Goal: Task Accomplishment & Management: Manage account settings

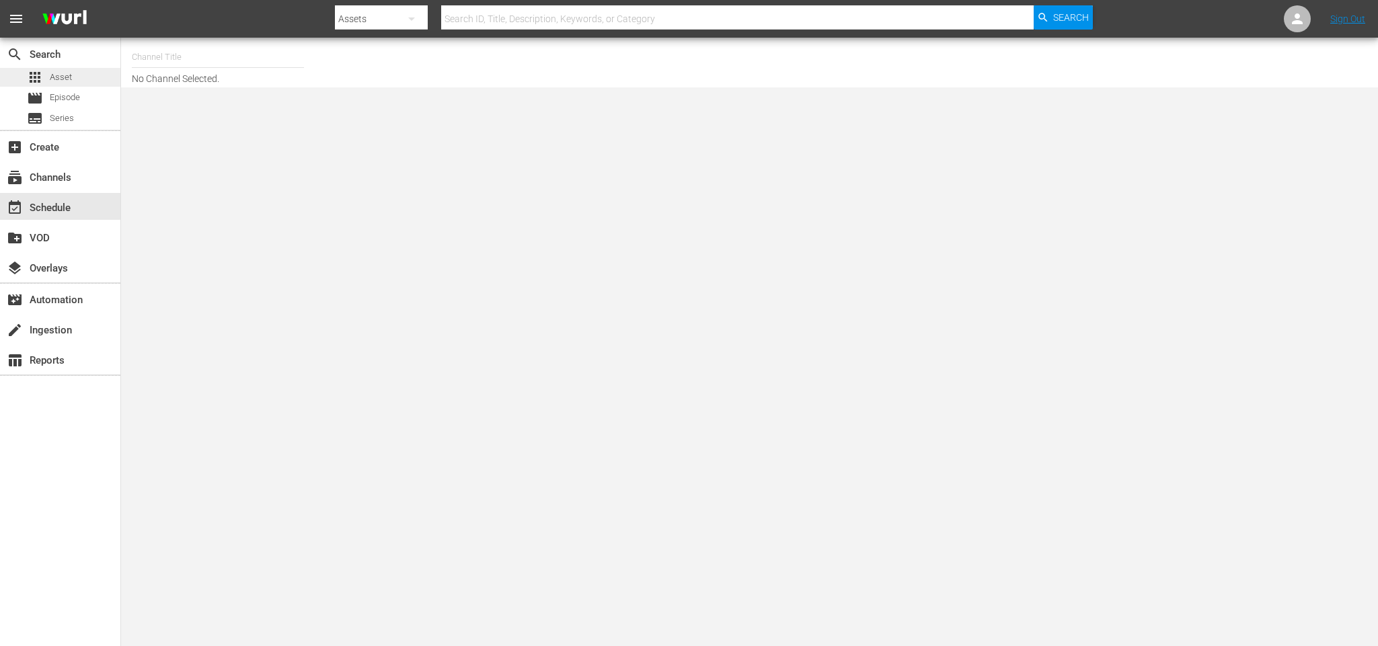
click at [61, 83] on span "Asset" at bounding box center [61, 77] width 22 height 13
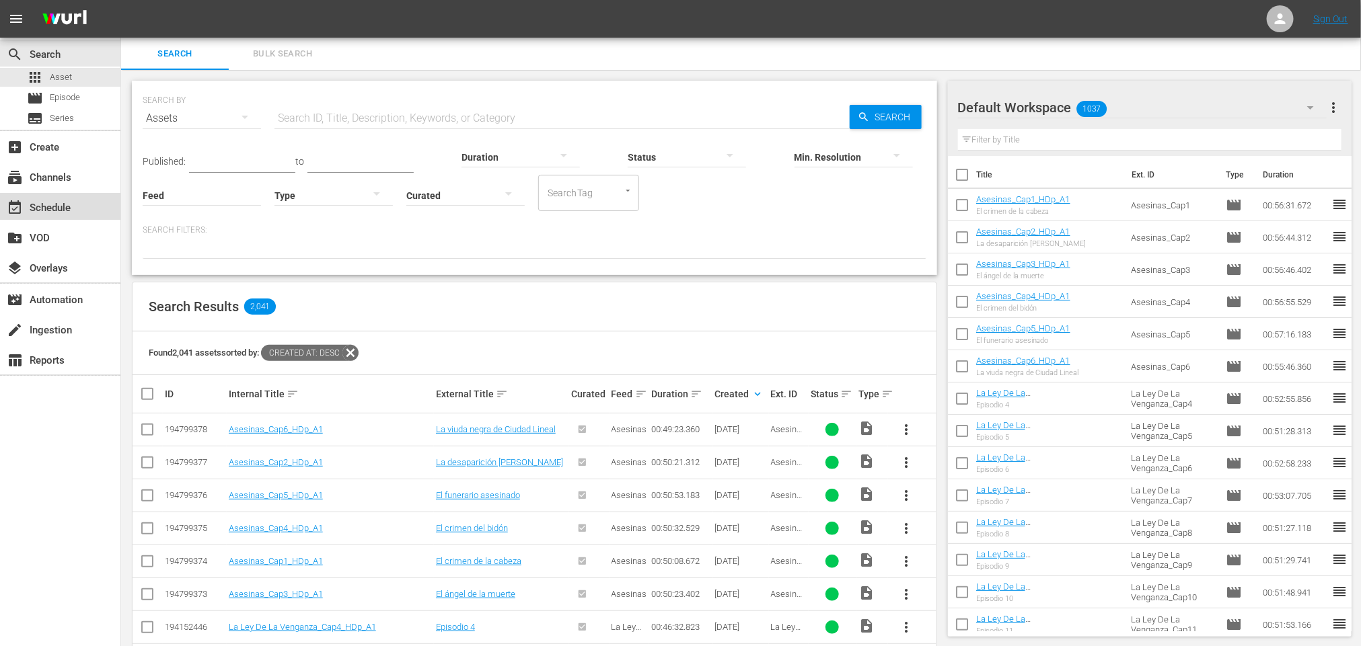
click at [54, 208] on div "event_available Schedule" at bounding box center [37, 206] width 75 height 12
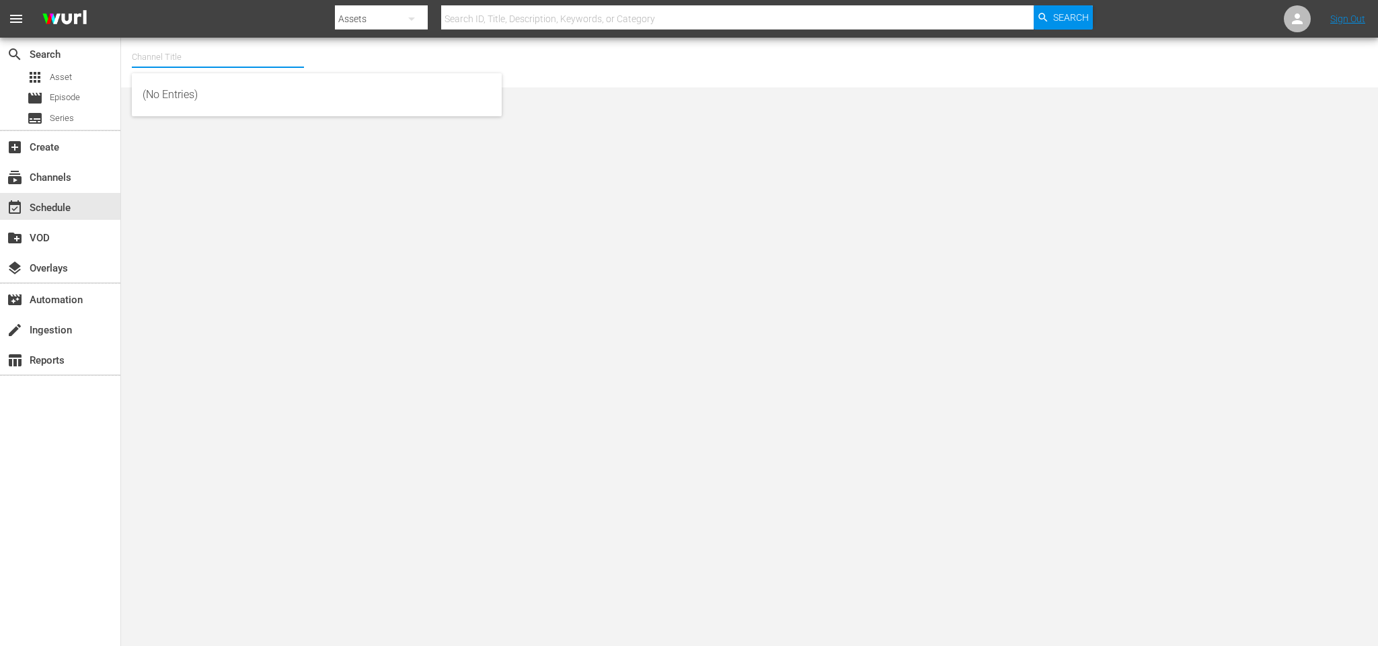
click at [204, 63] on input "text" at bounding box center [218, 57] width 172 height 32
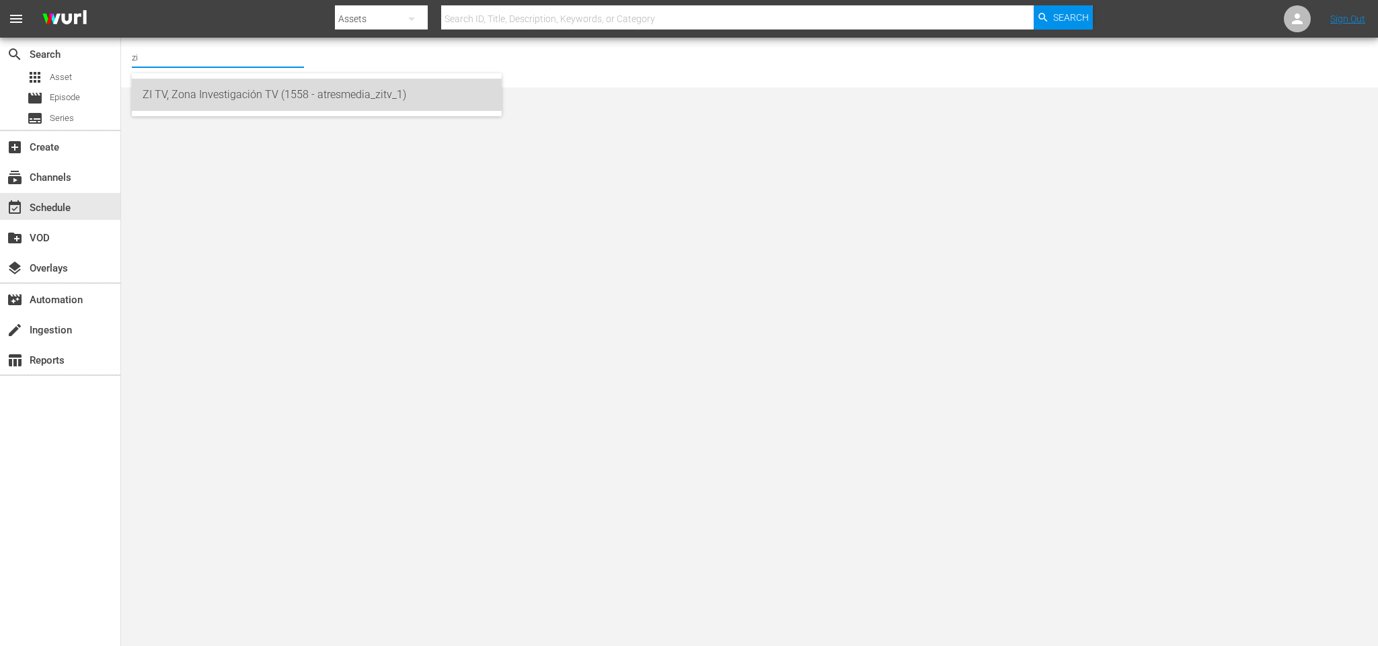
click at [206, 83] on div "ZI TV, Zona Investigación TV (1558 - atresmedia_zitv_1)" at bounding box center [317, 95] width 348 height 32
type input "ZI TV, Zona Investigación TV (1558 - atresmedia_zitv_1)"
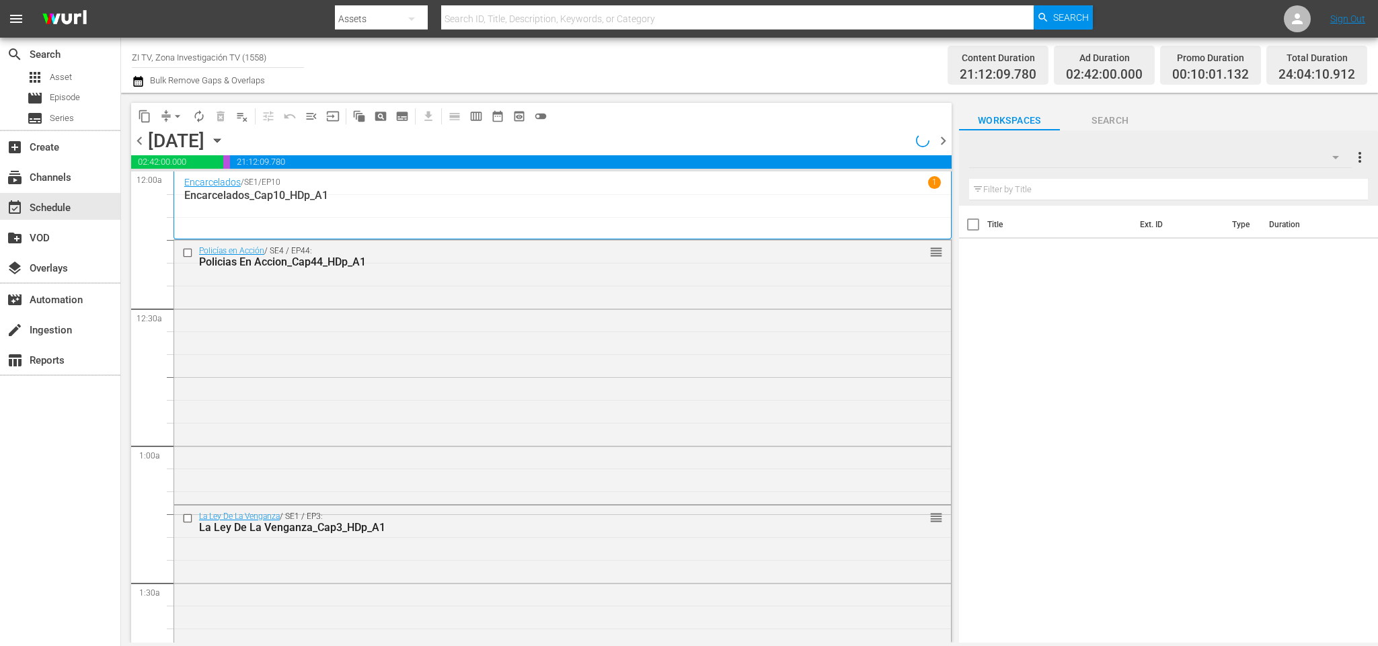
click at [220, 140] on icon "button" at bounding box center [217, 140] width 6 height 3
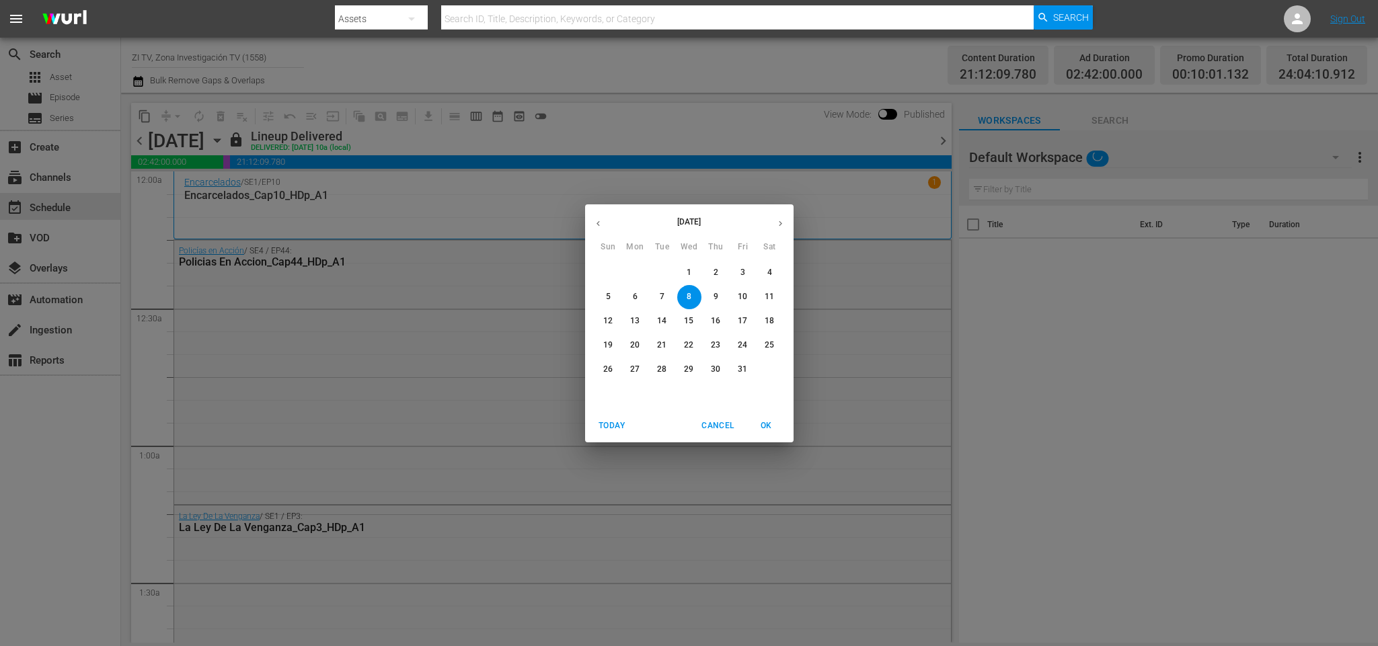
click at [638, 317] on p "13" at bounding box center [634, 320] width 9 height 11
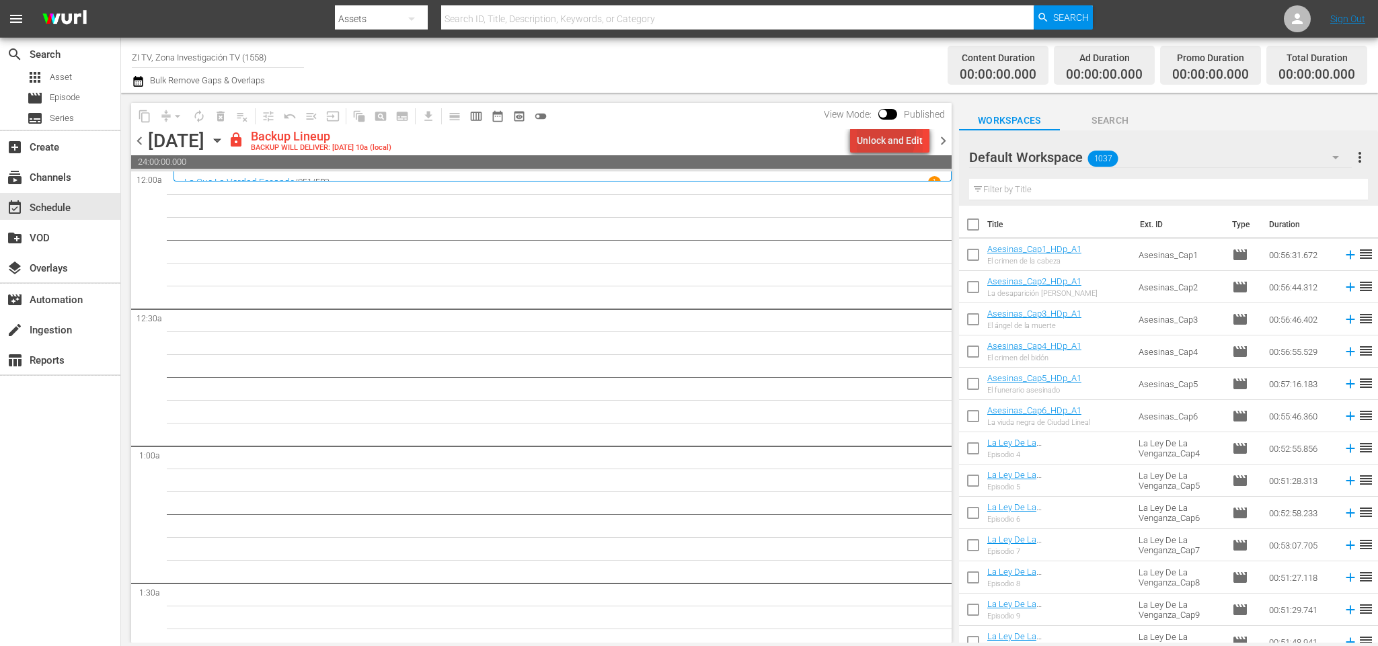
click at [870, 134] on div "Unlock and Edit" at bounding box center [890, 140] width 66 height 24
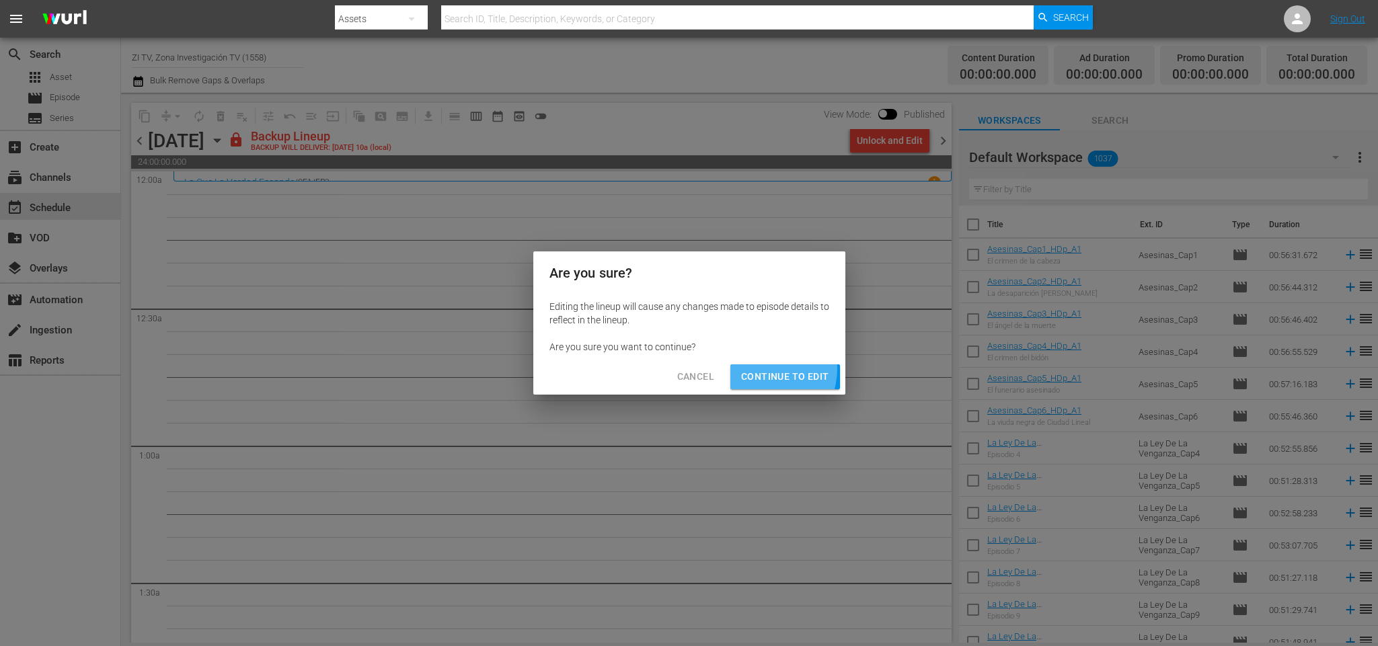
click at [763, 369] on span "Continue to Edit" at bounding box center [784, 377] width 87 height 17
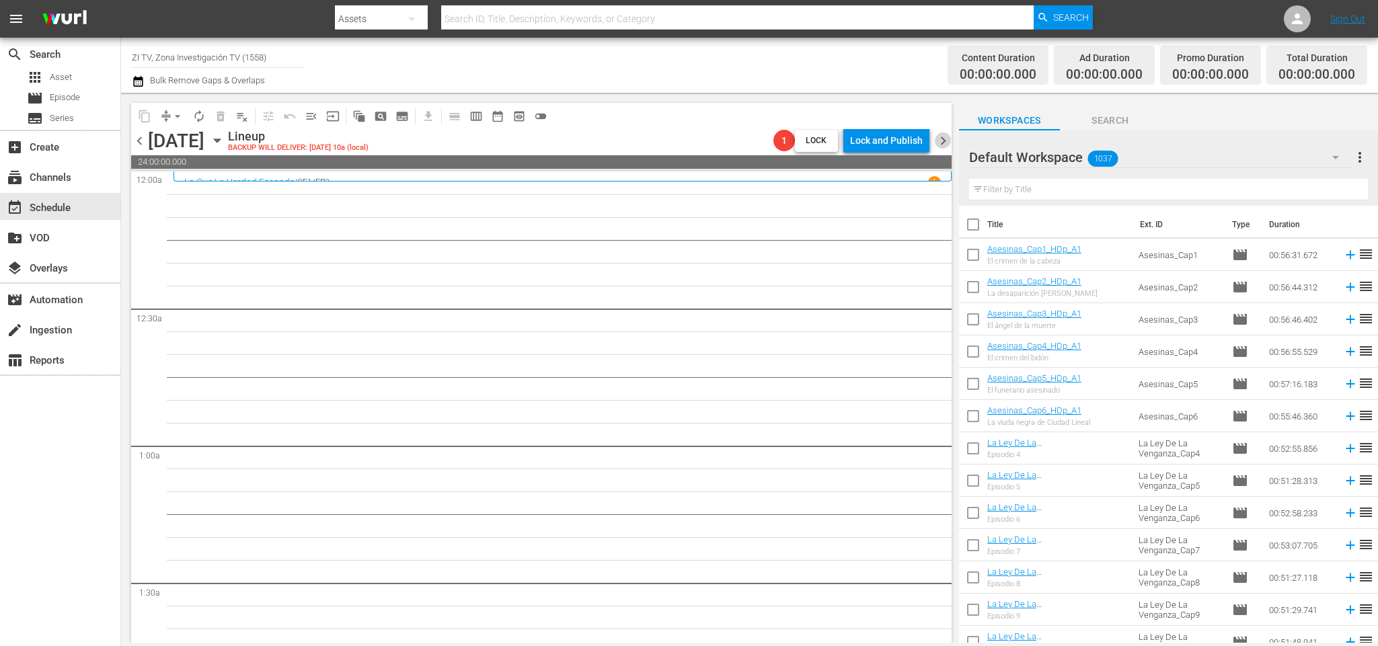
click at [942, 146] on span "chevron_right" at bounding box center [943, 140] width 17 height 17
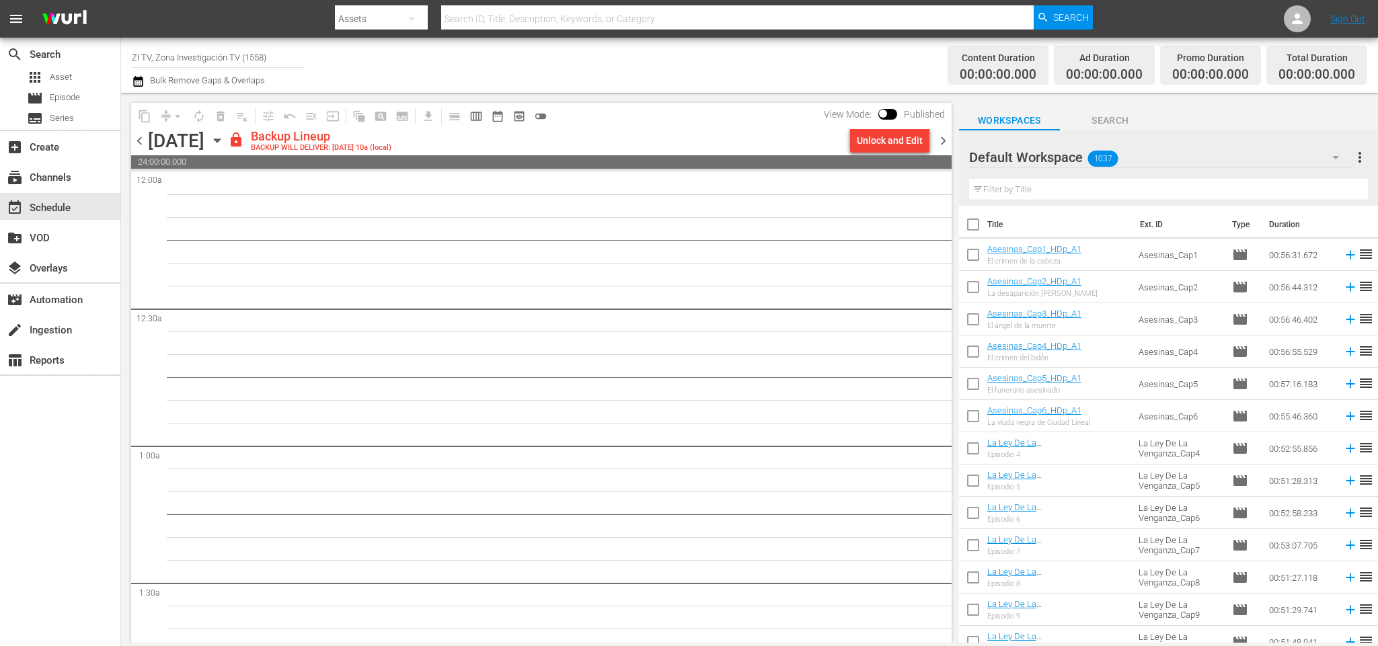
click at [886, 144] on div "Unlock and Edit" at bounding box center [890, 140] width 66 height 24
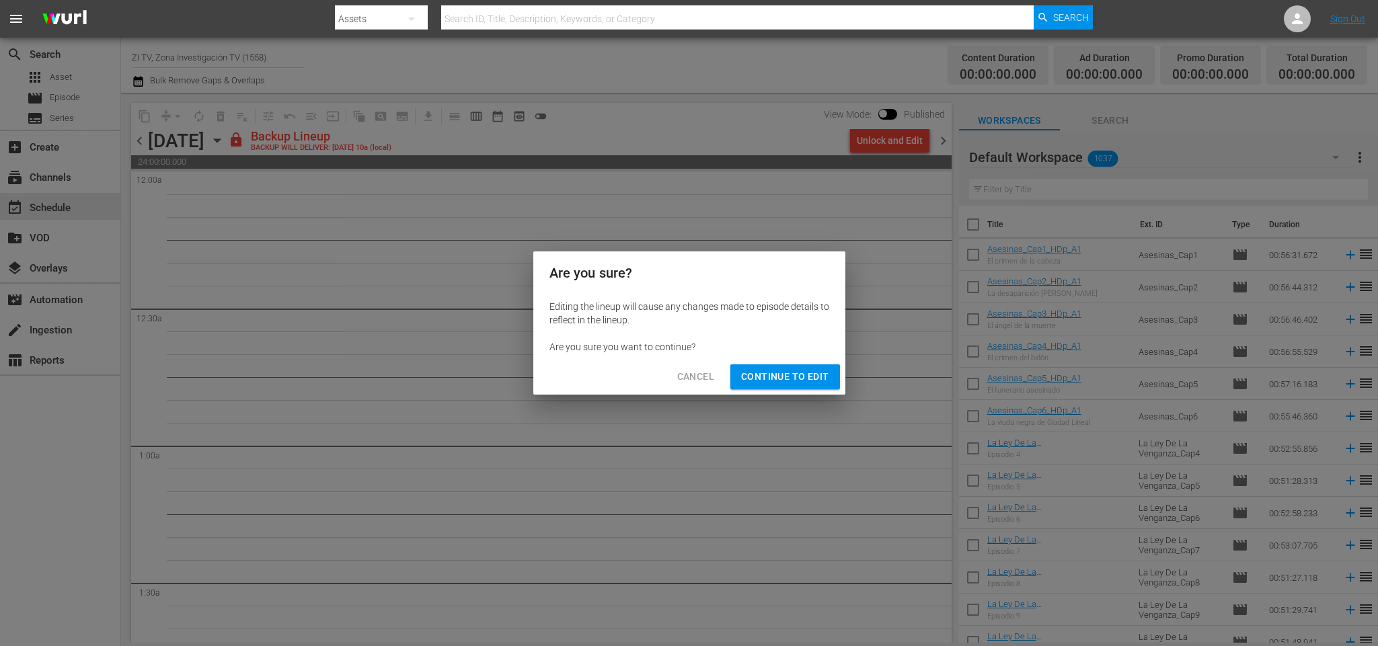
click at [783, 373] on span "Continue to Edit" at bounding box center [784, 377] width 87 height 17
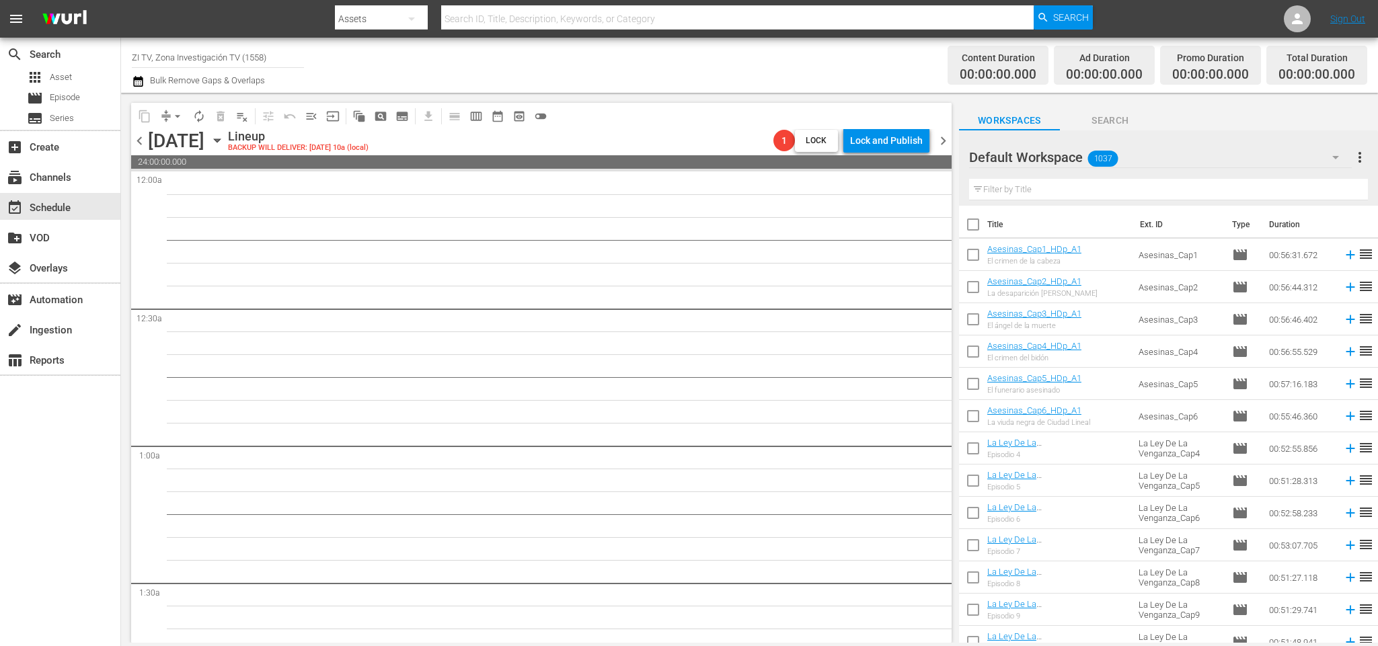
click at [942, 143] on span "chevron_right" at bounding box center [943, 140] width 17 height 17
click at [890, 145] on div "Unlock and Edit" at bounding box center [890, 140] width 66 height 24
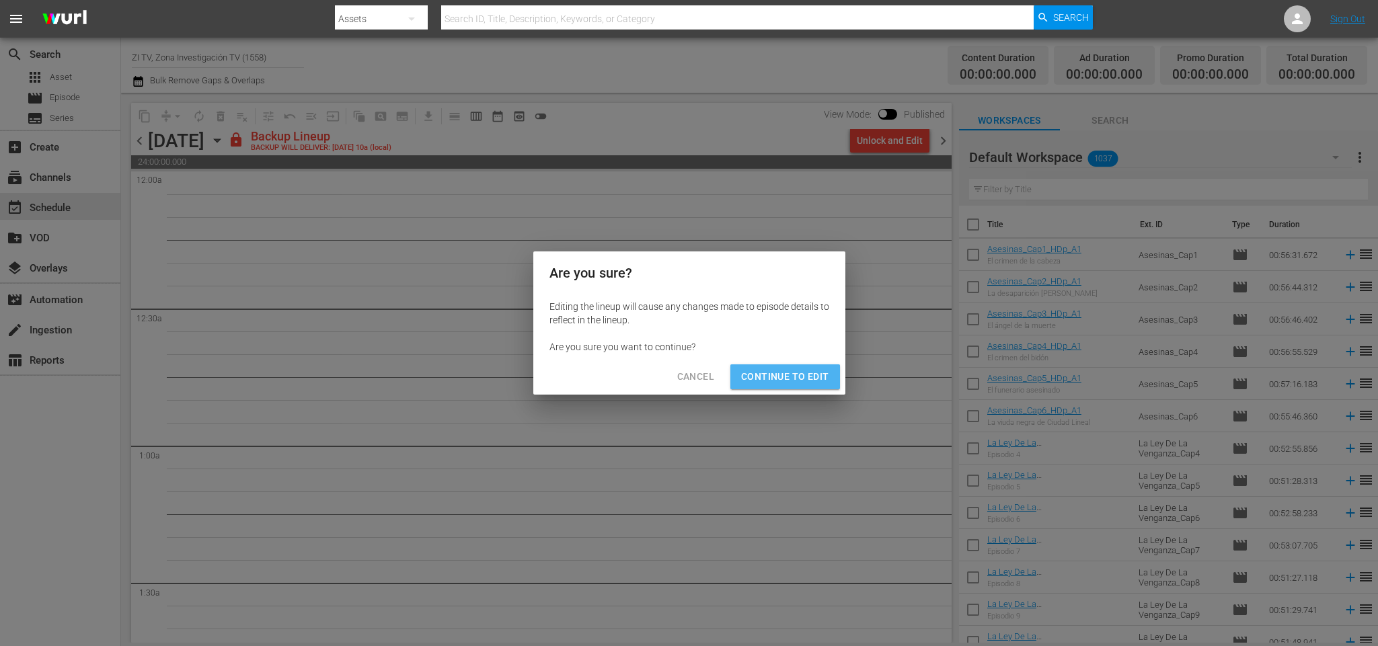
click at [814, 373] on span "Continue to Edit" at bounding box center [784, 377] width 87 height 17
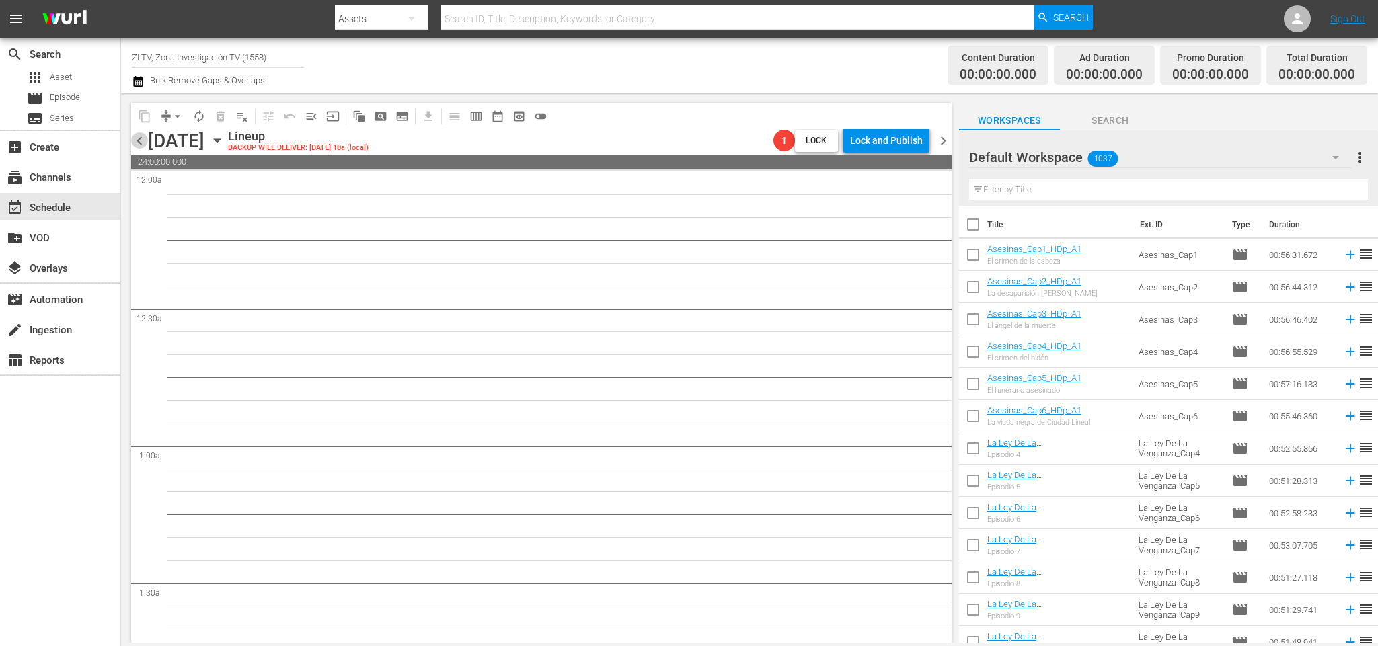
click at [140, 137] on span "chevron_left" at bounding box center [139, 140] width 17 height 17
click at [137, 133] on span "chevron_left" at bounding box center [139, 140] width 17 height 17
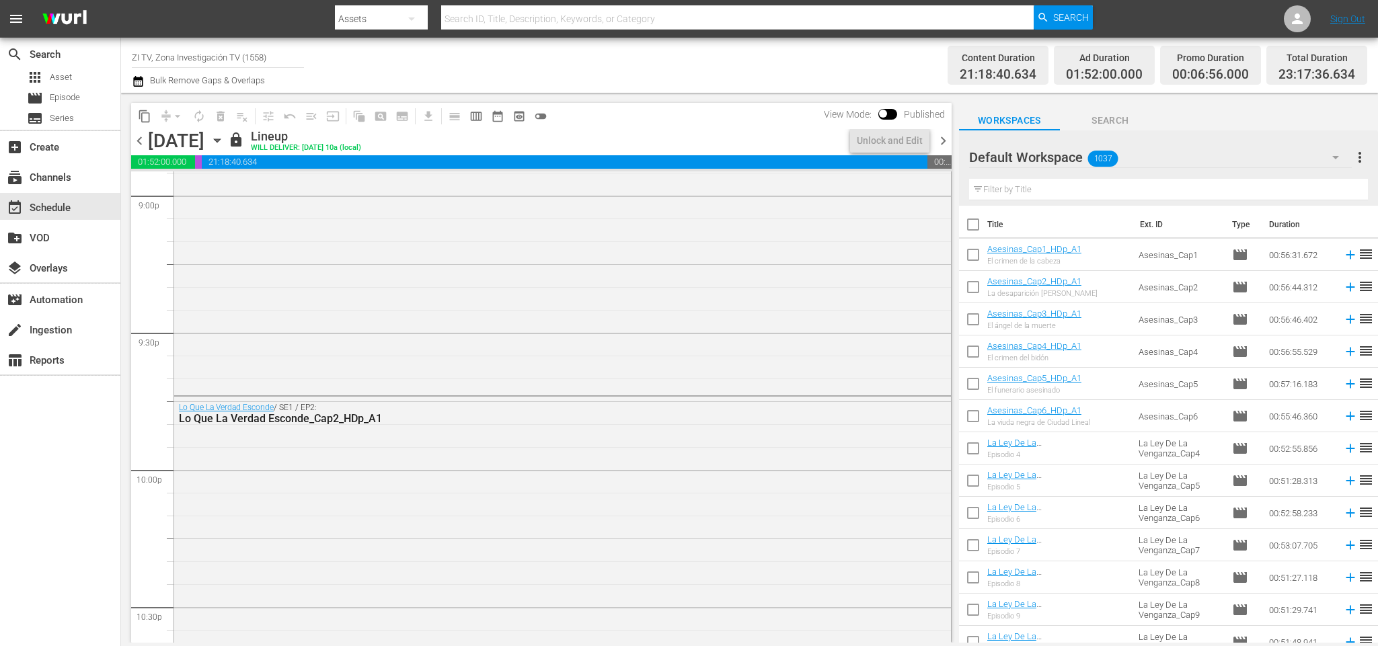
scroll to position [6118, 0]
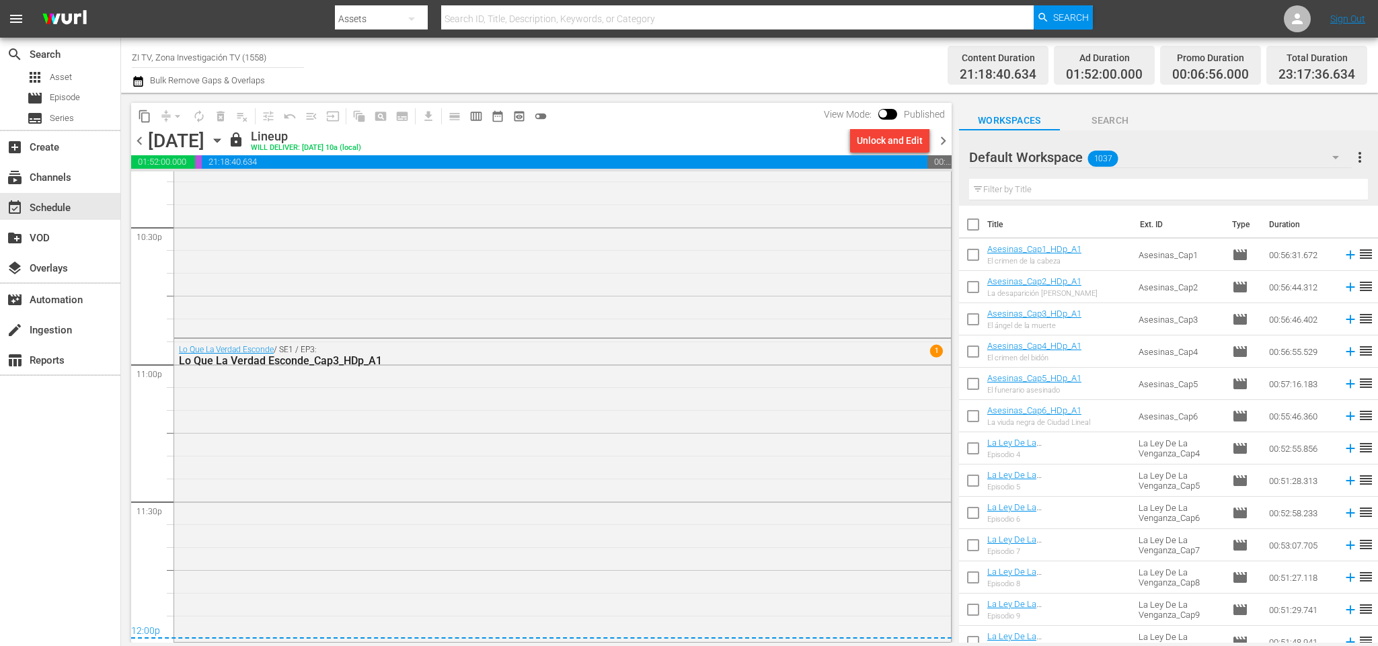
click at [939, 138] on span "chevron_right" at bounding box center [943, 140] width 17 height 17
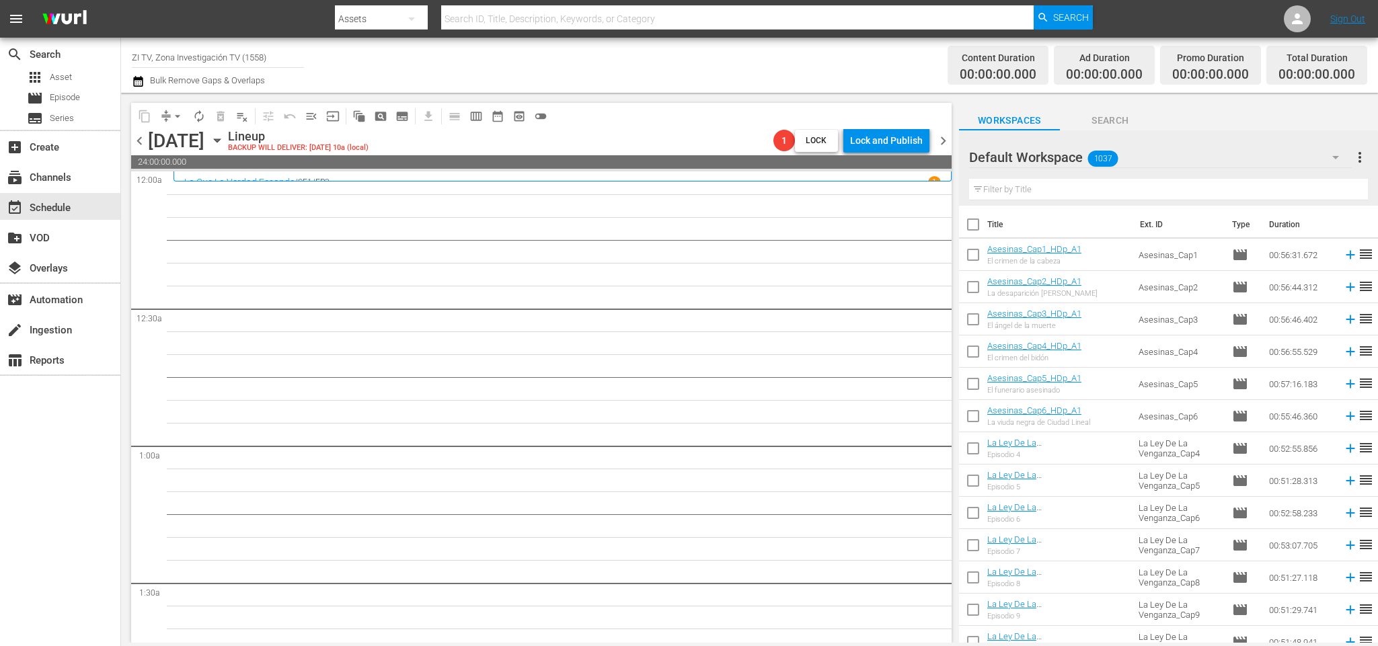
click at [1025, 180] on input "text" at bounding box center [1168, 190] width 399 height 22
click at [1037, 152] on div at bounding box center [1017, 158] width 97 height 34
click at [1172, 146] on div "Default Workspace 1037" at bounding box center [1160, 158] width 383 height 38
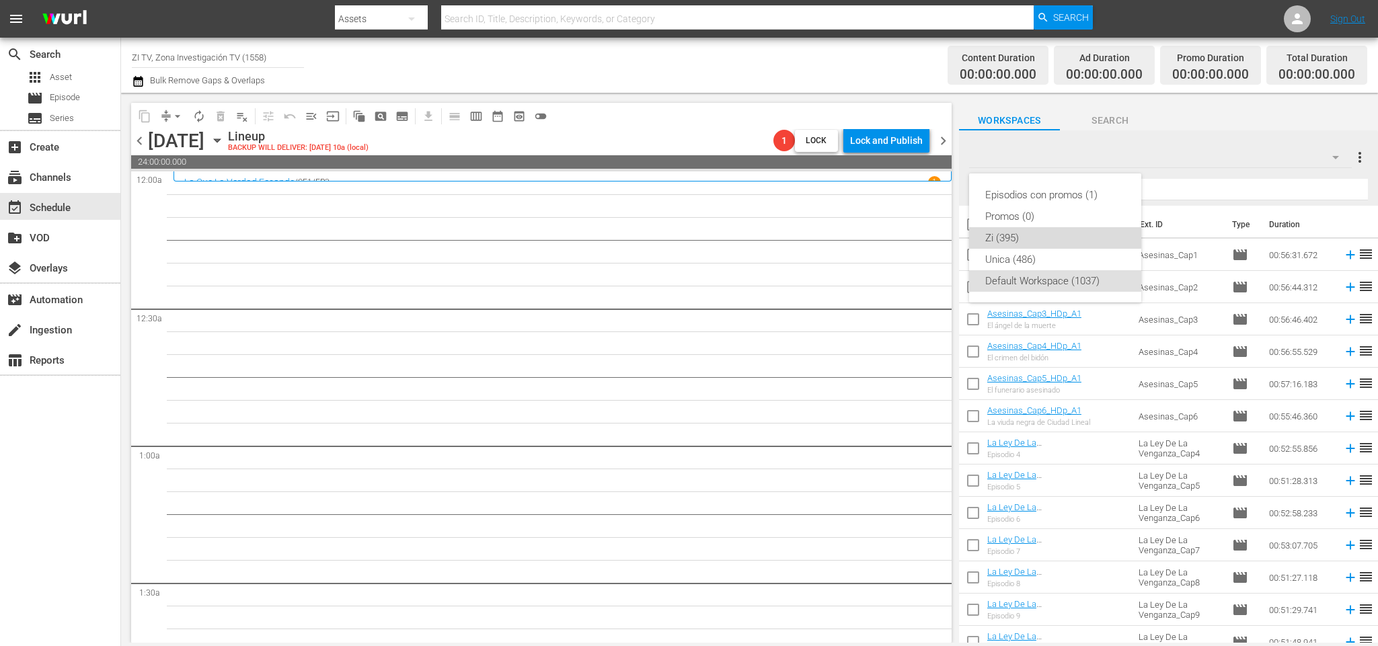
click at [1021, 233] on div "Zi (395)" at bounding box center [1055, 238] width 140 height 22
click at [1025, 188] on input "text" at bounding box center [1168, 190] width 399 height 22
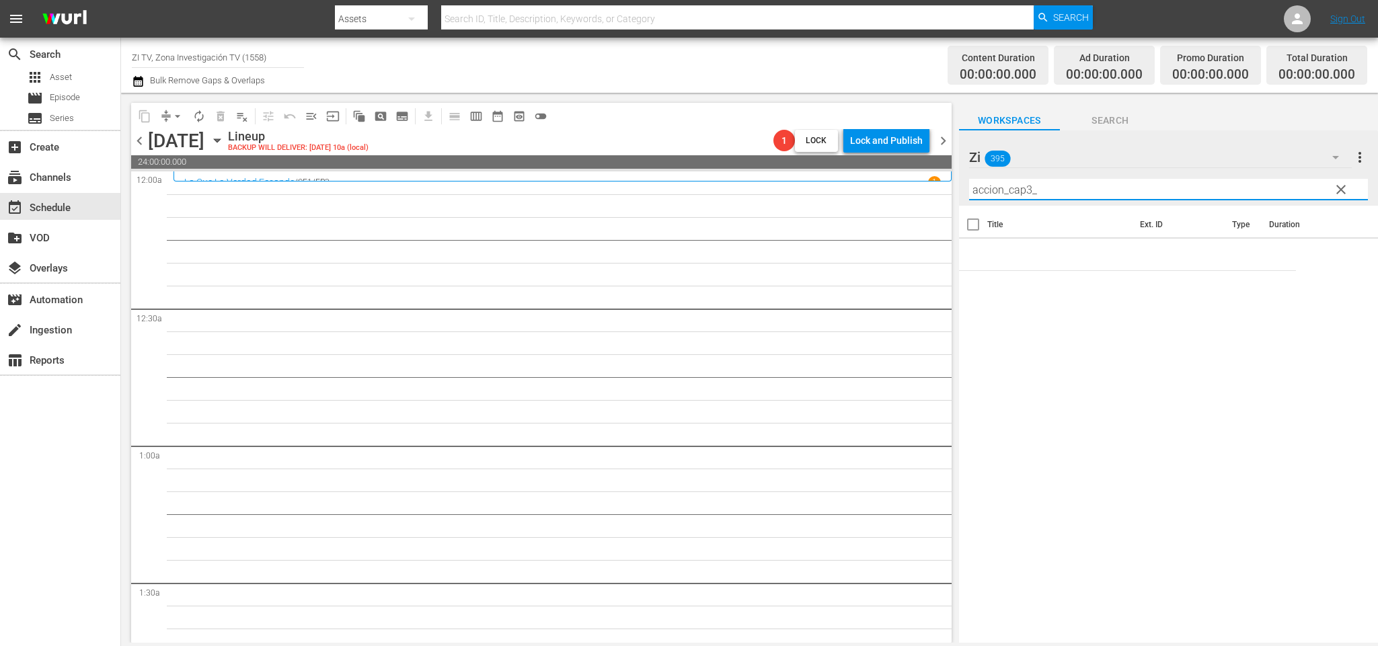
click at [1324, 416] on div "Title Ext. ID Type Duration" at bounding box center [1168, 425] width 419 height 439
drag, startPoint x: 951, startPoint y: 210, endPoint x: 960, endPoint y: 204, distance: 11.2
click at [960, 204] on div "content_copy compress arrow_drop_down autorenew_outlined delete_forever_outline…" at bounding box center [749, 368] width 1257 height 550
click at [1064, 190] on input "accion_cap3_" at bounding box center [1168, 190] width 399 height 22
drag, startPoint x: 1003, startPoint y: 188, endPoint x: 882, endPoint y: 186, distance: 121.1
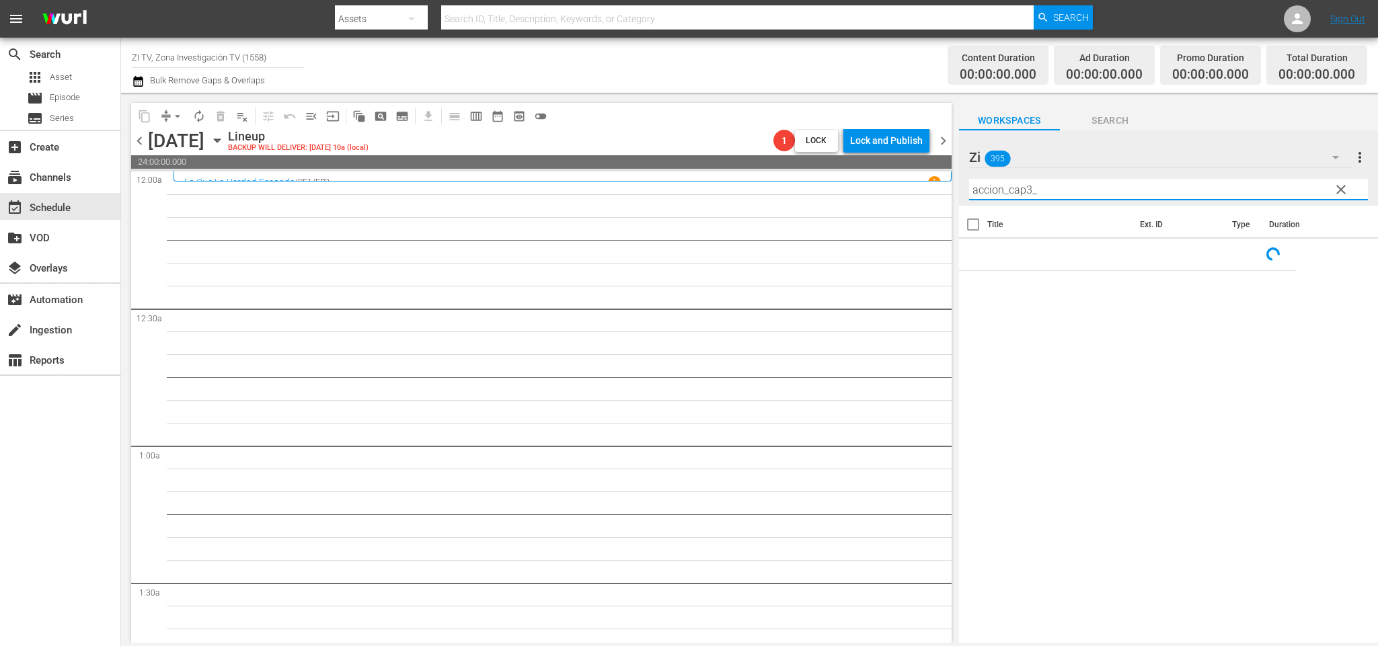
click at [882, 186] on div "content_copy compress arrow_drop_down autorenew_outlined delete_forever_outline…" at bounding box center [749, 368] width 1257 height 550
click at [971, 188] on input "on_cap3_" at bounding box center [1168, 190] width 399 height 22
drag, startPoint x: 985, startPoint y: 192, endPoint x: 962, endPoint y: 178, distance: 26.5
click at [962, 178] on div "Zi 395 Zi more_vert clear Filter by Title on_cap3_" at bounding box center [1168, 167] width 419 height 75
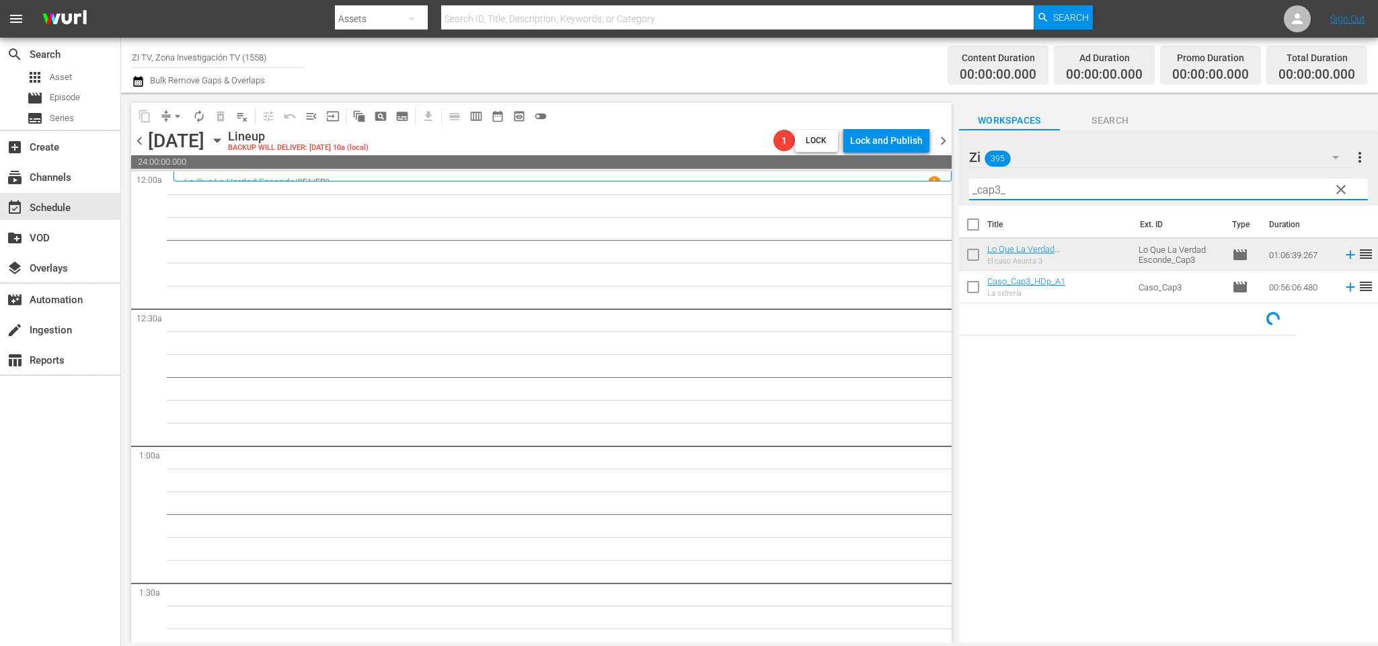
type input "_cap3_"
click at [1344, 186] on span "clear" at bounding box center [1341, 190] width 16 height 16
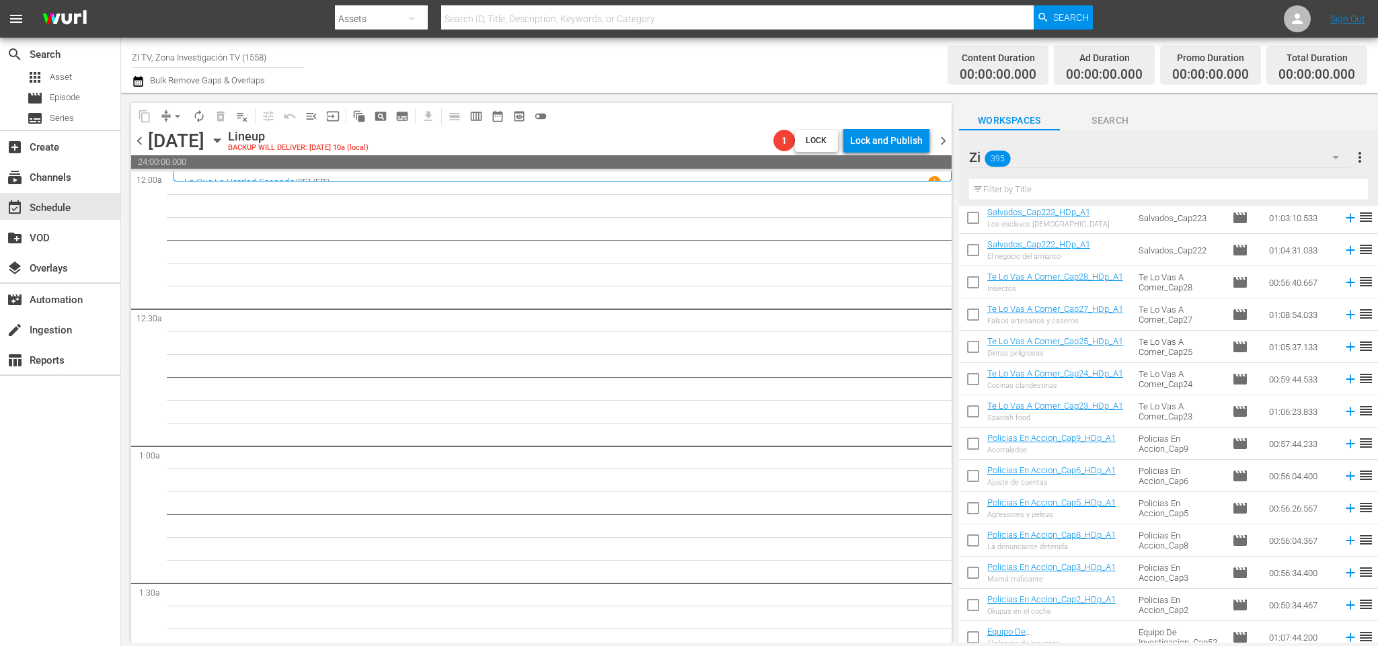
scroll to position [9048, 0]
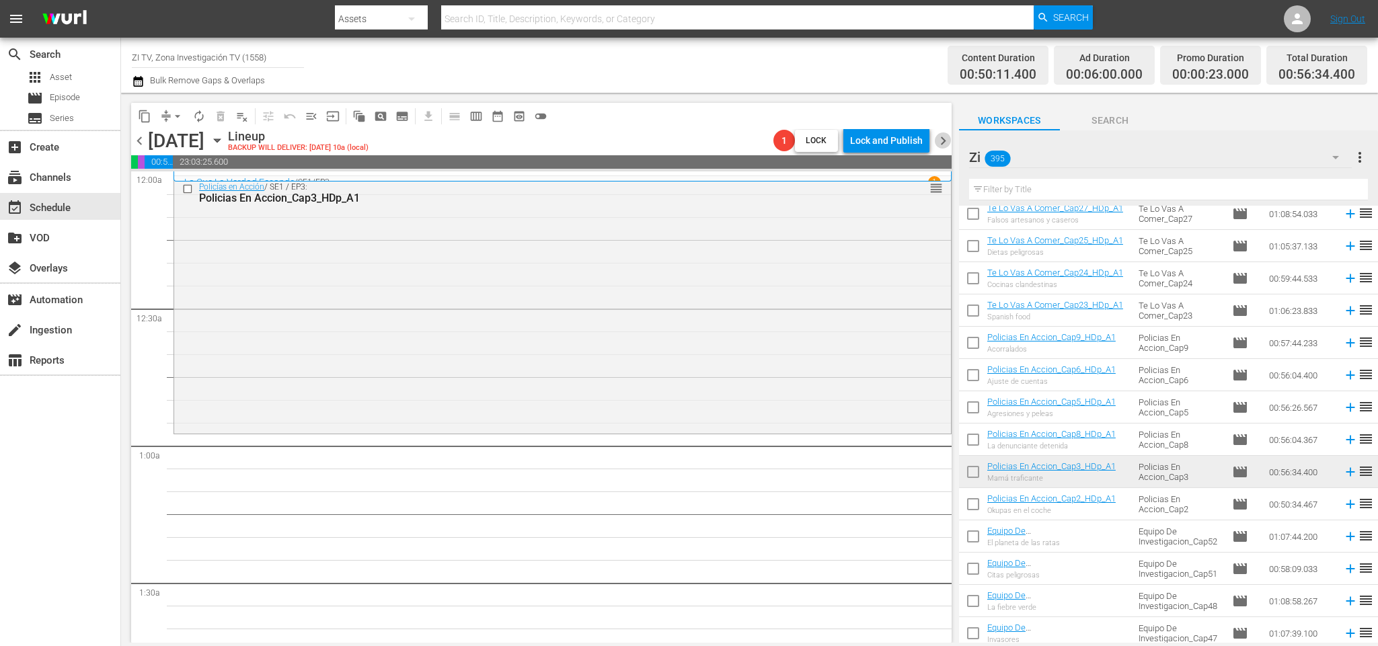
click at [945, 139] on span "chevron_right" at bounding box center [943, 140] width 17 height 17
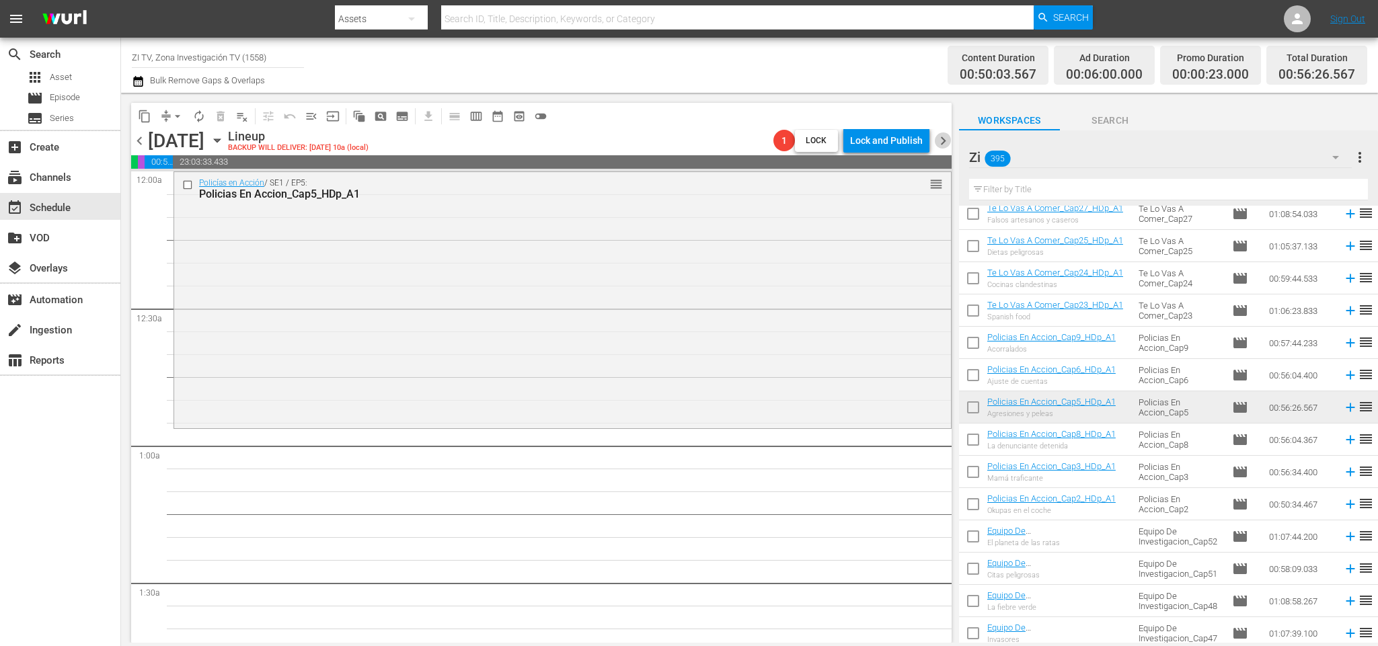
click at [938, 139] on span "chevron_right" at bounding box center [943, 140] width 17 height 17
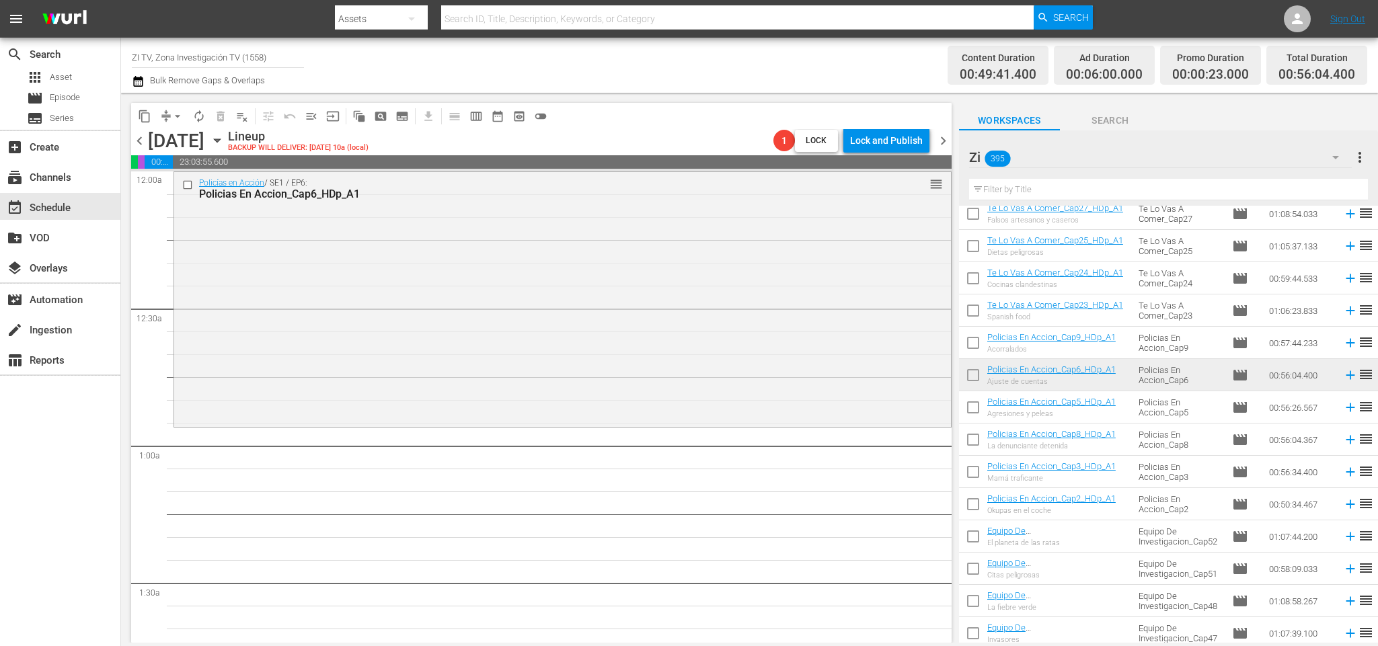
click at [943, 141] on span "chevron_right" at bounding box center [943, 140] width 17 height 17
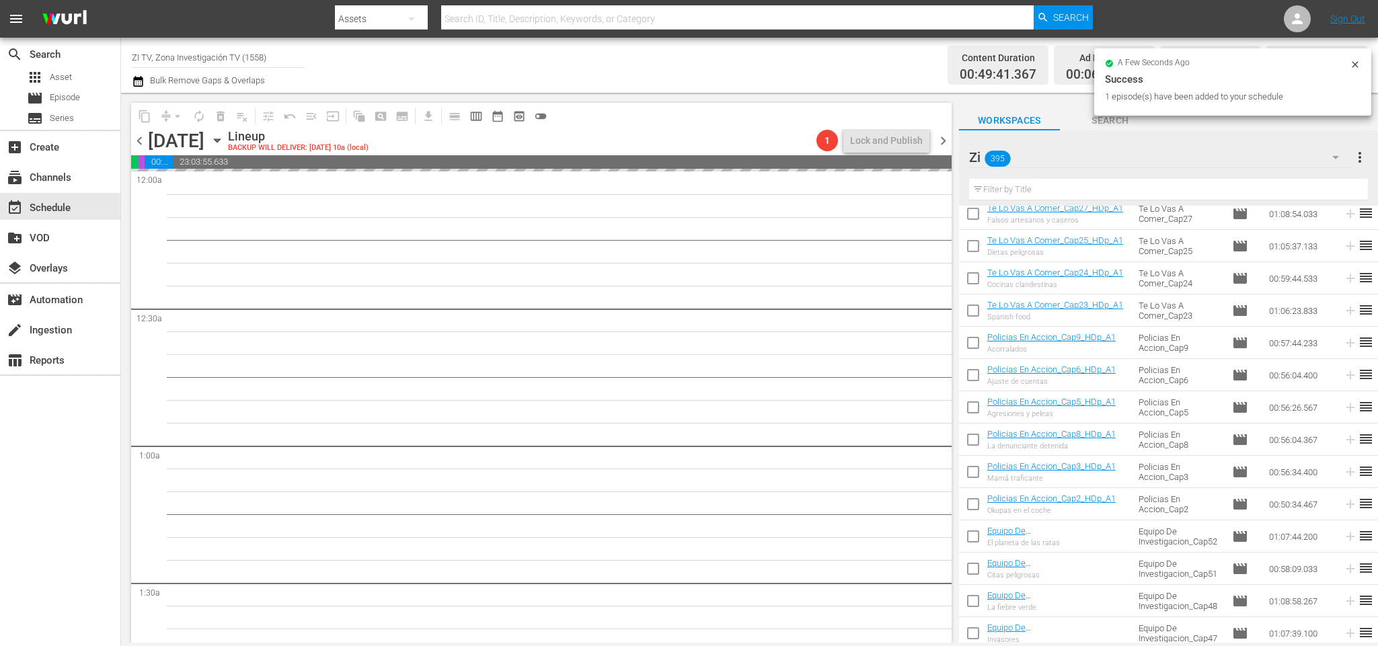
click at [135, 140] on span "chevron_left" at bounding box center [139, 140] width 17 height 17
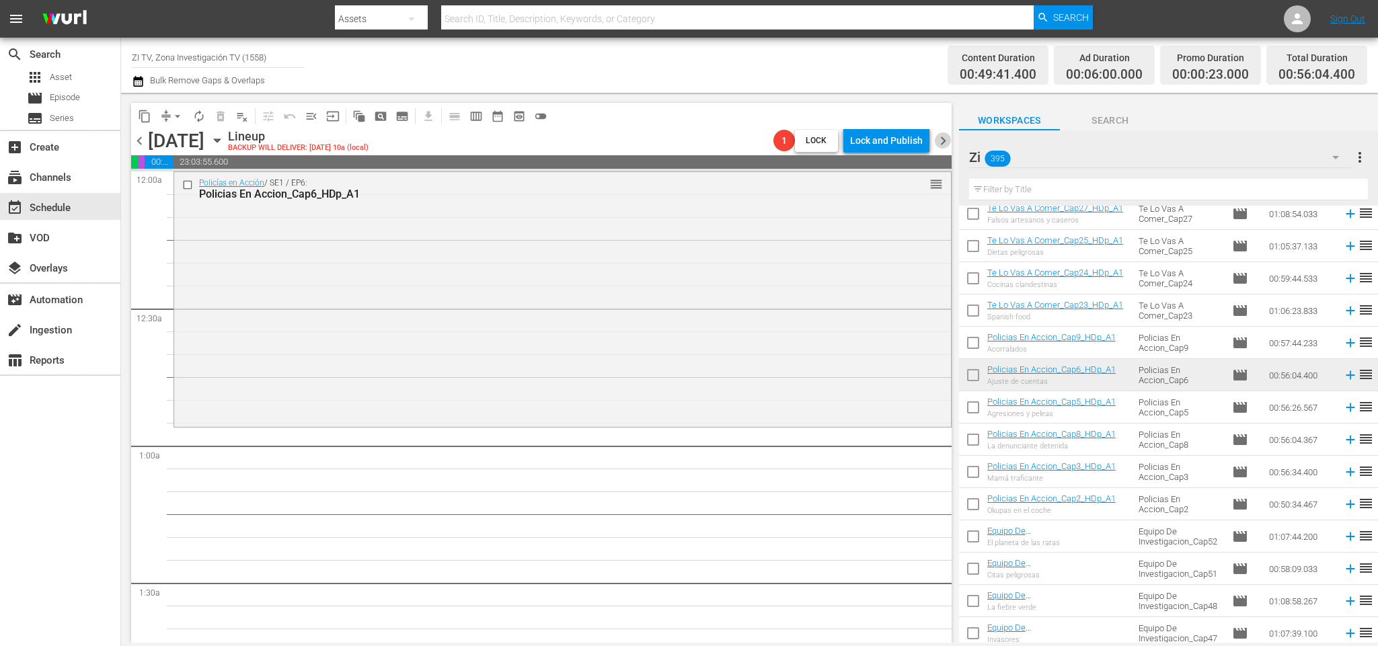
click at [942, 138] on span "chevron_right" at bounding box center [943, 140] width 17 height 17
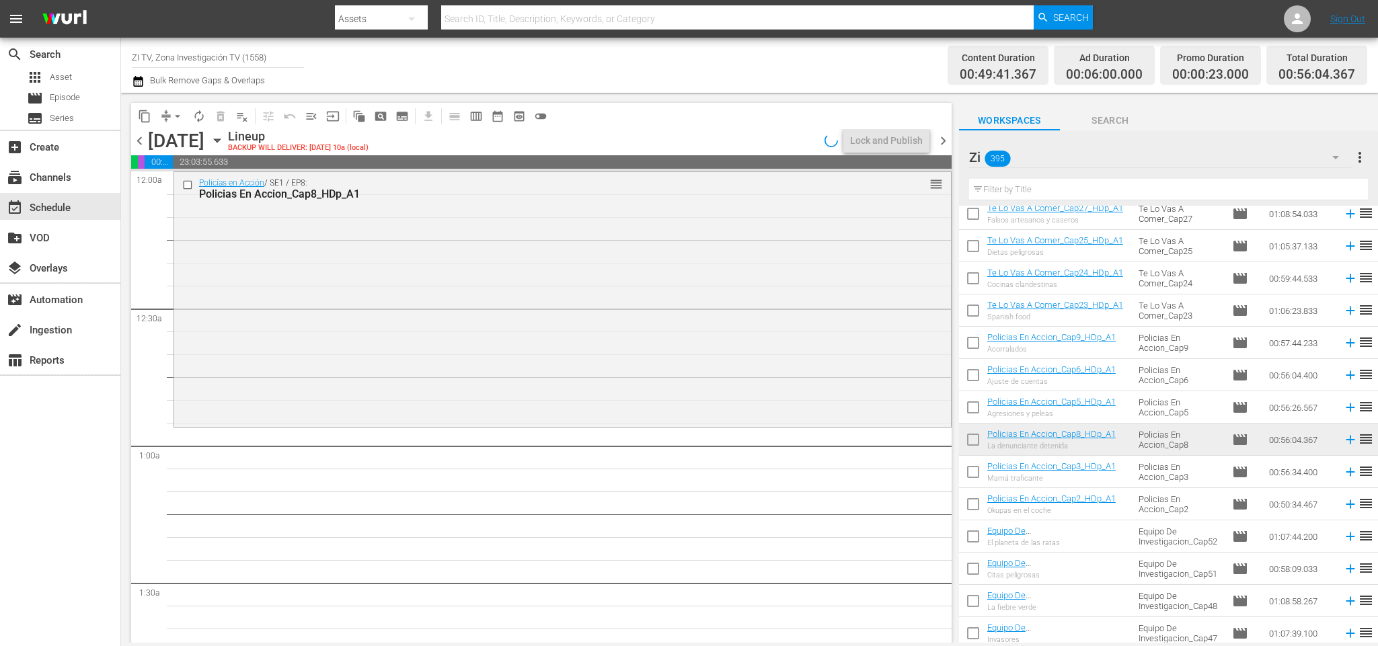
click at [944, 142] on span "chevron_right" at bounding box center [943, 140] width 17 height 17
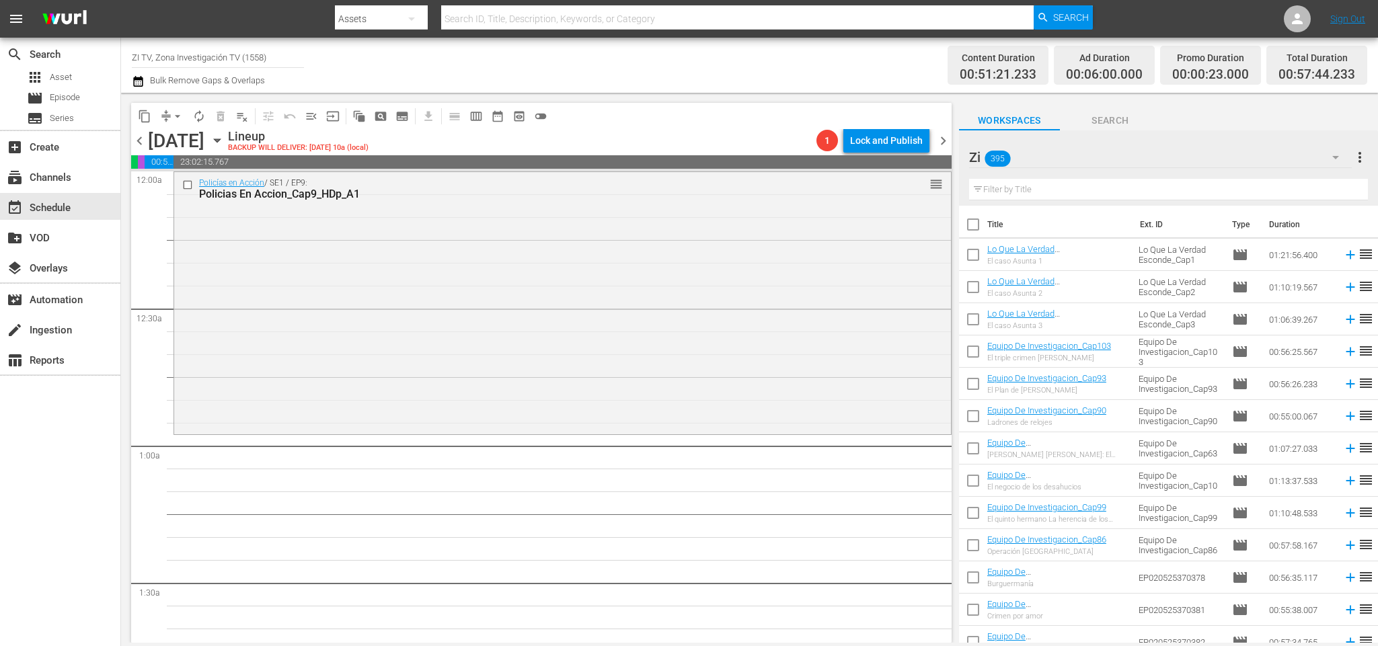
click at [1060, 159] on div "Zi 395" at bounding box center [1160, 158] width 383 height 38
click at [1013, 282] on div "Default Workspace (1037)" at bounding box center [1055, 281] width 140 height 22
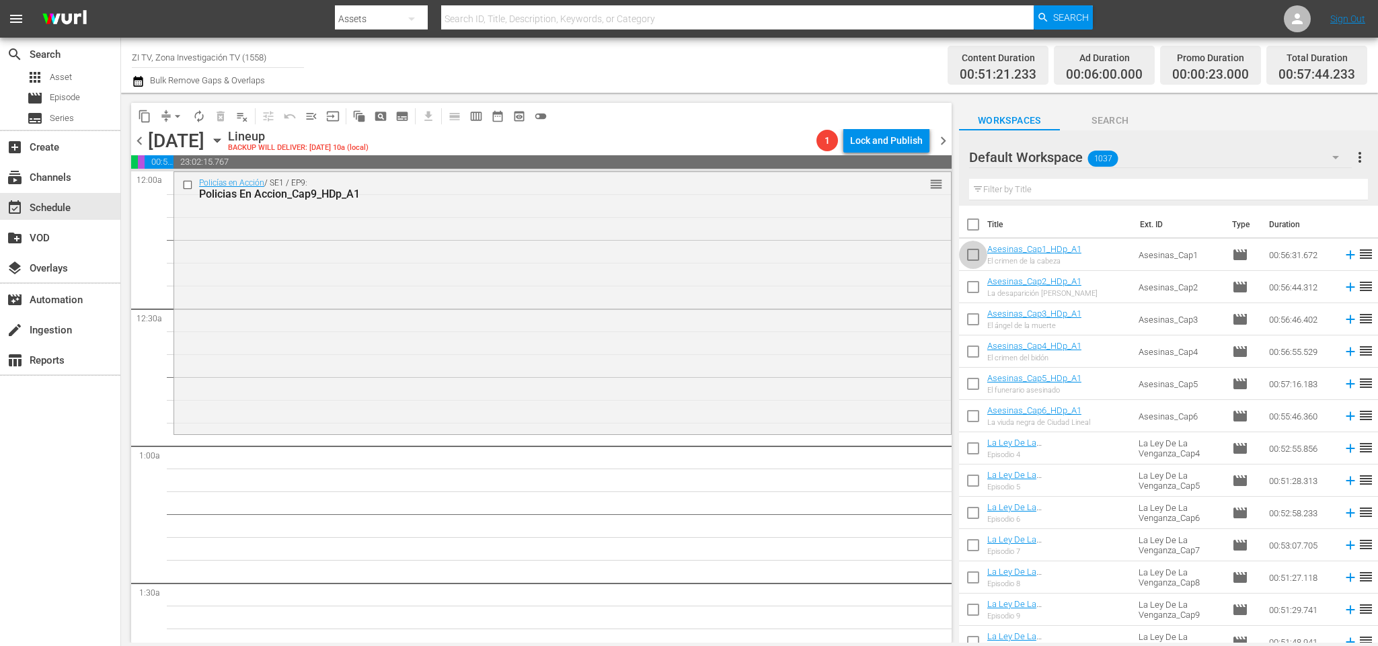
click at [975, 256] on input "checkbox" at bounding box center [973, 257] width 28 height 28
checkbox input "true"
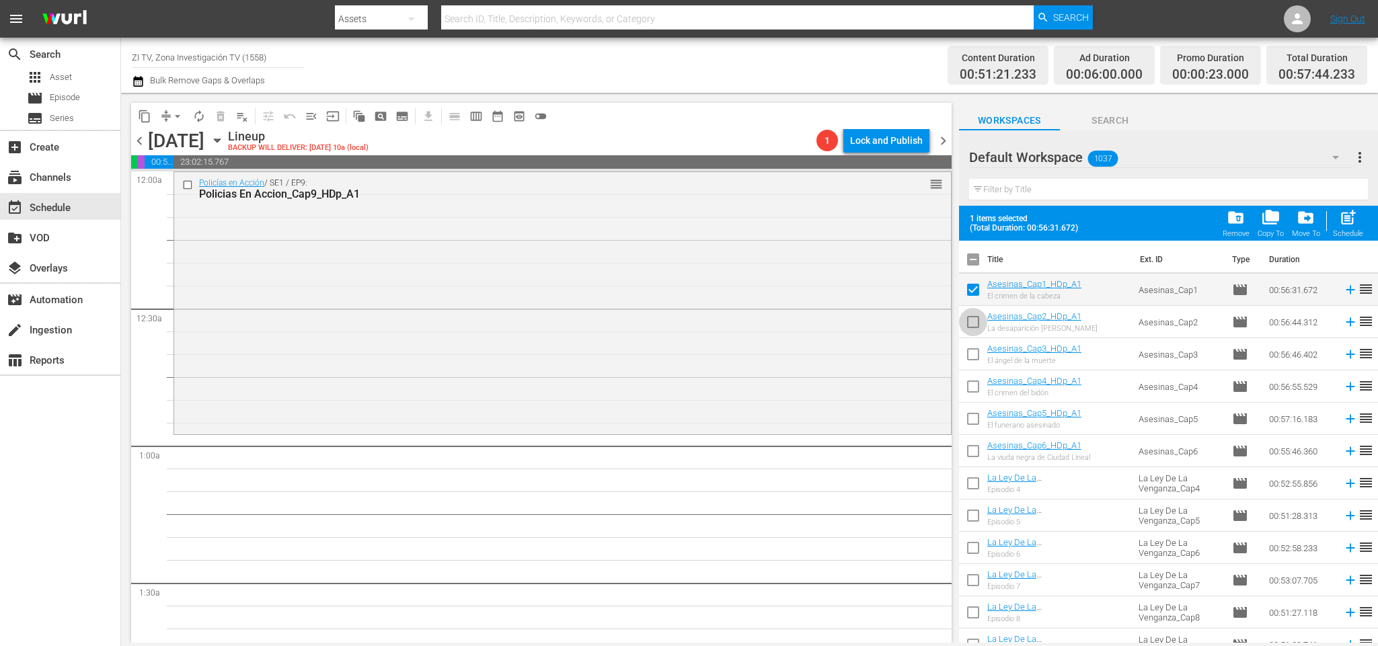
click at [973, 321] on input "checkbox" at bounding box center [973, 325] width 28 height 28
checkbox input "true"
click at [977, 354] on input "checkbox" at bounding box center [973, 357] width 28 height 28
checkbox input "true"
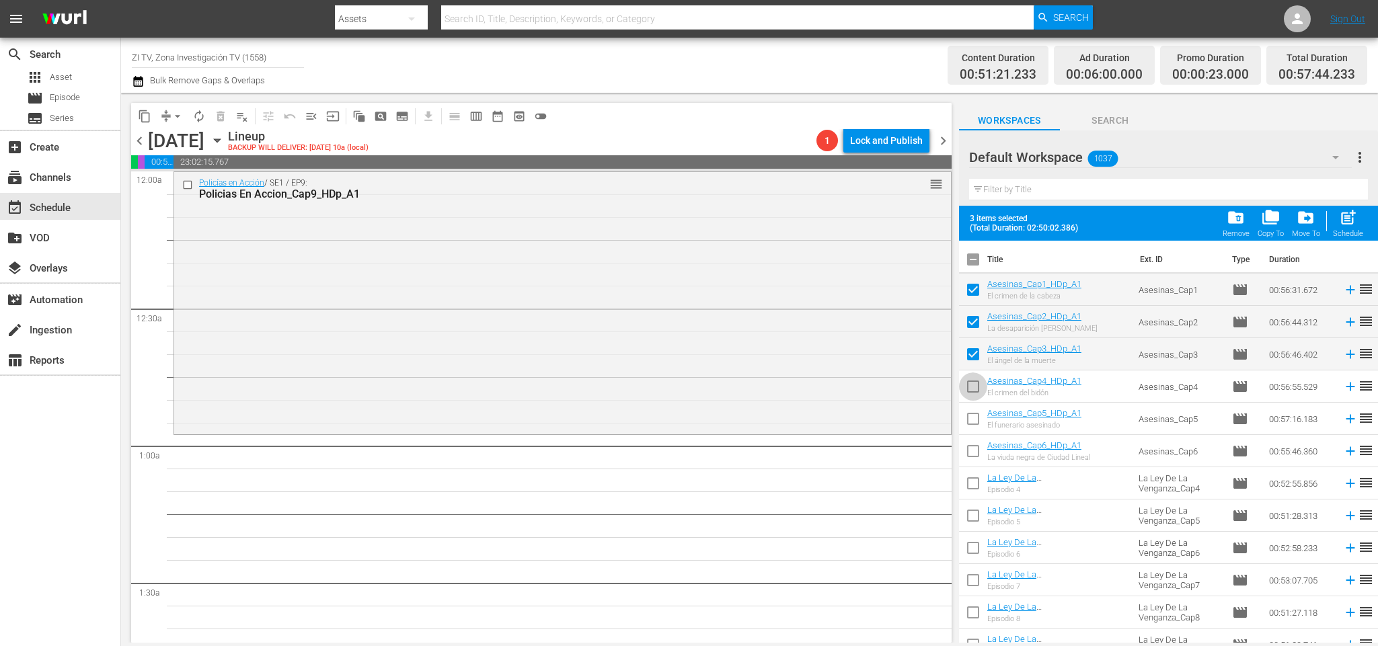
click at [969, 381] on input "checkbox" at bounding box center [973, 389] width 28 height 28
checkbox input "true"
click at [975, 418] on input "checkbox" at bounding box center [973, 422] width 28 height 28
checkbox input "true"
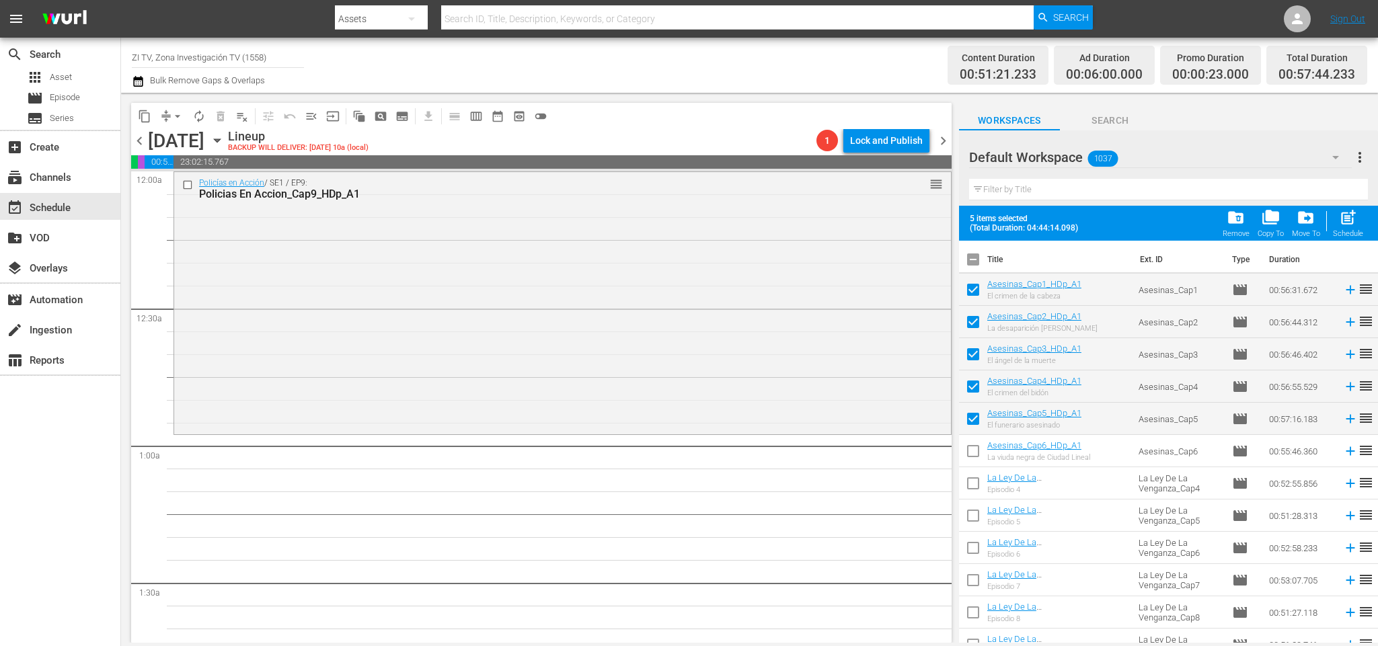
click at [977, 449] on input "checkbox" at bounding box center [973, 454] width 28 height 28
checkbox input "true"
click at [1303, 219] on span "drive_file_move" at bounding box center [1306, 217] width 18 height 18
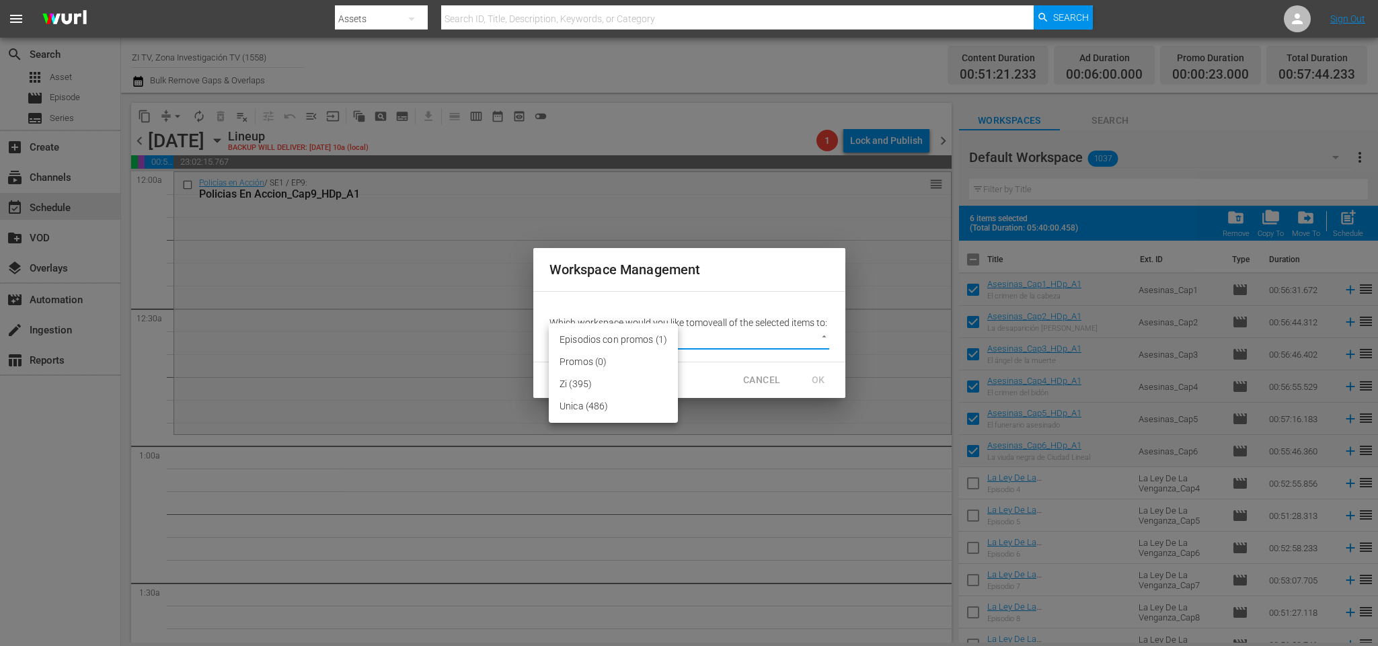
click at [816, 337] on body "menu Search By Assets Search ID, Title, Description, Keywords, or Category Sear…" at bounding box center [689, 323] width 1378 height 646
click at [558, 383] on li "Zi (395)" at bounding box center [613, 384] width 129 height 22
type input "2296"
click at [823, 376] on span "OK" at bounding box center [819, 380] width 22 height 17
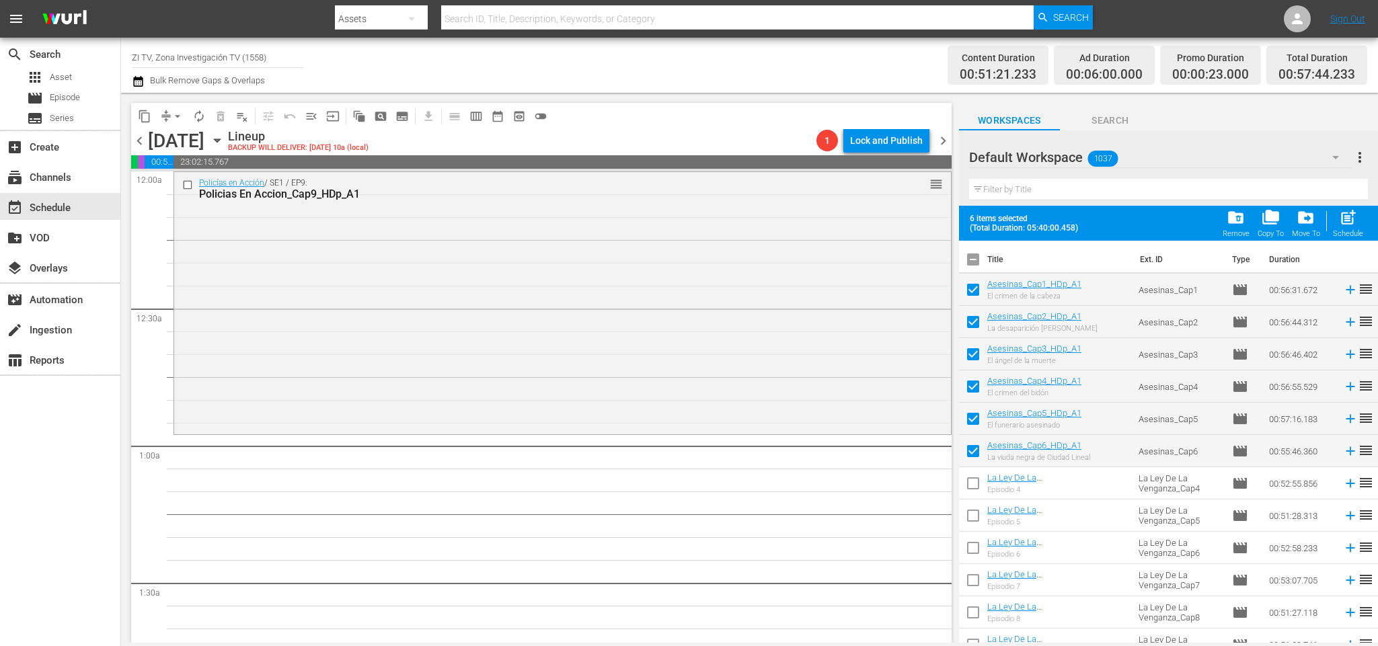
checkbox input "false"
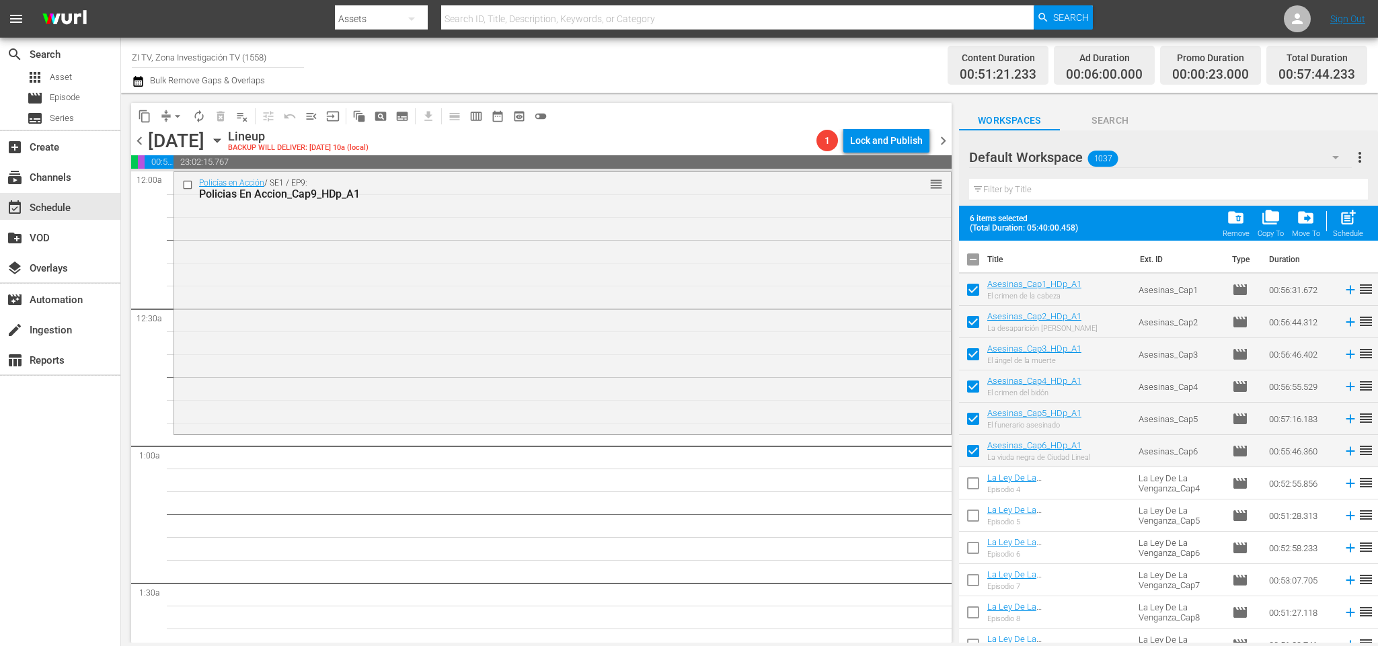
checkbox input "false"
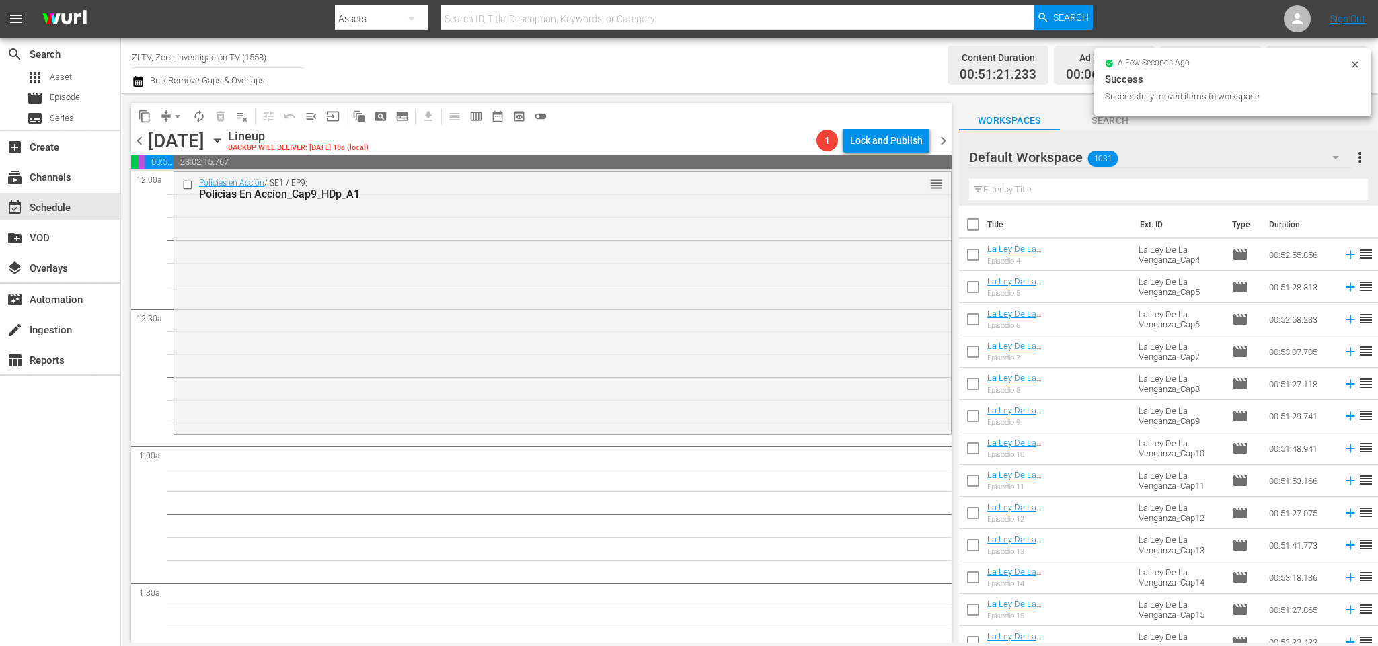
click at [1134, 159] on div "Default Workspace 1031" at bounding box center [1160, 158] width 383 height 38
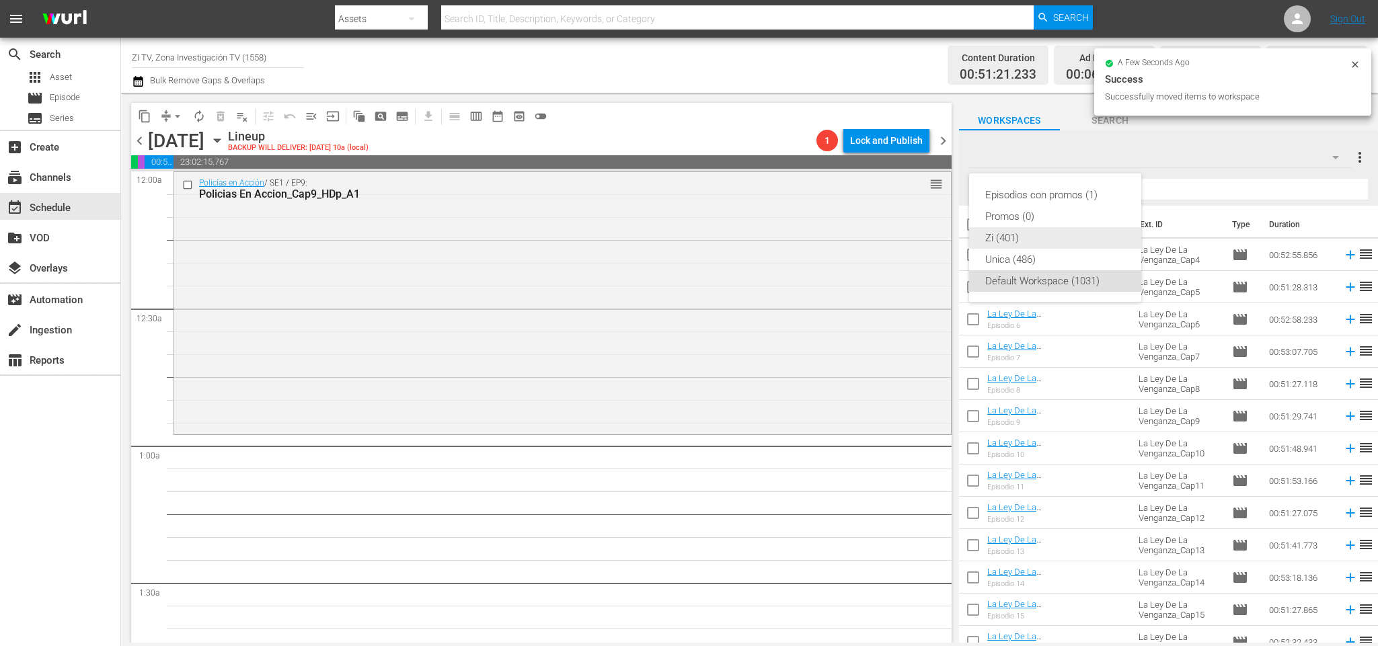
click at [1056, 235] on div "Zi (401)" at bounding box center [1055, 238] width 140 height 22
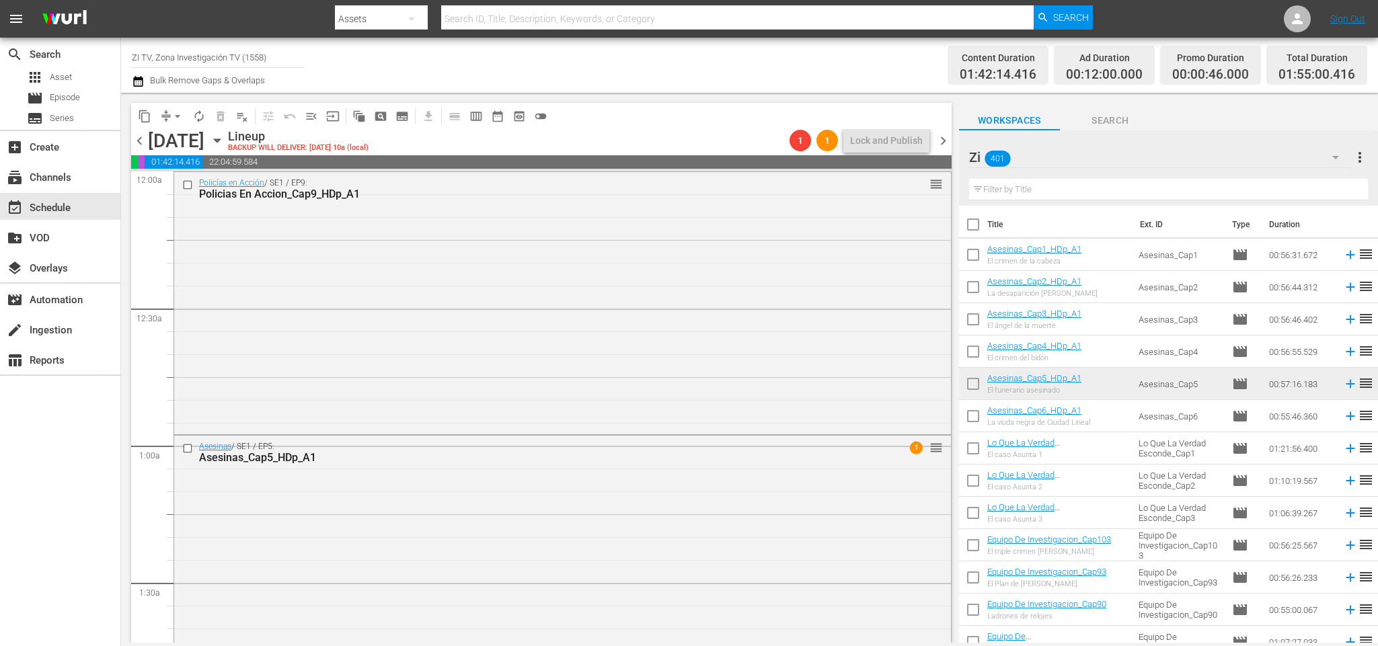
click at [146, 144] on span "chevron_left" at bounding box center [139, 140] width 17 height 17
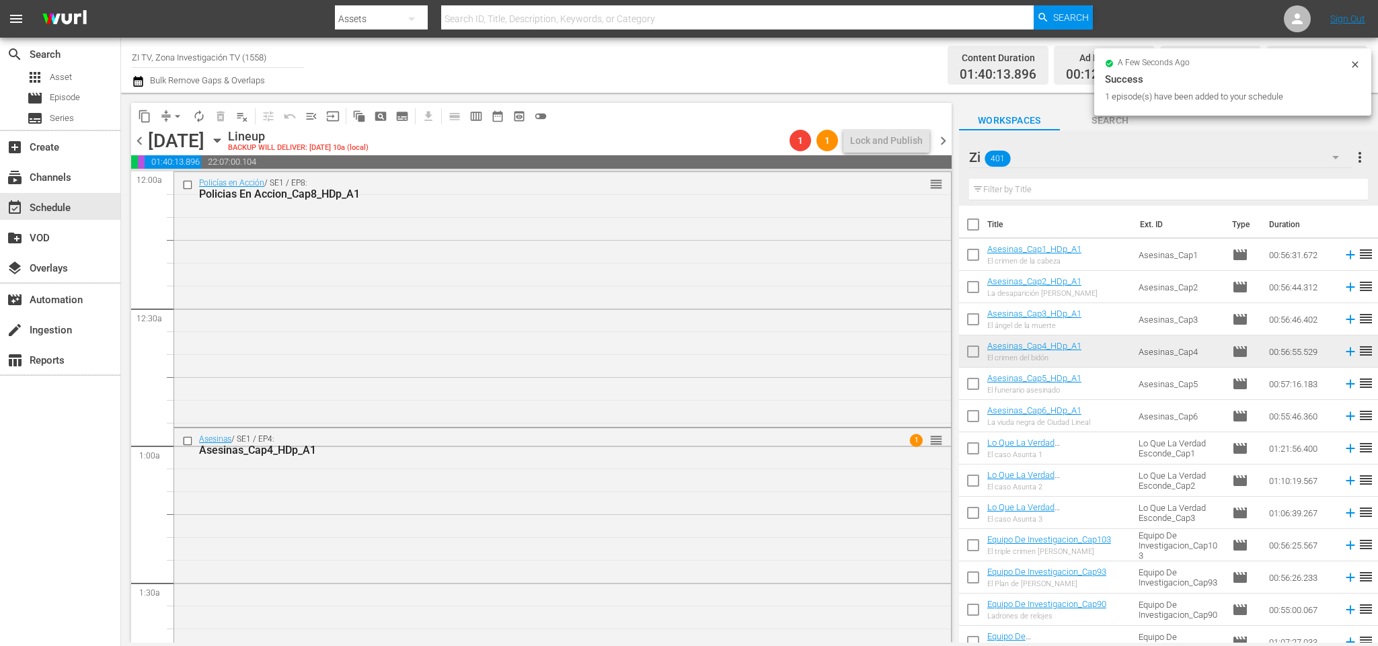
click at [135, 144] on span "chevron_left" at bounding box center [139, 140] width 17 height 17
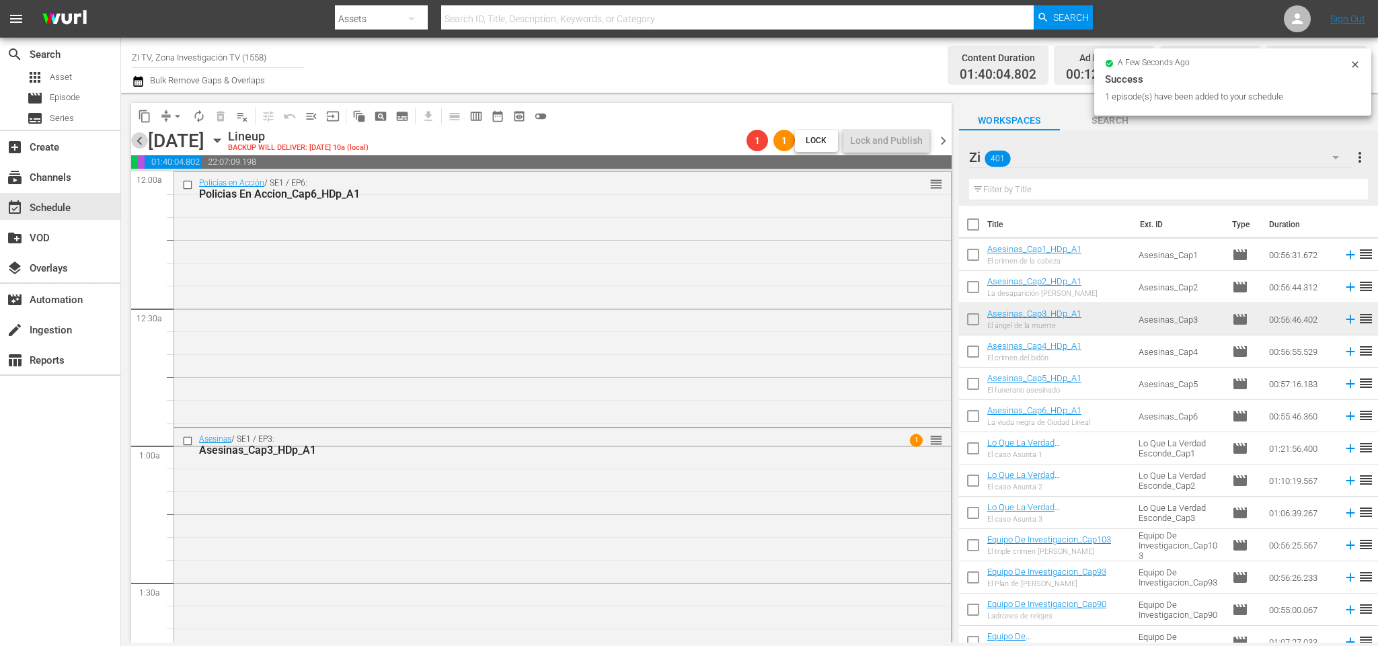
click at [139, 141] on span "chevron_left" at bounding box center [139, 140] width 17 height 17
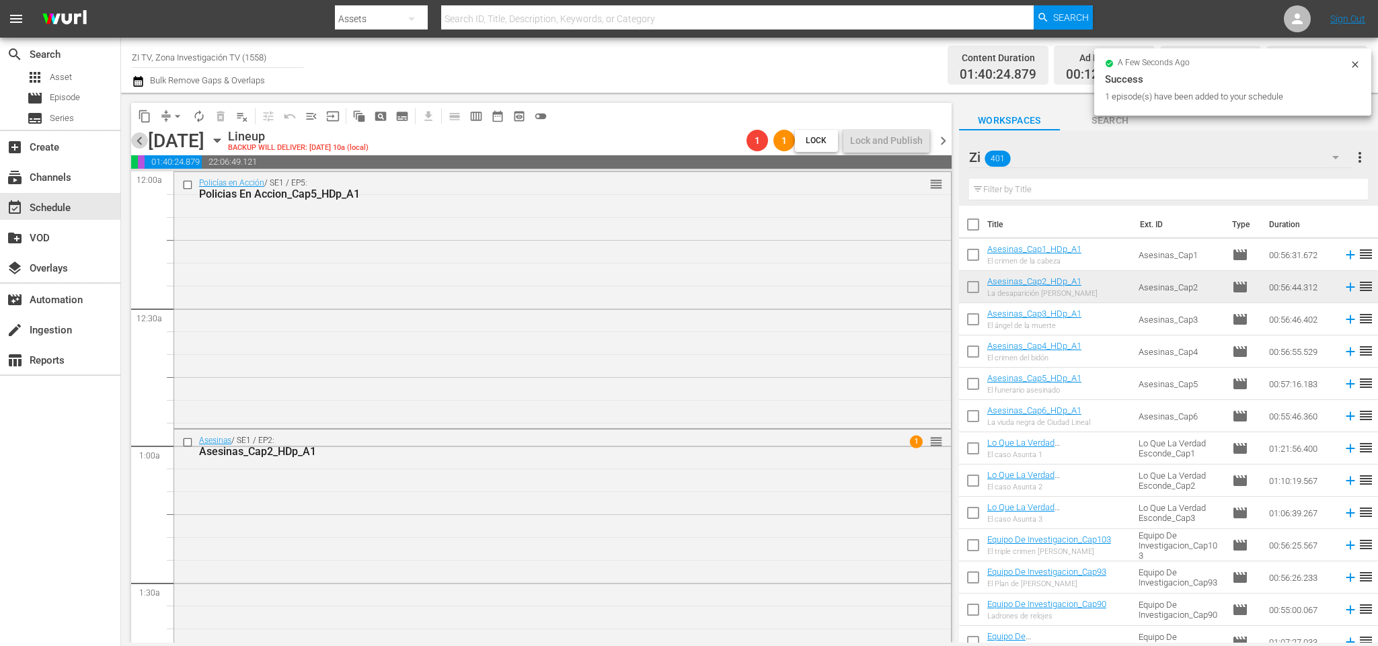
click at [142, 141] on span "chevron_left" at bounding box center [139, 140] width 17 height 17
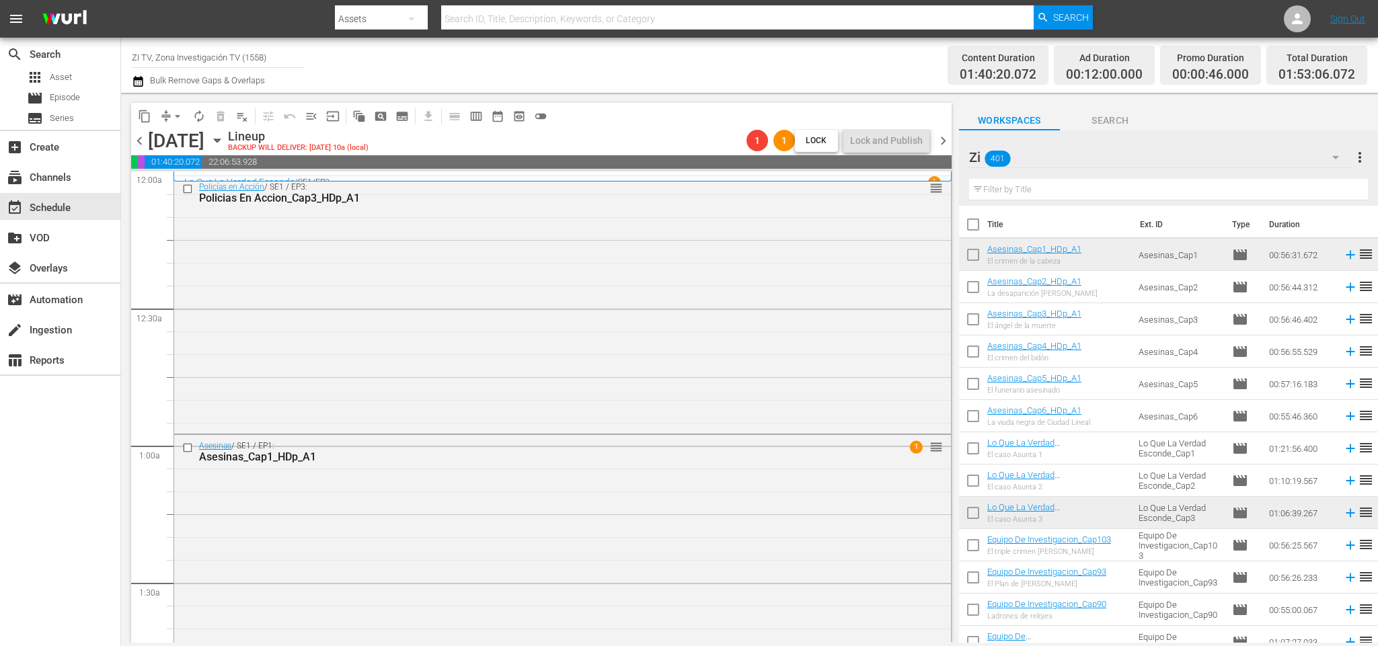
click at [1106, 182] on input "text" at bounding box center [1168, 190] width 399 height 22
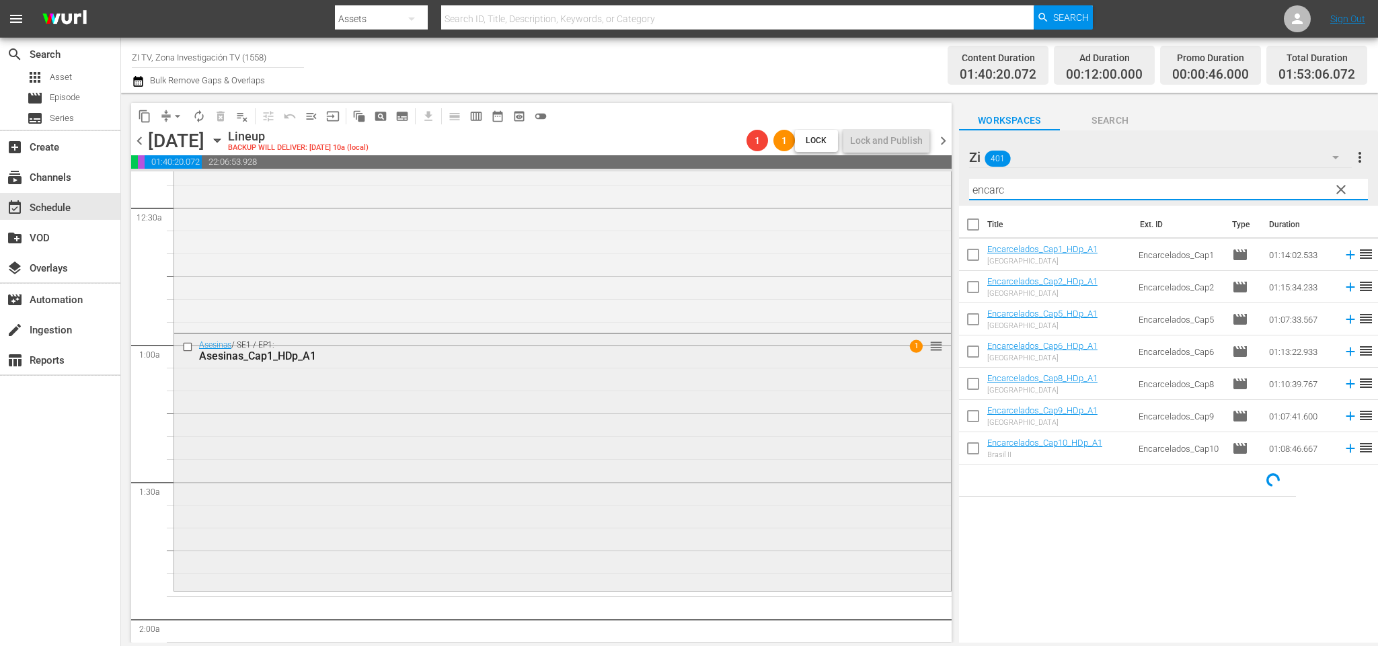
scroll to position [303, 0]
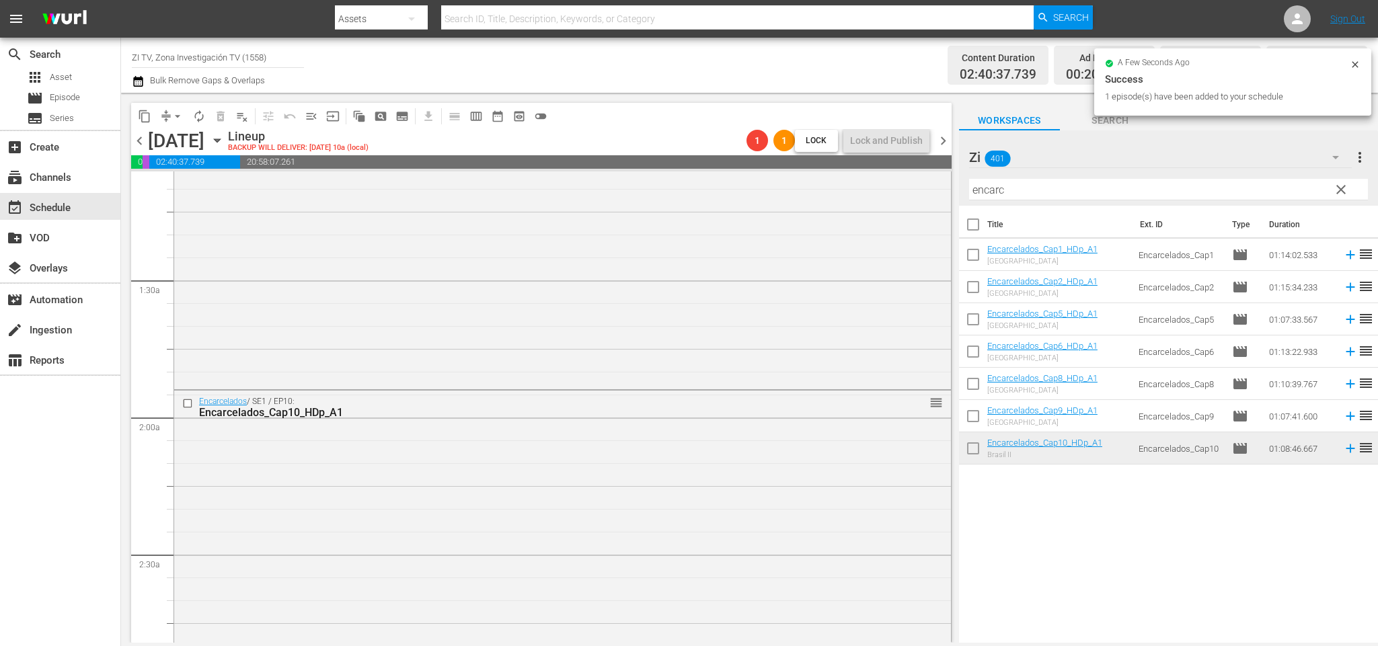
click at [940, 137] on span "chevron_right" at bounding box center [943, 140] width 17 height 17
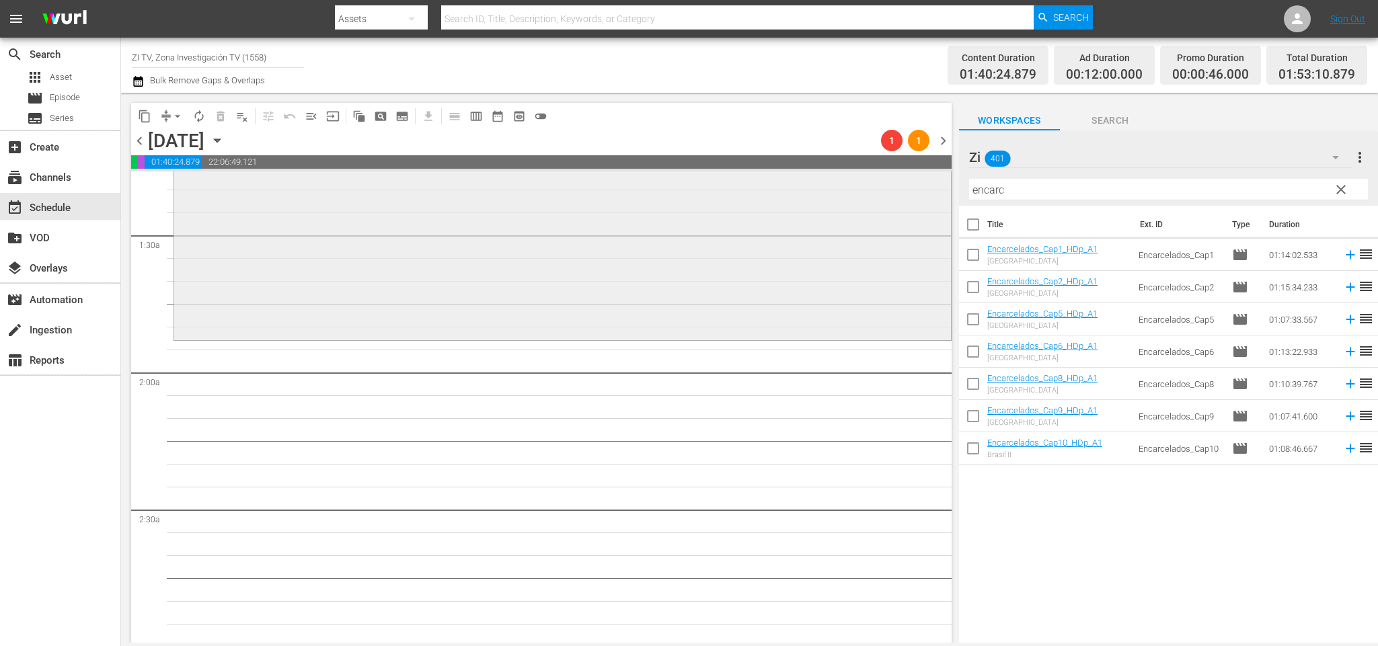
scroll to position [325, 0]
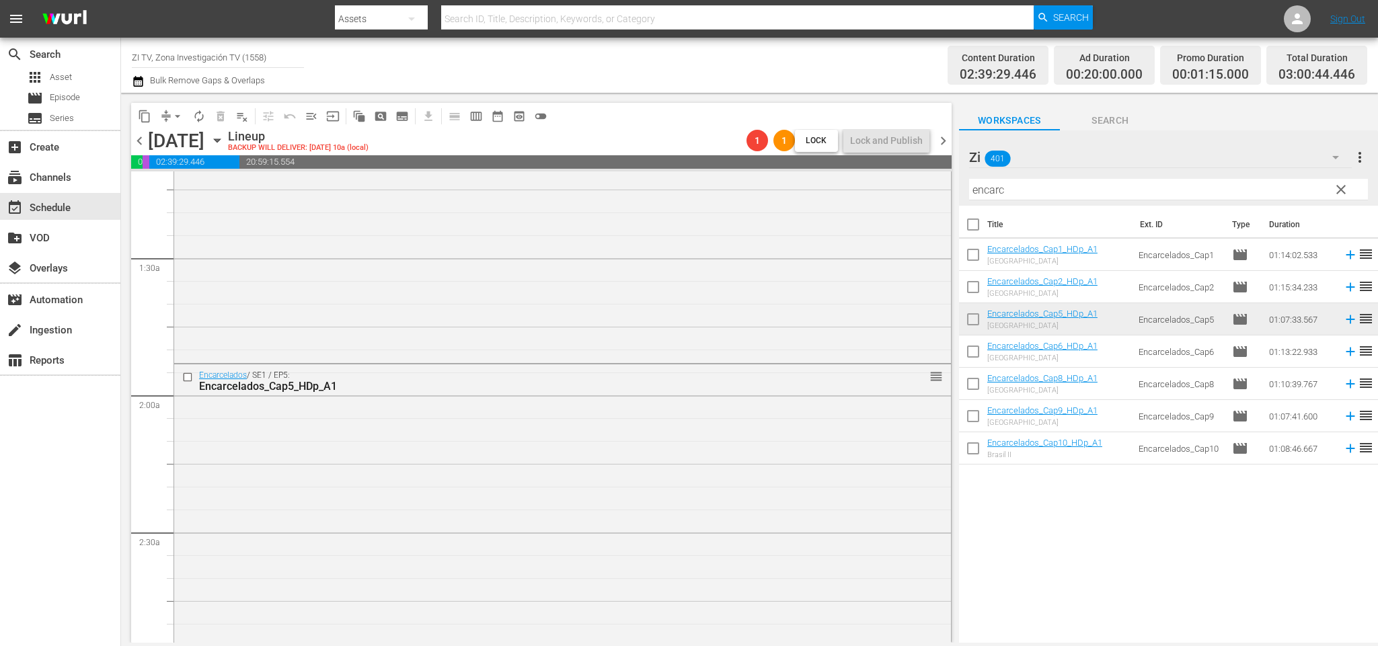
click at [936, 139] on span "chevron_right" at bounding box center [943, 140] width 17 height 17
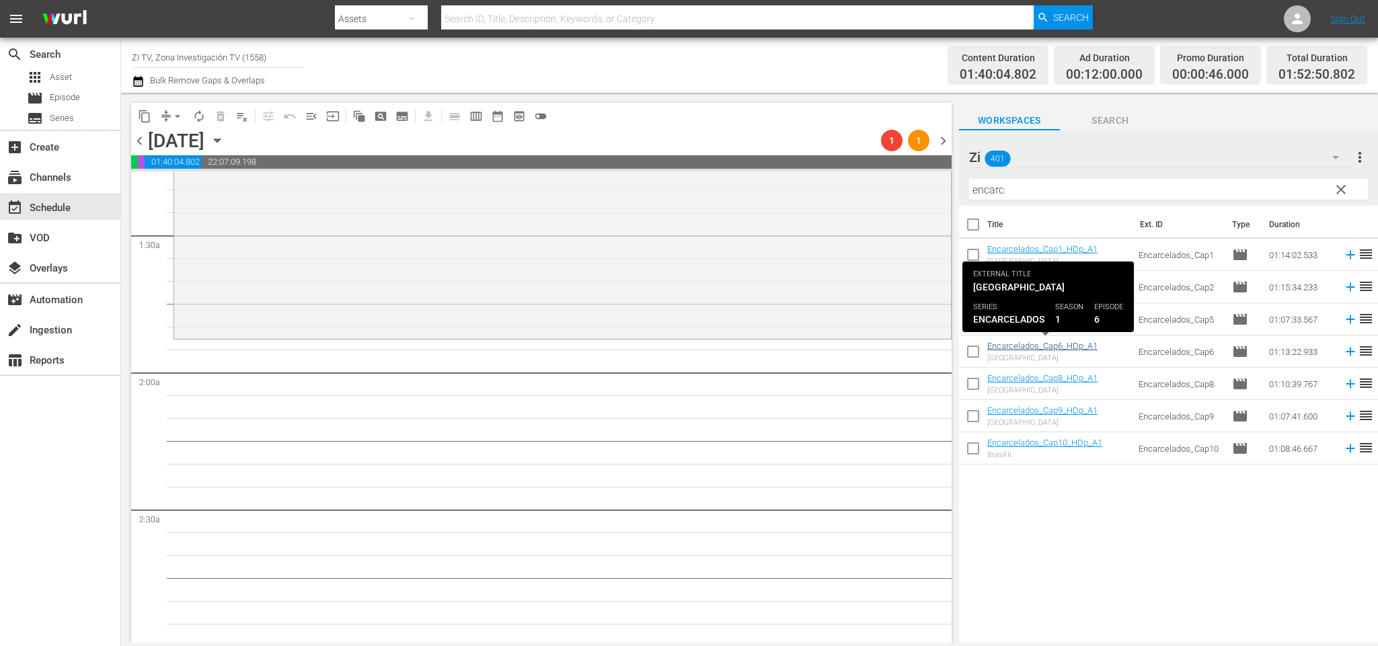
scroll to position [325, 0]
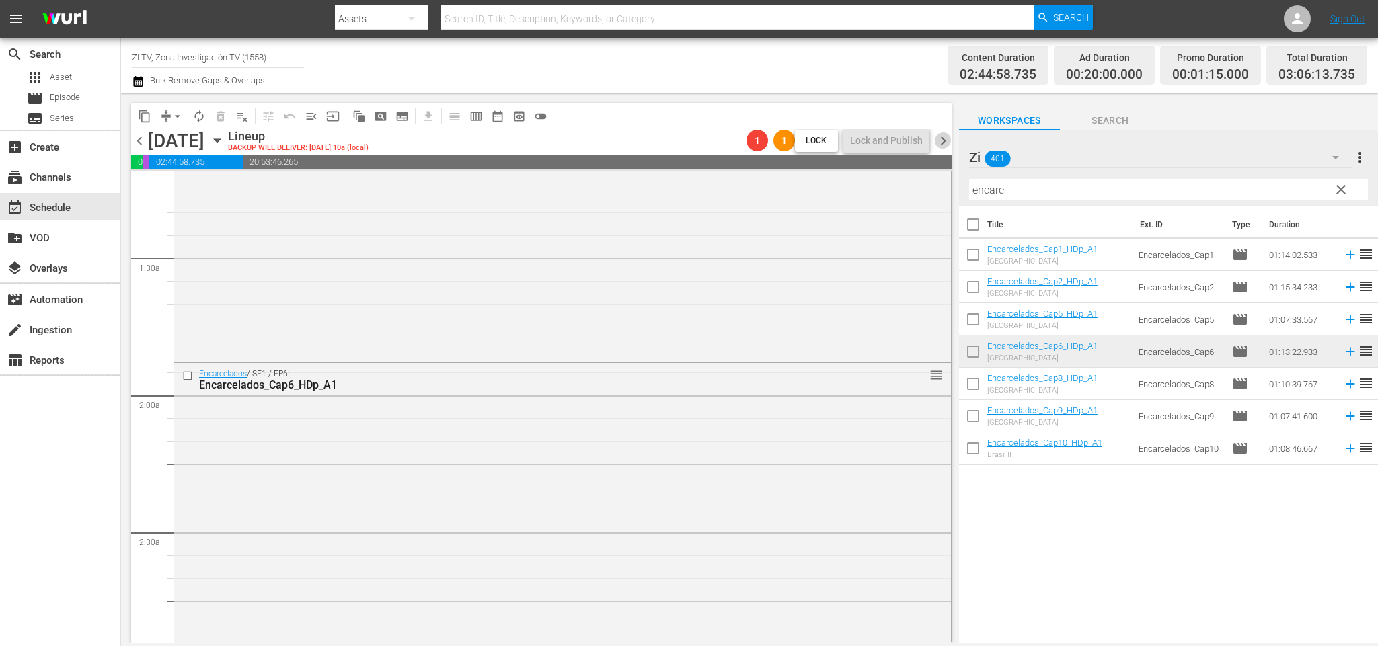
click at [945, 136] on span "chevron_right" at bounding box center [943, 140] width 17 height 17
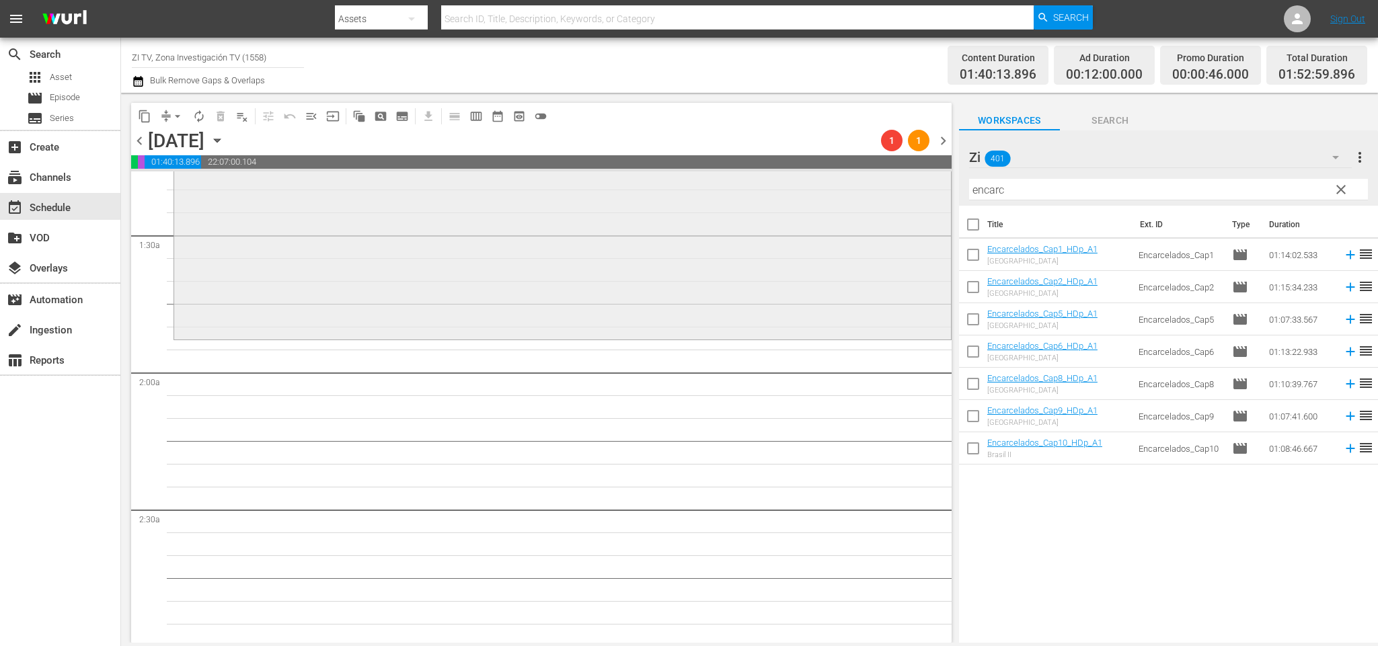
scroll to position [325, 0]
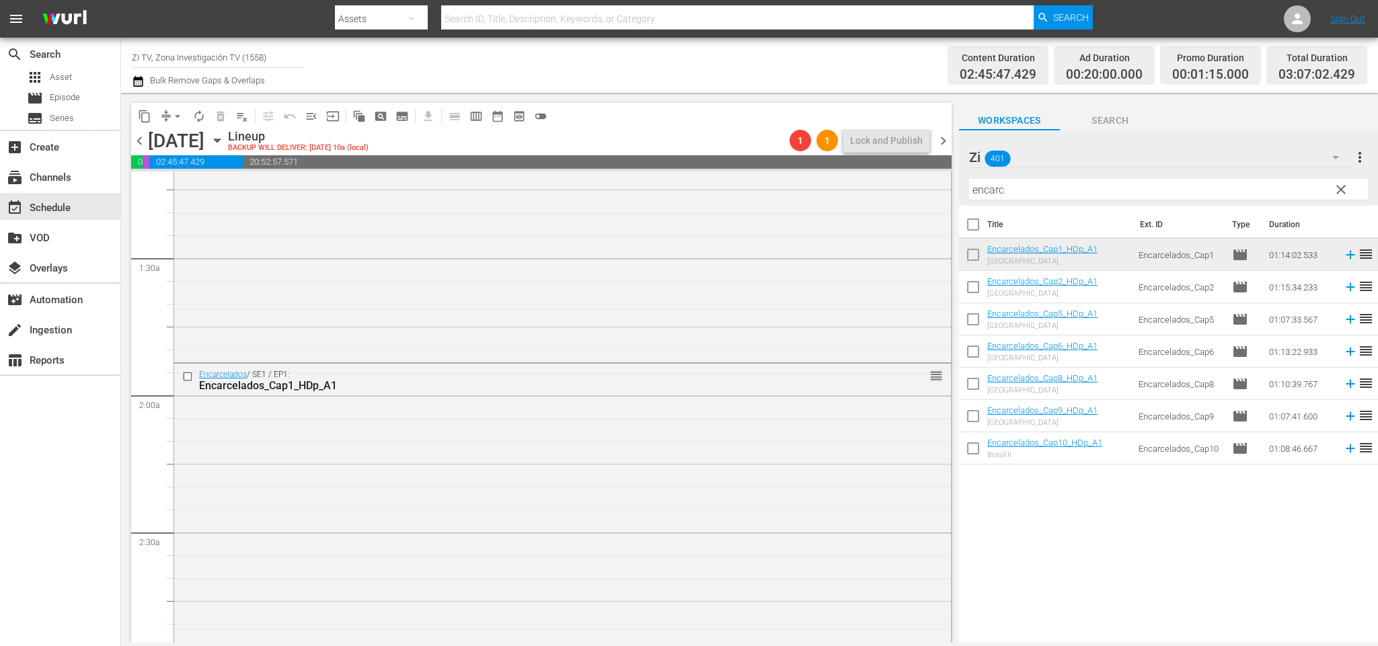
click at [948, 138] on span "chevron_right" at bounding box center [943, 140] width 17 height 17
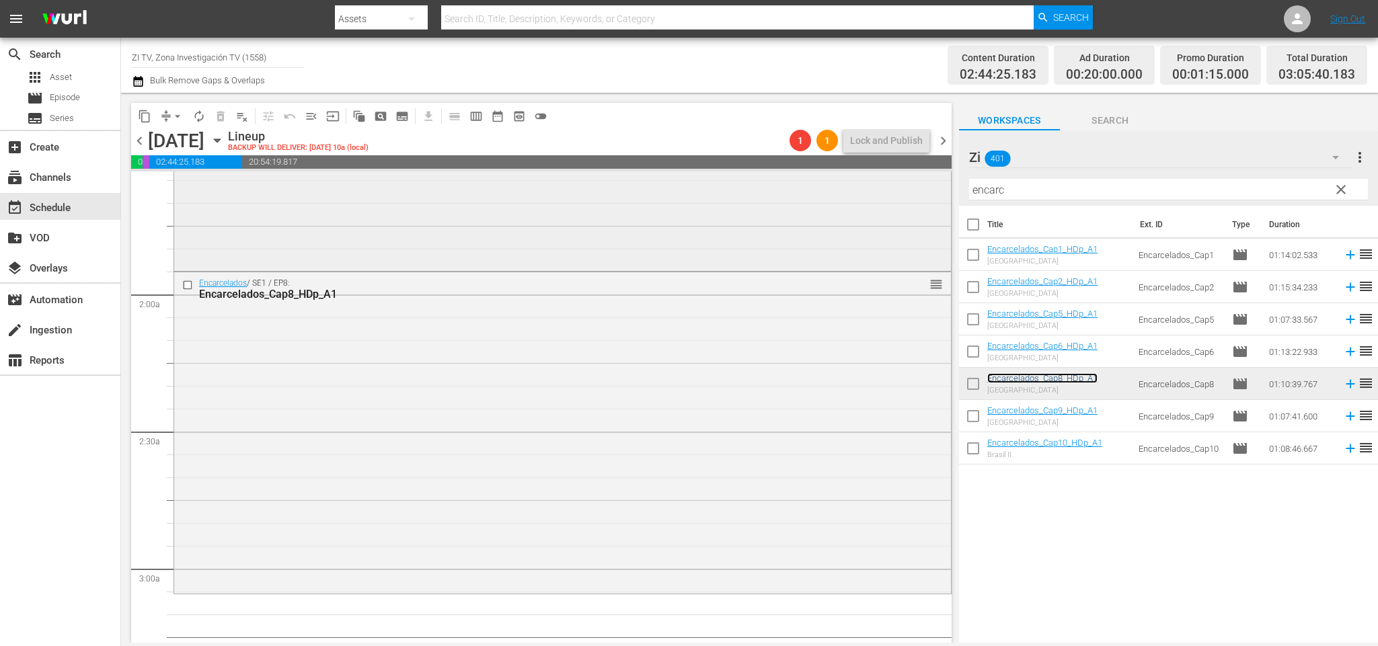
scroll to position [527, 0]
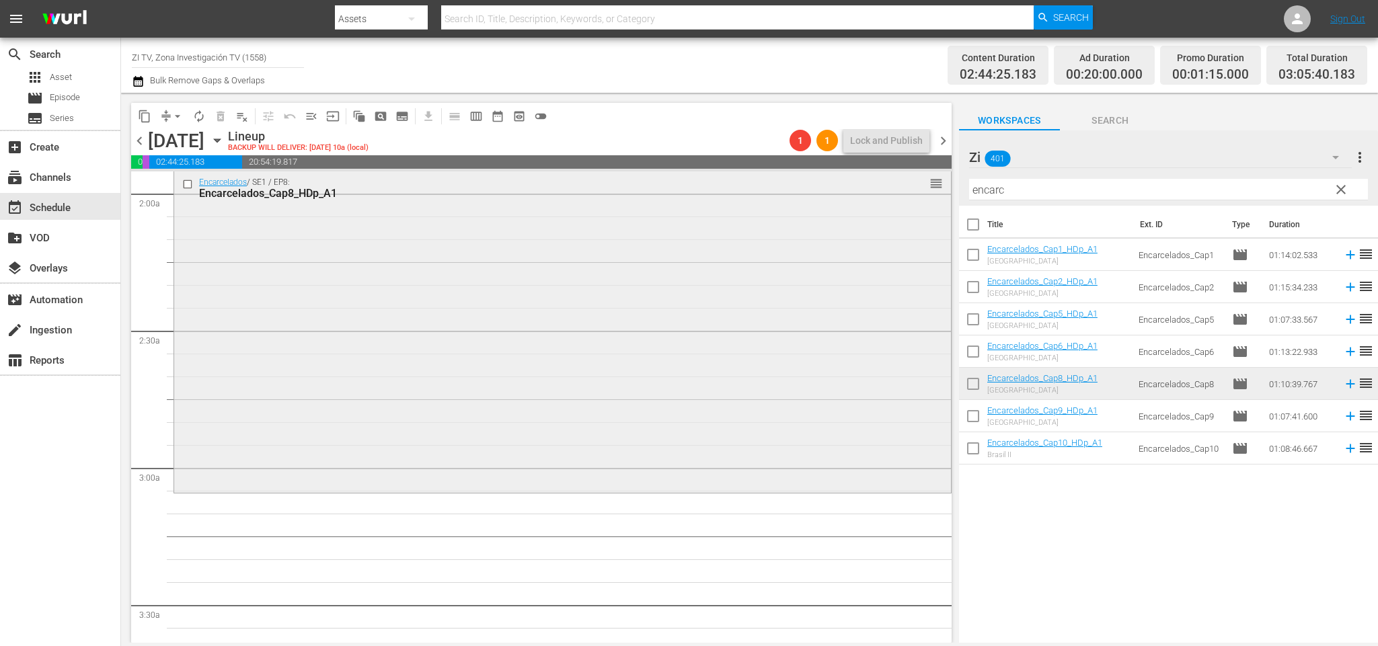
drag, startPoint x: 1040, startPoint y: 186, endPoint x: 878, endPoint y: 172, distance: 162.1
click at [878, 172] on div "content_copy compress arrow_drop_down autorenew_outlined delete_forever_outline…" at bounding box center [749, 368] width 1257 height 550
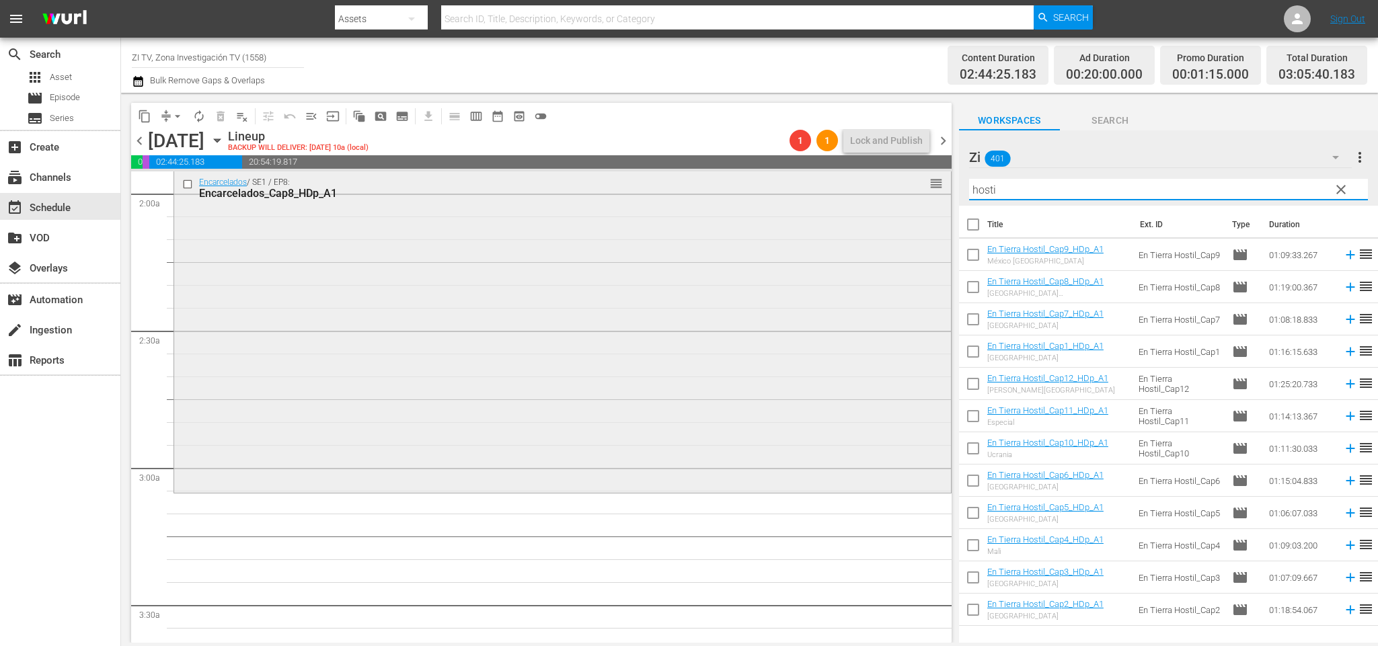
scroll to position [627, 0]
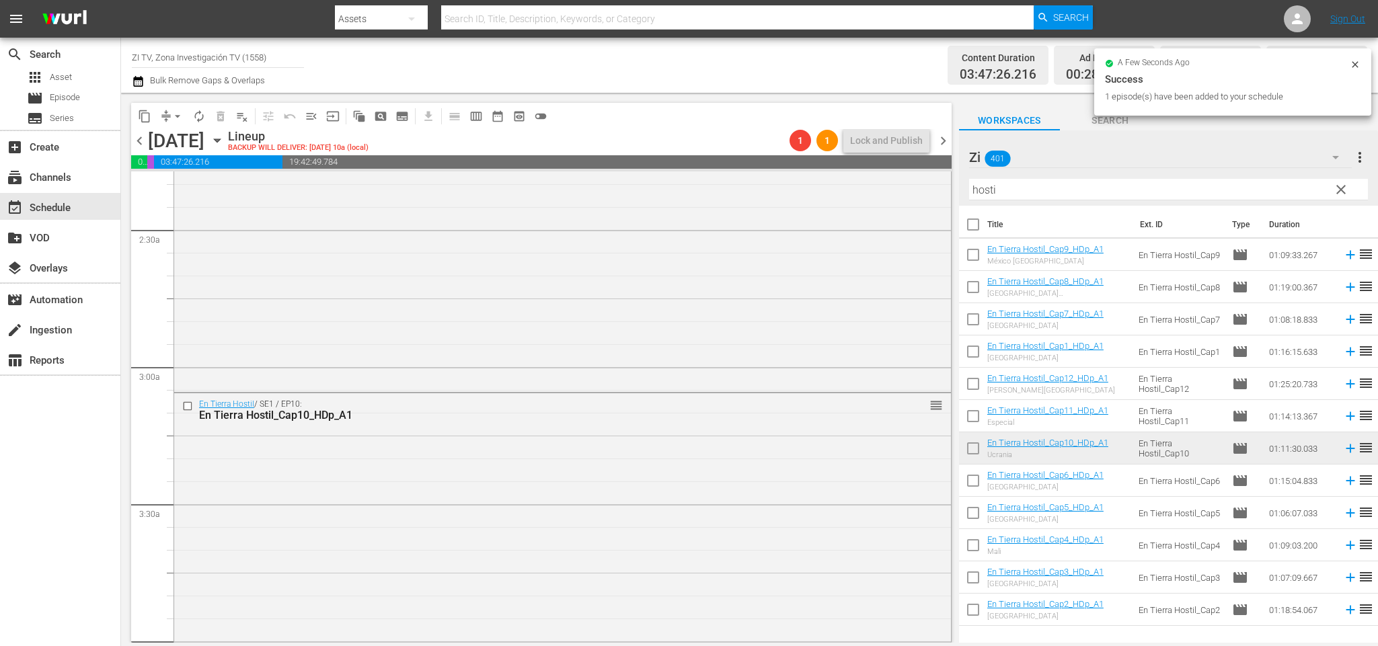
click at [146, 140] on span "chevron_left" at bounding box center [139, 140] width 17 height 17
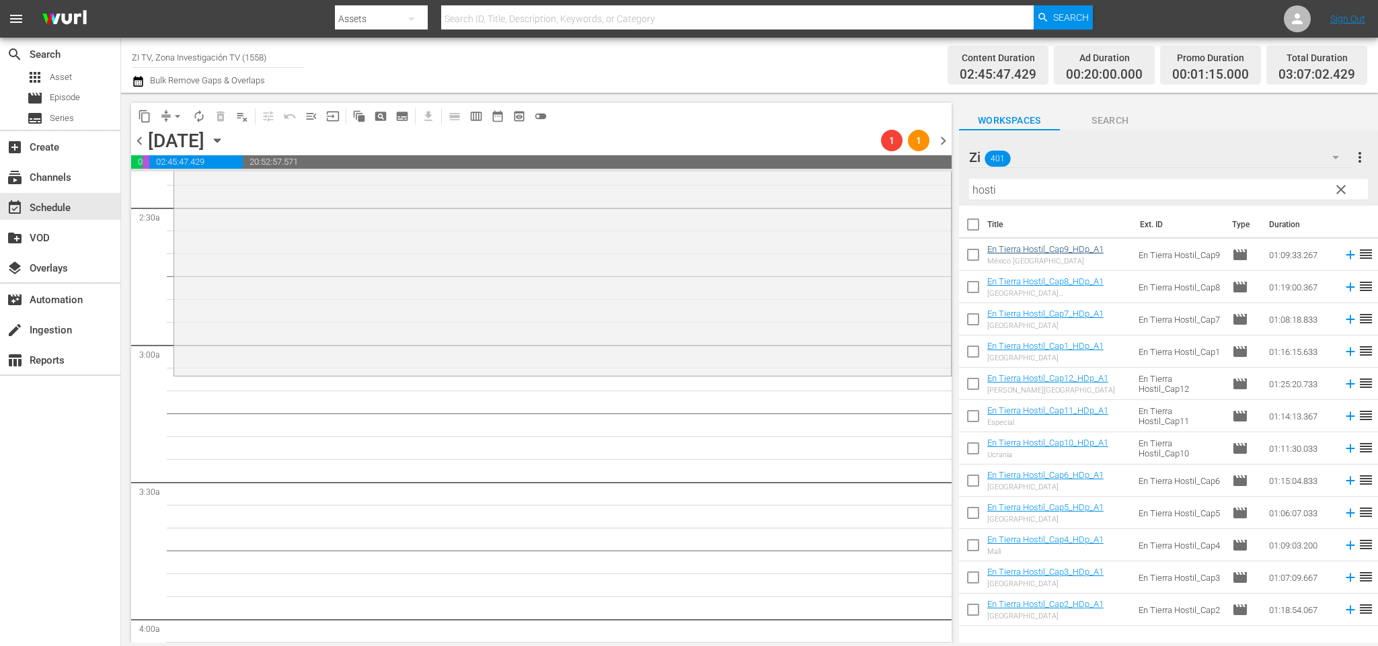
scroll to position [604, 0]
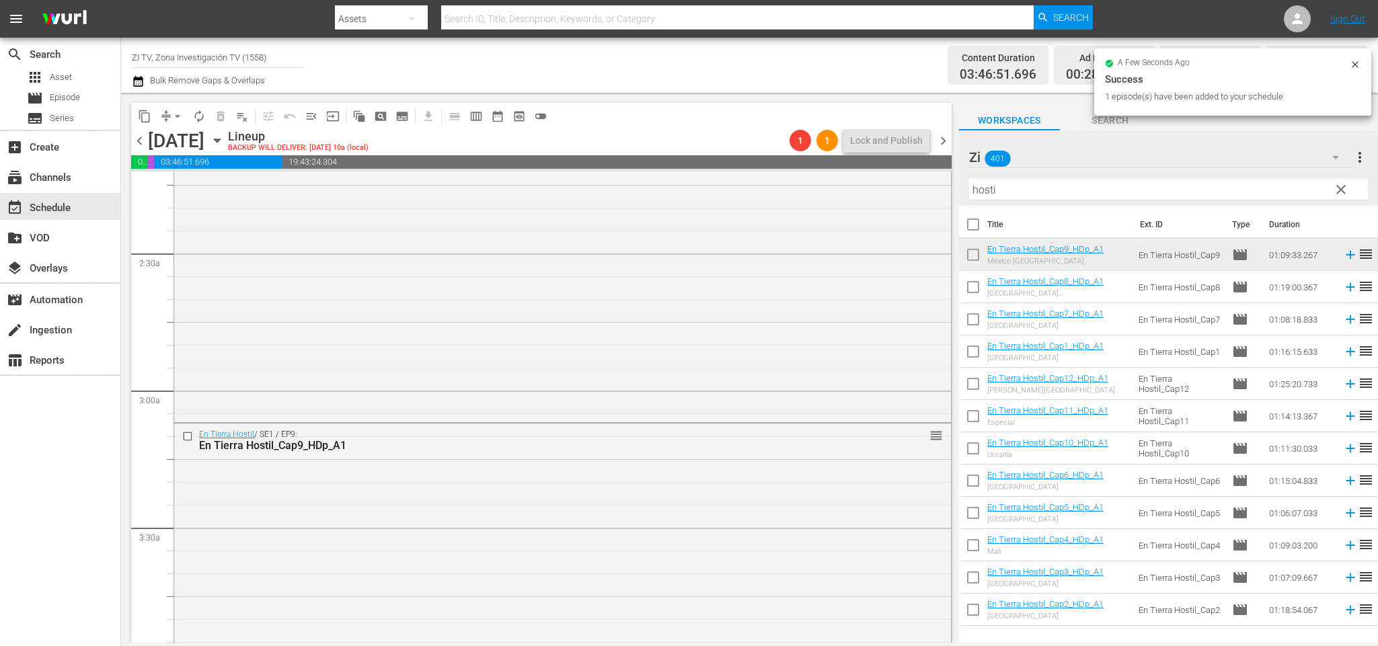
click at [137, 140] on span "chevron_left" at bounding box center [139, 140] width 17 height 17
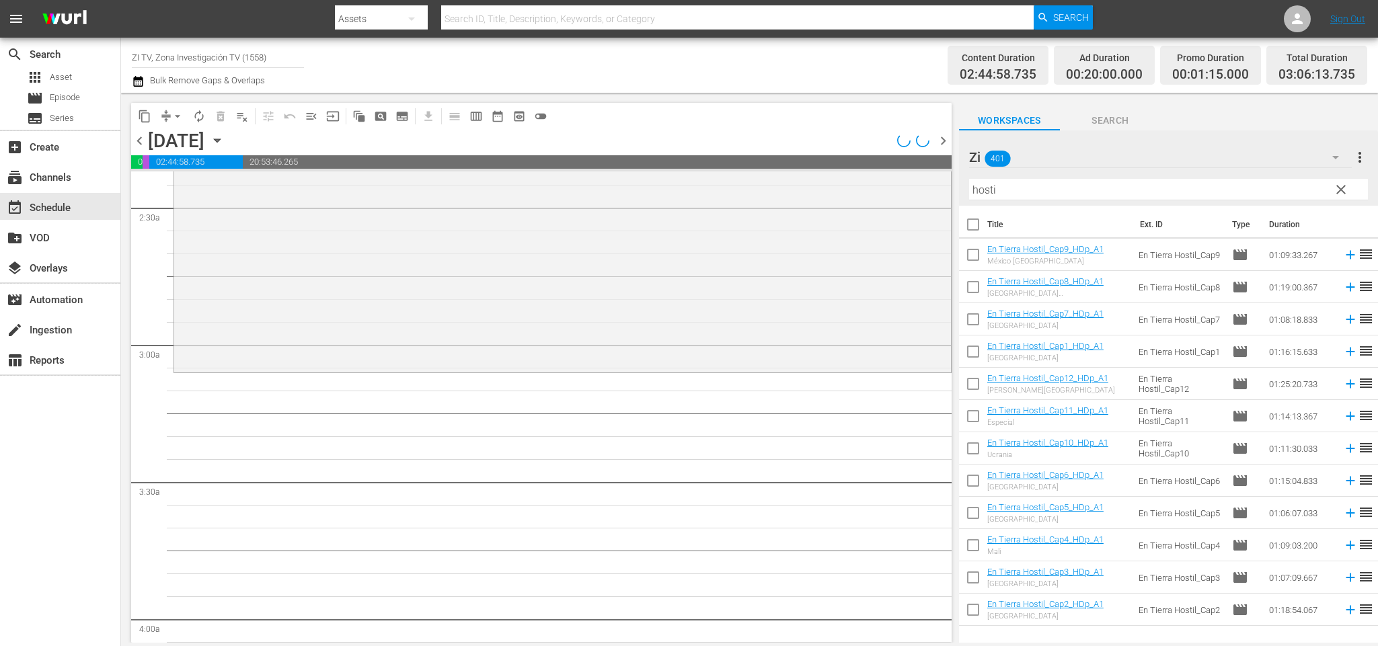
scroll to position [604, 0]
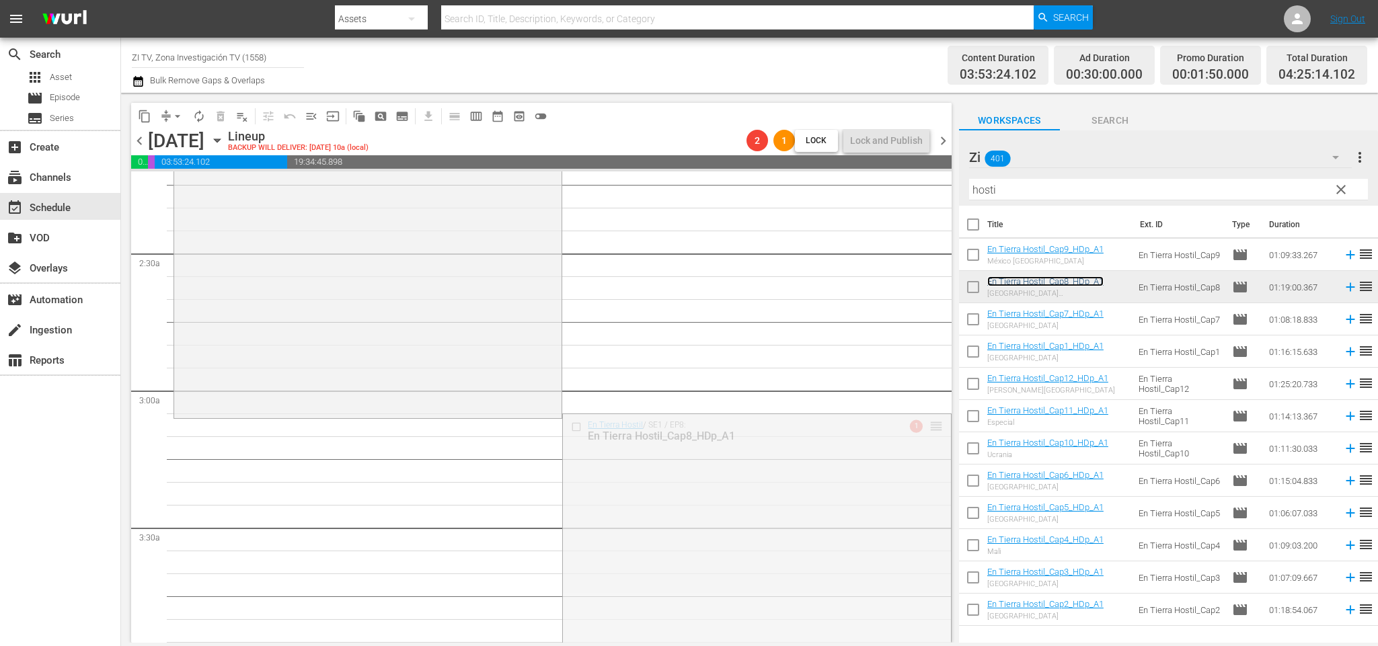
drag, startPoint x: 913, startPoint y: 422, endPoint x: 523, endPoint y: 434, distance: 389.6
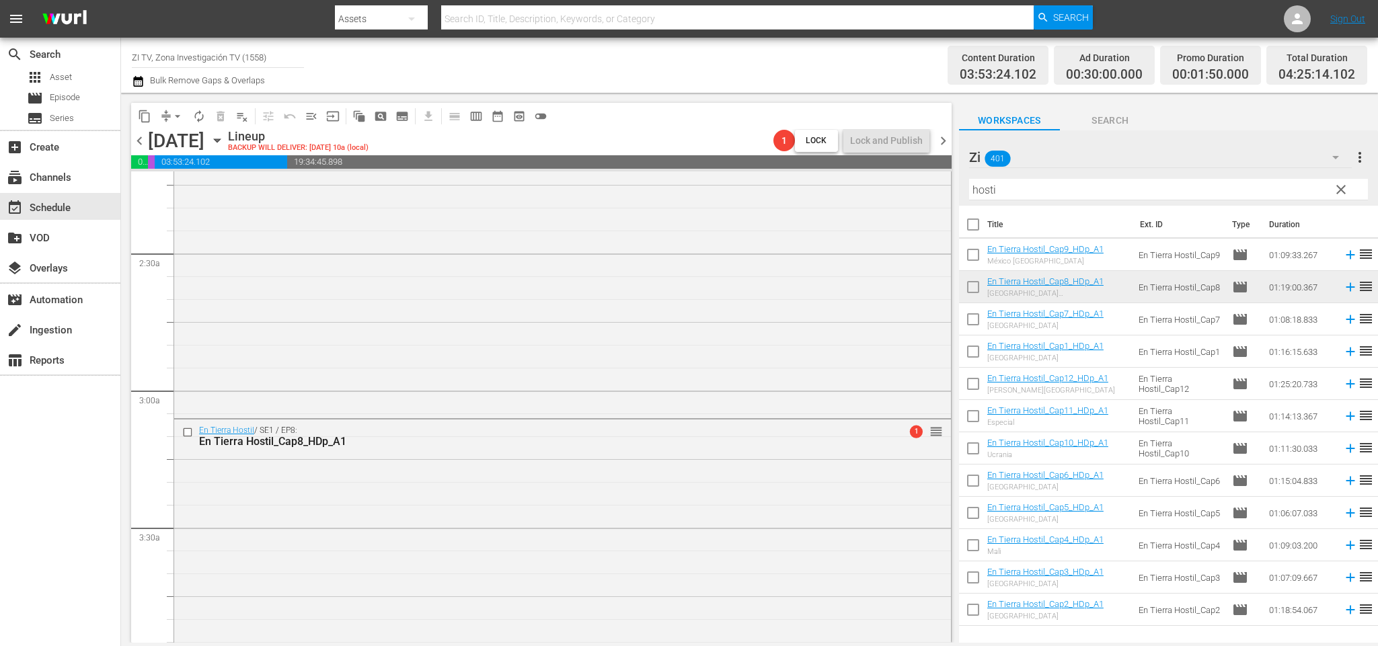
click at [144, 140] on span "chevron_left" at bounding box center [139, 140] width 17 height 17
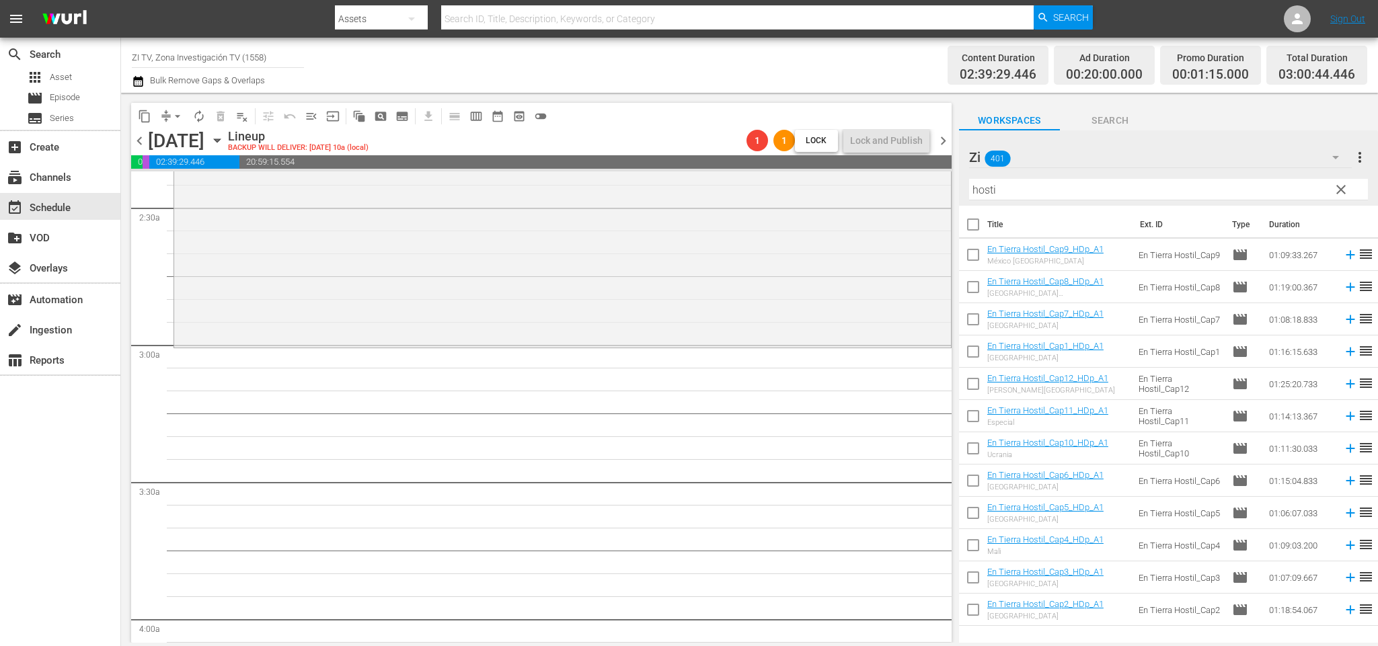
scroll to position [604, 0]
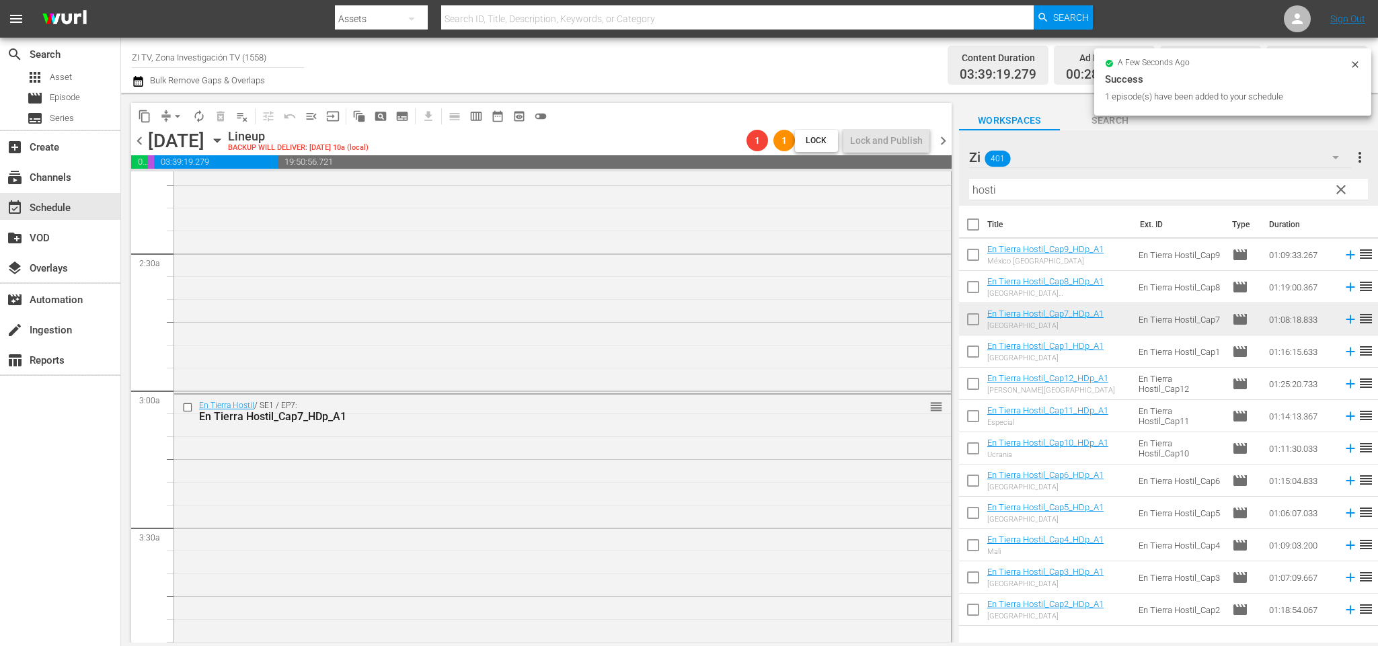
click at [143, 137] on span "chevron_left" at bounding box center [139, 140] width 17 height 17
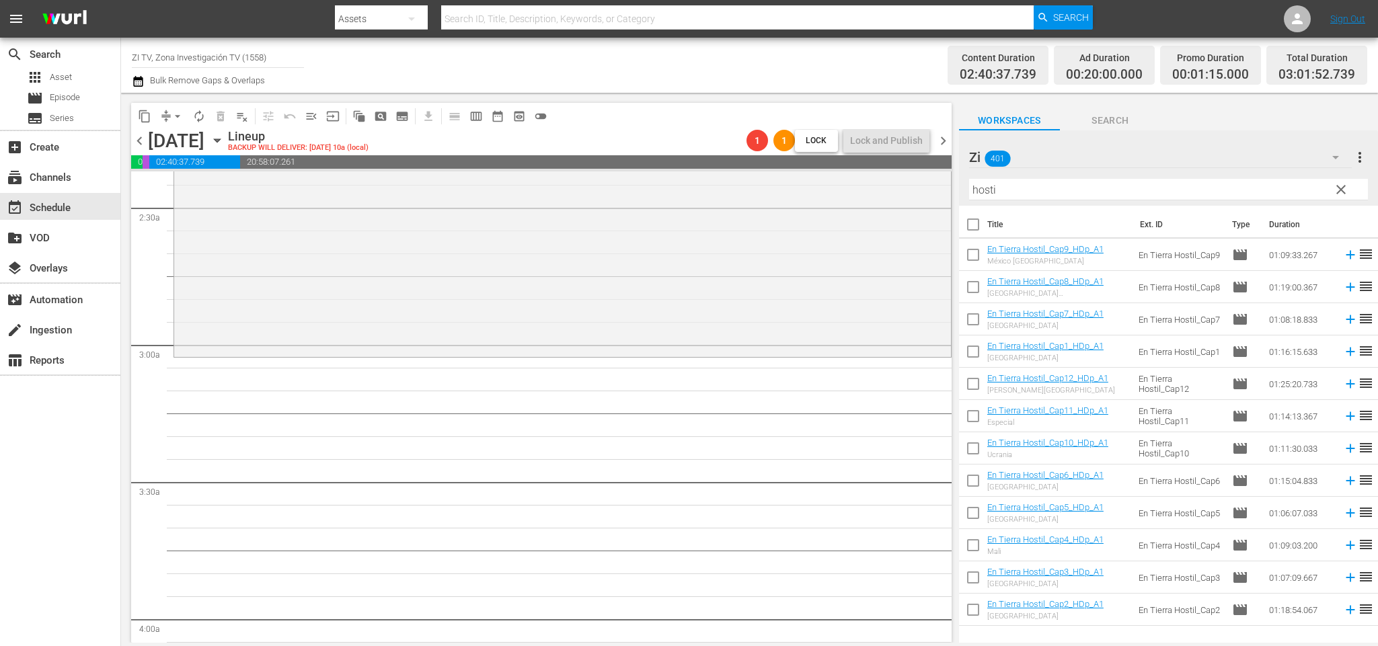
scroll to position [604, 0]
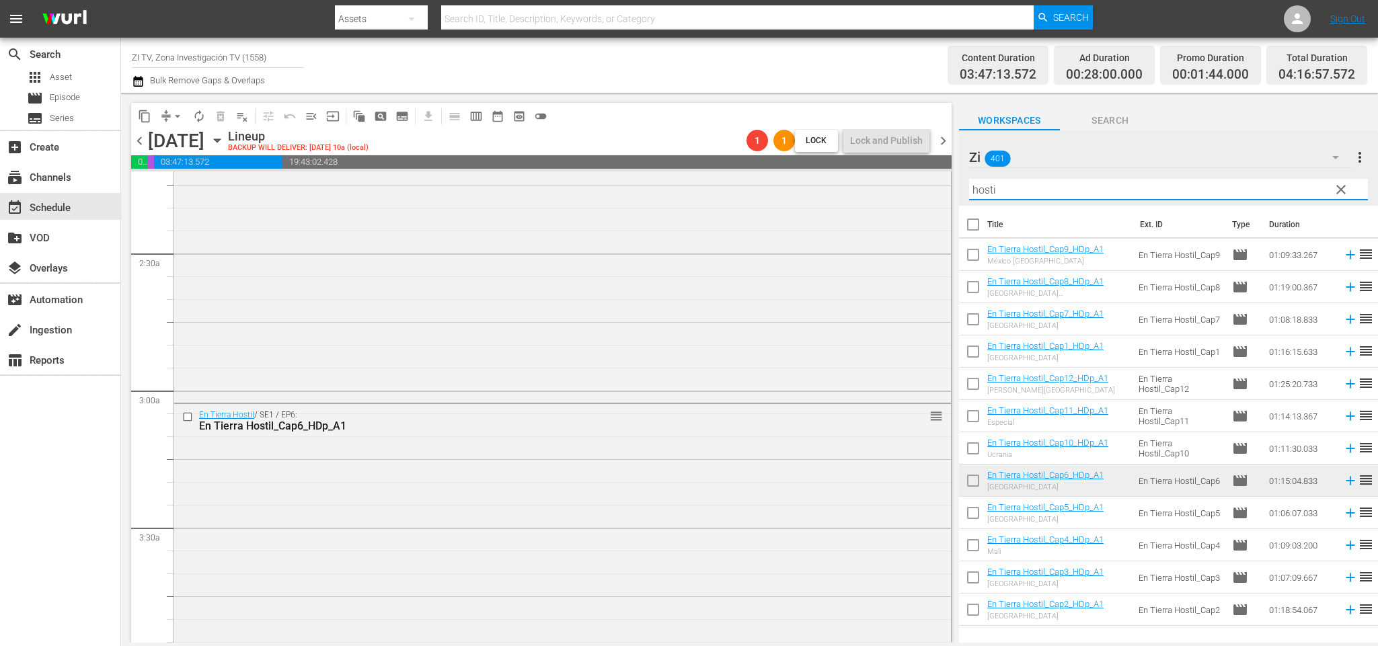
click at [876, 147] on div "content_copy compress arrow_drop_down autorenew_outlined delete_forever_outline…" at bounding box center [749, 368] width 1257 height 550
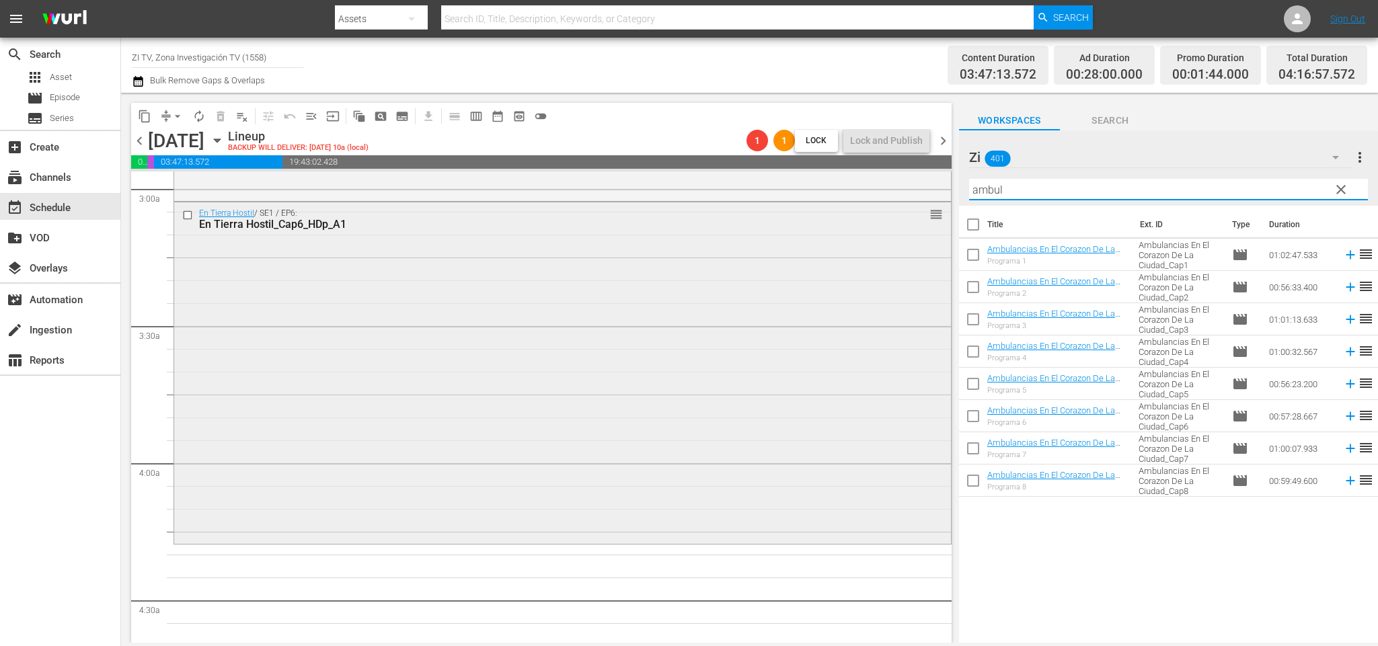
scroll to position [907, 0]
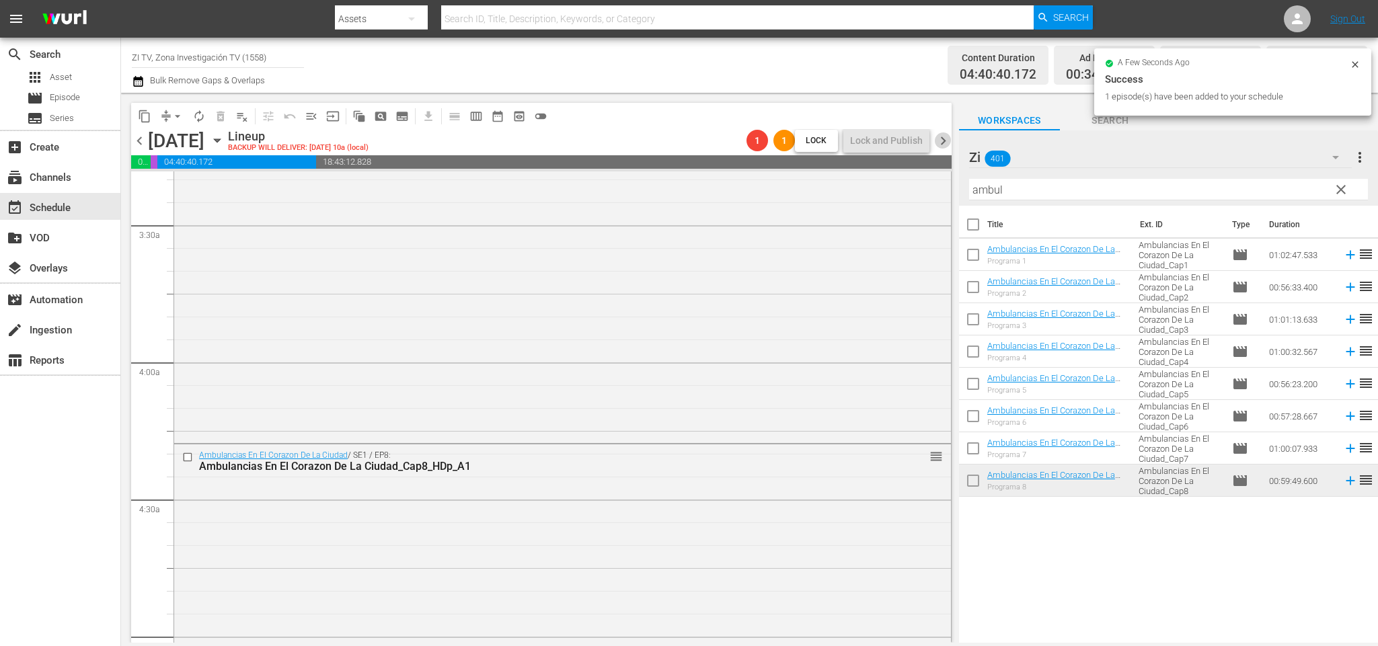
click at [948, 144] on span "chevron_right" at bounding box center [943, 140] width 17 height 17
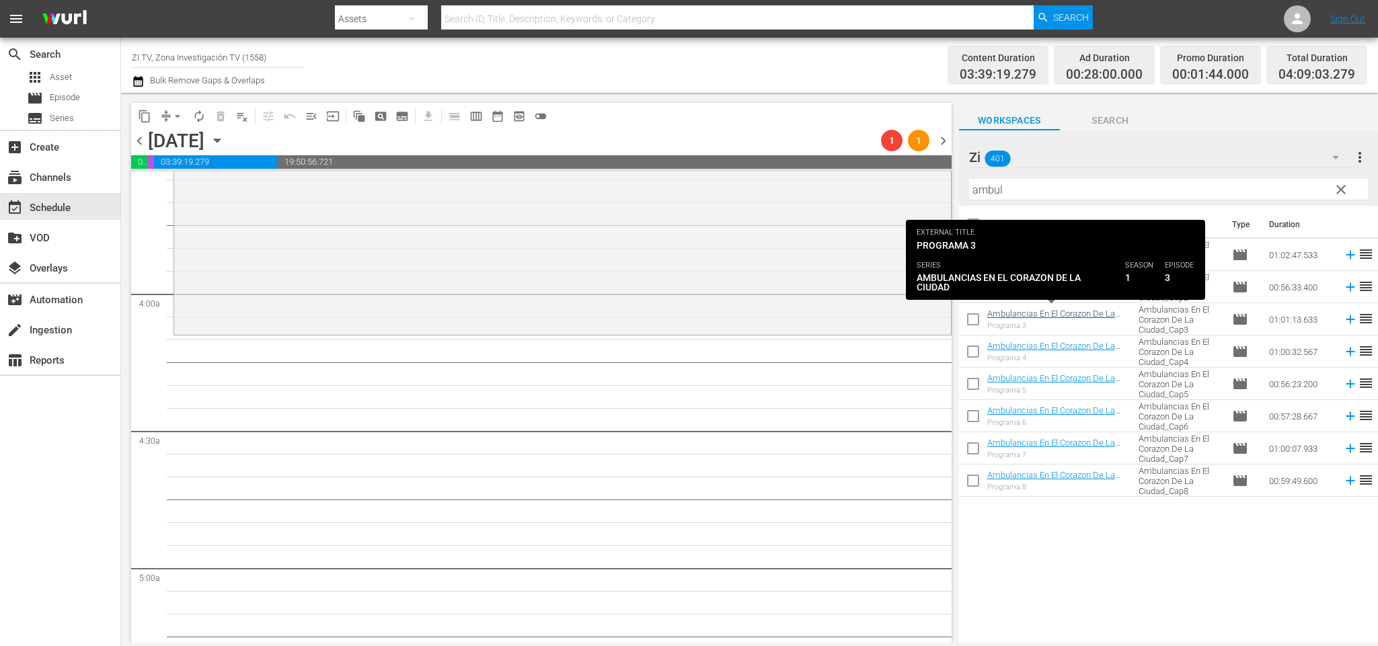
scroll to position [929, 0]
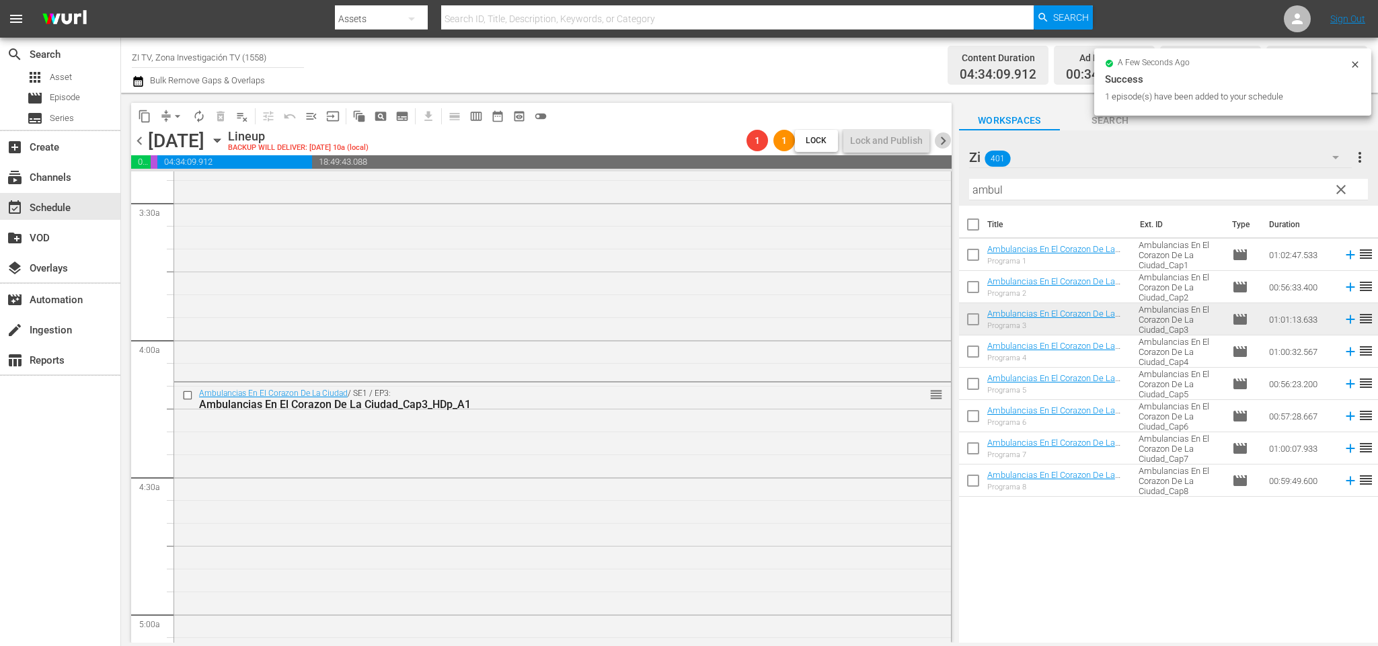
click at [945, 145] on span "chevron_right" at bounding box center [943, 140] width 17 height 17
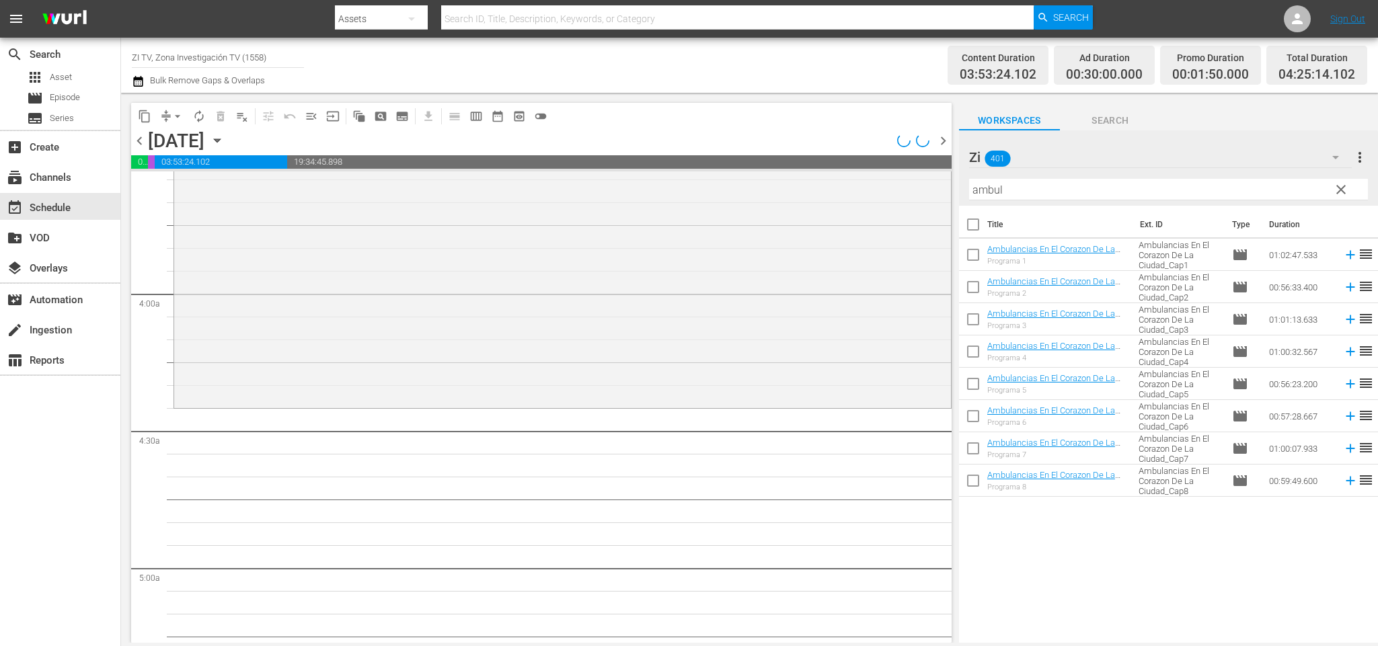
scroll to position [907, 0]
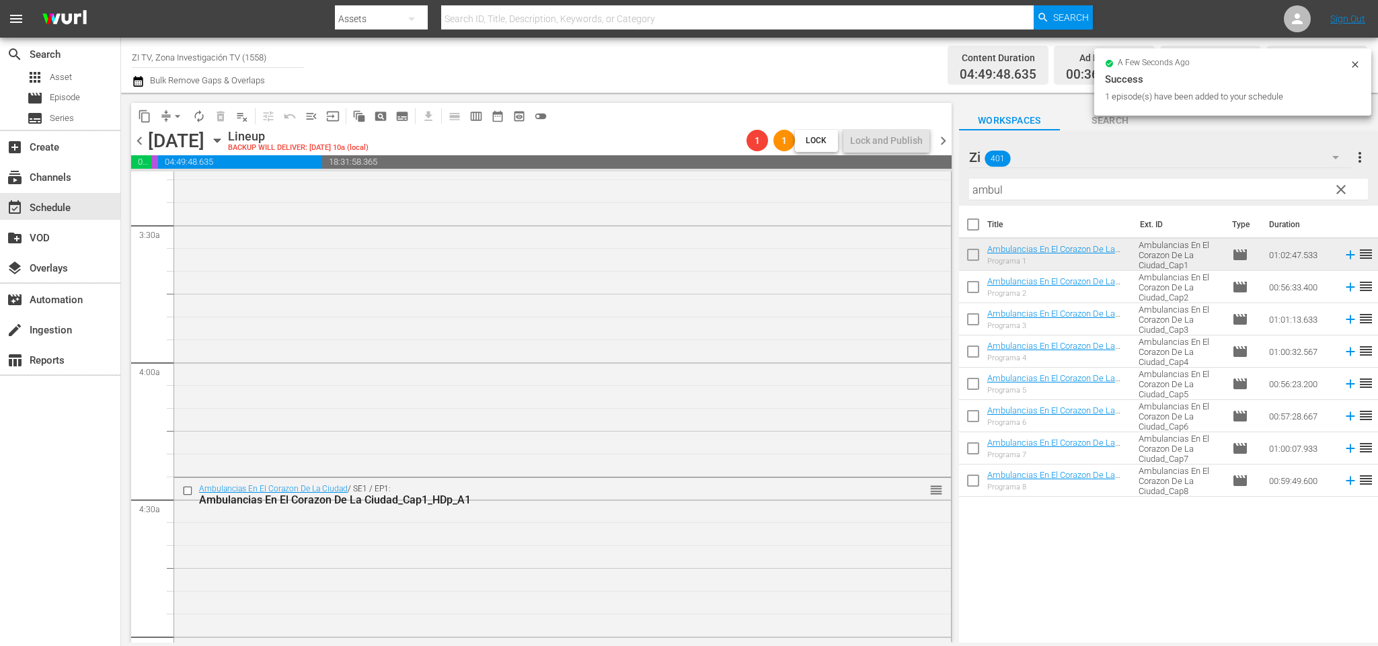
click at [946, 139] on span "chevron_right" at bounding box center [943, 140] width 17 height 17
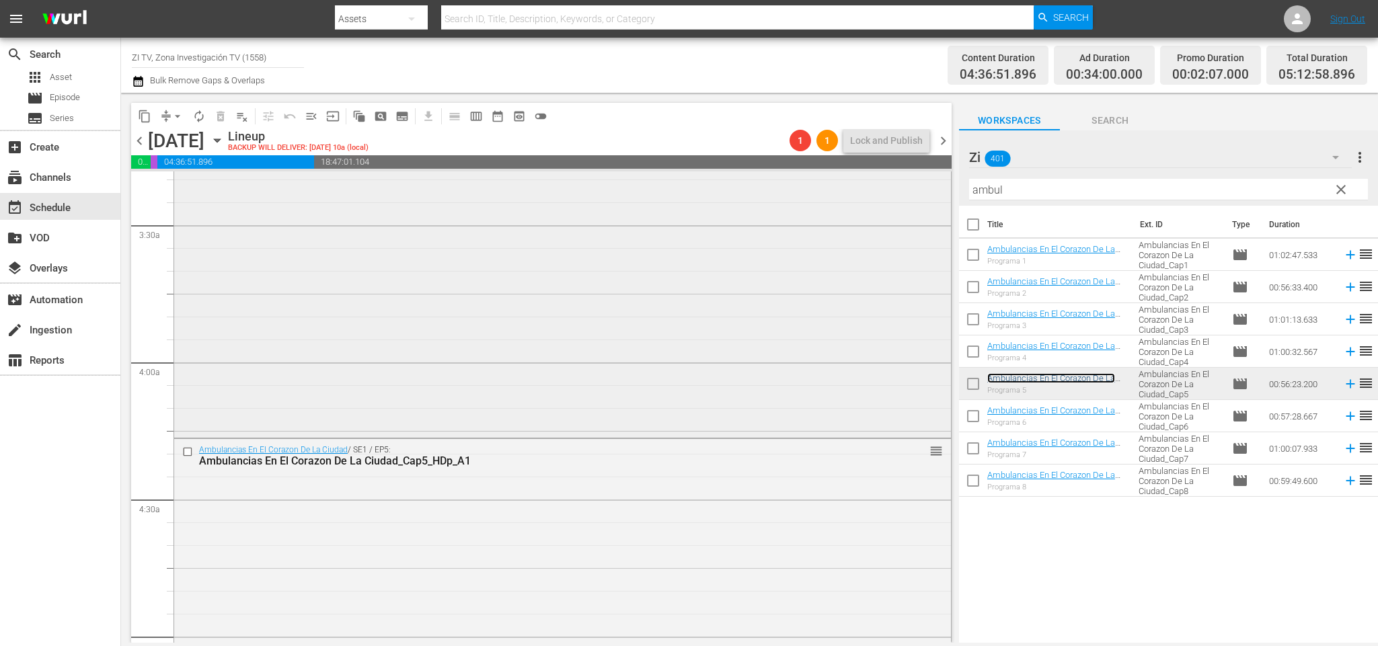
scroll to position [1108, 0]
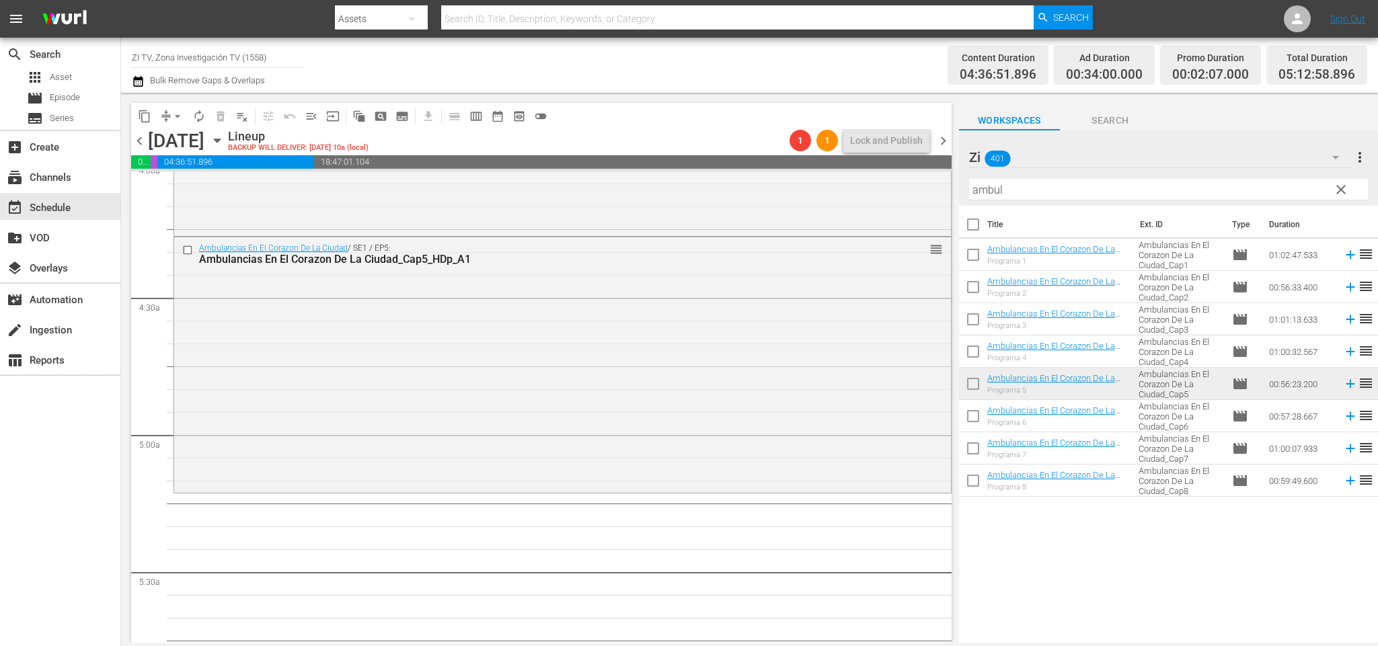
click at [941, 138] on span "chevron_right" at bounding box center [943, 140] width 17 height 17
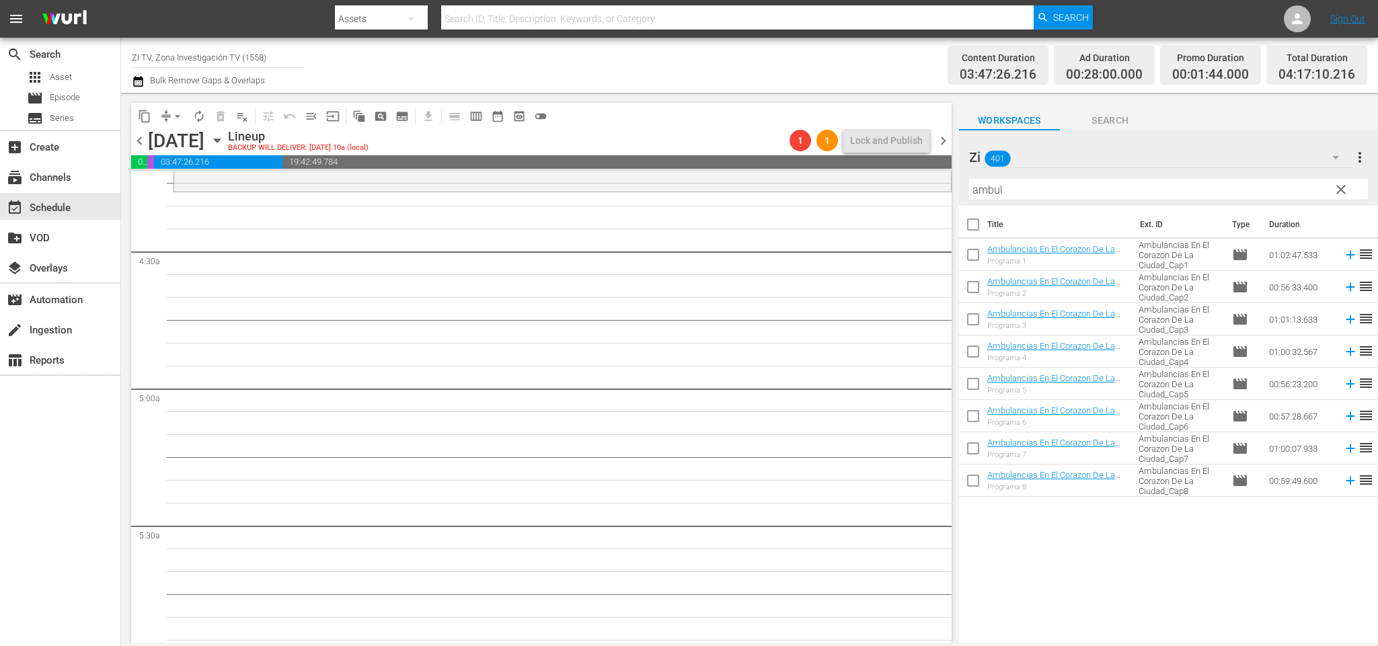
scroll to position [1054, 0]
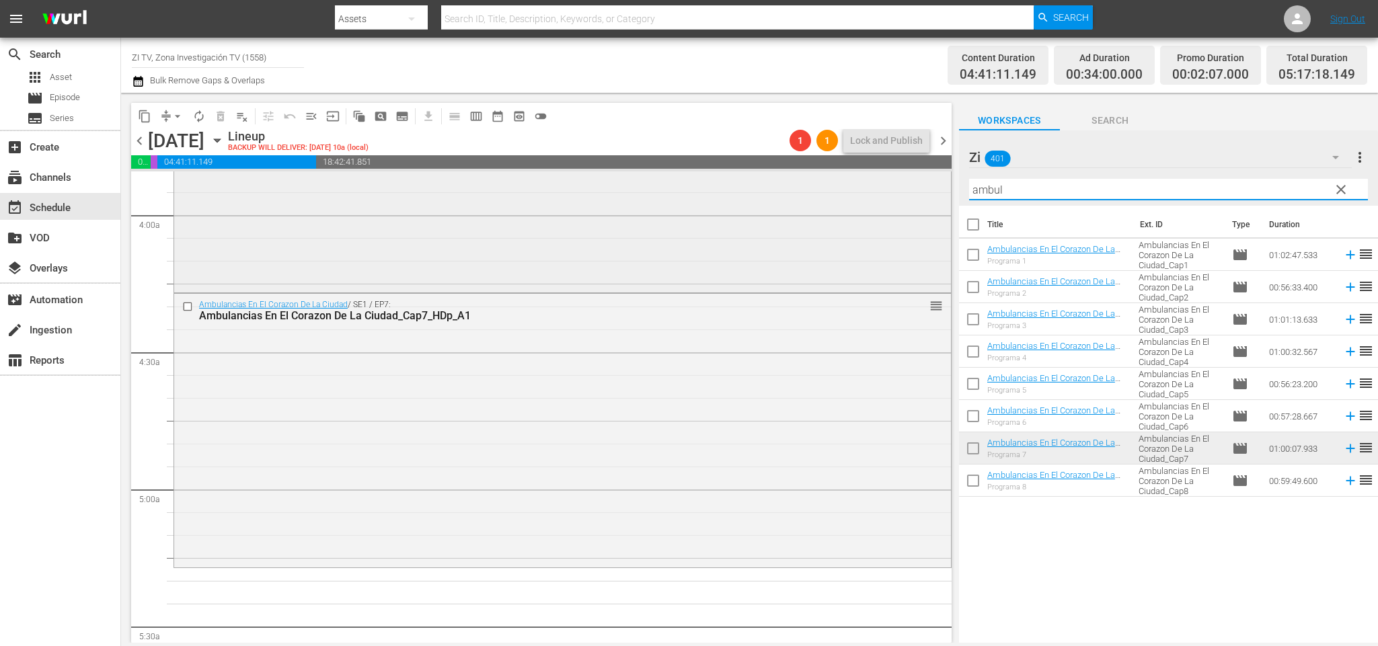
drag, startPoint x: 882, startPoint y: 192, endPoint x: 929, endPoint y: 257, distance: 80.1
click at [830, 192] on div "content_copy compress arrow_drop_down autorenew_outlined delete_forever_outline…" at bounding box center [749, 368] width 1257 height 550
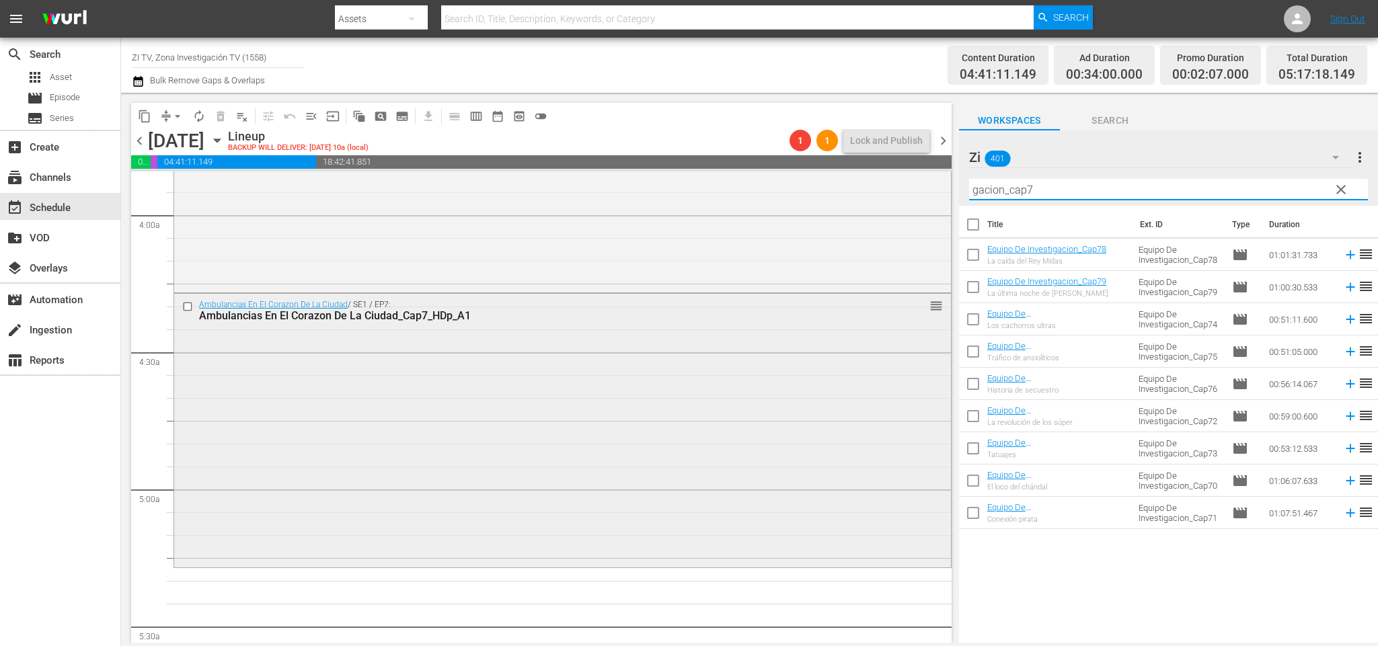
scroll to position [1155, 0]
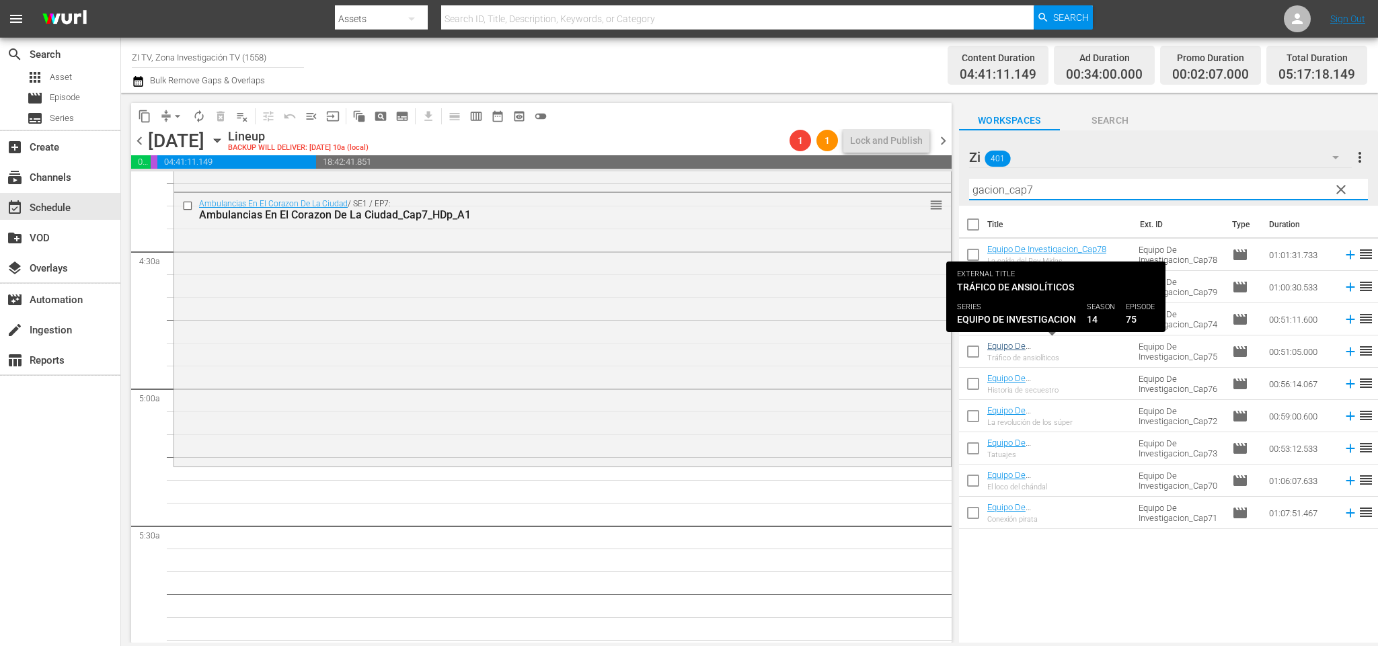
type input "gacion_cap7"
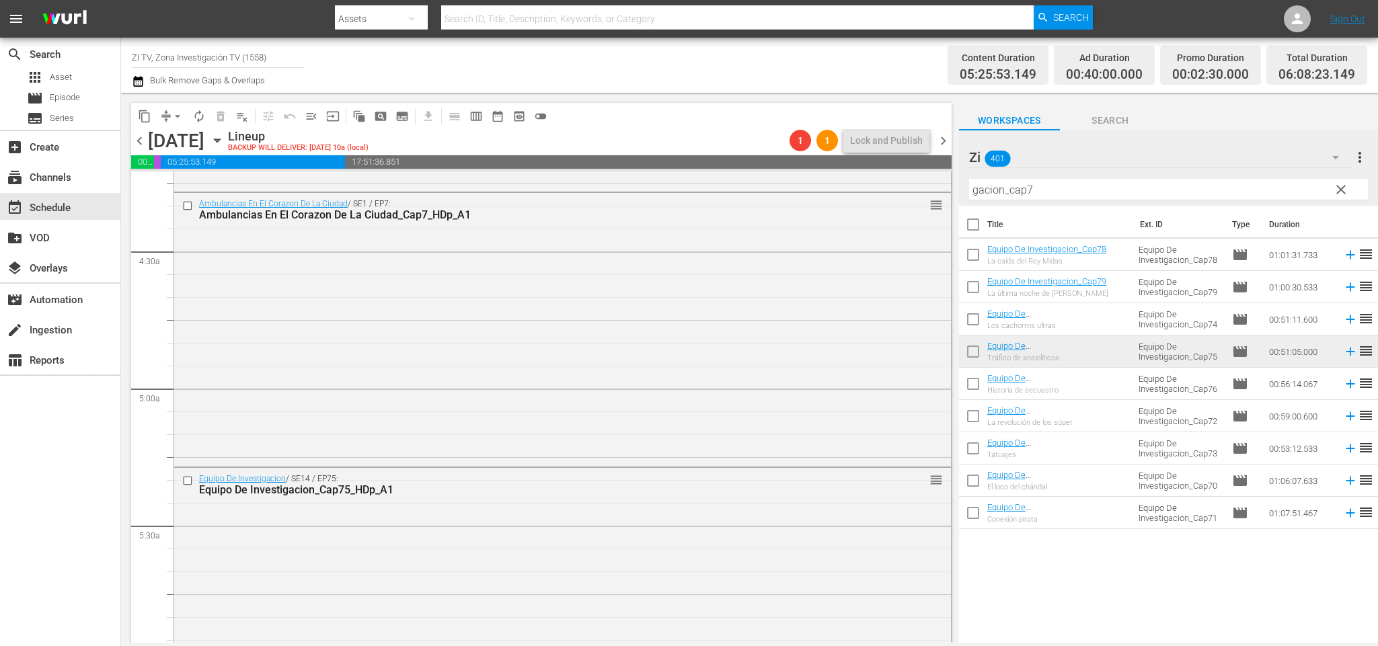
click at [138, 143] on span "chevron_left" at bounding box center [139, 140] width 17 height 17
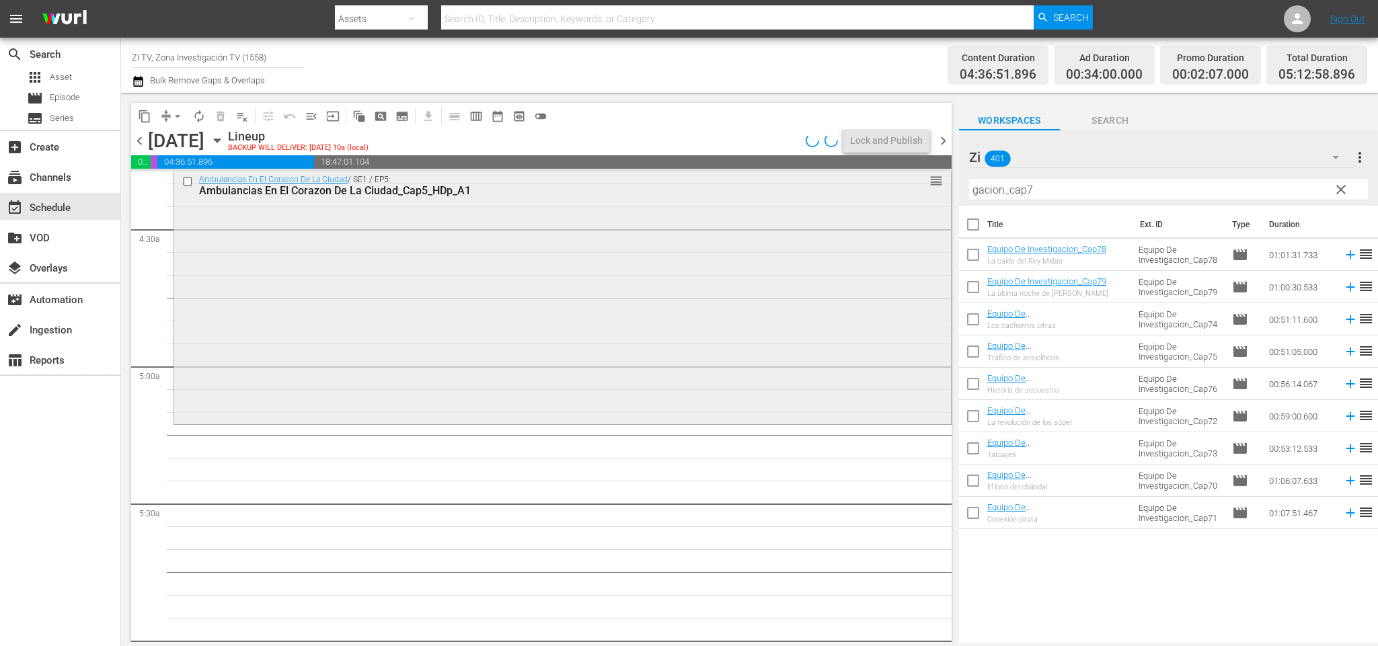
scroll to position [1108, 0]
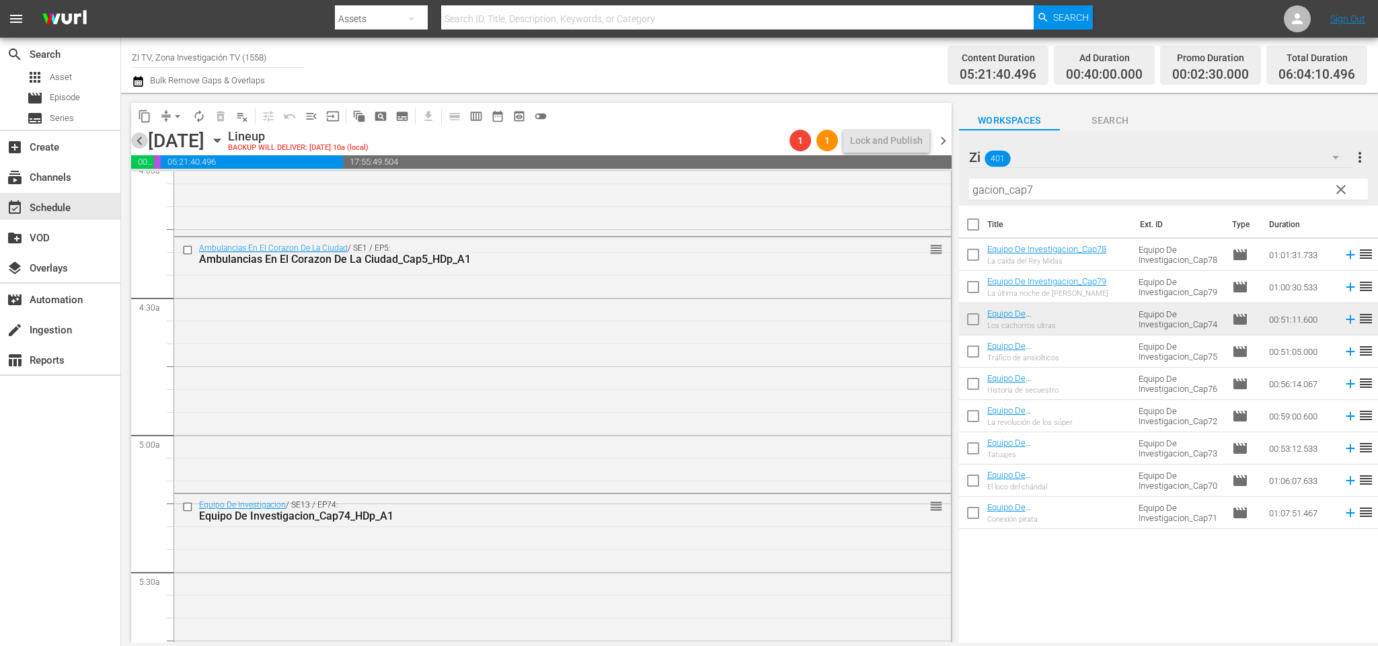
click at [136, 140] on span "chevron_left" at bounding box center [139, 140] width 17 height 17
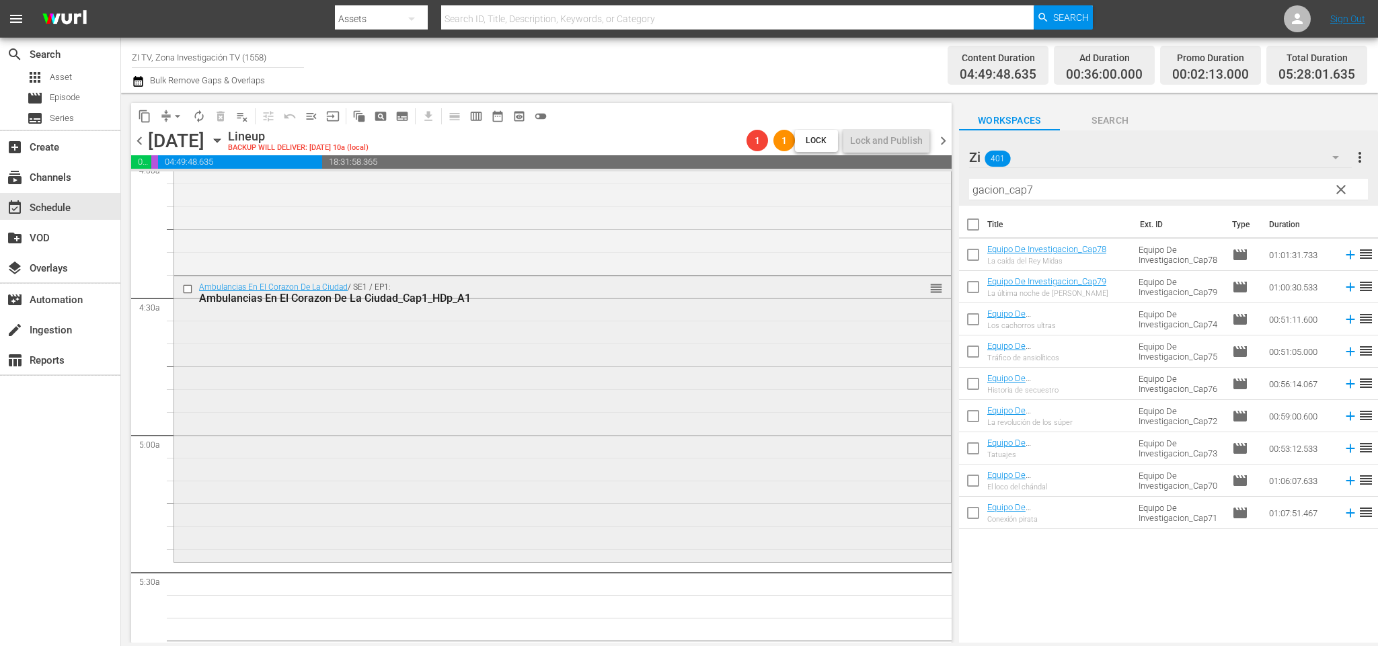
scroll to position [1209, 0]
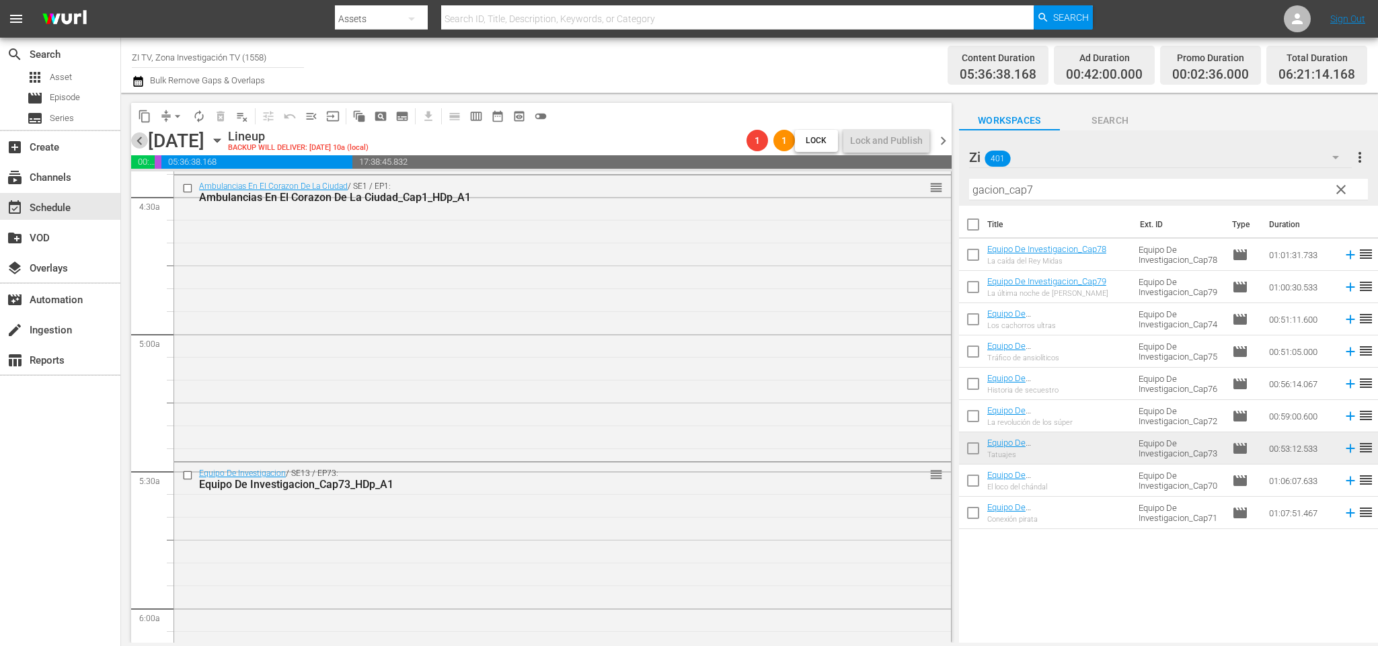
click at [136, 136] on span "chevron_left" at bounding box center [139, 140] width 17 height 17
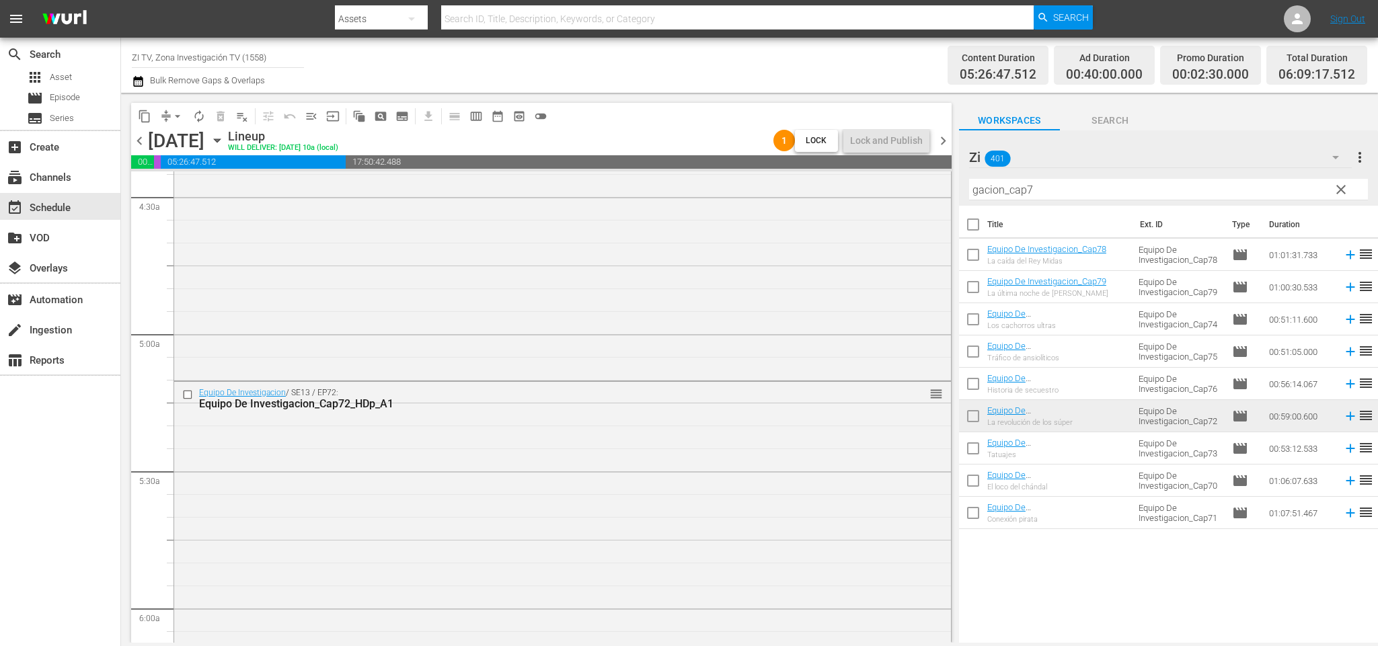
click at [144, 139] on span "chevron_left" at bounding box center [139, 140] width 17 height 17
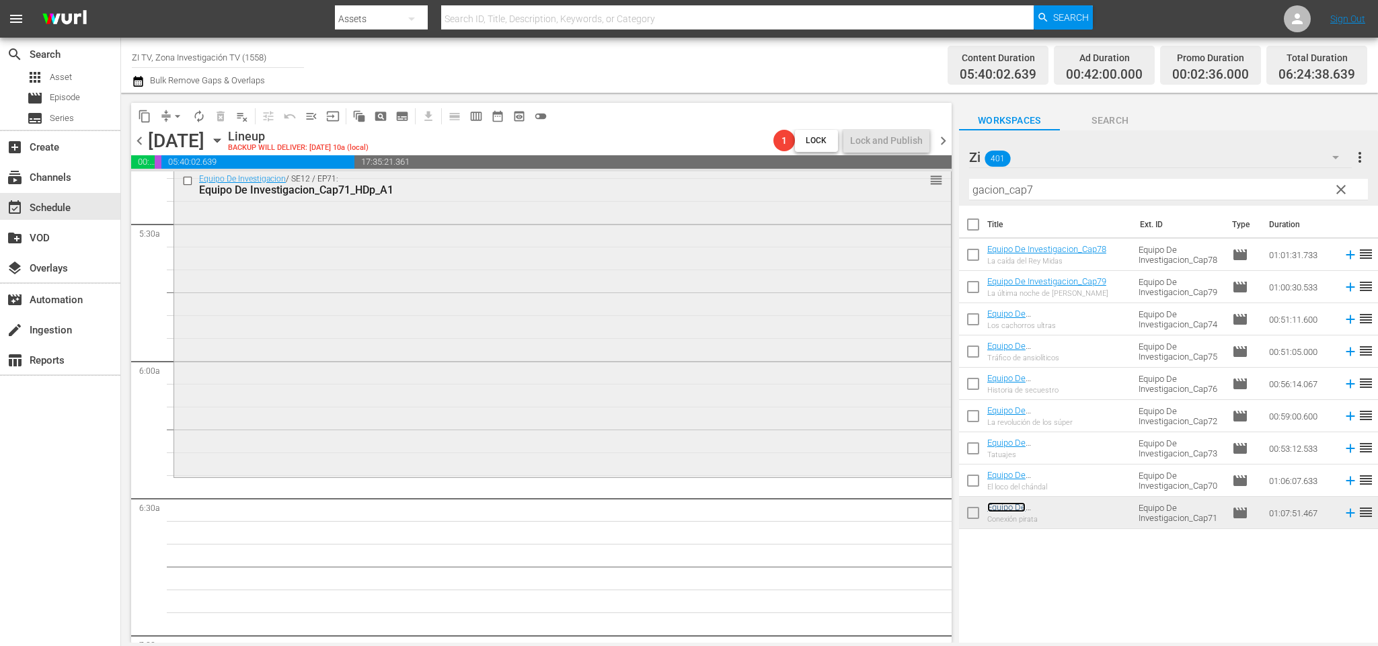
scroll to position [1356, 0]
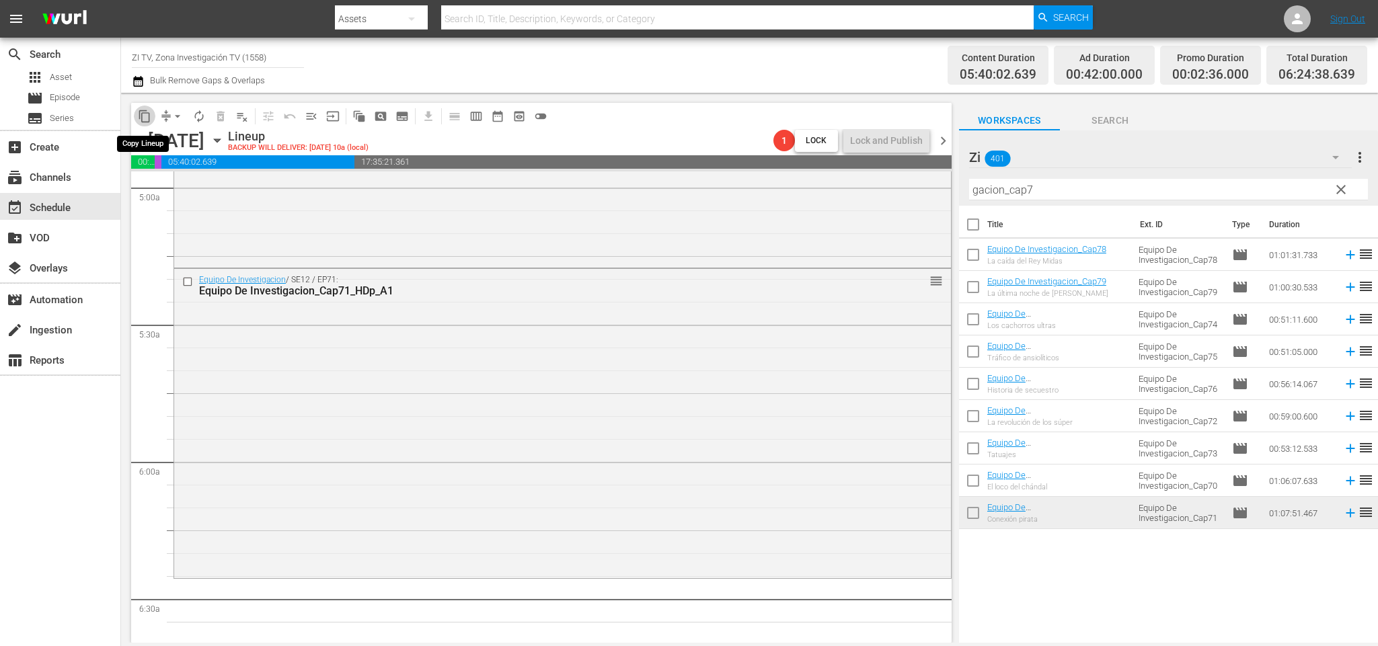
click at [146, 120] on span "content_copy" at bounding box center [144, 116] width 13 height 13
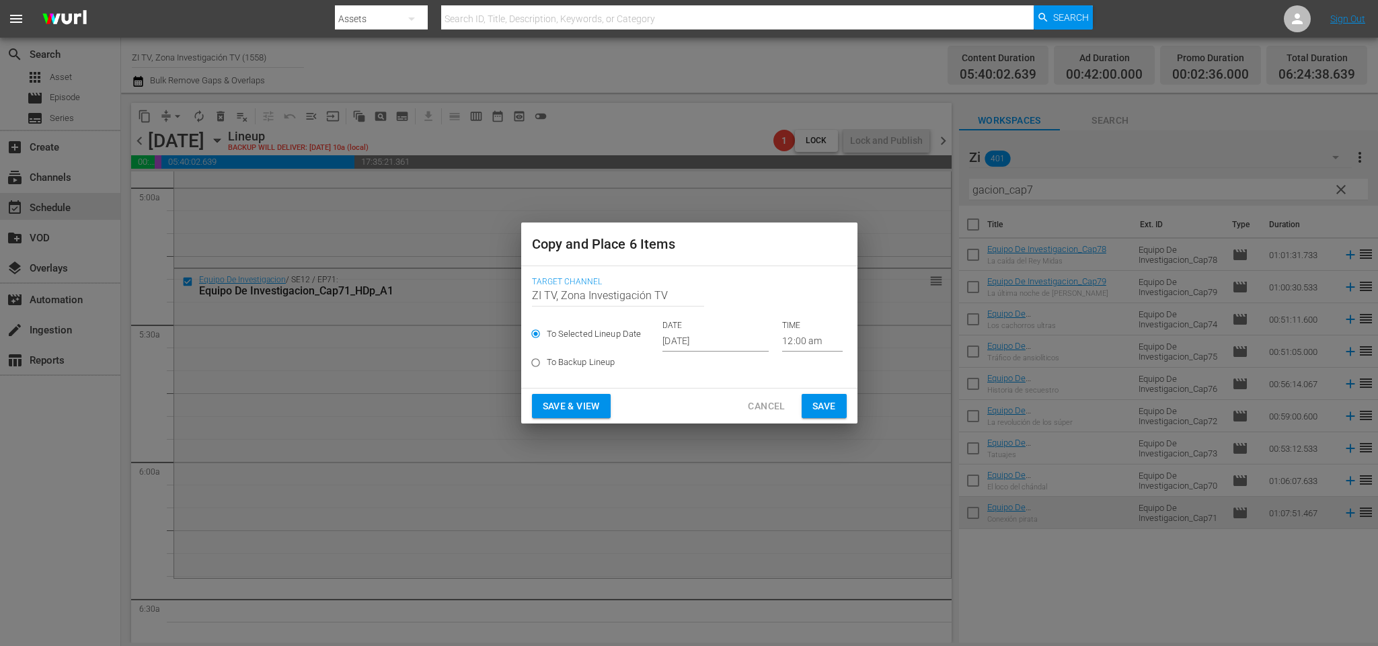
click at [703, 339] on input "Oct 10th 2025" at bounding box center [715, 342] width 106 height 20
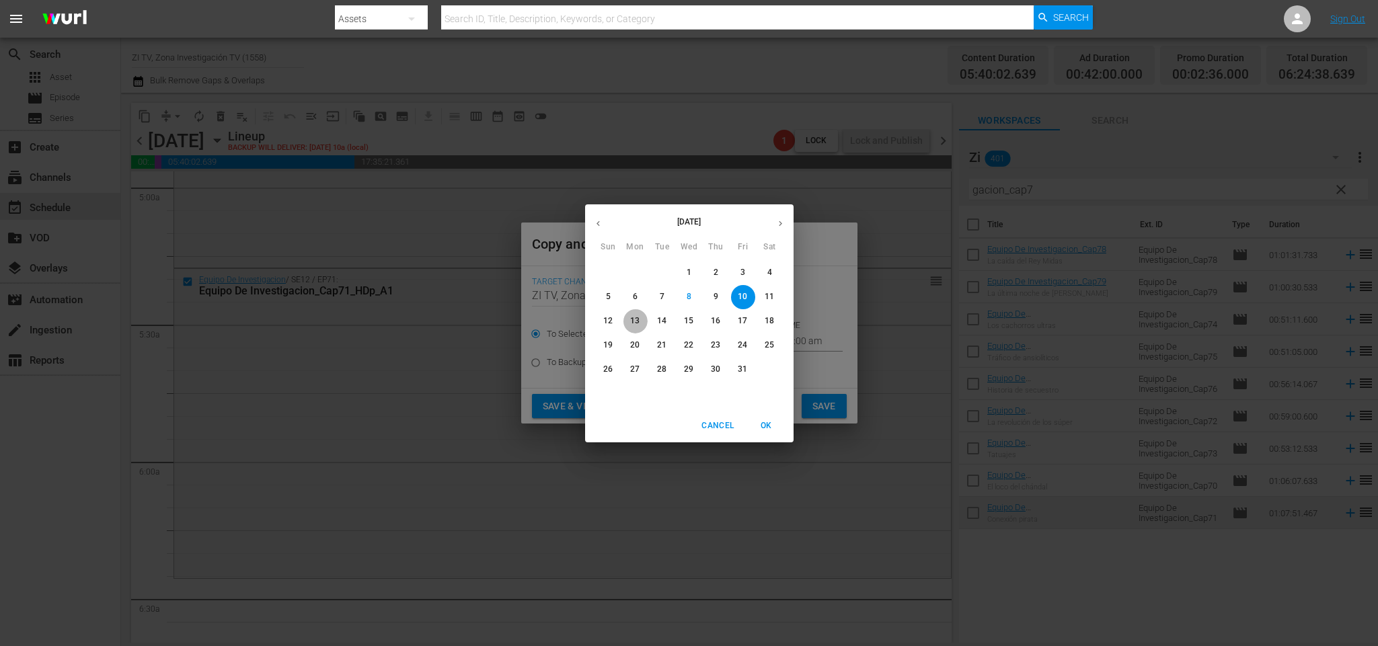
click at [632, 317] on p "13" at bounding box center [634, 320] width 9 height 11
type input "Oct 13th 2025"
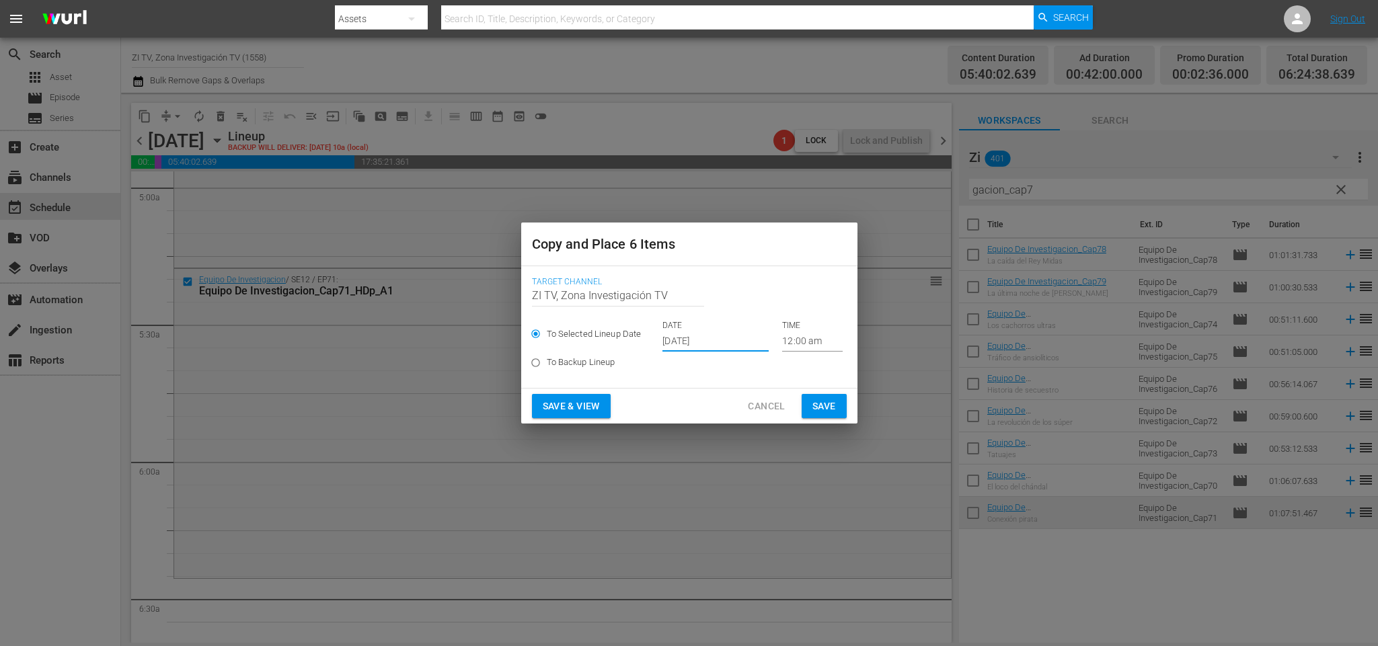
click at [782, 342] on input "12:00 am" at bounding box center [812, 342] width 61 height 20
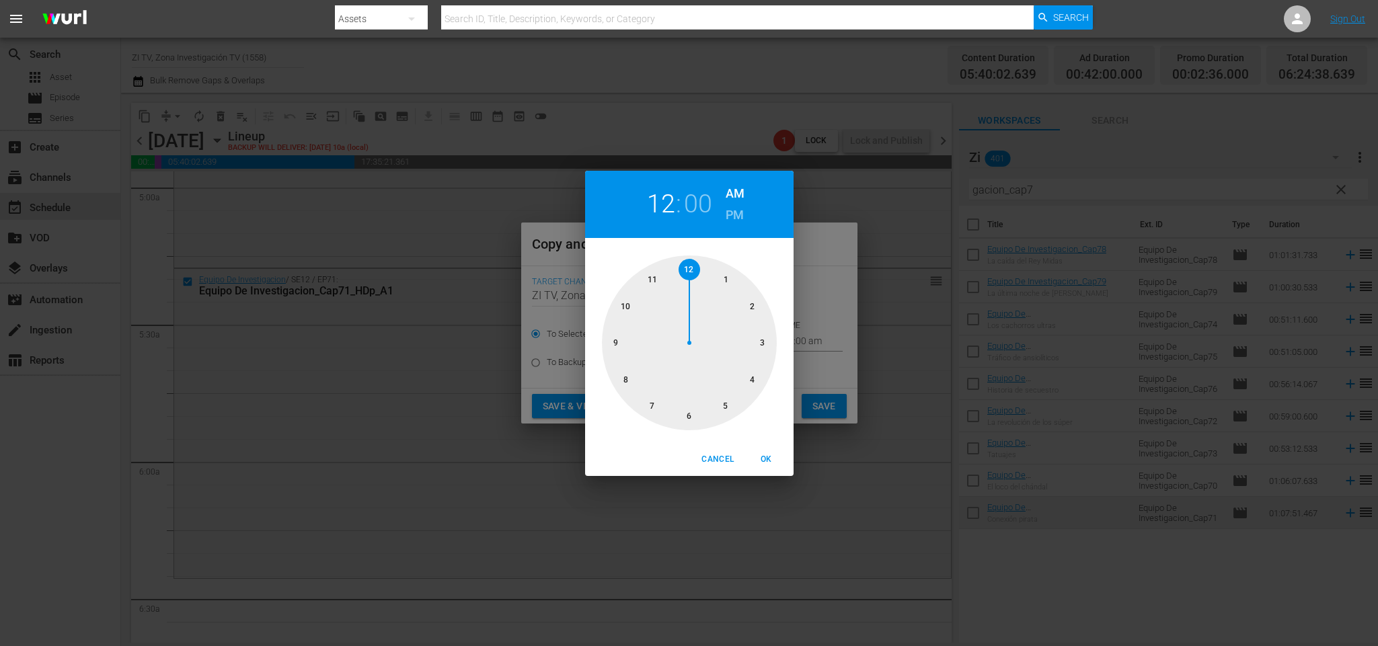
click at [728, 404] on div at bounding box center [689, 343] width 175 height 175
click at [687, 420] on div at bounding box center [689, 343] width 175 height 175
click at [761, 461] on span "OK" at bounding box center [767, 460] width 32 height 14
type input "05:30 am"
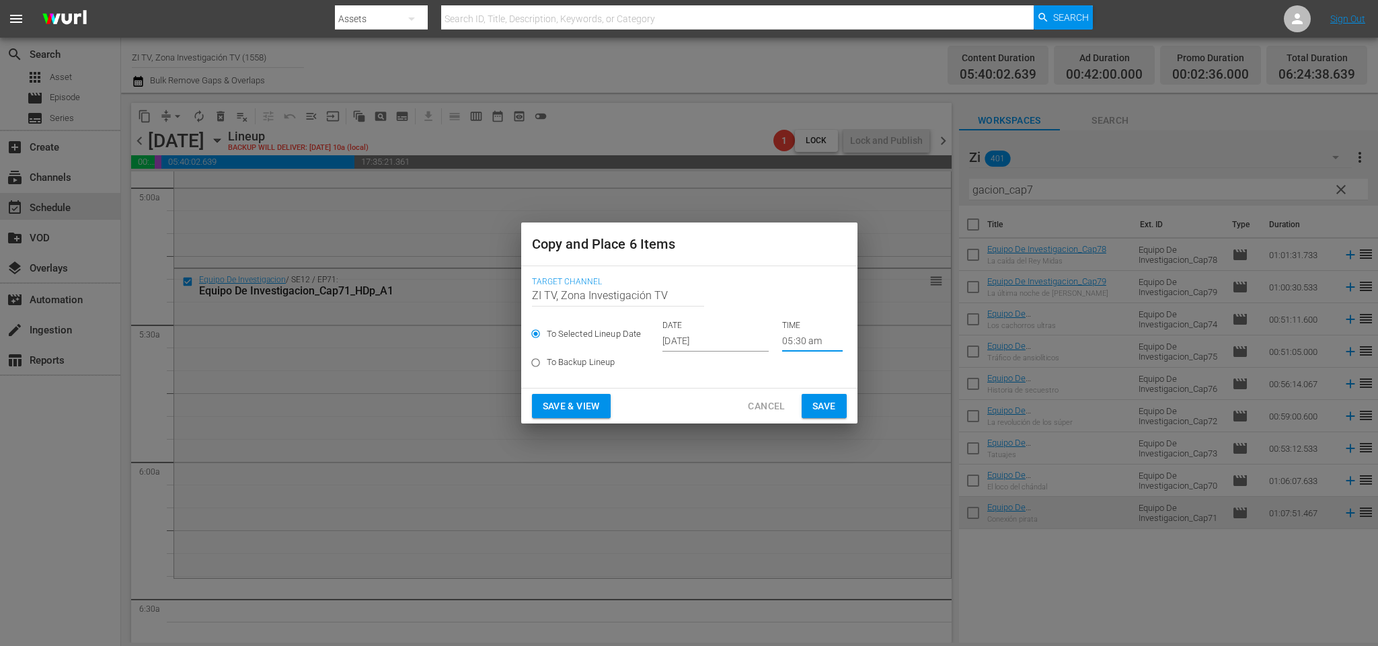
click at [823, 402] on span "Save" at bounding box center [824, 406] width 24 height 17
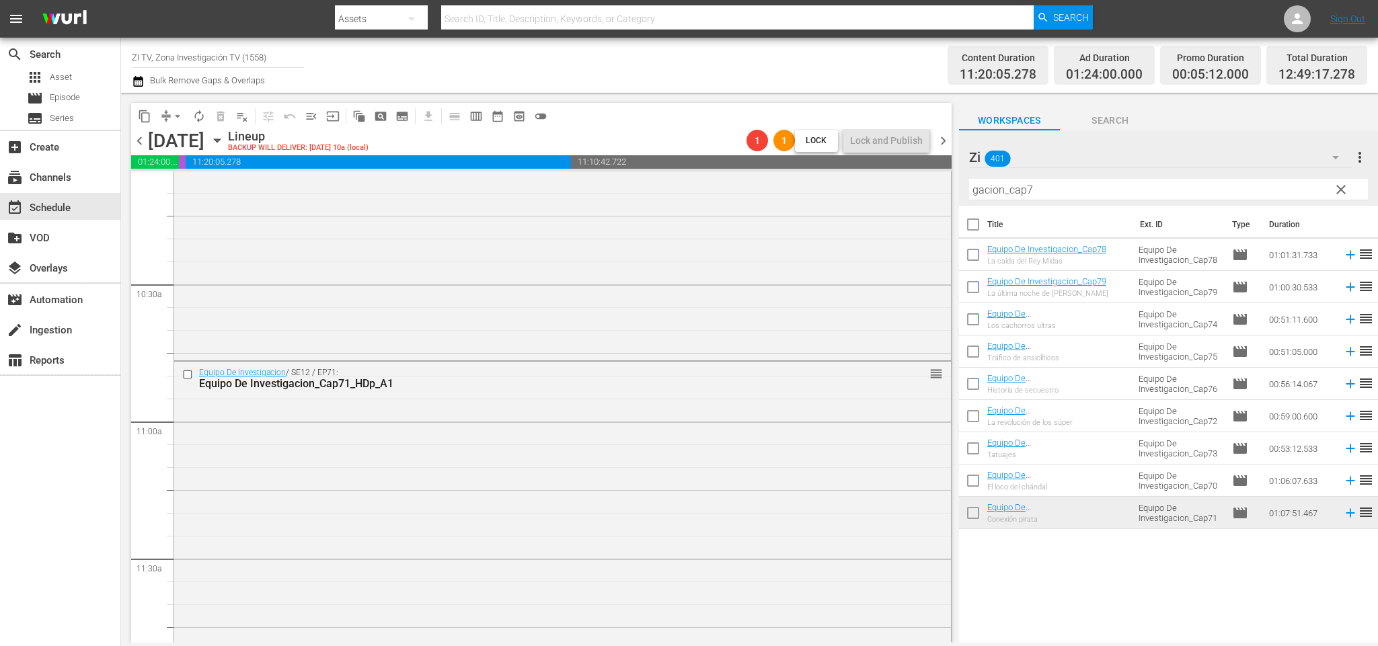
scroll to position [2869, 0]
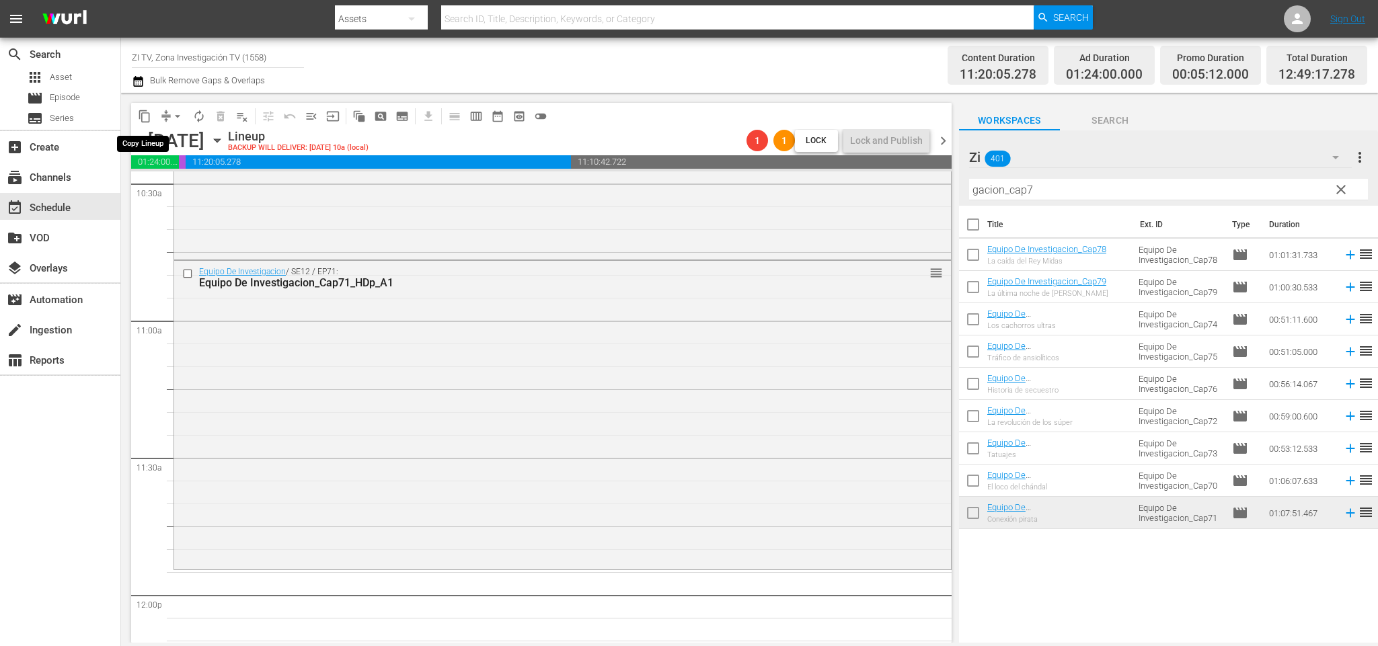
click at [146, 106] on button "content_copy" at bounding box center [145, 117] width 22 height 22
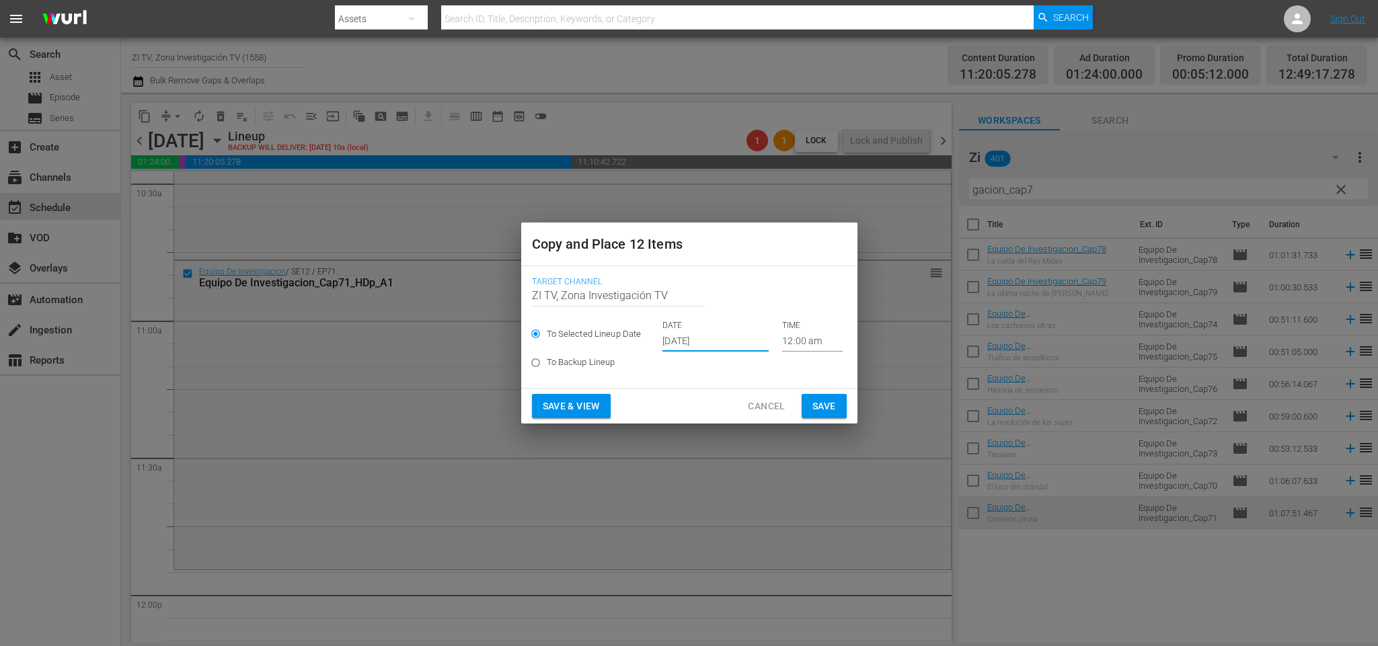
click at [693, 346] on input "Oct 10th 2025" at bounding box center [715, 342] width 106 height 20
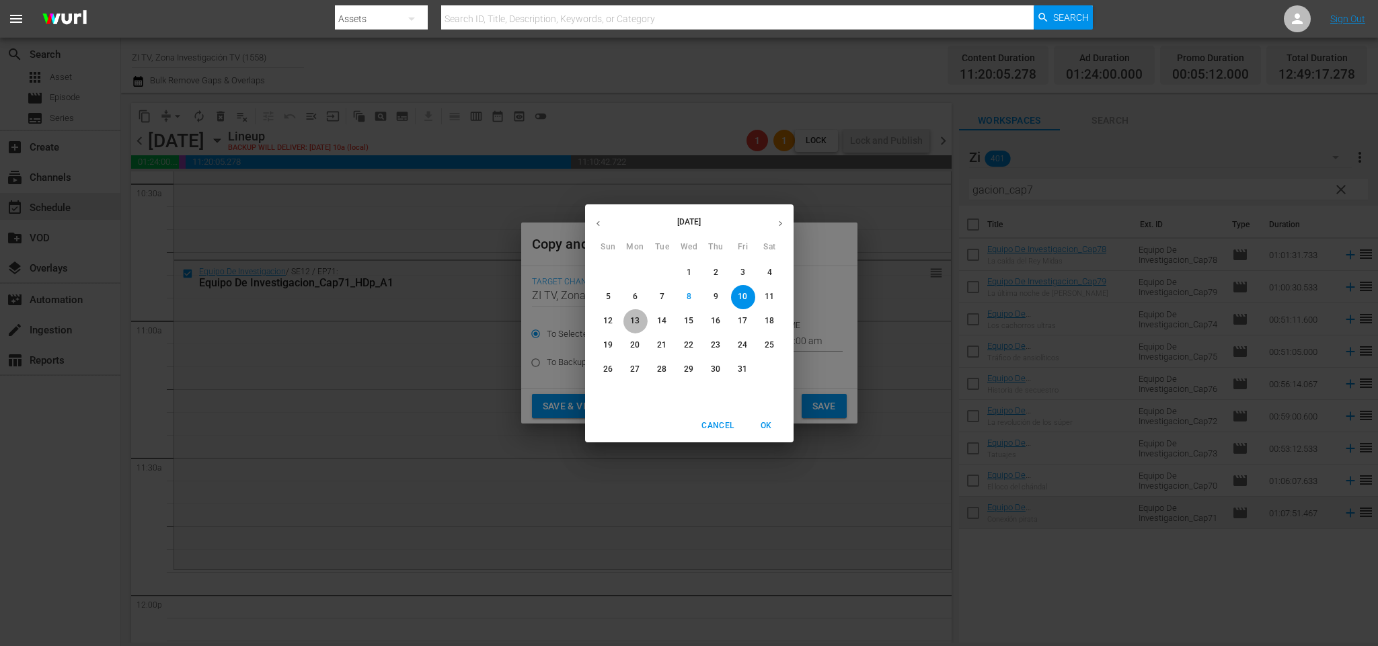
click at [636, 319] on p "13" at bounding box center [634, 320] width 9 height 11
type input "Oct 13th 2025"
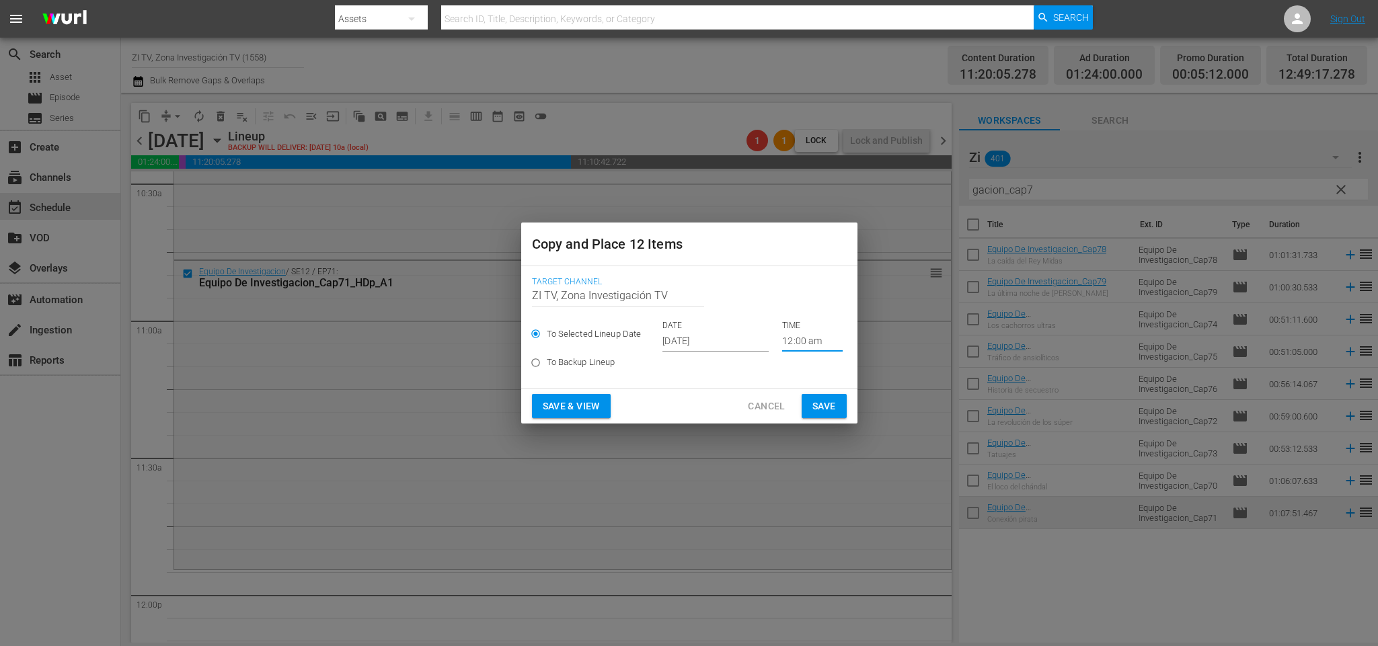
click at [801, 345] on input "12:00 am" at bounding box center [812, 342] width 61 height 20
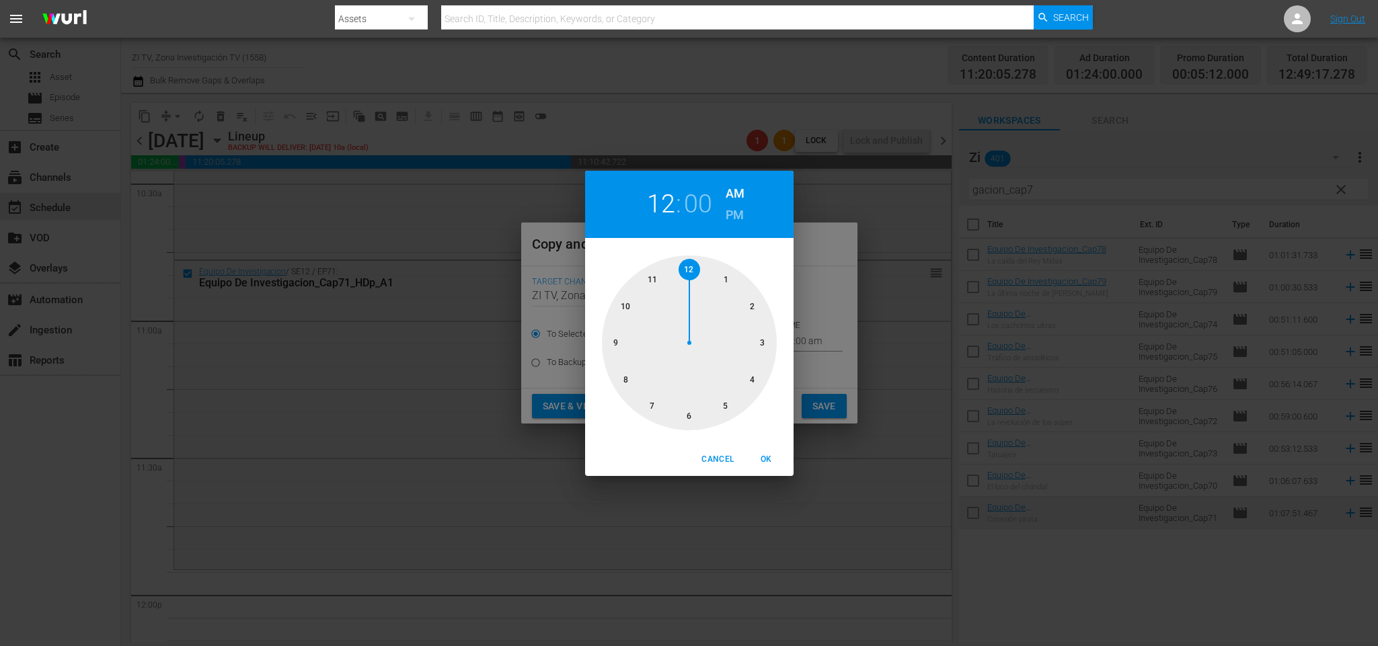
click at [654, 283] on div at bounding box center [689, 343] width 175 height 175
click at [757, 460] on span "OK" at bounding box center [767, 460] width 32 height 14
type input "11:00 am"
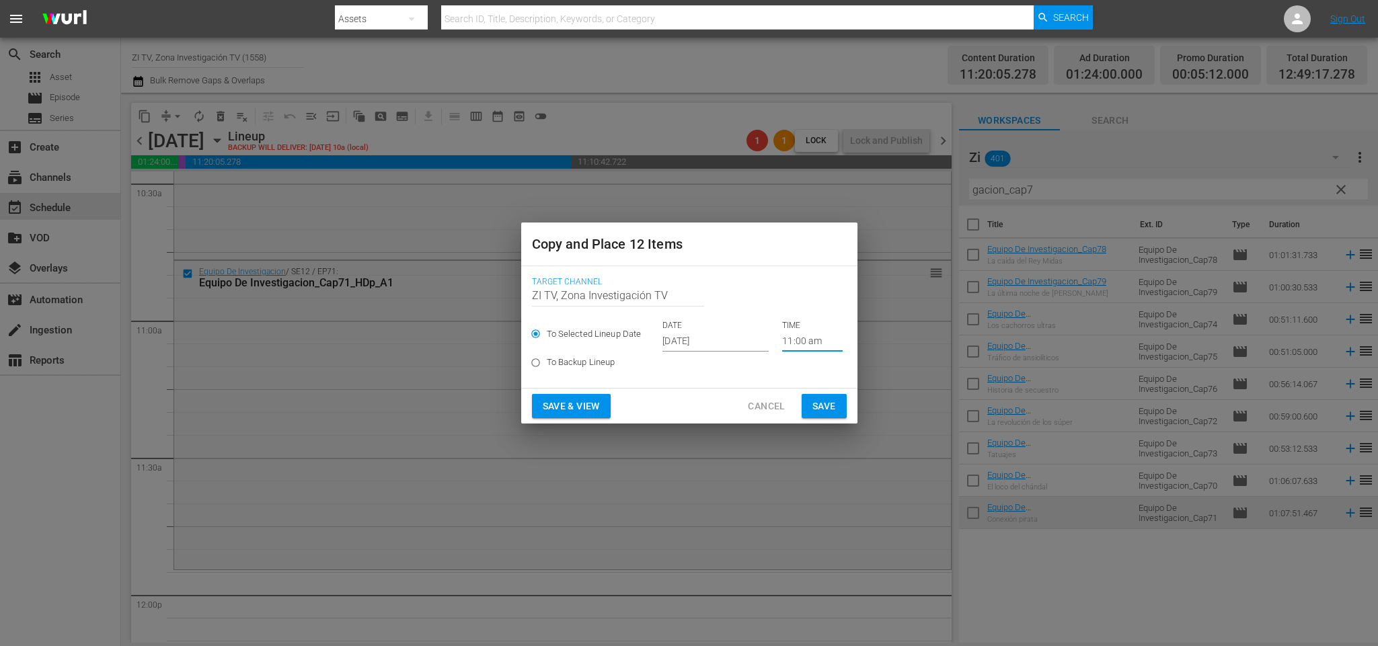
click at [835, 404] on span "Save" at bounding box center [824, 406] width 24 height 17
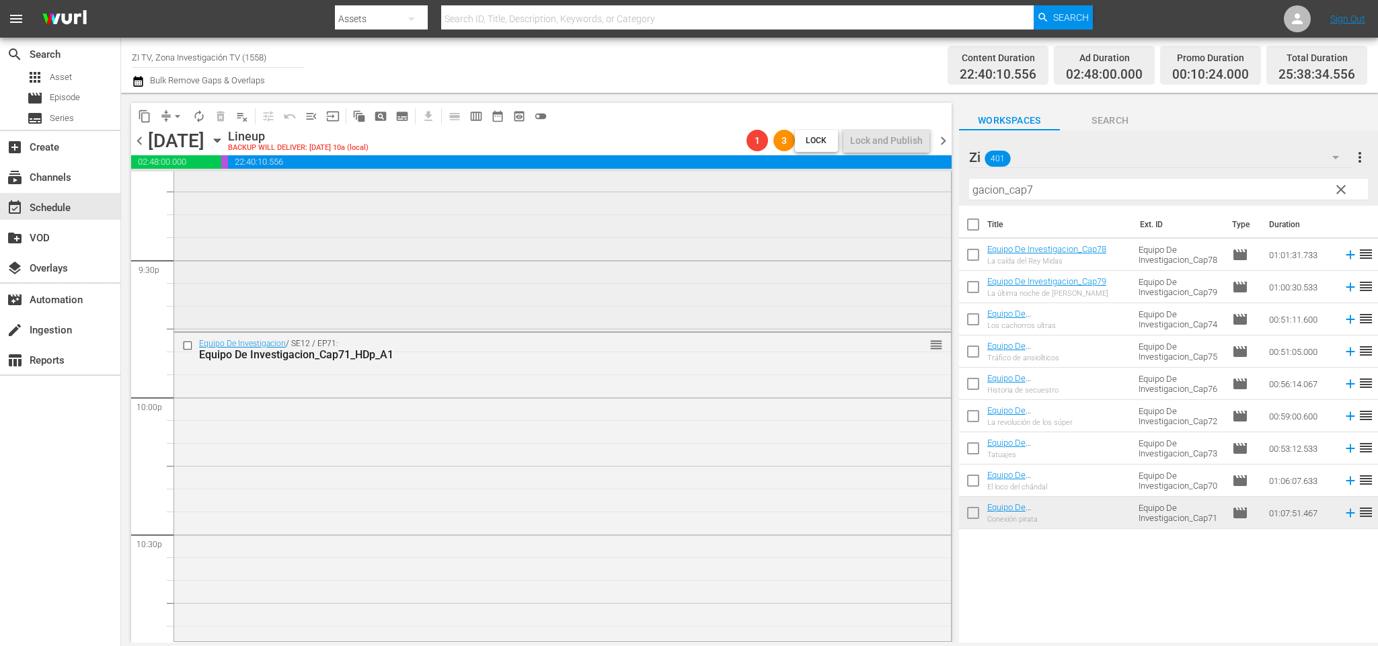
scroll to position [5710, 0]
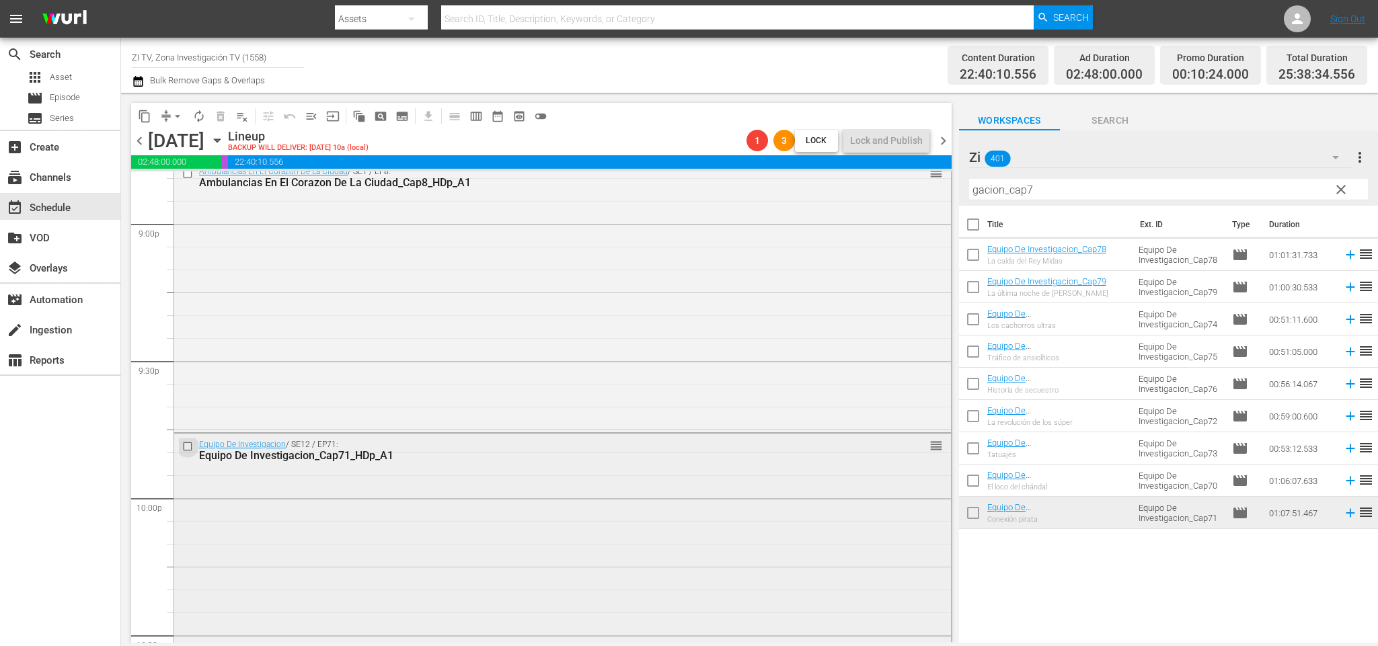
click at [186, 445] on input "checkbox" at bounding box center [189, 446] width 14 height 11
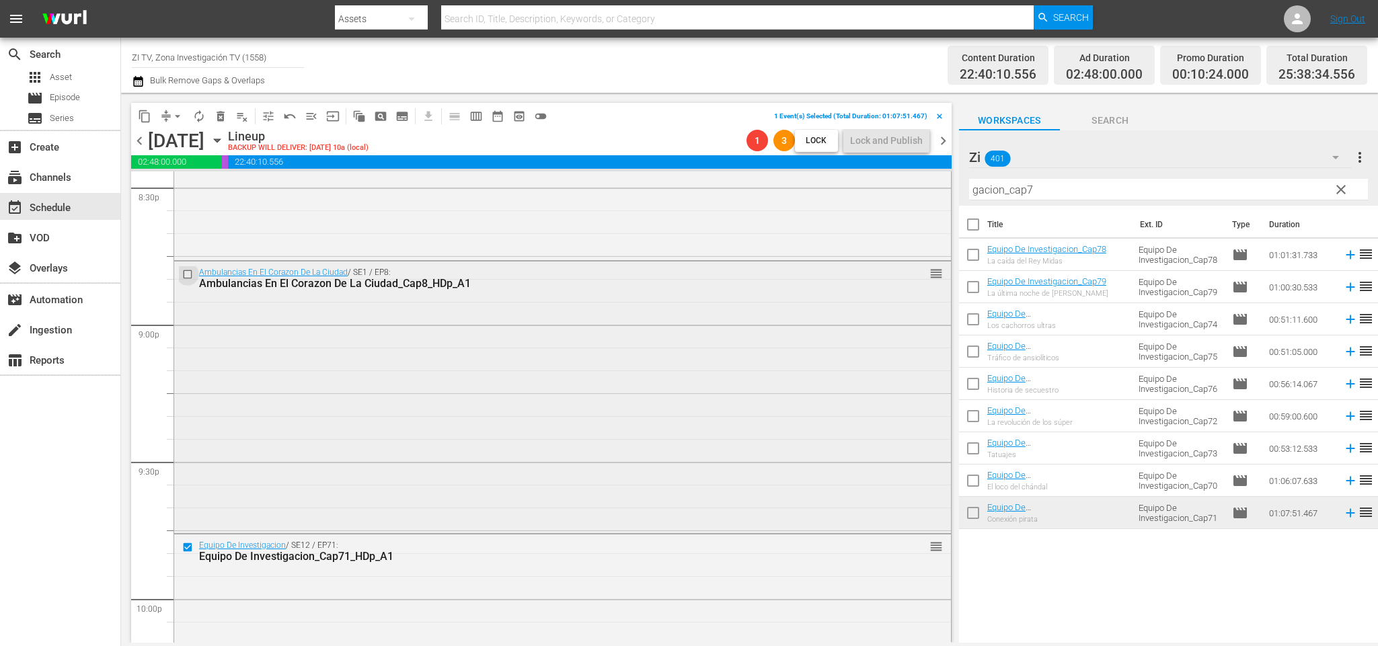
click at [184, 277] on input "checkbox" at bounding box center [189, 273] width 14 height 11
click at [220, 110] on span "delete_forever_outlined" at bounding box center [220, 116] width 13 height 13
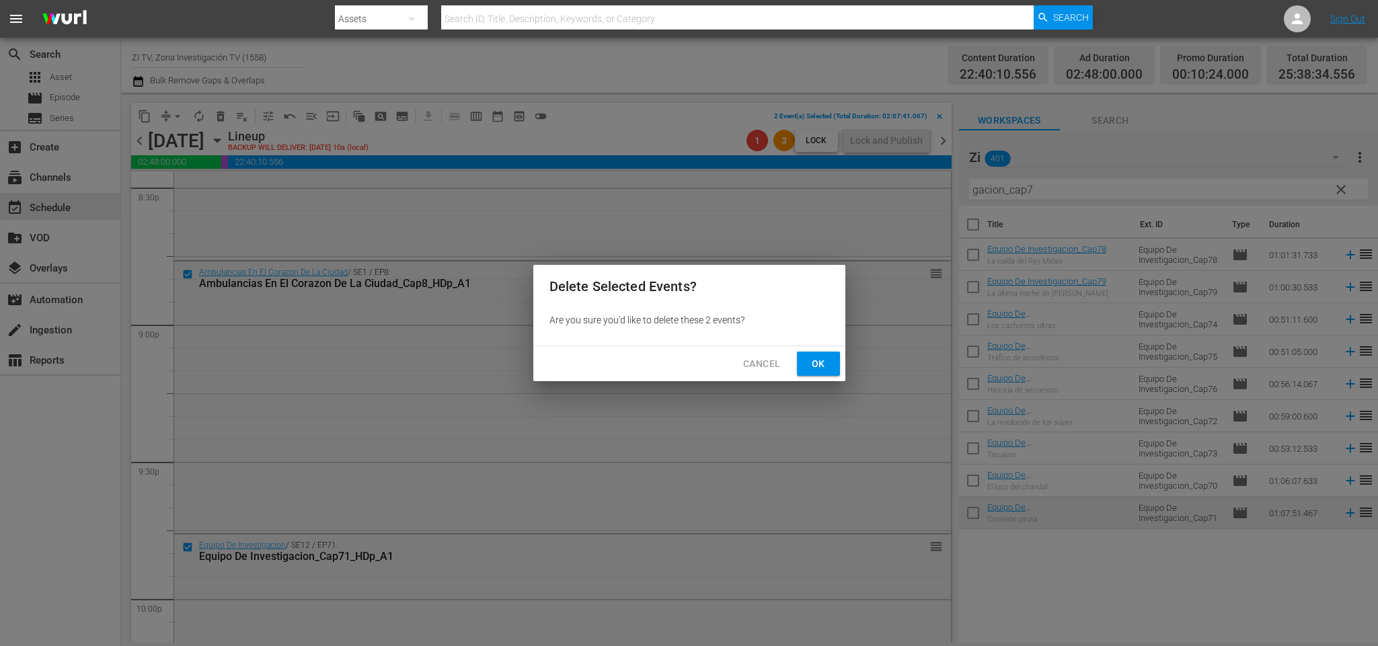
click at [829, 357] on button "Ok" at bounding box center [818, 364] width 43 height 25
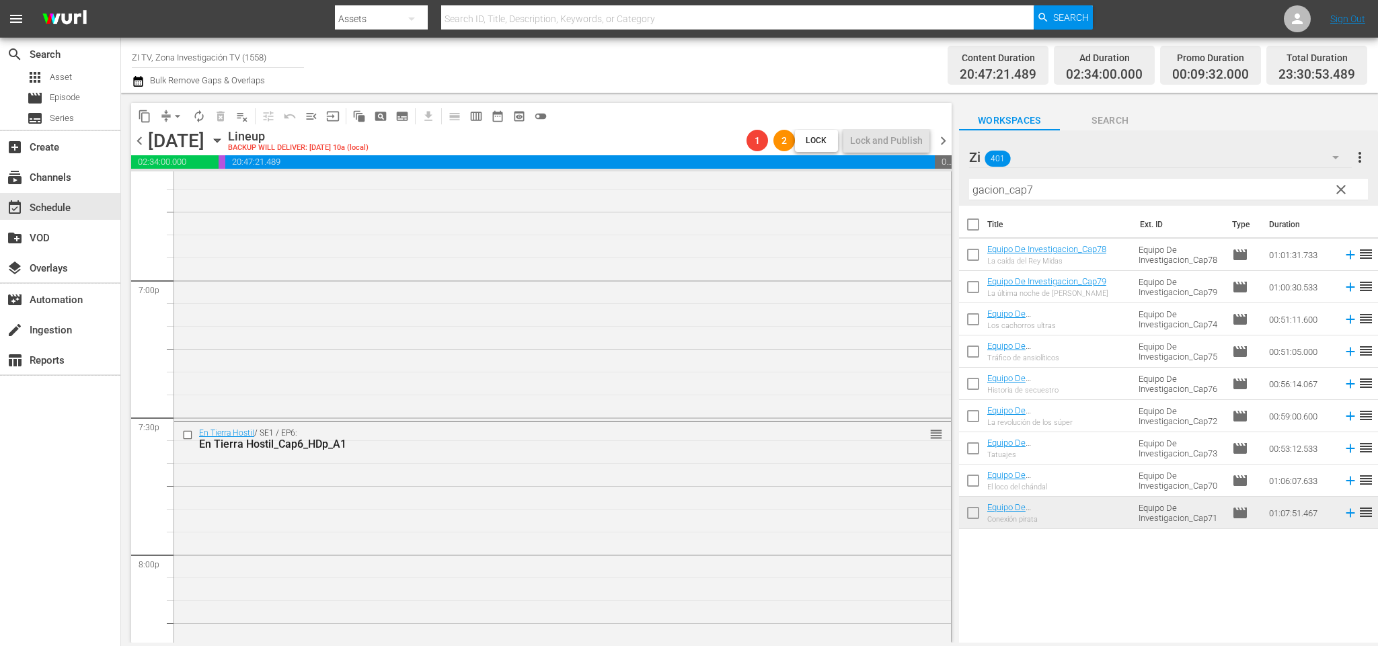
scroll to position [5004, 0]
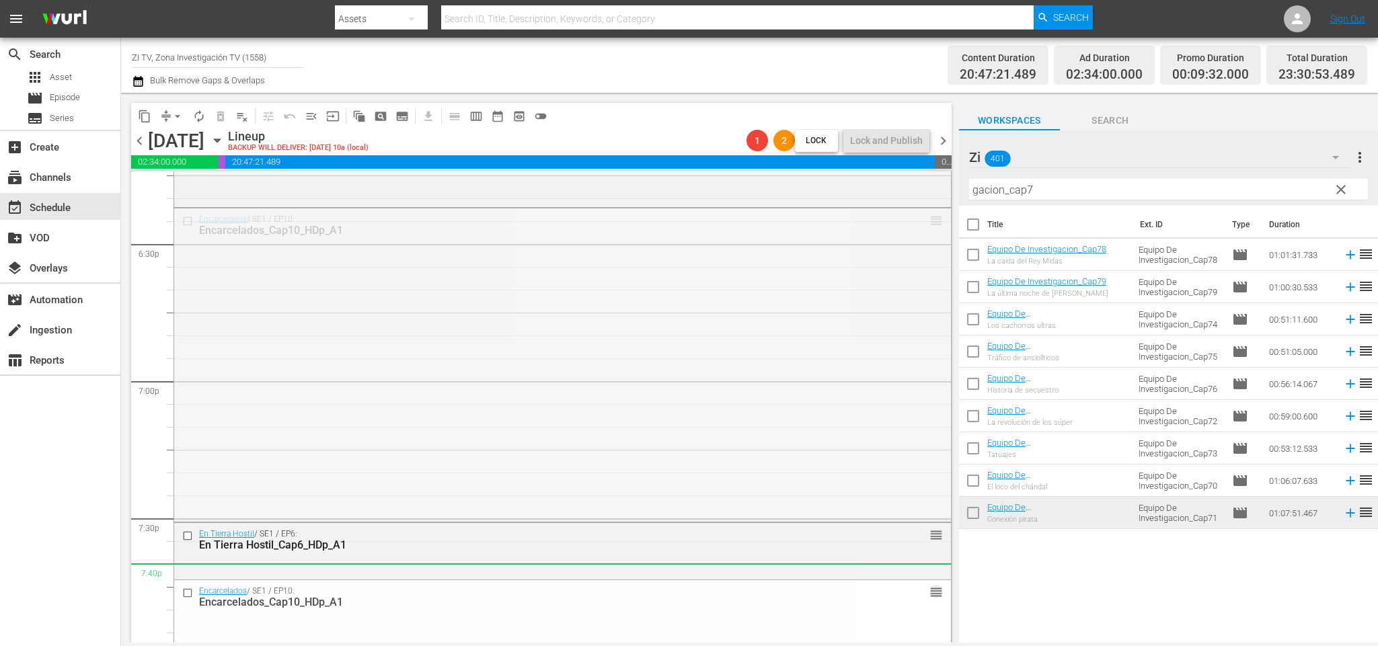
drag, startPoint x: 913, startPoint y: 220, endPoint x: 357, endPoint y: 7, distance: 595.0
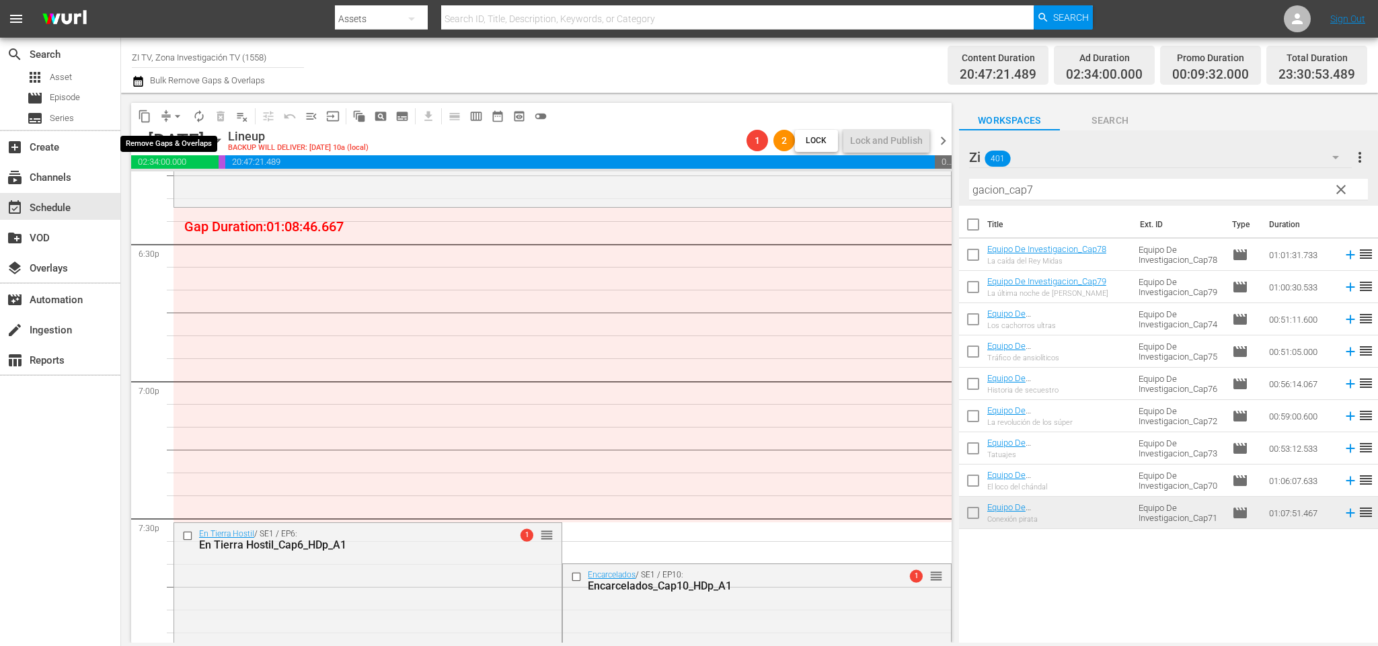
click at [174, 115] on span "arrow_drop_down" at bounding box center [177, 116] width 13 height 13
click at [174, 184] on li "Align to End of Previous Day" at bounding box center [180, 187] width 141 height 22
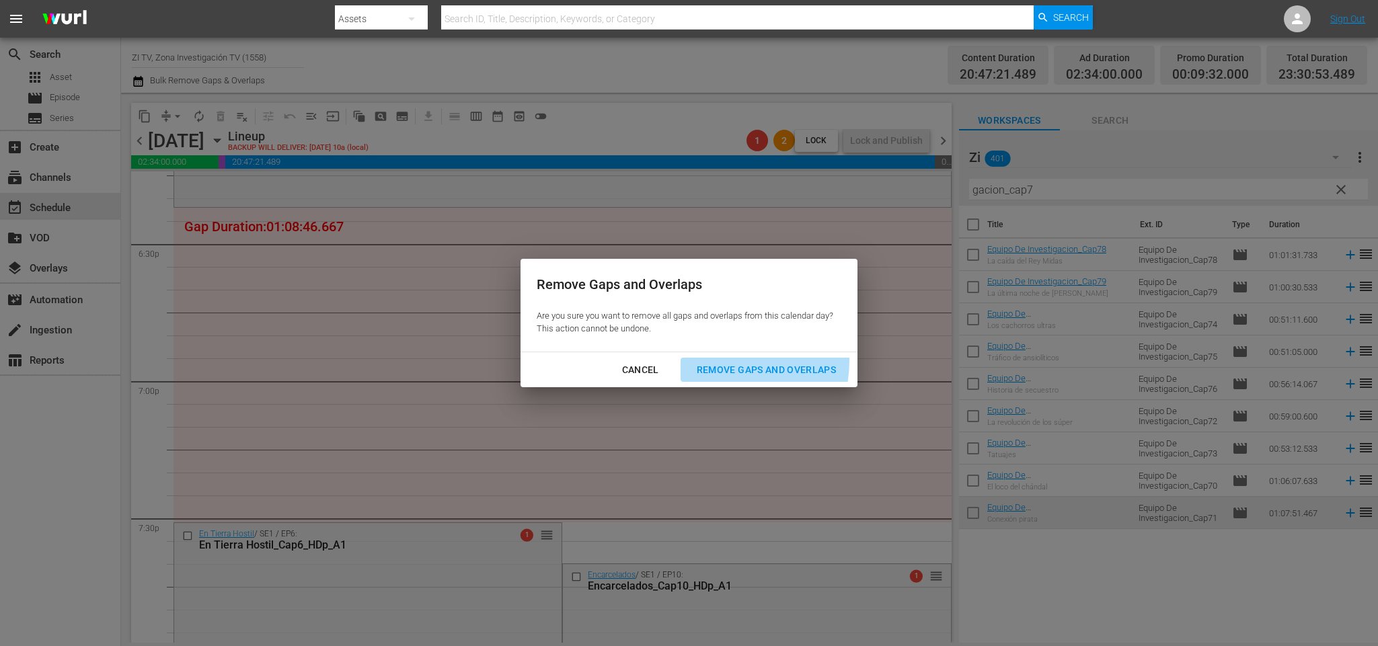
click at [724, 362] on div "Remove Gaps and Overlaps" at bounding box center [766, 370] width 161 height 17
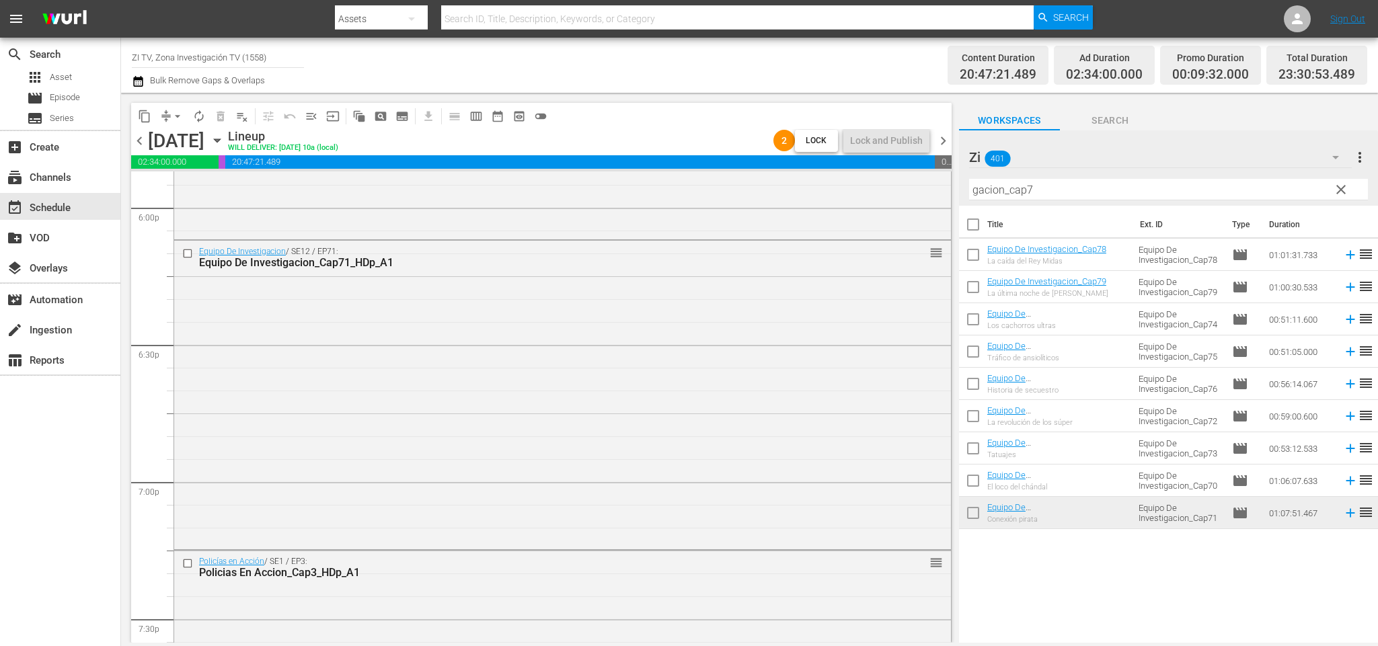
scroll to position [4701, 0]
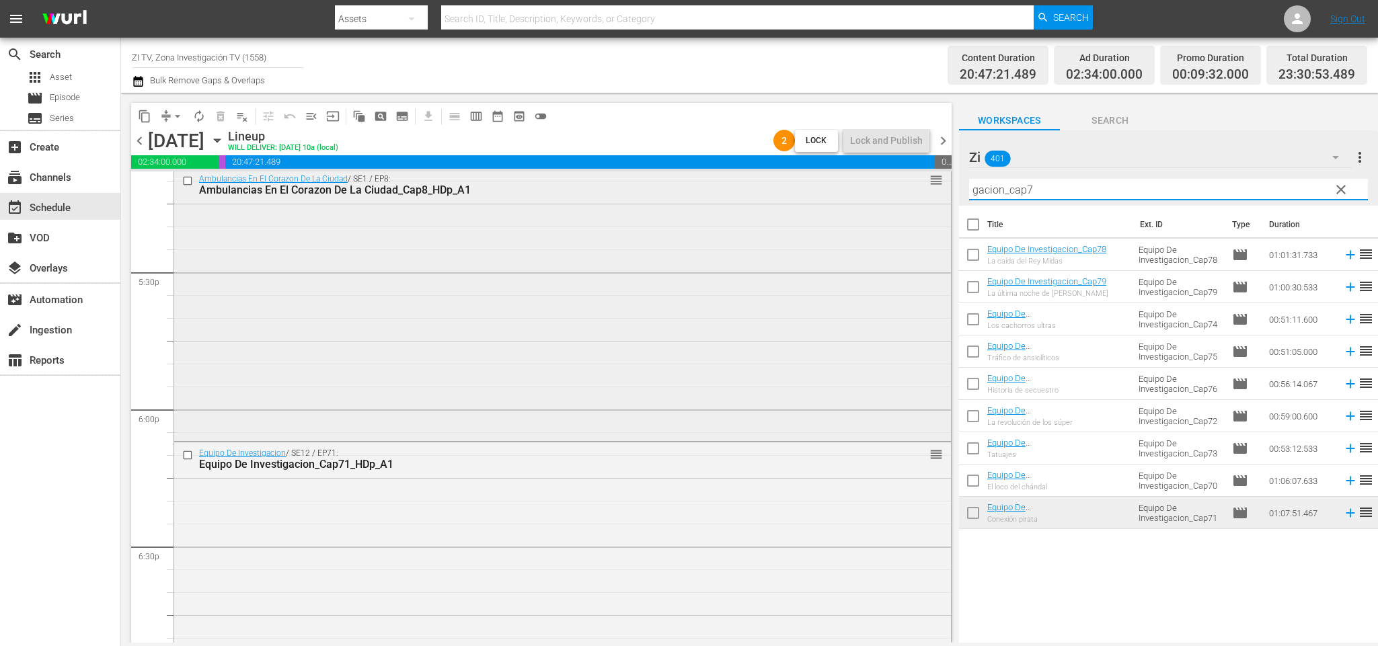
drag, startPoint x: 1088, startPoint y: 188, endPoint x: 921, endPoint y: 186, distance: 167.5
click at [925, 186] on div "content_copy compress arrow_drop_down autorenew_outlined delete_forever_outline…" at bounding box center [749, 368] width 1257 height 550
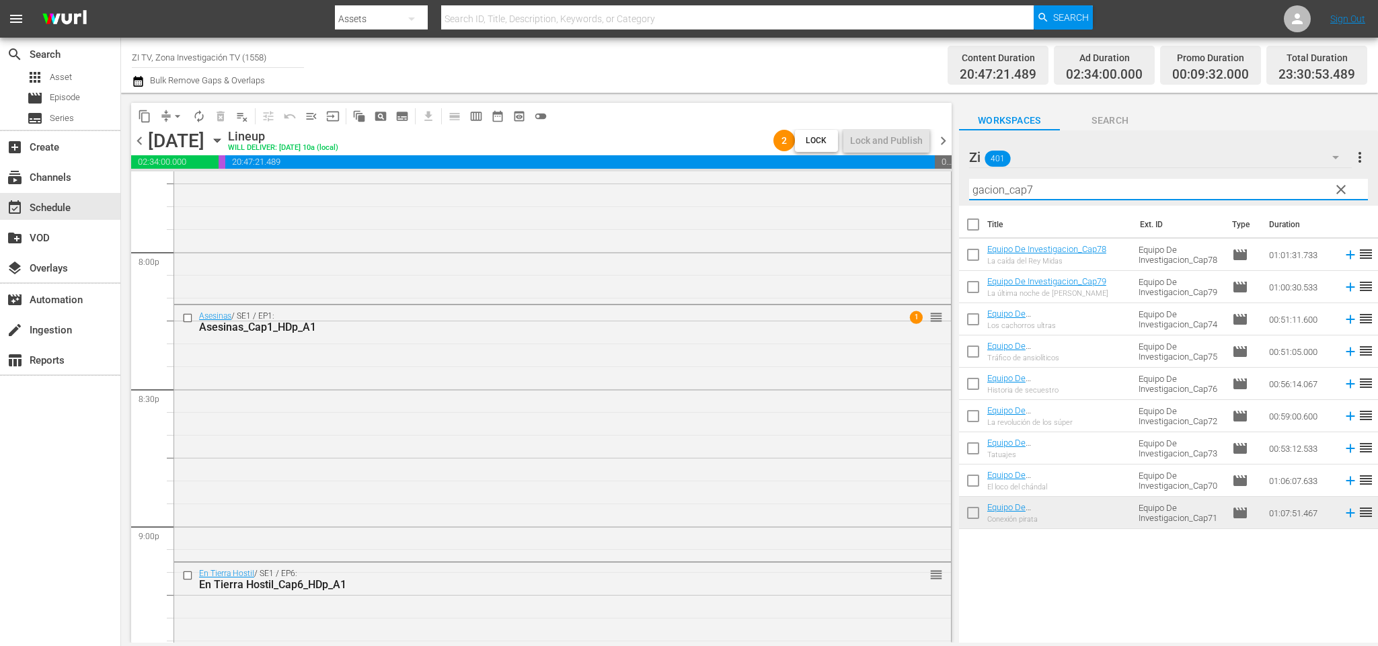
scroll to position [5004, 0]
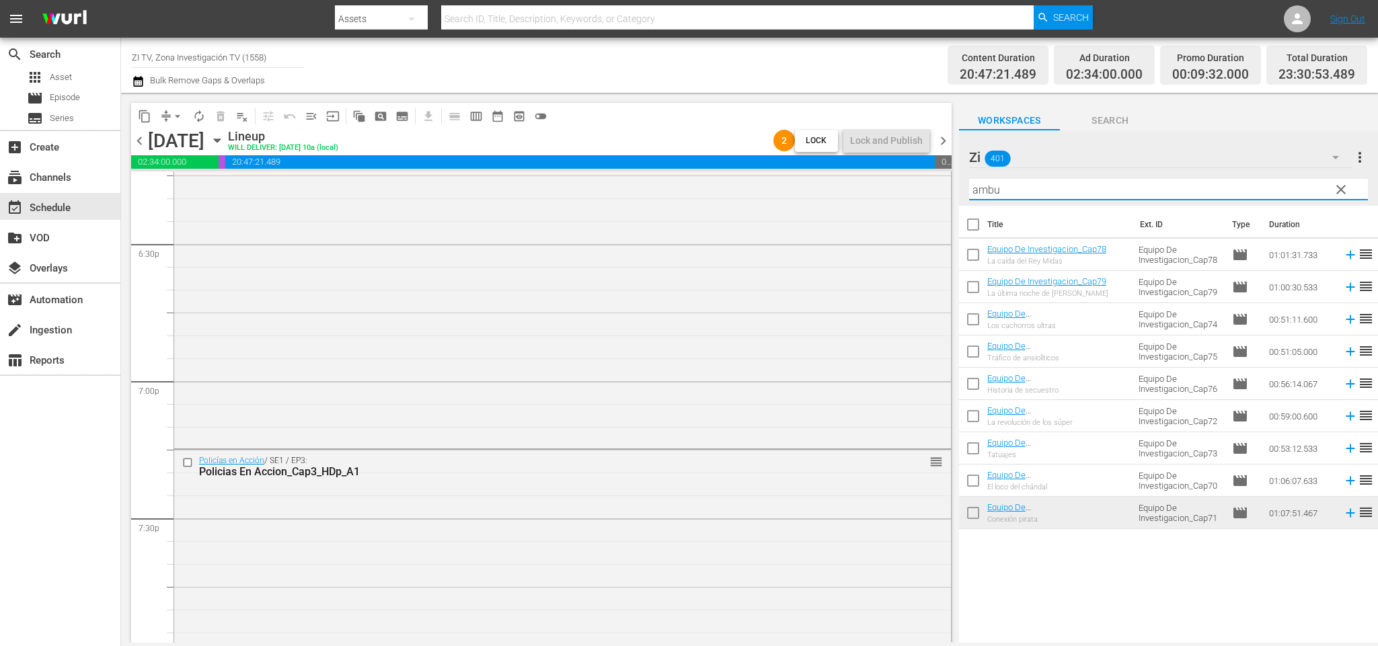
click at [1133, 184] on input "ambu" at bounding box center [1168, 190] width 399 height 22
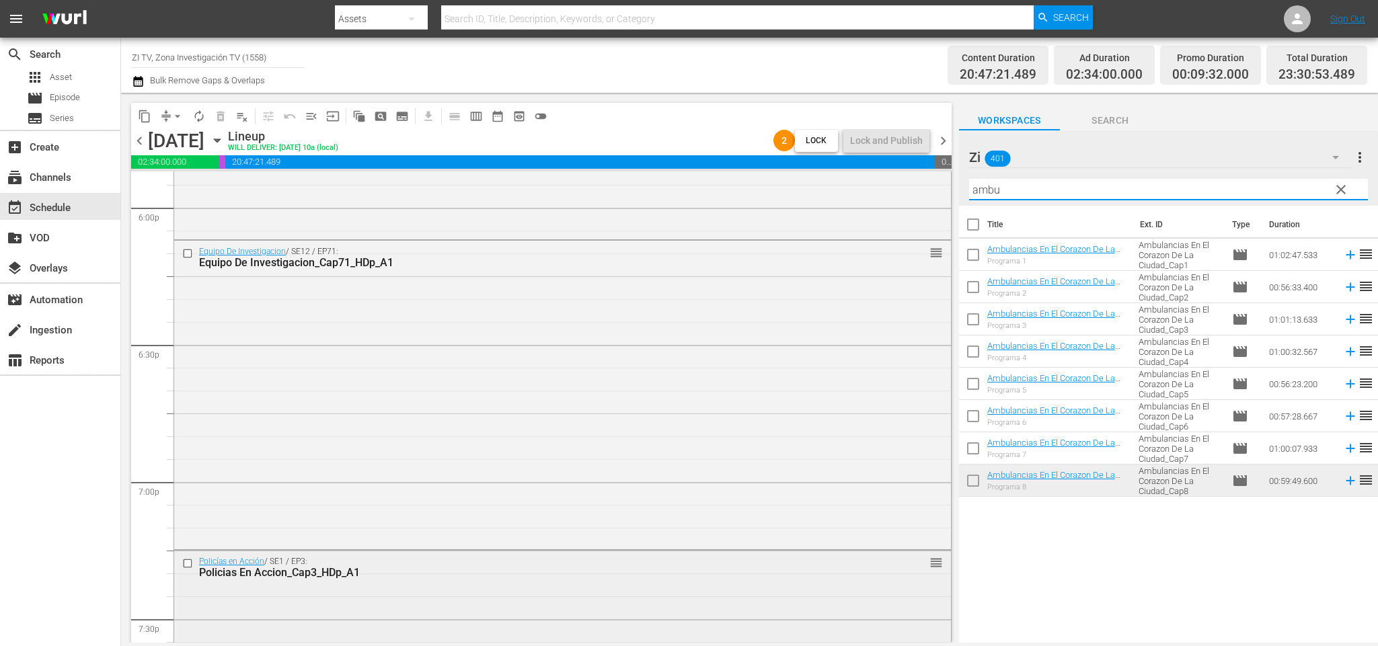
scroll to position [5105, 0]
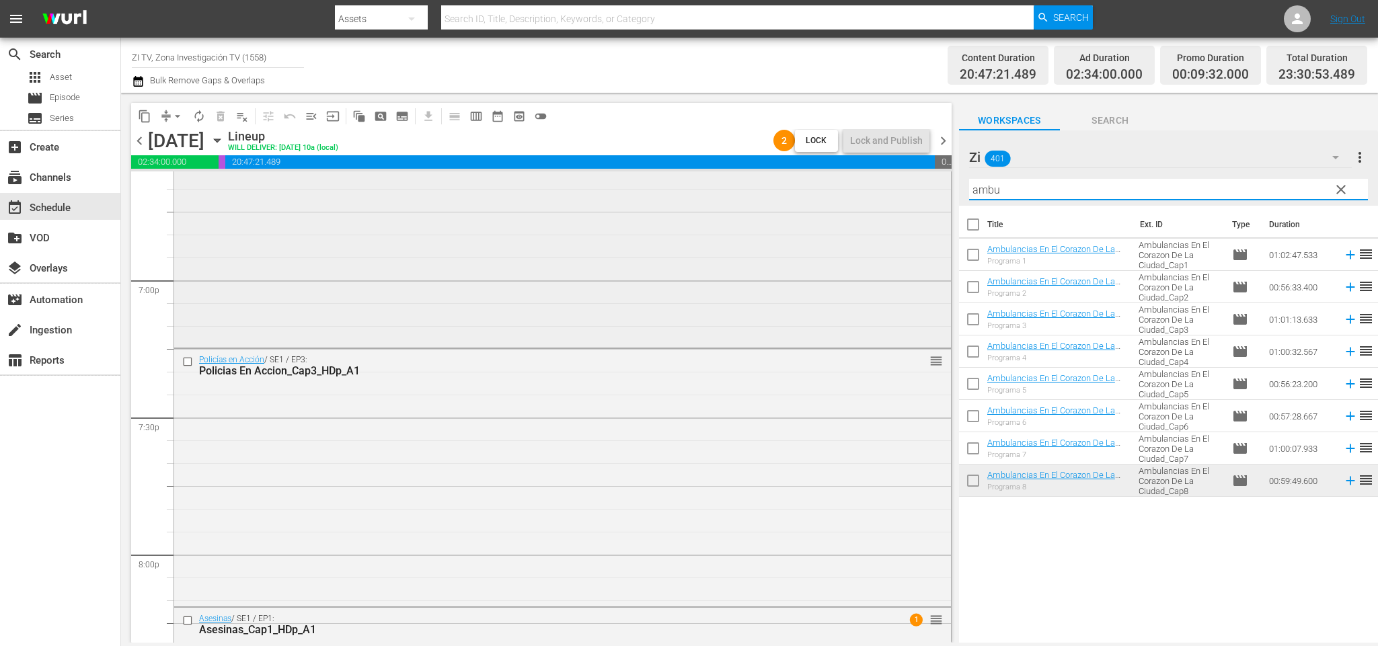
drag, startPoint x: 1065, startPoint y: 192, endPoint x: 923, endPoint y: 192, distance: 142.6
click at [923, 192] on div "content_copy compress arrow_drop_down autorenew_outlined delete_forever_outline…" at bounding box center [749, 368] width 1257 height 550
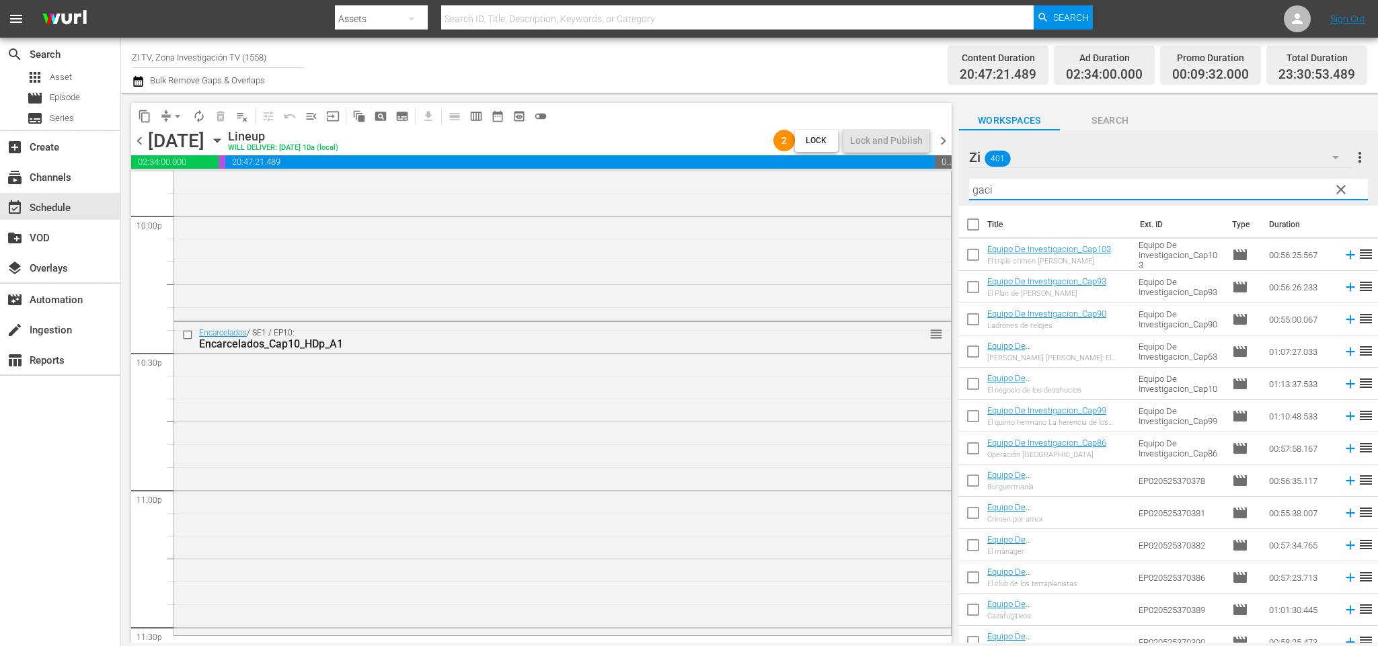
scroll to position [6114, 0]
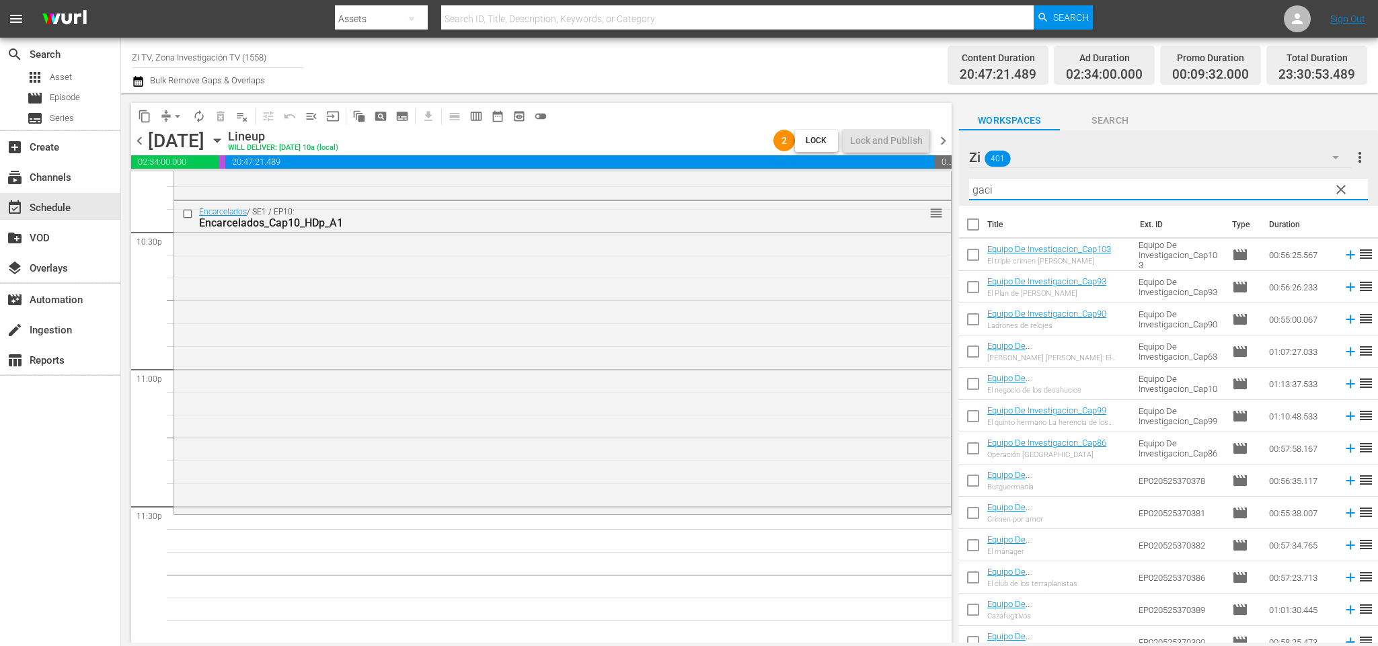
drag, startPoint x: 913, startPoint y: 174, endPoint x: 958, endPoint y: 225, distance: 68.1
click at [904, 174] on div "content_copy compress arrow_drop_down autorenew_outlined delete_forever_outline…" at bounding box center [749, 368] width 1257 height 550
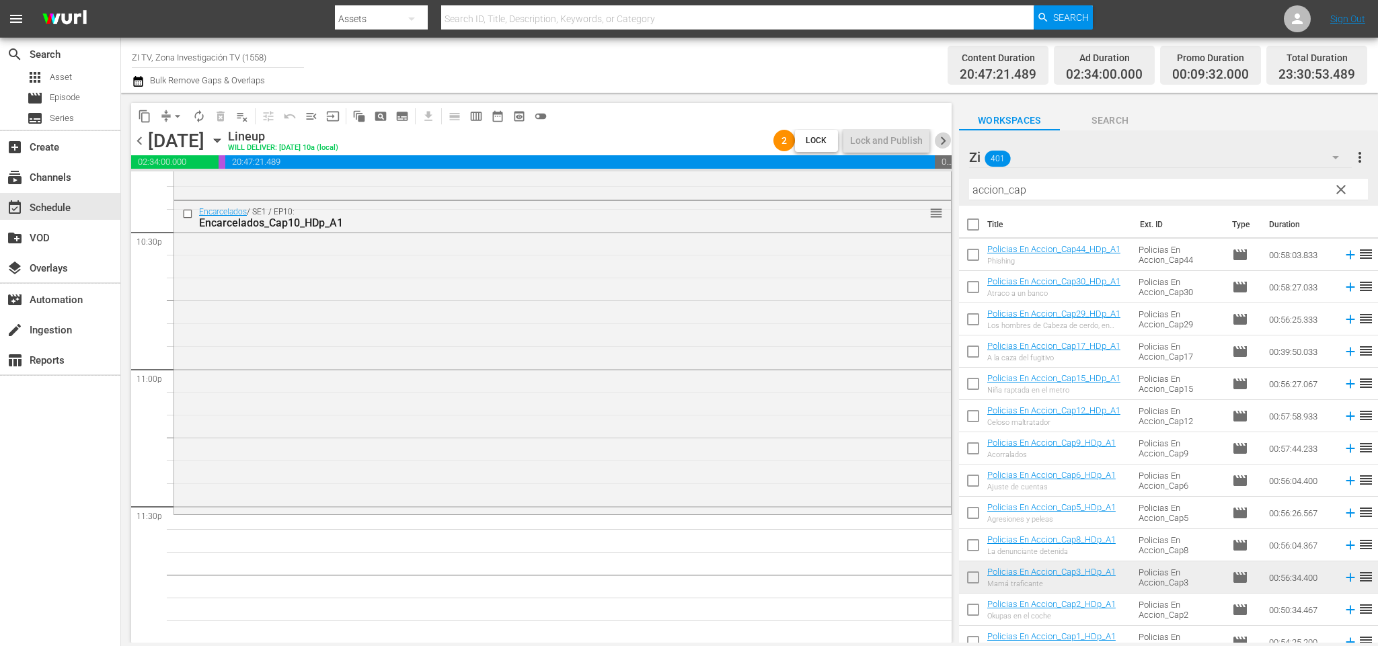
click at [949, 136] on span "chevron_right" at bounding box center [943, 140] width 17 height 17
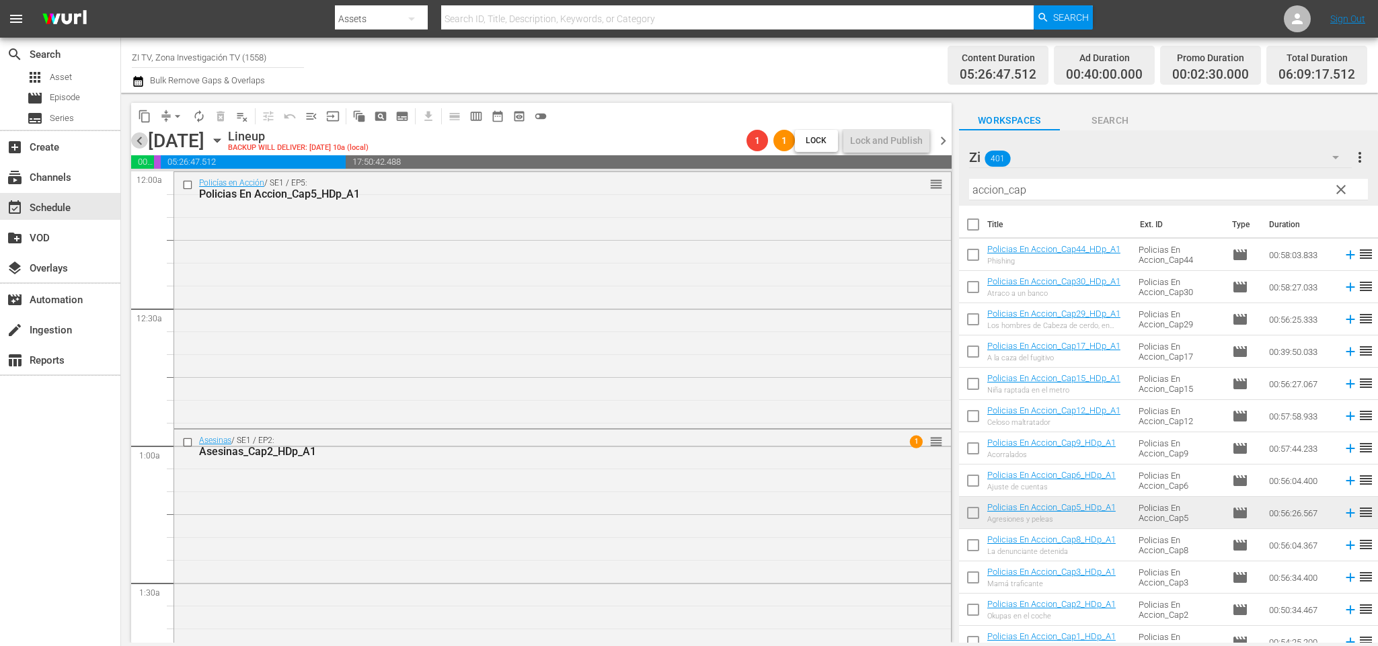
drag, startPoint x: 141, startPoint y: 137, endPoint x: 1078, endPoint y: 184, distance: 938.0
click at [140, 136] on span "chevron_left" at bounding box center [139, 140] width 17 height 17
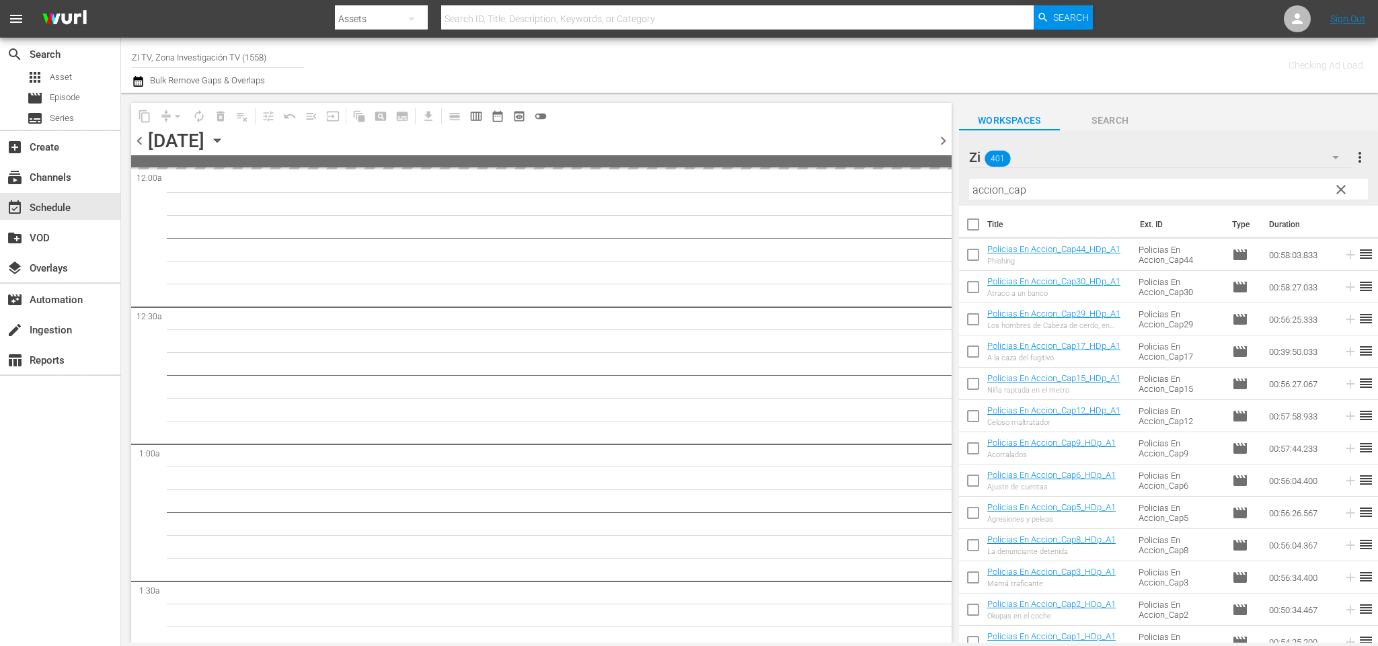
click at [1065, 190] on input "accion_cap" at bounding box center [1168, 190] width 399 height 22
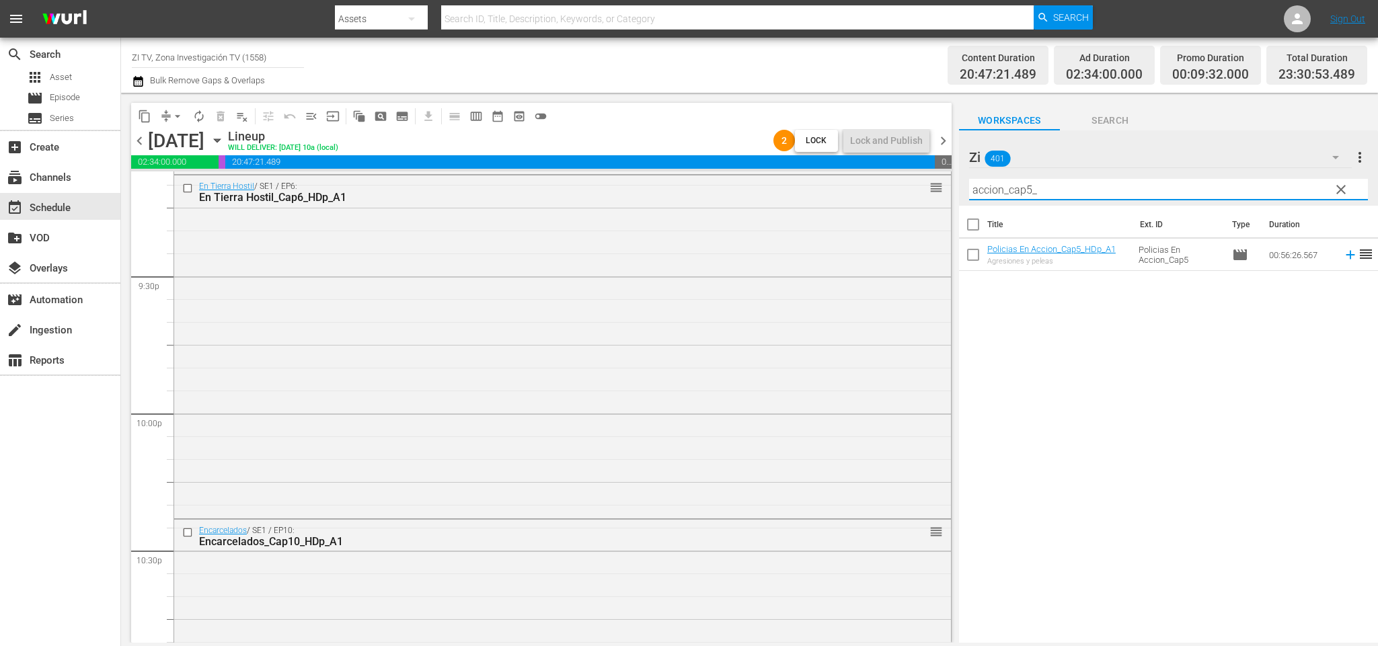
scroll to position [6114, 0]
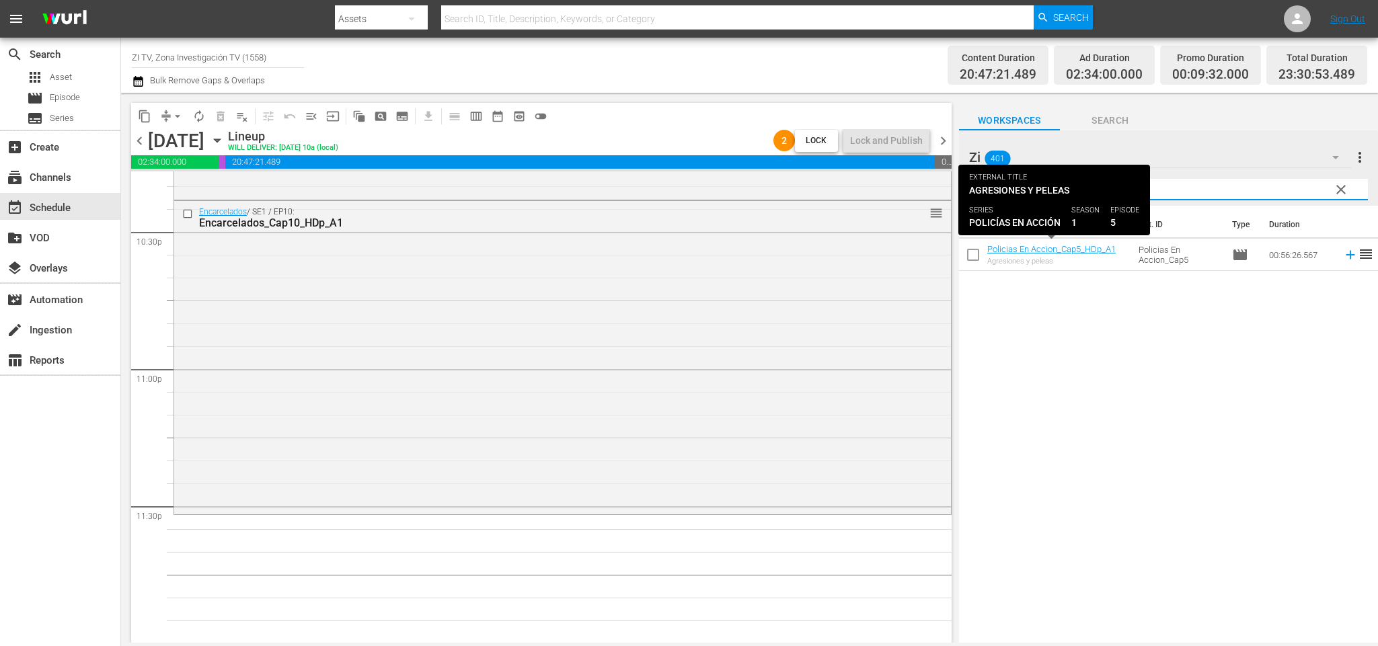
type input "accion_cap5_"
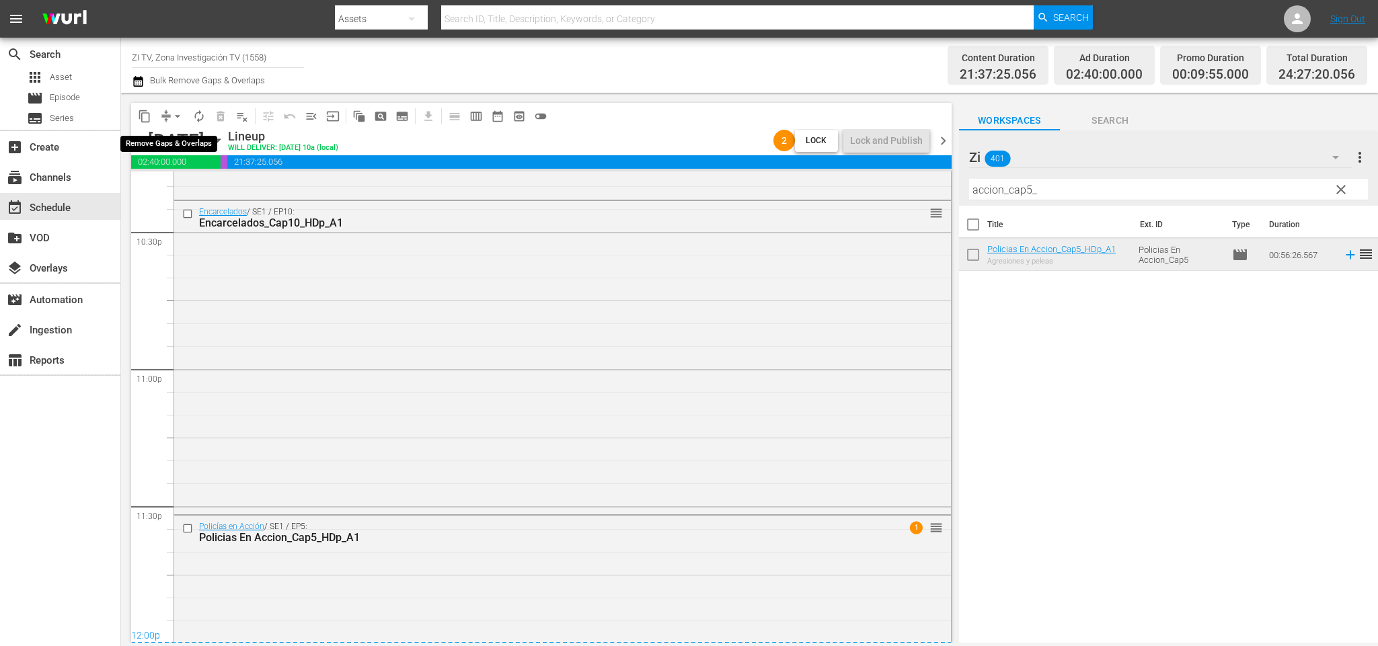
click at [174, 115] on span "arrow_drop_down" at bounding box center [177, 116] width 13 height 13
click at [174, 184] on li "Align to End of Previous Day" at bounding box center [180, 187] width 141 height 22
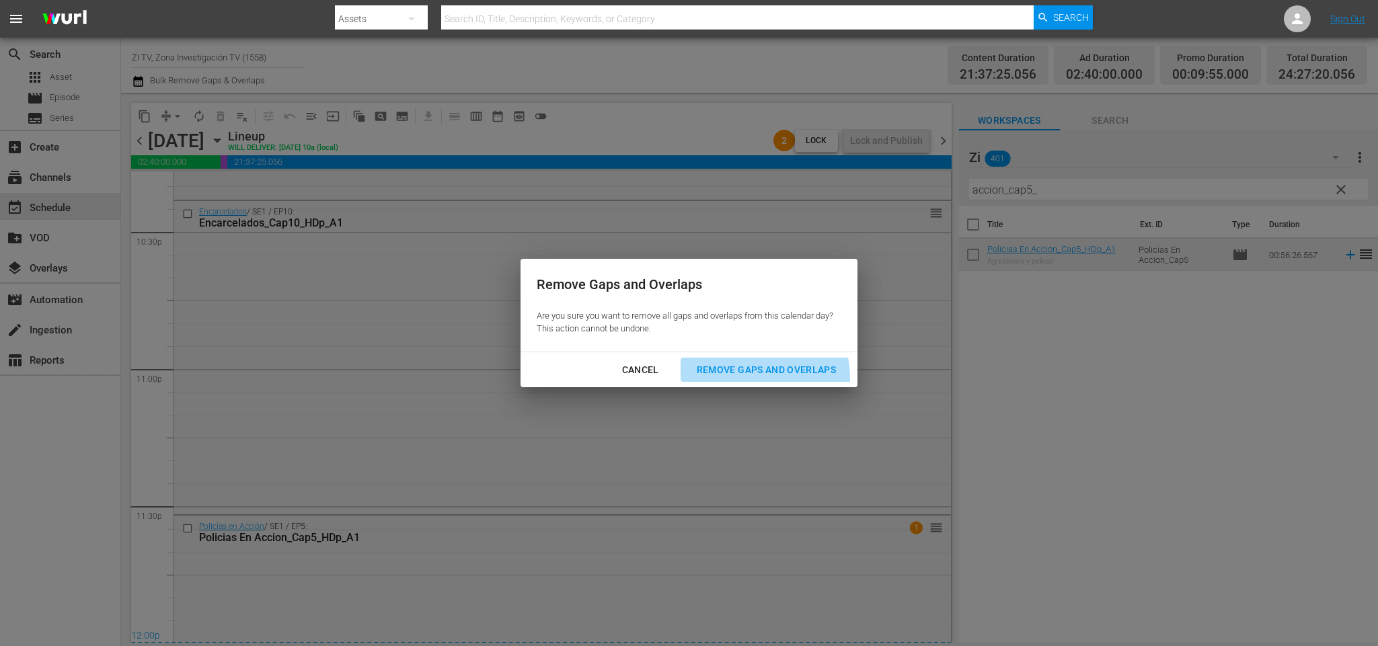
click at [763, 377] on div "Remove Gaps and Overlaps" at bounding box center [766, 370] width 161 height 17
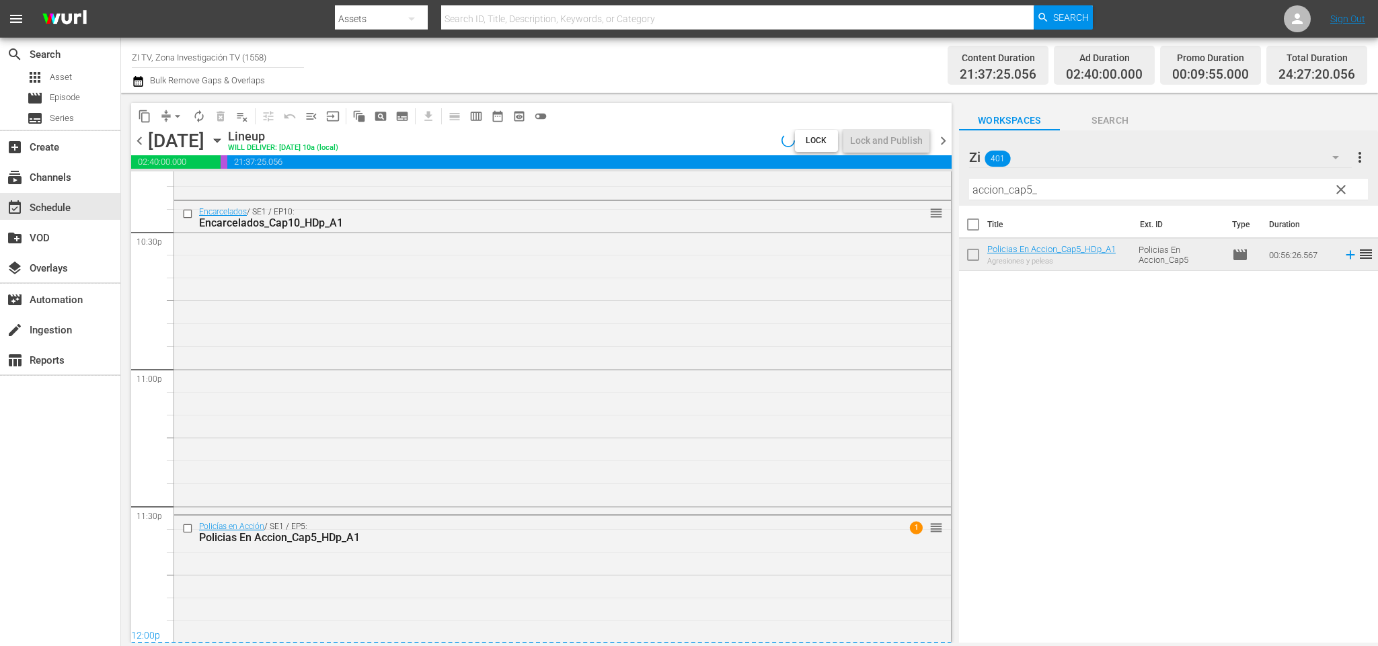
click at [943, 138] on span "chevron_right" at bounding box center [943, 140] width 17 height 17
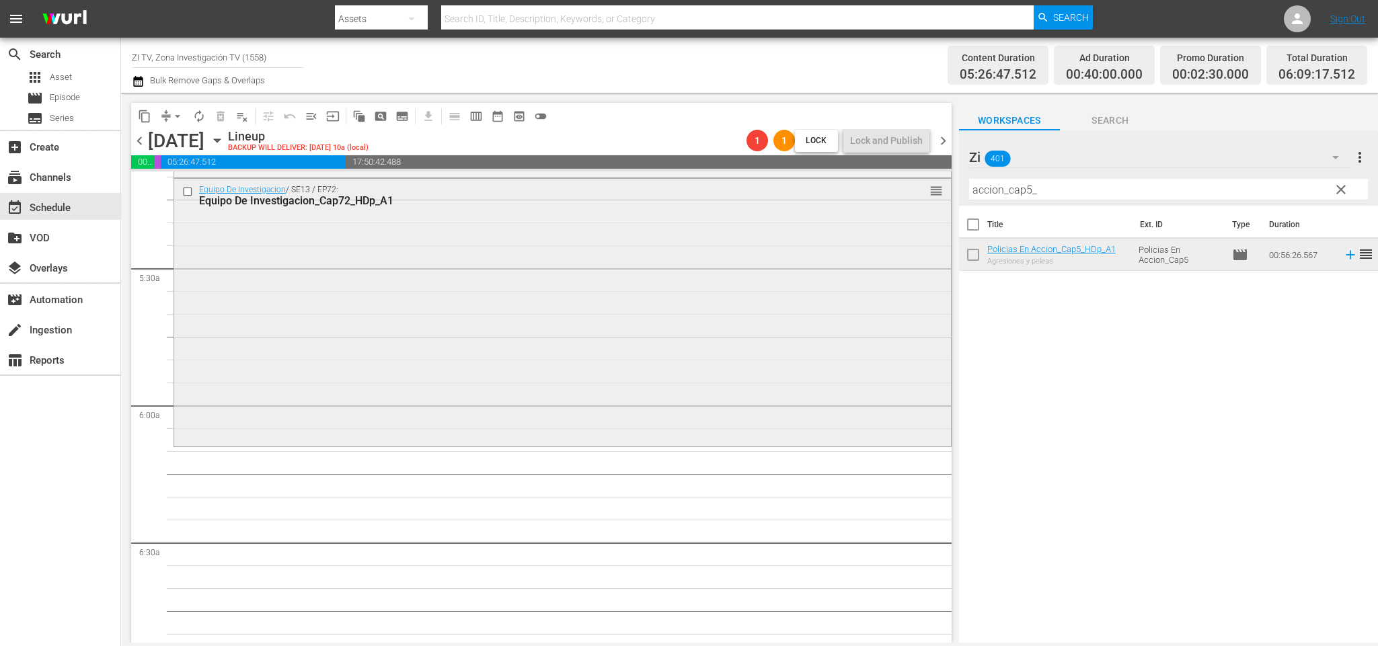
scroll to position [1311, 0]
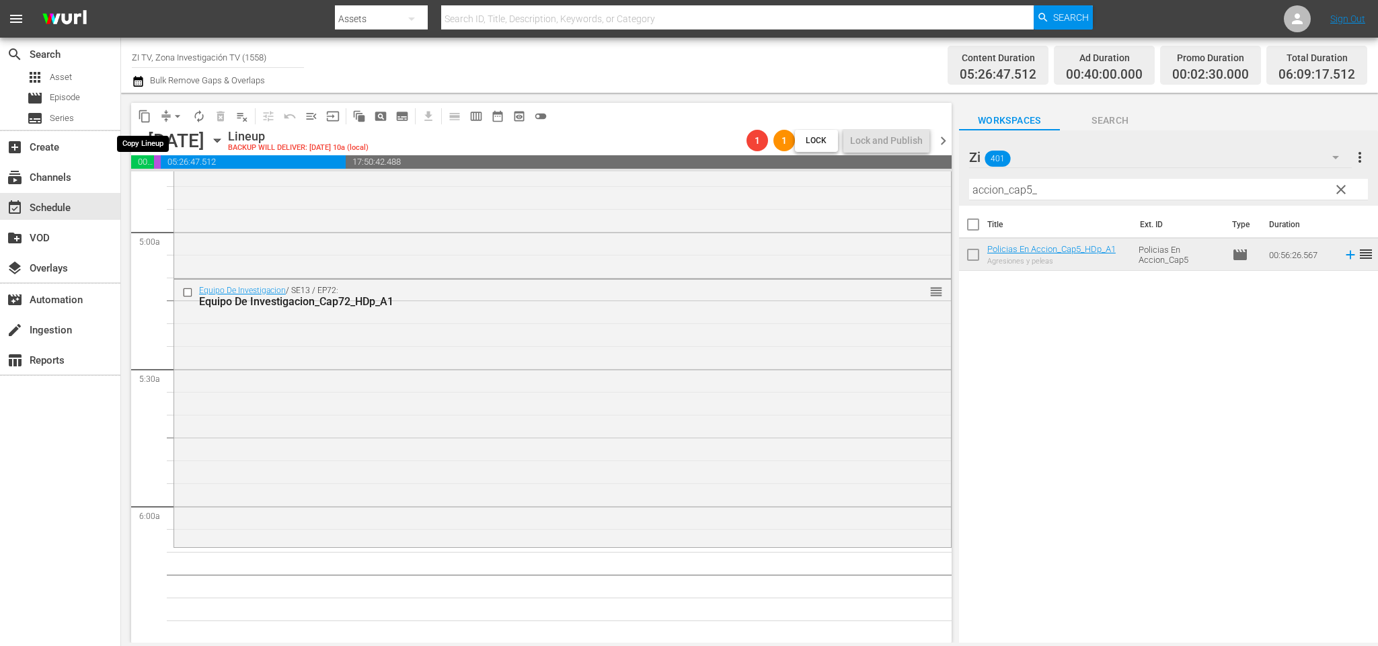
click at [141, 113] on span "content_copy" at bounding box center [144, 116] width 13 height 13
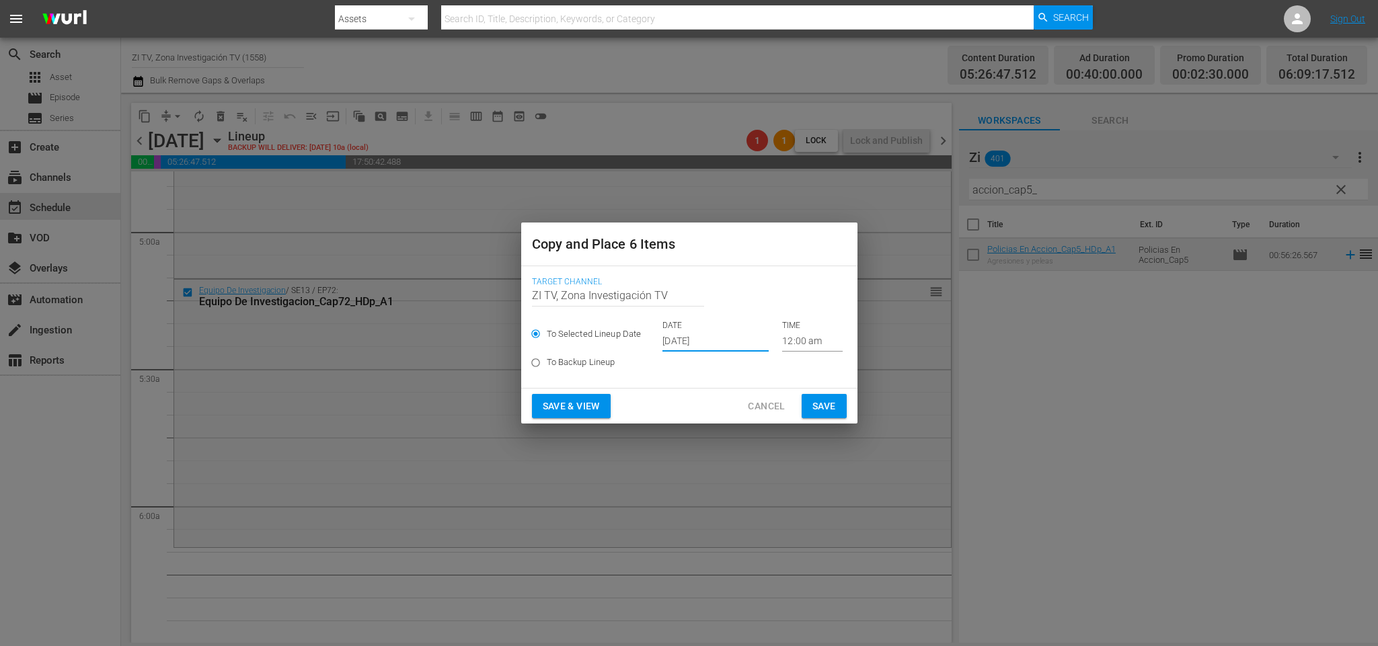
click at [718, 342] on input "Oct 10th 2025" at bounding box center [715, 342] width 106 height 20
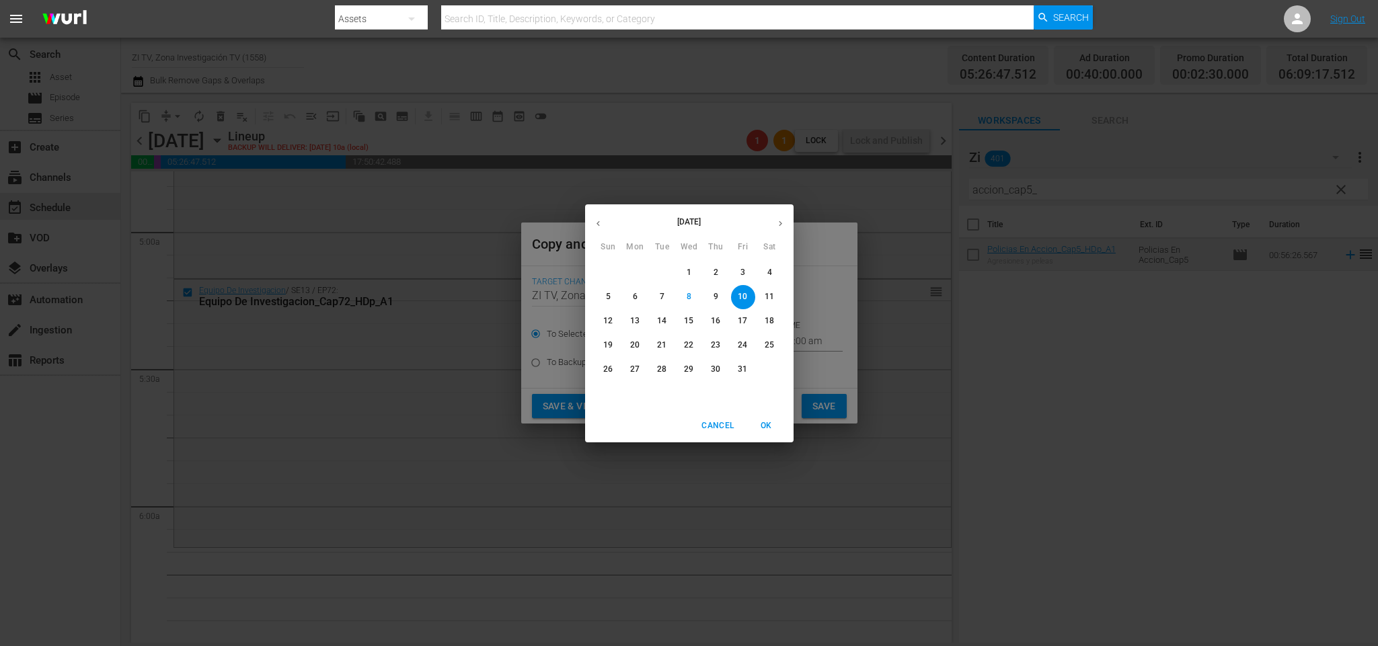
click at [660, 315] on p "14" at bounding box center [661, 320] width 9 height 11
type input "Oct 14th 2025"
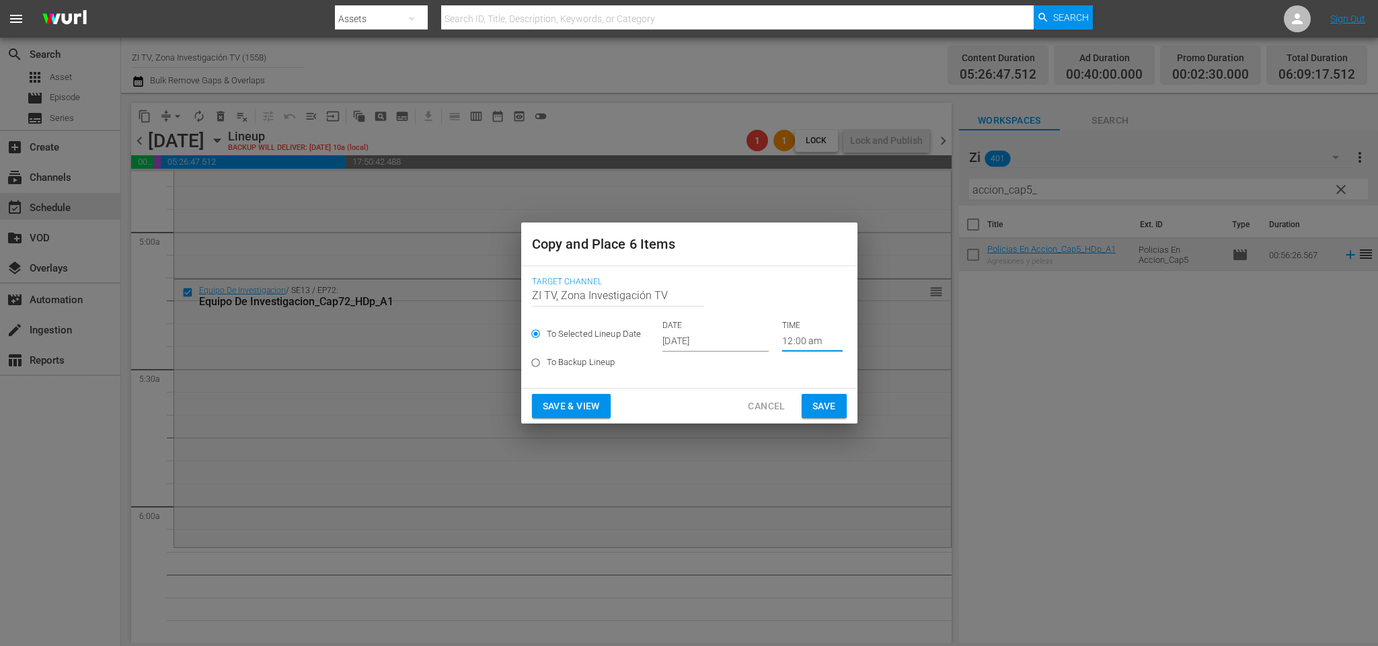
click at [794, 341] on input "12:00 am" at bounding box center [812, 342] width 61 height 20
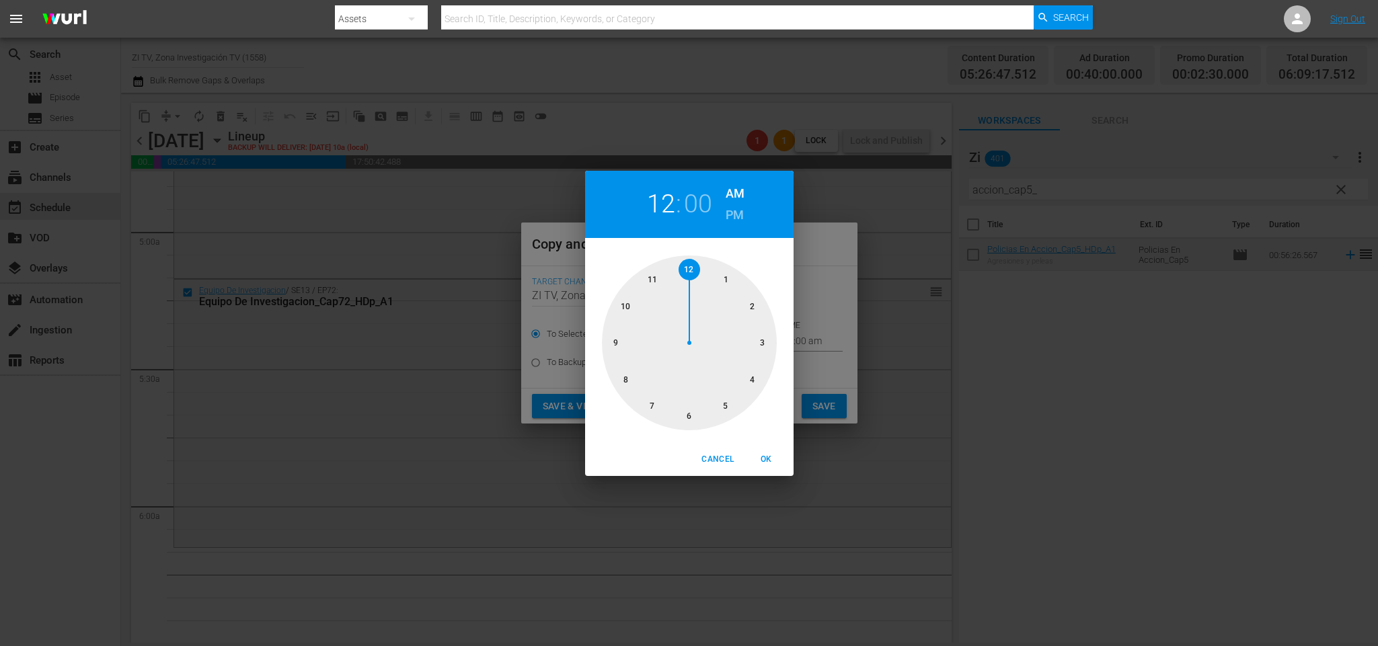
click at [723, 404] on div at bounding box center [689, 343] width 175 height 175
click at [765, 346] on div at bounding box center [689, 343] width 175 height 175
click at [771, 460] on span "OK" at bounding box center [767, 460] width 32 height 14
type input "05:15 am"
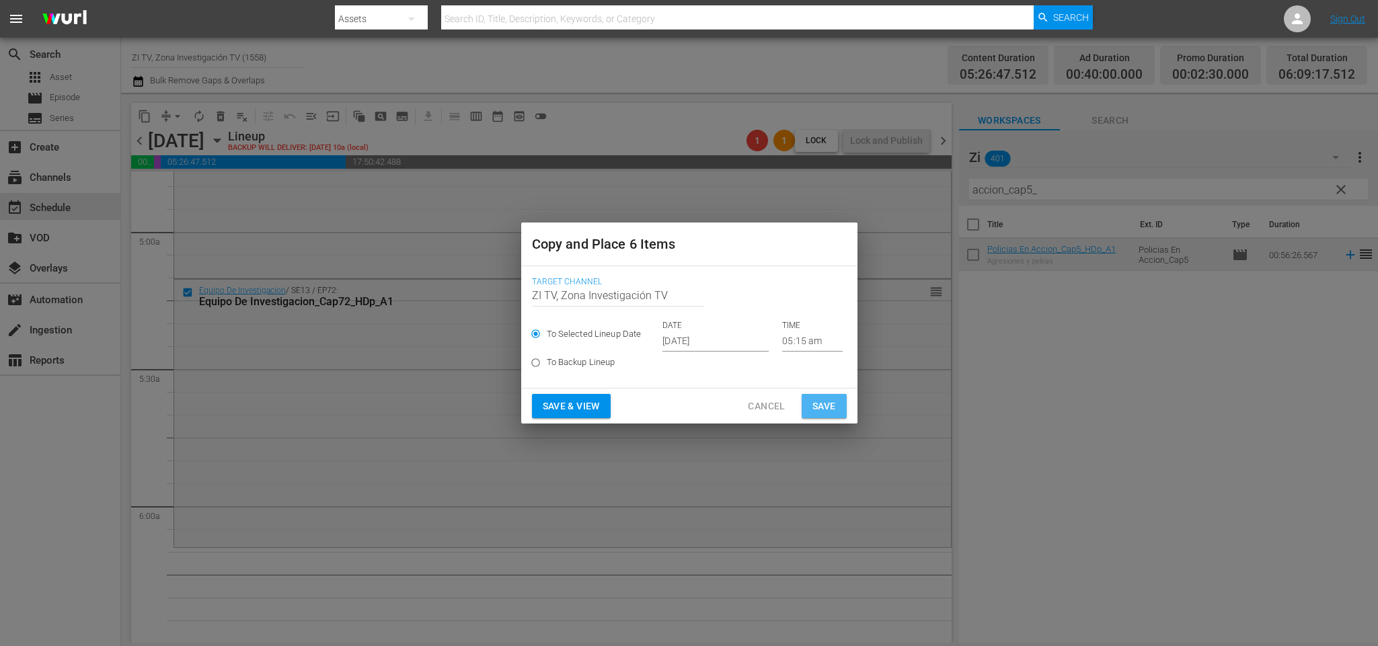
click at [834, 402] on span "Save" at bounding box center [824, 406] width 24 height 17
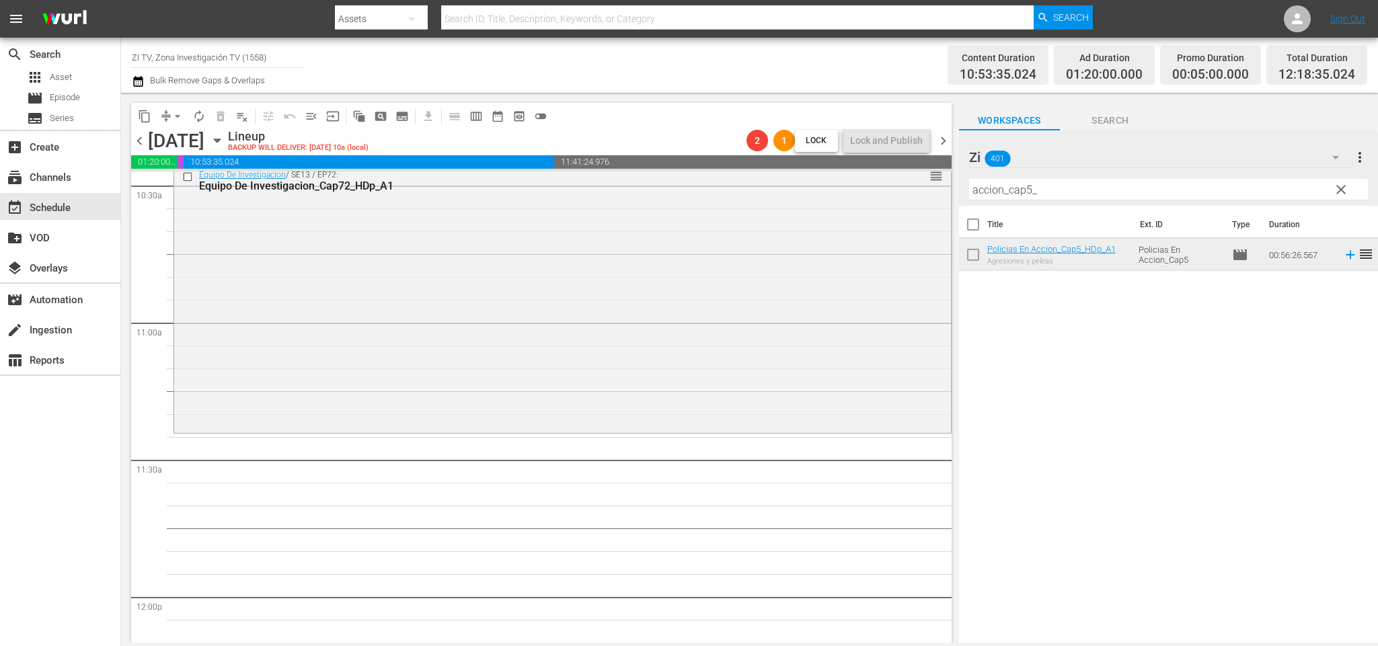
scroll to position [2805, 0]
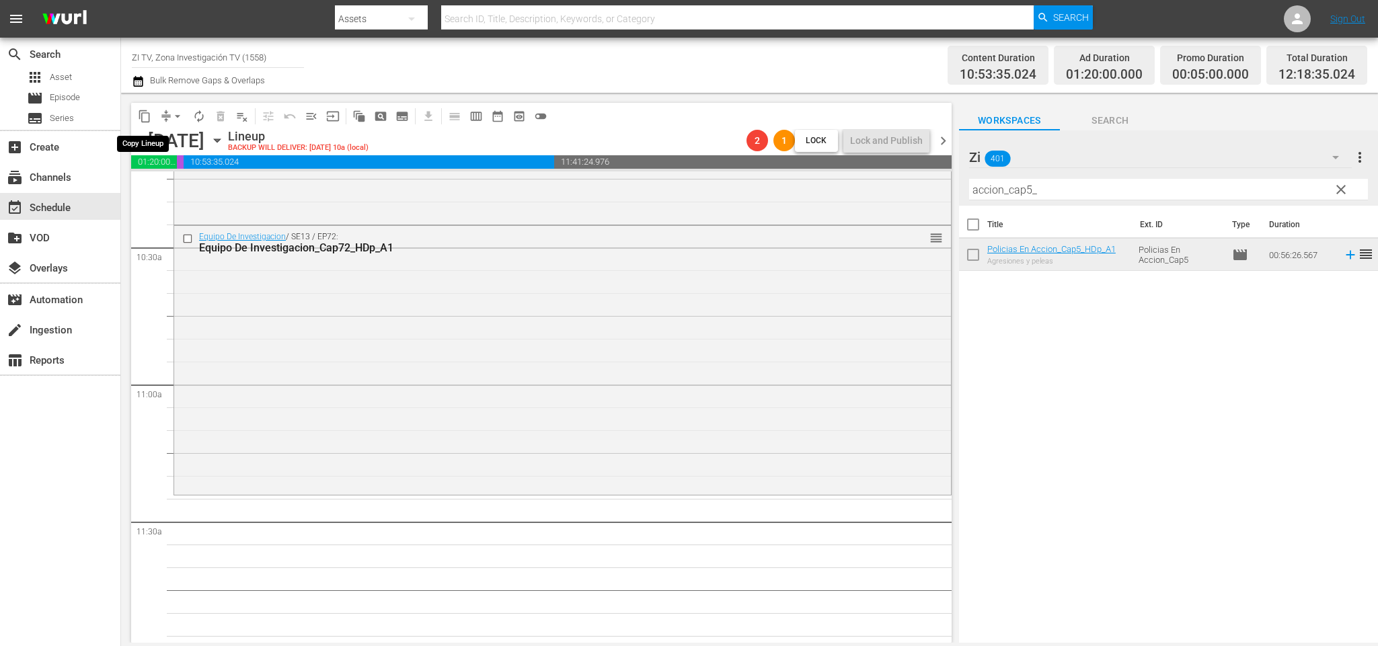
click at [146, 108] on button "content_copy" at bounding box center [145, 117] width 22 height 22
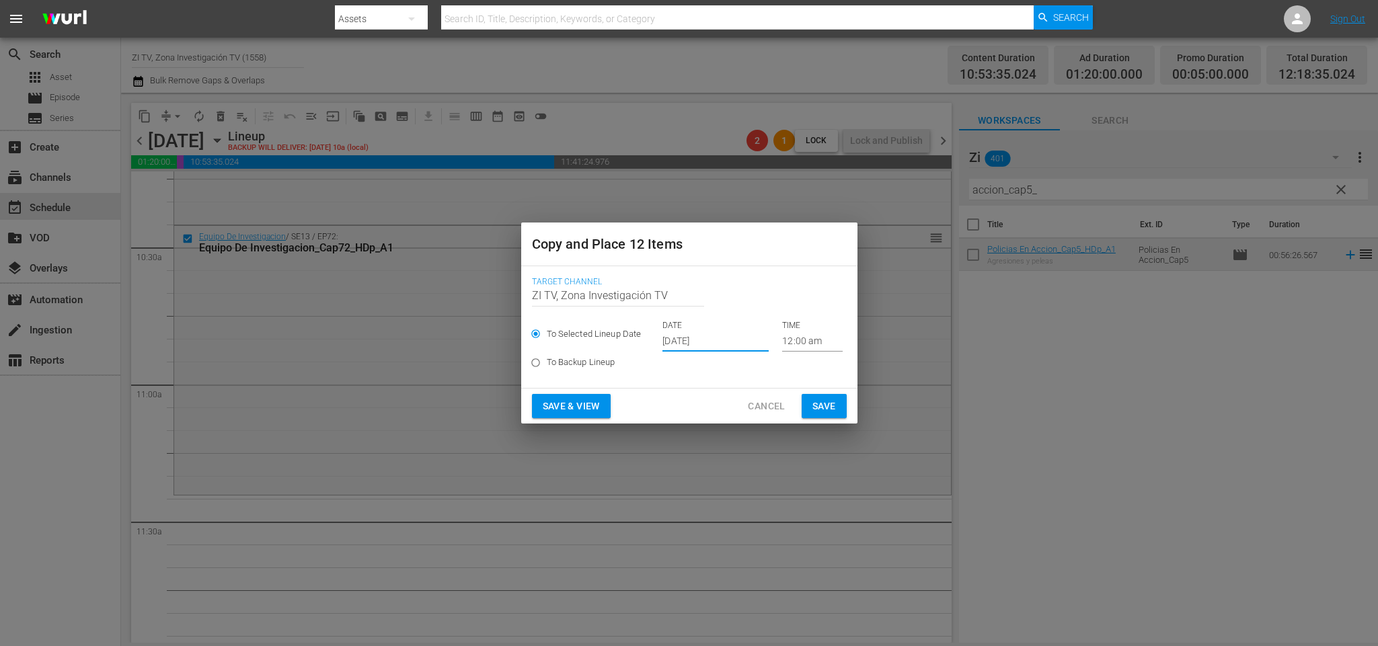
click at [713, 336] on input "Oct 10th 2025" at bounding box center [715, 342] width 106 height 20
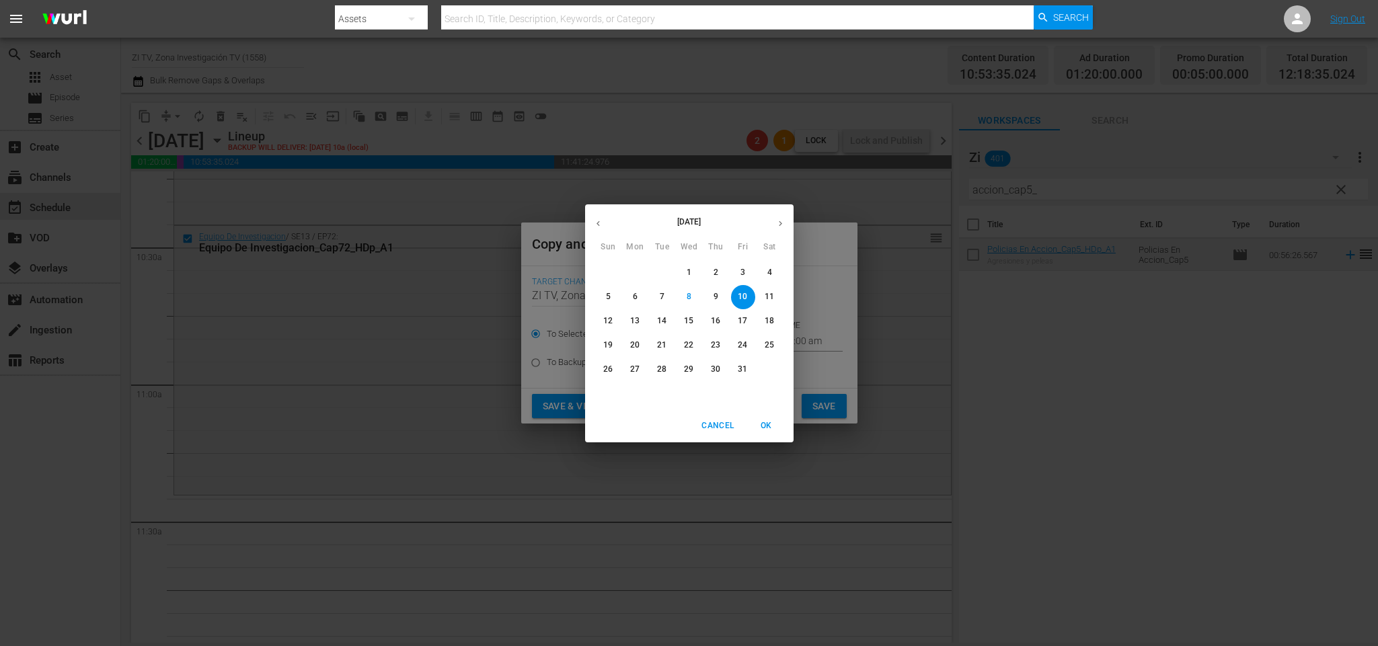
click at [657, 315] on p "14" at bounding box center [661, 320] width 9 height 11
type input "Oct 14th 2025"
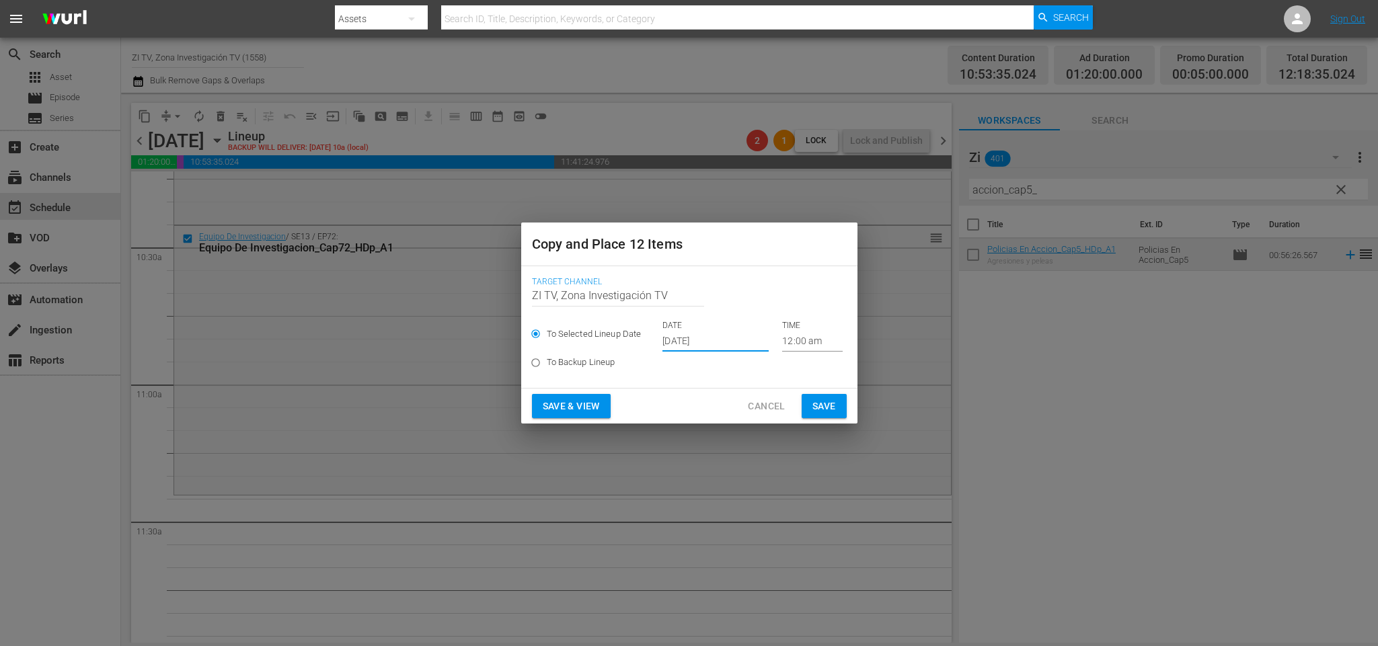
click at [782, 336] on input "12:00 am" at bounding box center [812, 342] width 61 height 20
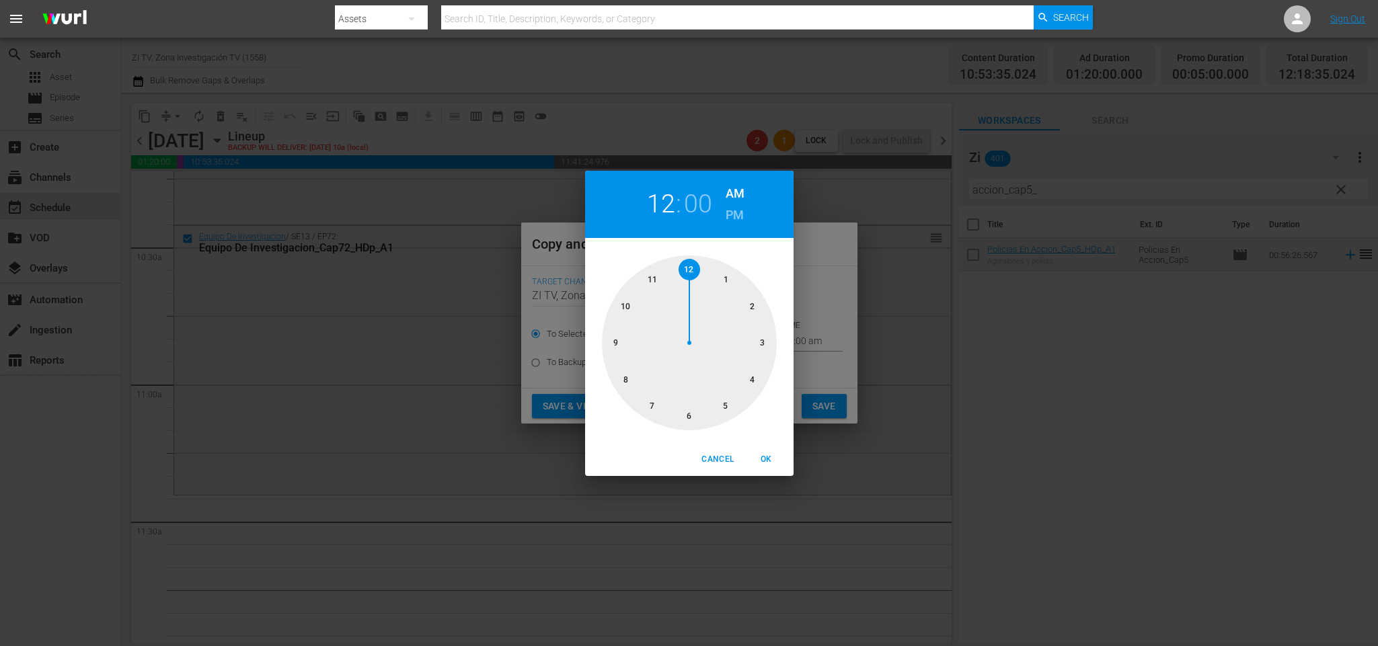
click at [621, 307] on div at bounding box center [689, 343] width 175 height 175
click at [687, 422] on div at bounding box center [689, 343] width 175 height 175
click at [761, 460] on span "OK" at bounding box center [767, 460] width 32 height 14
type input "10:30 am"
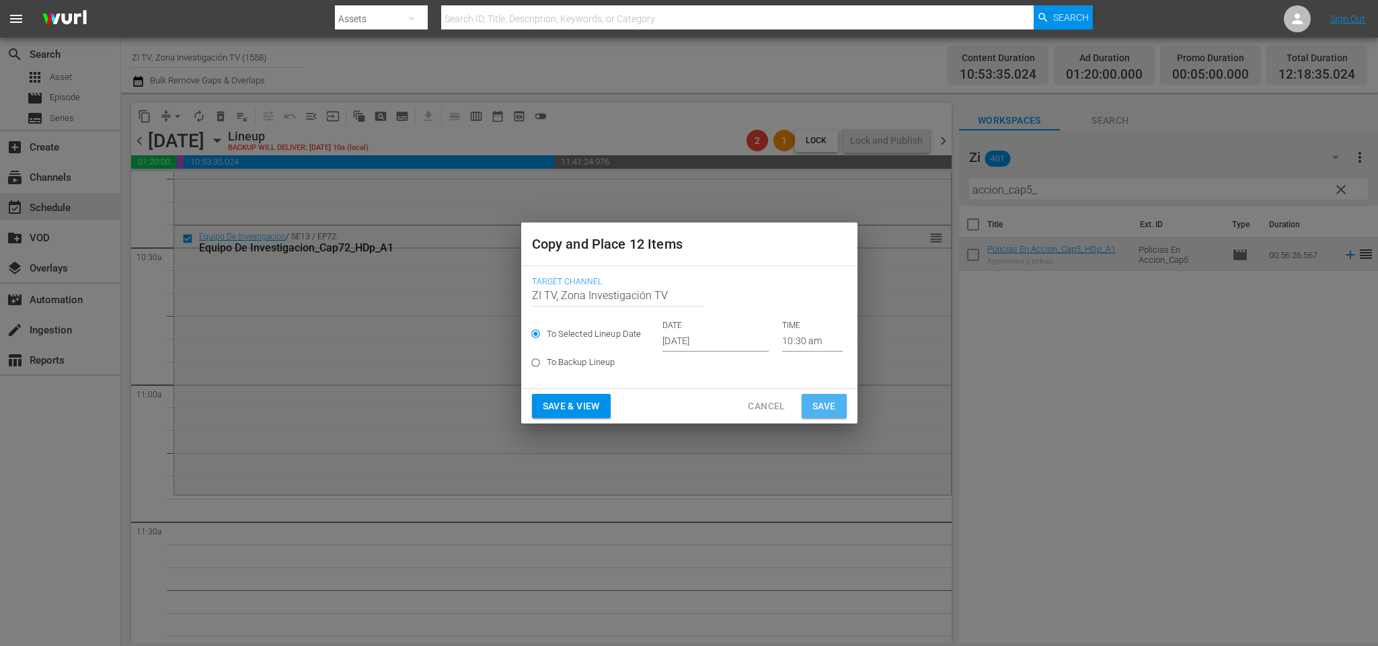
click at [830, 416] on button "Save" at bounding box center [824, 406] width 45 height 25
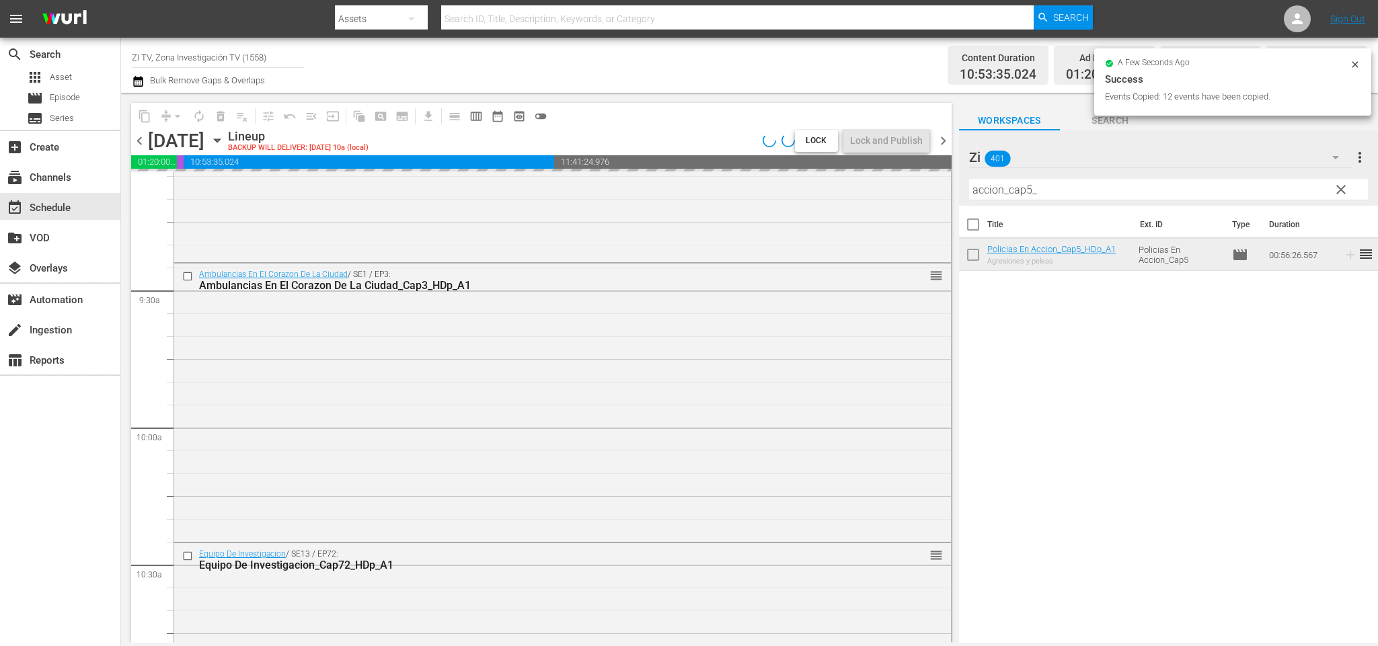
scroll to position [0, 0]
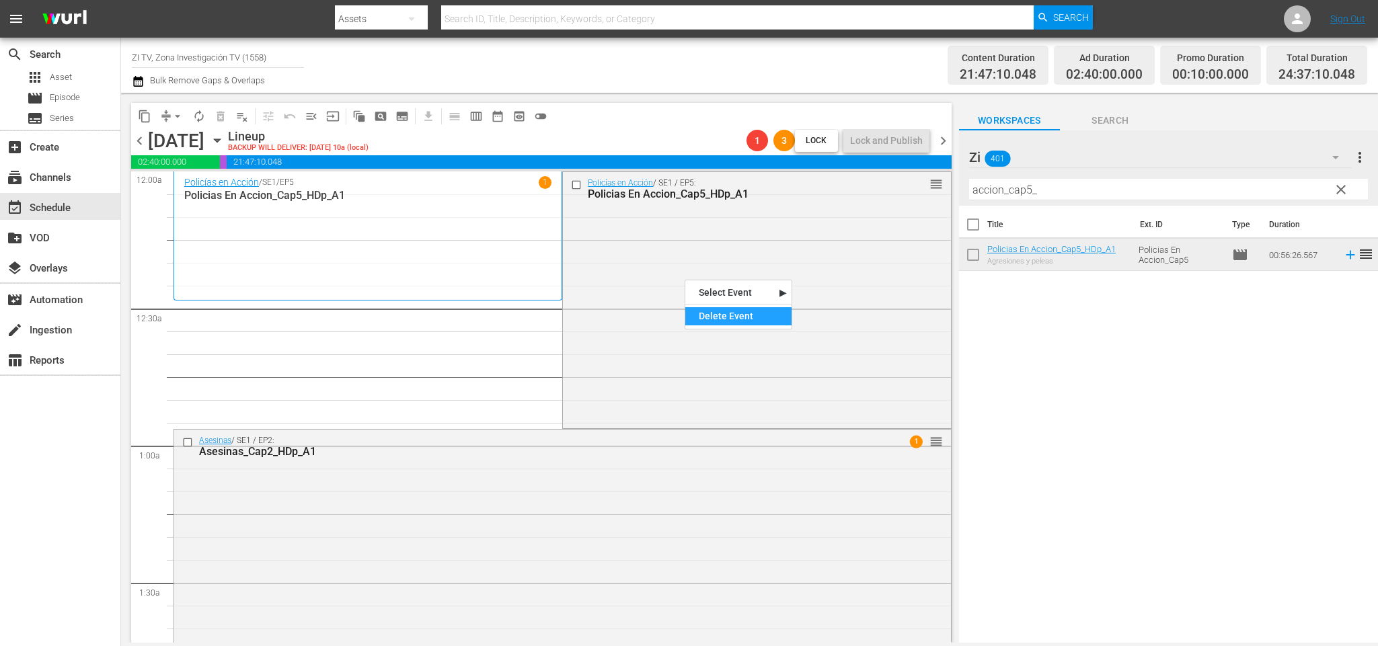
click at [711, 317] on div "Delete Event" at bounding box center [738, 316] width 106 height 18
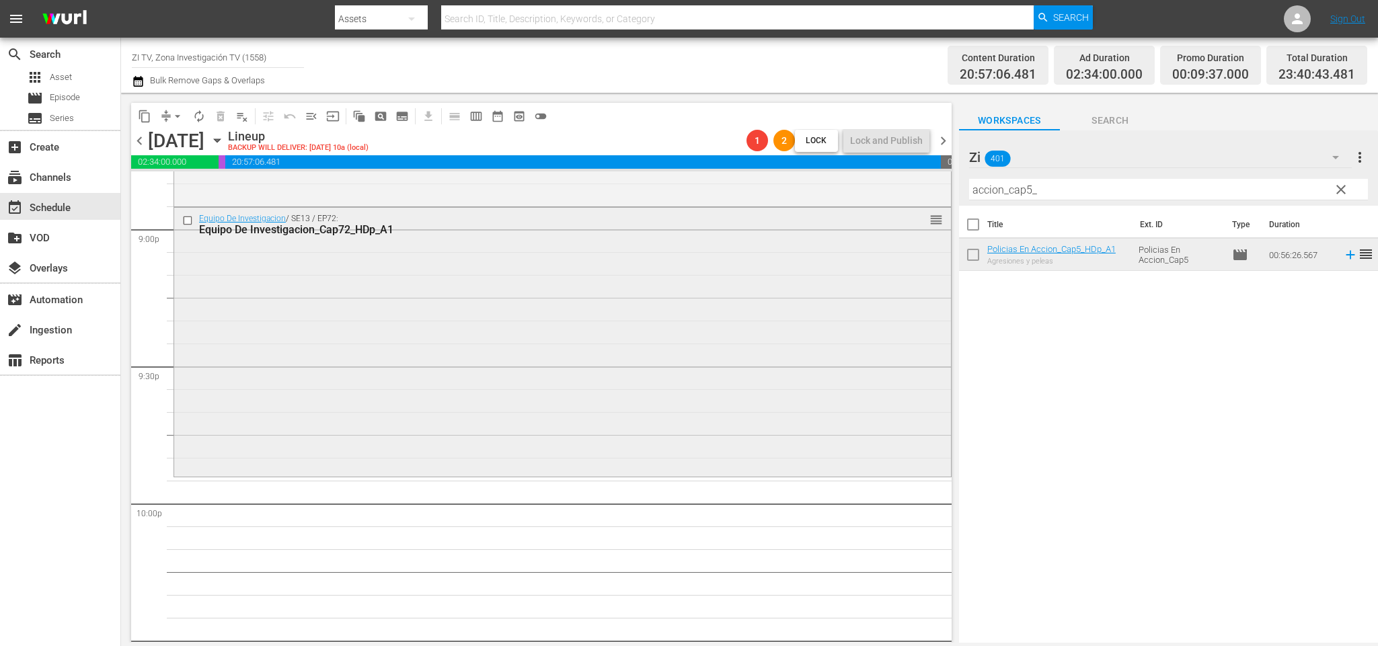
scroll to position [5503, 0]
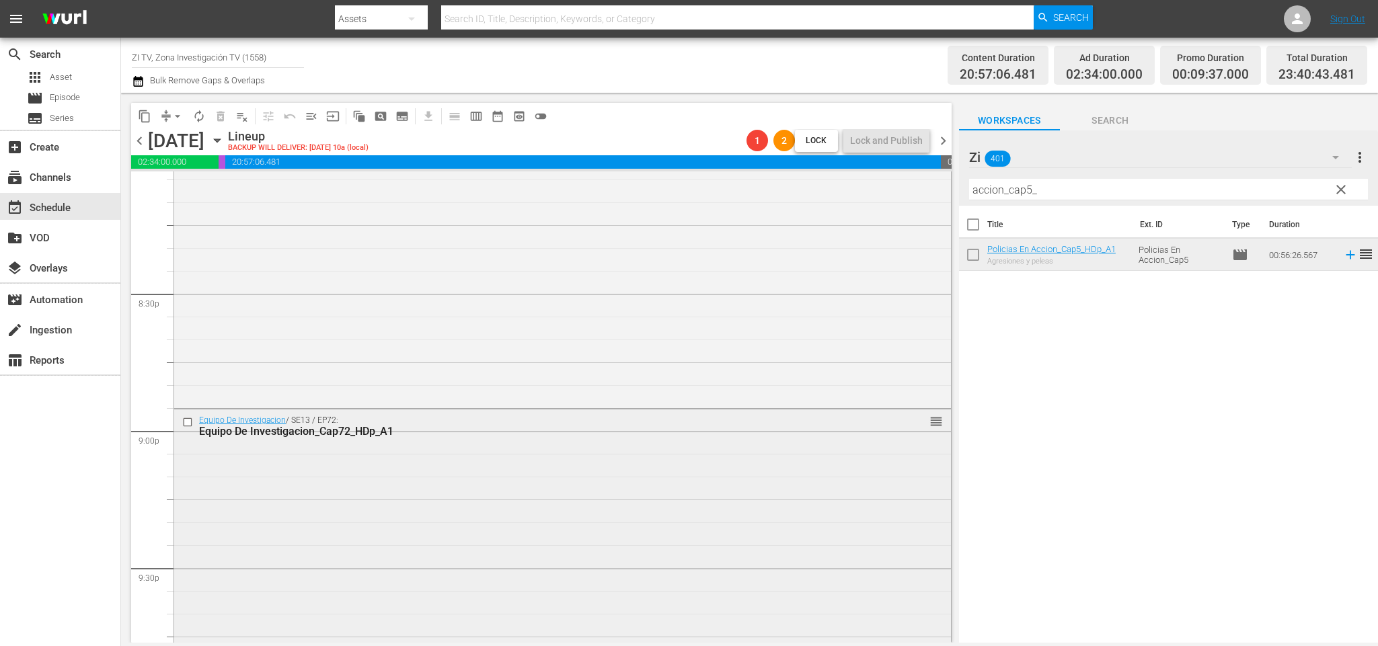
click at [180, 420] on div at bounding box center [189, 422] width 20 height 16
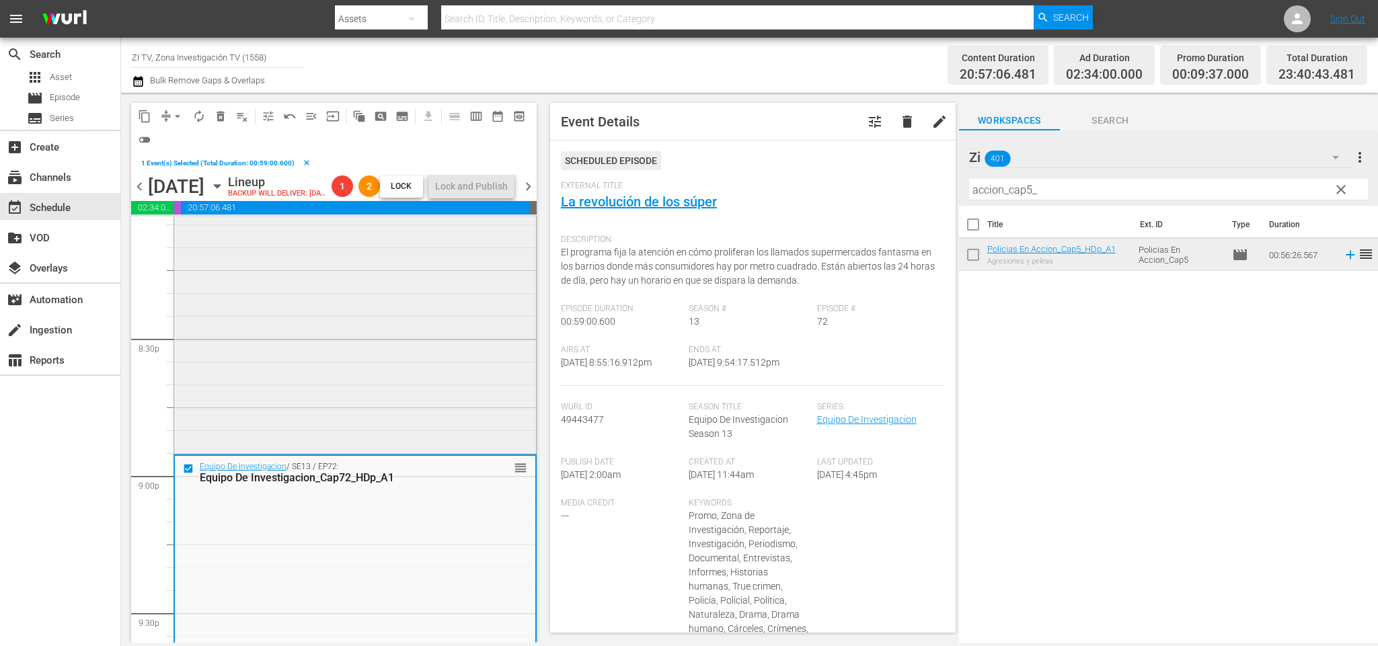
scroll to position [5402, 0]
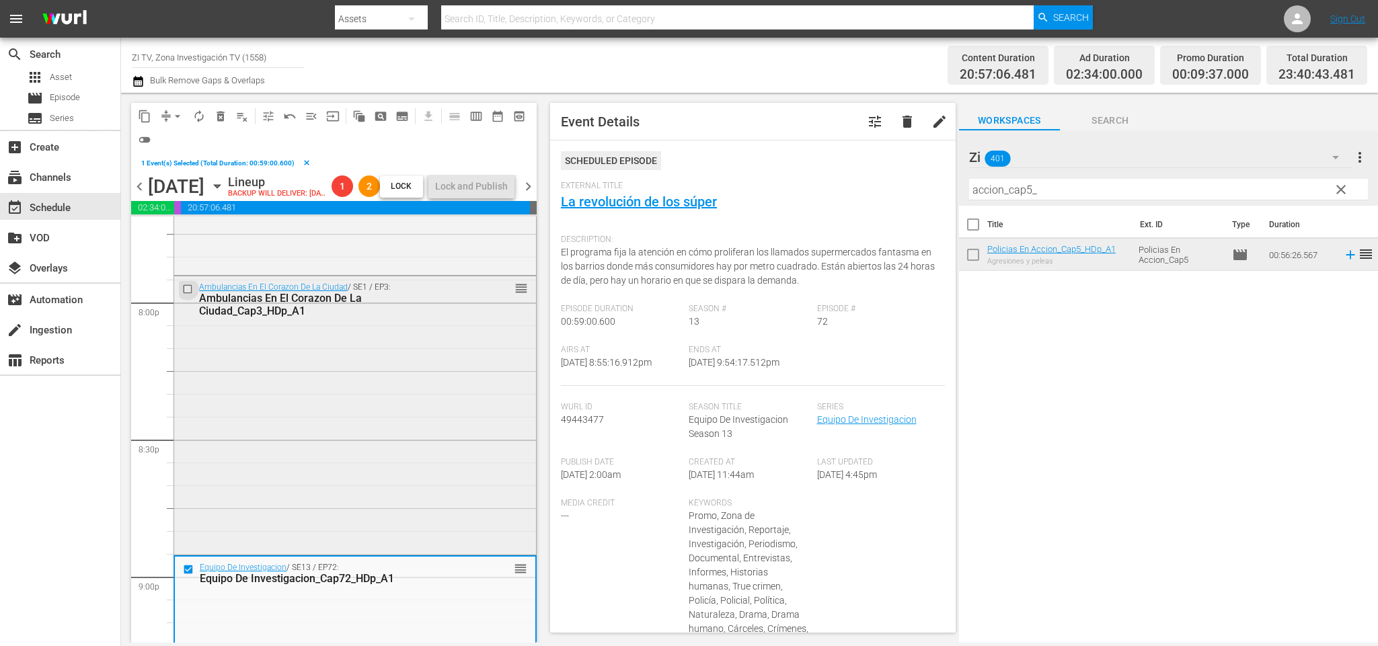
click at [186, 295] on input "checkbox" at bounding box center [189, 288] width 14 height 11
click at [220, 116] on span "delete_forever_outlined" at bounding box center [220, 116] width 13 height 13
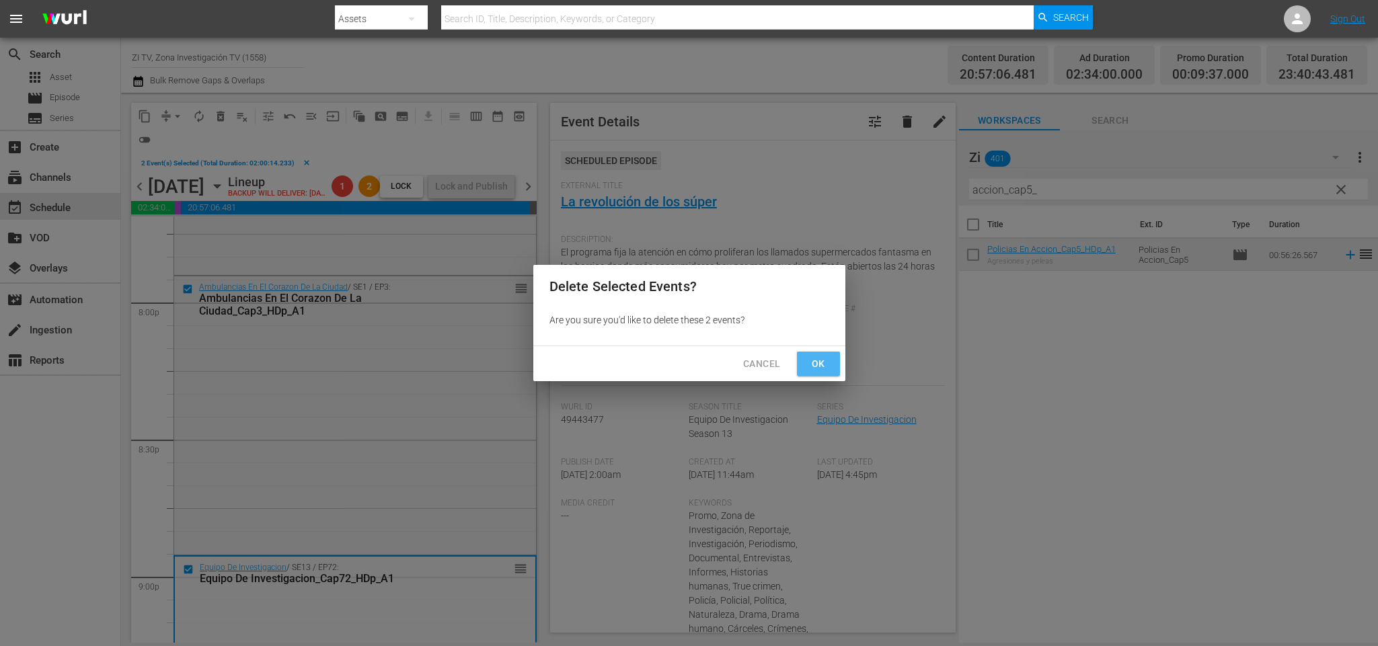
click at [824, 354] on button "Ok" at bounding box center [818, 364] width 43 height 25
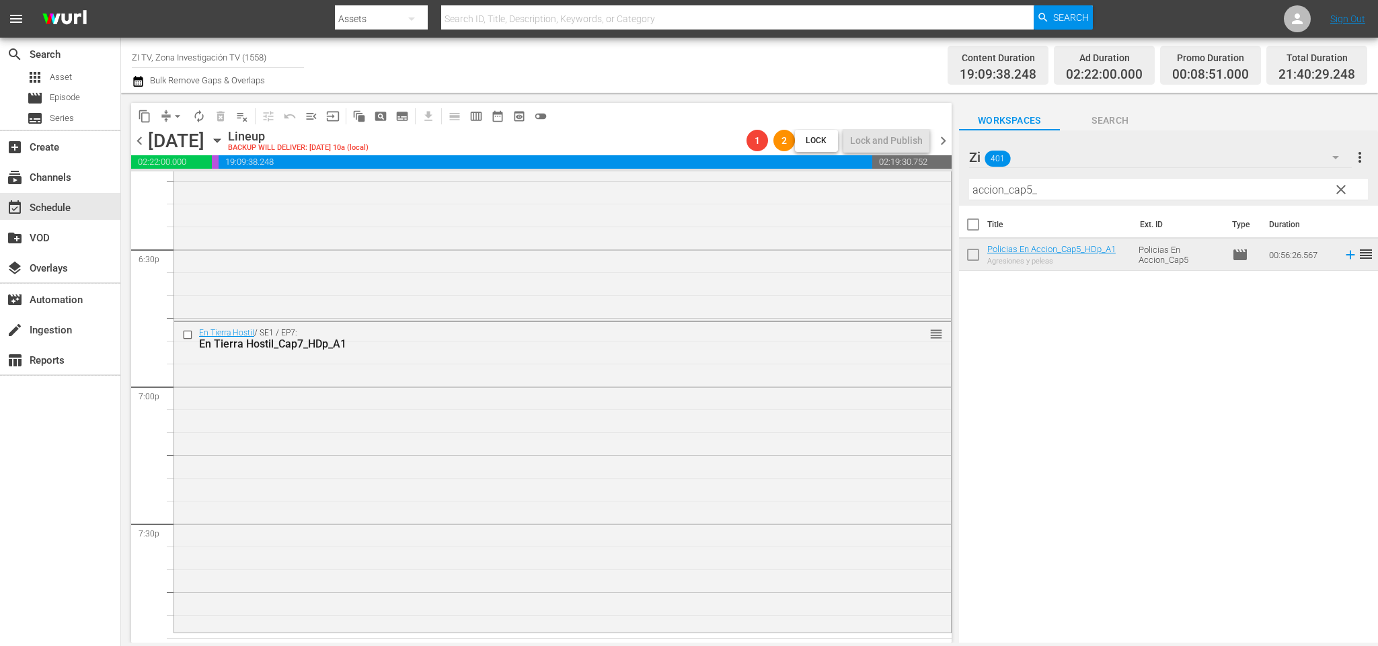
scroll to position [4797, 0]
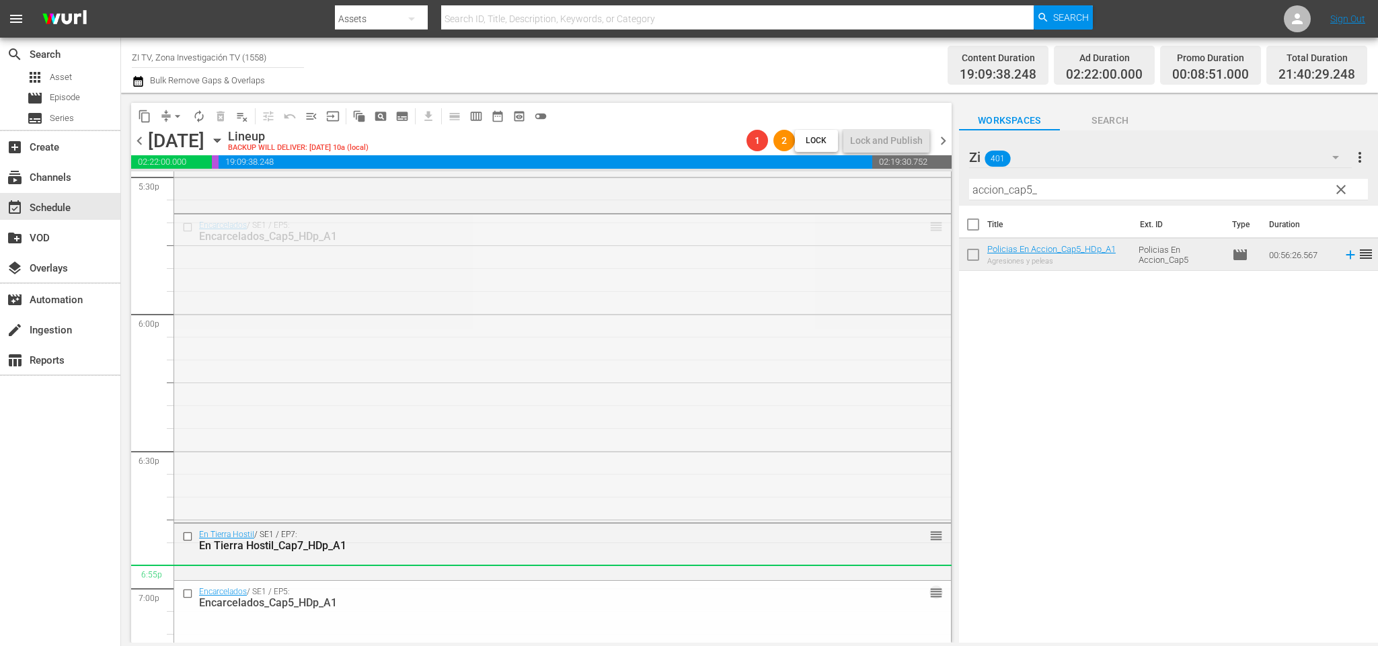
drag, startPoint x: 914, startPoint y: 224, endPoint x: 833, endPoint y: 572, distance: 357.0
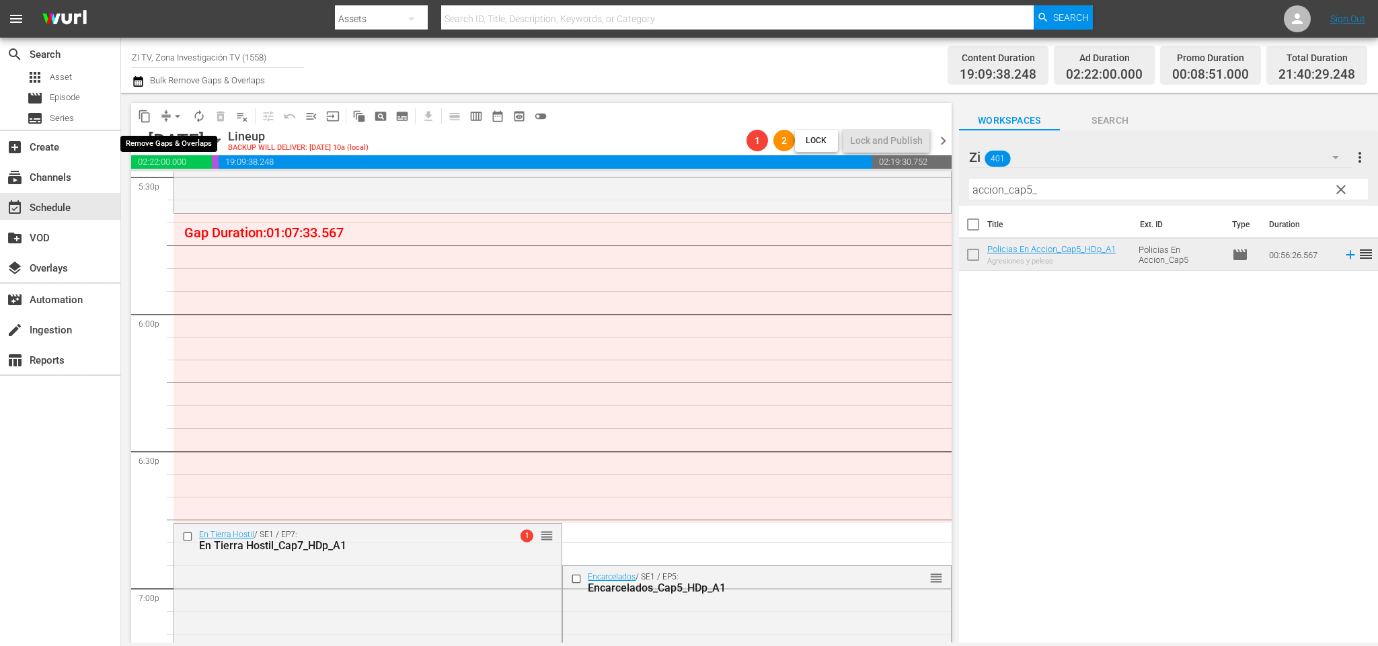
click at [172, 114] on span "arrow_drop_down" at bounding box center [177, 116] width 13 height 13
click at [190, 184] on li "Align to End of Previous Day" at bounding box center [180, 187] width 141 height 22
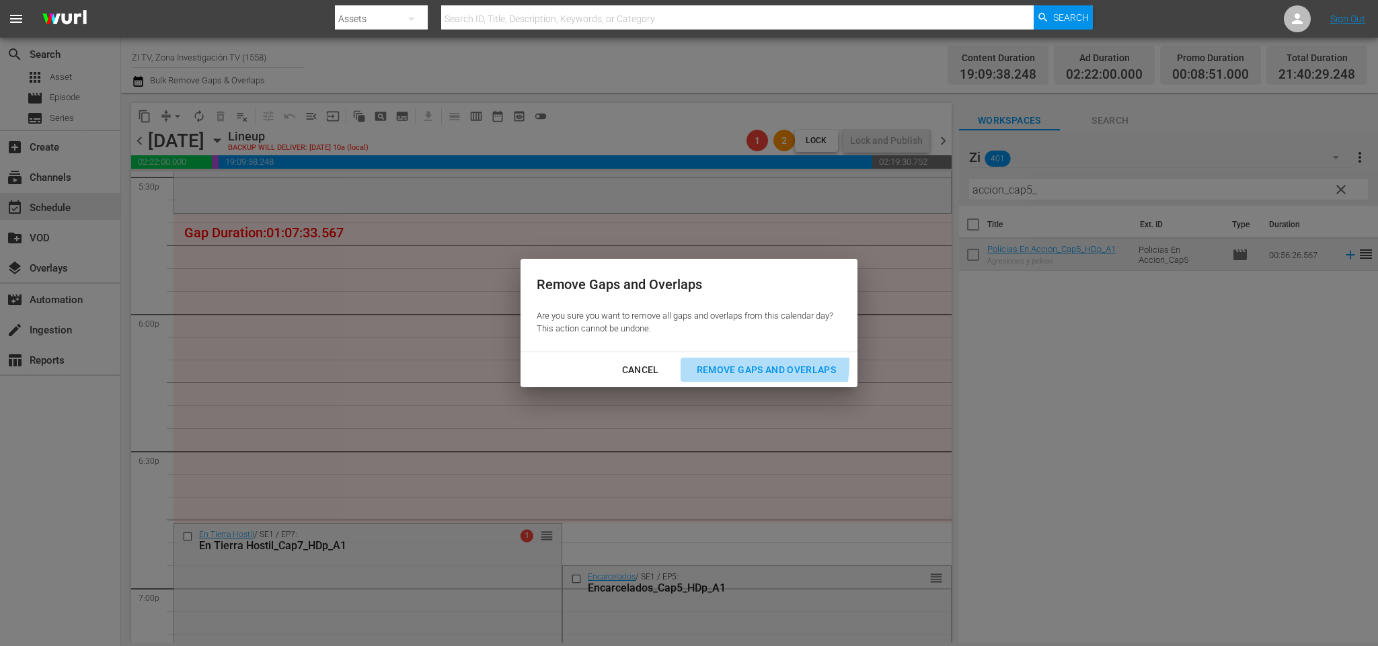
click at [747, 364] on div "Remove Gaps and Overlaps" at bounding box center [766, 370] width 161 height 17
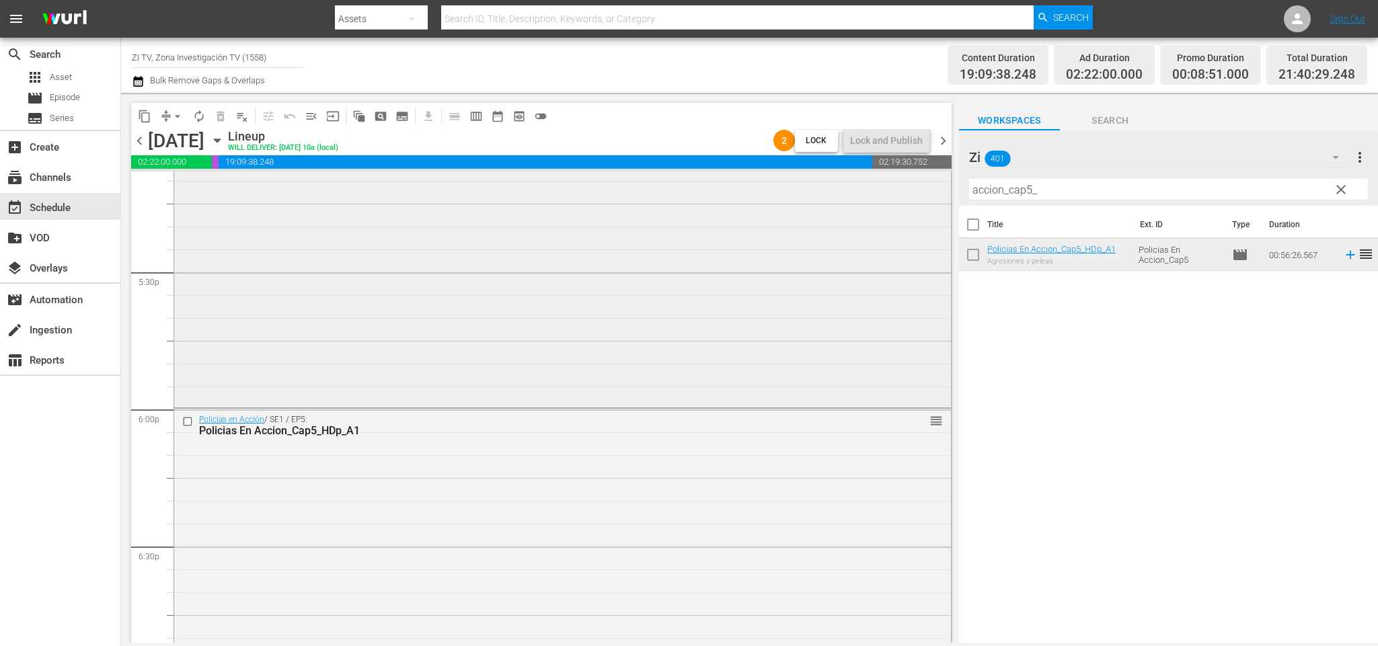
scroll to position [4499, 0]
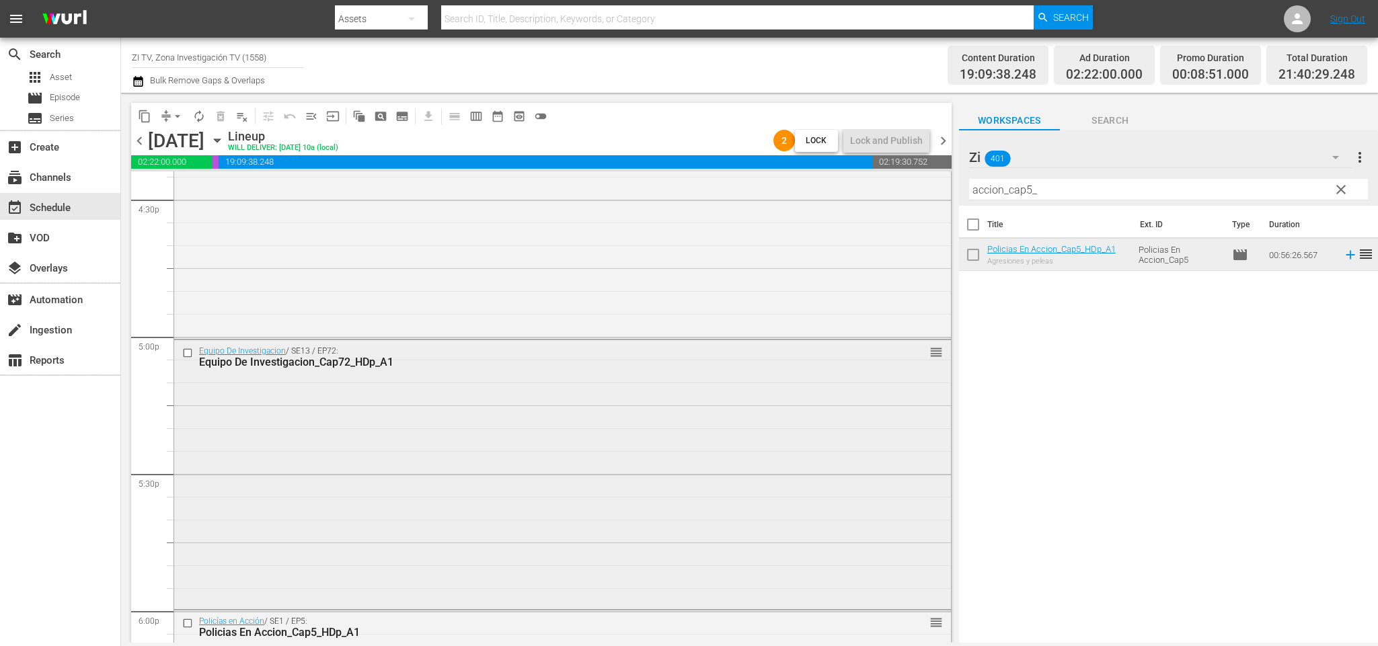
click at [188, 358] on input "checkbox" at bounding box center [189, 353] width 14 height 11
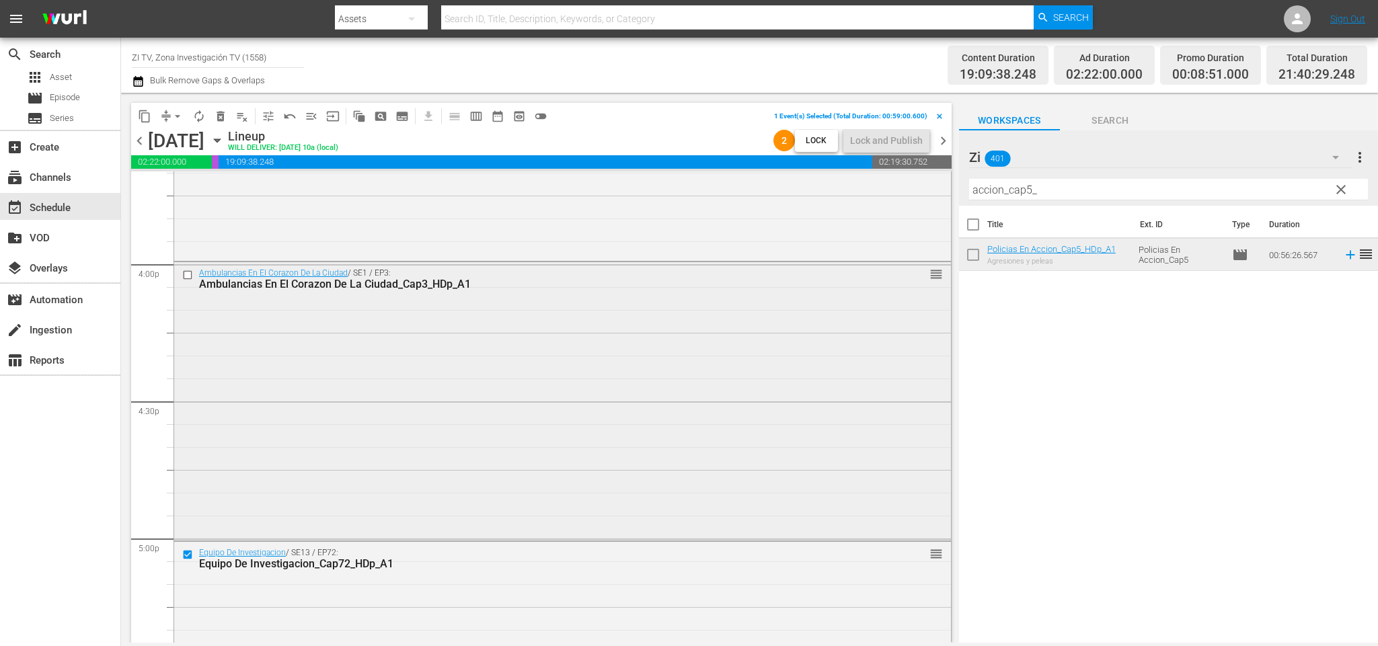
click at [188, 277] on input "checkbox" at bounding box center [189, 275] width 14 height 11
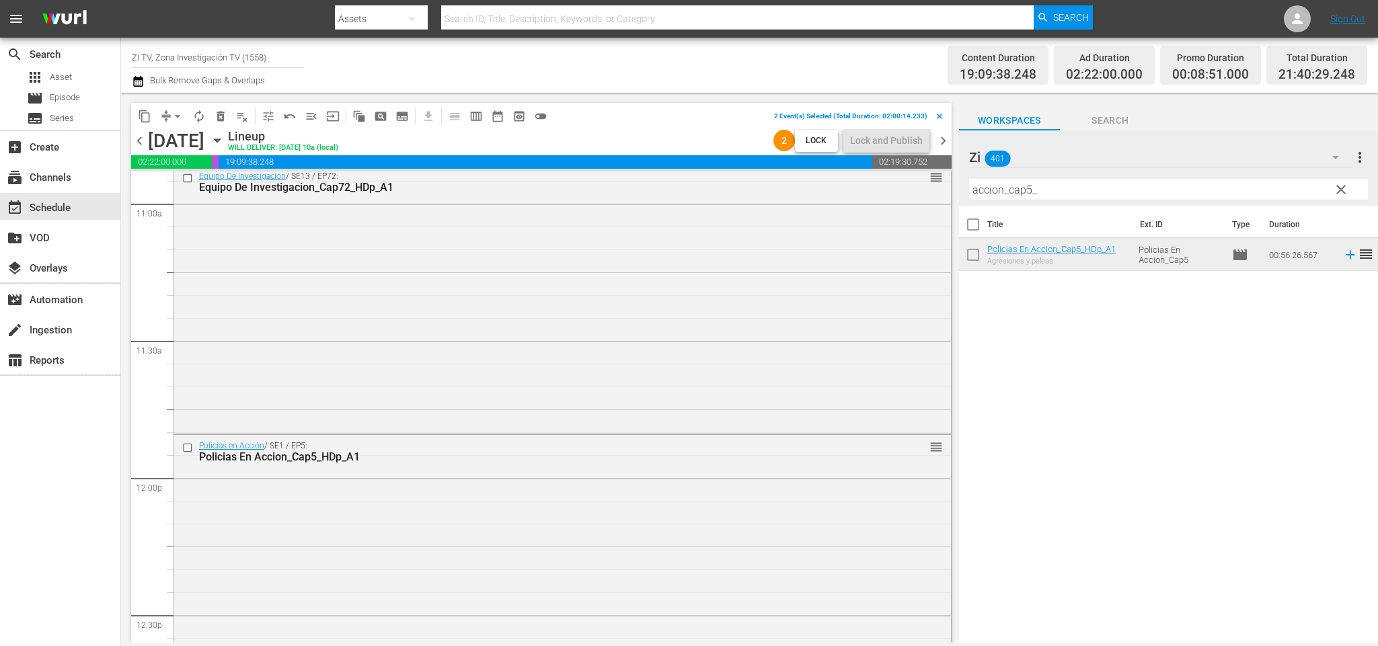
scroll to position [3087, 0]
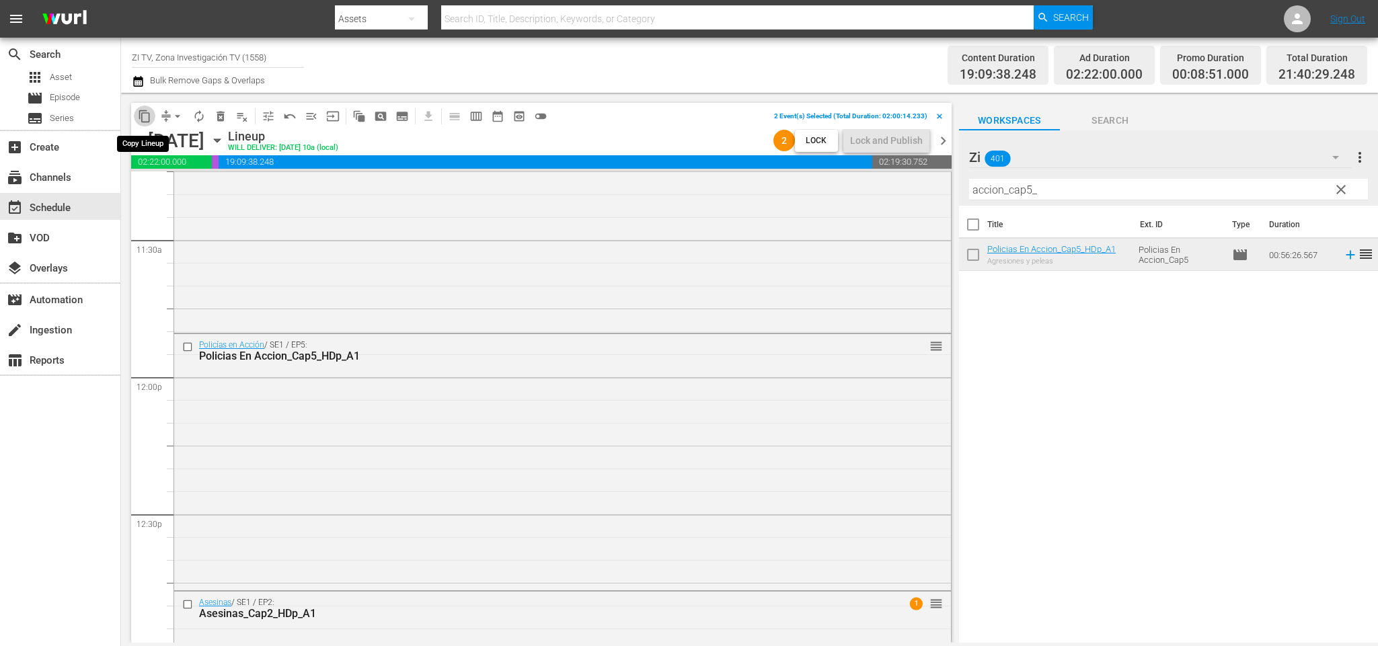
click at [144, 114] on span "content_copy" at bounding box center [144, 116] width 13 height 13
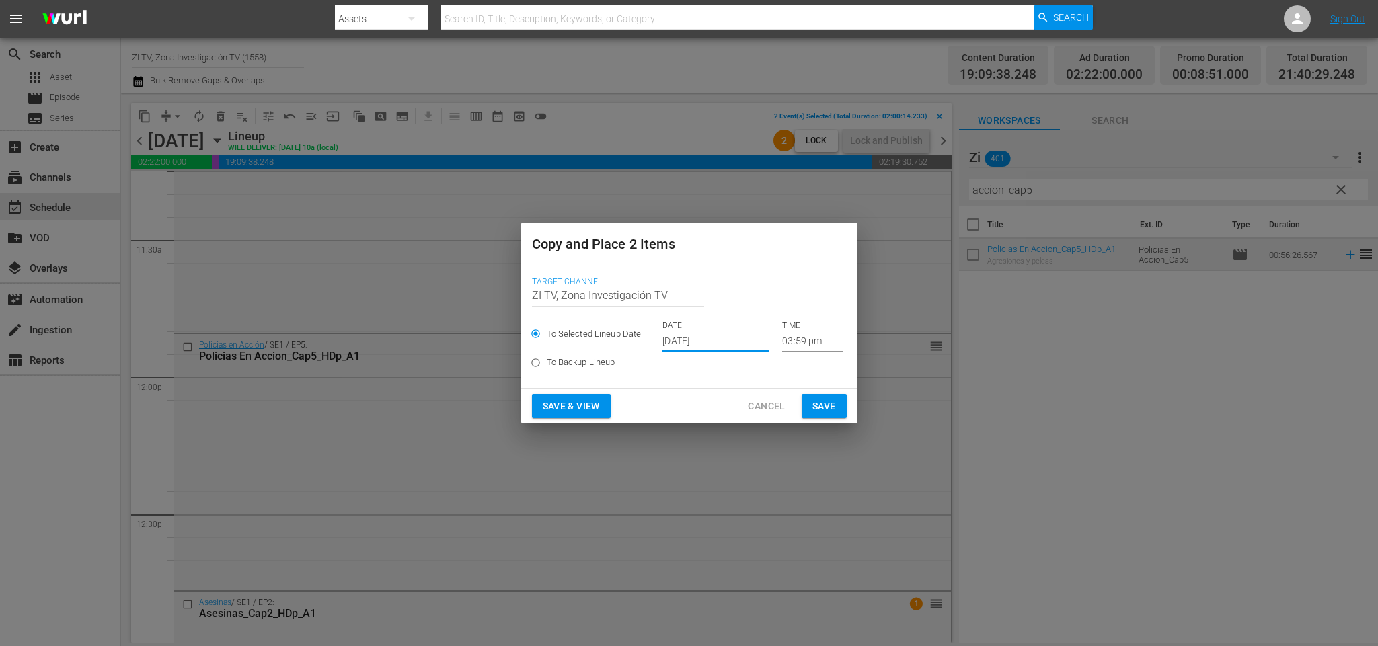
click at [711, 333] on input "Oct 10th 2025" at bounding box center [715, 342] width 106 height 20
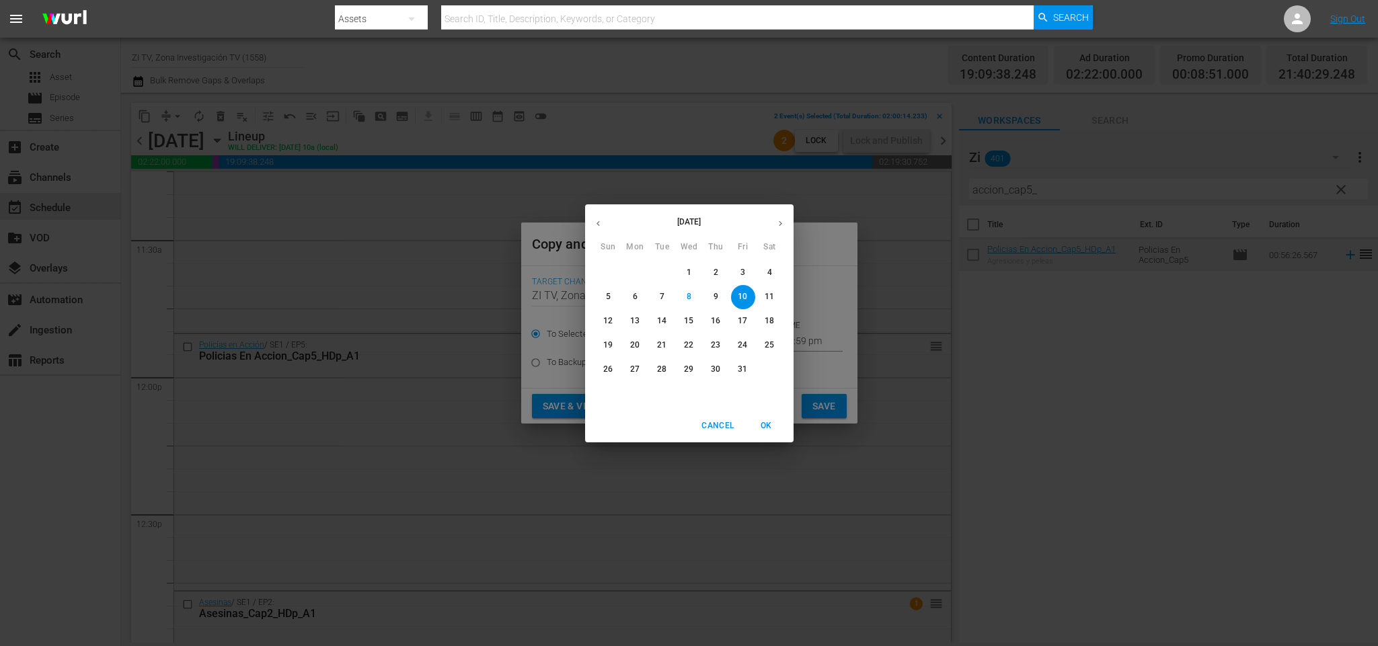
click at [658, 319] on p "14" at bounding box center [661, 320] width 9 height 11
type input "Oct 14th 2025"
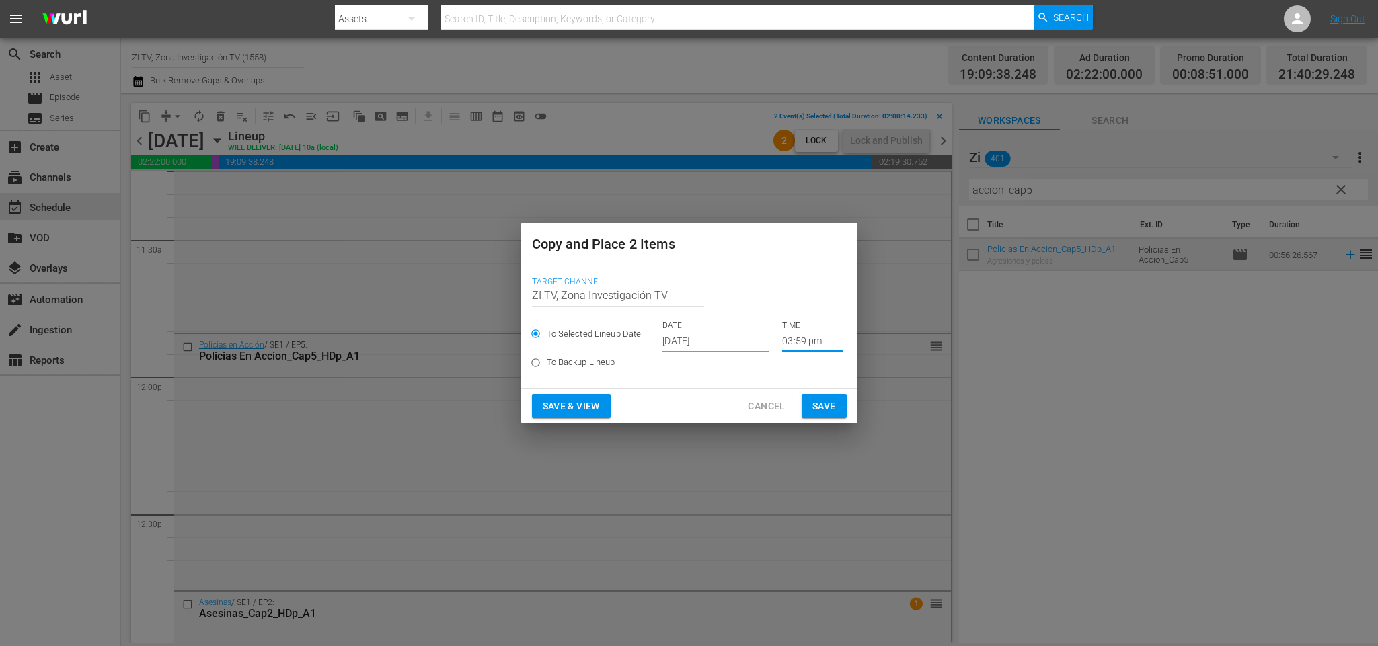
click at [784, 340] on input "03:59 pm" at bounding box center [812, 342] width 61 height 20
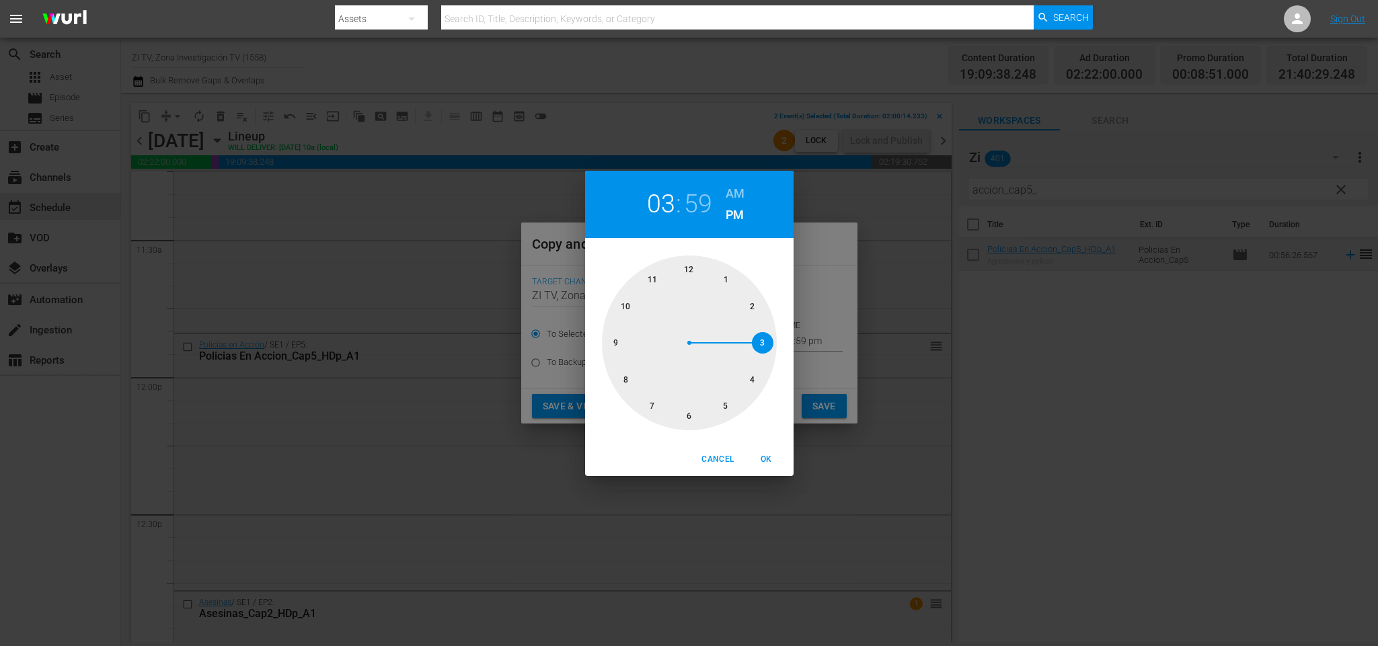
click at [713, 270] on div at bounding box center [689, 343] width 175 height 175
click at [654, 200] on h2 "01" at bounding box center [661, 204] width 28 height 30
click at [688, 267] on div at bounding box center [689, 343] width 175 height 175
click at [690, 414] on div at bounding box center [689, 343] width 175 height 175
drag, startPoint x: 763, startPoint y: 458, endPoint x: 824, endPoint y: 418, distance: 72.9
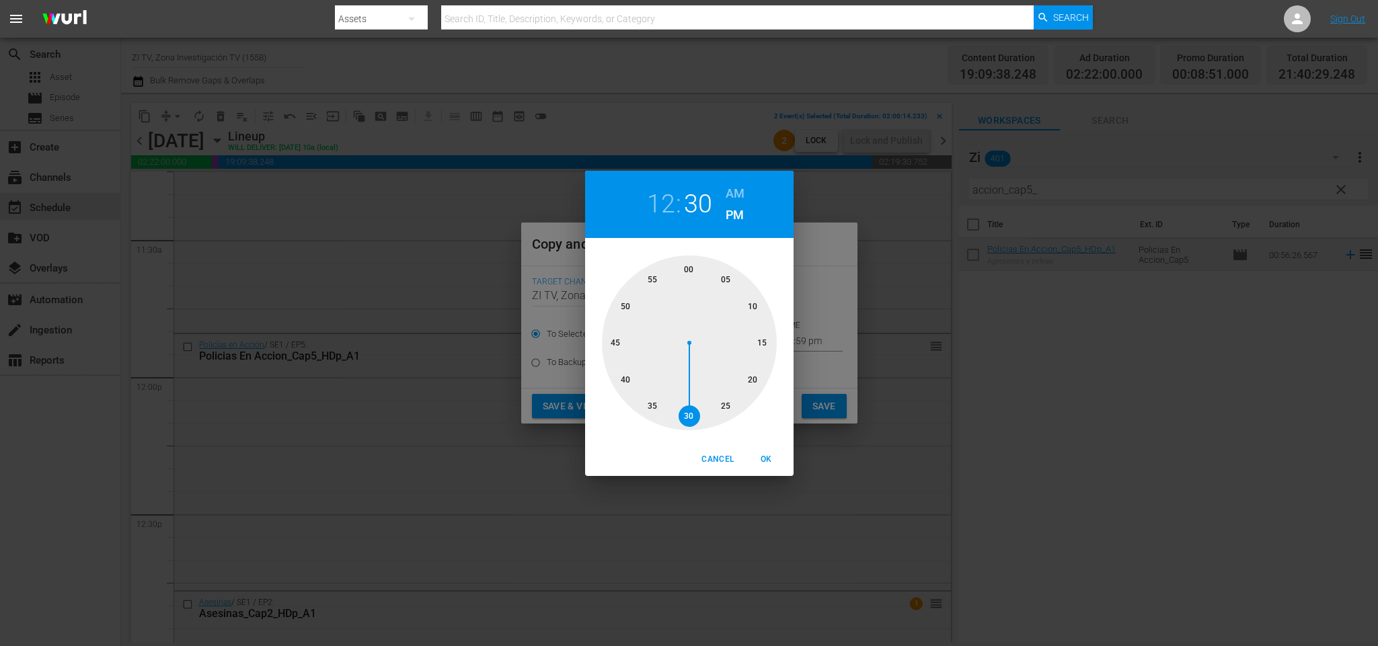
click at [763, 457] on span "OK" at bounding box center [767, 460] width 32 height 14
type input "12:30 pm"
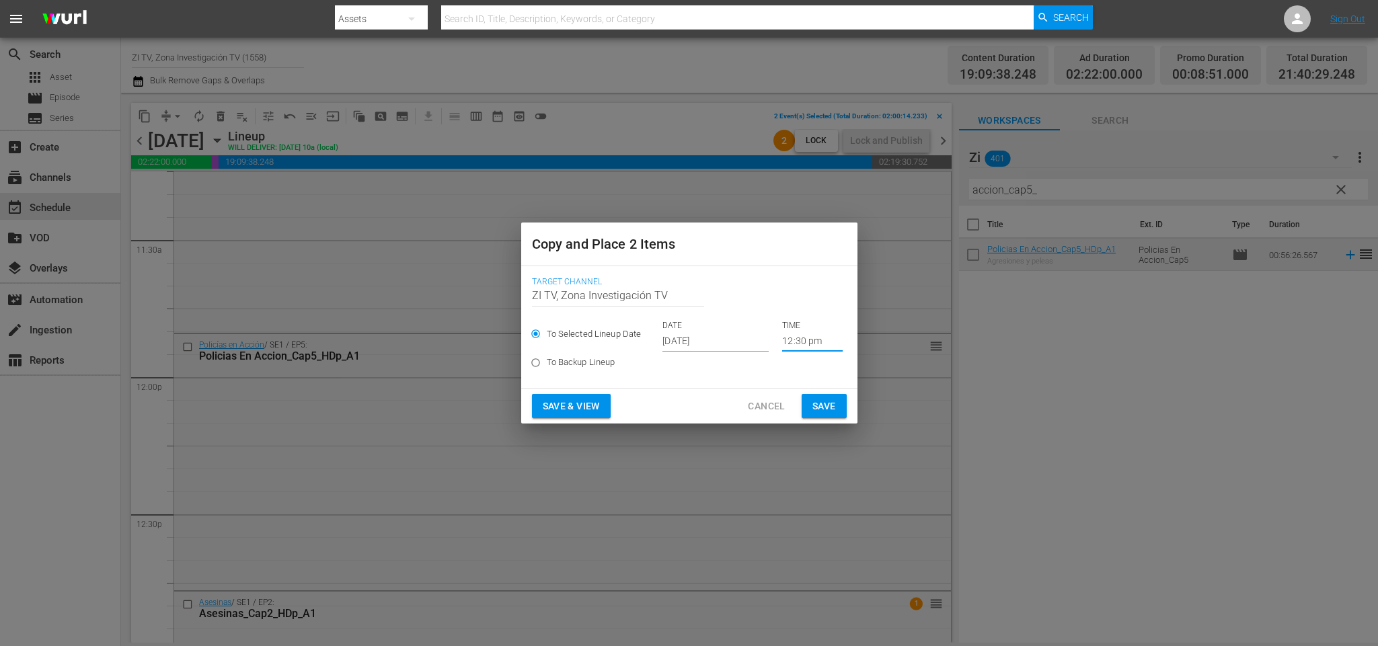
click at [823, 404] on span "Save" at bounding box center [824, 406] width 24 height 17
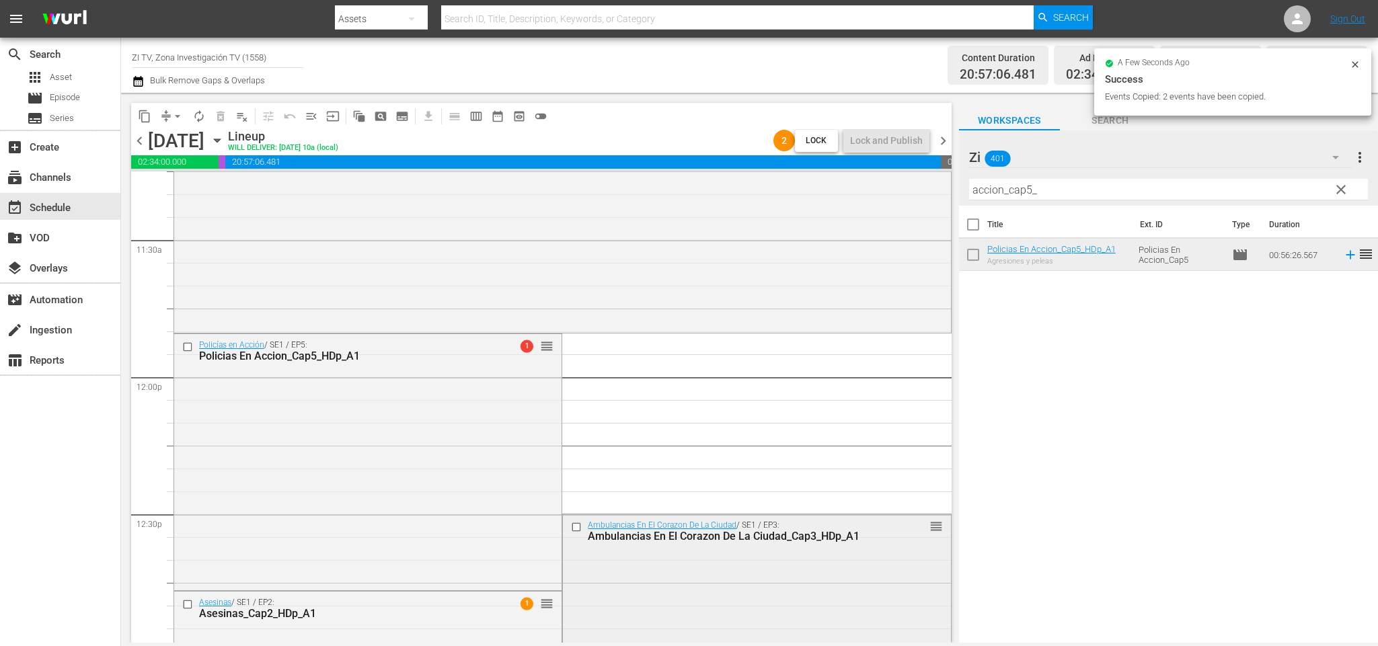
scroll to position [3289, 0]
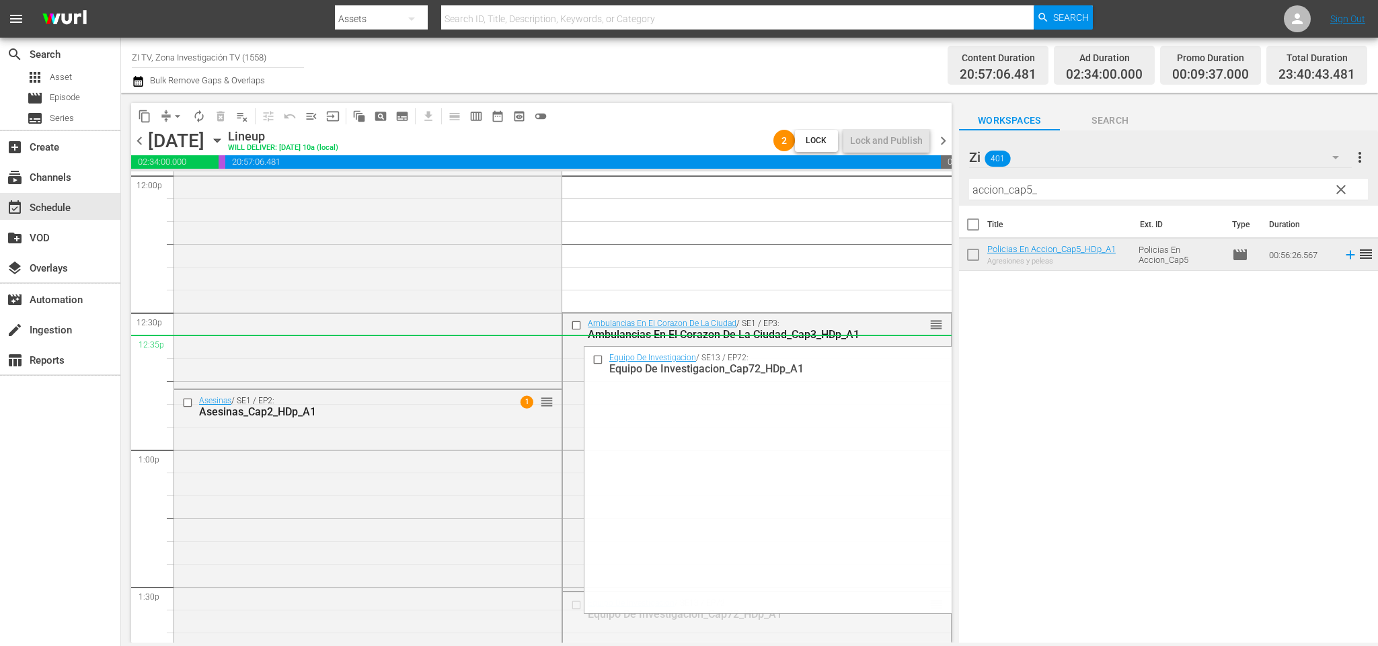
drag, startPoint x: 921, startPoint y: 604, endPoint x: 912, endPoint y: 345, distance: 259.1
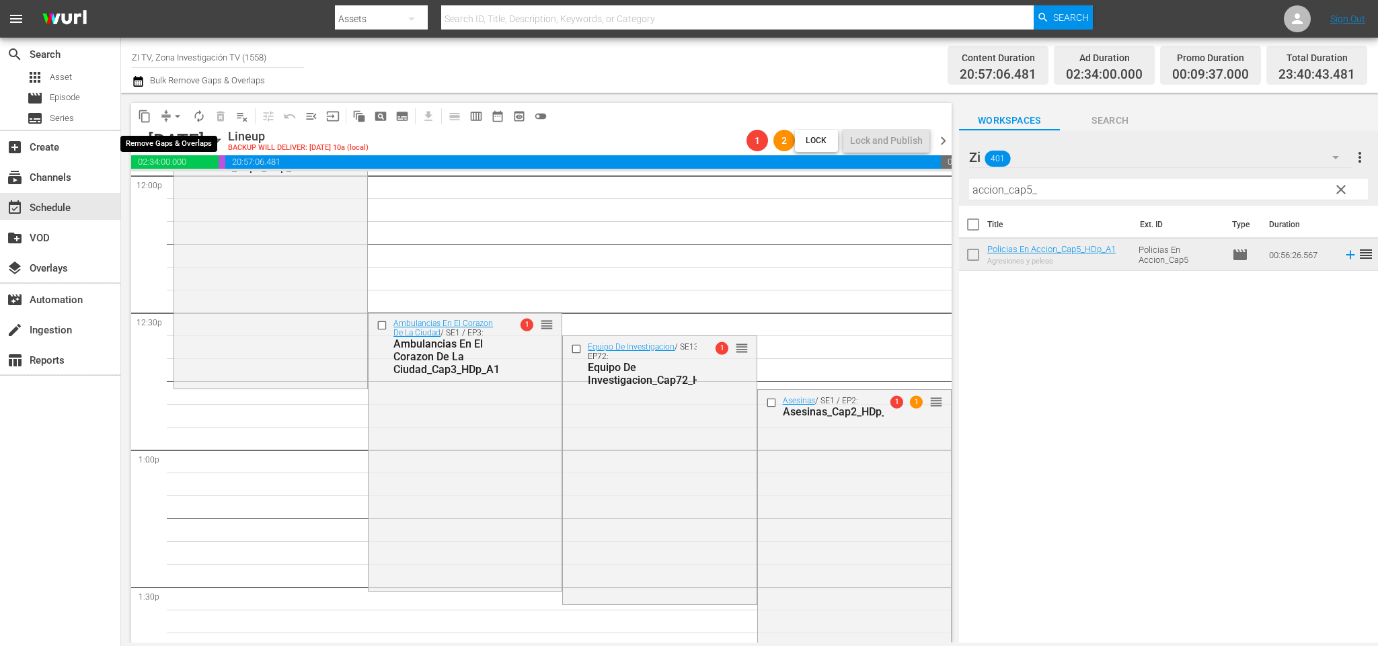
click at [174, 116] on span "arrow_drop_down" at bounding box center [177, 116] width 13 height 13
click at [202, 178] on li "Align to End of Previous Day" at bounding box center [180, 187] width 141 height 22
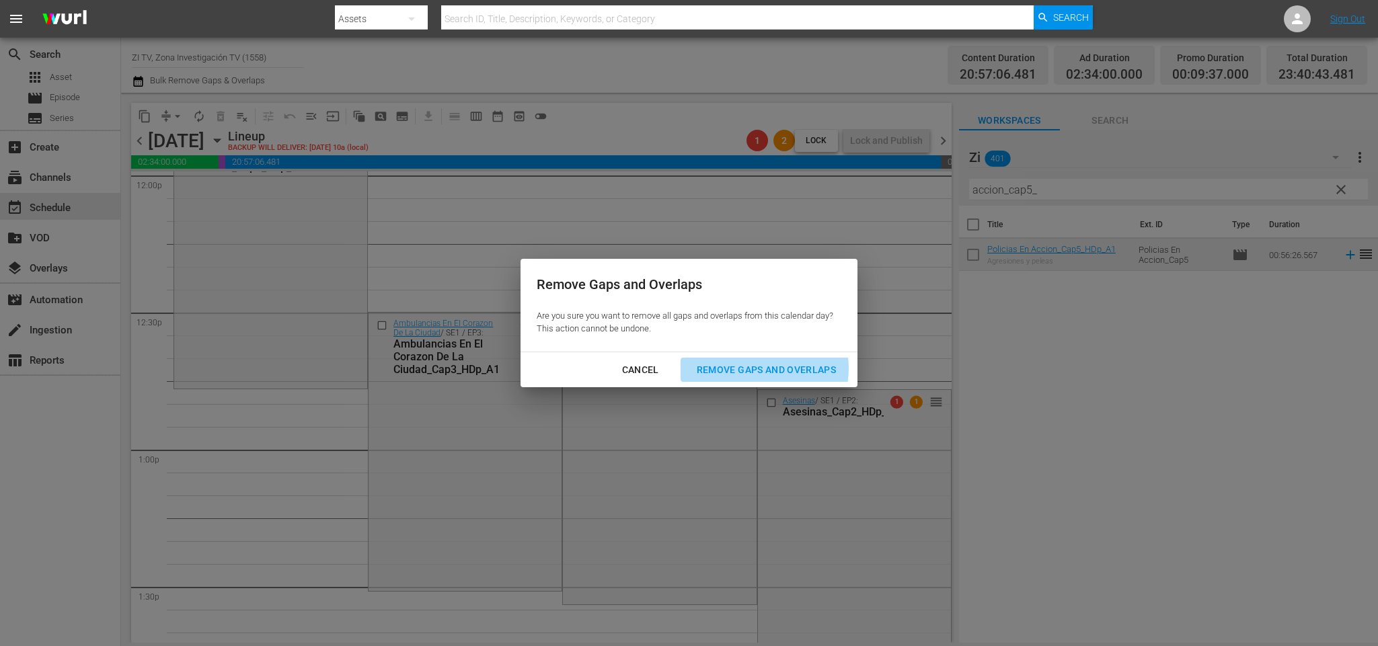
click at [769, 369] on div "Remove Gaps and Overlaps" at bounding box center [766, 370] width 161 height 17
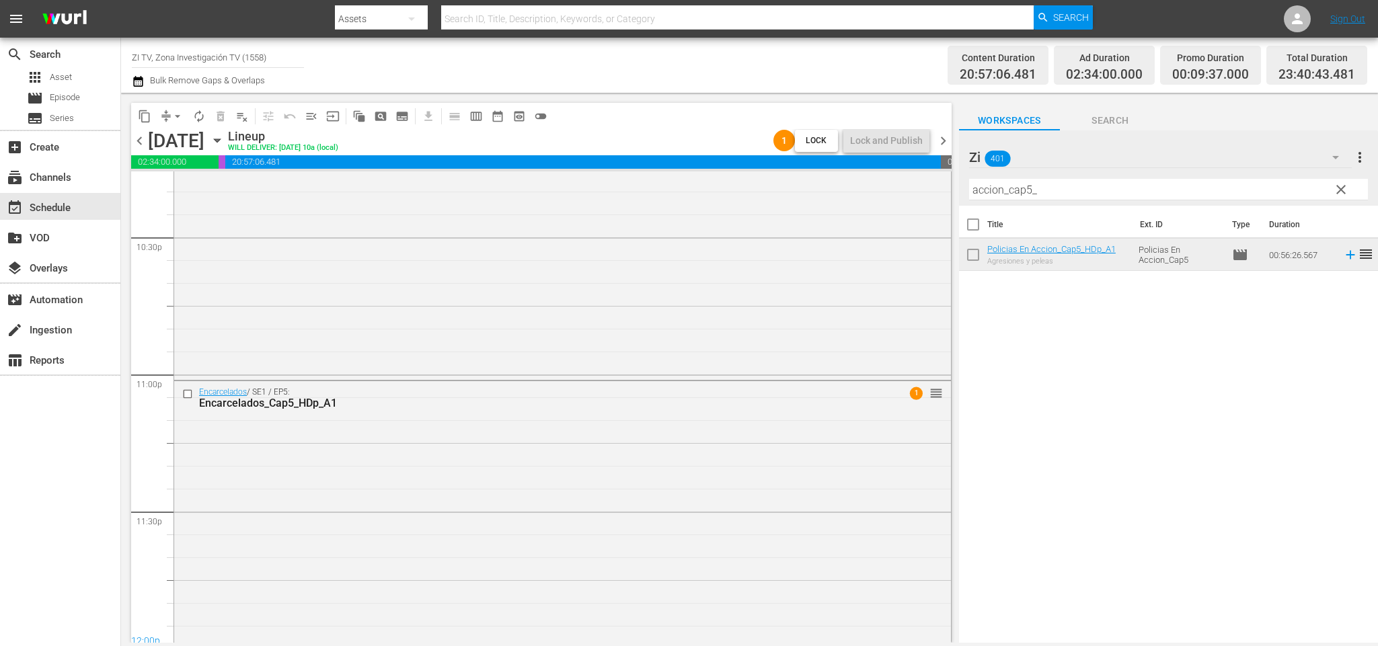
scroll to position [6155, 0]
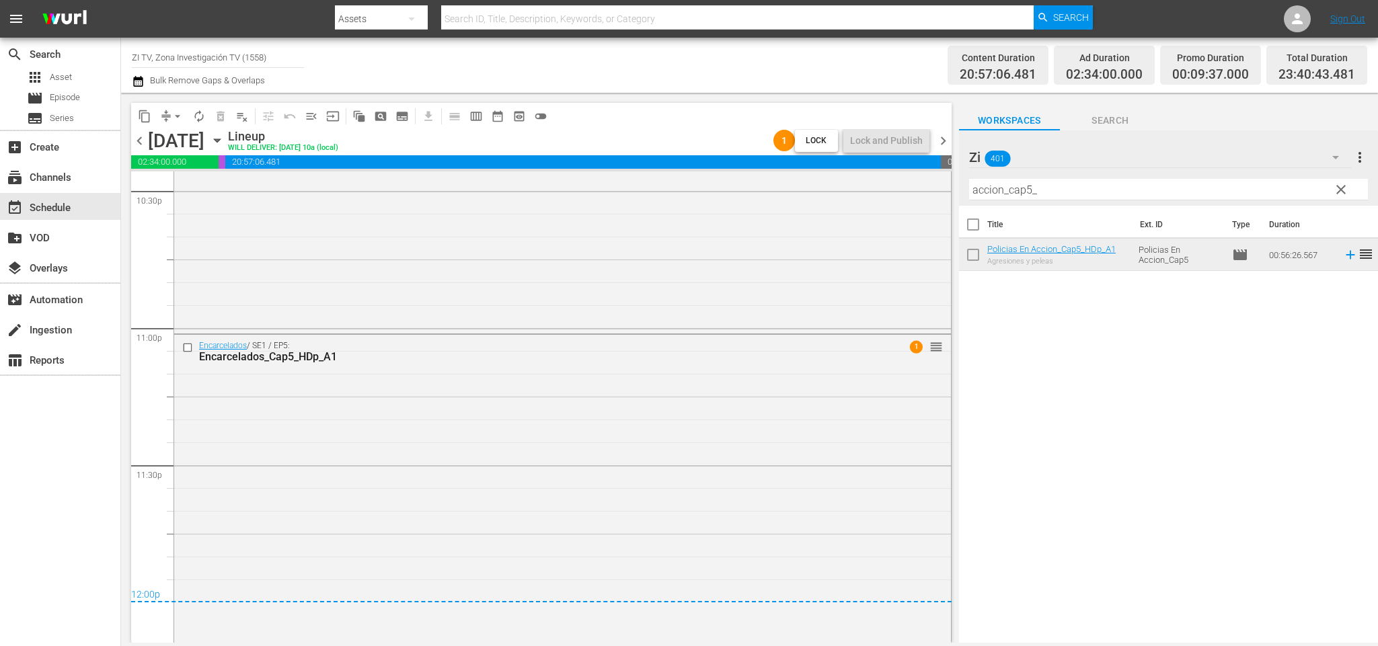
click at [944, 142] on span "chevron_right" at bounding box center [943, 140] width 17 height 17
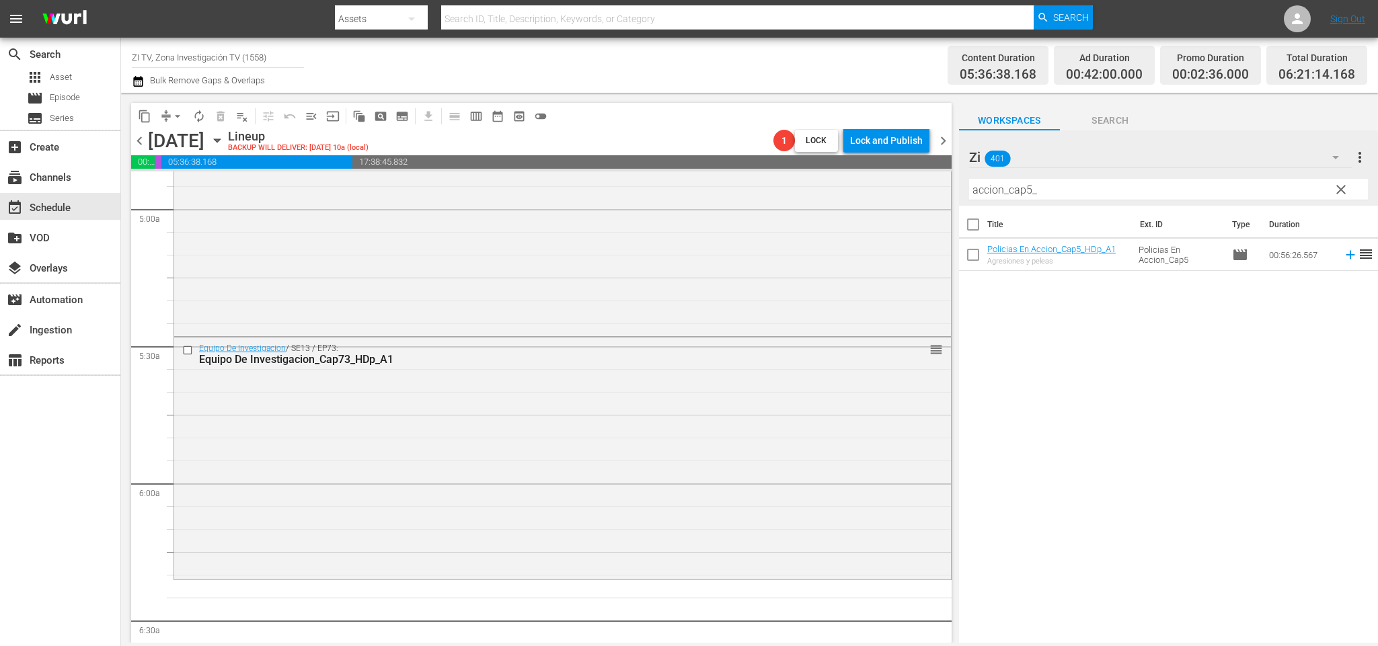
scroll to position [1304, 0]
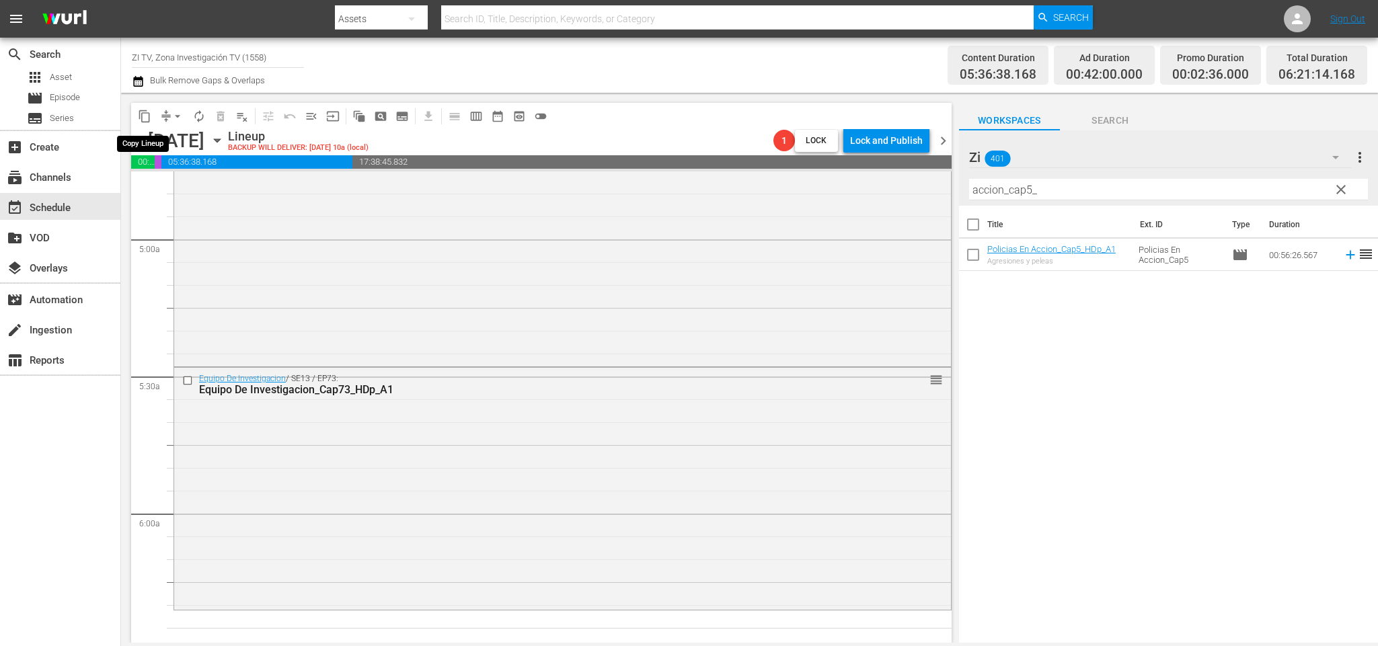
click at [143, 108] on button "content_copy" at bounding box center [145, 117] width 22 height 22
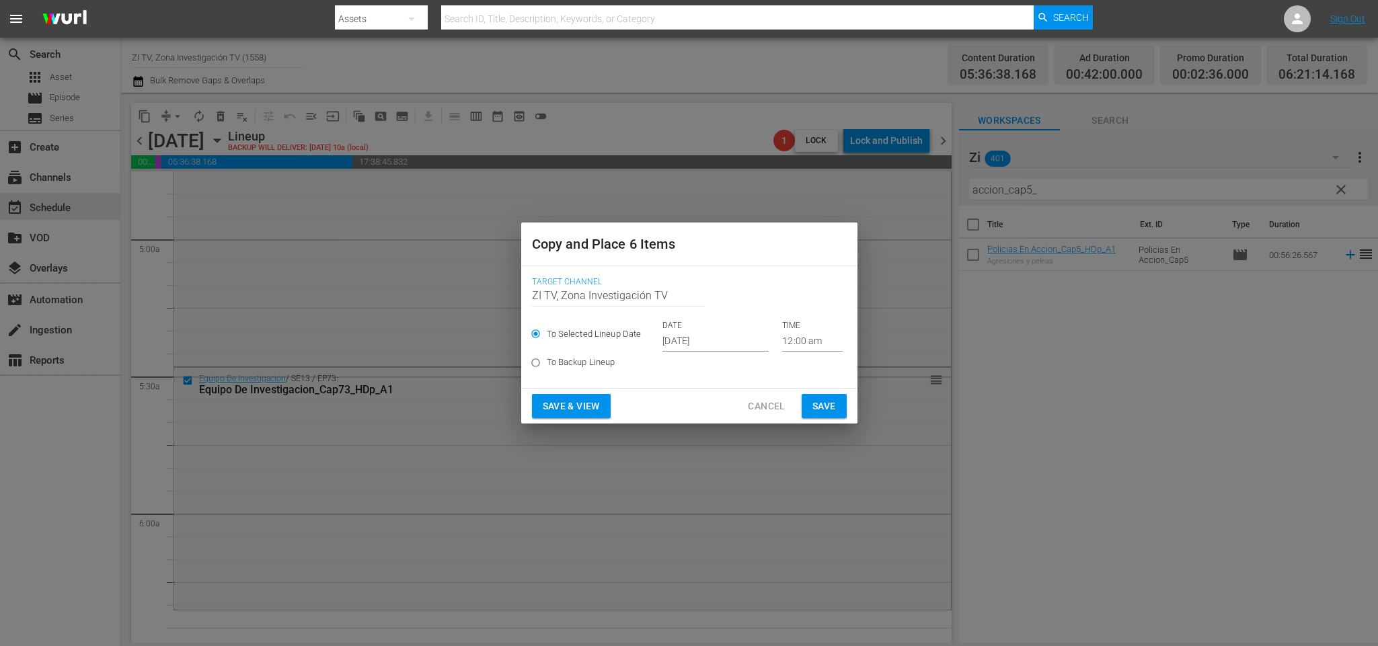
click at [694, 337] on input "Oct 10th 2025" at bounding box center [715, 342] width 106 height 20
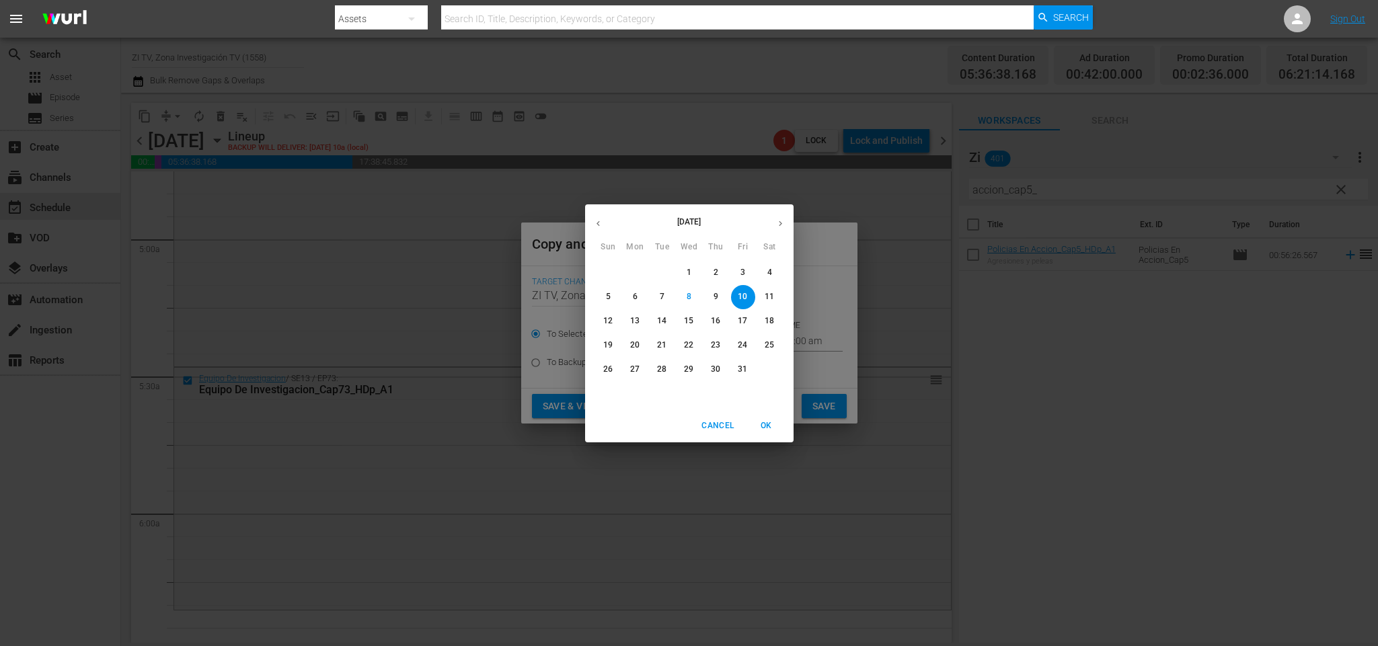
click at [688, 315] on p "15" at bounding box center [688, 320] width 9 height 11
type input "Oct 15th 2025"
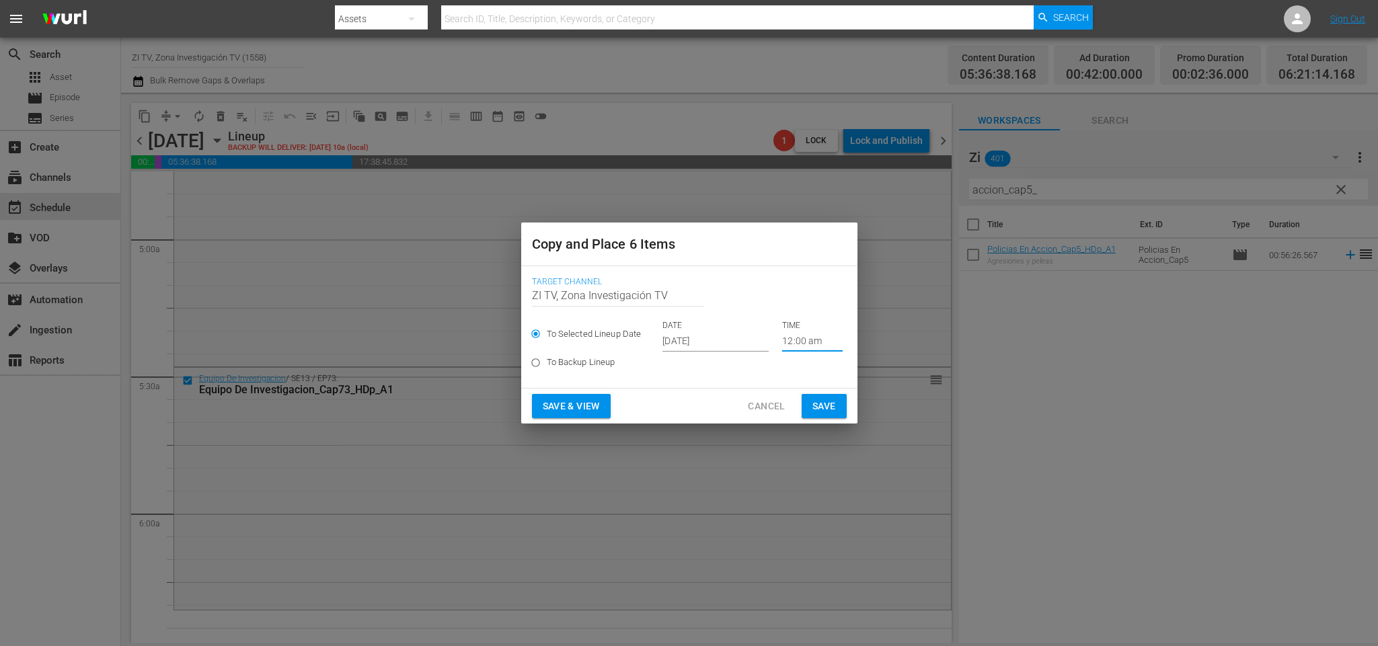
click at [801, 343] on input "12:00 am" at bounding box center [812, 342] width 61 height 20
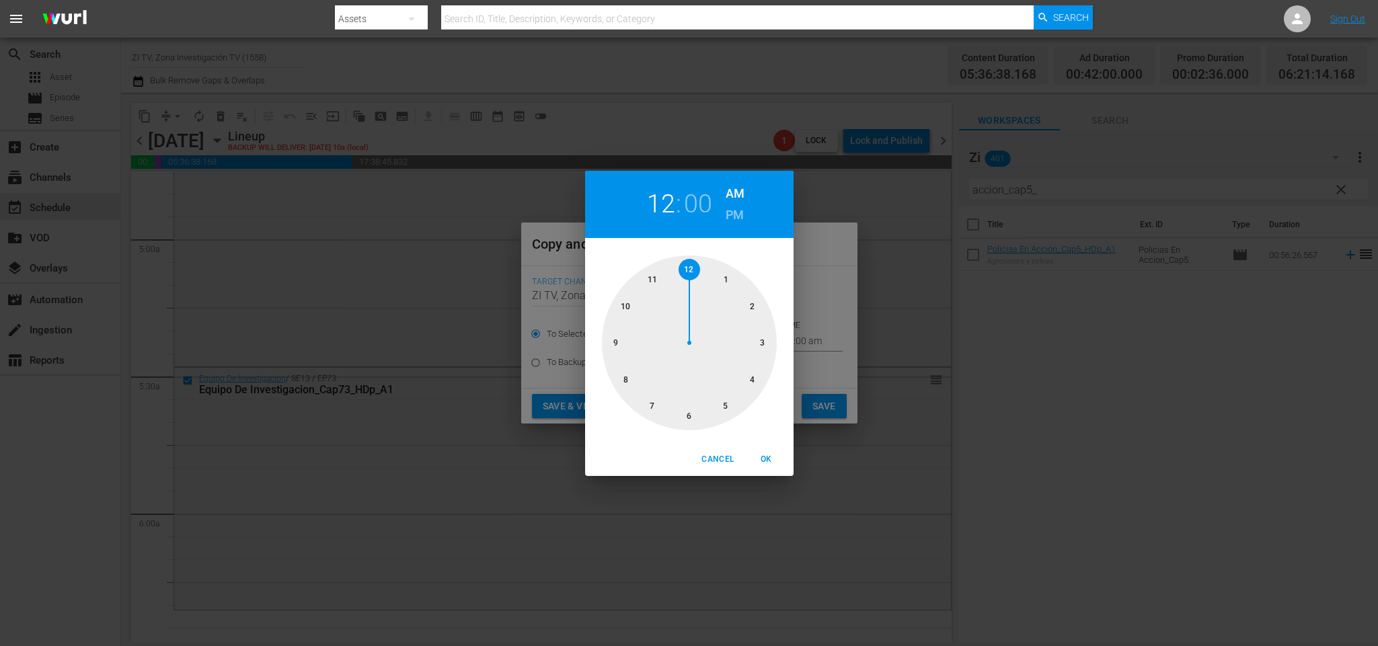
click at [723, 402] on div at bounding box center [689, 343] width 175 height 175
click at [687, 420] on div at bounding box center [689, 343] width 175 height 175
click at [765, 461] on span "OK" at bounding box center [767, 460] width 32 height 14
type input "05:30 am"
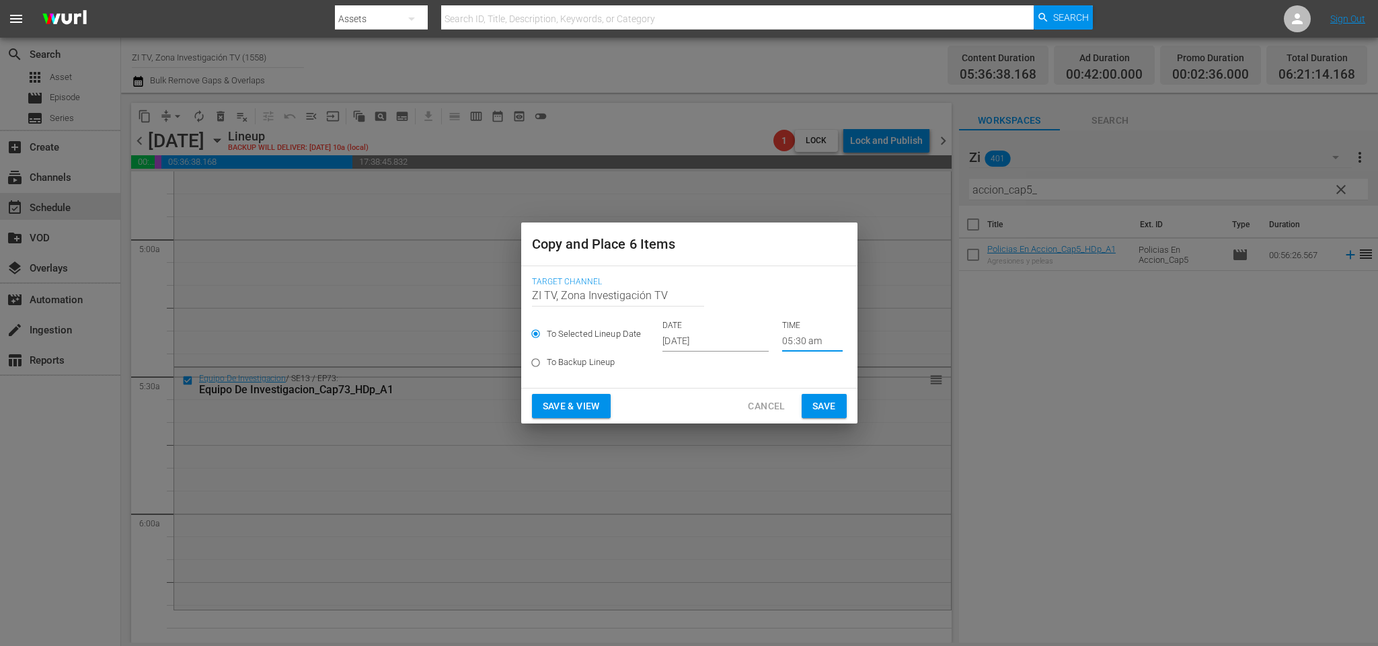
click at [822, 410] on span "Save" at bounding box center [824, 406] width 24 height 17
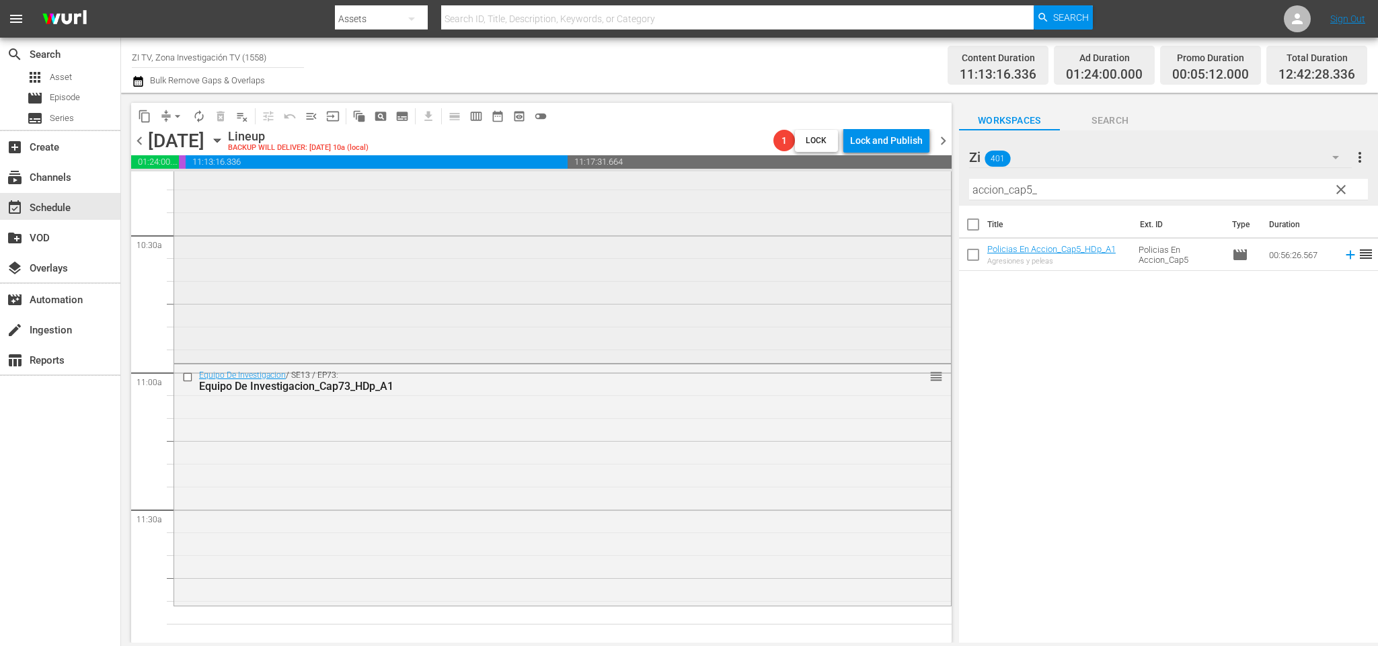
scroll to position [2918, 0]
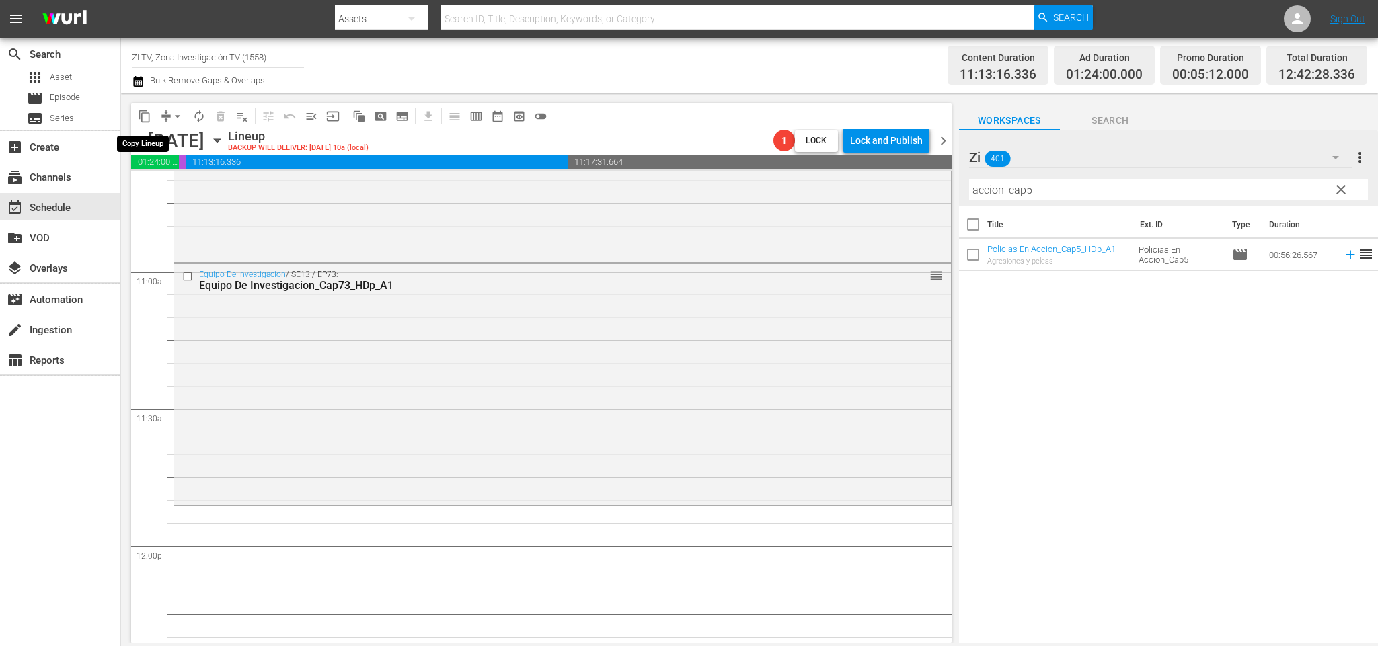
click at [140, 110] on span "content_copy" at bounding box center [144, 116] width 13 height 13
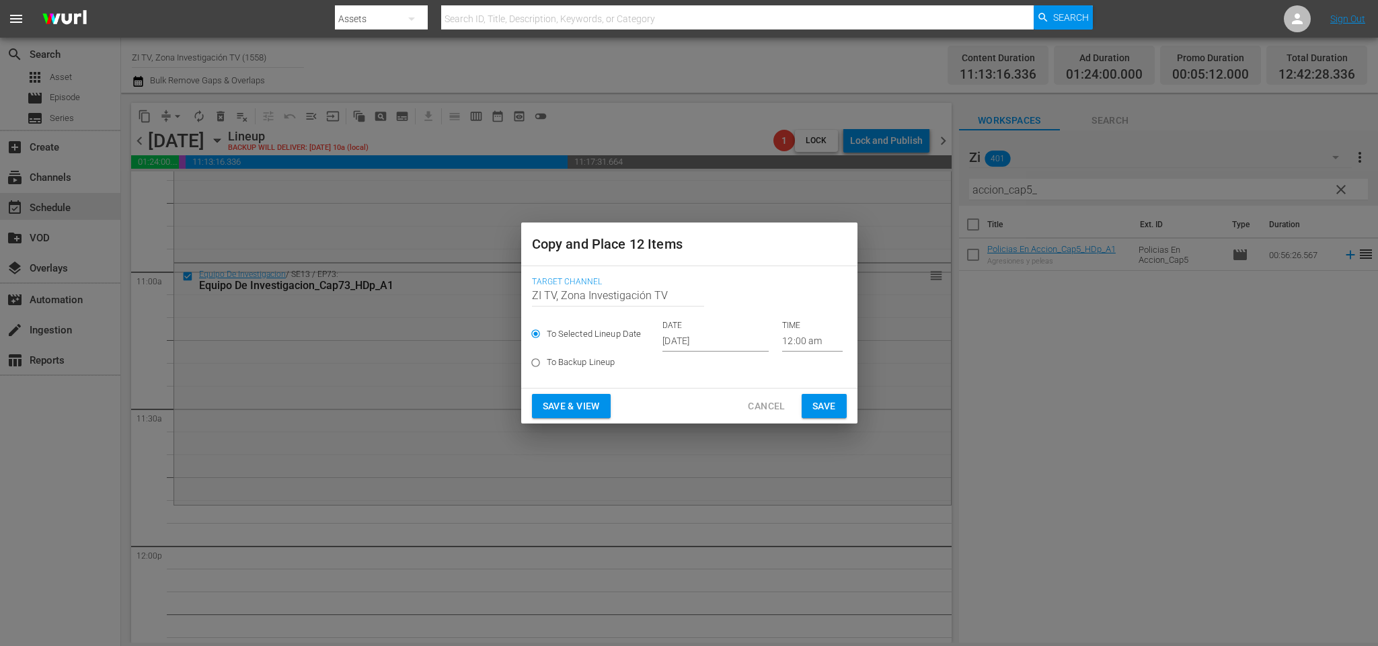
click at [689, 345] on input "Oct 10th 2025" at bounding box center [715, 342] width 106 height 20
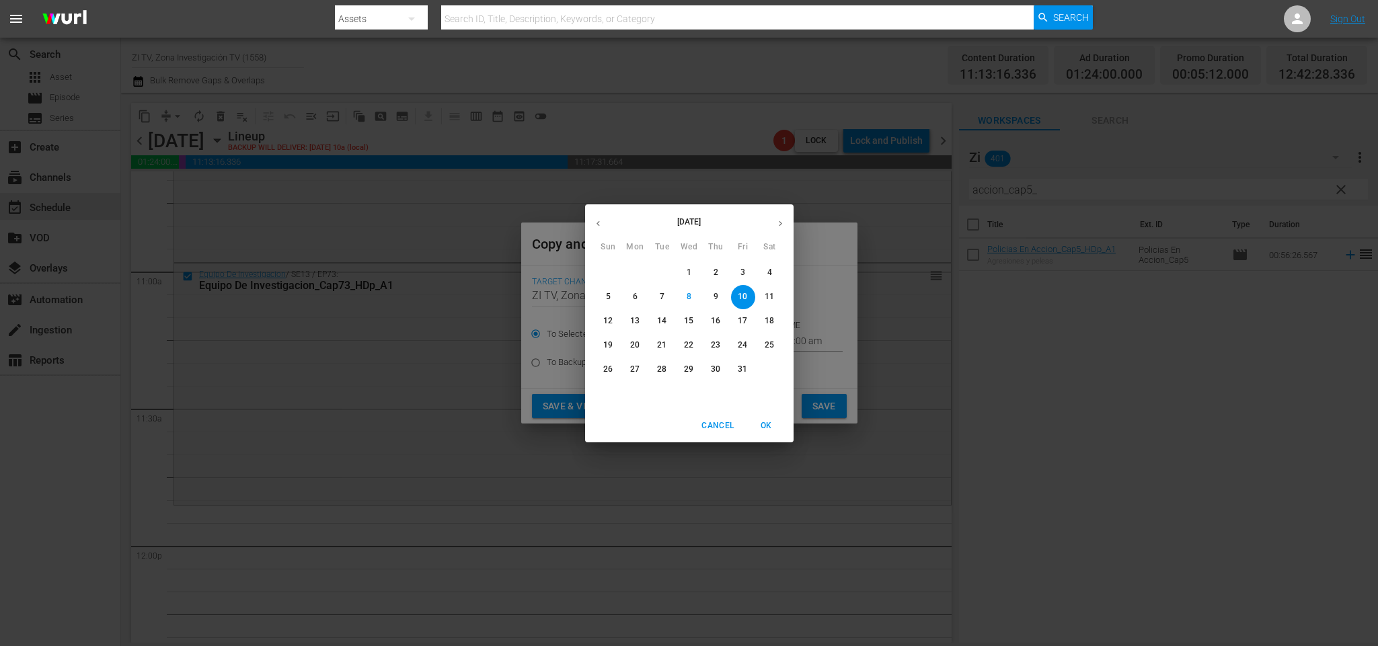
drag, startPoint x: 689, startPoint y: 319, endPoint x: 699, endPoint y: 313, distance: 11.8
click at [688, 317] on p "15" at bounding box center [688, 320] width 9 height 11
type input "Oct 15th 2025"
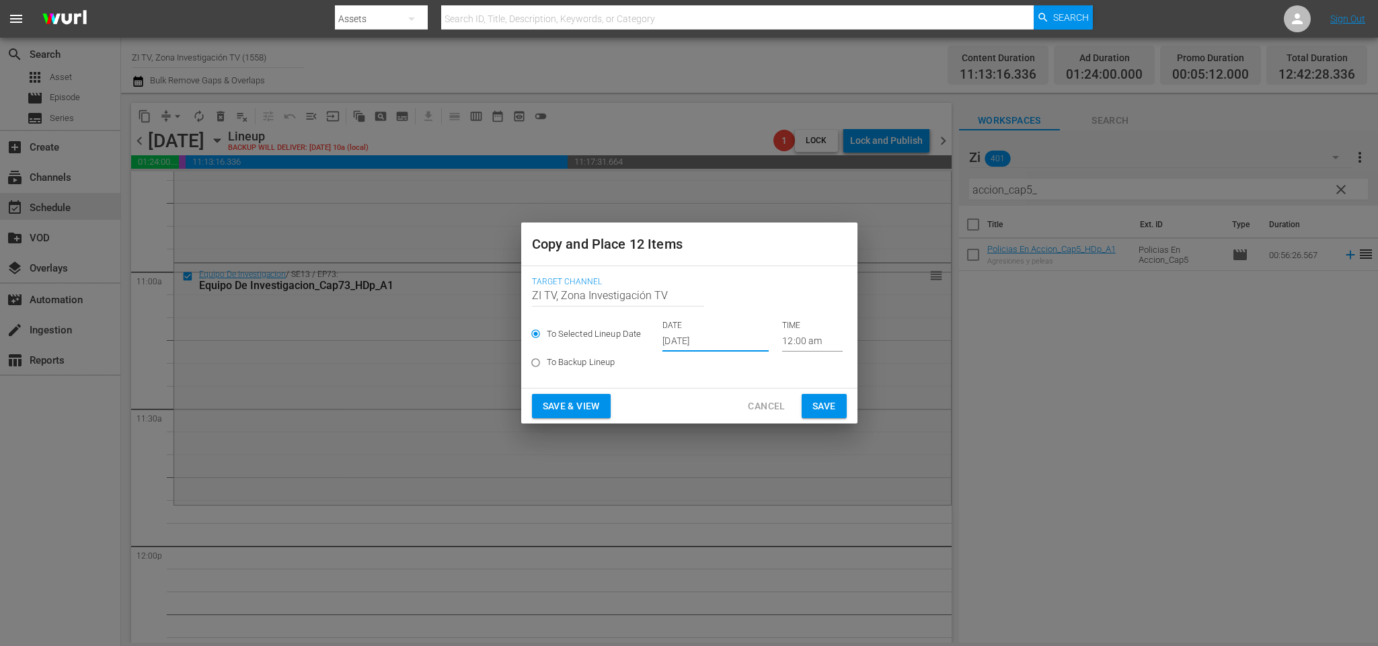
click at [790, 340] on input "12:00 am" at bounding box center [812, 342] width 61 height 20
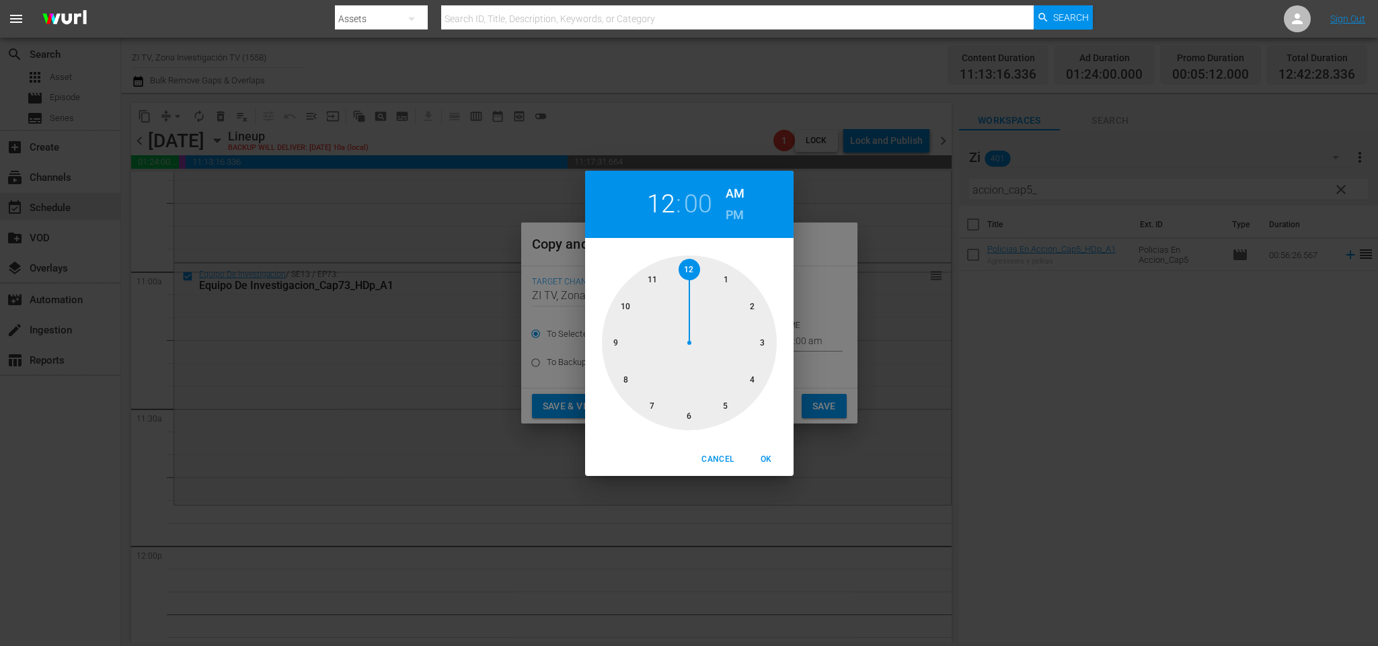
click at [654, 278] on div at bounding box center [689, 343] width 175 height 175
click at [759, 344] on div at bounding box center [689, 343] width 175 height 175
click at [773, 451] on button "OK" at bounding box center [766, 460] width 43 height 22
type input "11:15 am"
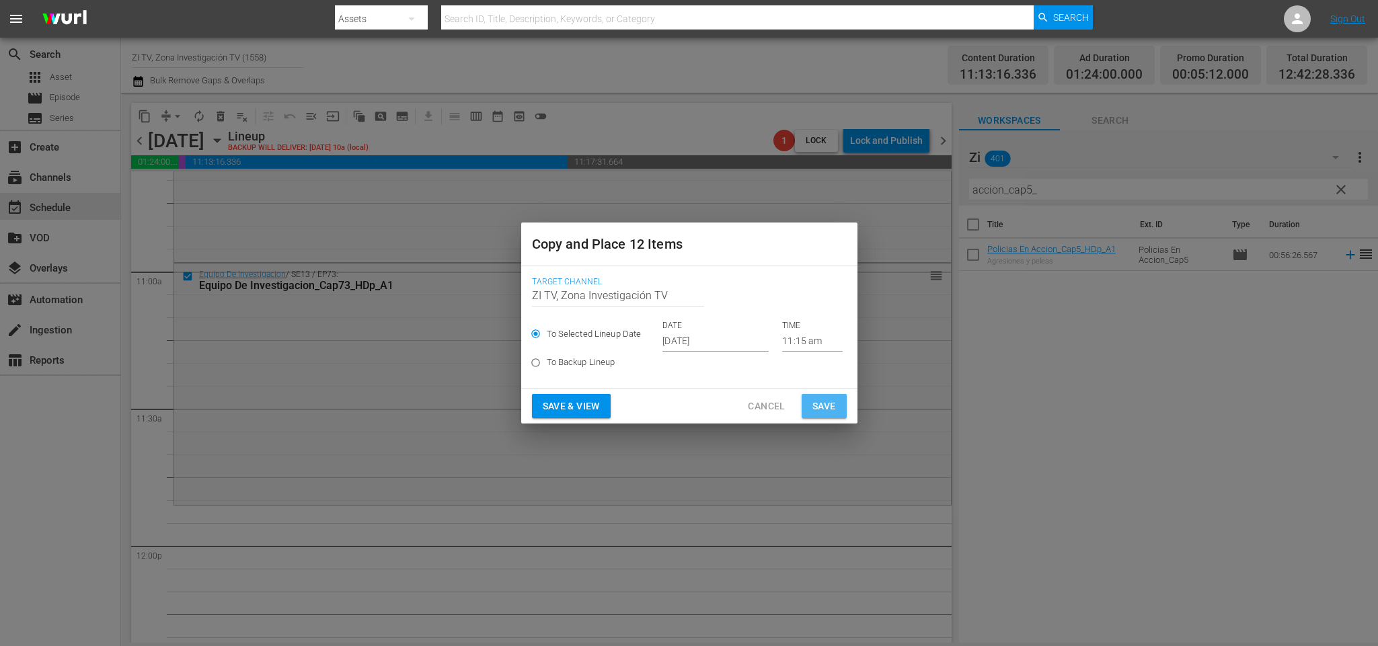
click at [835, 406] on span "Save" at bounding box center [824, 406] width 24 height 17
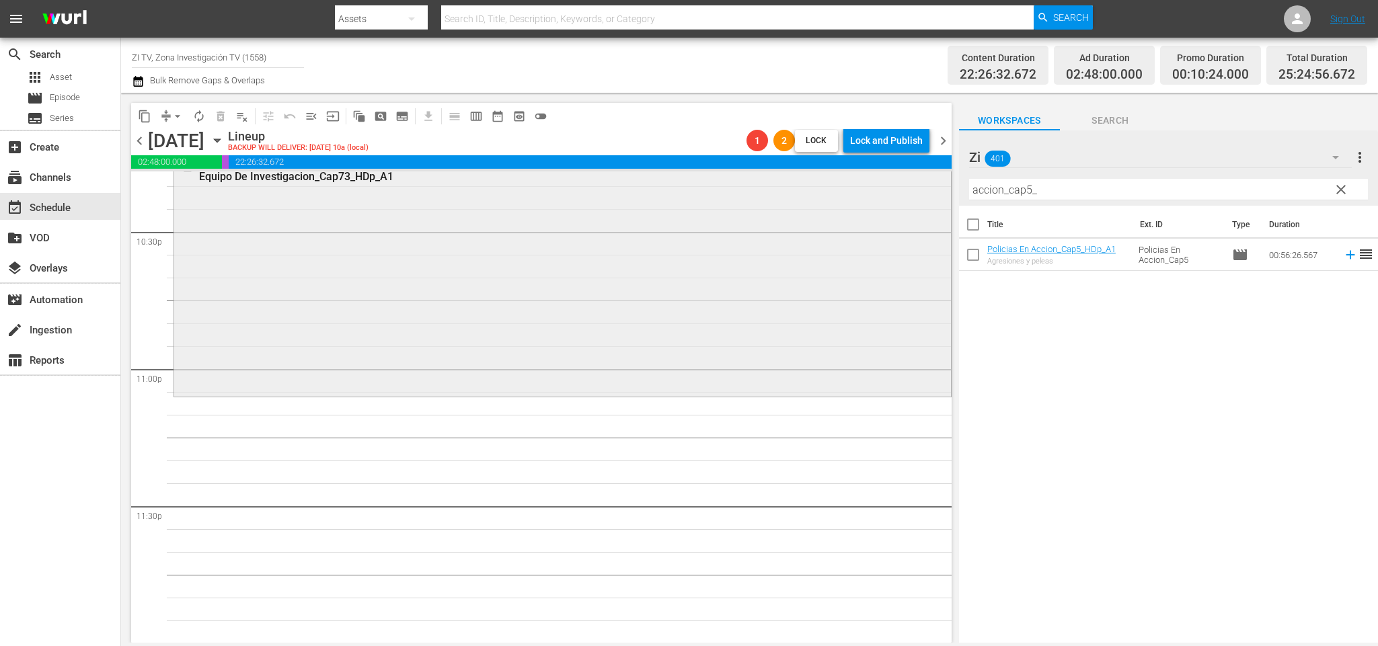
scroll to position [5912, 0]
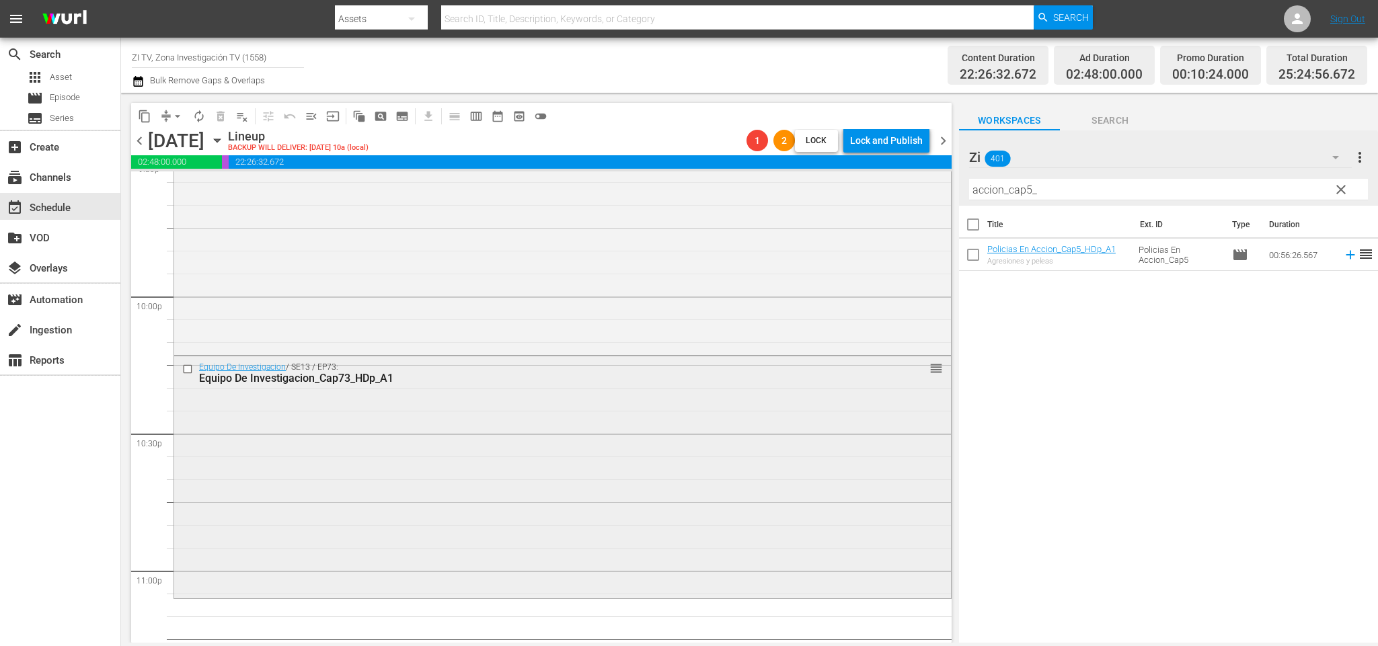
click at [188, 365] on input "checkbox" at bounding box center [189, 369] width 14 height 11
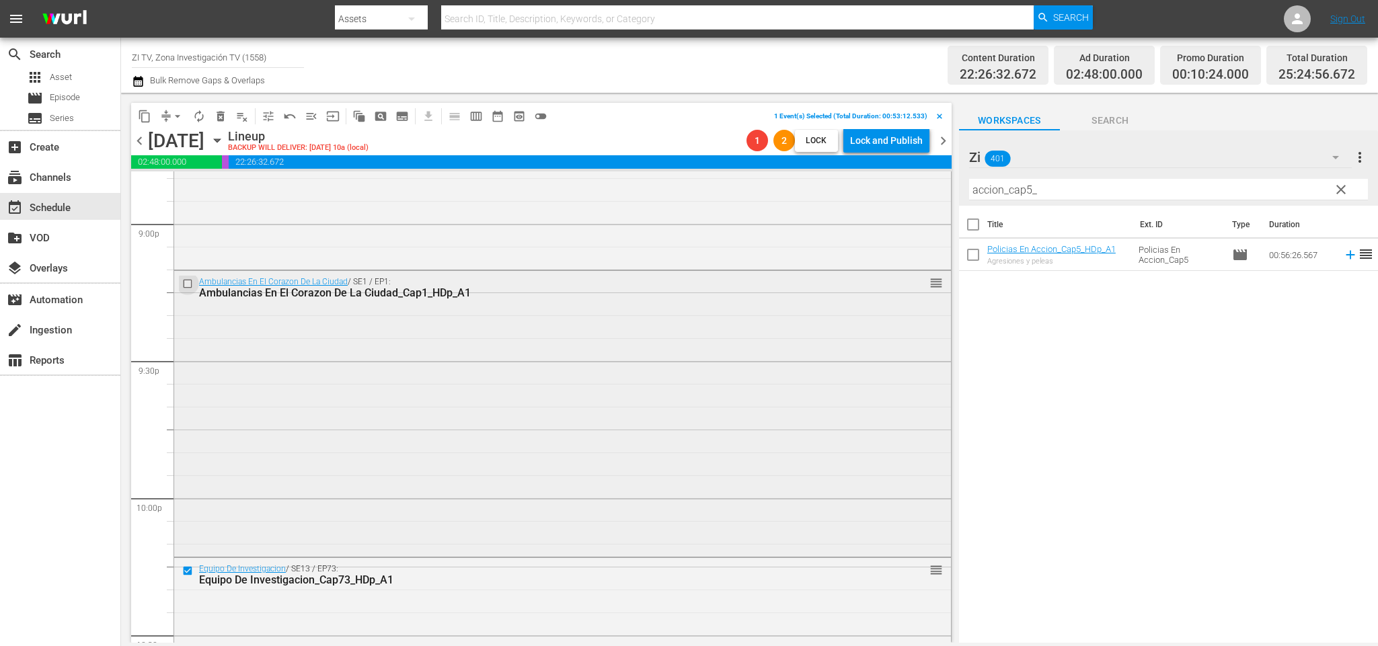
click at [190, 283] on input "checkbox" at bounding box center [189, 283] width 14 height 11
click at [489, 432] on div "Delete Event" at bounding box center [476, 438] width 106 height 18
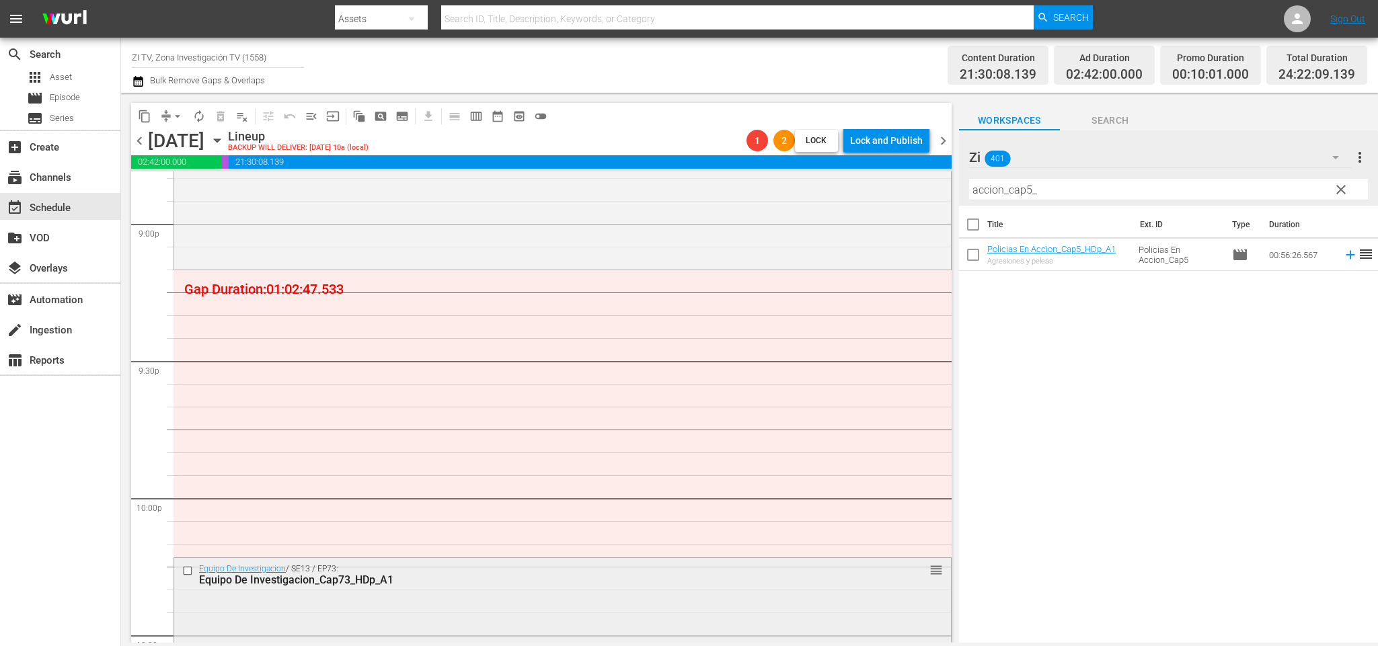
scroll to position [5912, 0]
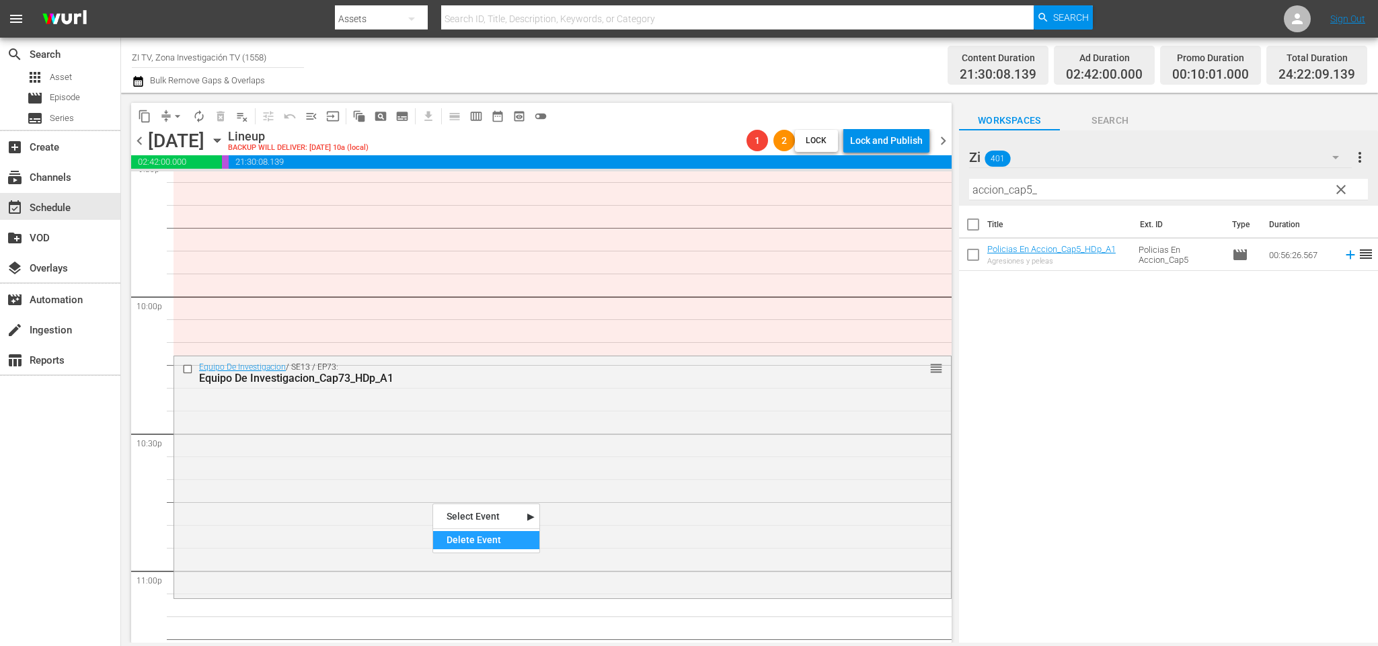
click at [478, 541] on div "Delete Event" at bounding box center [486, 540] width 106 height 18
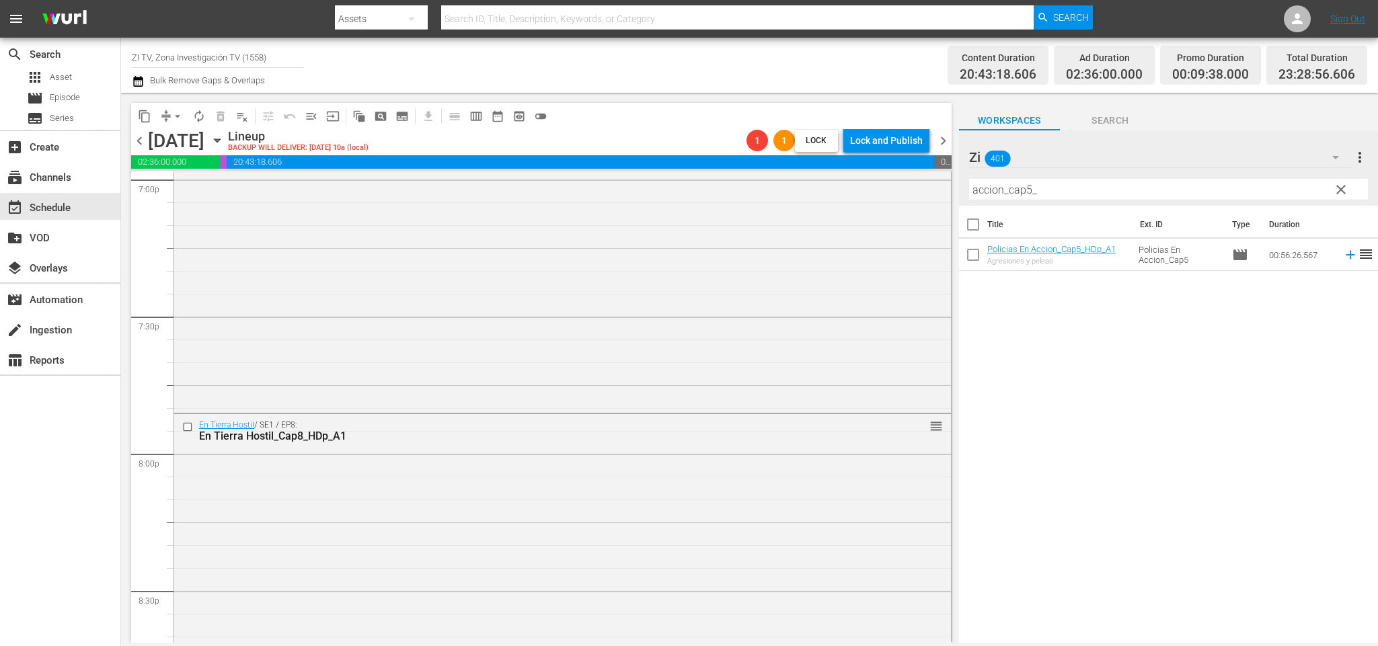
scroll to position [5105, 0]
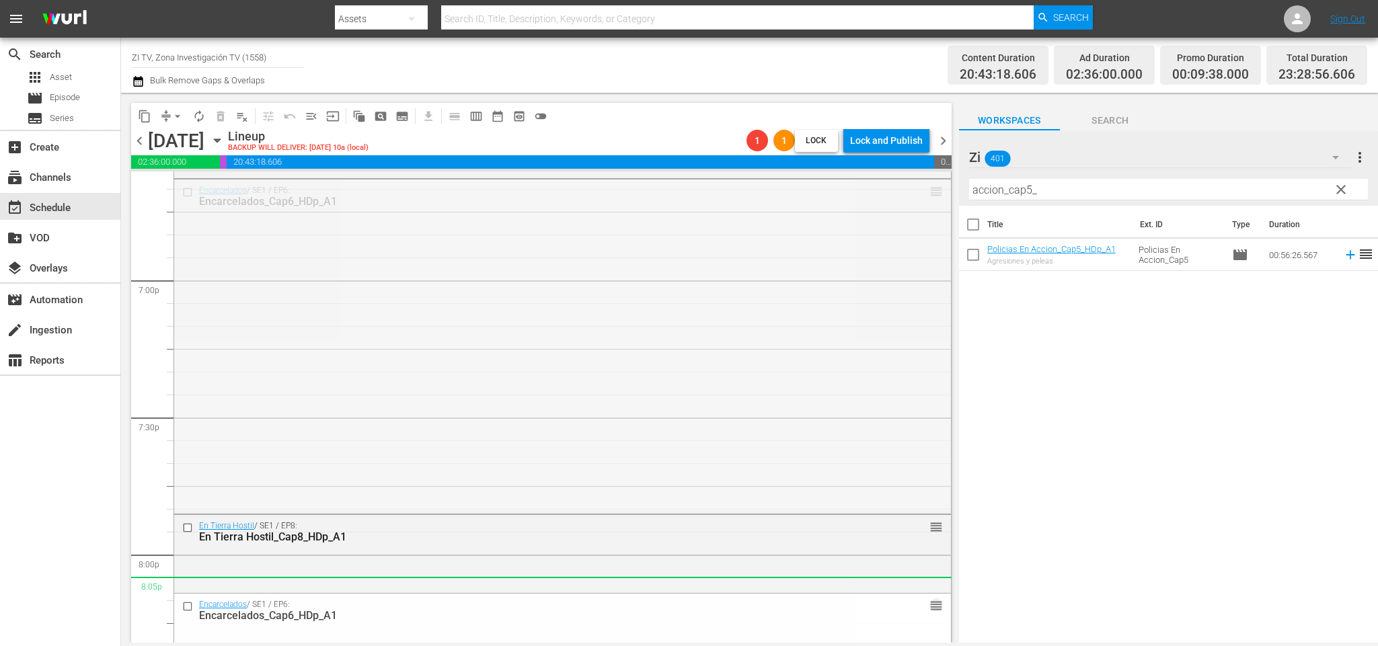
drag, startPoint x: 925, startPoint y: 192, endPoint x: 847, endPoint y: 580, distance: 395.0
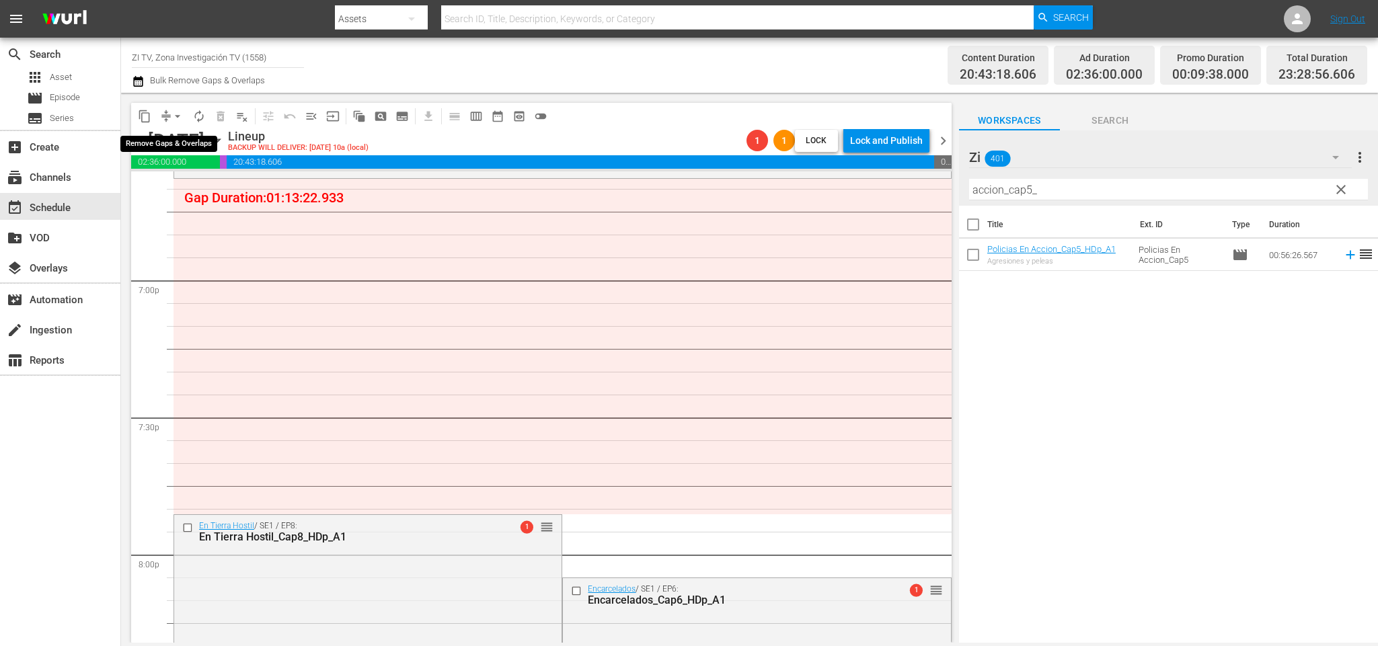
click at [174, 114] on span "arrow_drop_down" at bounding box center [177, 116] width 13 height 13
click at [190, 178] on li "Align to End of Previous Day" at bounding box center [180, 187] width 141 height 22
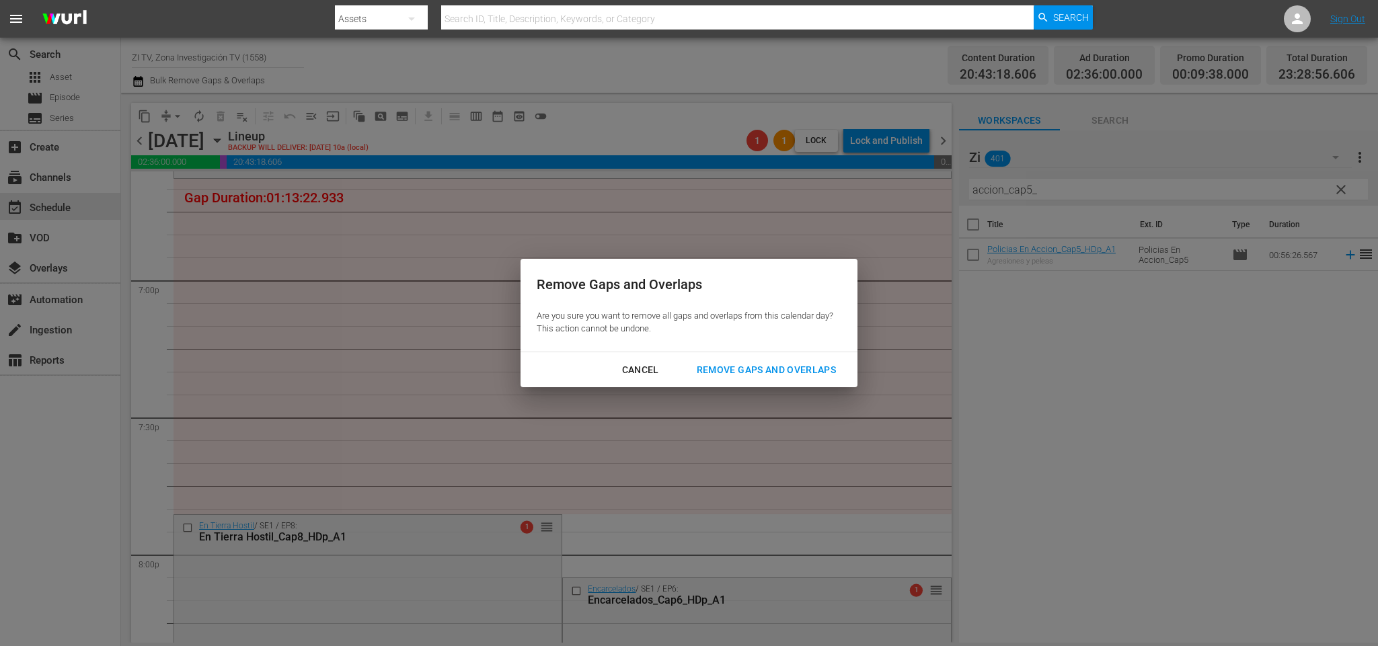
click at [730, 376] on div "Remove Gaps and Overlaps" at bounding box center [766, 370] width 161 height 17
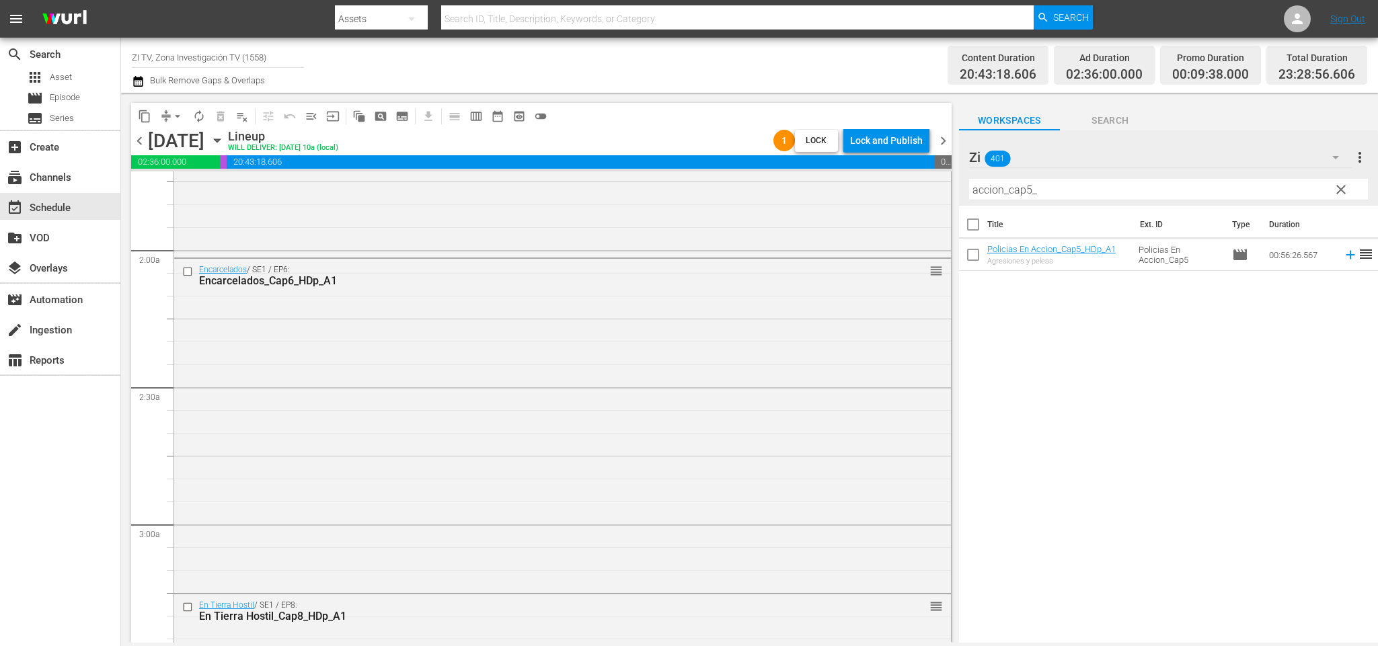
scroll to position [0, 0]
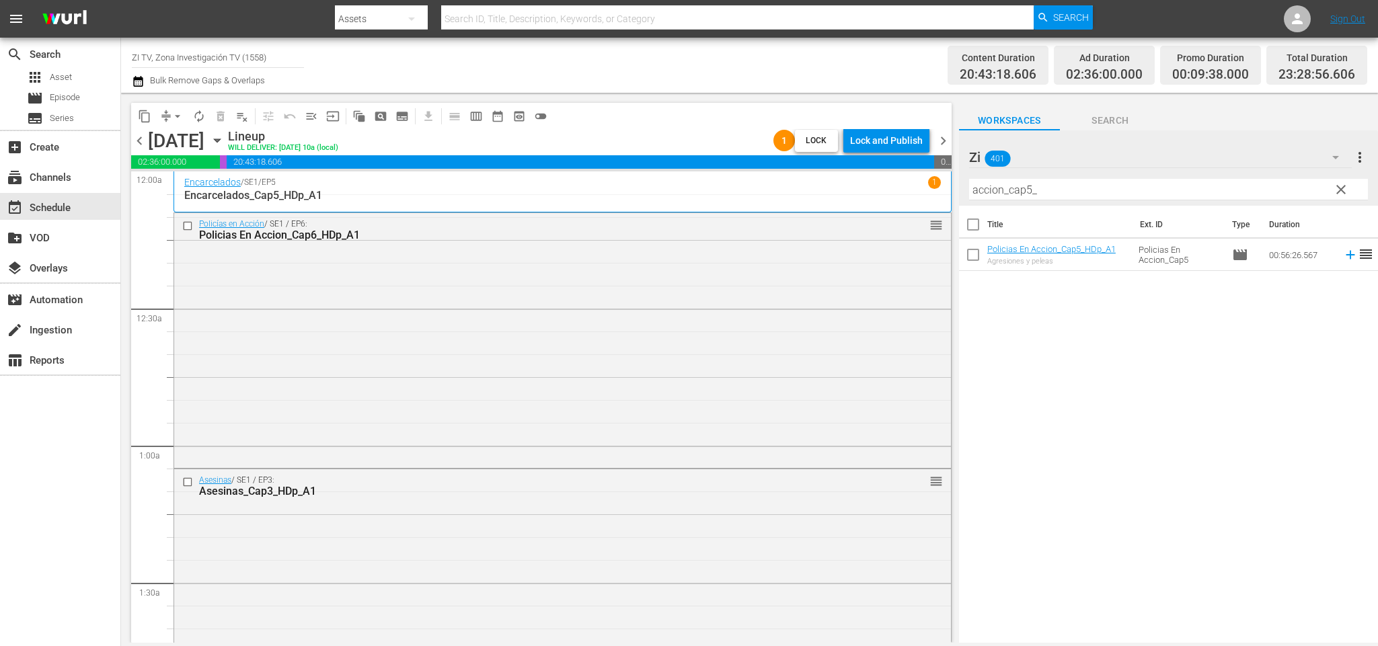
click at [944, 136] on span "chevron_right" at bounding box center [943, 140] width 17 height 17
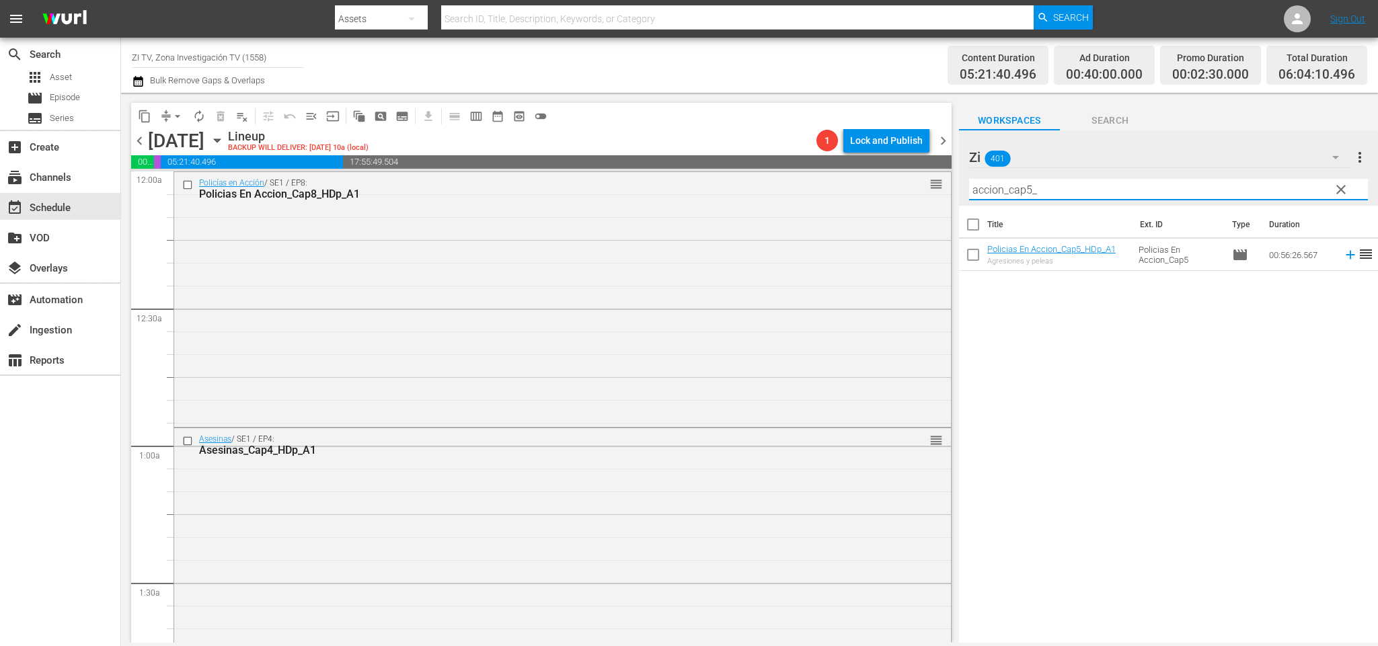
click at [1032, 190] on input "accion_cap5_" at bounding box center [1168, 190] width 399 height 22
type input "accion_cap8_"
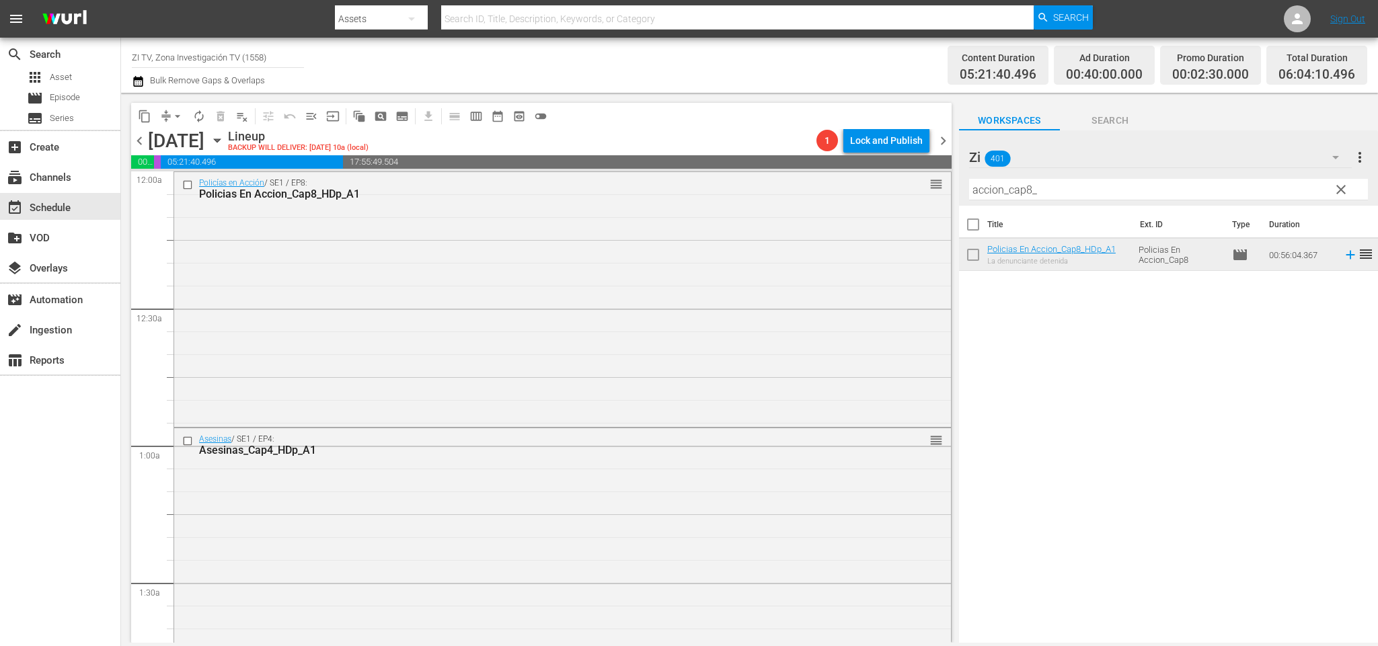
click at [141, 127] on div "content_copy compress arrow_drop_down autorenew_outlined delete_forever_outline…" at bounding box center [342, 116] width 423 height 26
click at [141, 136] on span "chevron_left" at bounding box center [139, 140] width 17 height 17
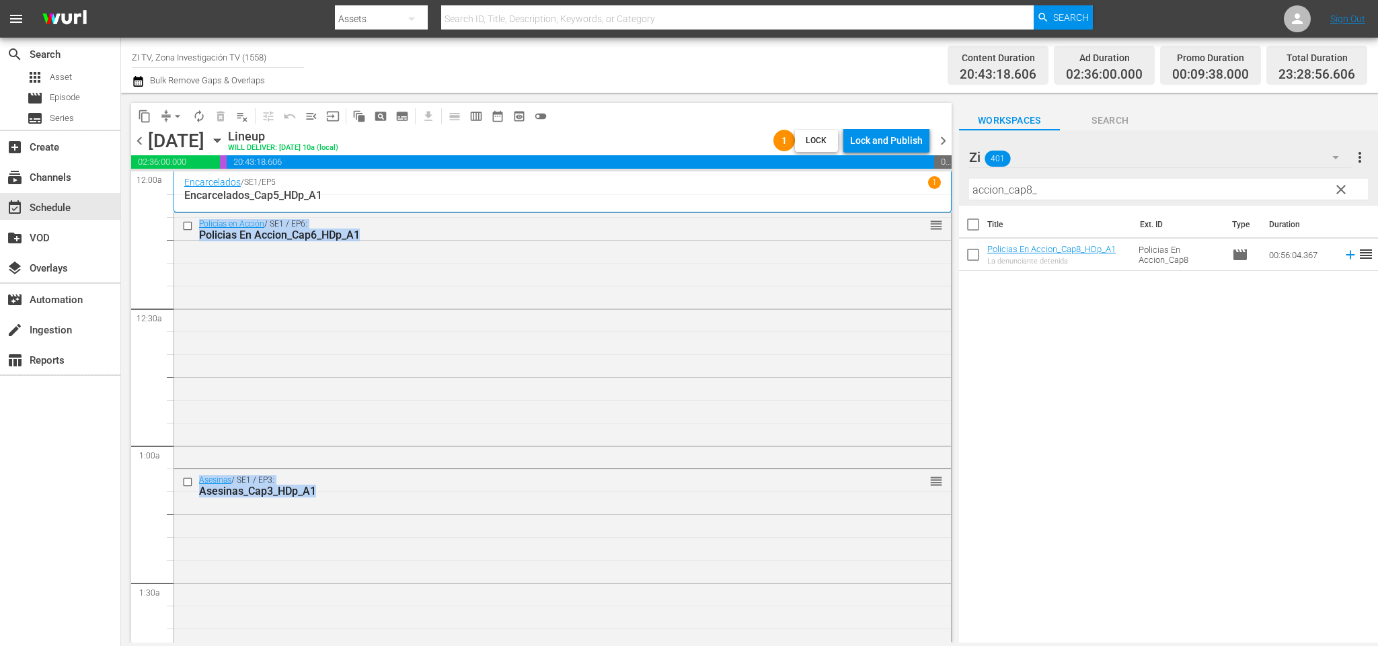
drag, startPoint x: 929, startPoint y: 305, endPoint x: 937, endPoint y: 506, distance: 201.3
click at [945, 574] on div "S N A P S N A P S N A P S N A P S N A P S N A P S N A P S N A P S N A P S N A P…" at bounding box center [541, 407] width 821 height 471
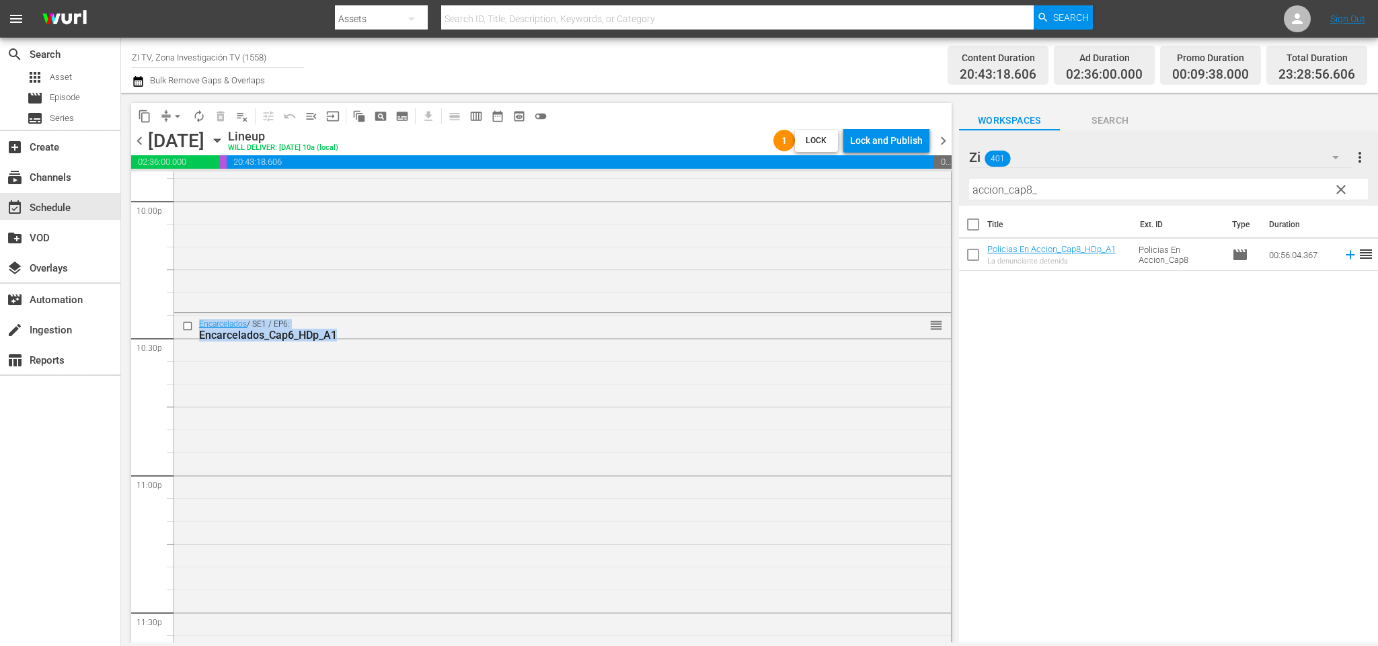
scroll to position [6114, 0]
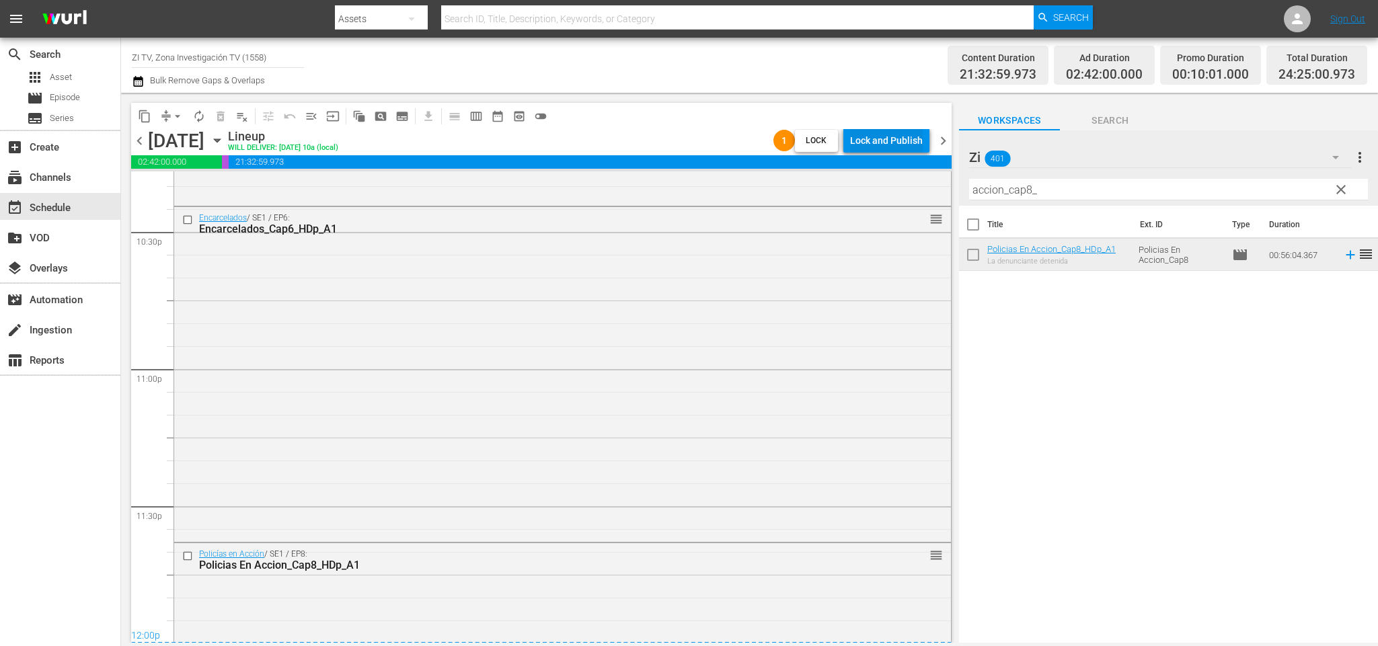
click at [886, 139] on div "Lock and Publish" at bounding box center [886, 140] width 73 height 24
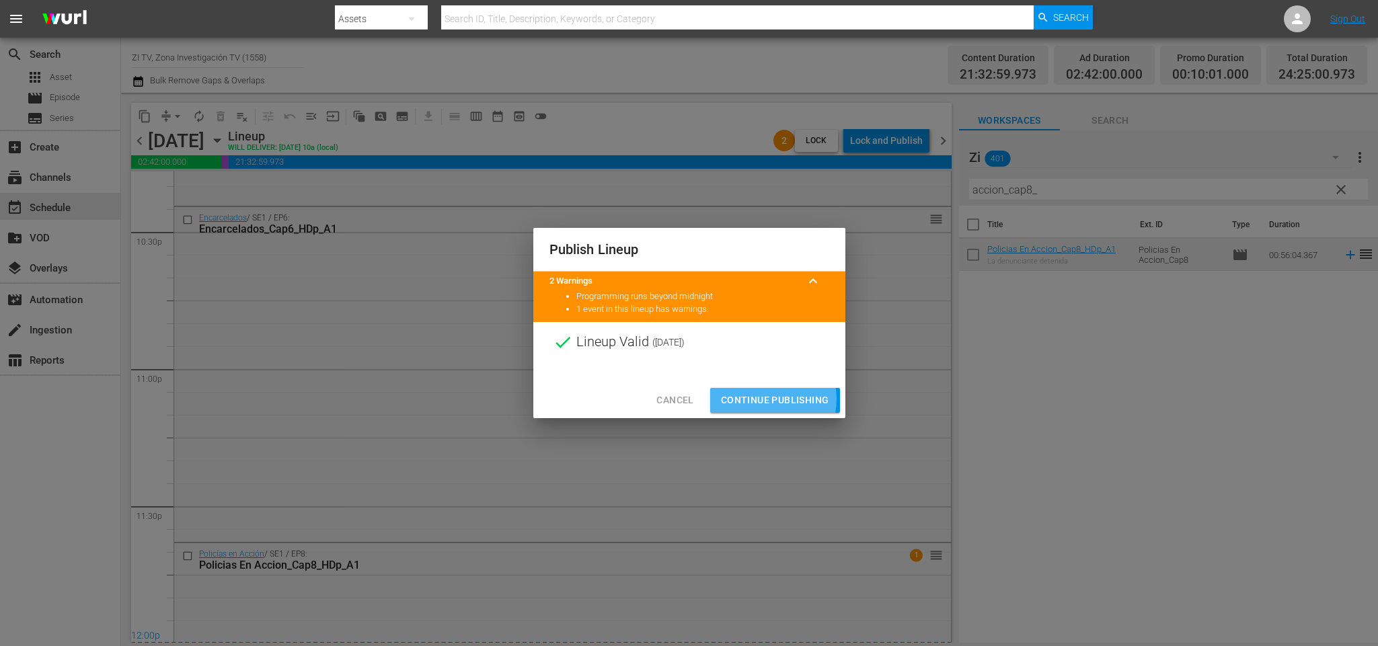
click at [773, 399] on span "Continue Publishing" at bounding box center [775, 400] width 108 height 17
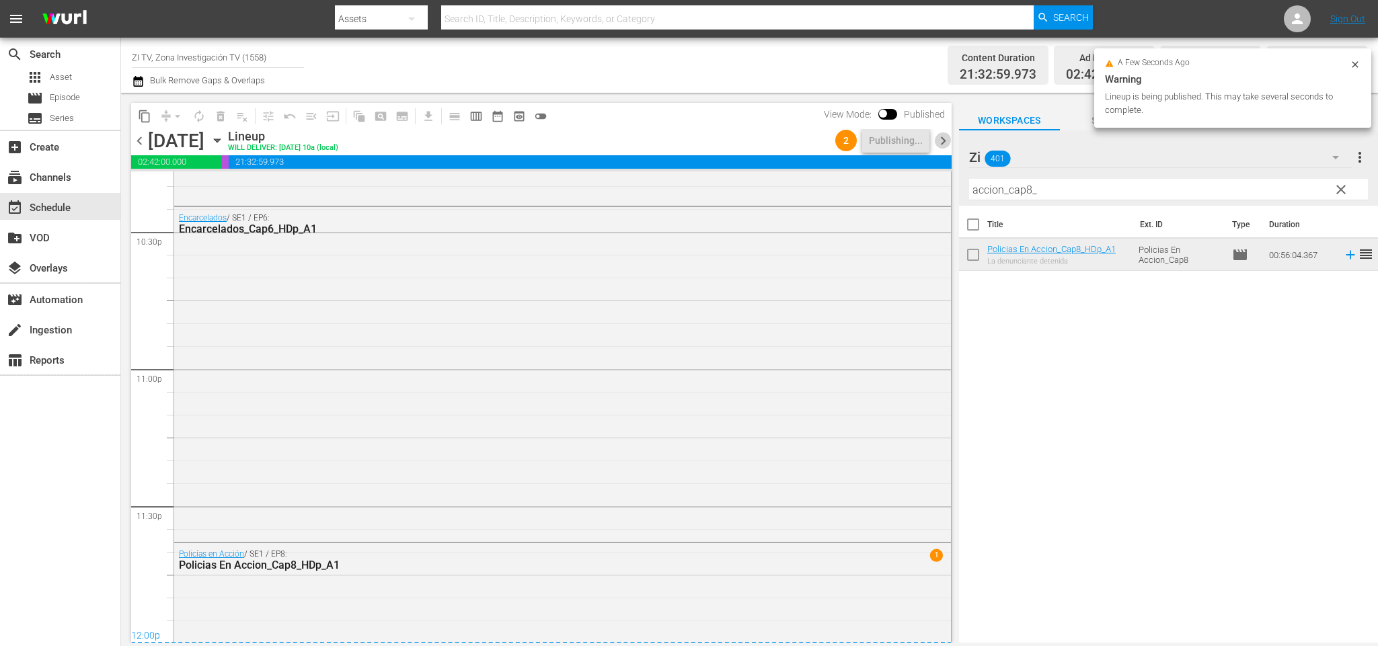
click at [942, 142] on span "chevron_right" at bounding box center [943, 140] width 17 height 17
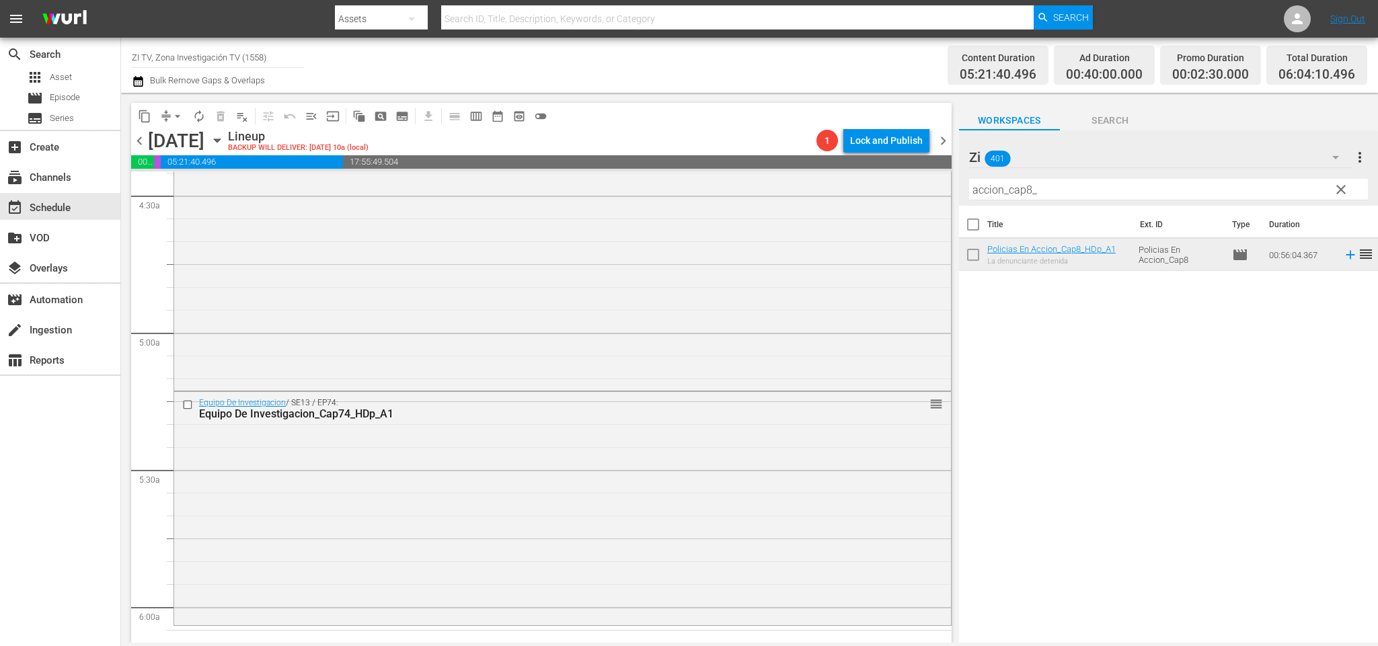
scroll to position [1311, 0]
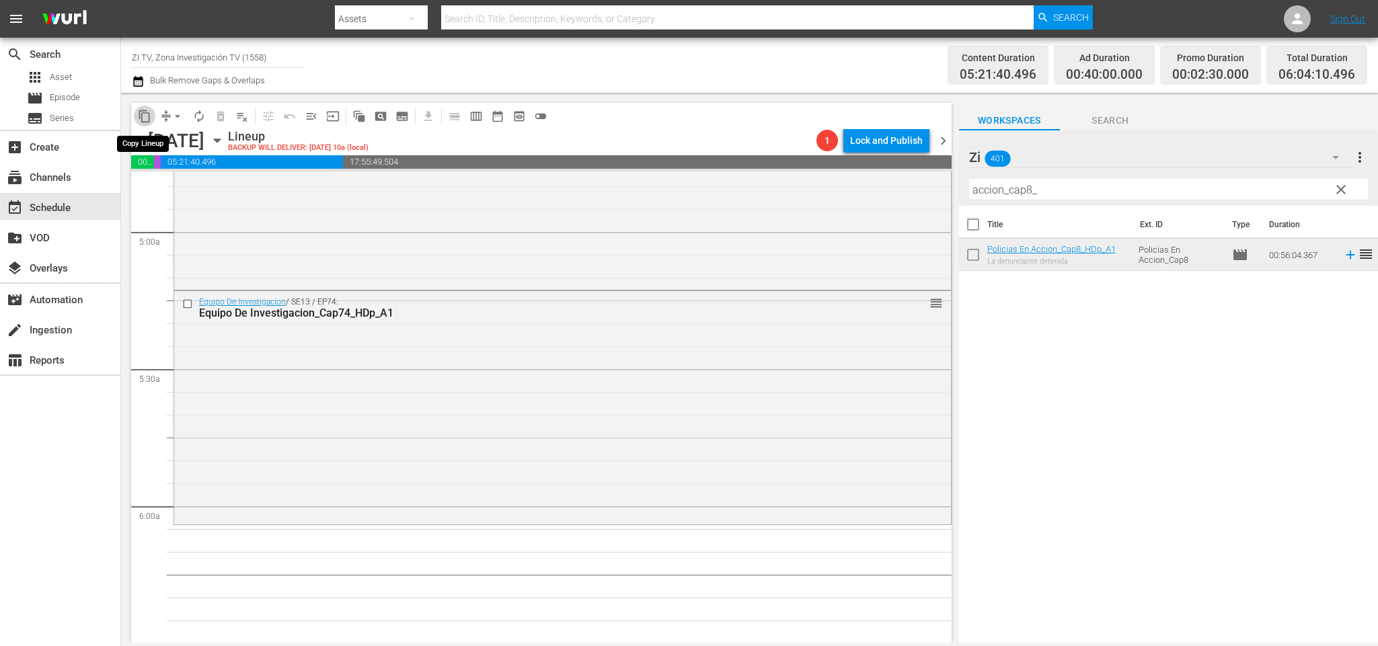
click at [146, 115] on span "content_copy" at bounding box center [144, 116] width 13 height 13
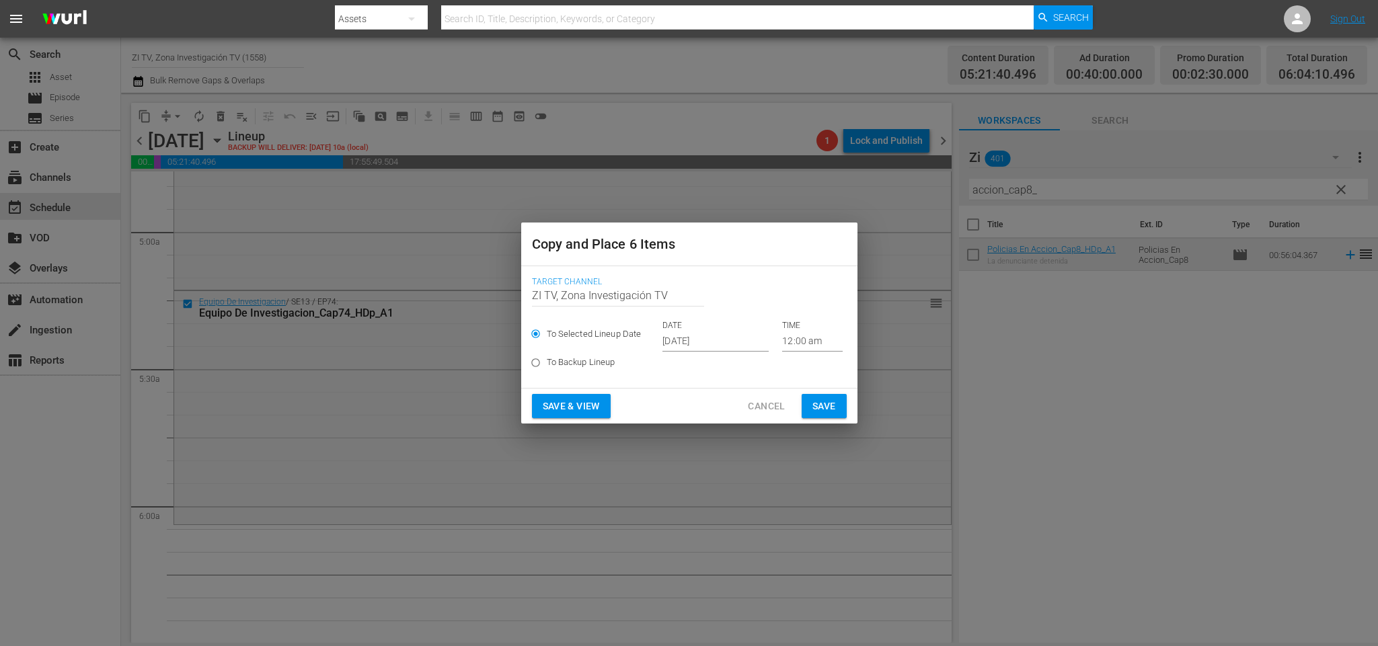
click at [705, 339] on input "Oct 10th 2025" at bounding box center [715, 342] width 106 height 20
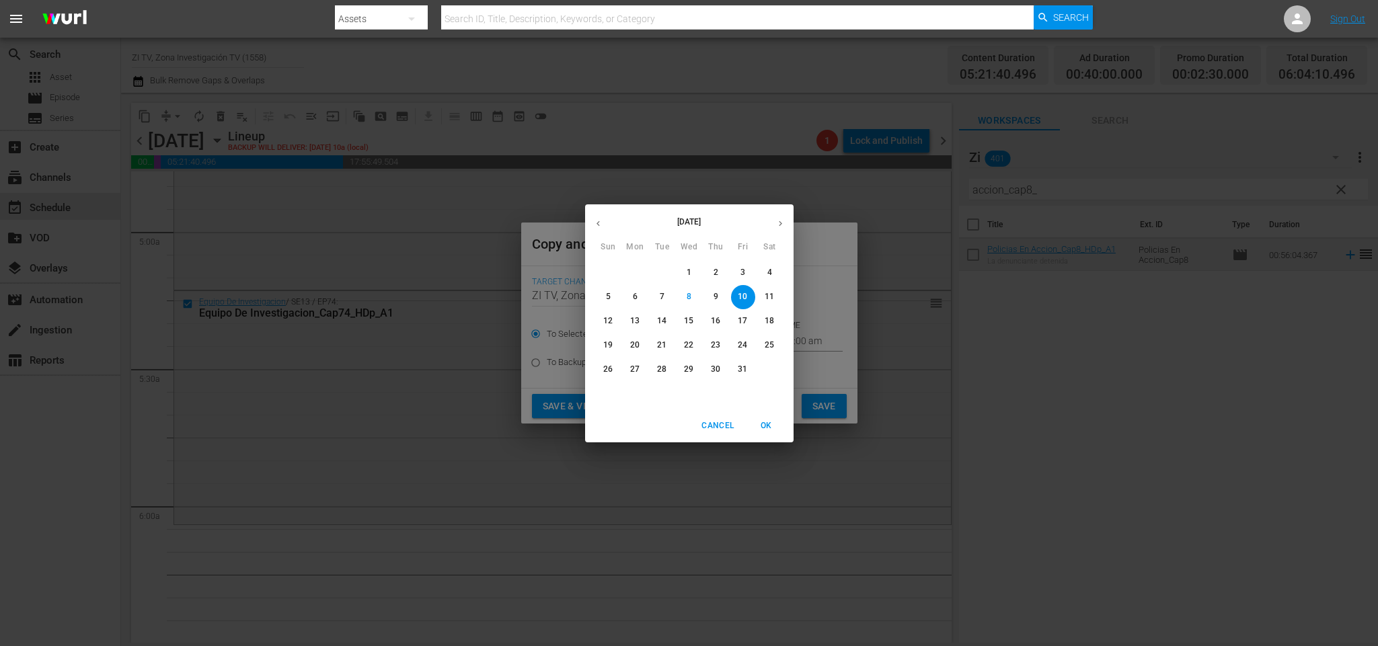
click at [714, 326] on p "16" at bounding box center [715, 320] width 9 height 11
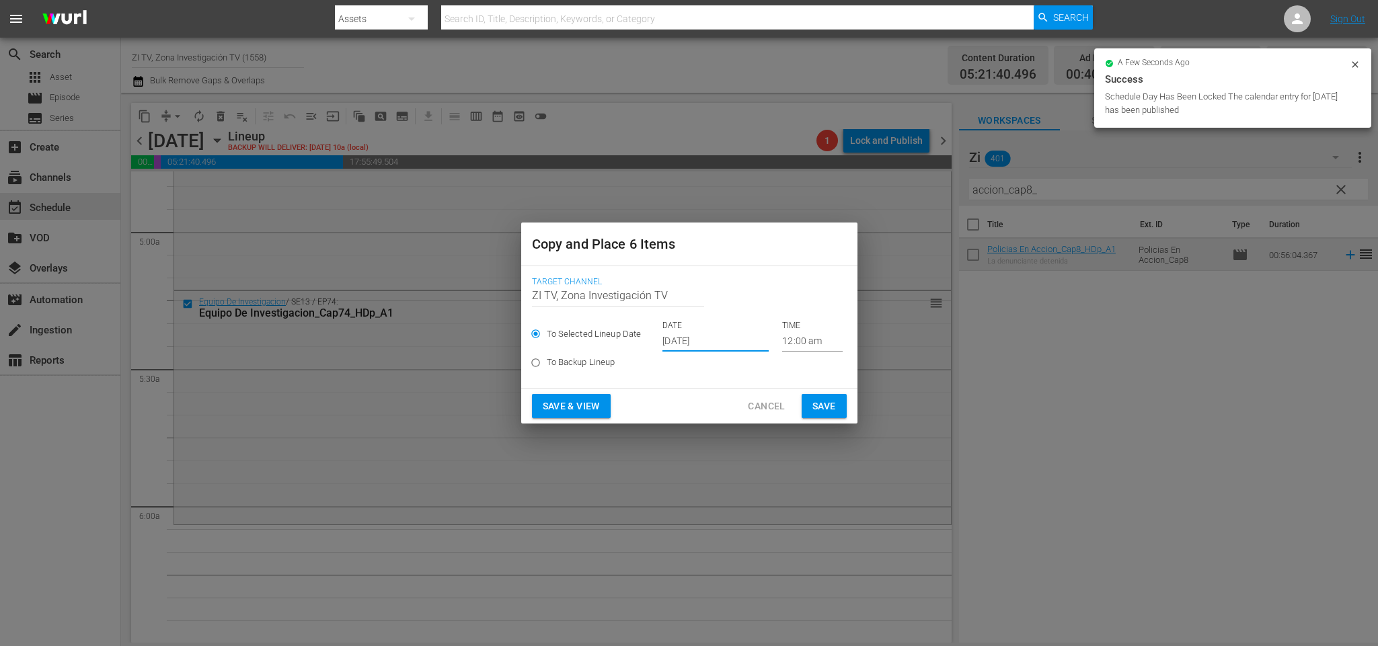
type input "Oct 16th 2025"
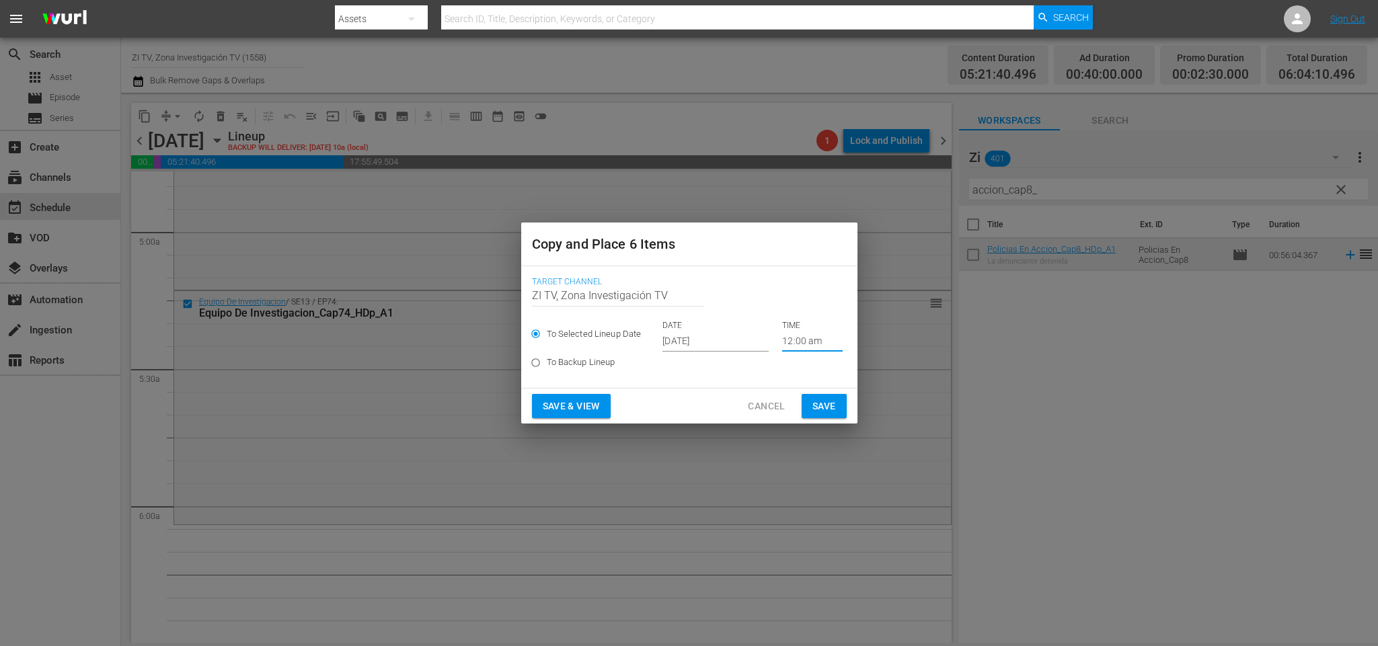
click at [798, 337] on input "12:00 am" at bounding box center [812, 342] width 61 height 20
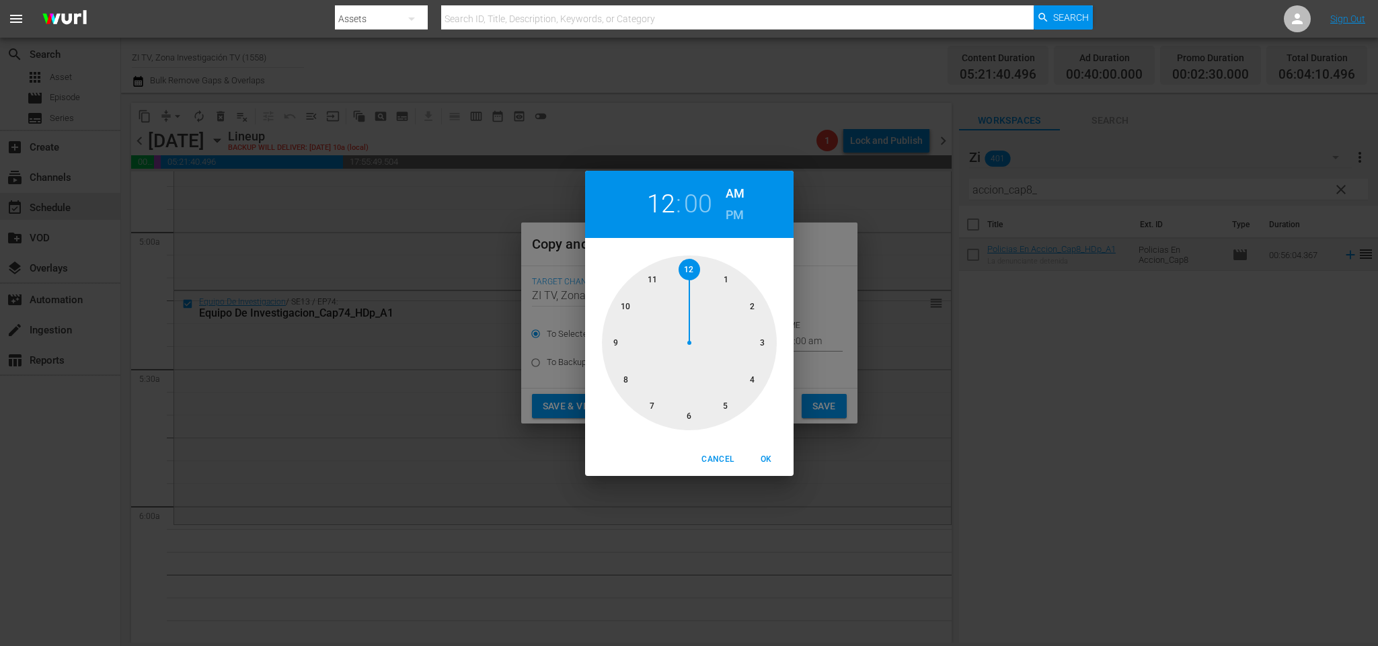
click at [728, 408] on div at bounding box center [689, 343] width 175 height 175
click at [689, 418] on div at bounding box center [689, 343] width 175 height 175
click at [765, 462] on span "OK" at bounding box center [767, 460] width 32 height 14
type input "05:30 am"
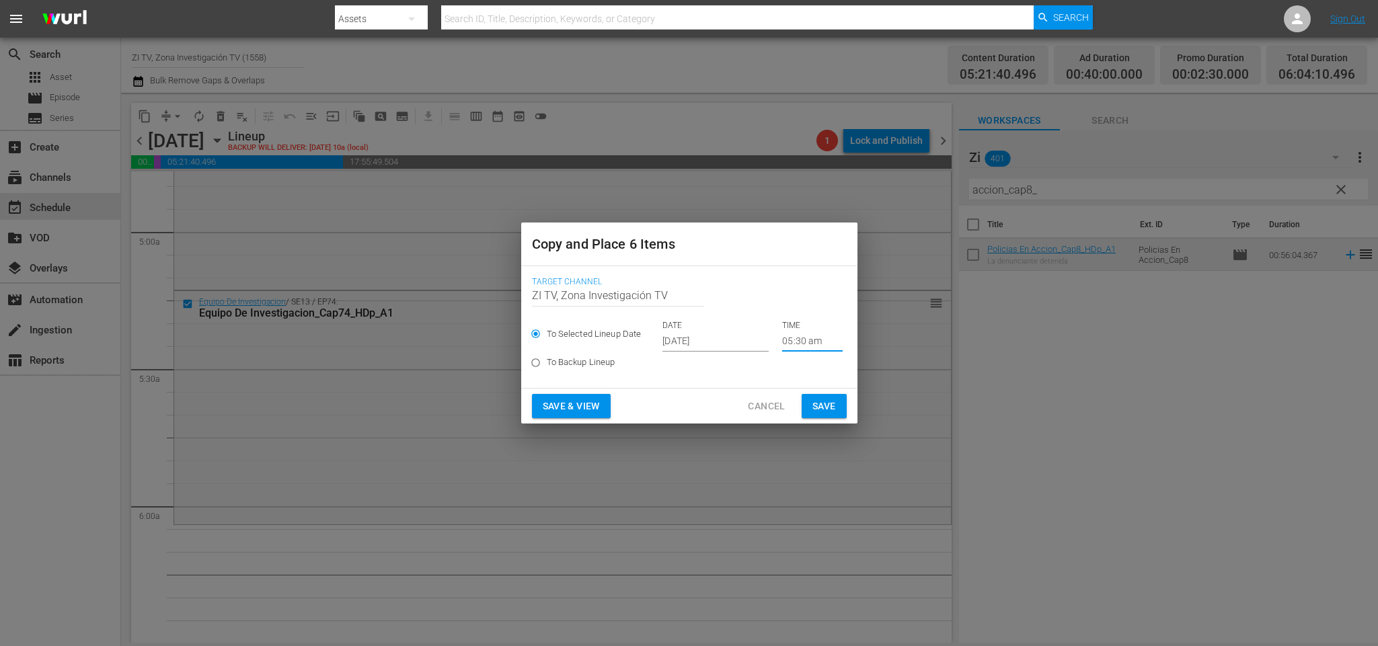
click at [822, 402] on span "Save" at bounding box center [824, 406] width 24 height 17
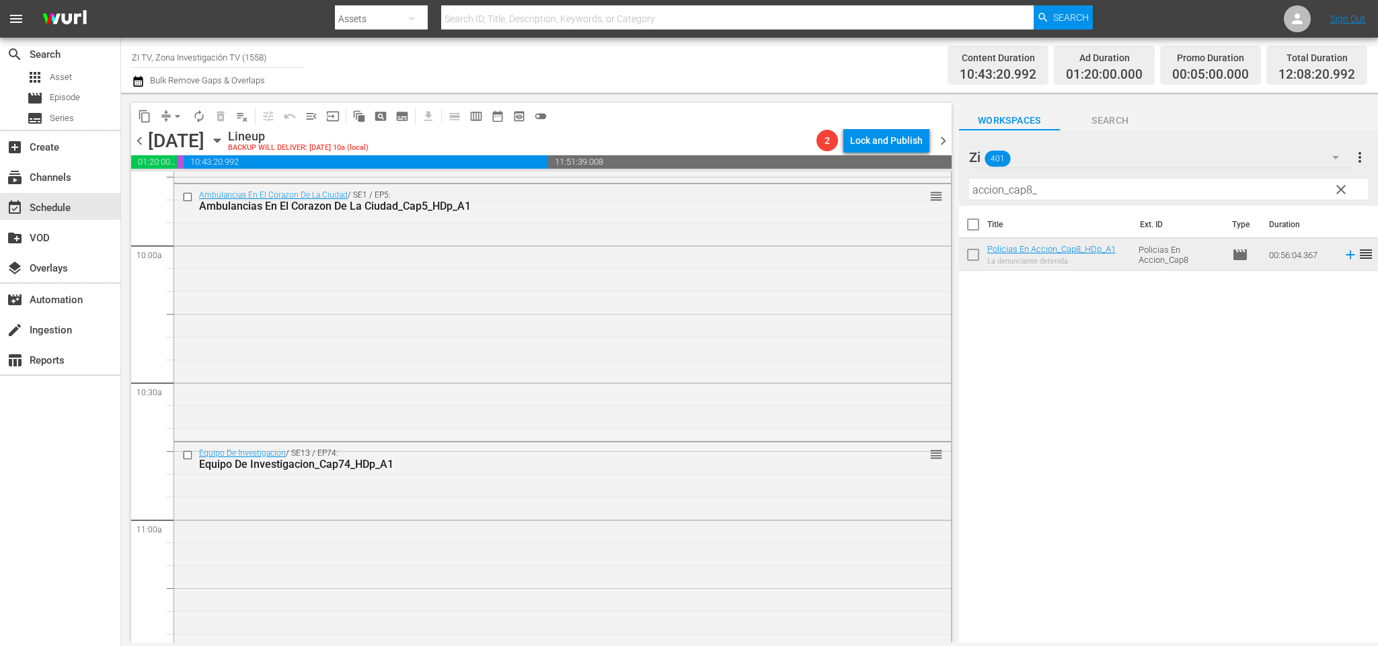
scroll to position [2837, 0]
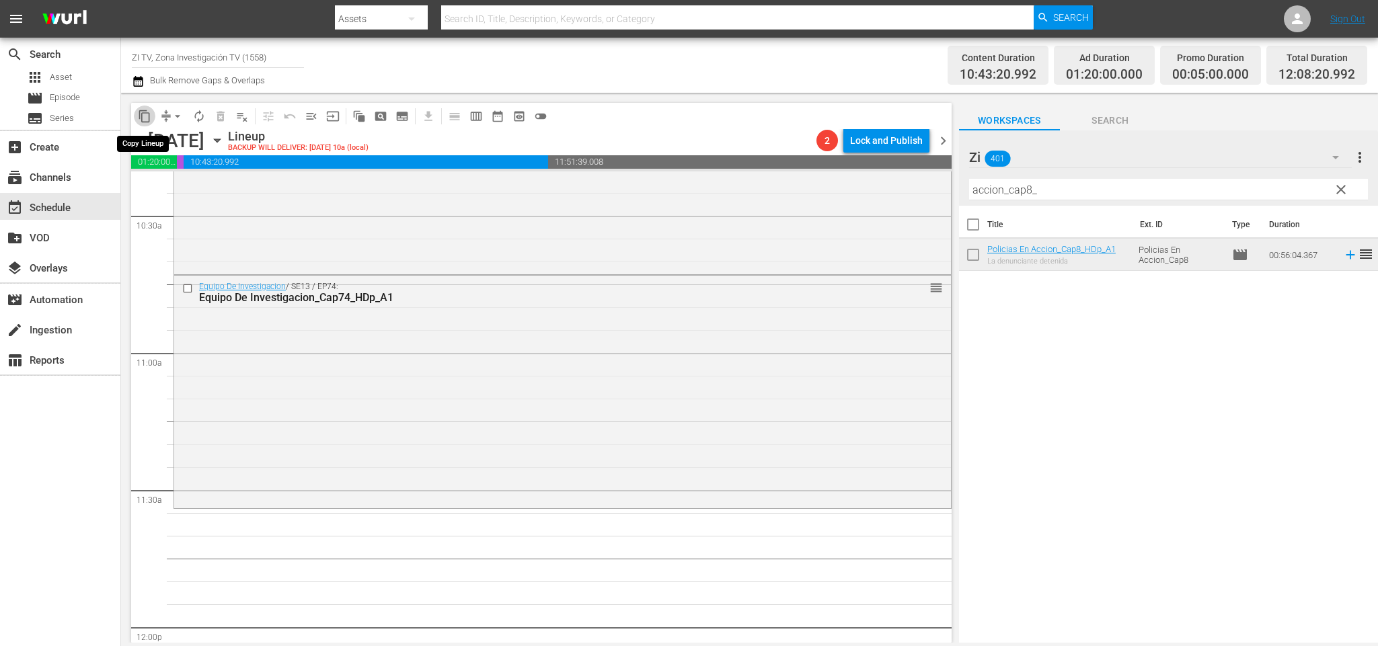
click at [142, 111] on span "content_copy" at bounding box center [144, 116] width 13 height 13
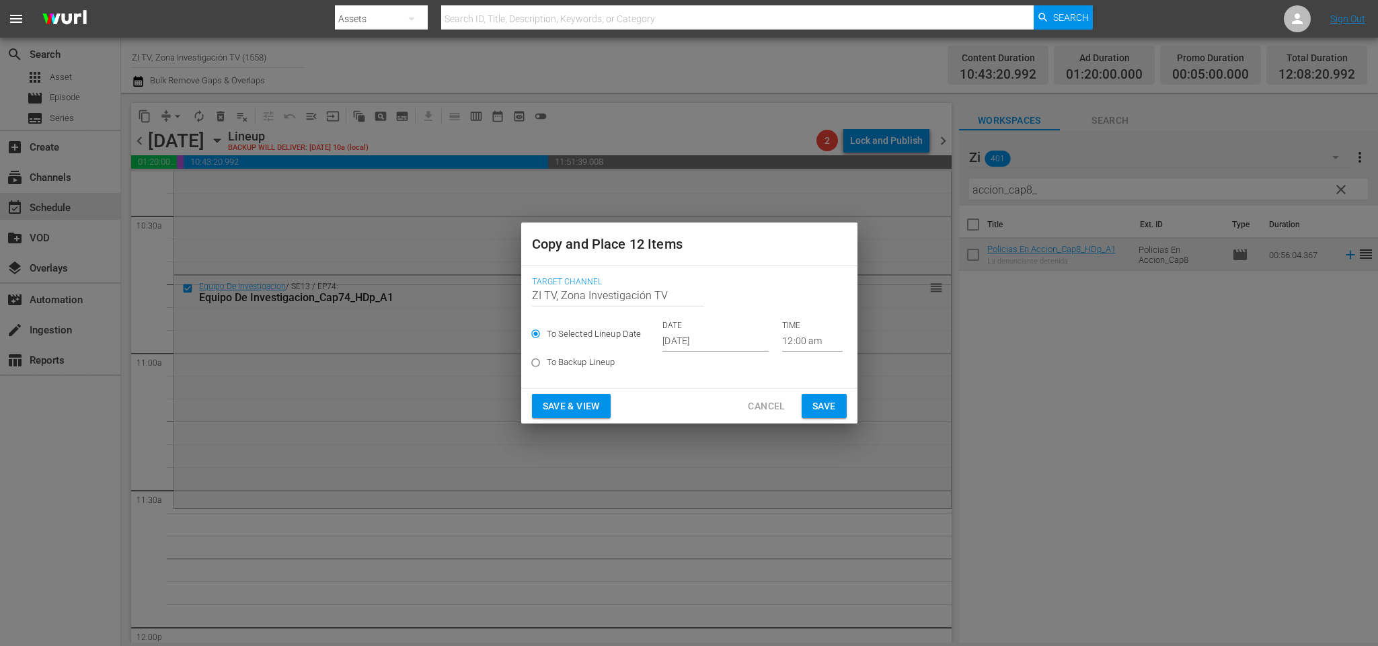
click at [683, 340] on input "Oct 10th 2025" at bounding box center [715, 342] width 106 height 20
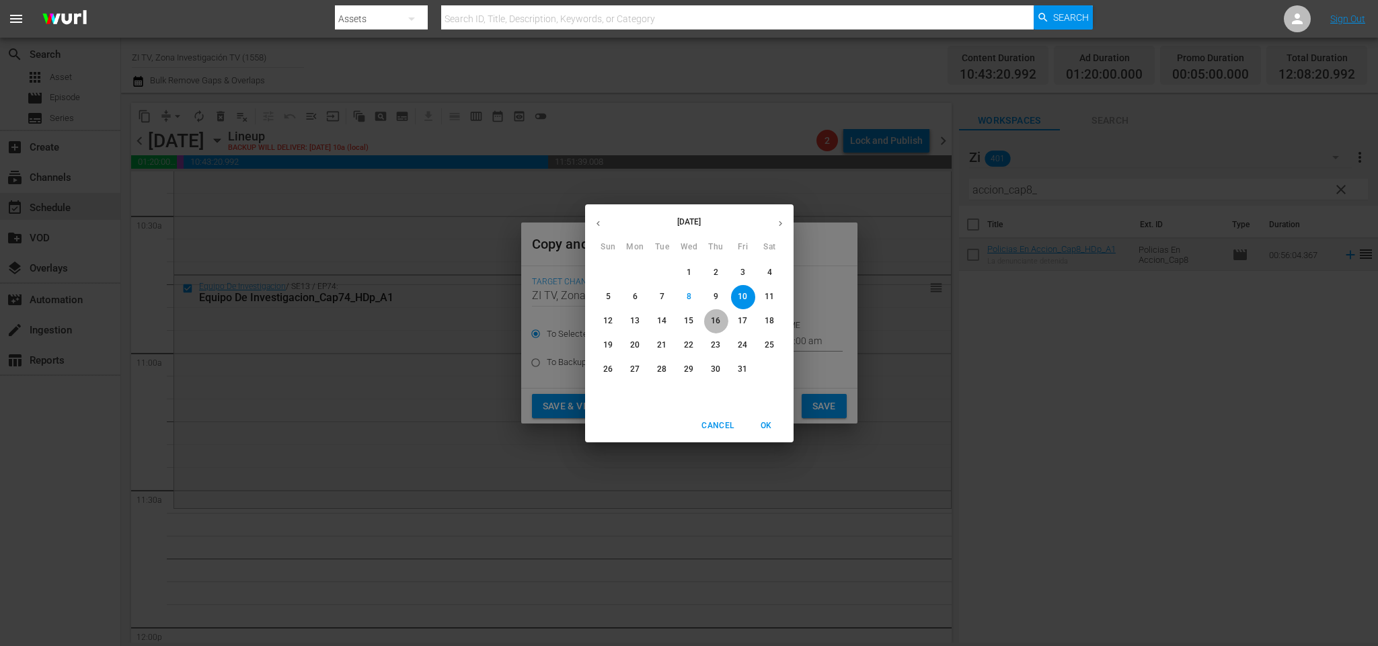
click at [711, 315] on p "16" at bounding box center [715, 320] width 9 height 11
type input "Oct 16th 2025"
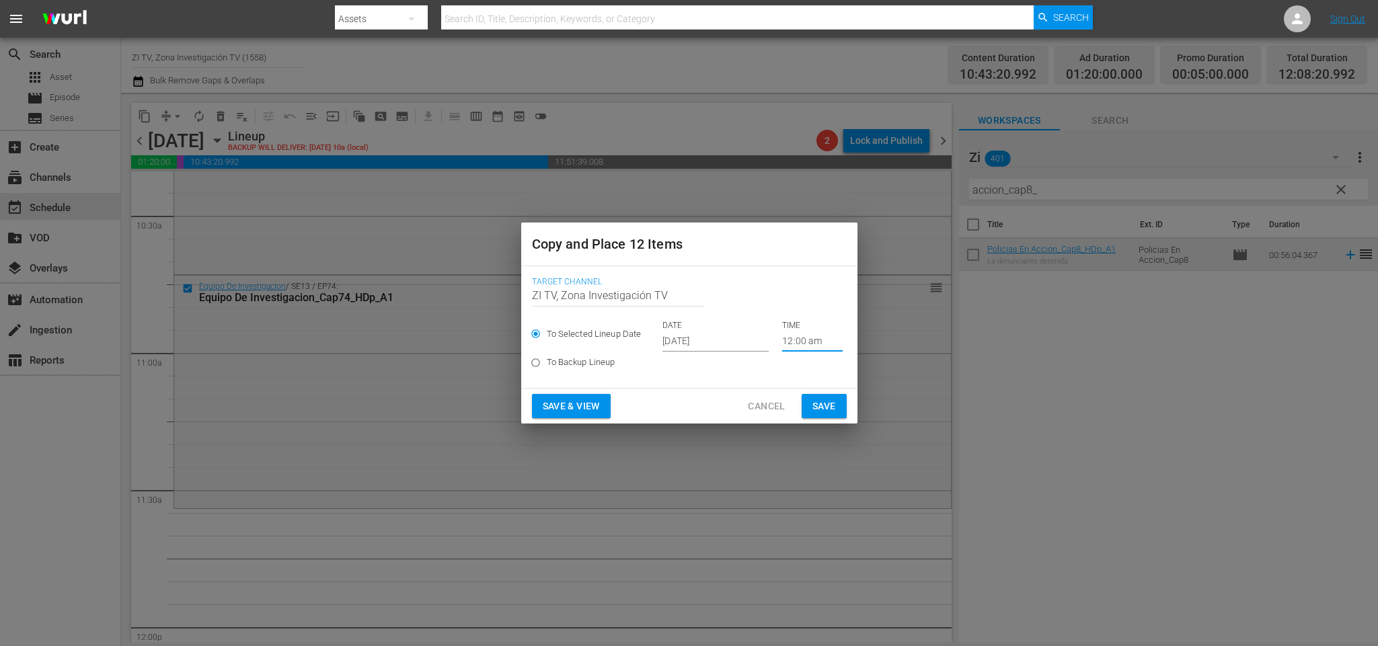
click at [782, 343] on input "12:00 am" at bounding box center [812, 342] width 61 height 20
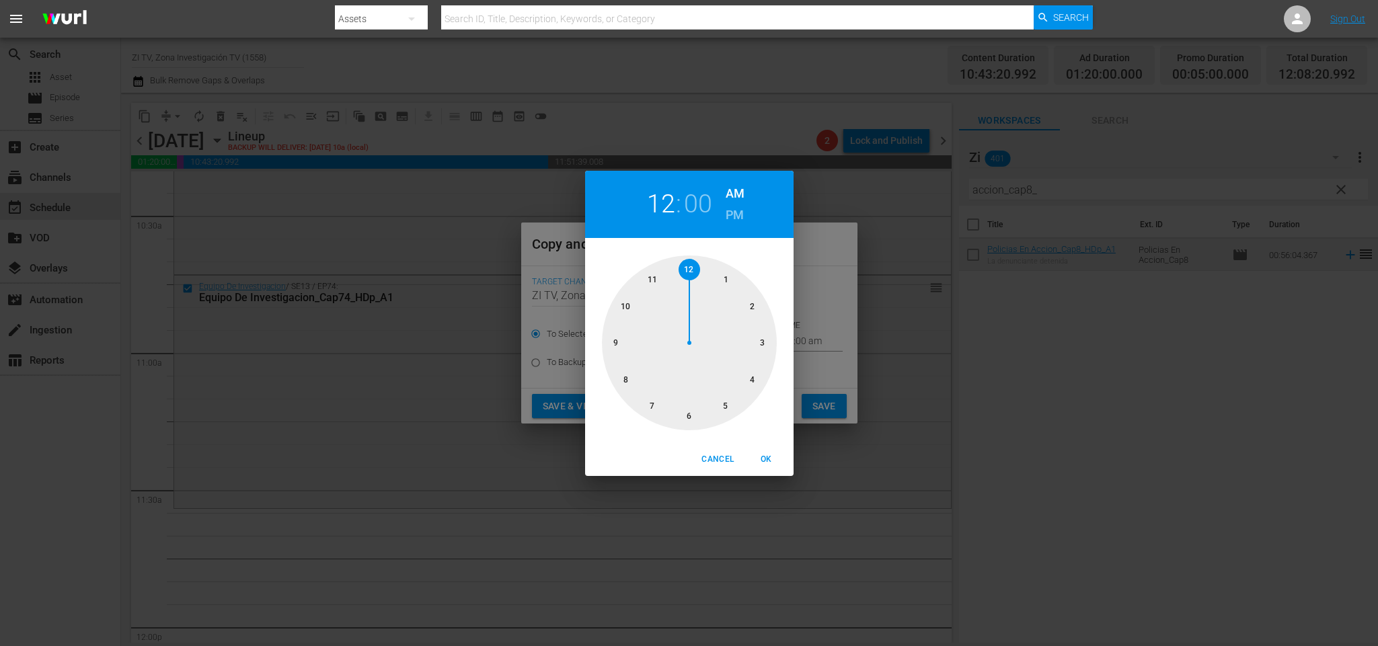
click at [634, 307] on div at bounding box center [689, 343] width 175 height 175
click at [625, 305] on div at bounding box center [689, 343] width 175 height 175
click at [769, 458] on span "OK" at bounding box center [767, 460] width 32 height 14
type input "10:50 am"
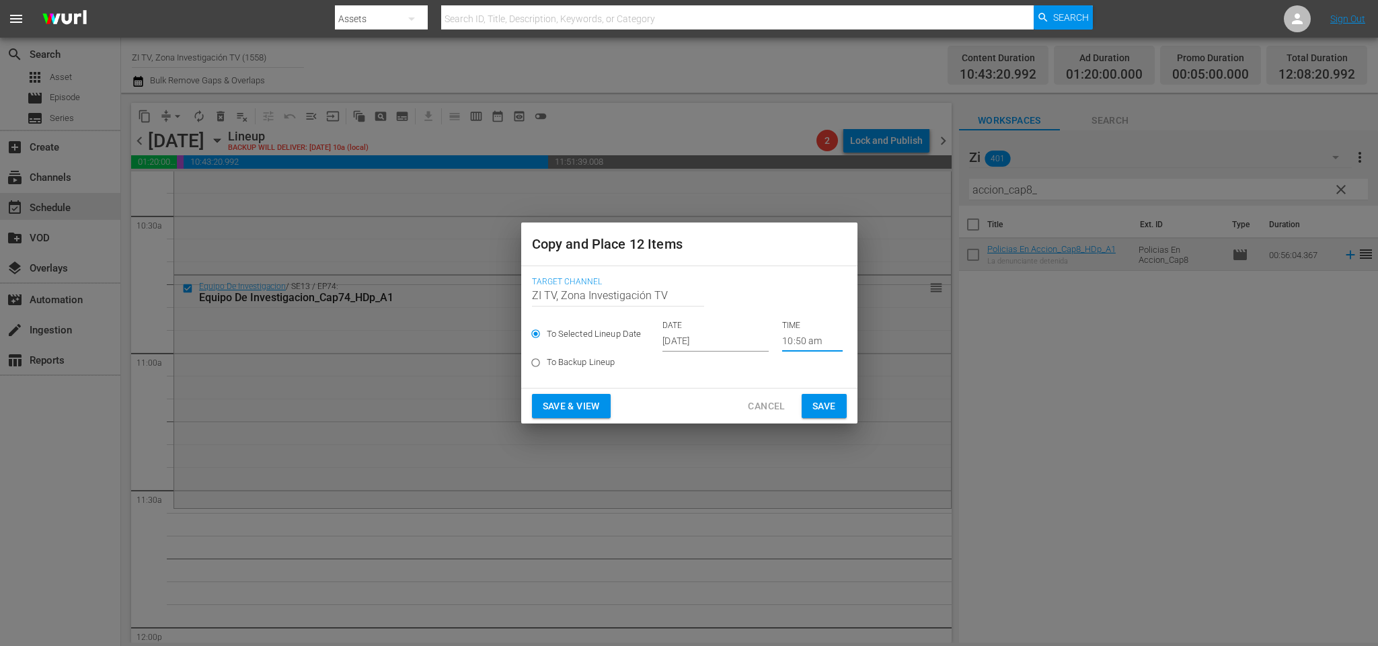
click at [831, 402] on span "Save" at bounding box center [824, 406] width 24 height 17
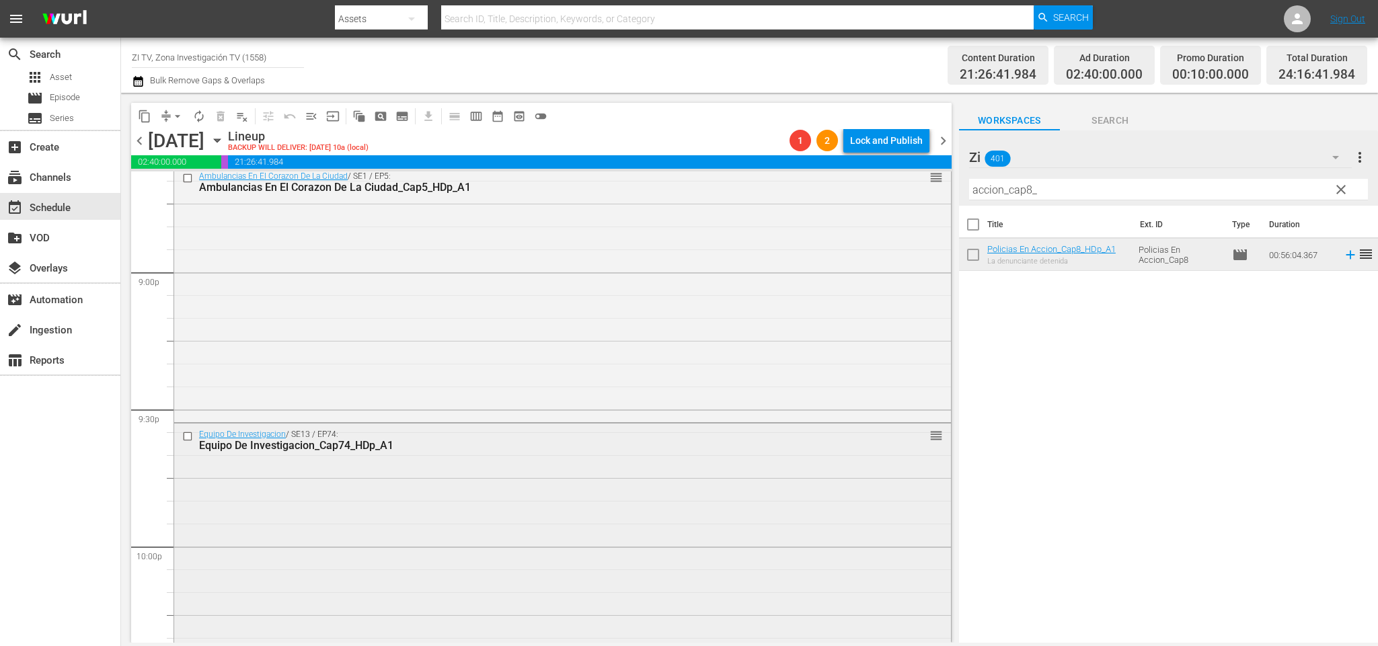
scroll to position [5561, 0]
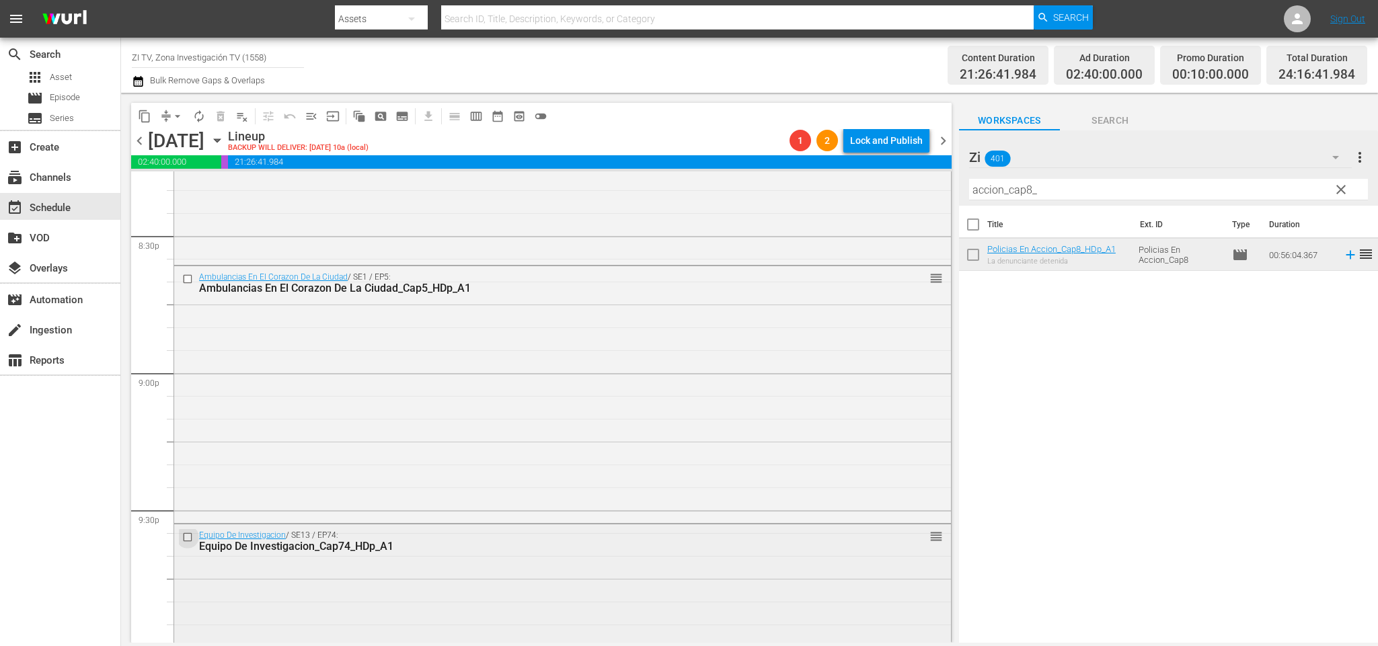
click at [184, 539] on input "checkbox" at bounding box center [189, 536] width 14 height 11
click at [188, 281] on input "checkbox" at bounding box center [189, 279] width 14 height 11
click at [492, 416] on div "Delete Event" at bounding box center [496, 416] width 106 height 18
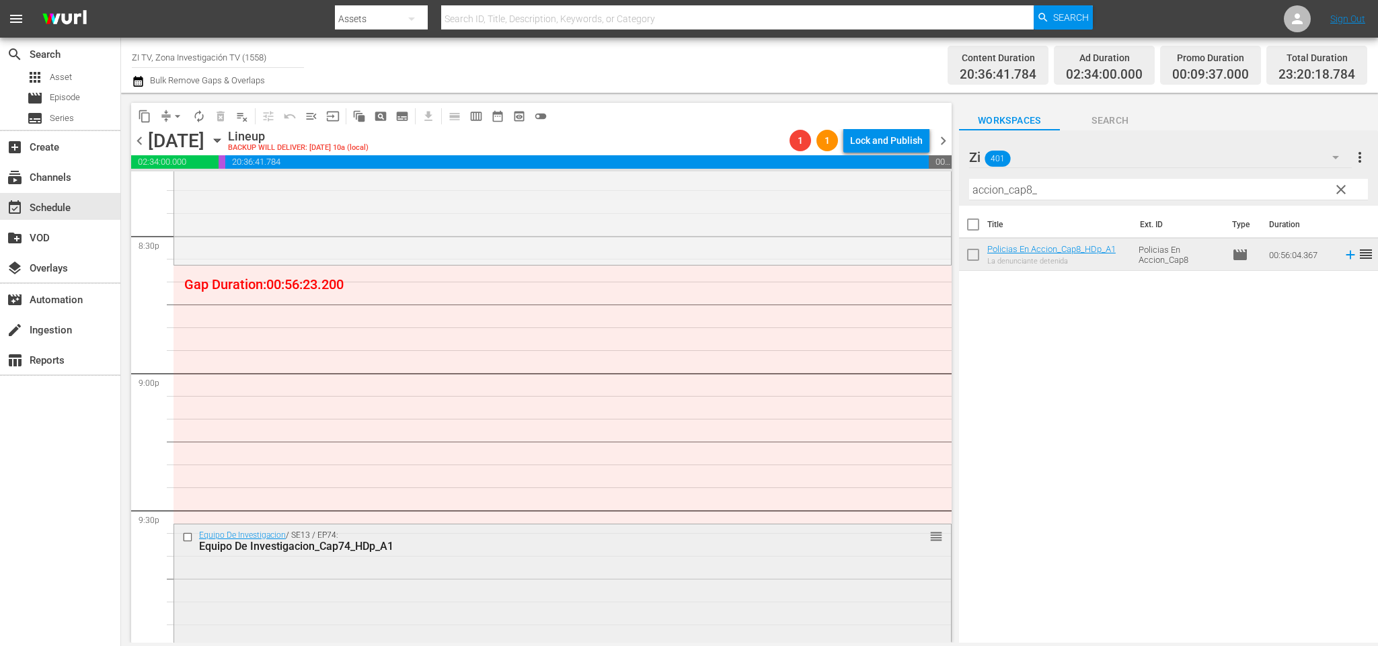
scroll to position [5662, 0]
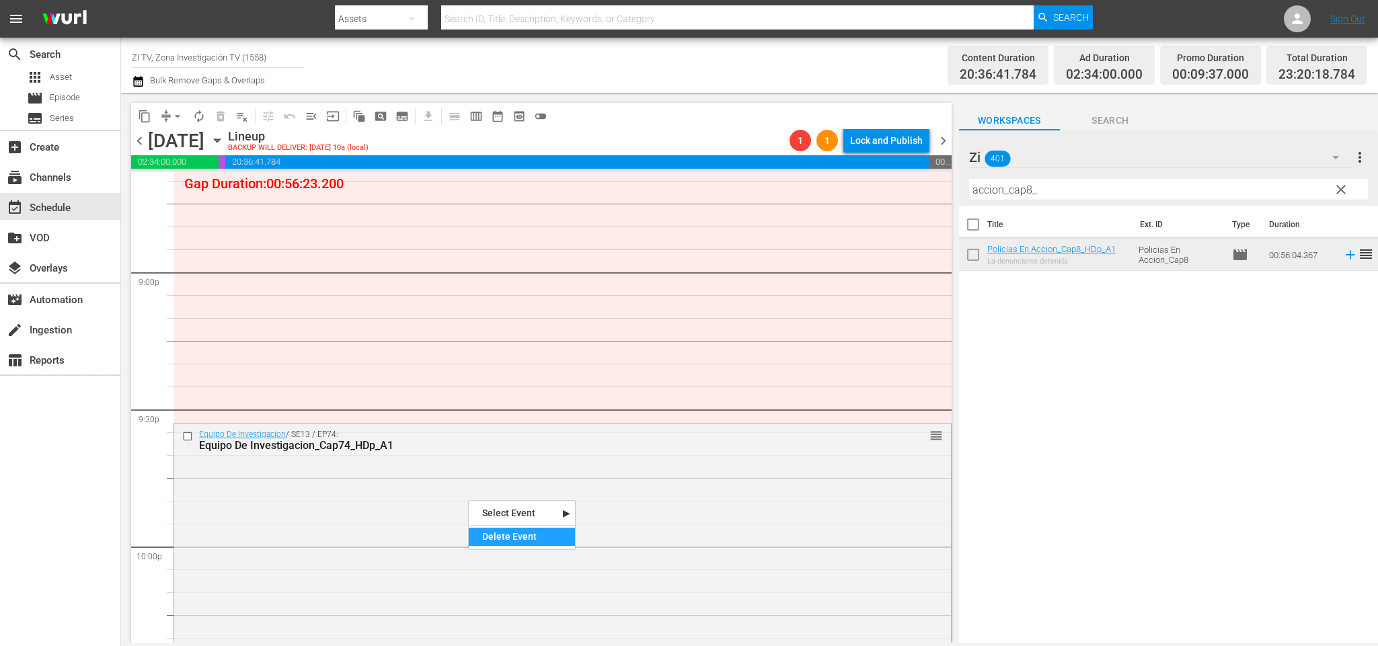
click at [523, 537] on div "Delete Event" at bounding box center [522, 537] width 106 height 18
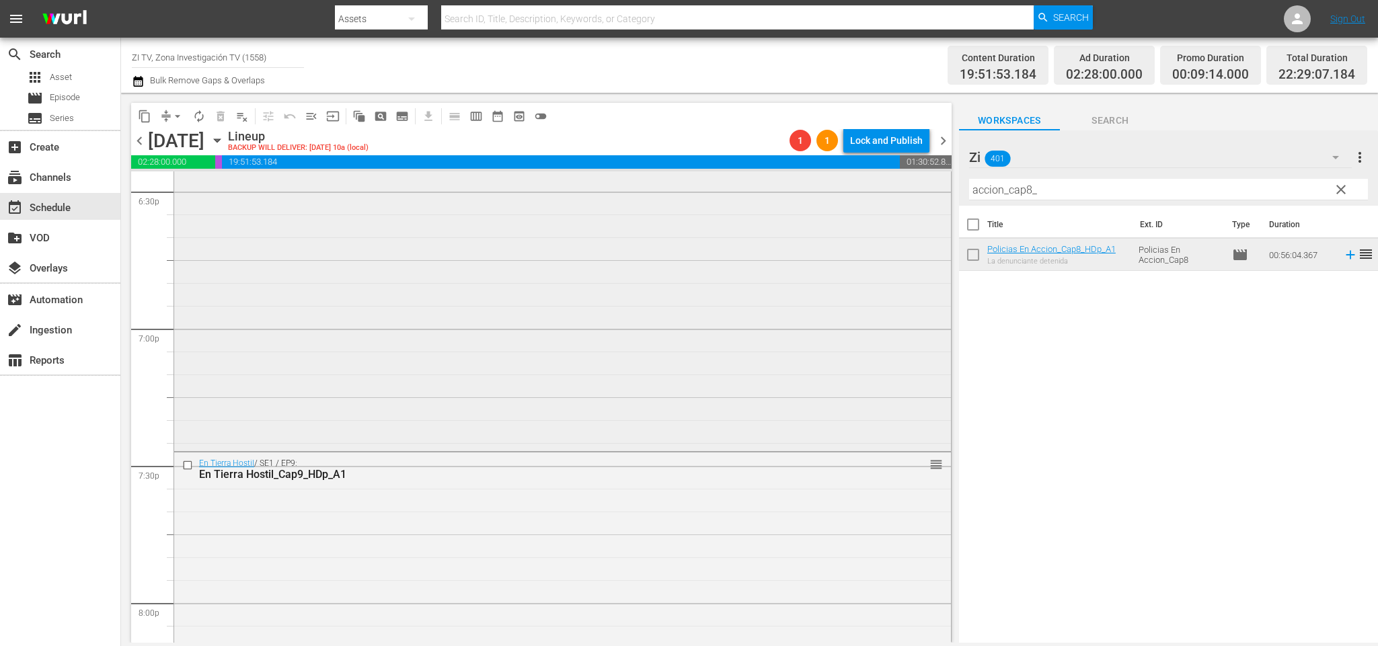
scroll to position [4955, 0]
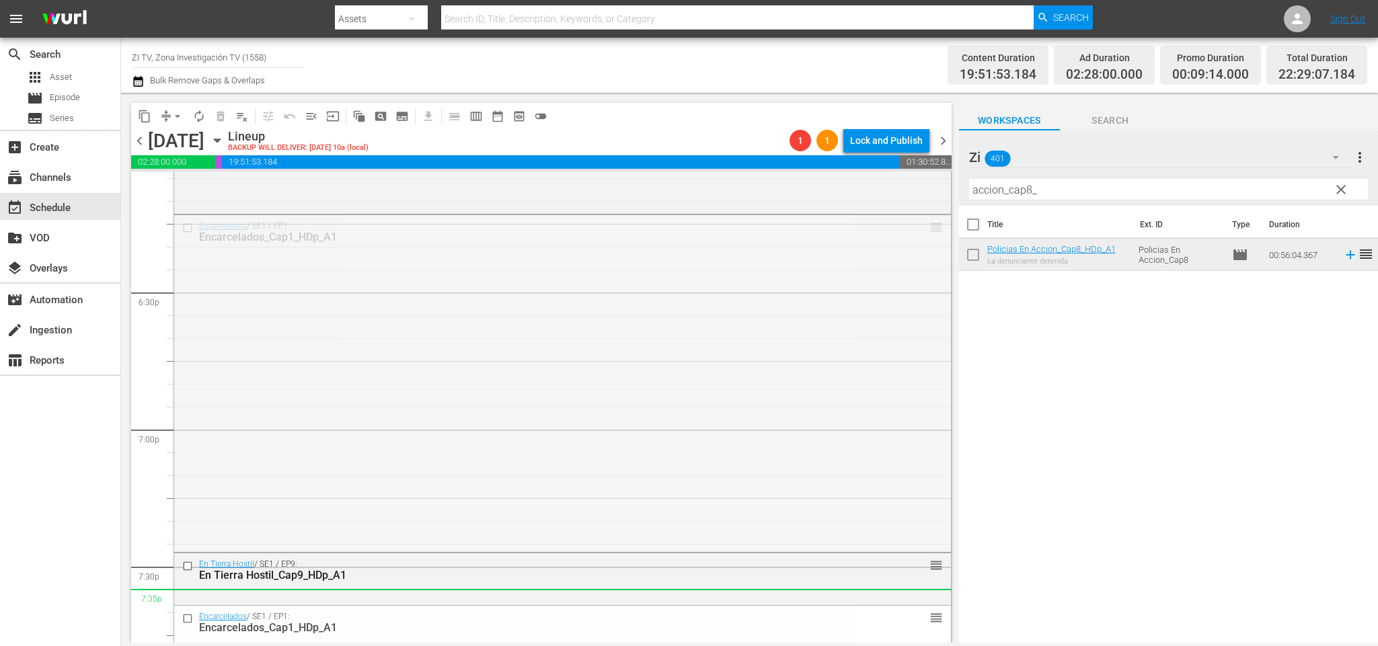
drag, startPoint x: 916, startPoint y: 230, endPoint x: 944, endPoint y: 537, distance: 308.0
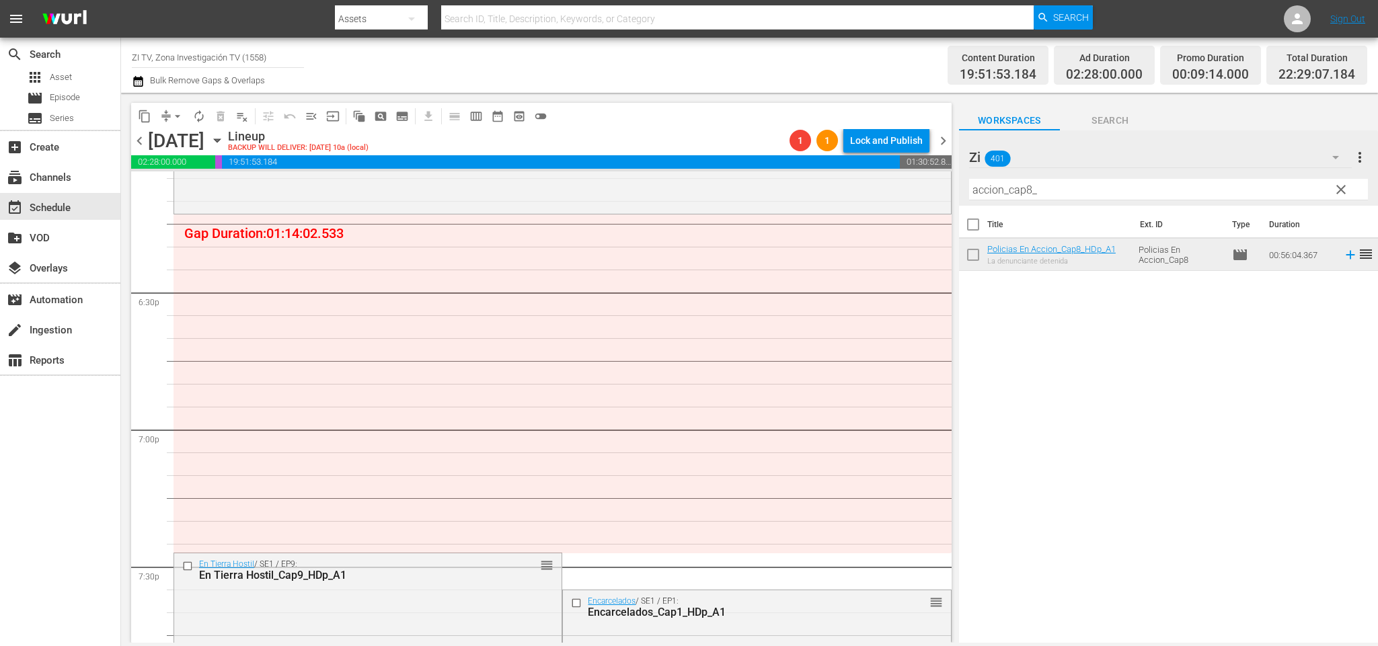
scroll to position [0, 0]
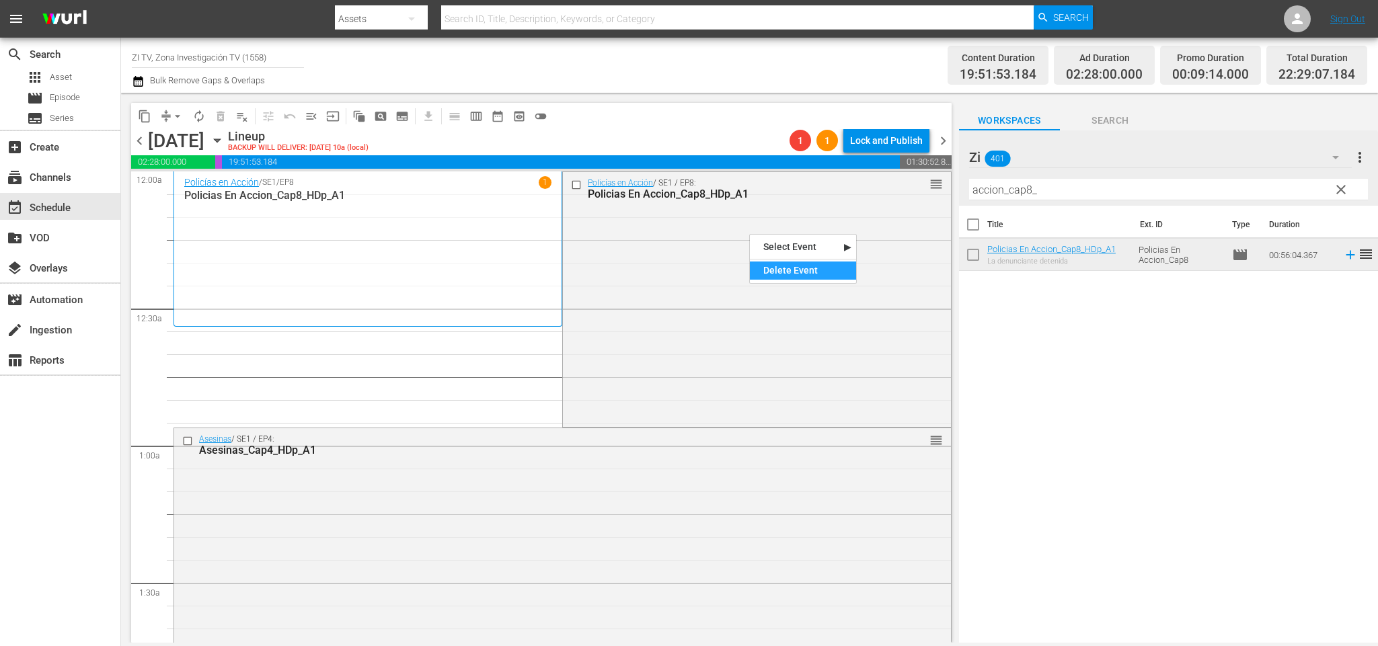
click at [809, 271] on div "Delete Event" at bounding box center [803, 271] width 106 height 18
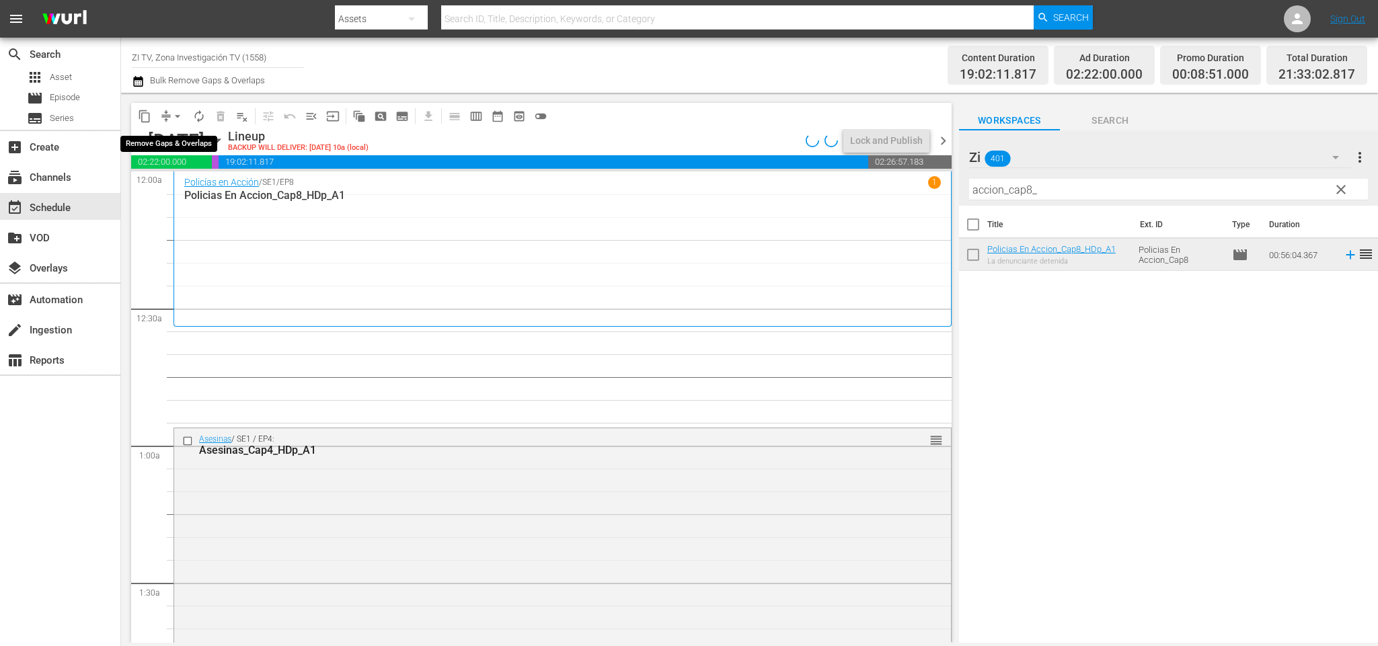
click at [176, 118] on span "arrow_drop_down" at bounding box center [177, 116] width 13 height 13
click at [190, 188] on li "Align to End of Previous Day" at bounding box center [180, 187] width 141 height 22
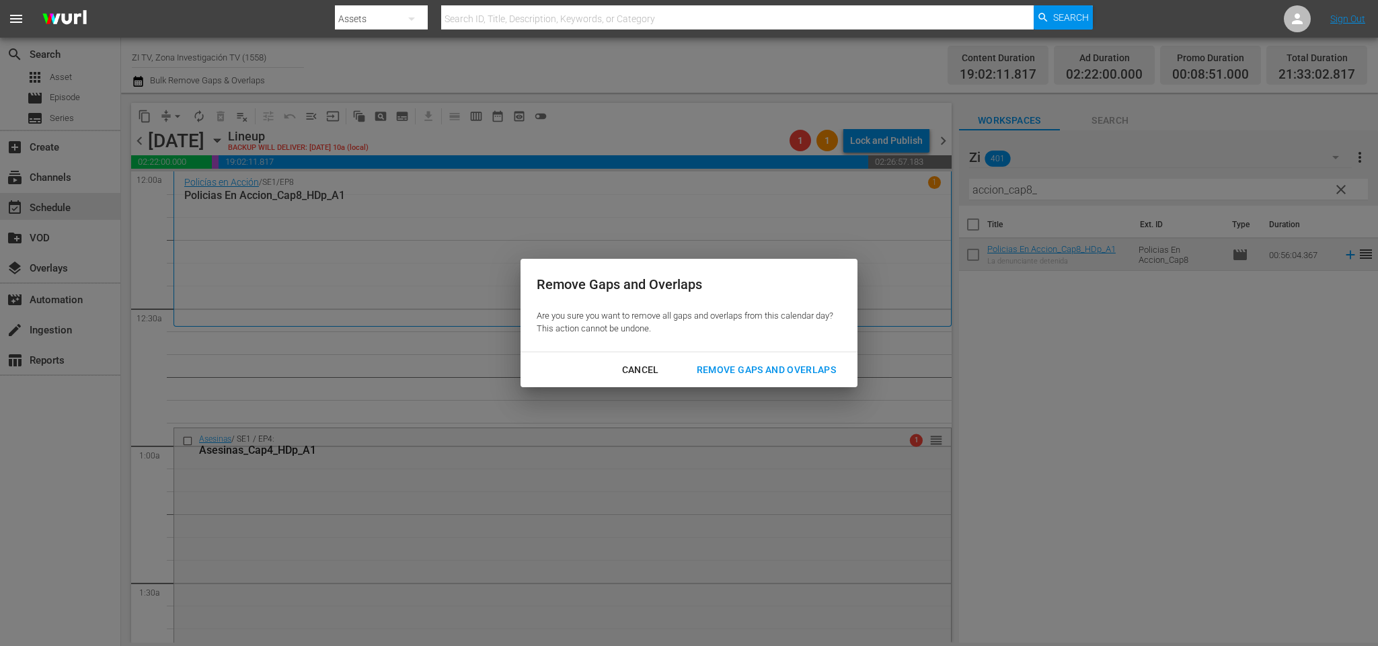
click at [737, 371] on div "Remove Gaps and Overlaps" at bounding box center [766, 370] width 161 height 17
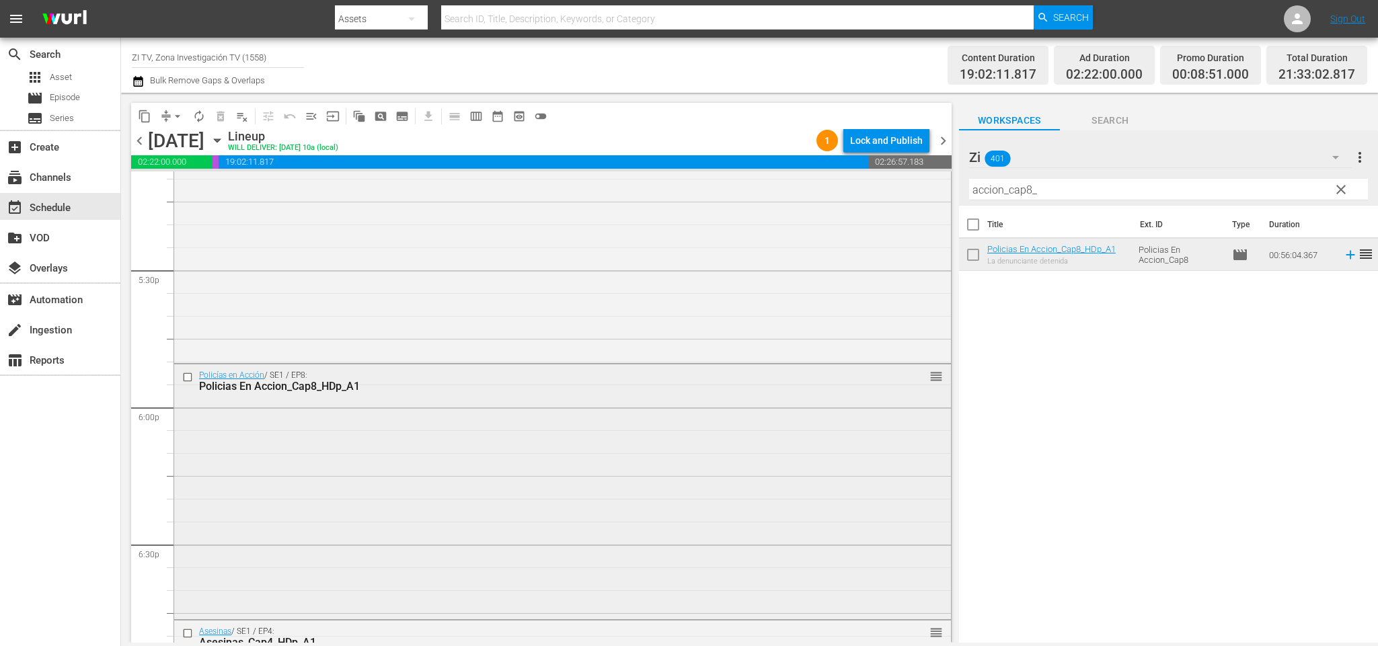
scroll to position [4501, 0]
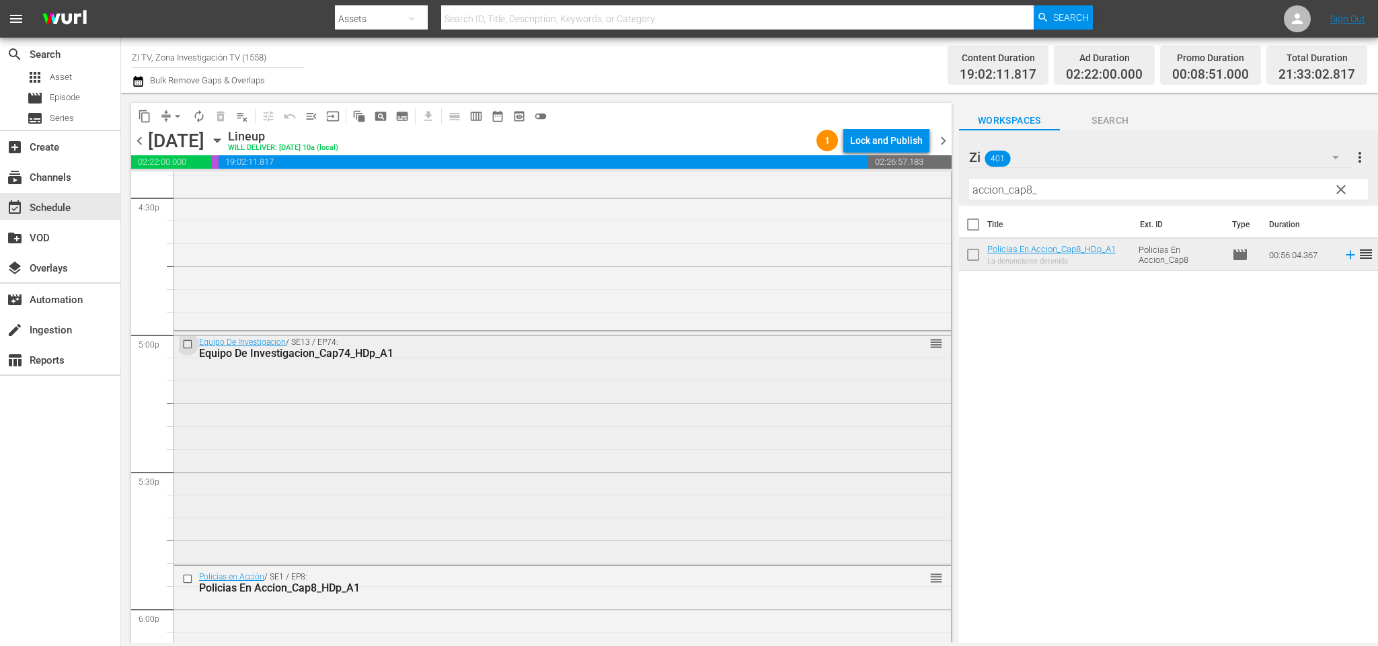
click at [190, 343] on input "checkbox" at bounding box center [189, 344] width 14 height 11
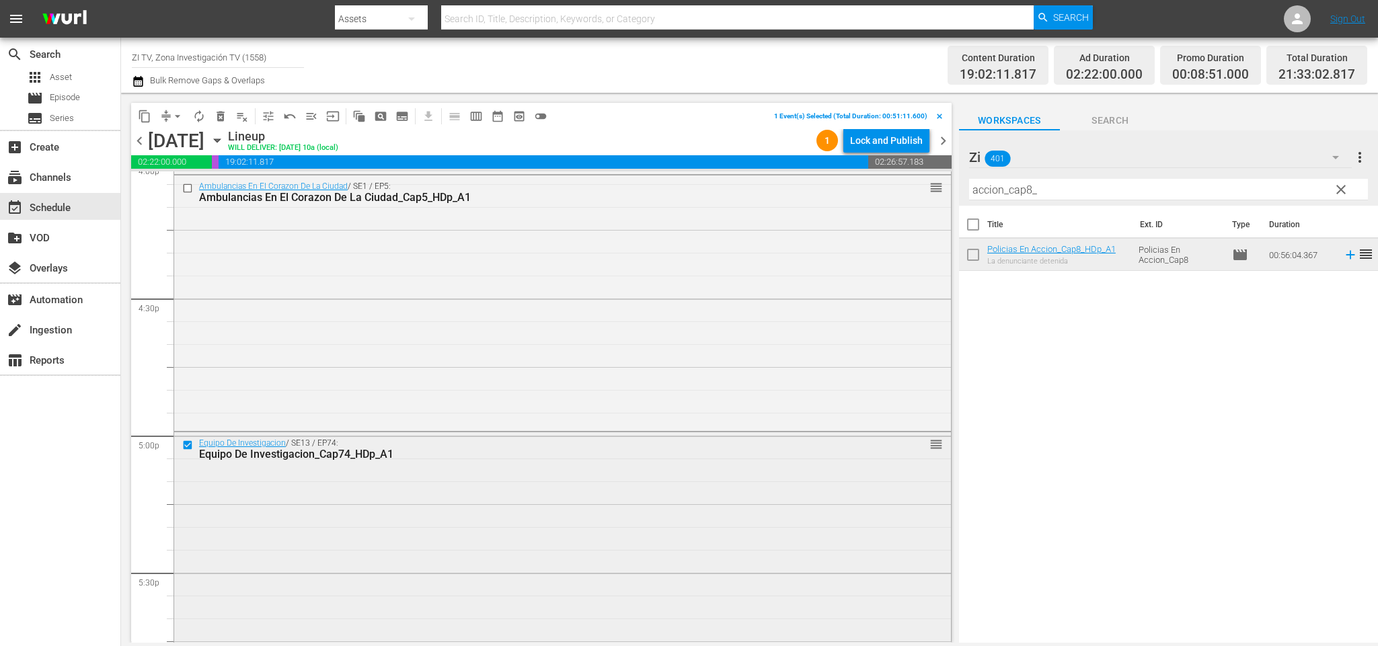
scroll to position [4300, 0]
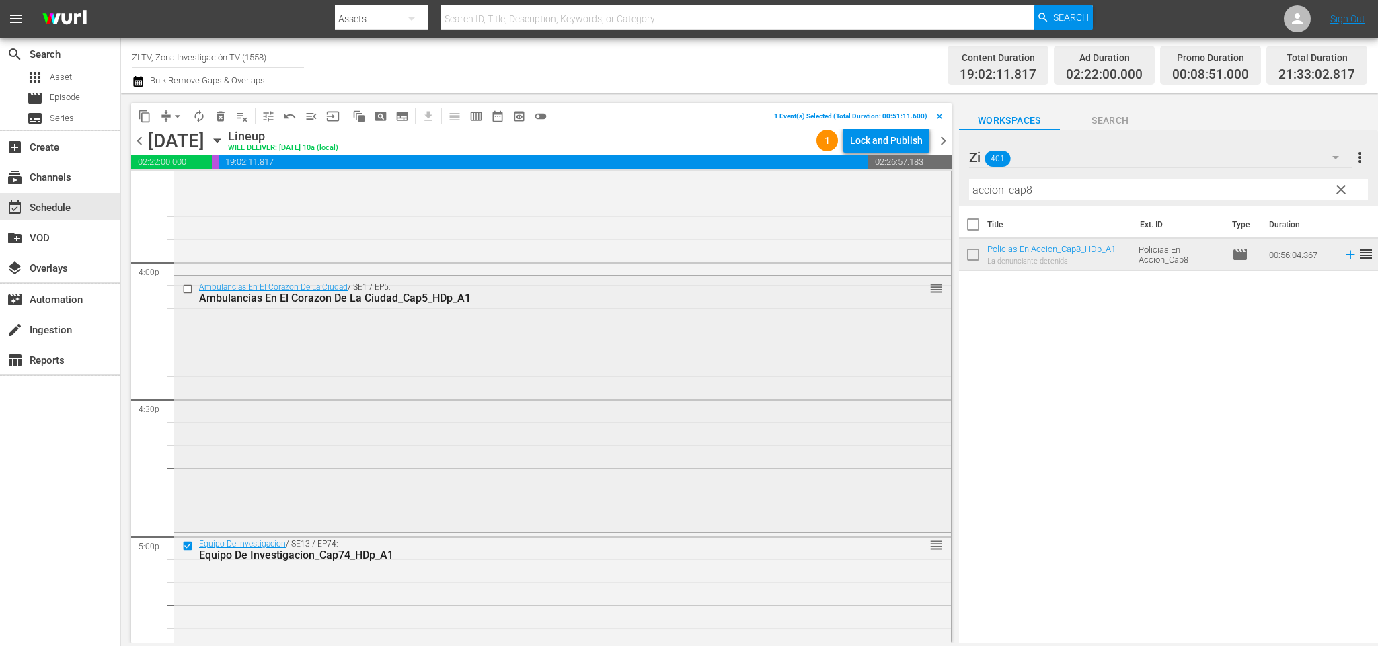
click at [186, 287] on input "checkbox" at bounding box center [189, 288] width 14 height 11
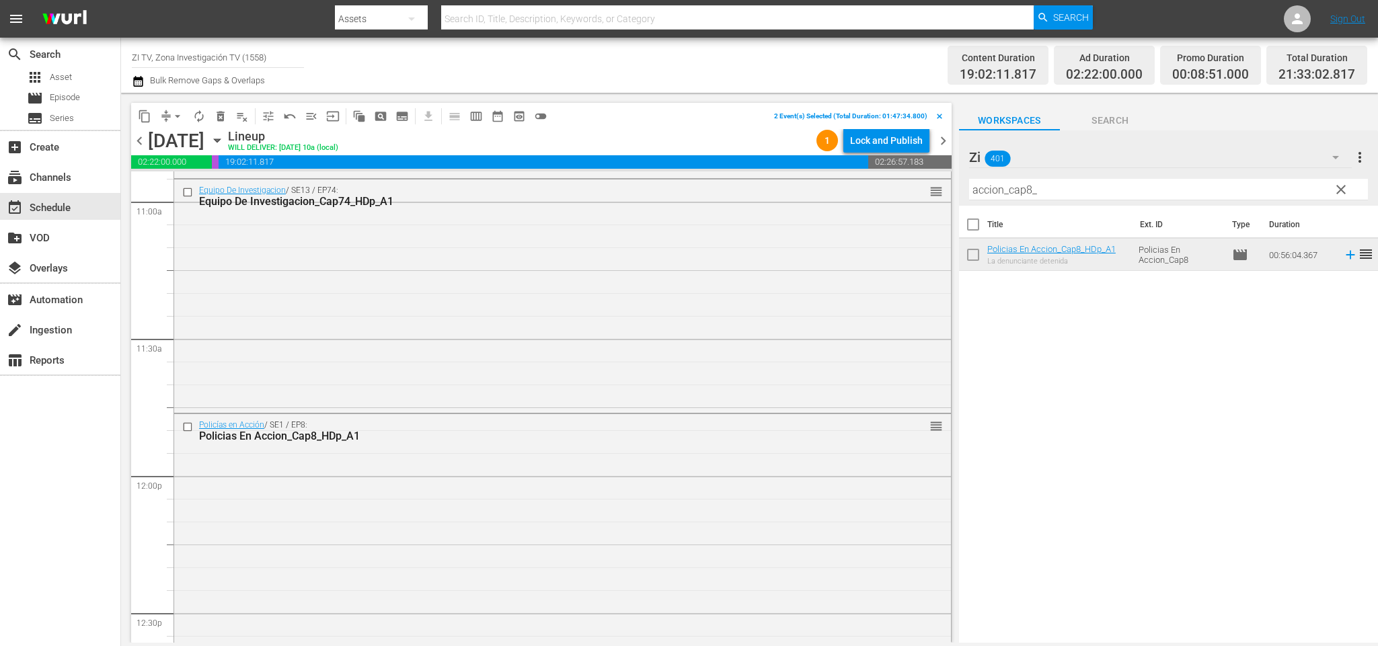
scroll to position [3190, 0]
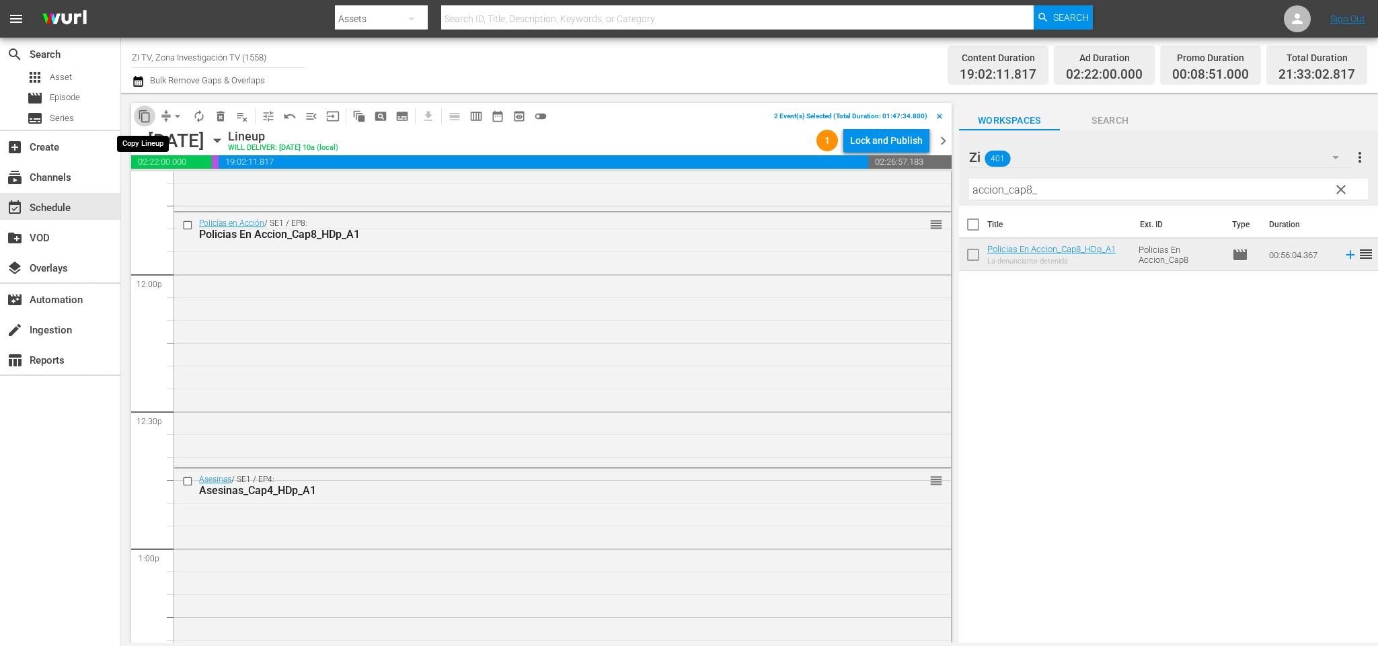
click at [141, 118] on span "content_copy" at bounding box center [144, 116] width 13 height 13
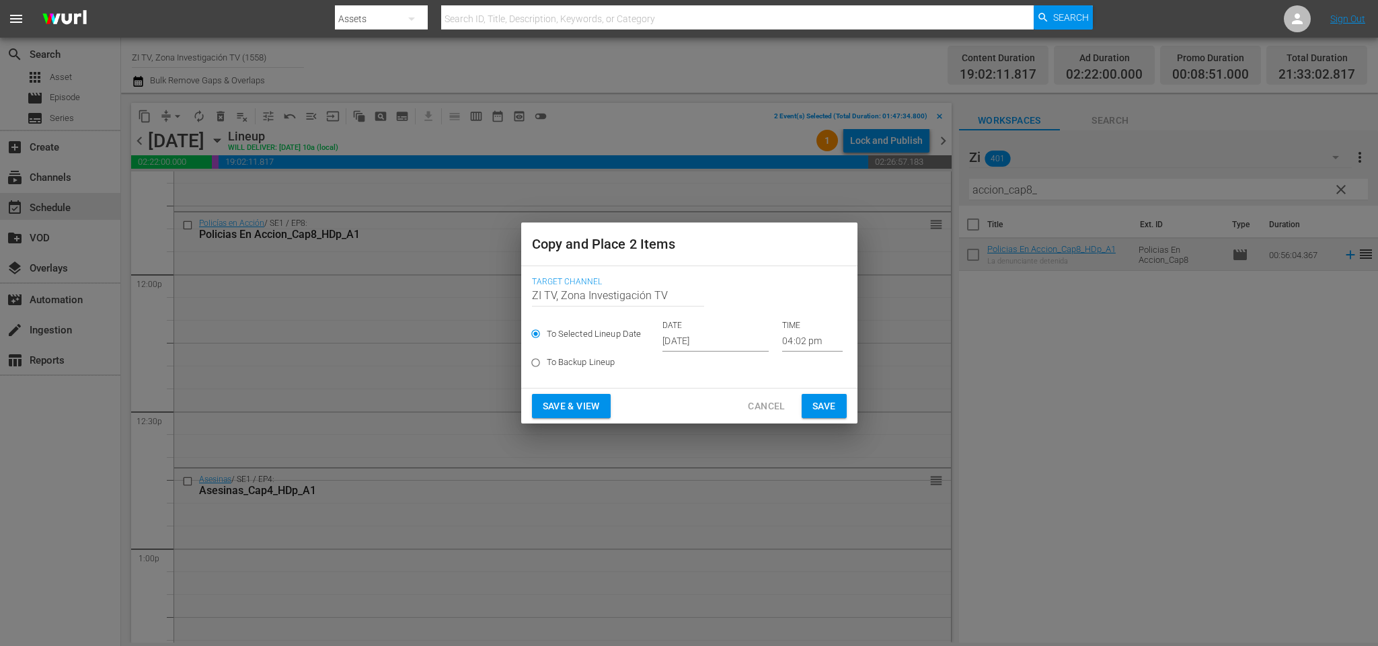
click at [678, 339] on input "Oct 10th 2025" at bounding box center [715, 342] width 106 height 20
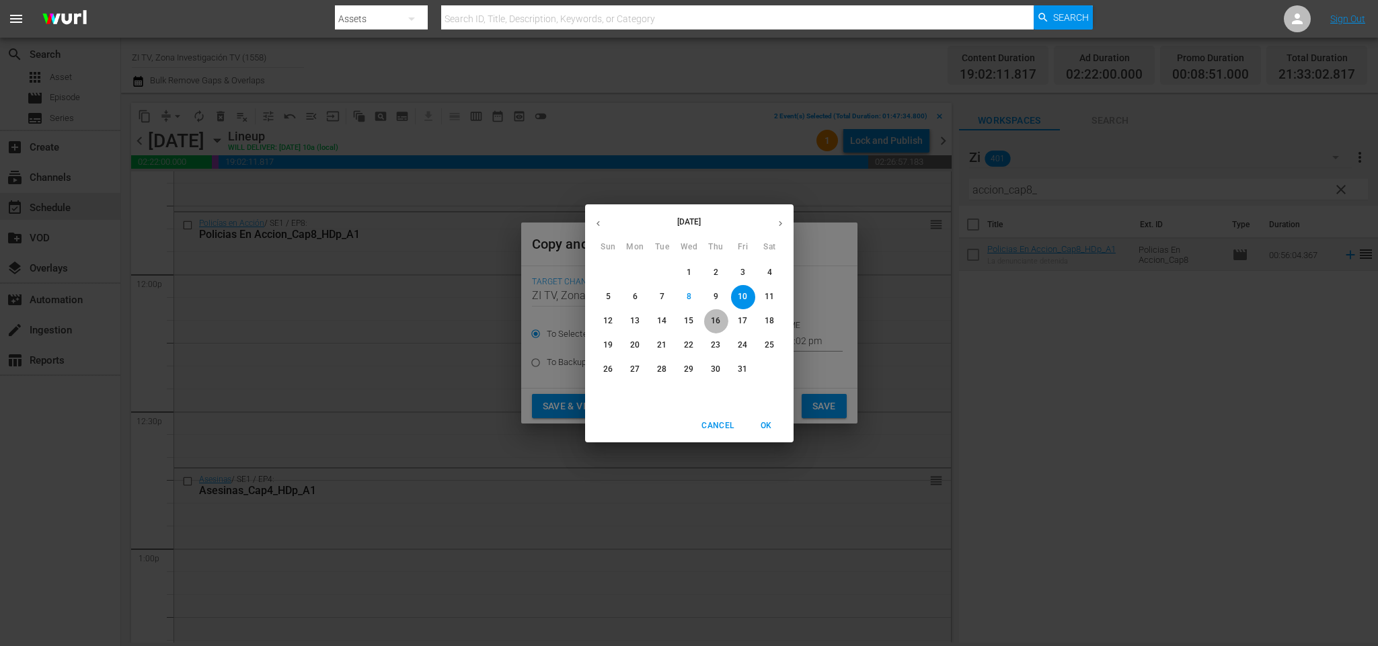
click at [711, 317] on p "16" at bounding box center [715, 320] width 9 height 11
type input "Oct 16th 2025"
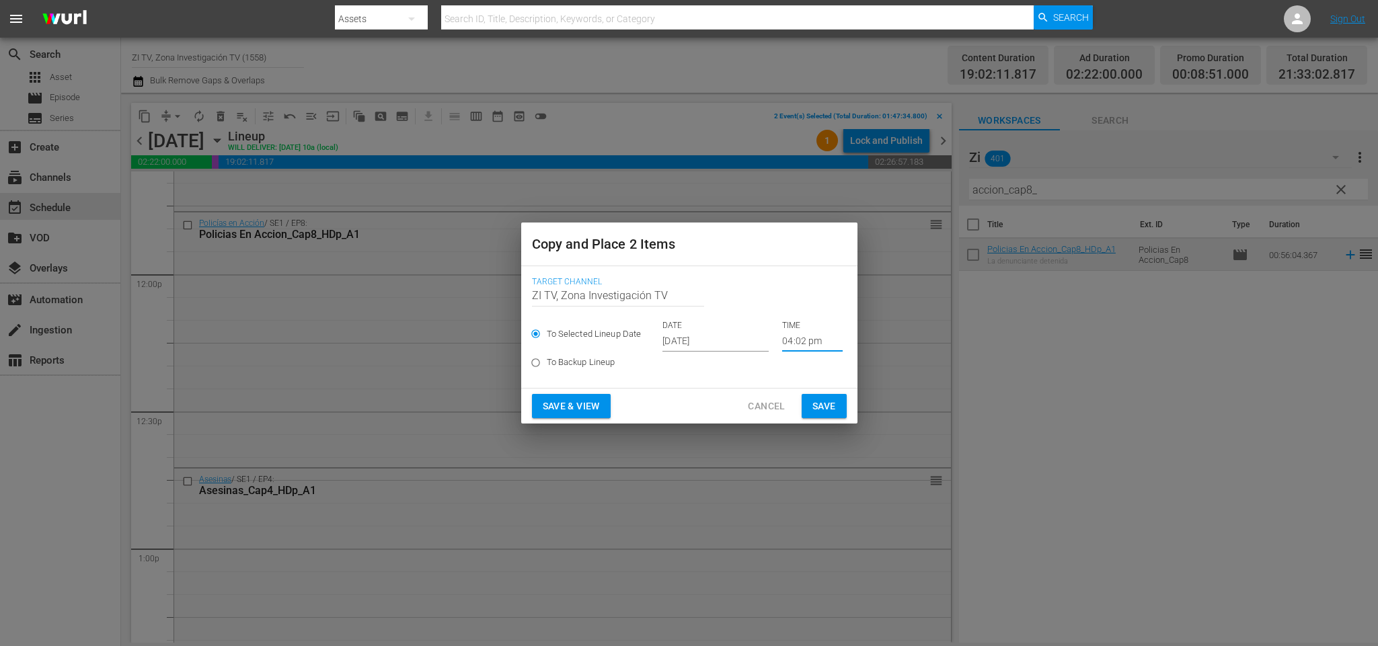
click at [782, 338] on input "04:02 pm" at bounding box center [812, 342] width 61 height 20
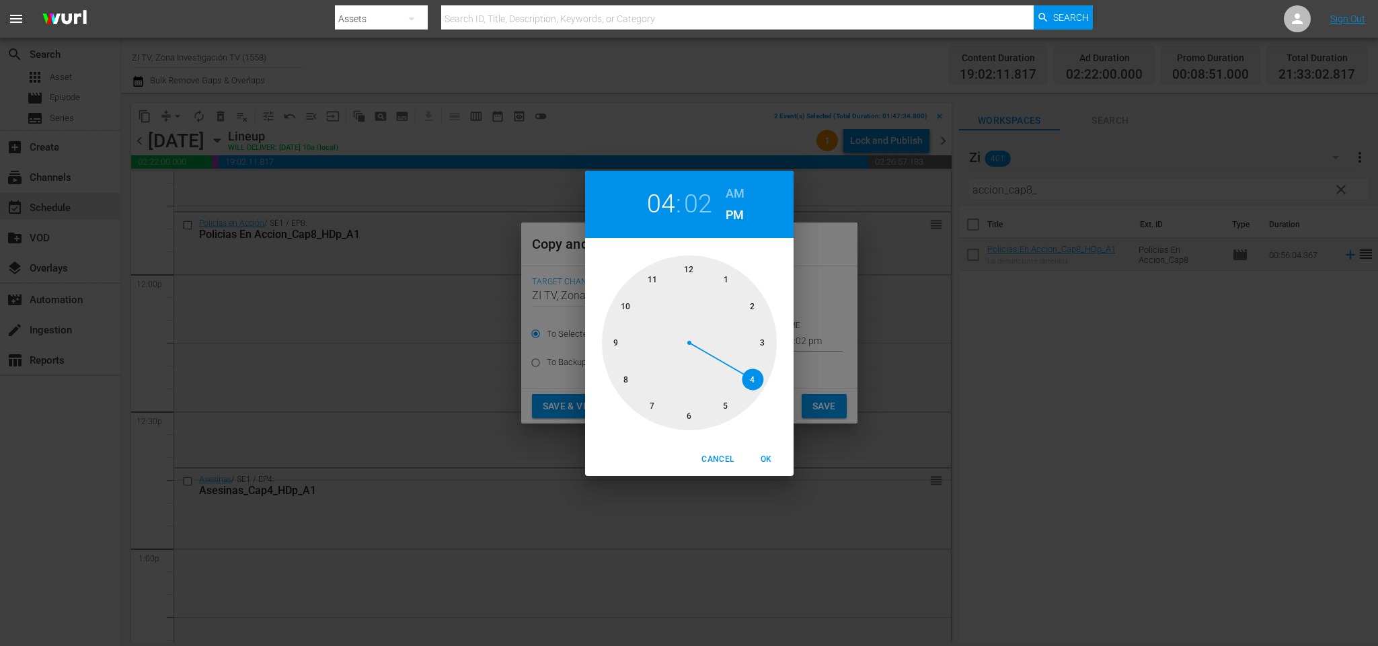
click at [687, 271] on div at bounding box center [689, 343] width 175 height 175
drag, startPoint x: 767, startPoint y: 458, endPoint x: 805, endPoint y: 432, distance: 46.5
click at [775, 449] on button "OK" at bounding box center [766, 460] width 43 height 22
type input "12:00 pm"
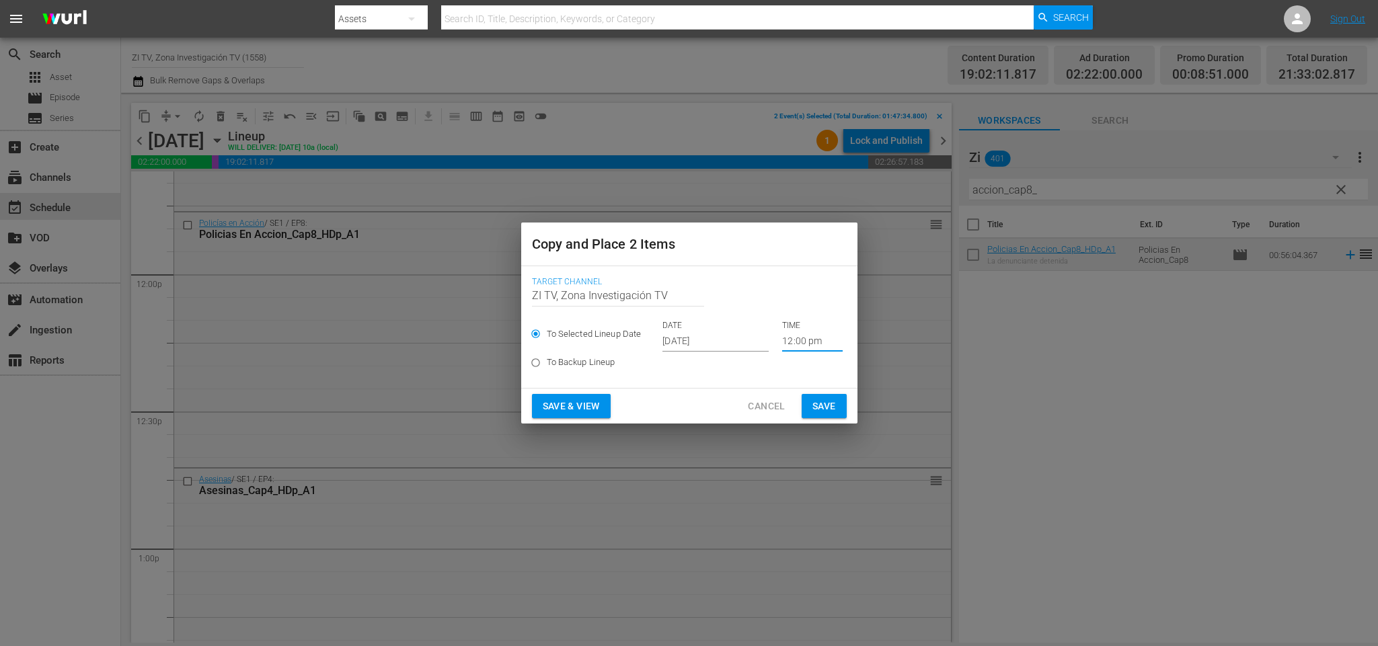
click at [830, 408] on span "Save" at bounding box center [824, 406] width 24 height 17
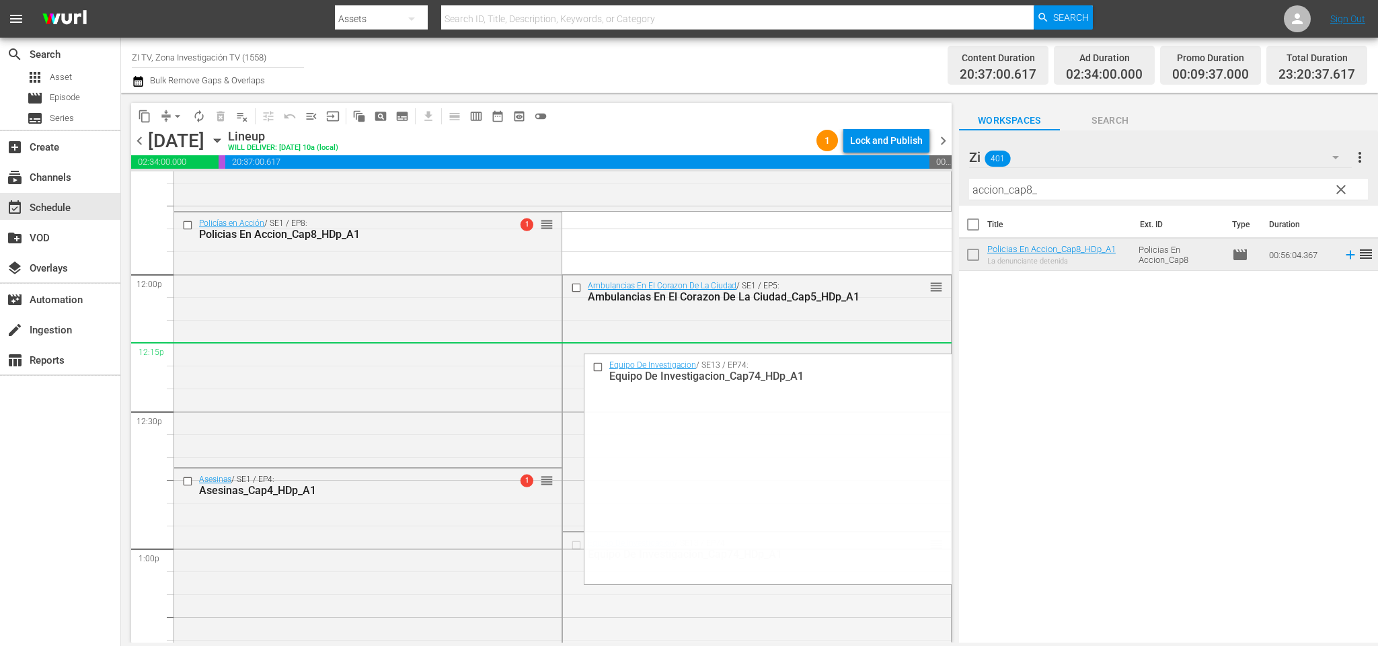
drag, startPoint x: 924, startPoint y: 547, endPoint x: 916, endPoint y: 342, distance: 206.0
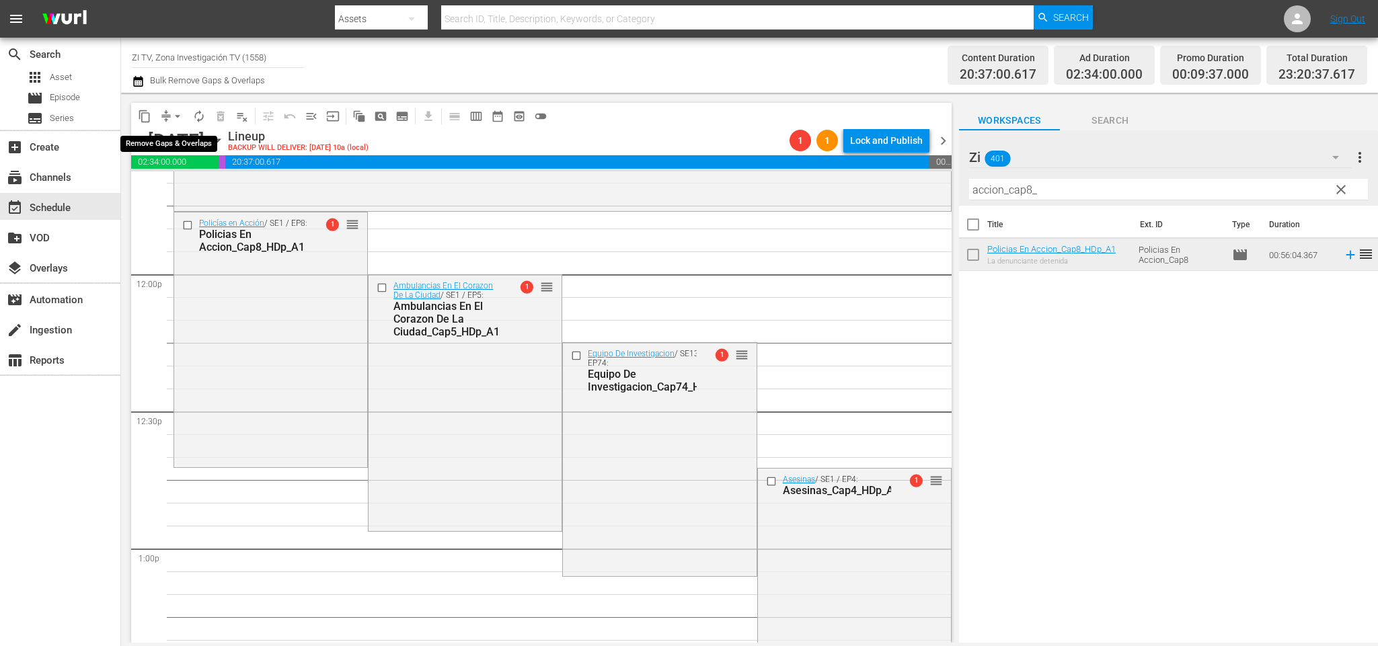
click at [174, 118] on span "arrow_drop_down" at bounding box center [177, 116] width 13 height 13
click at [200, 178] on li "Align to End of Previous Day" at bounding box center [180, 187] width 141 height 22
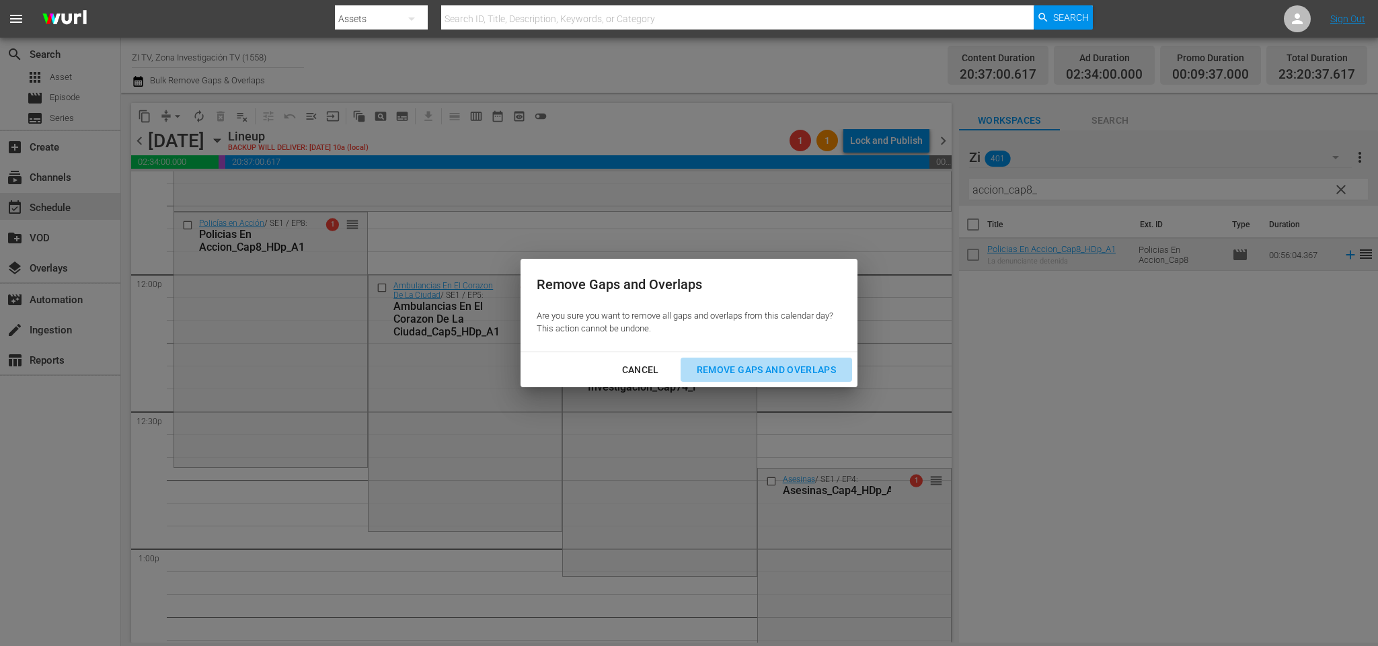
click at [813, 373] on div "Remove Gaps and Overlaps" at bounding box center [766, 370] width 161 height 17
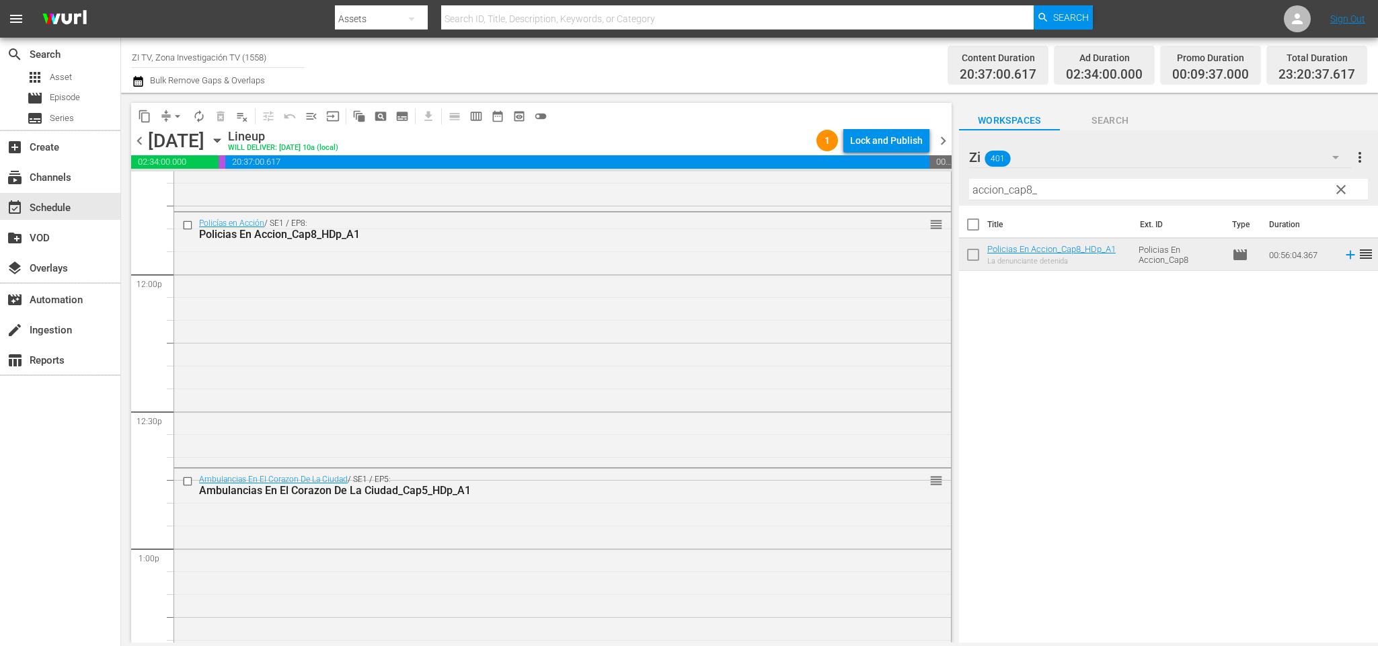
scroll to position [3493, 0]
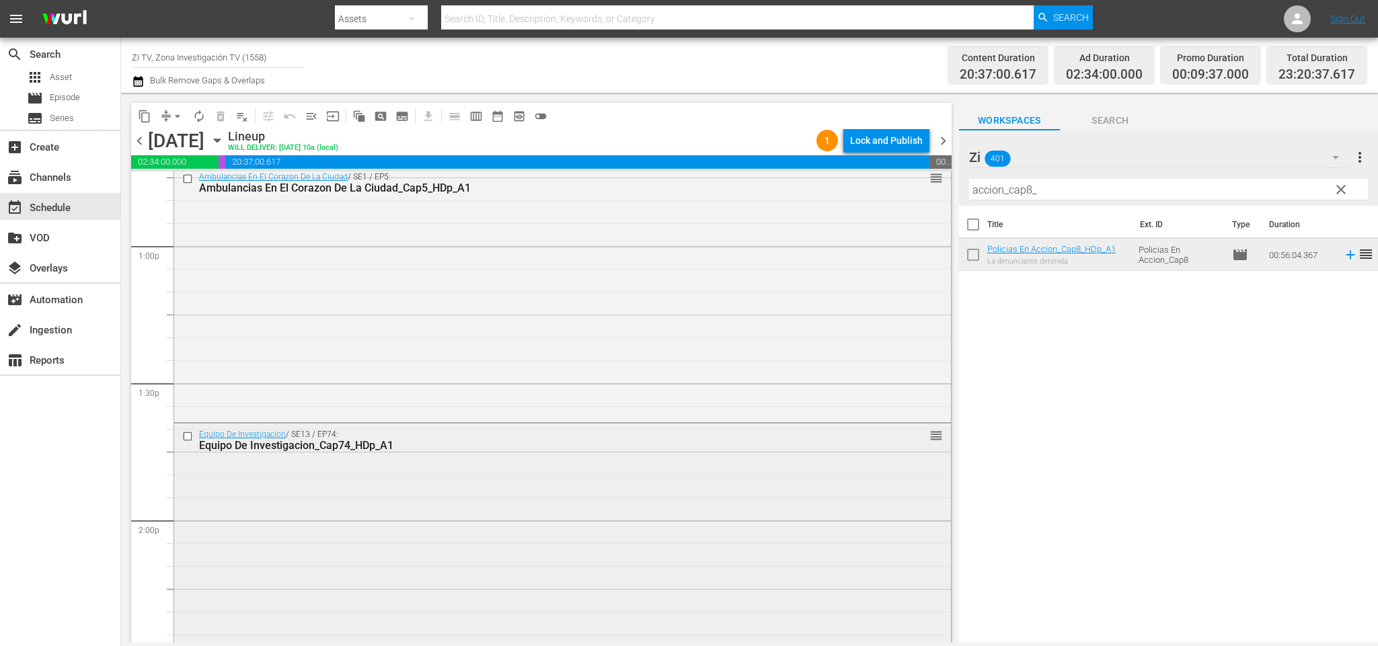
click at [934, 436] on div "Equipo De Investigacion / SE13 / EP74: Equipo De Investigacion_Cap74_HDp_A1 reo…" at bounding box center [563, 540] width 778 height 234
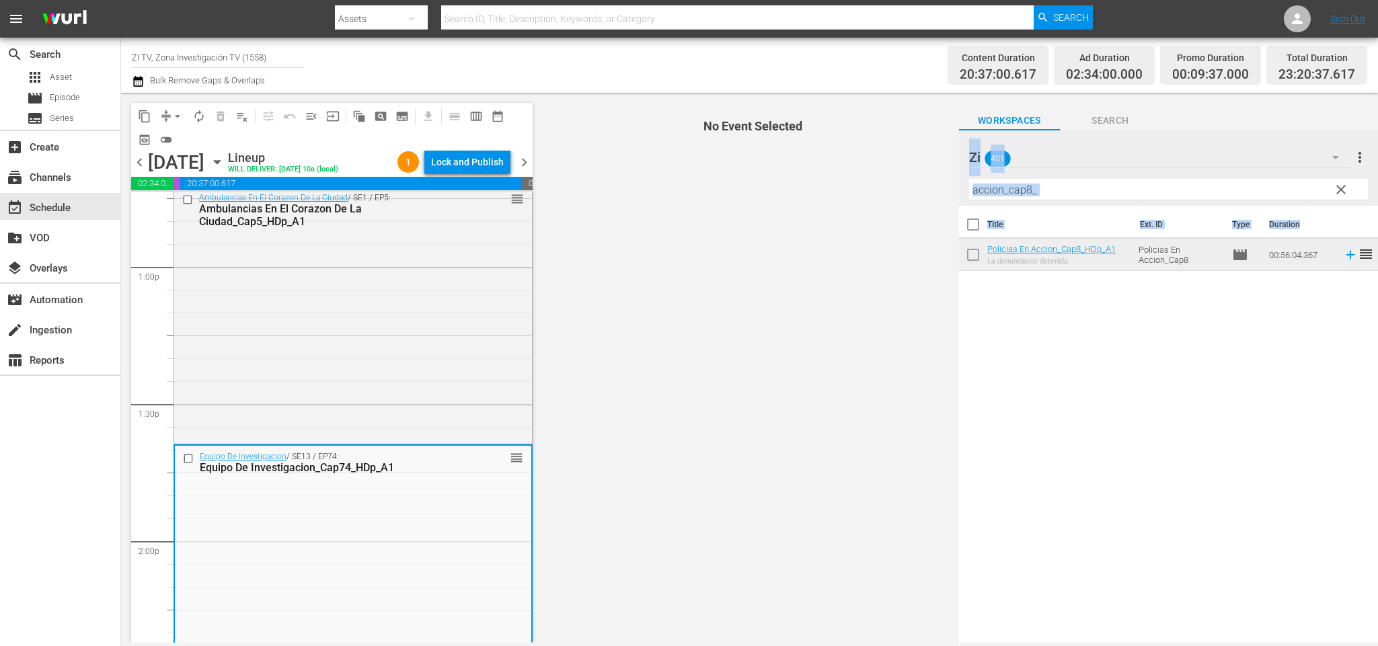
click at [960, 553] on div "content_copy compress arrow_drop_down autorenew_outlined delete_forever_outline…" at bounding box center [749, 368] width 1257 height 550
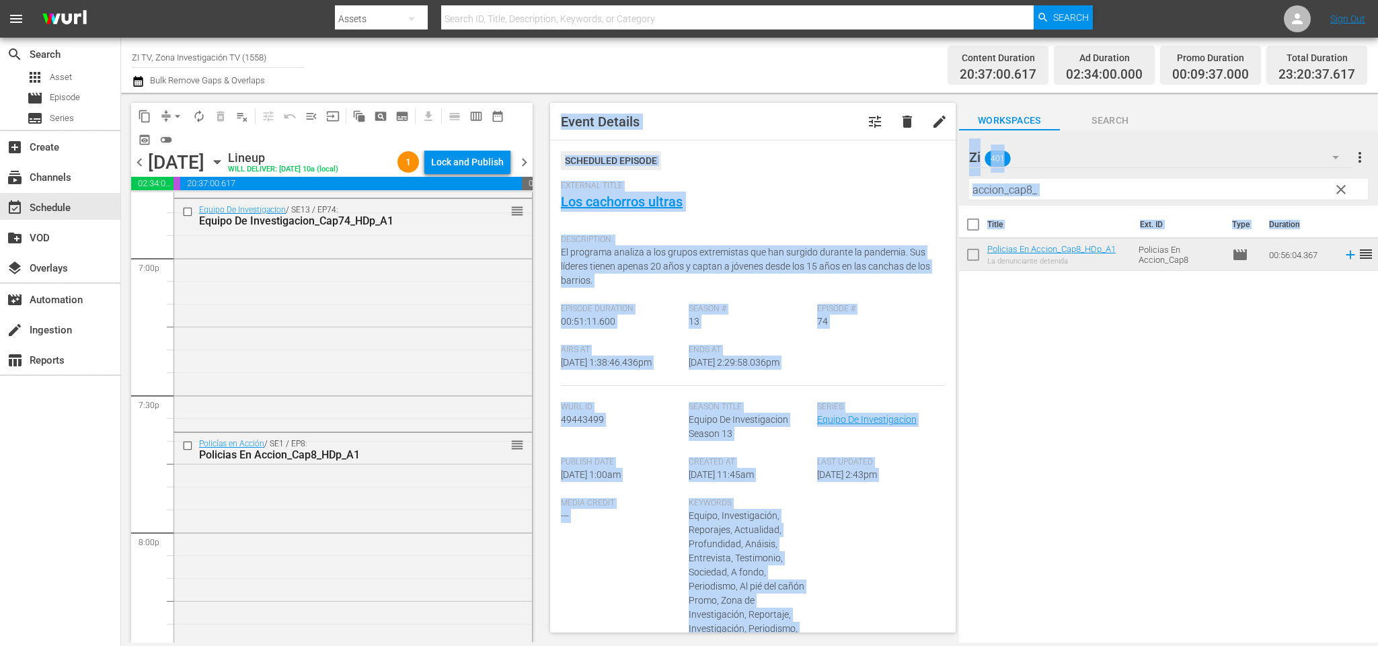
scroll to position [6134, 0]
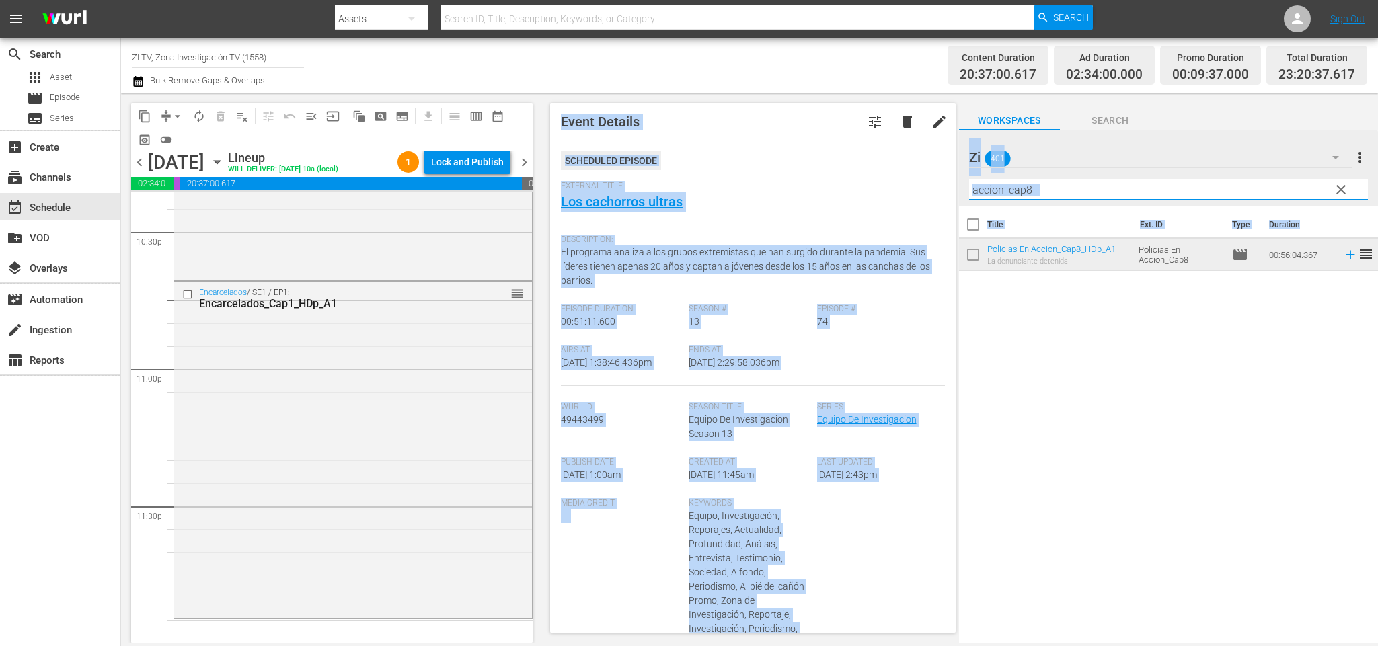
click at [1030, 184] on input "accion_cap8_" at bounding box center [1168, 190] width 399 height 22
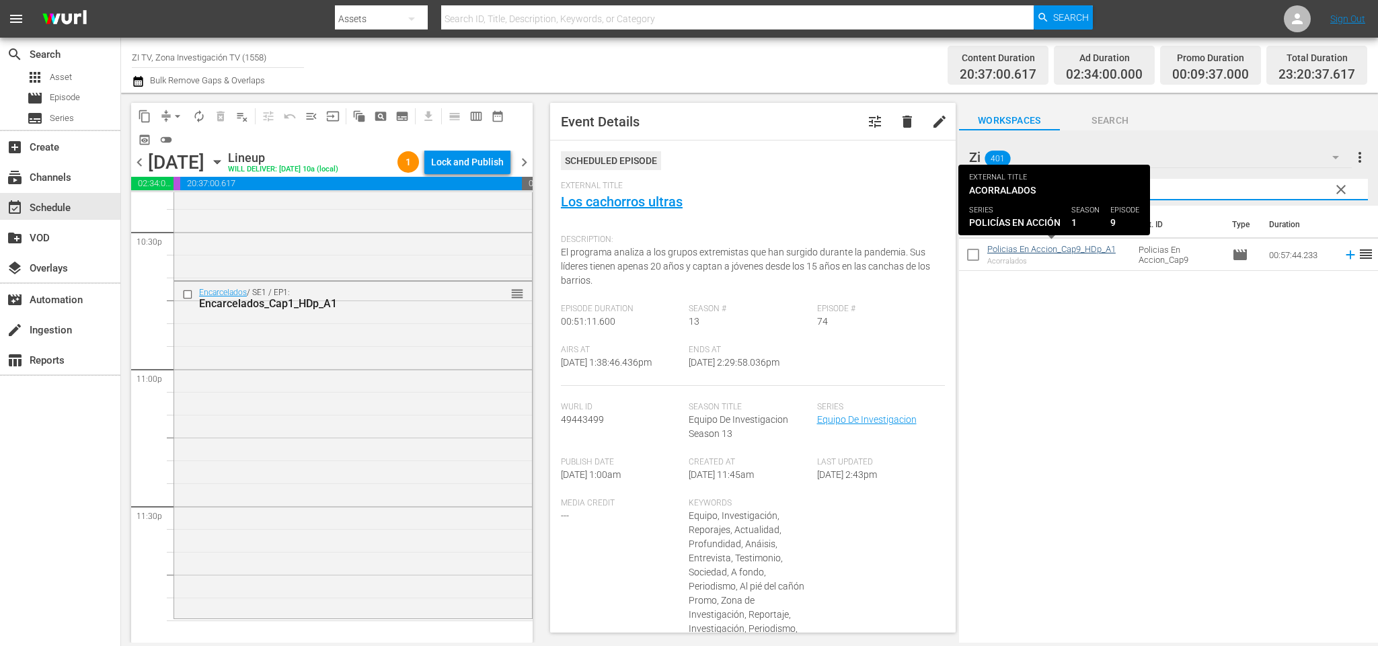
type input "accion_cap9_"
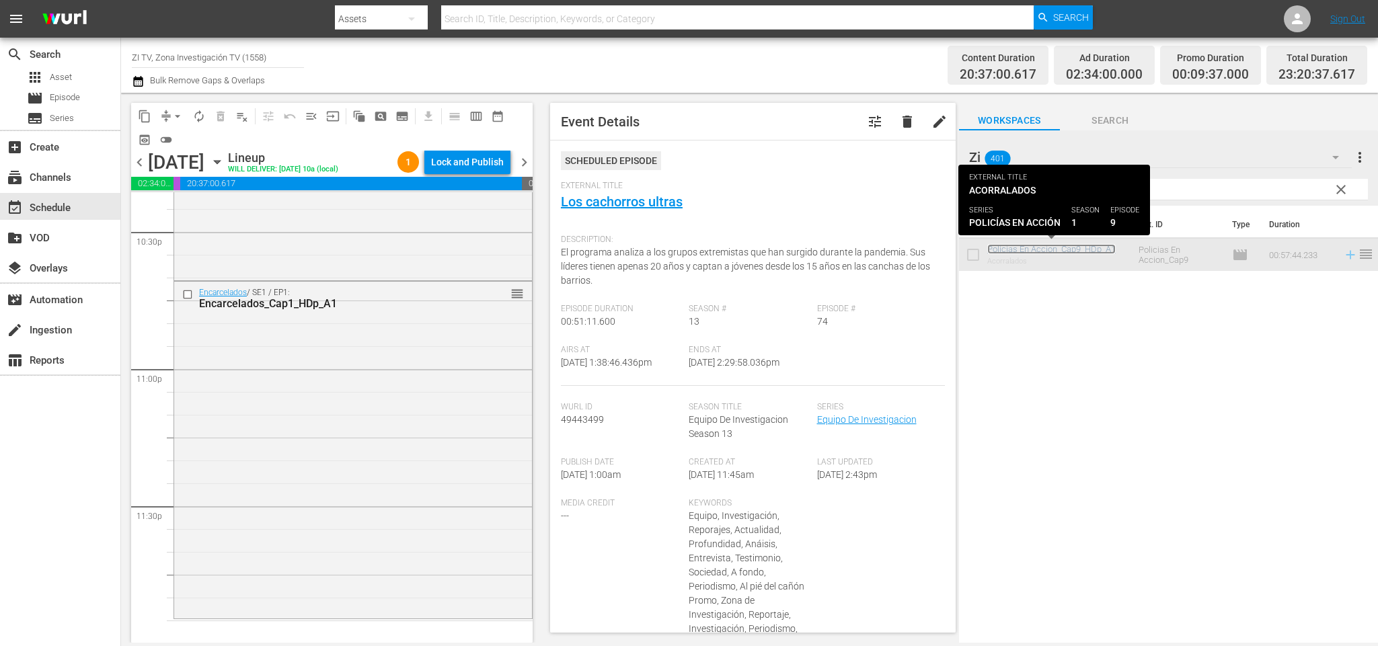
scroll to position [6136, 0]
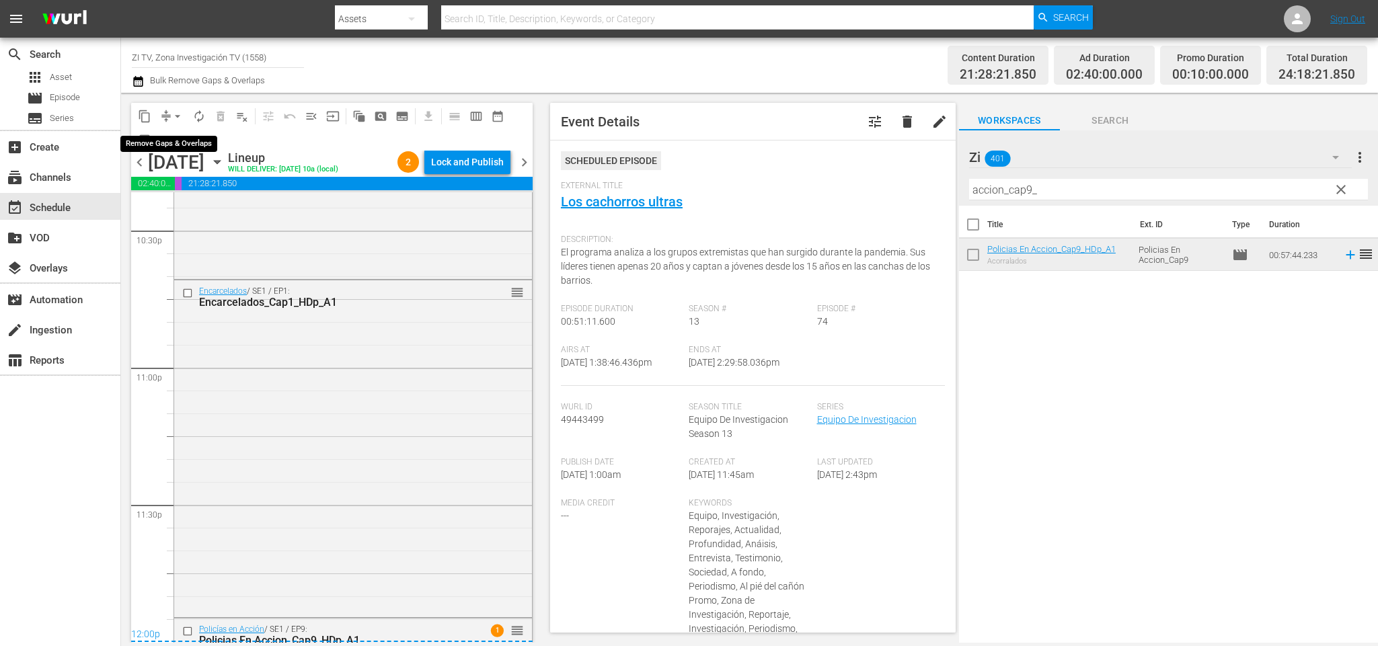
click at [178, 115] on span "arrow_drop_down" at bounding box center [177, 116] width 13 height 13
click at [196, 186] on li "Align to End of Previous Day" at bounding box center [180, 187] width 141 height 22
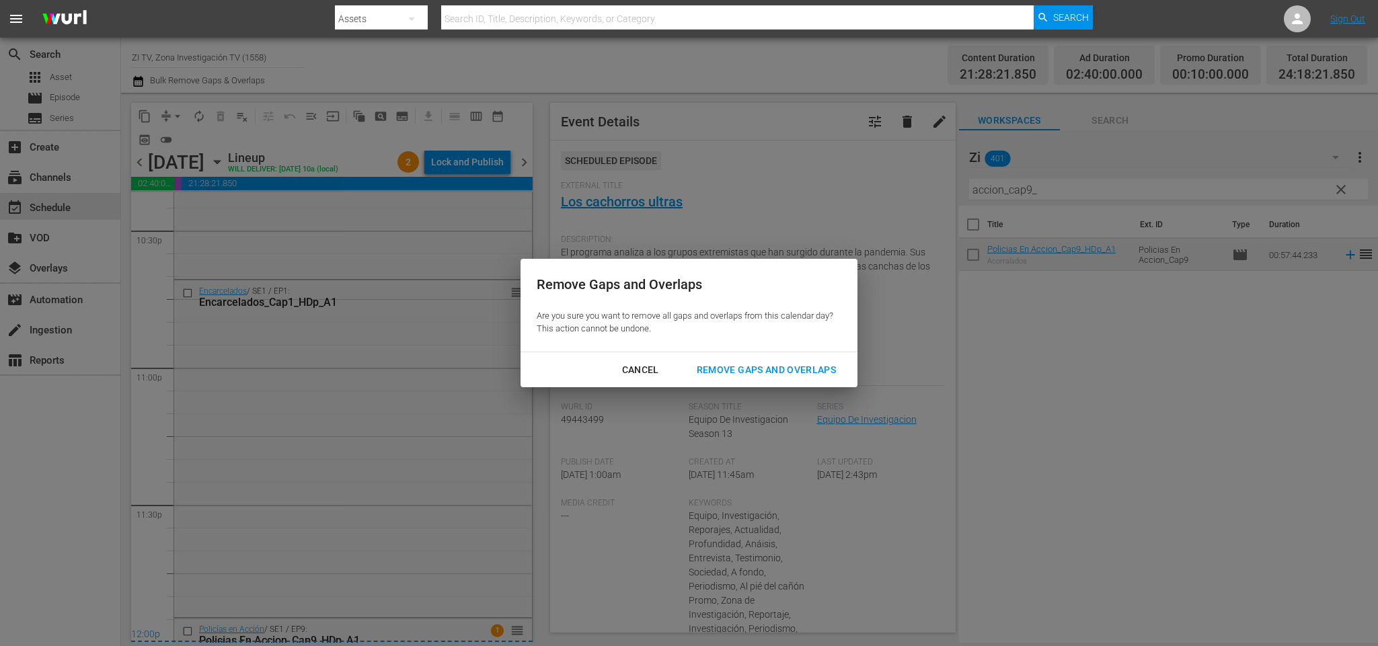
click at [753, 366] on div "Remove Gaps and Overlaps" at bounding box center [766, 370] width 161 height 17
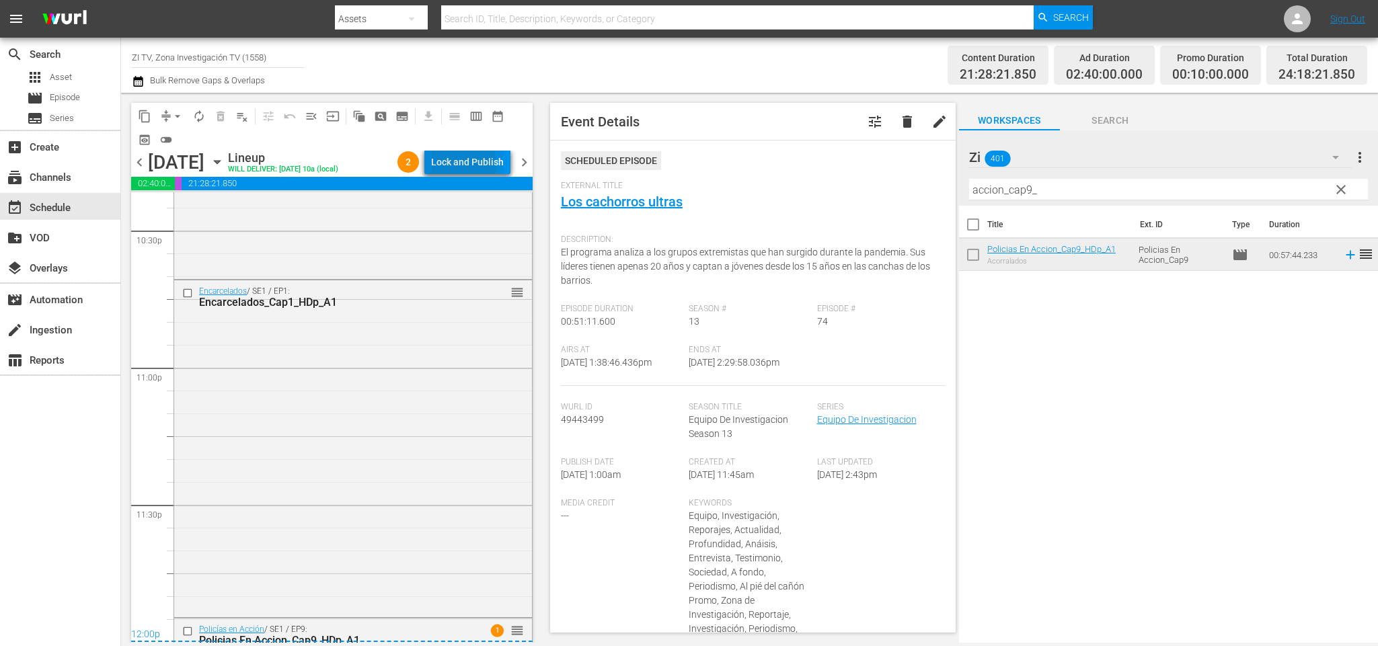
click at [454, 164] on div "Lock and Publish" at bounding box center [467, 162] width 73 height 24
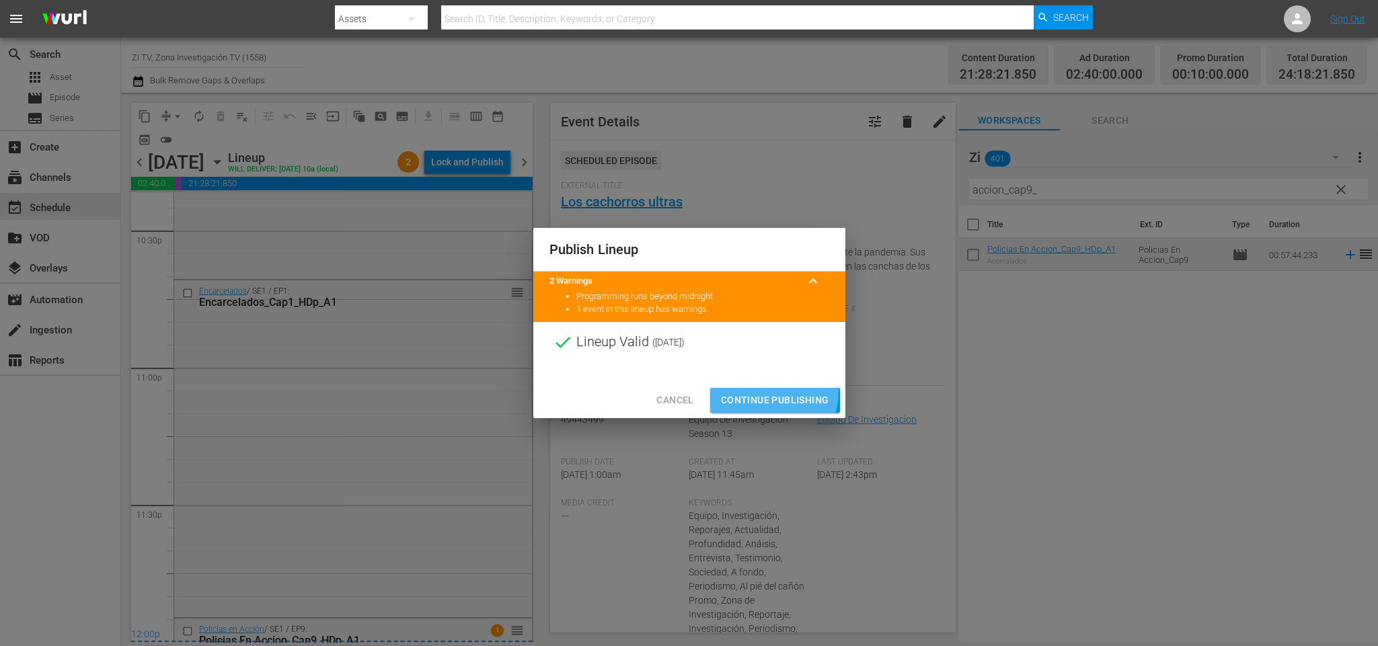
click at [771, 392] on span "Continue Publishing" at bounding box center [775, 400] width 108 height 17
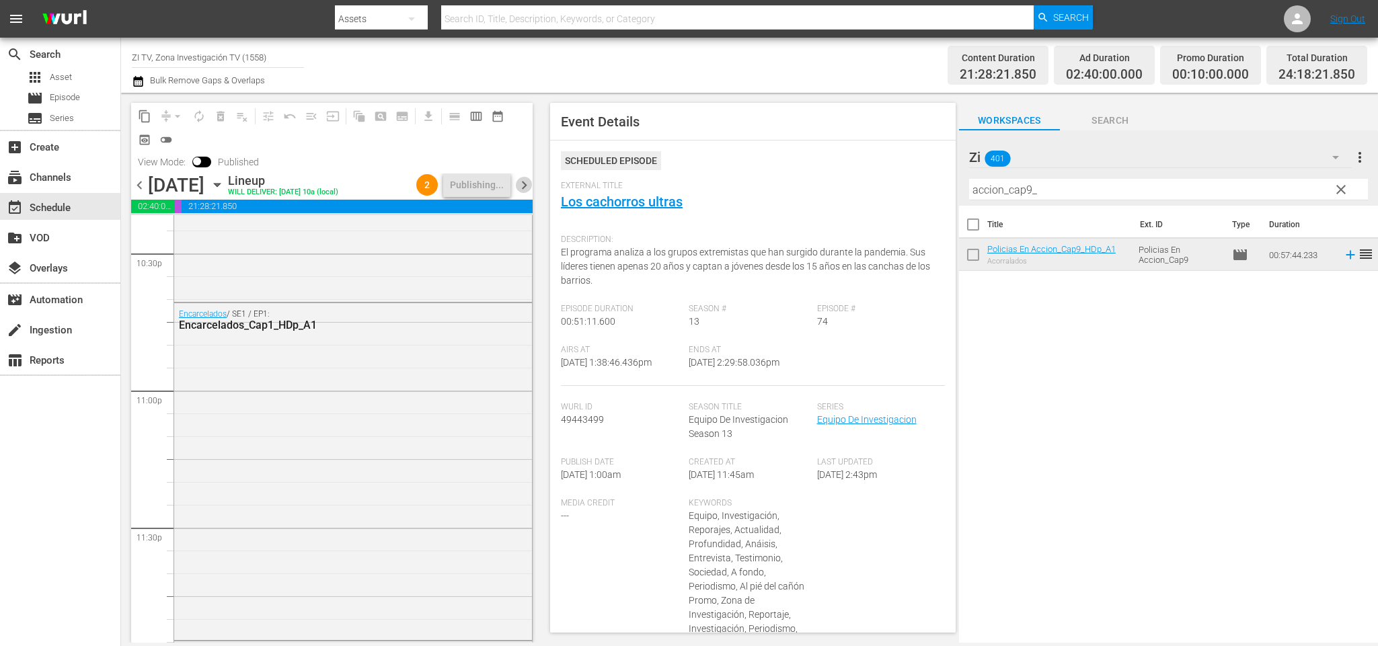
click at [519, 182] on span "chevron_right" at bounding box center [524, 185] width 17 height 17
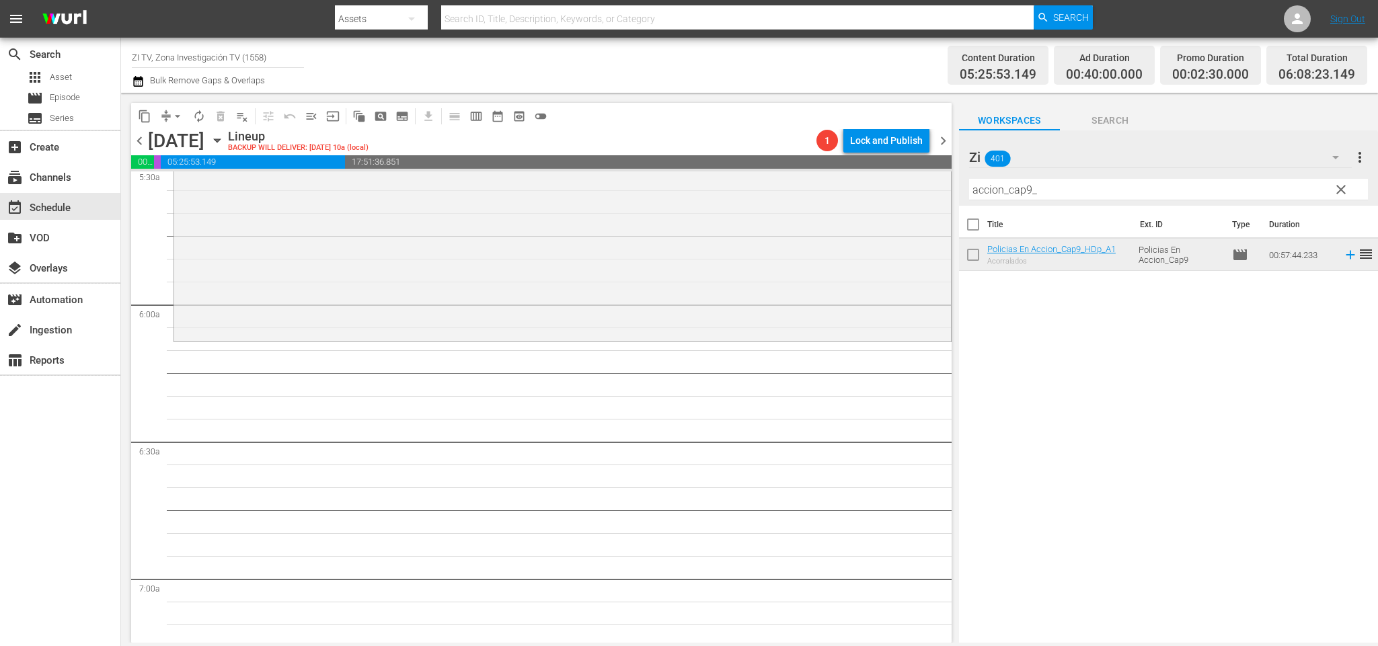
scroll to position [1211, 0]
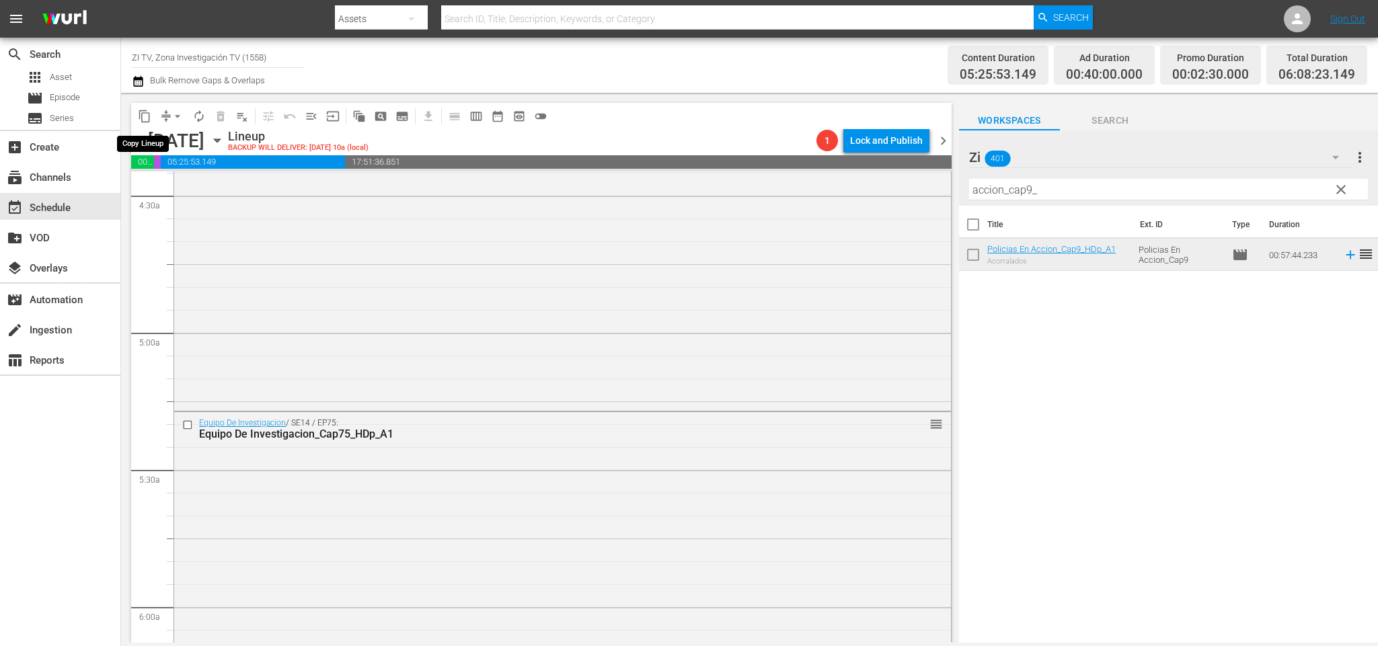
click at [149, 116] on span "content_copy" at bounding box center [144, 116] width 13 height 13
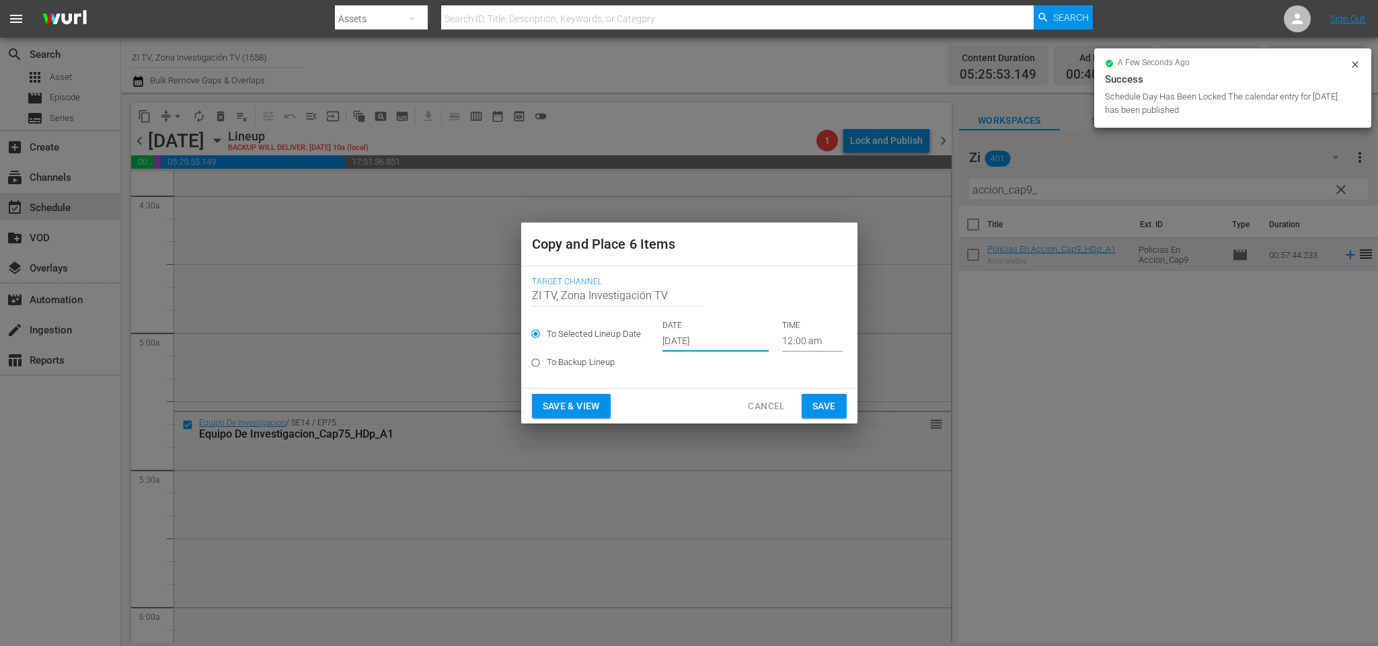
click at [700, 335] on input "Oct 10th 2025" at bounding box center [715, 342] width 106 height 20
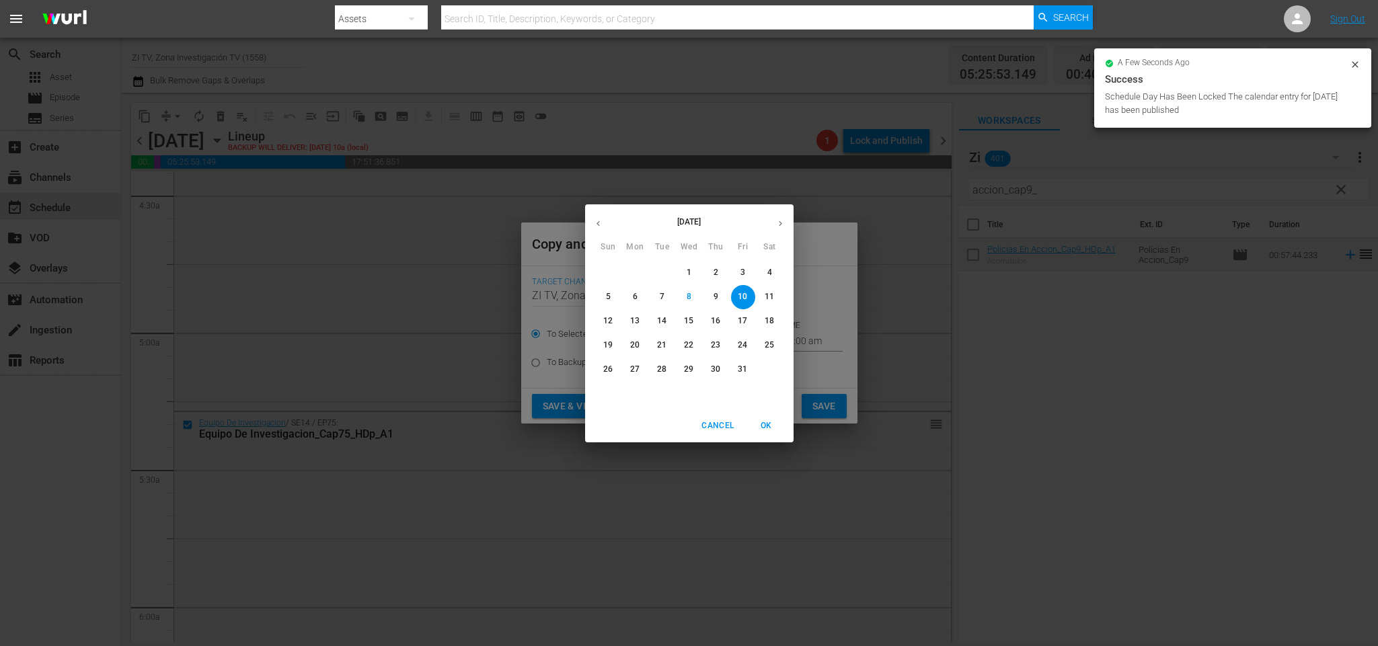
click at [747, 313] on button "17" at bounding box center [743, 321] width 24 height 24
type input "Oct 17th 2025"
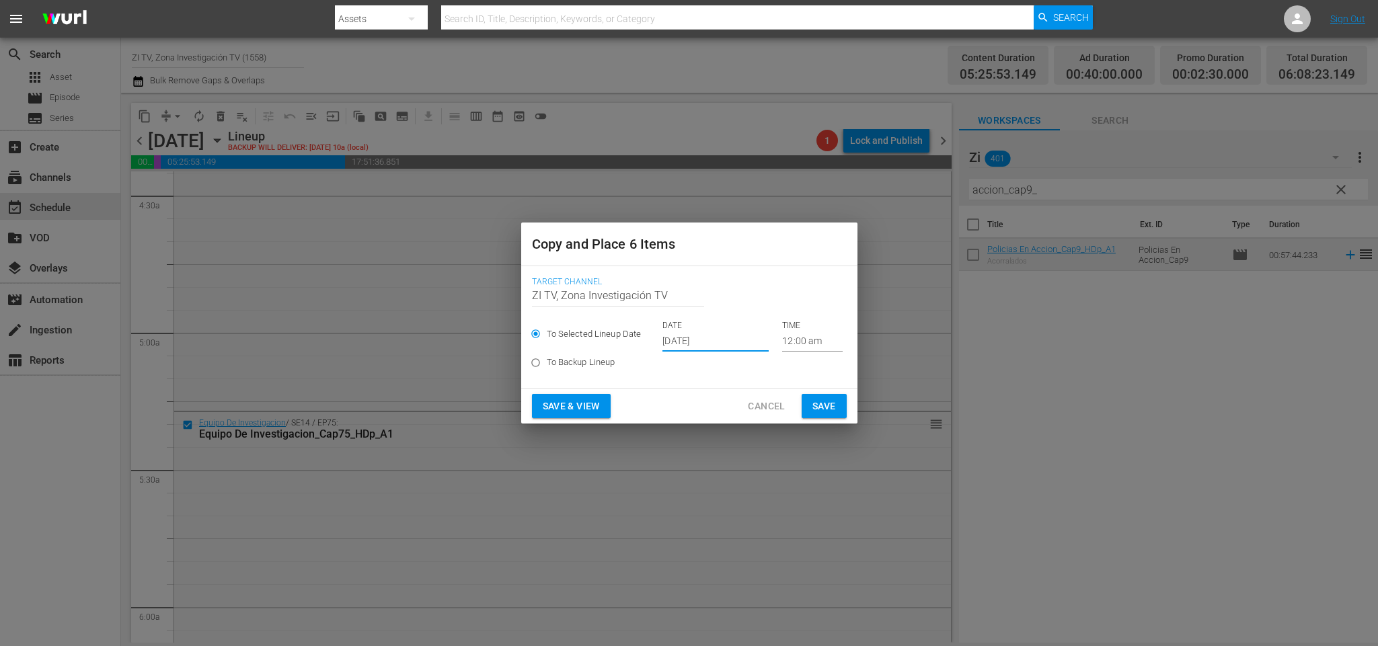
click at [800, 338] on input "12:00 am" at bounding box center [812, 342] width 61 height 20
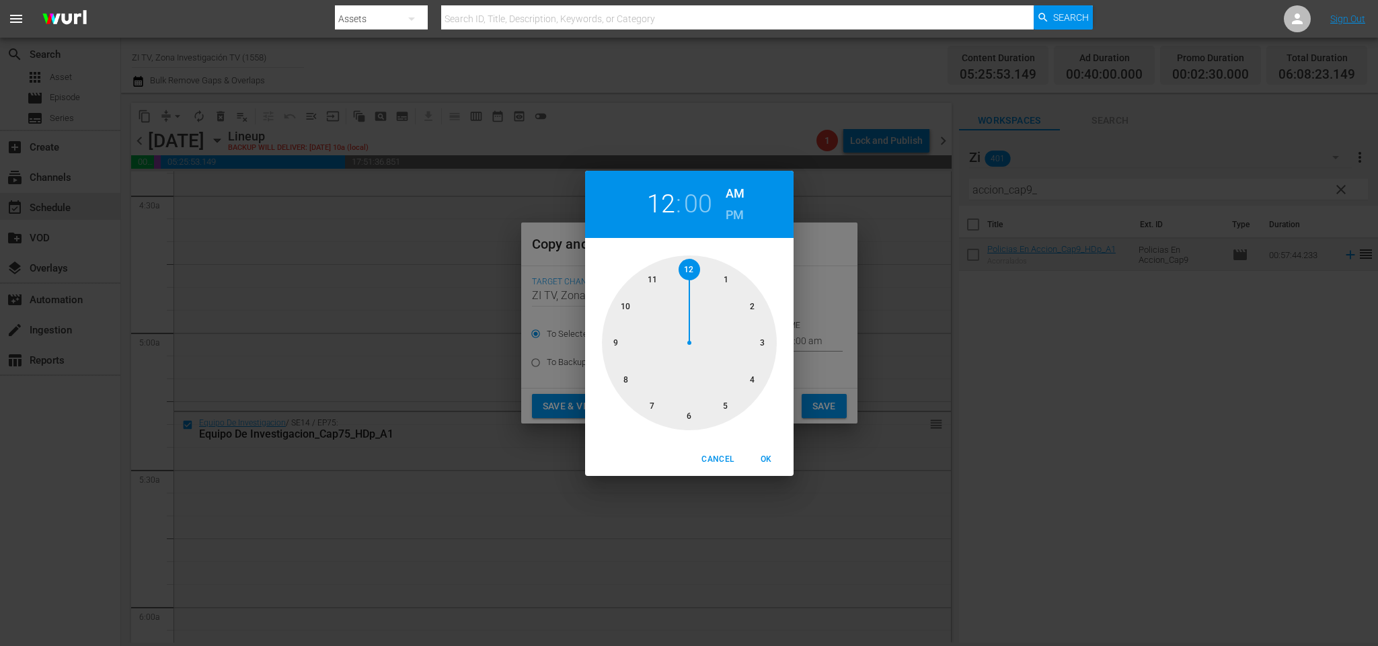
click at [724, 408] on div at bounding box center [689, 343] width 175 height 175
click at [690, 420] on div at bounding box center [689, 343] width 175 height 175
drag, startPoint x: 761, startPoint y: 459, endPoint x: 826, endPoint y: 422, distance: 74.1
click at [763, 455] on span "OK" at bounding box center [767, 460] width 32 height 14
type input "05:30 am"
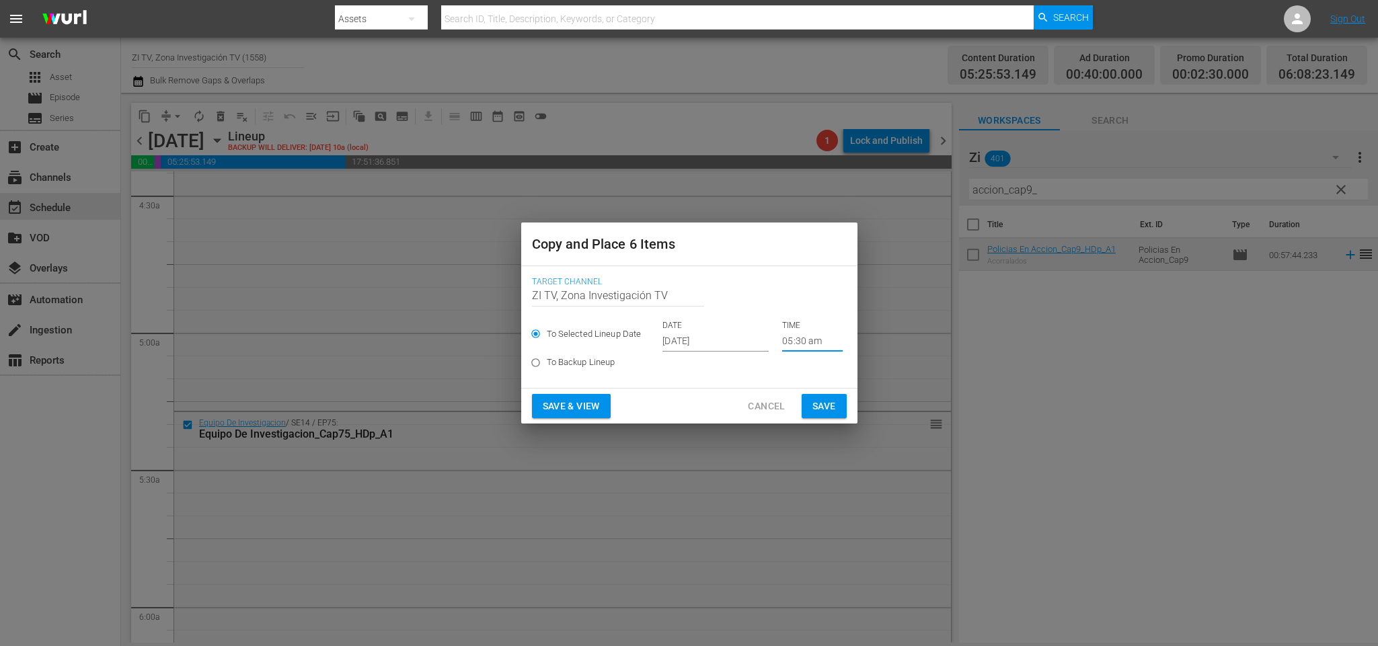
click at [841, 410] on button "Save" at bounding box center [824, 406] width 45 height 25
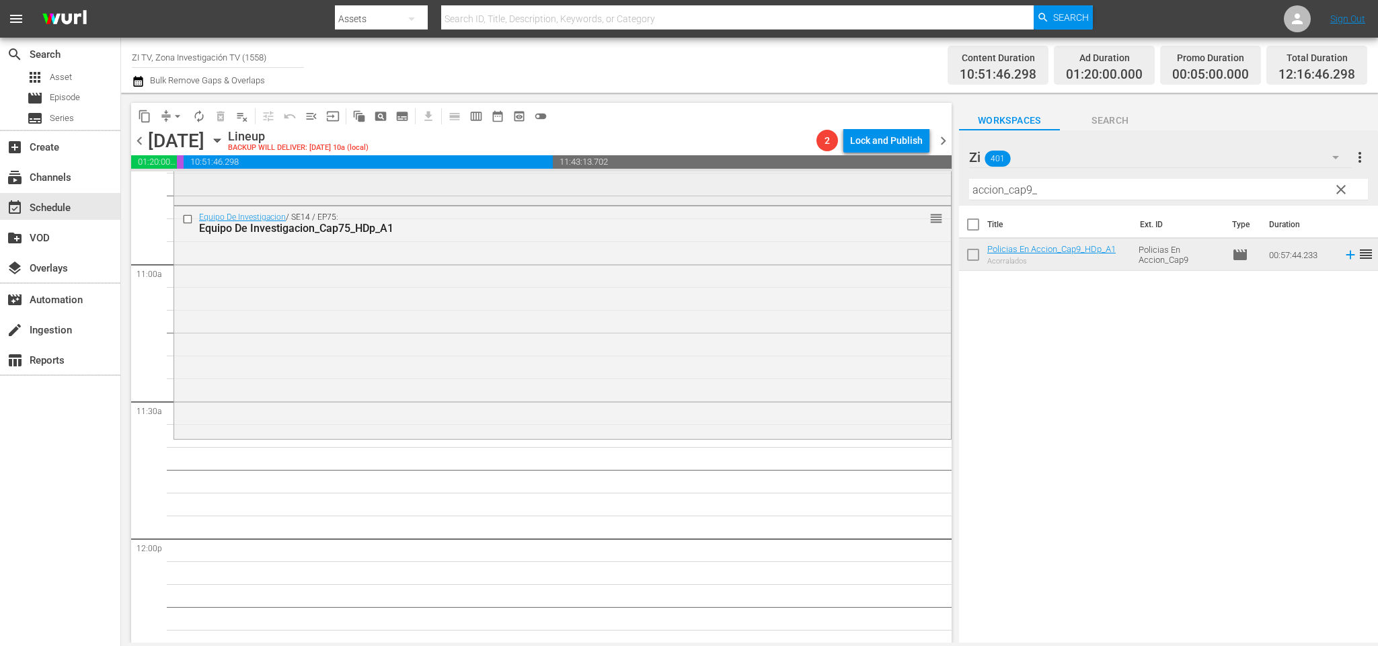
scroll to position [2825, 0]
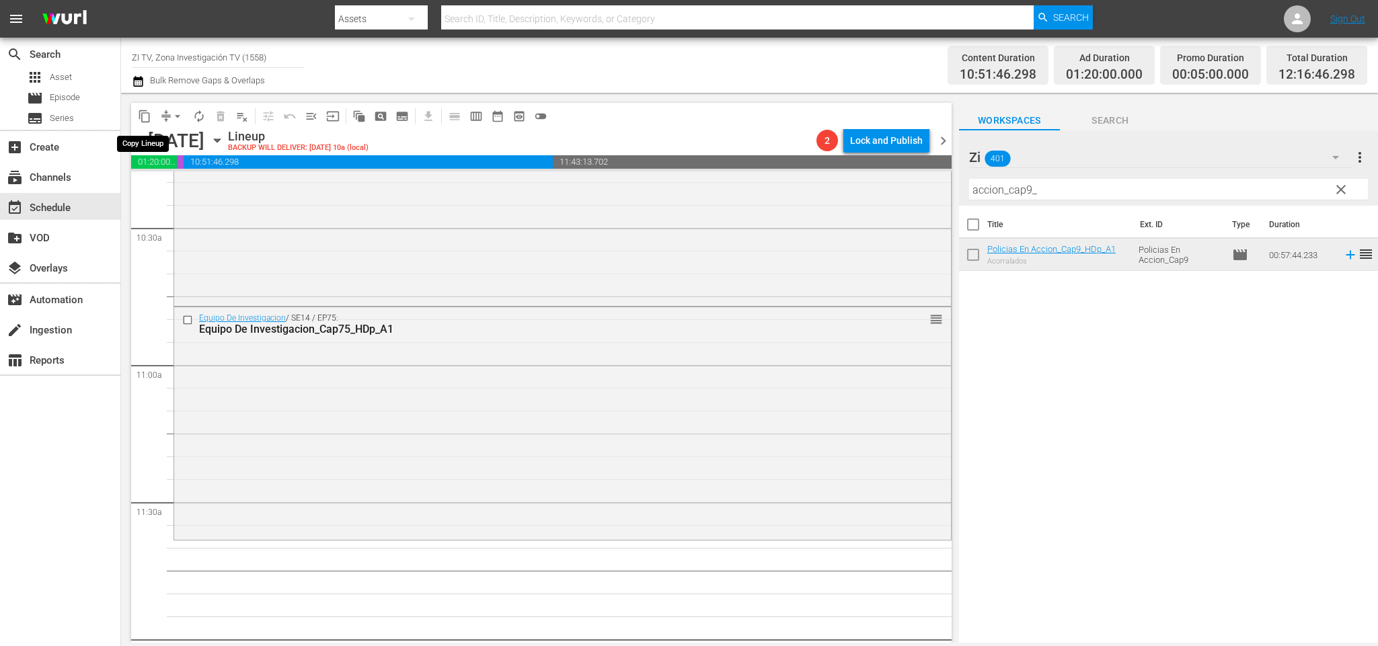
click at [145, 117] on span "content_copy" at bounding box center [144, 116] width 13 height 13
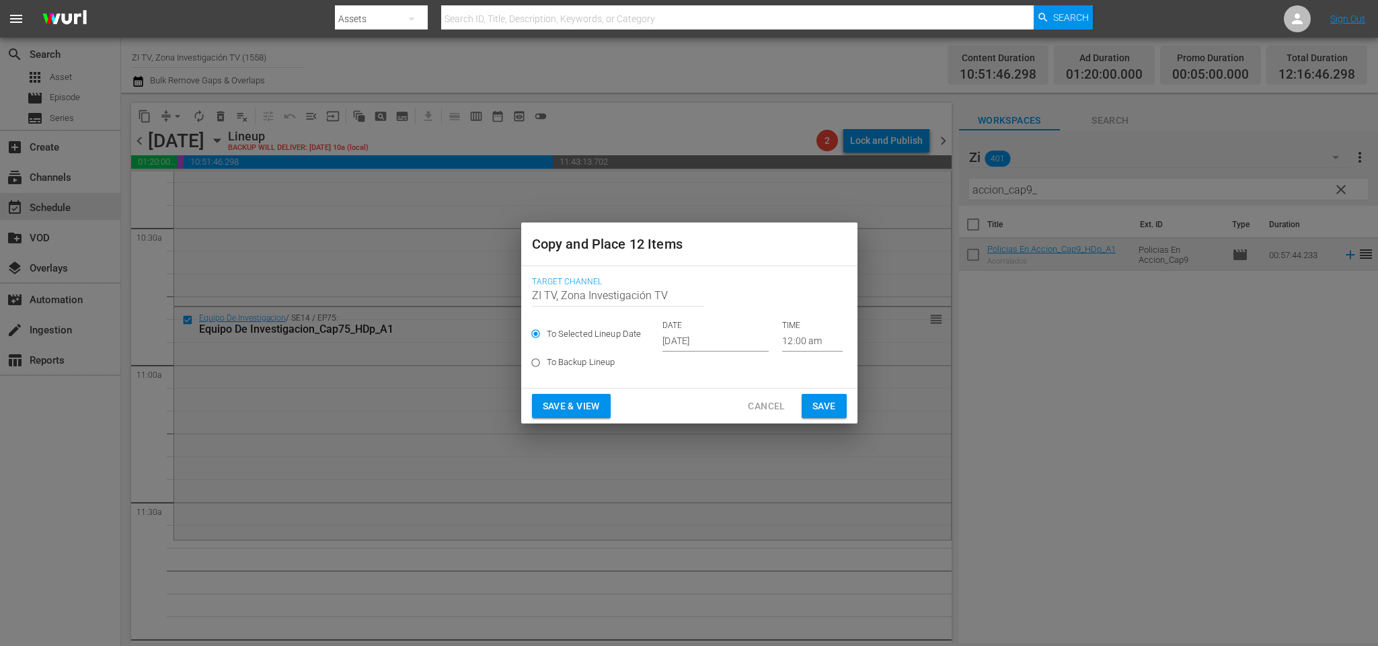
click at [701, 337] on input "Oct 10th 2025" at bounding box center [715, 342] width 106 height 20
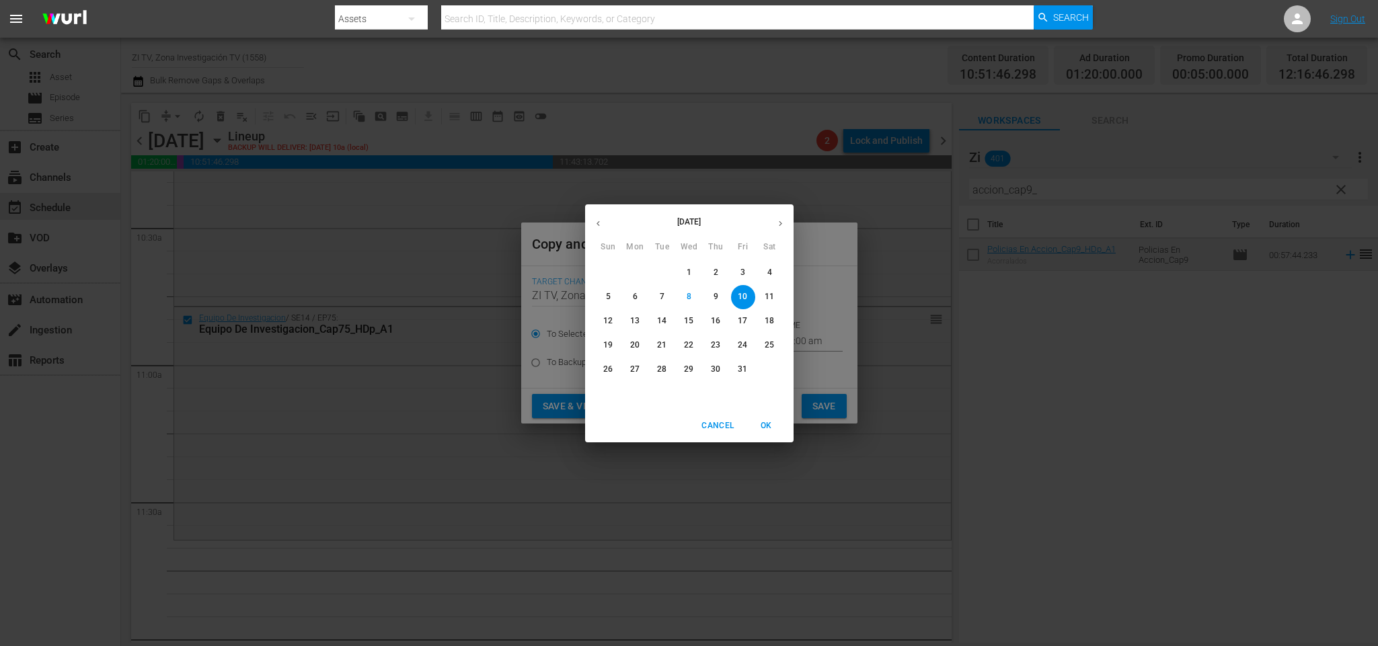
click at [741, 315] on p "17" at bounding box center [742, 320] width 9 height 11
type input "Oct 17th 2025"
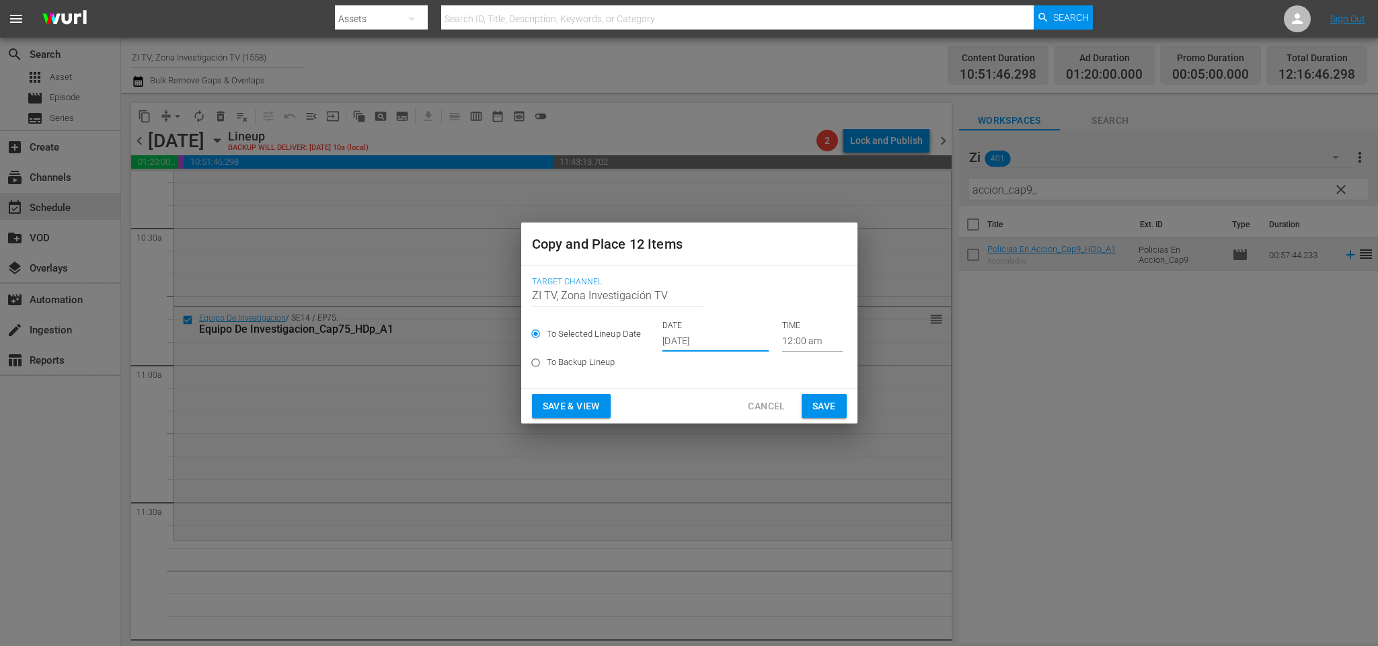
click at [798, 346] on input "12:00 am" at bounding box center [812, 342] width 61 height 20
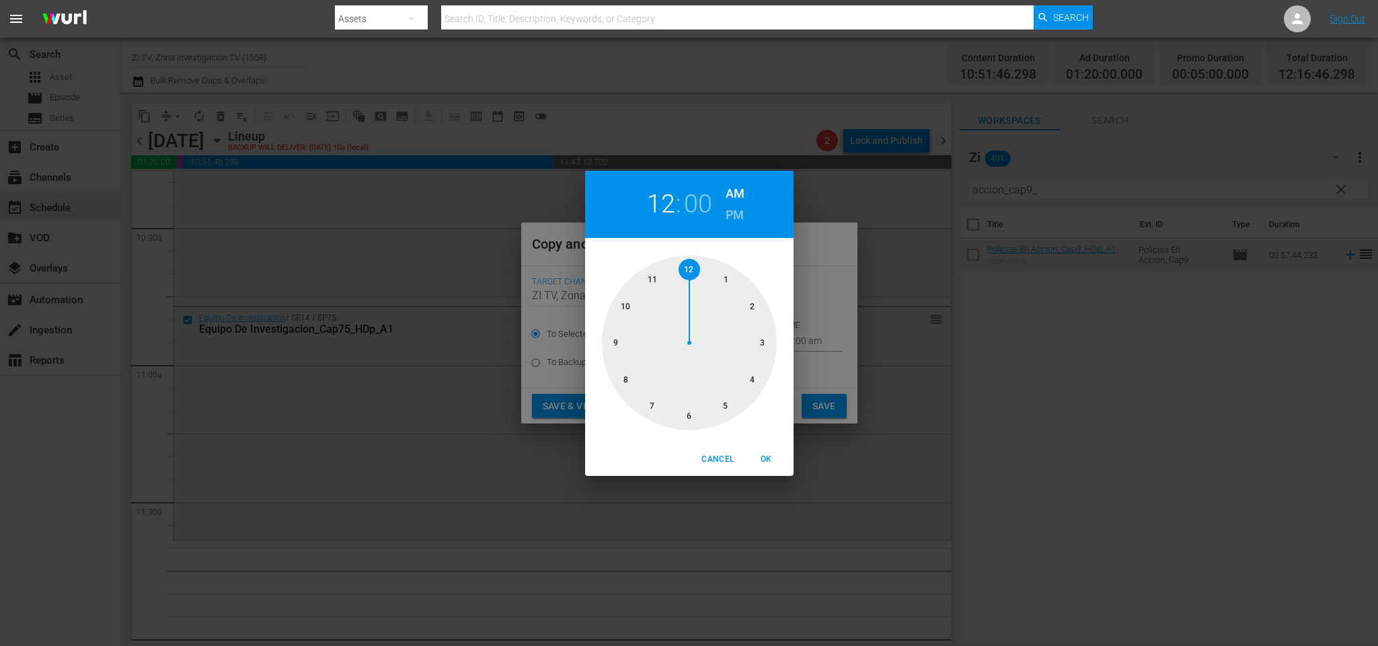
click at [652, 277] on div at bounding box center [689, 343] width 175 height 175
click at [775, 458] on span "OK" at bounding box center [767, 460] width 32 height 14
type input "11:00 am"
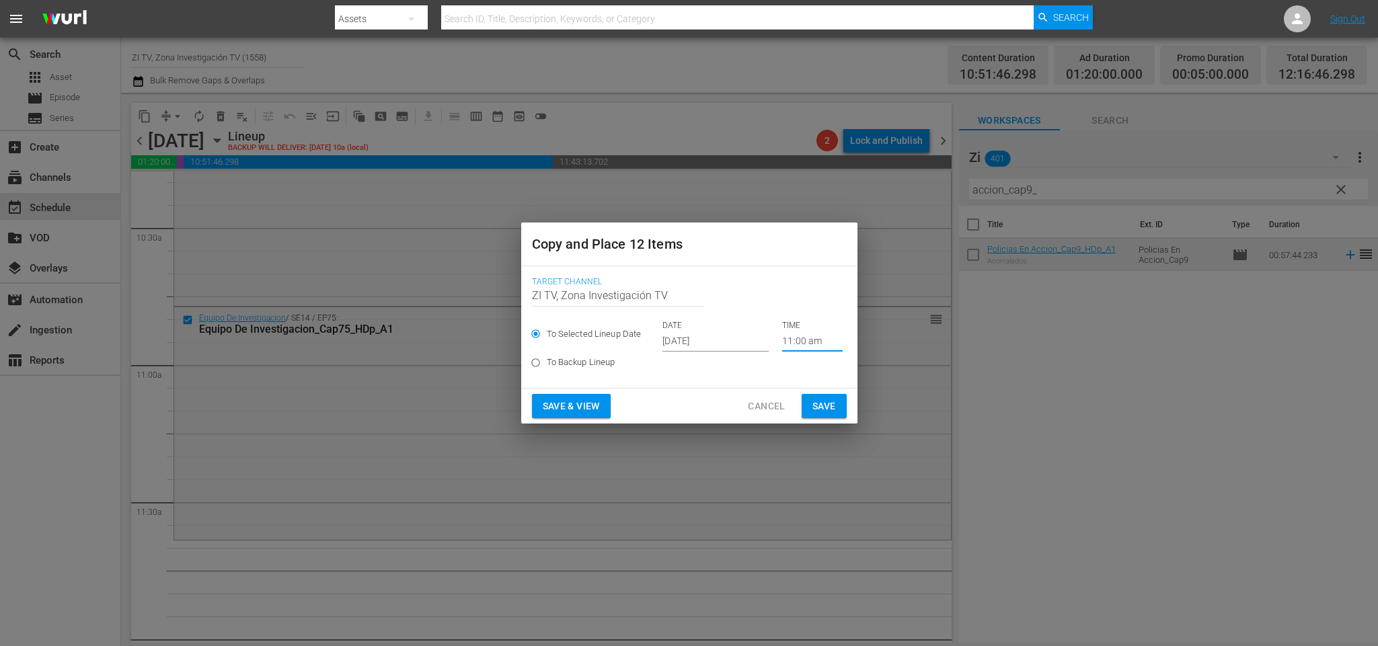
click at [819, 406] on span "Save" at bounding box center [824, 406] width 24 height 17
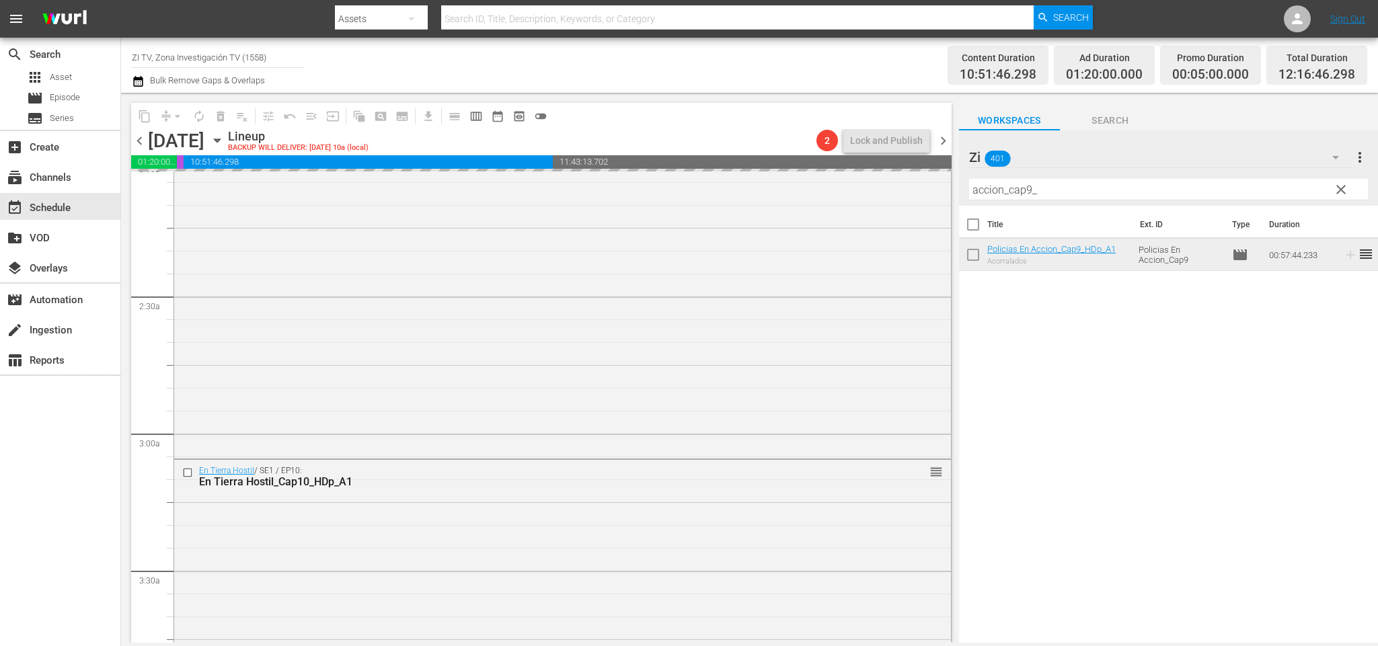
scroll to position [0, 0]
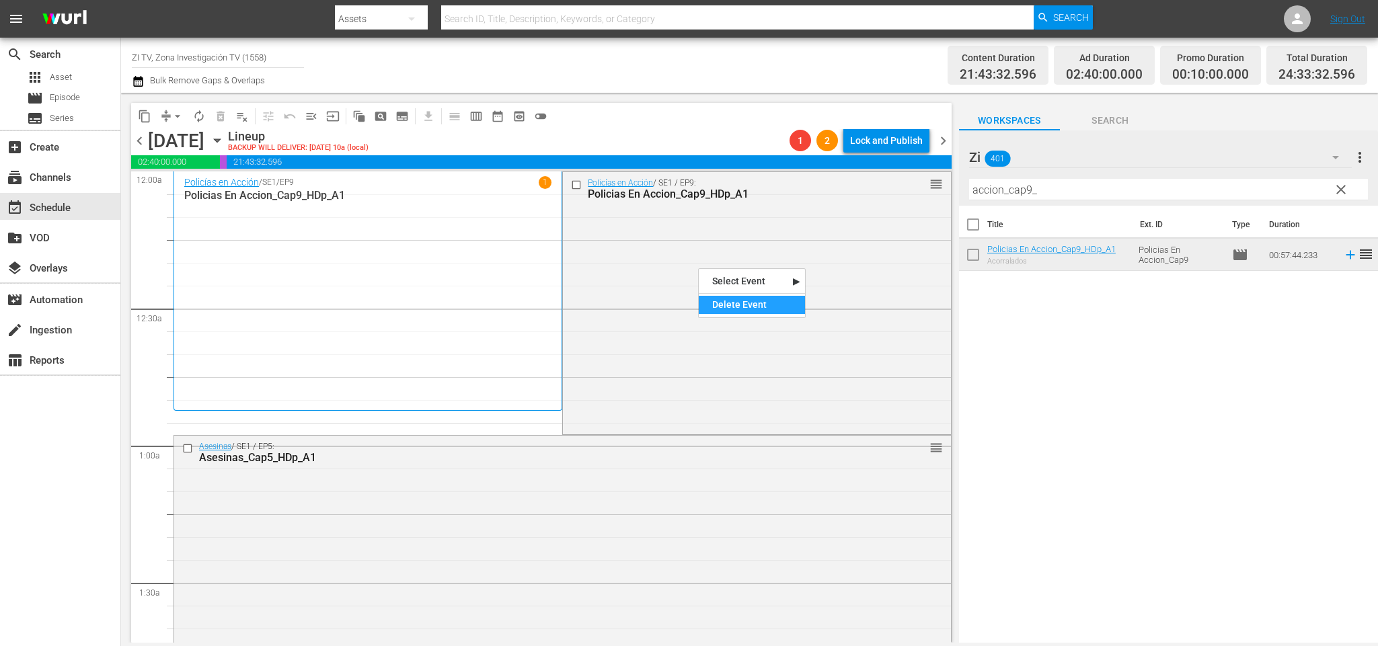
click at [732, 311] on div "Delete Event" at bounding box center [752, 305] width 106 height 18
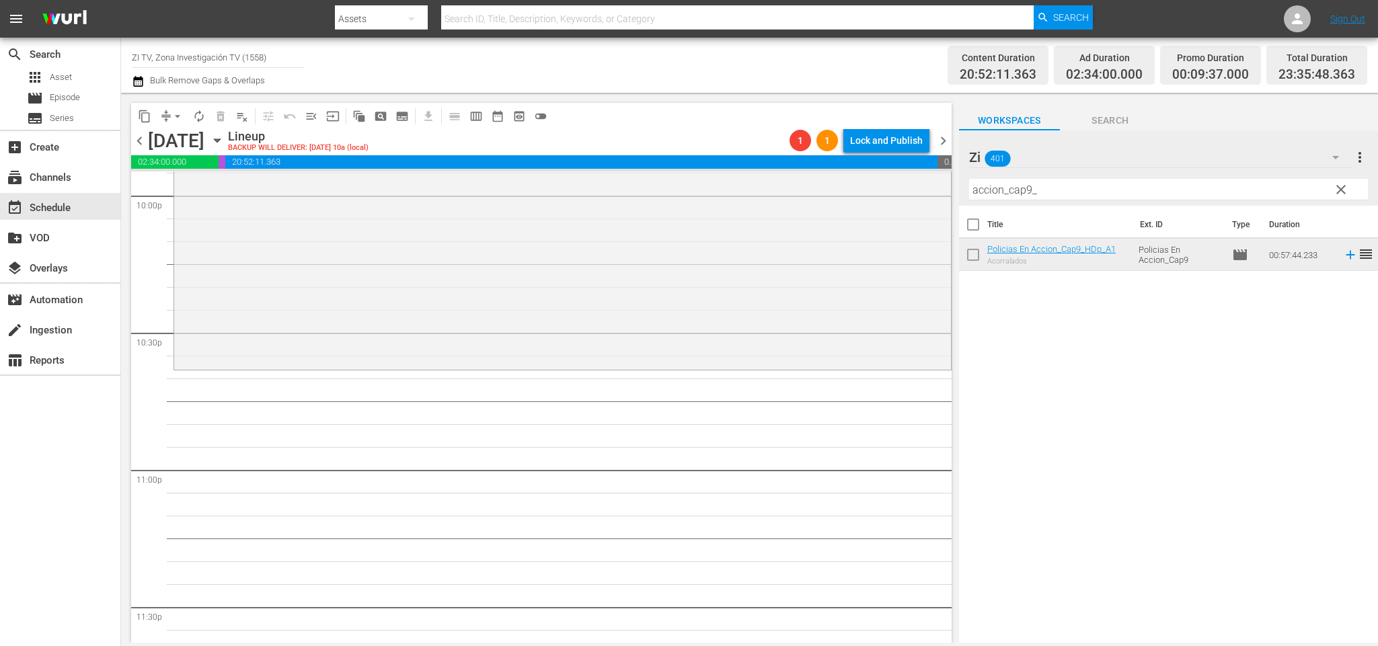
scroll to position [5811, 0]
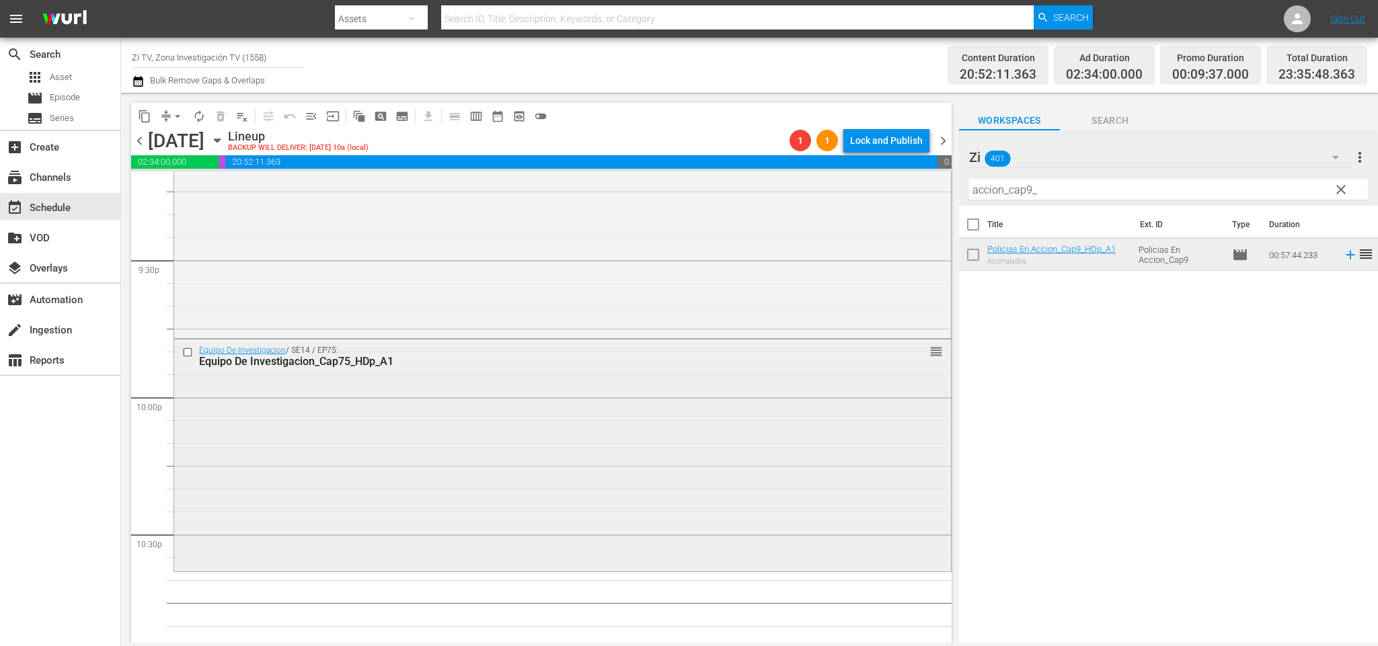
click at [190, 353] on input "checkbox" at bounding box center [189, 351] width 14 height 11
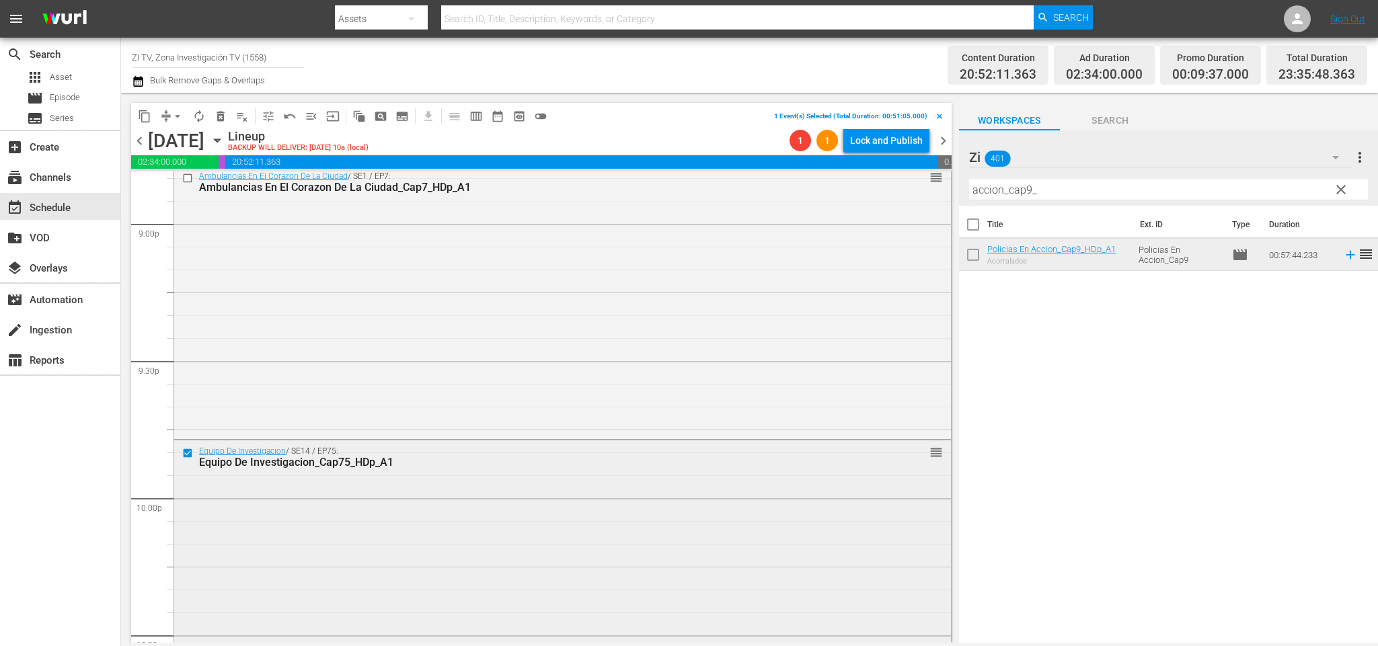
scroll to position [5609, 0]
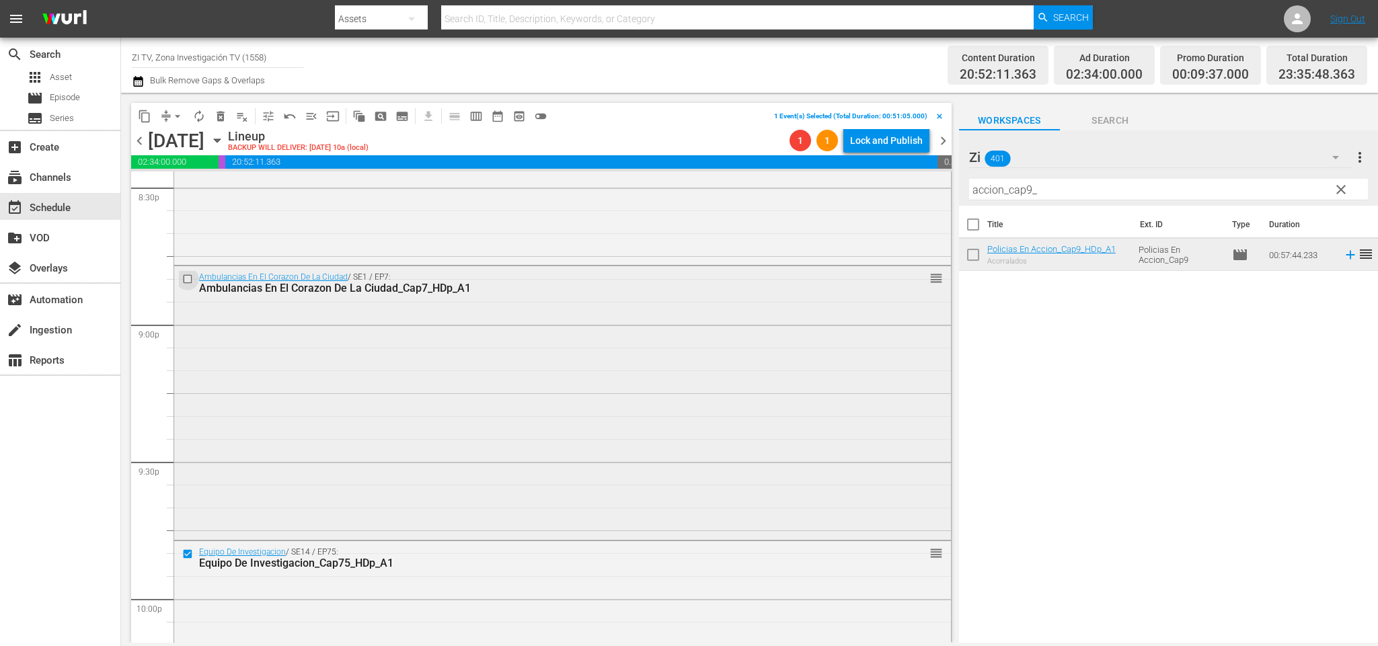
click at [188, 276] on input "checkbox" at bounding box center [189, 279] width 14 height 11
click at [219, 107] on button "delete_forever_outlined" at bounding box center [221, 117] width 22 height 22
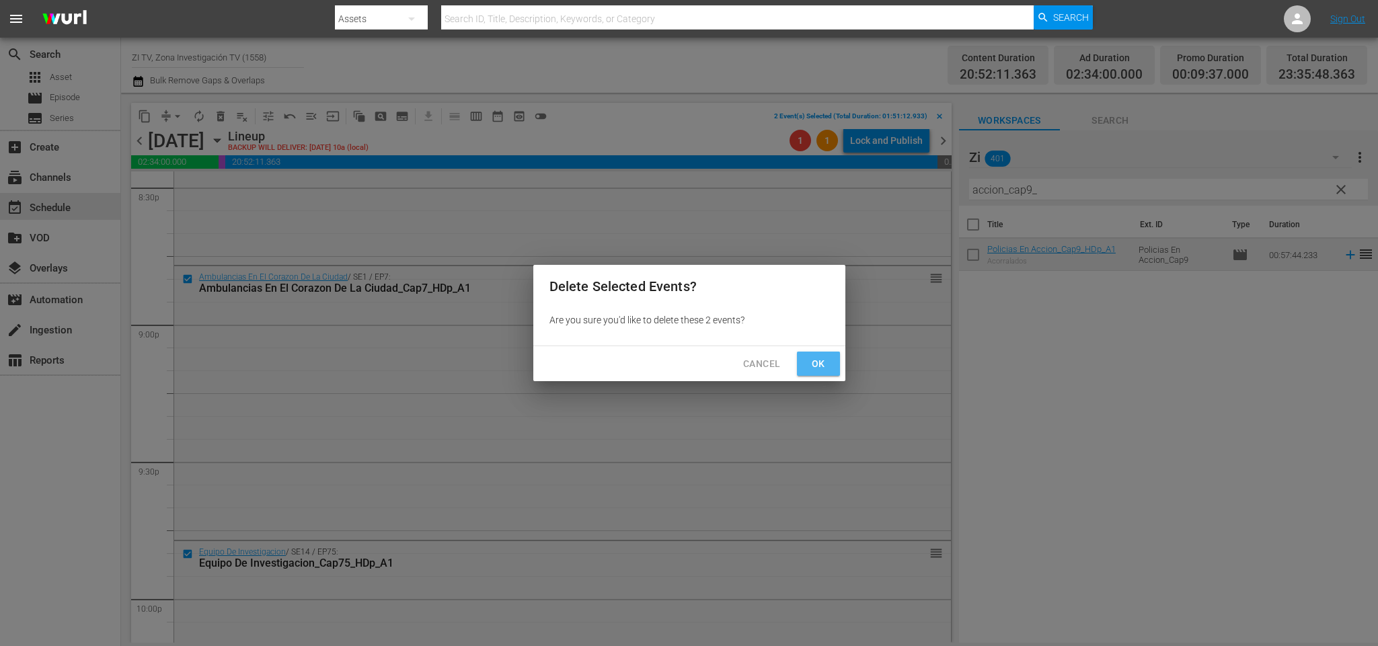
click at [818, 371] on span "Ok" at bounding box center [819, 364] width 22 height 17
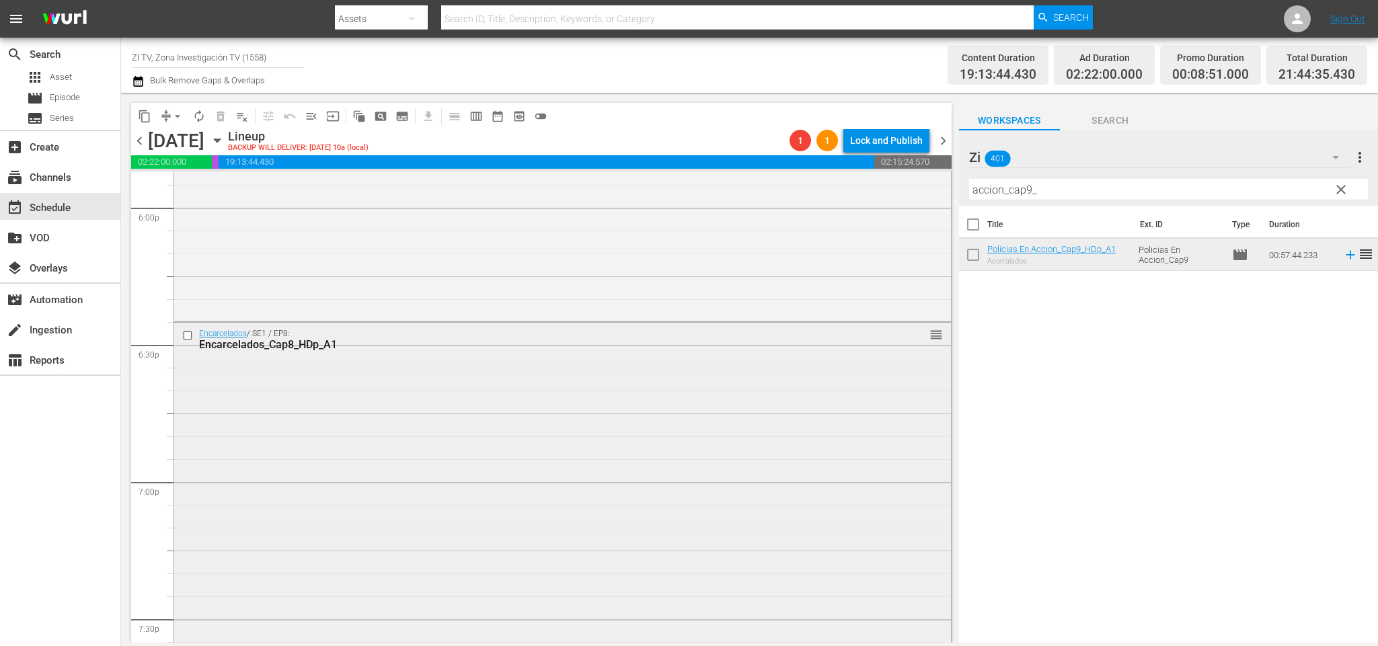
scroll to position [5004, 0]
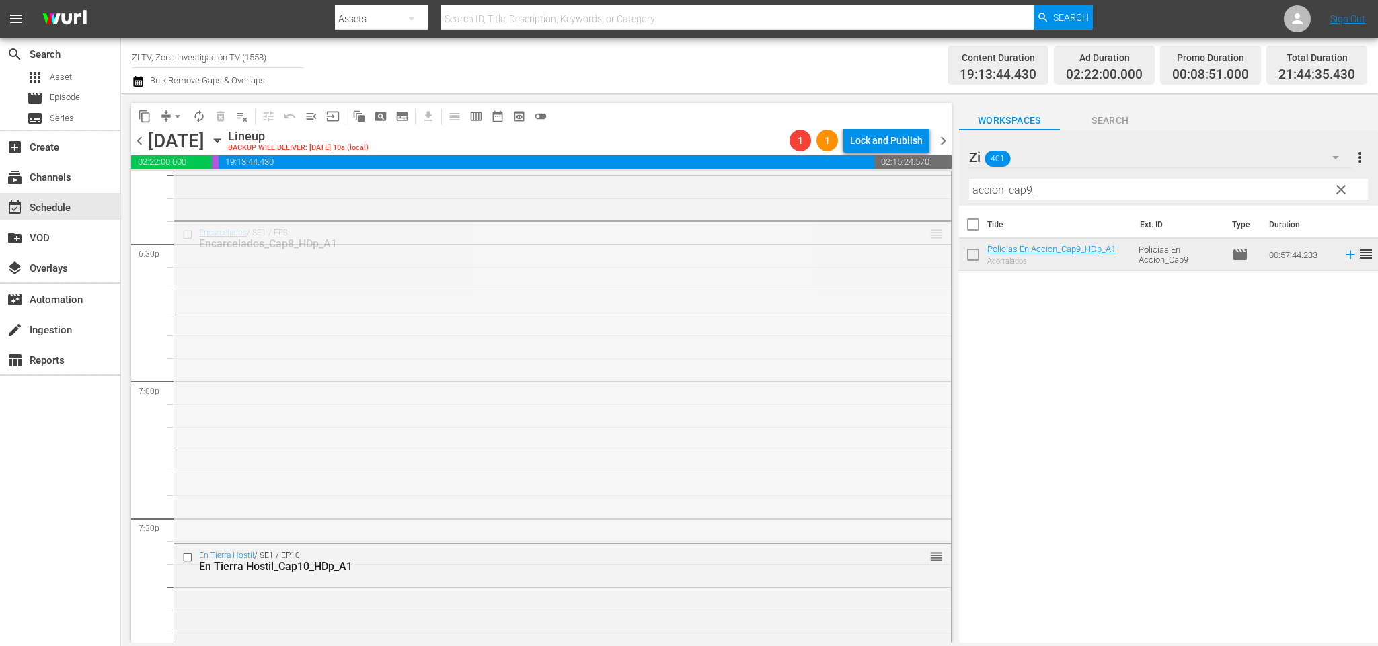
drag, startPoint x: 920, startPoint y: 236, endPoint x: 862, endPoint y: 586, distance: 354.6
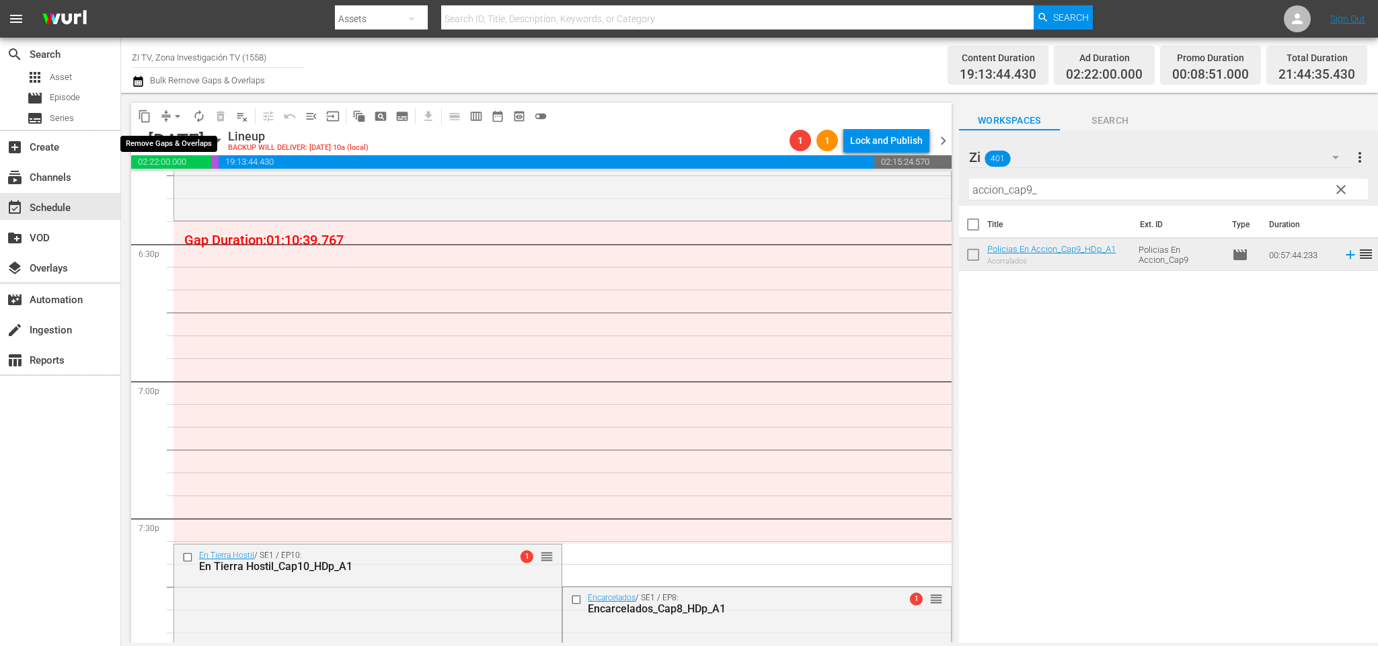
click at [178, 114] on span "arrow_drop_down" at bounding box center [177, 116] width 13 height 13
click at [196, 182] on li "Align to End of Previous Day" at bounding box center [180, 187] width 141 height 22
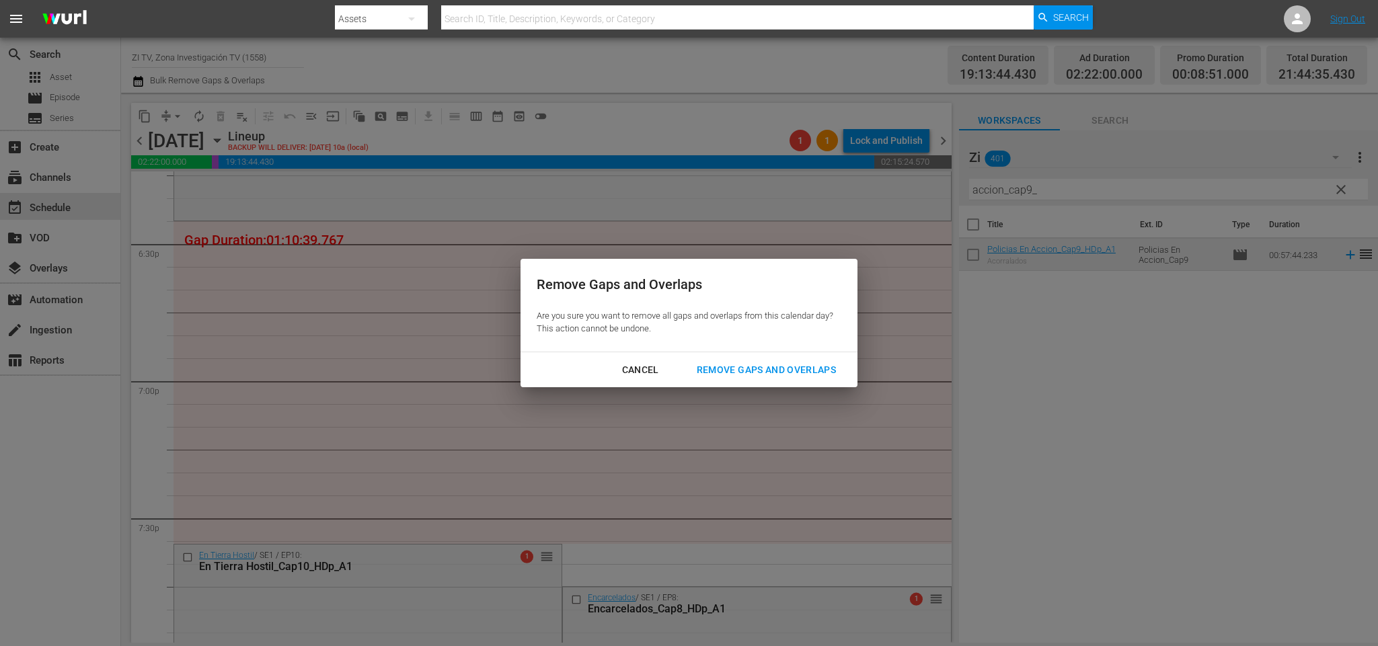
click at [734, 371] on div "Remove Gaps and Overlaps" at bounding box center [766, 370] width 161 height 17
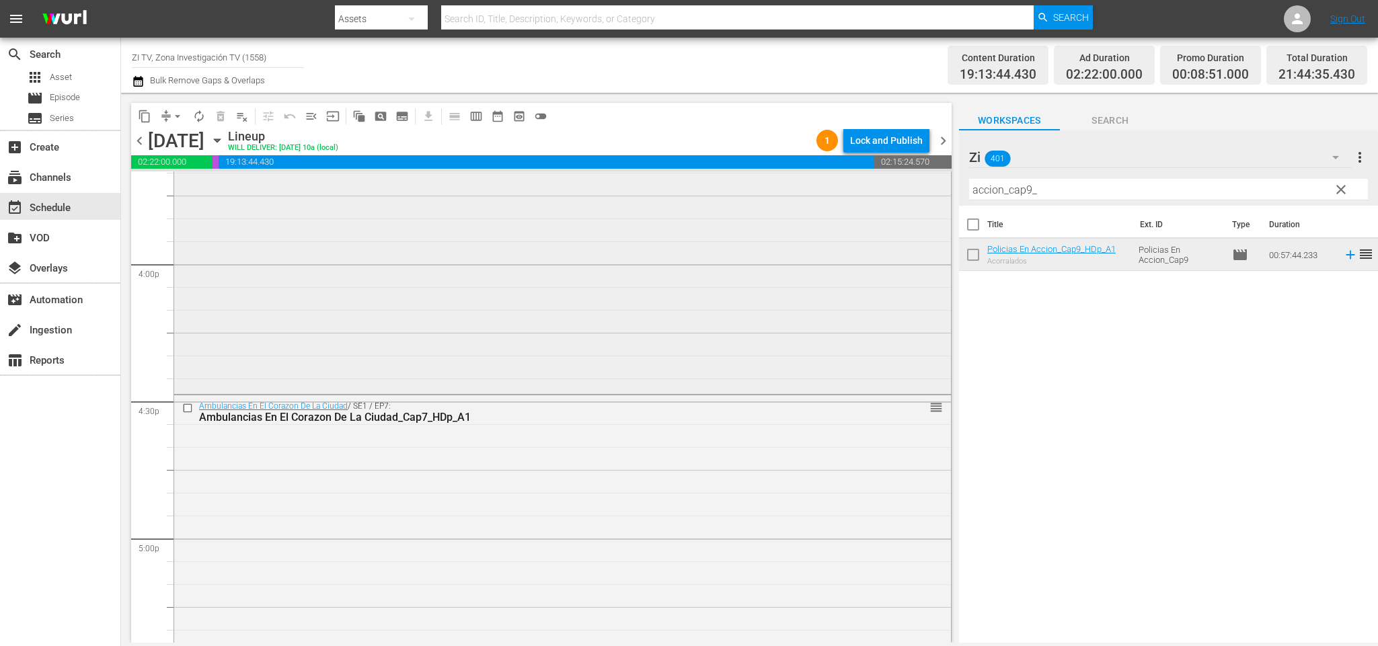
scroll to position [4600, 0]
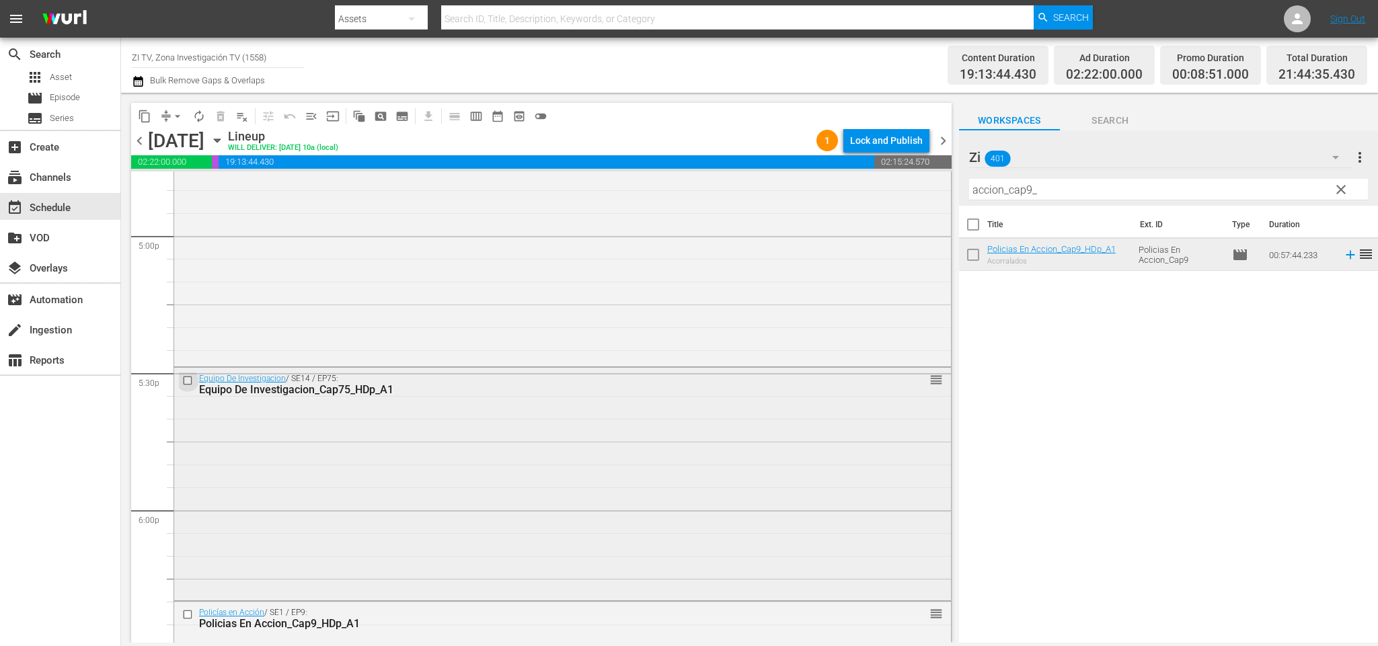
click at [188, 383] on input "checkbox" at bounding box center [189, 380] width 14 height 11
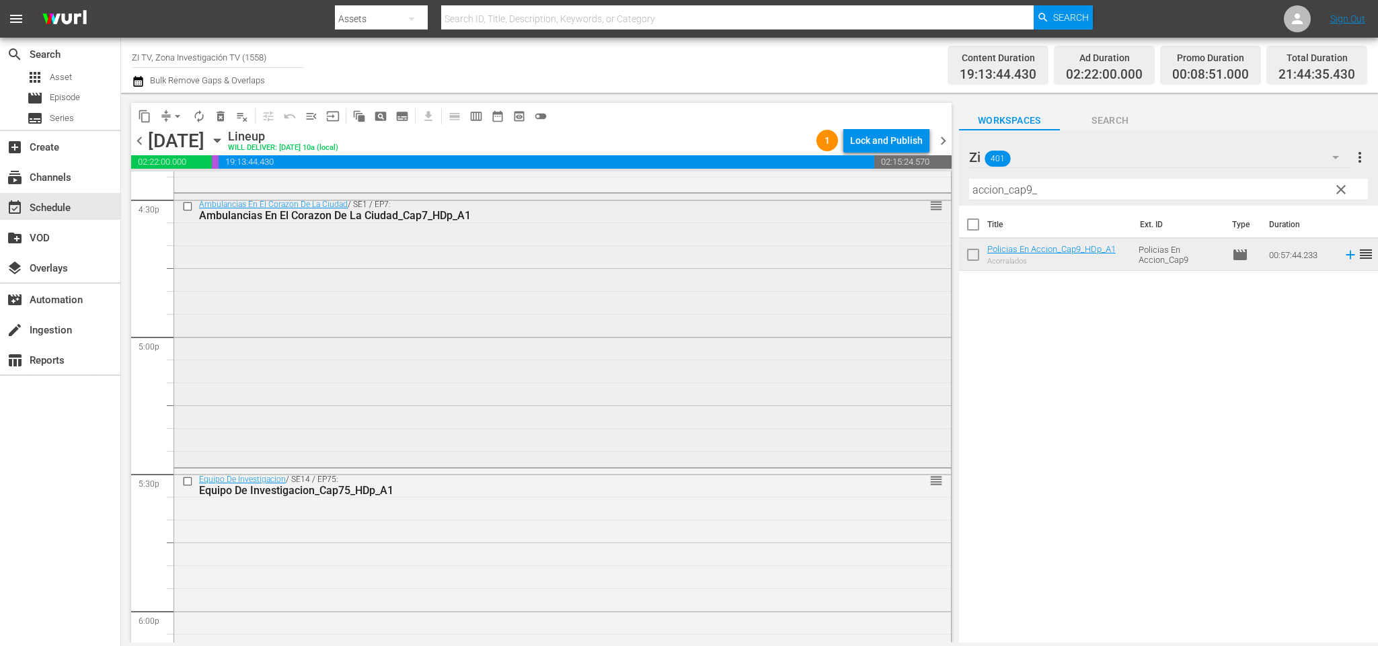
click at [188, 206] on input "checkbox" at bounding box center [189, 205] width 14 height 11
click at [190, 474] on div at bounding box center [189, 481] width 20 height 16
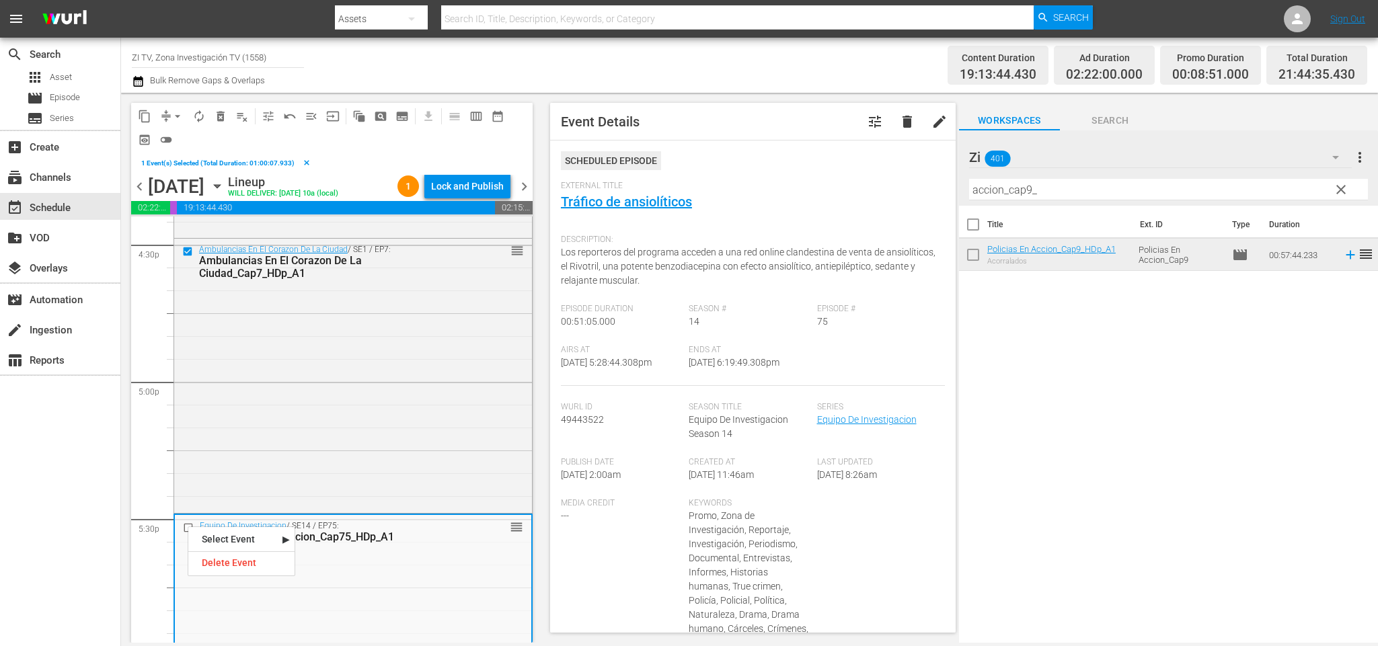
click at [190, 523] on input "checkbox" at bounding box center [190, 527] width 14 height 11
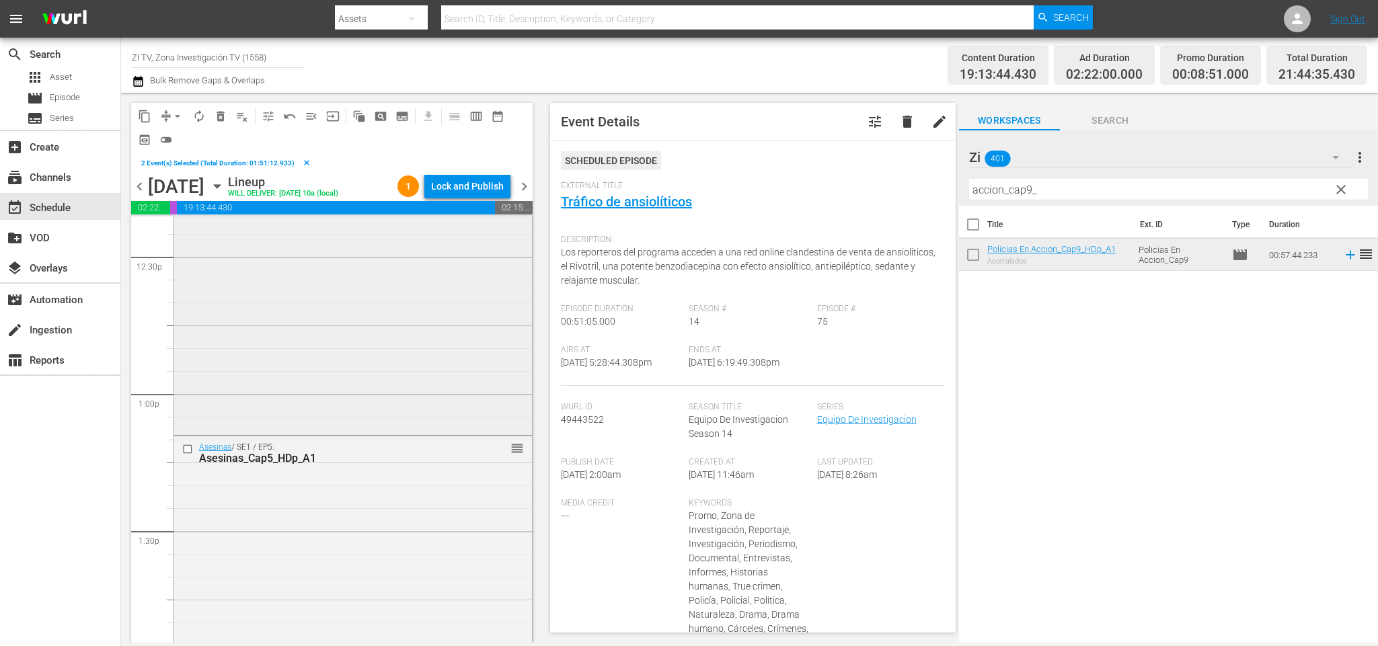
scroll to position [3289, 0]
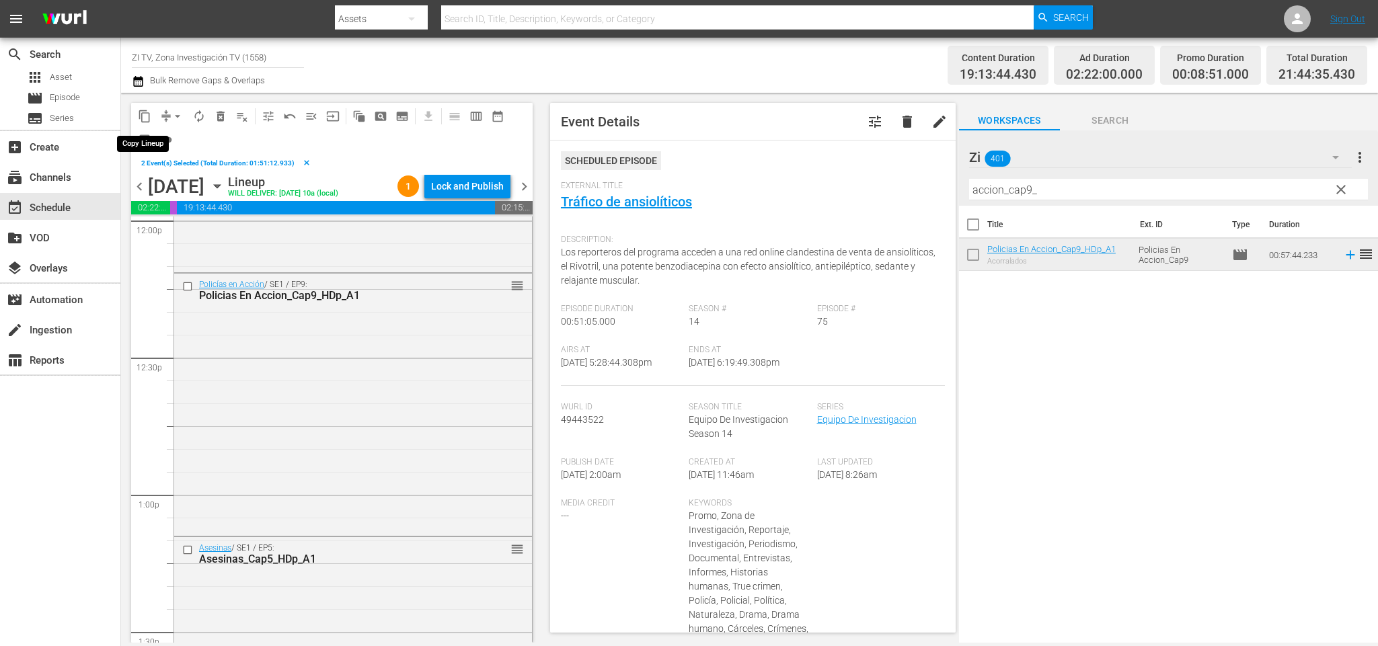
click at [142, 119] on span "content_copy" at bounding box center [144, 116] width 13 height 13
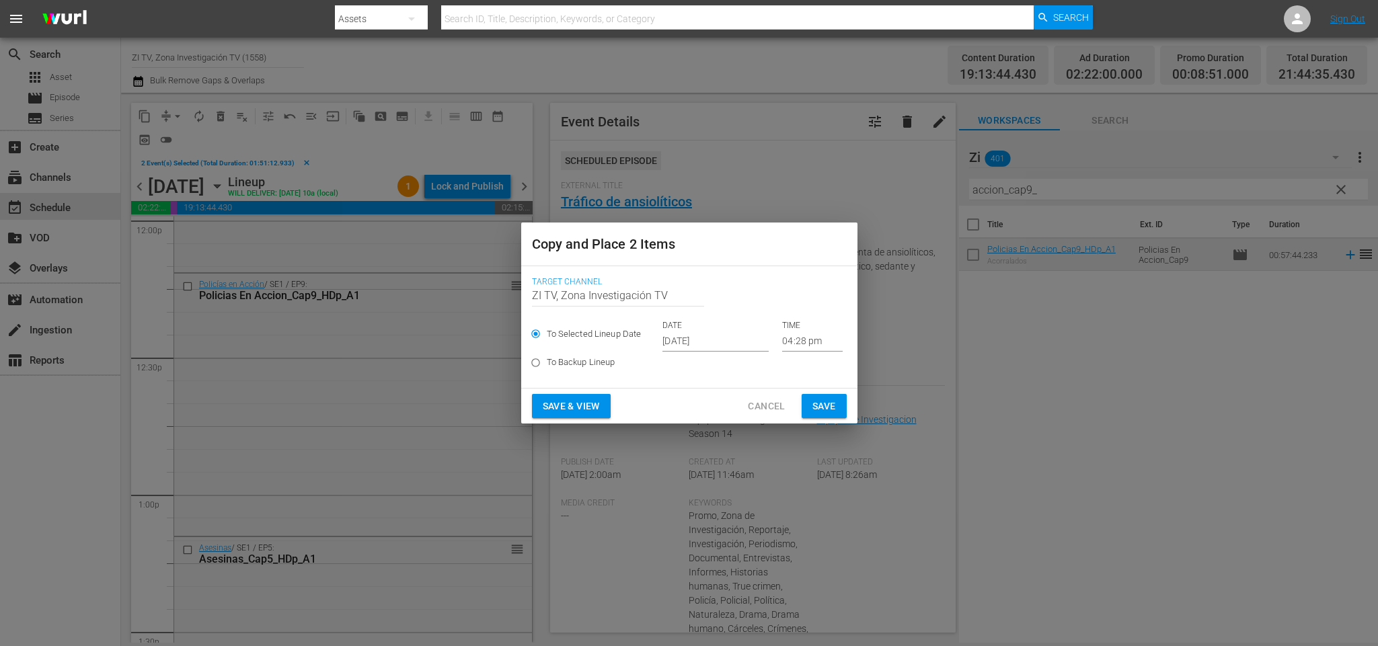
click at [714, 342] on input "Oct 10th 2025" at bounding box center [715, 342] width 106 height 20
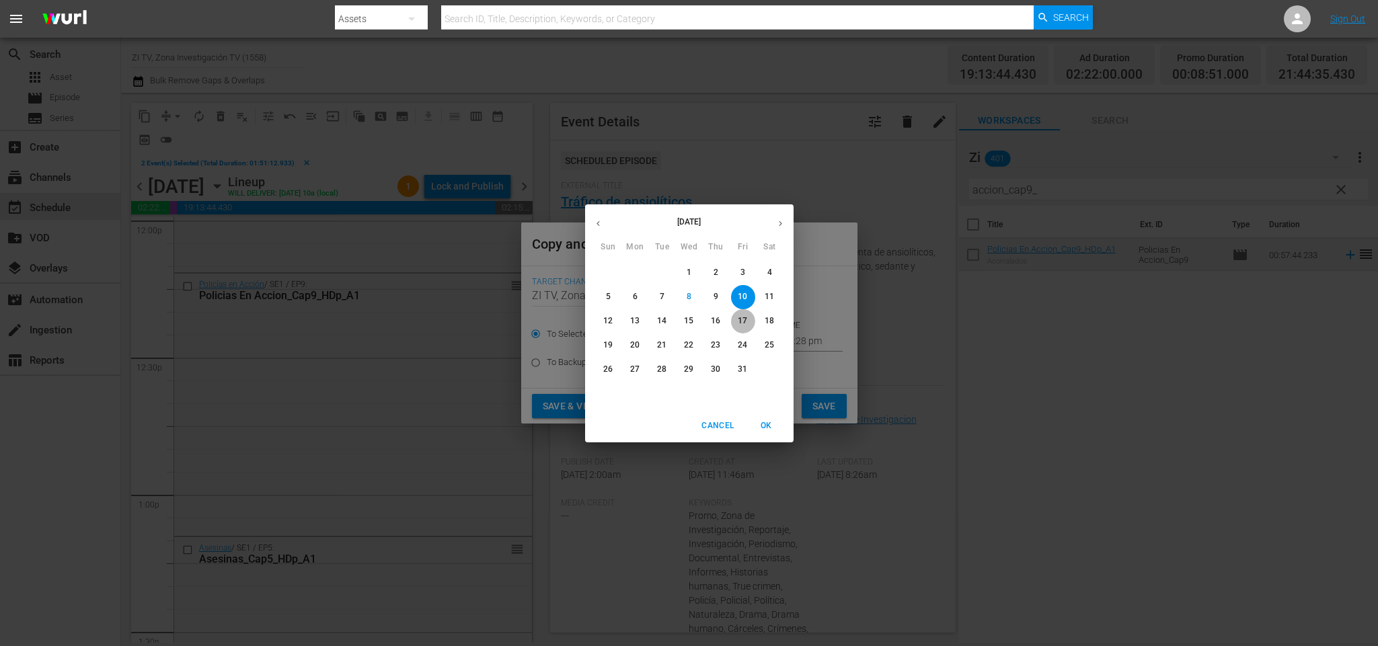
click at [740, 317] on p "17" at bounding box center [742, 320] width 9 height 11
type input "Oct 17th 2025"
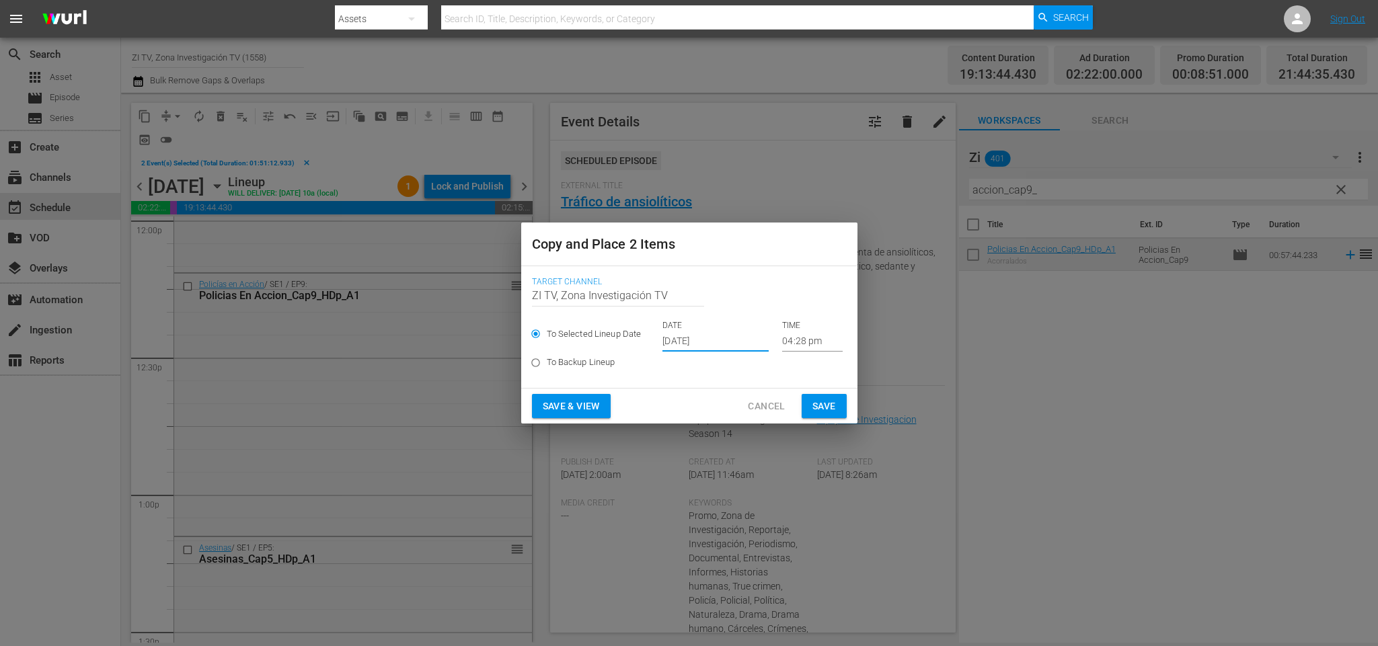
click at [804, 341] on input "04:28 pm" at bounding box center [812, 342] width 61 height 20
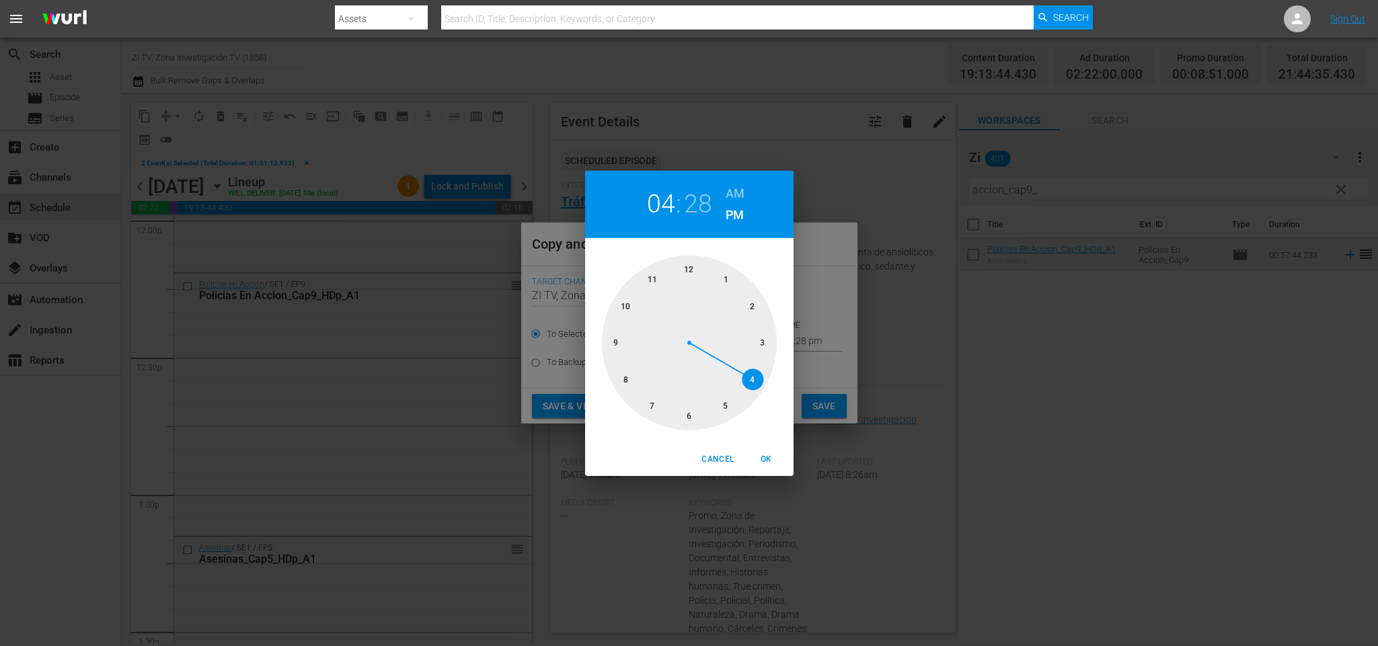
click at [687, 268] on div at bounding box center [689, 343] width 175 height 175
click at [759, 335] on div at bounding box center [689, 343] width 175 height 175
click at [757, 457] on span "OK" at bounding box center [767, 460] width 32 height 14
type input "12:15 pm"
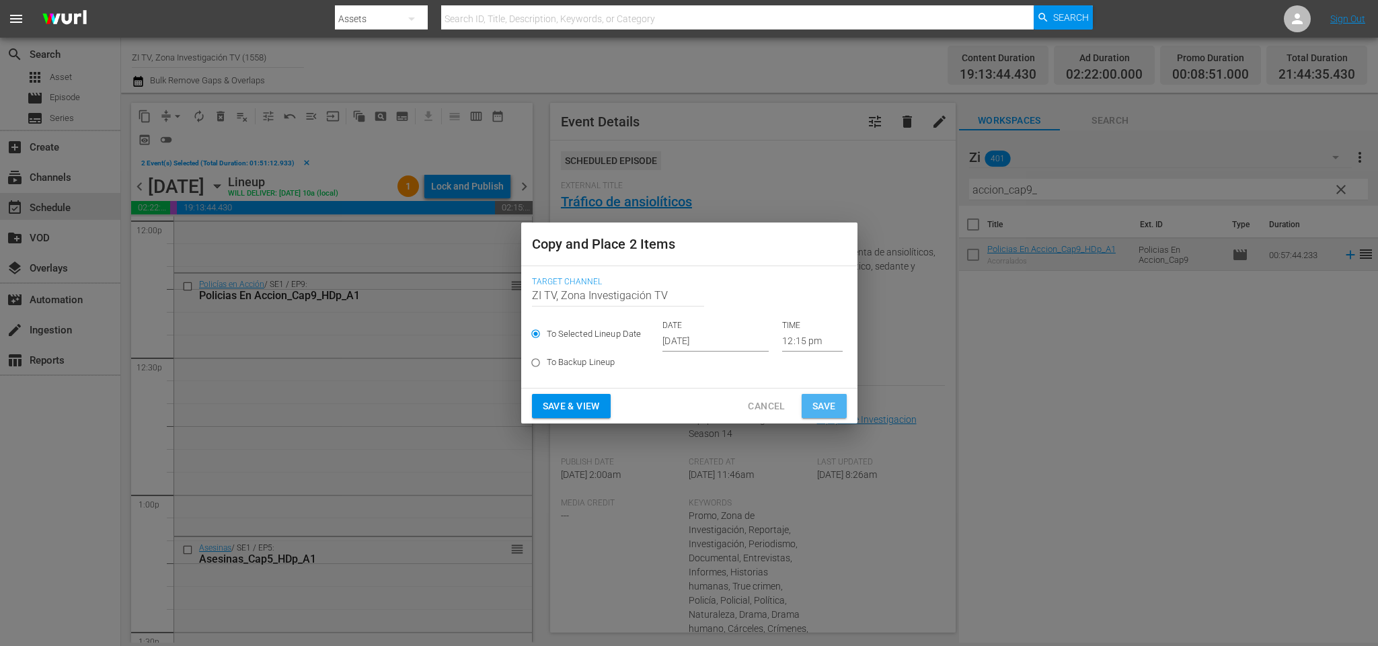
click at [812, 410] on span "Save" at bounding box center [824, 406] width 24 height 17
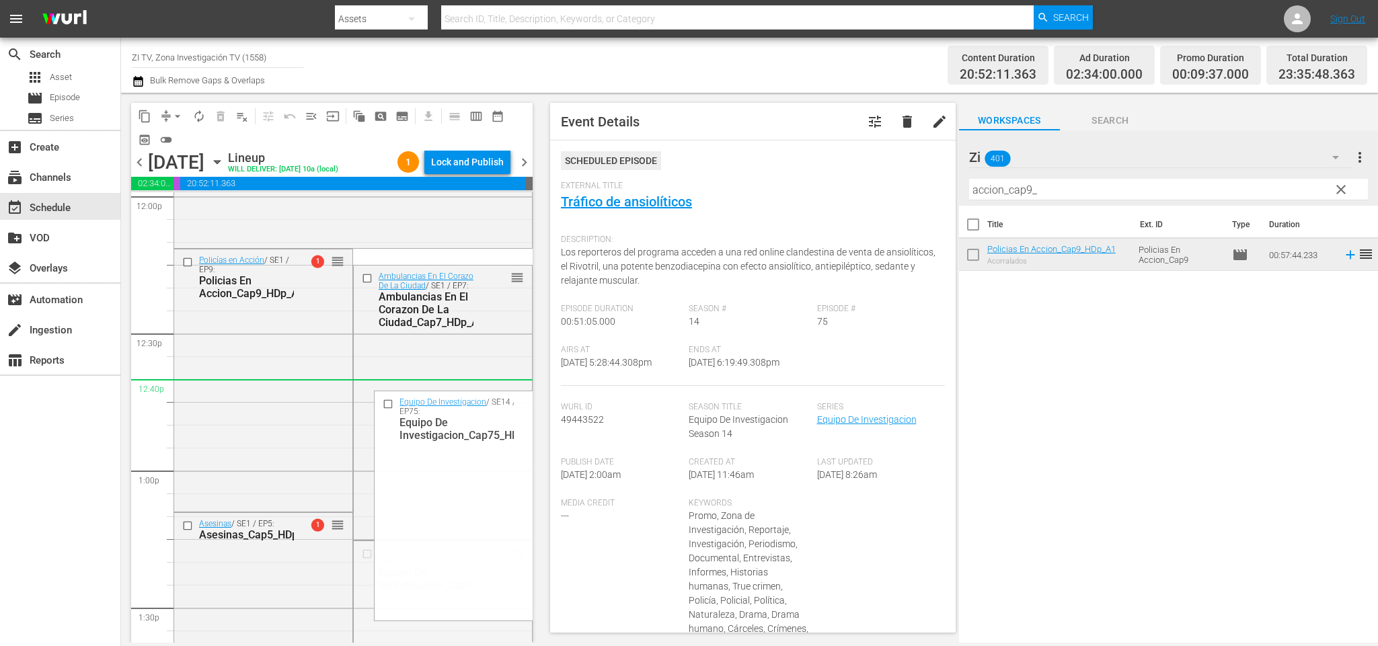
drag, startPoint x: 502, startPoint y: 551, endPoint x: 374, endPoint y: 19, distance: 547.9
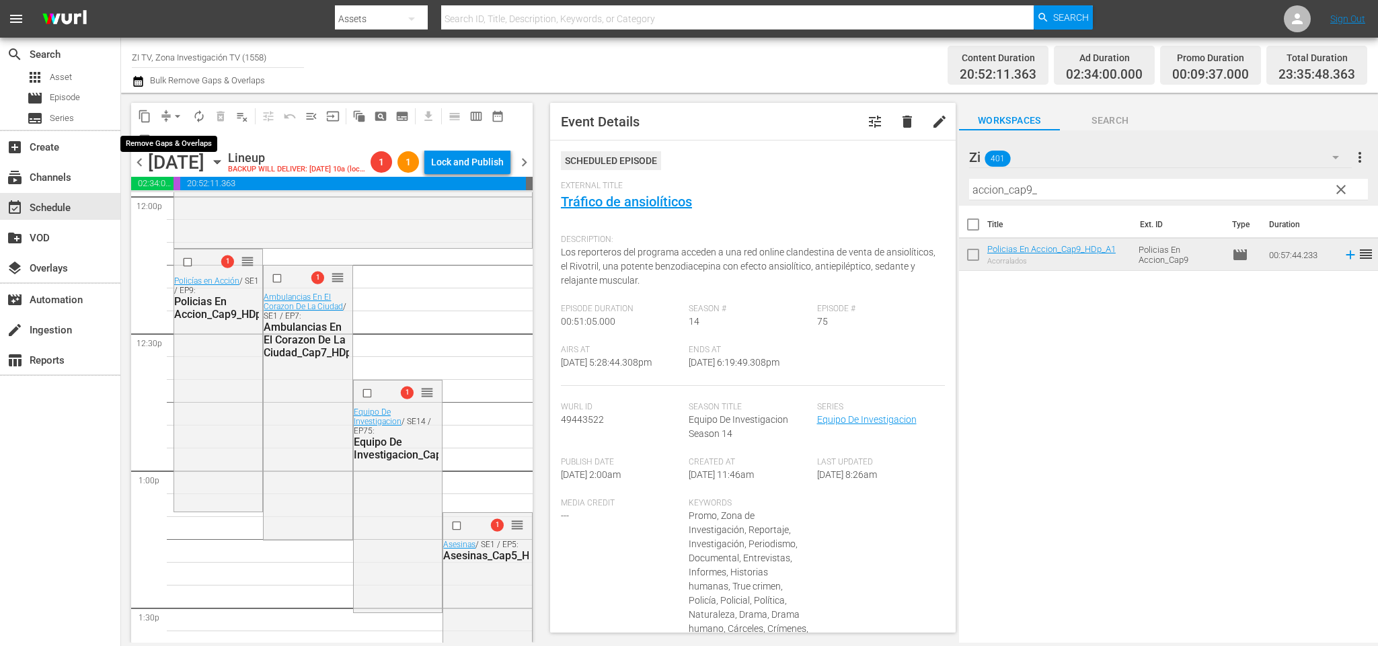
click at [176, 120] on span "arrow_drop_down" at bounding box center [177, 116] width 13 height 13
click at [192, 182] on li "Align to End of Previous Day" at bounding box center [180, 187] width 141 height 22
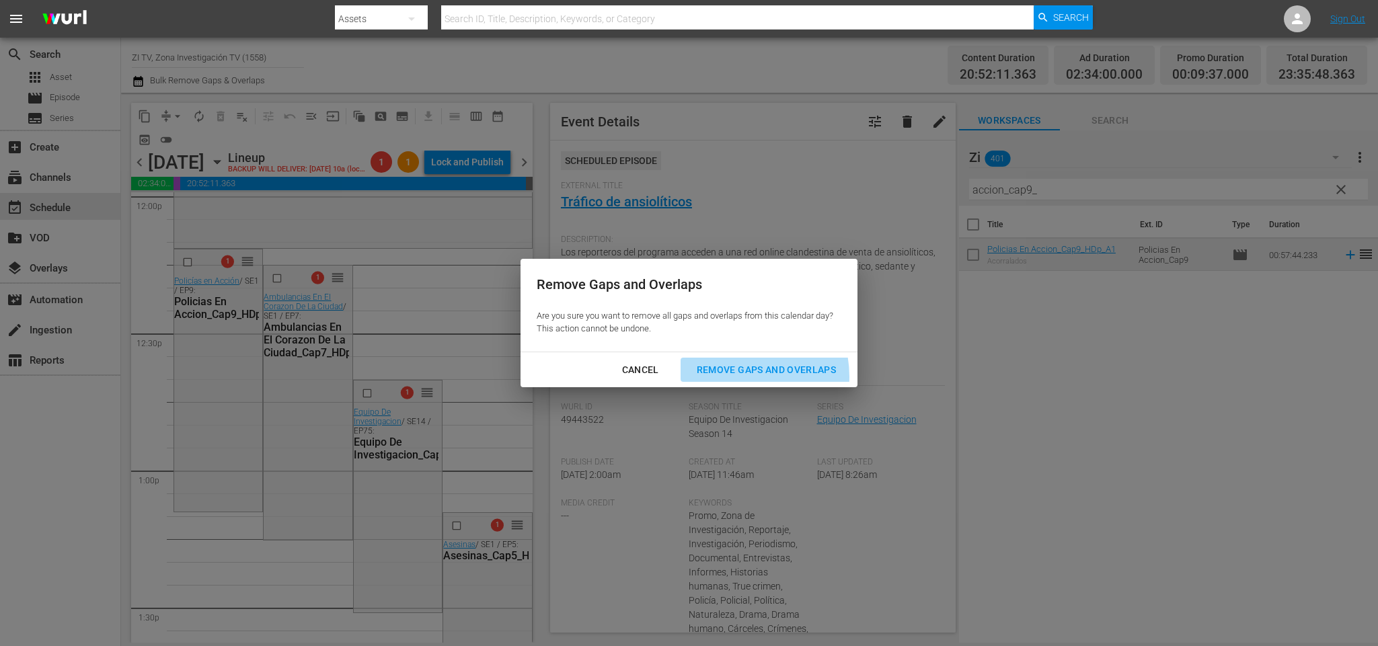
click at [743, 377] on div "Remove Gaps and Overlaps" at bounding box center [766, 370] width 161 height 17
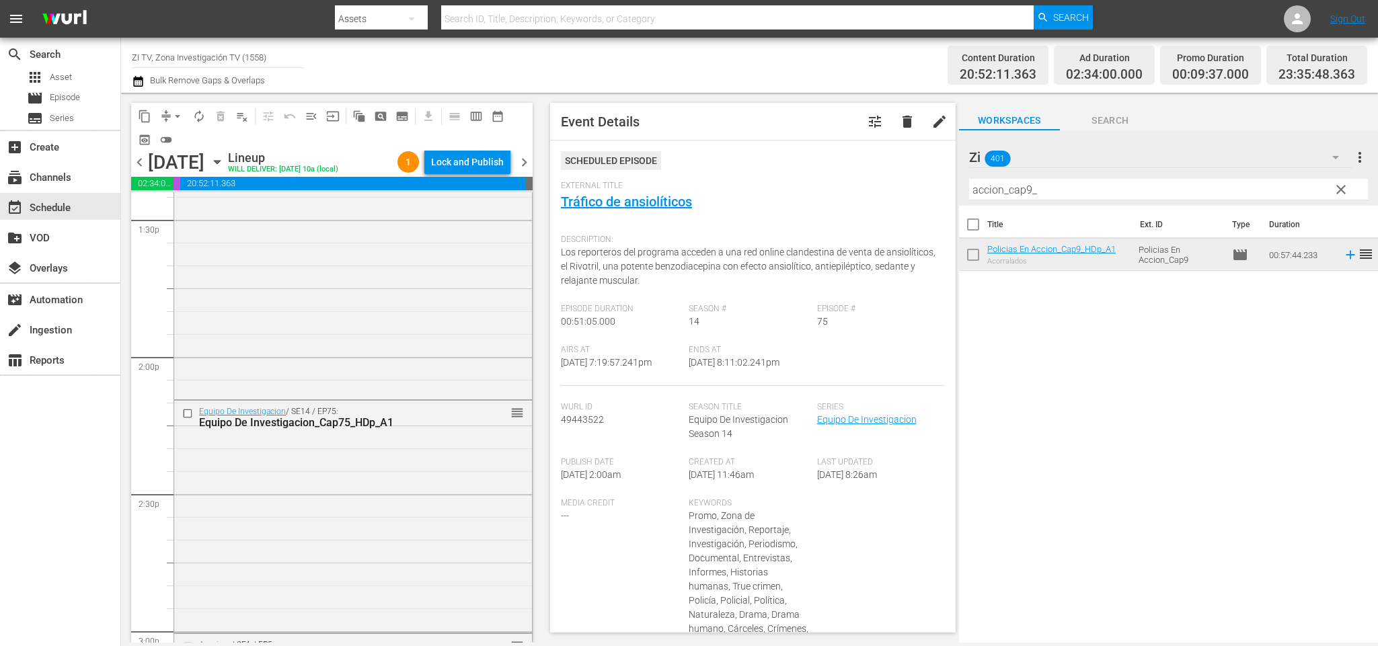
scroll to position [3222, 0]
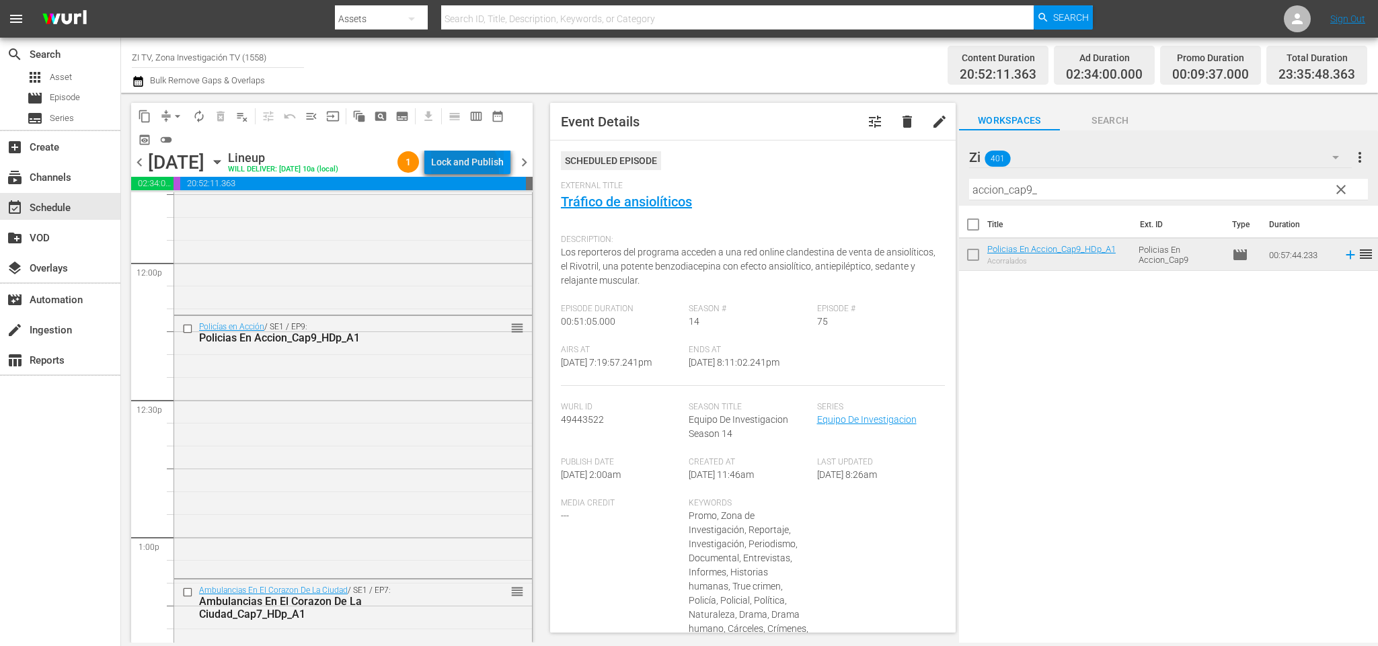
click at [456, 172] on div "Lock and Publish" at bounding box center [467, 162] width 73 height 24
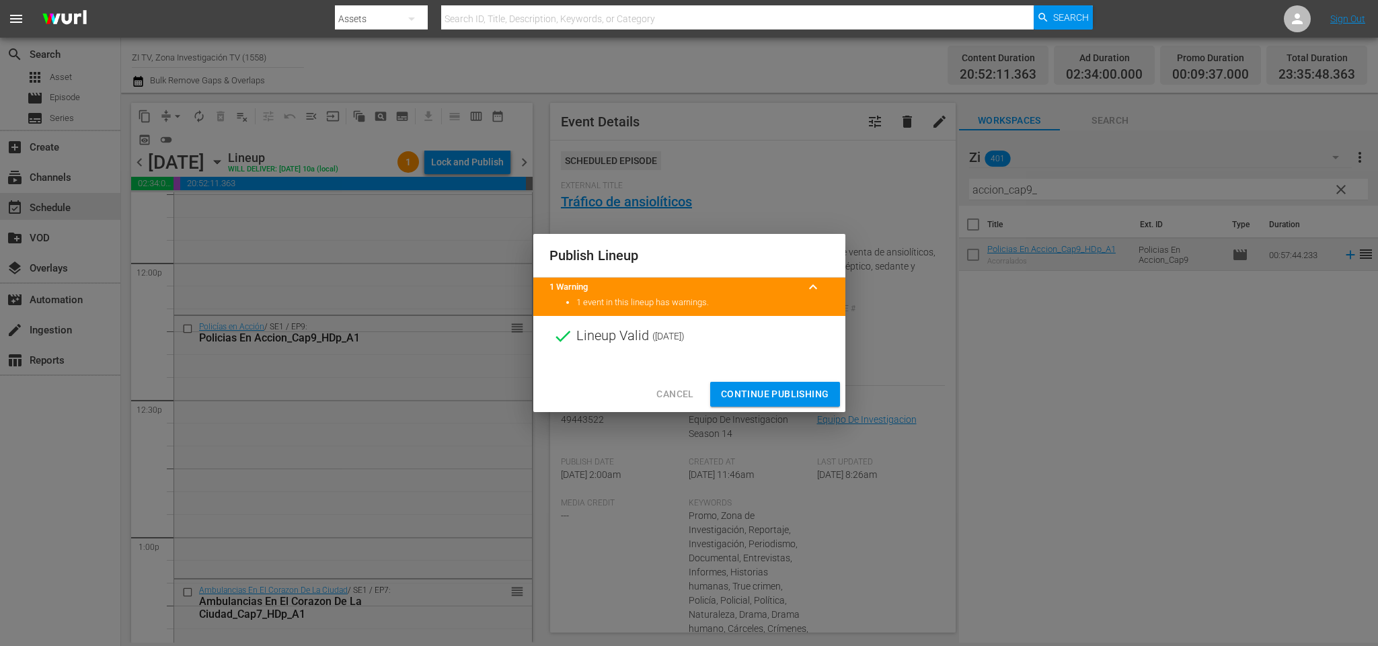
click at [847, 387] on div "Publish Lineup 1 Warning keyboard_arrow_up 1 event in this lineup has warnings.…" at bounding box center [689, 323] width 1378 height 646
click at [812, 393] on span "Continue Publishing" at bounding box center [775, 394] width 108 height 17
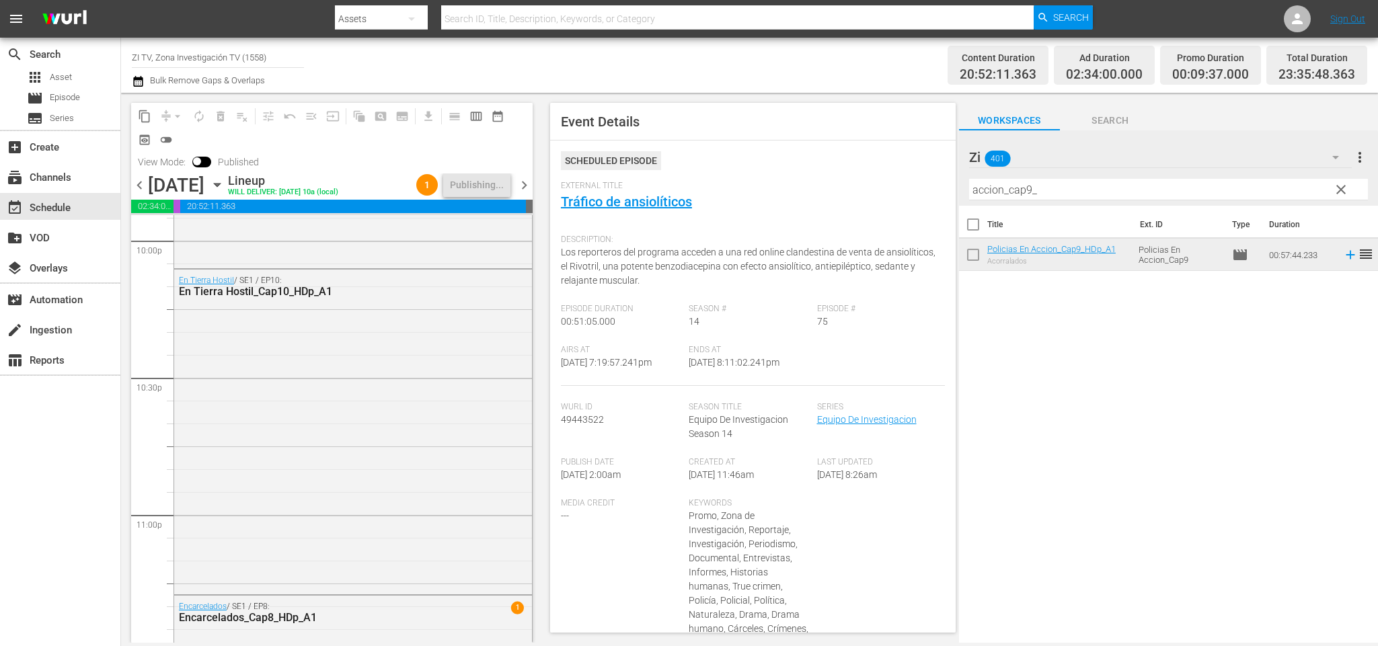
scroll to position [6287, 0]
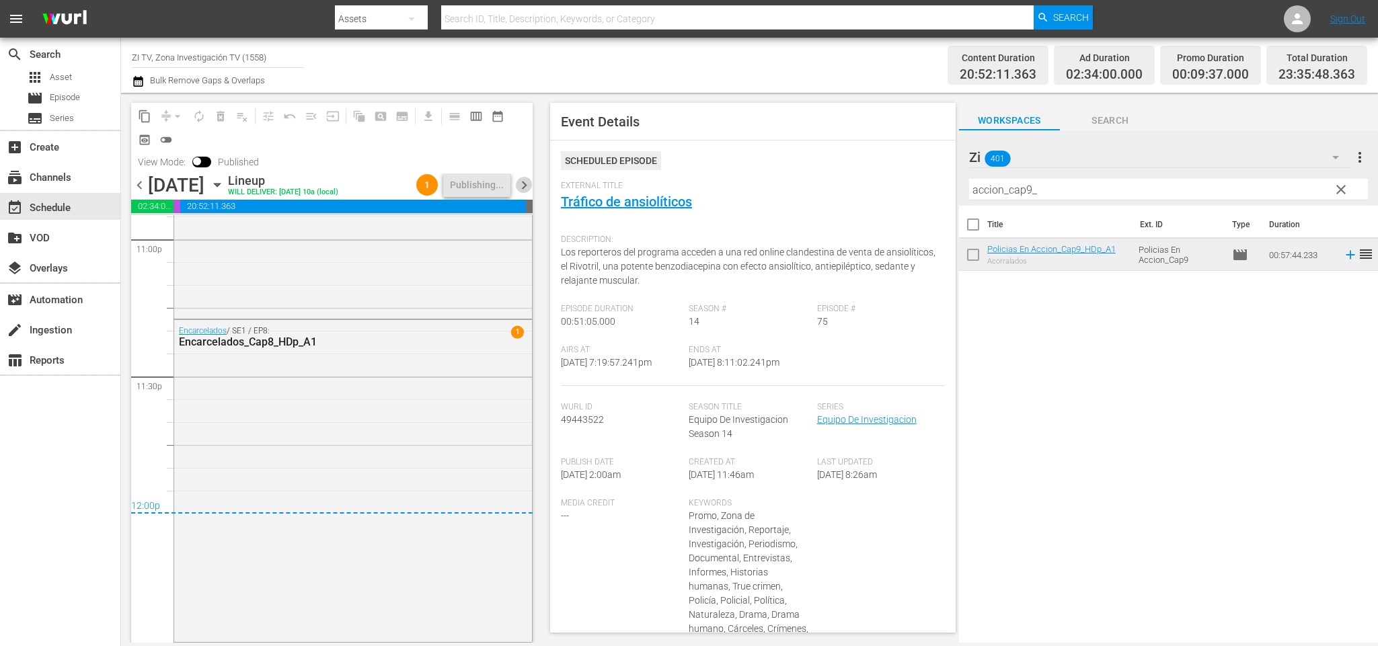
click at [529, 184] on span "chevron_right" at bounding box center [524, 185] width 17 height 17
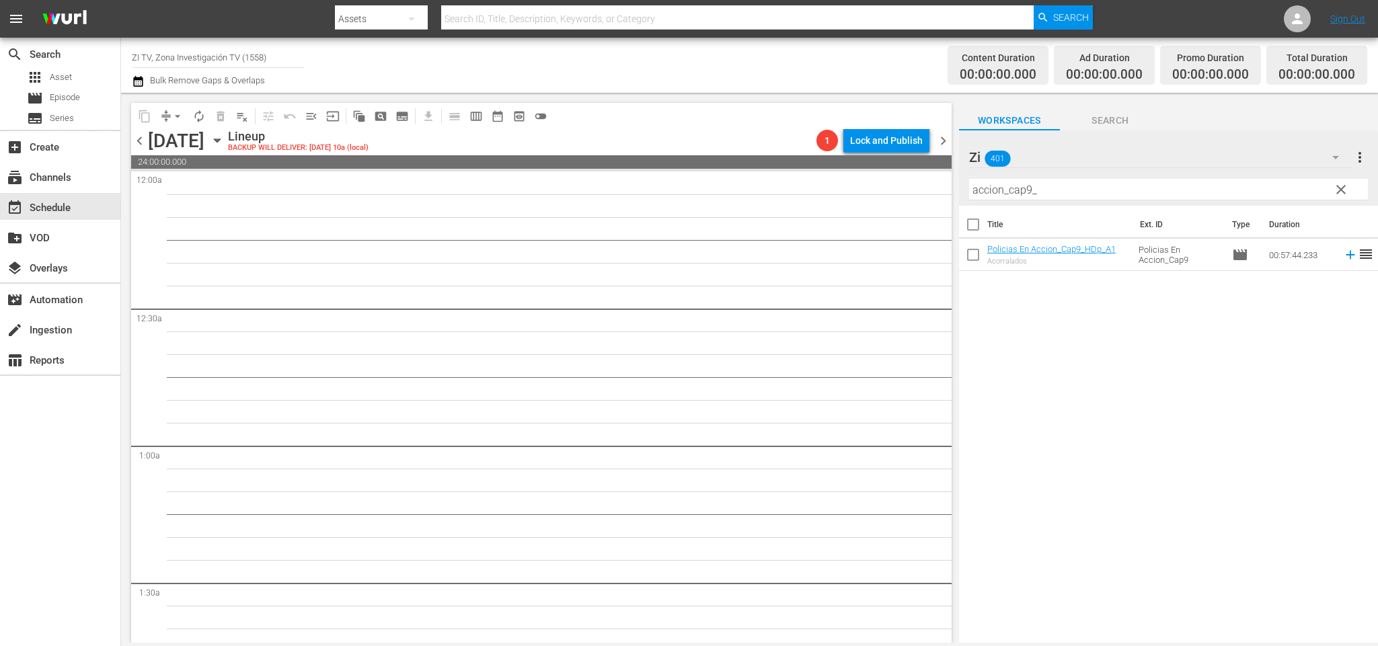
click at [139, 137] on span "chevron_left" at bounding box center [139, 140] width 17 height 17
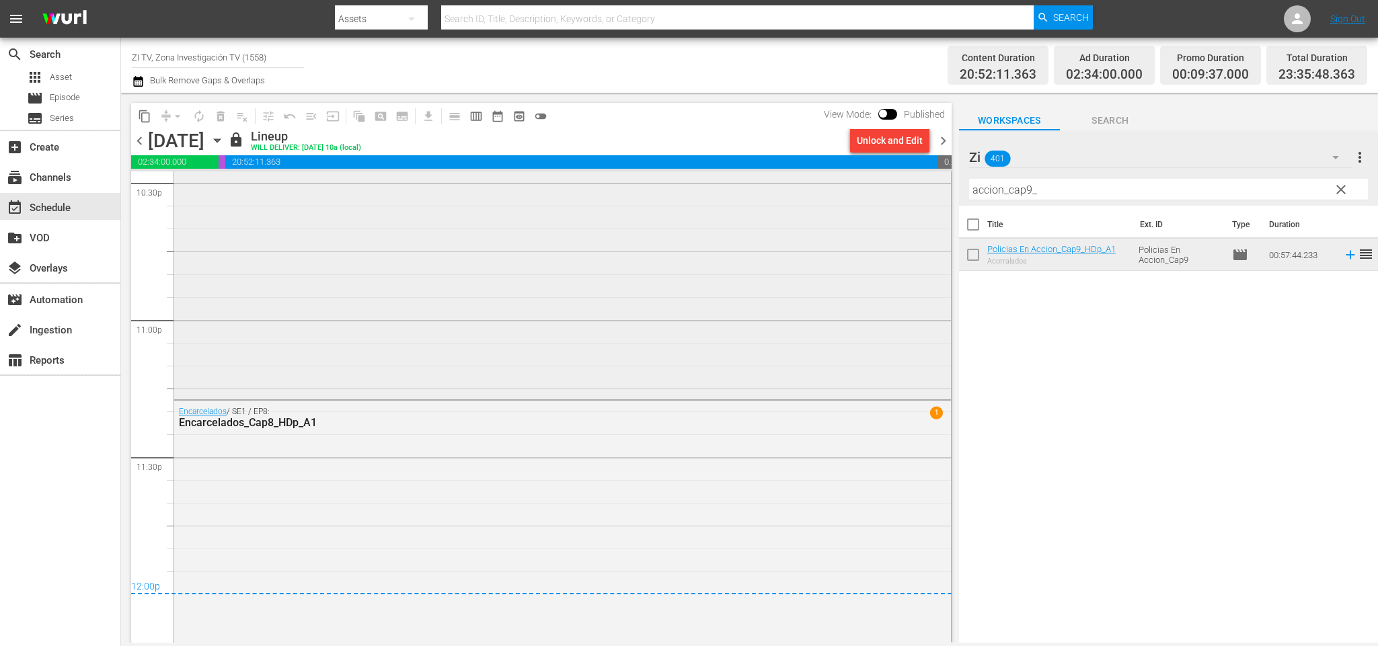
scroll to position [6243, 0]
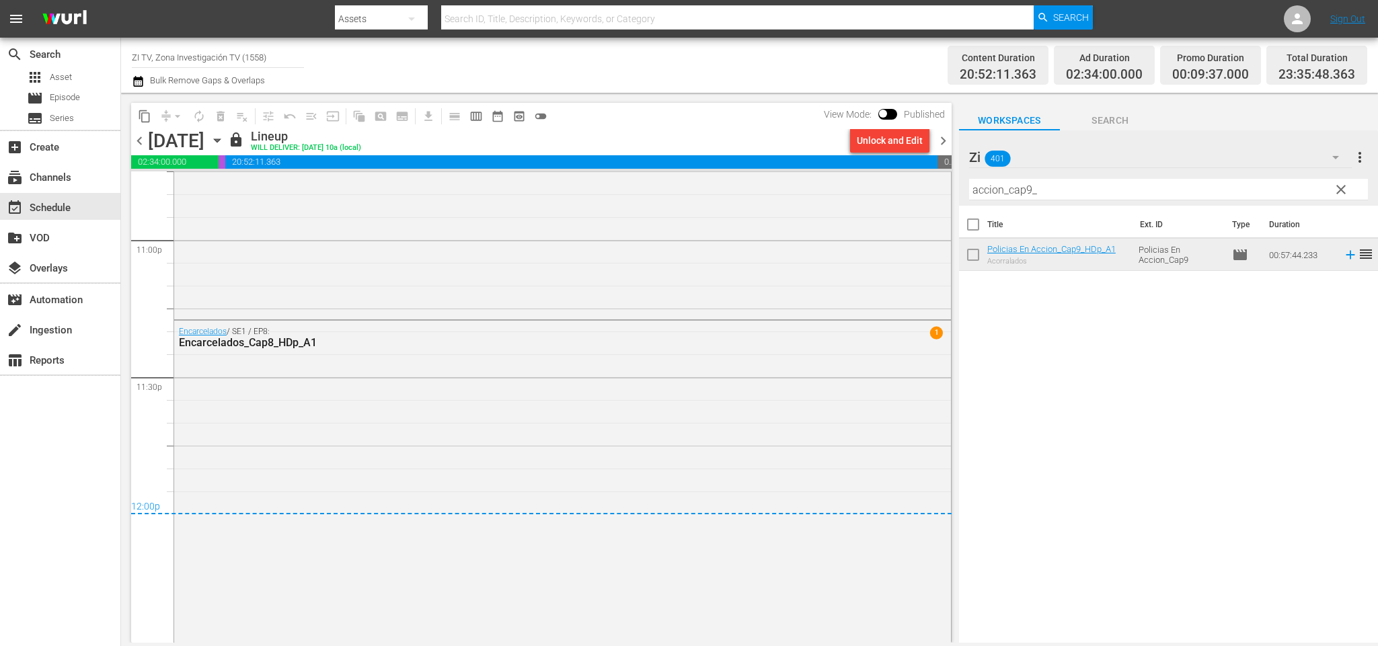
click at [945, 143] on span "chevron_right" at bounding box center [943, 140] width 17 height 17
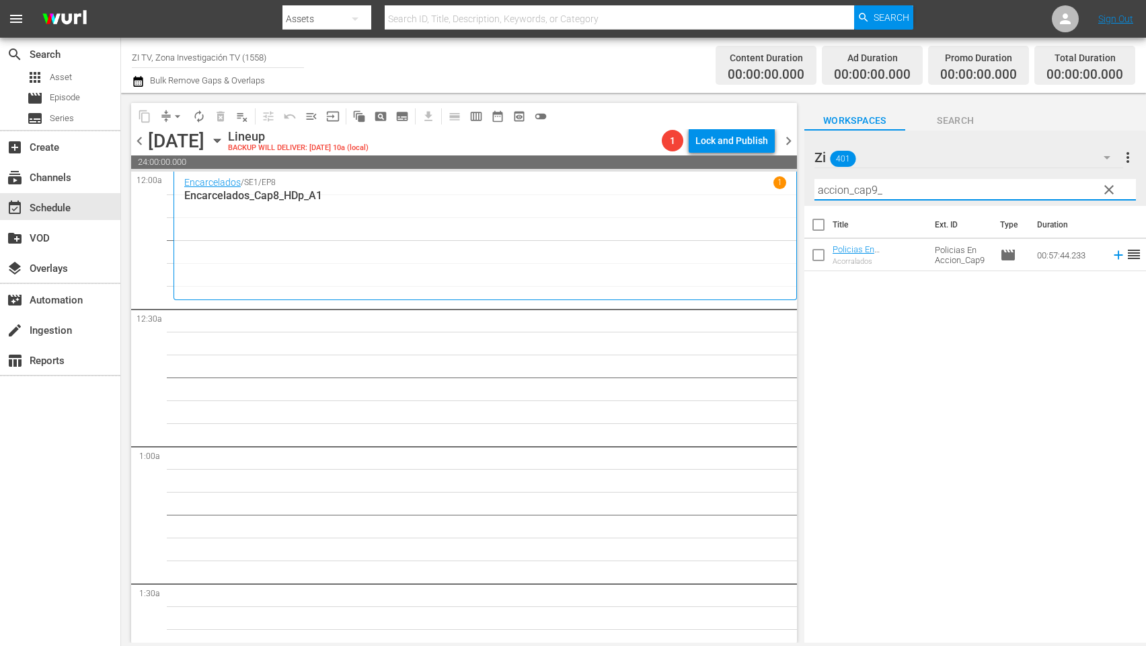
drag, startPoint x: 755, startPoint y: 186, endPoint x: 725, endPoint y: 182, distance: 30.5
click at [691, 167] on div "content_copy compress arrow_drop_down autorenew_outlined delete_forever_outline…" at bounding box center [633, 367] width 1025 height 549
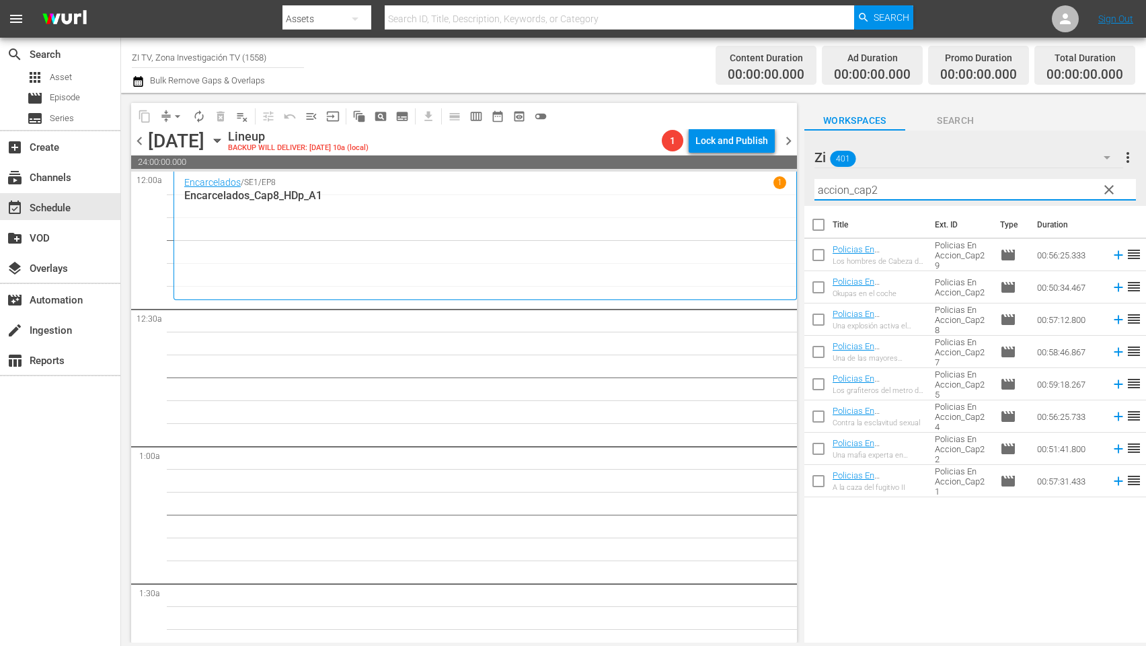
click at [932, 591] on div "Title Ext. ID Type Duration Policias En Accion_Cap29_HDp_A1 Los hombres de Cabe…" at bounding box center [975, 425] width 342 height 439
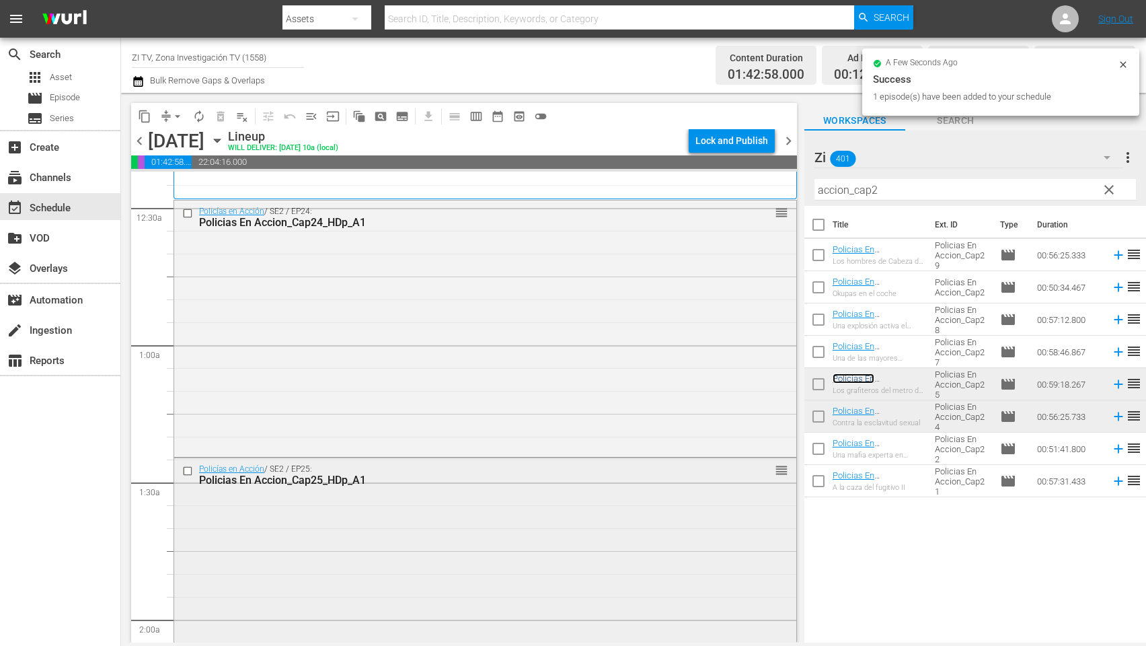
scroll to position [303, 0]
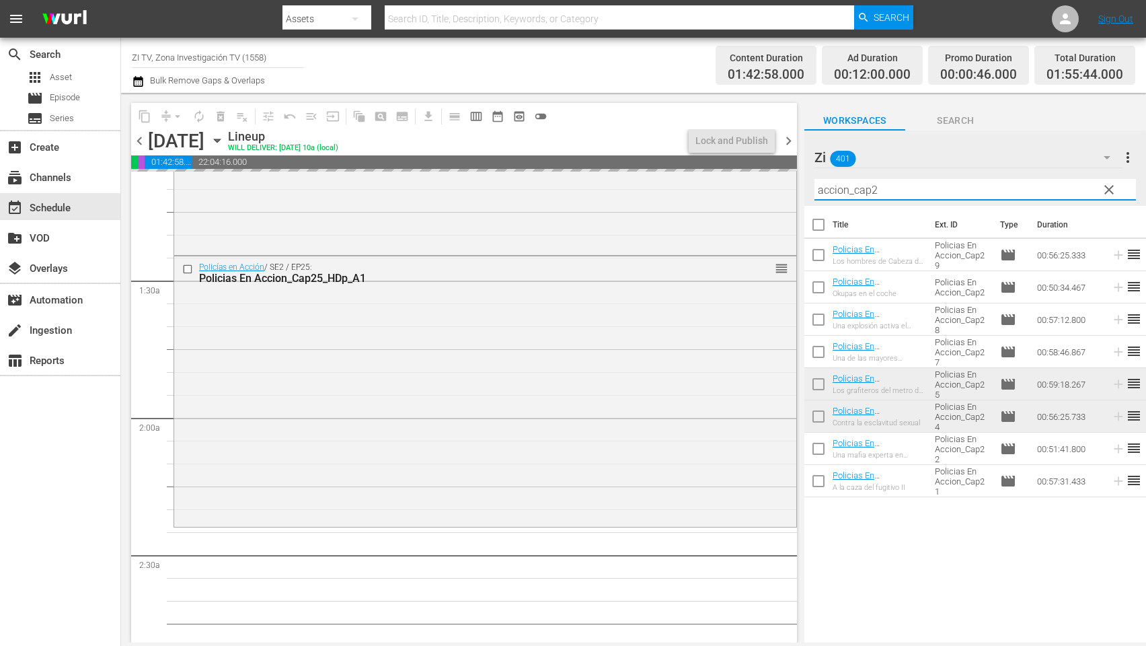
drag, startPoint x: 902, startPoint y: 184, endPoint x: 973, endPoint y: 325, distance: 157.3
click at [761, 184] on div "content_copy compress arrow_drop_down autorenew_outlined delete_forever_outline…" at bounding box center [633, 367] width 1025 height 549
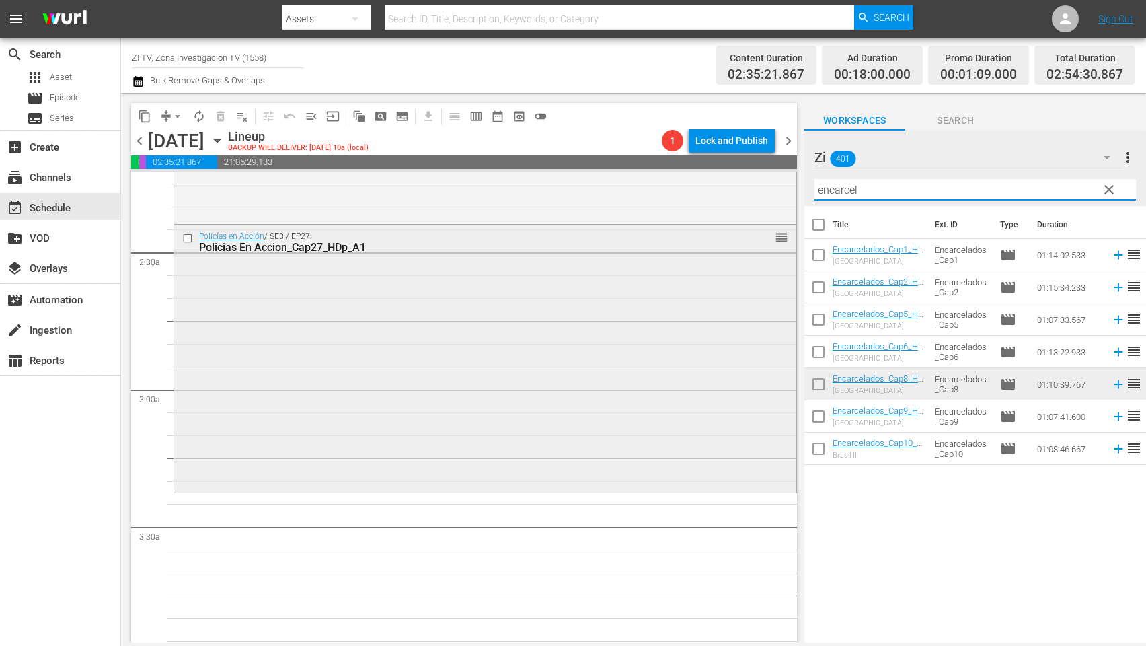
scroll to position [706, 0]
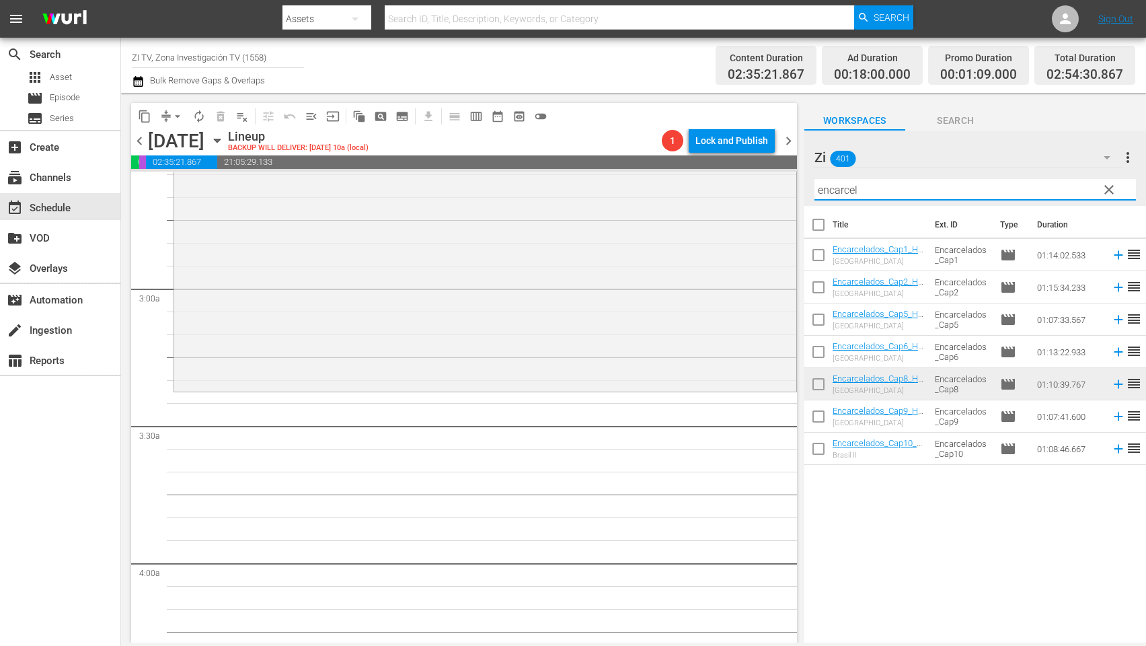
type input "encarcel"
click at [814, 251] on input "checkbox" at bounding box center [818, 257] width 28 height 28
checkbox input "true"
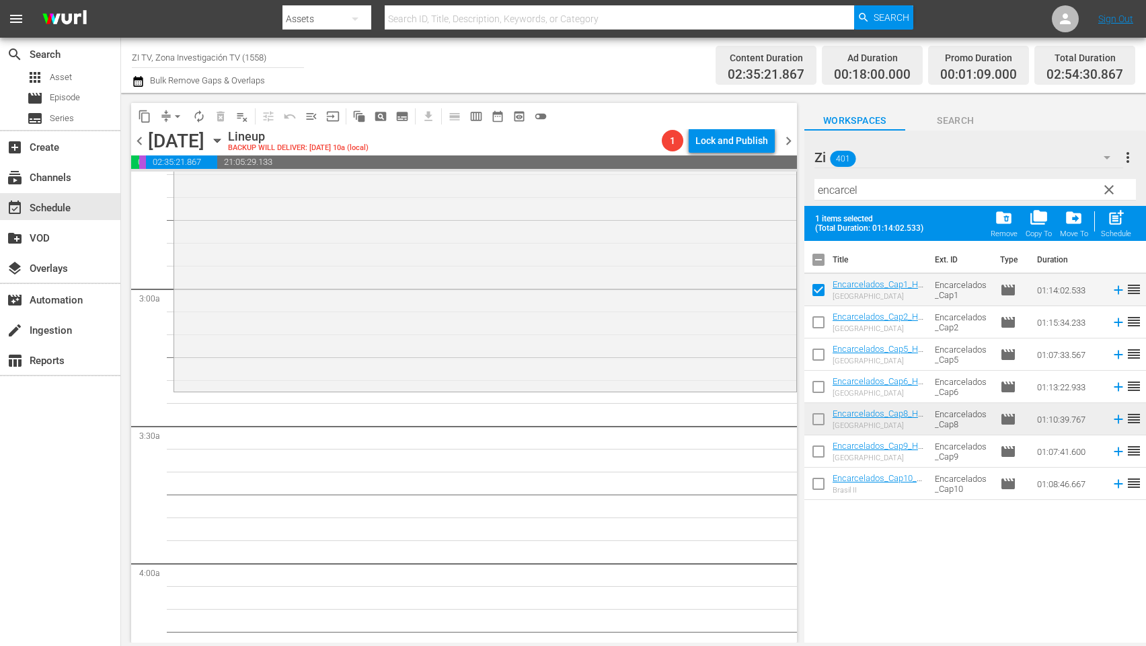
click at [819, 321] on input "checkbox" at bounding box center [818, 325] width 28 height 28
checkbox input "true"
click at [819, 347] on input "checkbox" at bounding box center [818, 357] width 28 height 28
checkbox input "true"
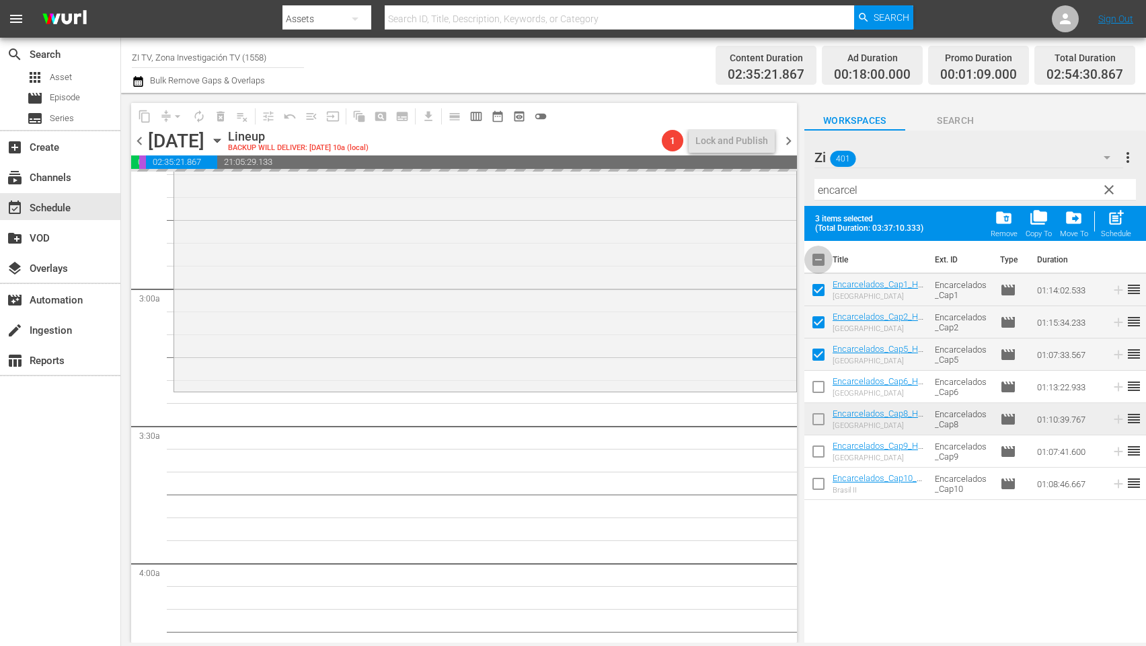
click at [824, 253] on input "checkbox" at bounding box center [818, 262] width 28 height 28
checkbox input "true"
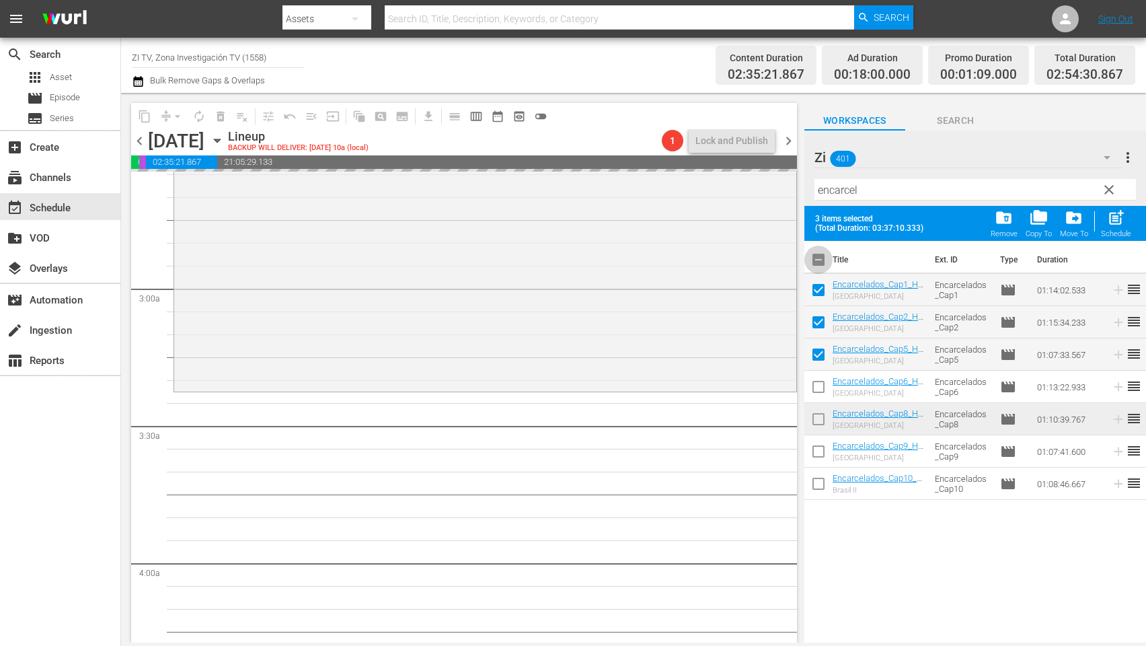
checkbox input "true"
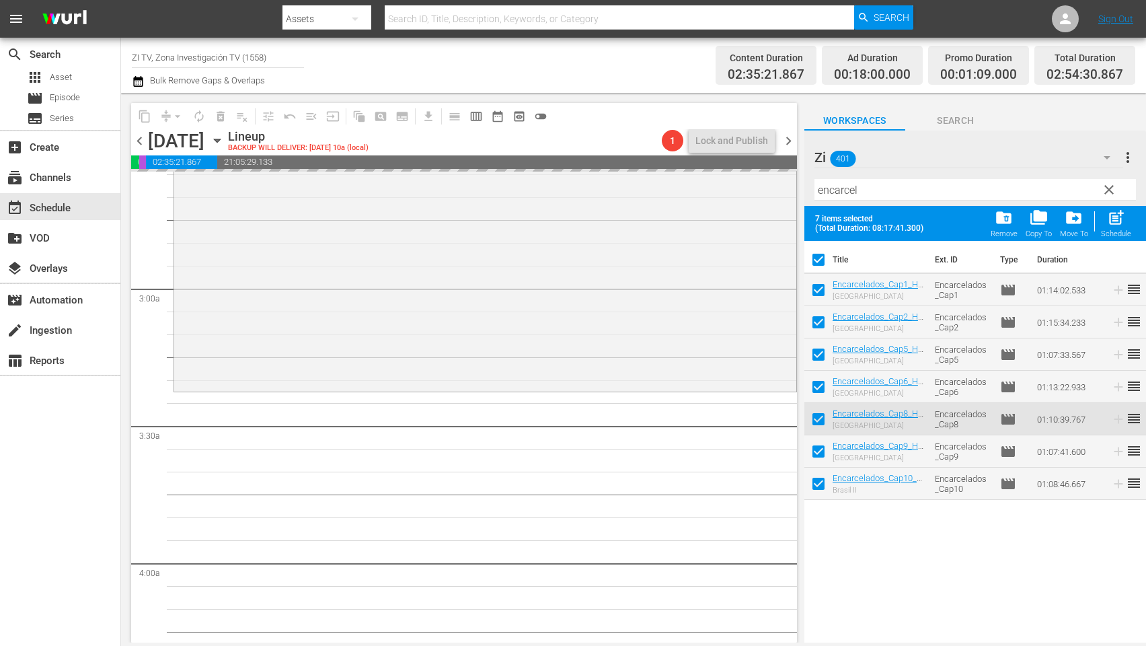
click at [822, 258] on input "checkbox" at bounding box center [818, 262] width 28 height 28
checkbox input "false"
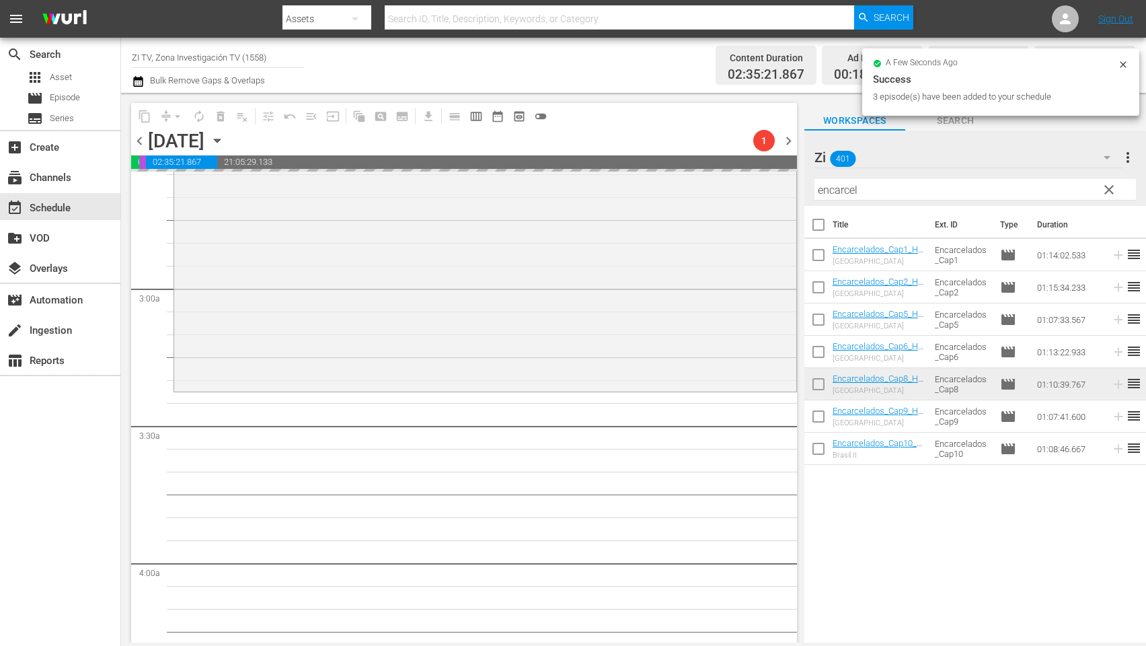
checkbox input "false"
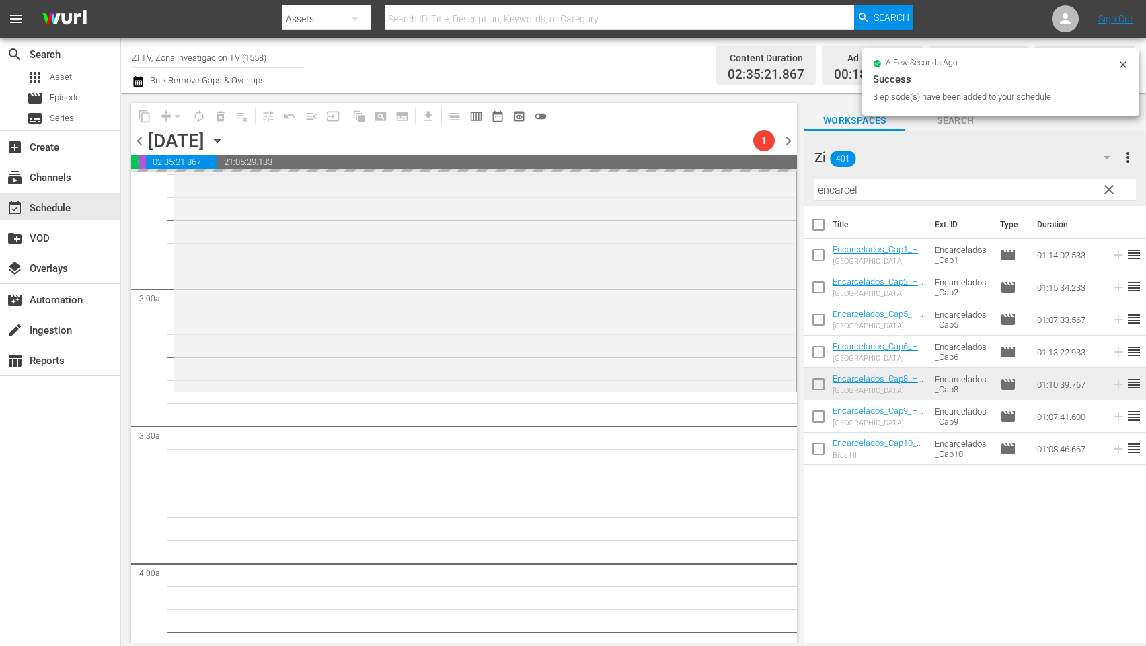
checkbox input "false"
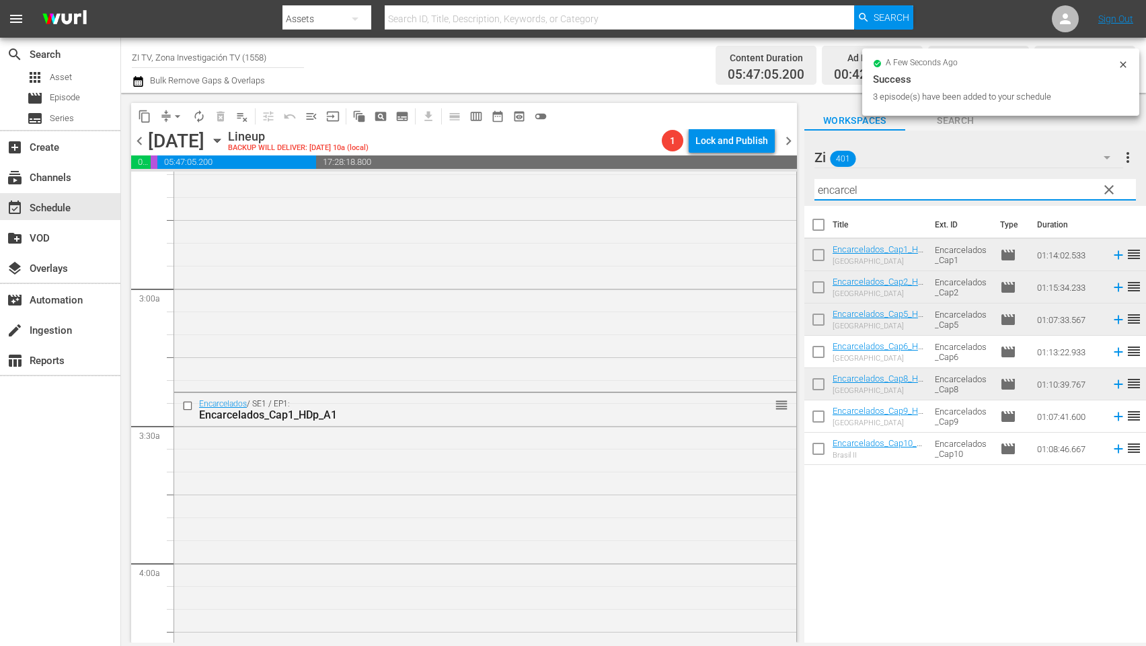
drag, startPoint x: 888, startPoint y: 194, endPoint x: 948, endPoint y: 270, distance: 97.2
click at [753, 162] on div "content_copy compress arrow_drop_down autorenew_outlined delete_forever_outline…" at bounding box center [633, 367] width 1025 height 549
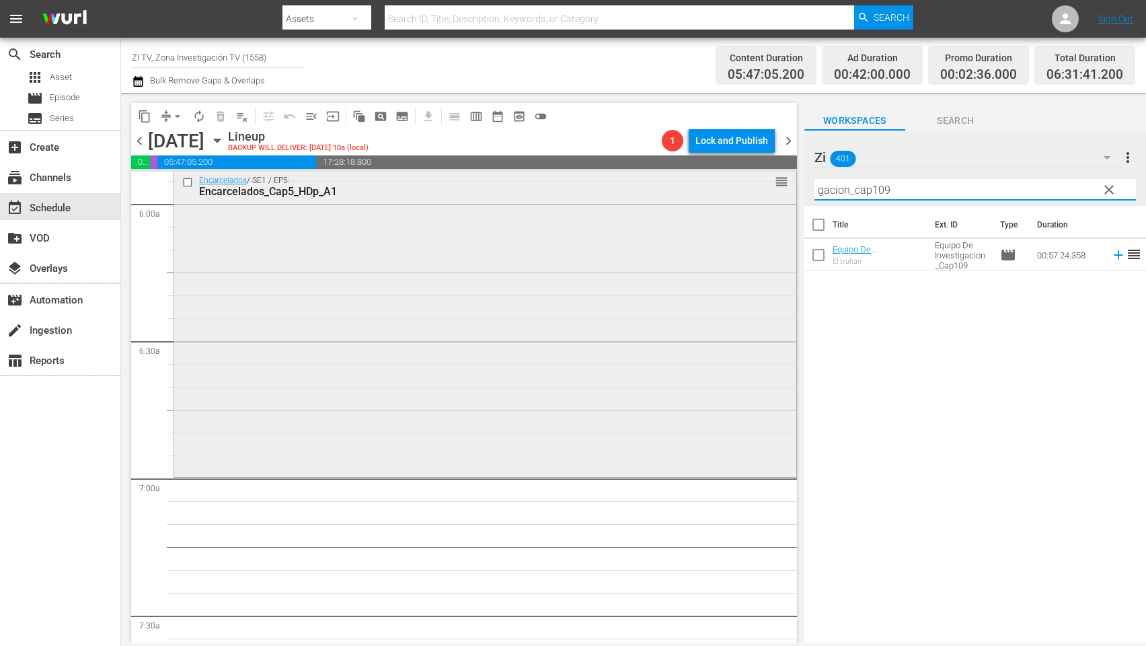
scroll to position [1715, 0]
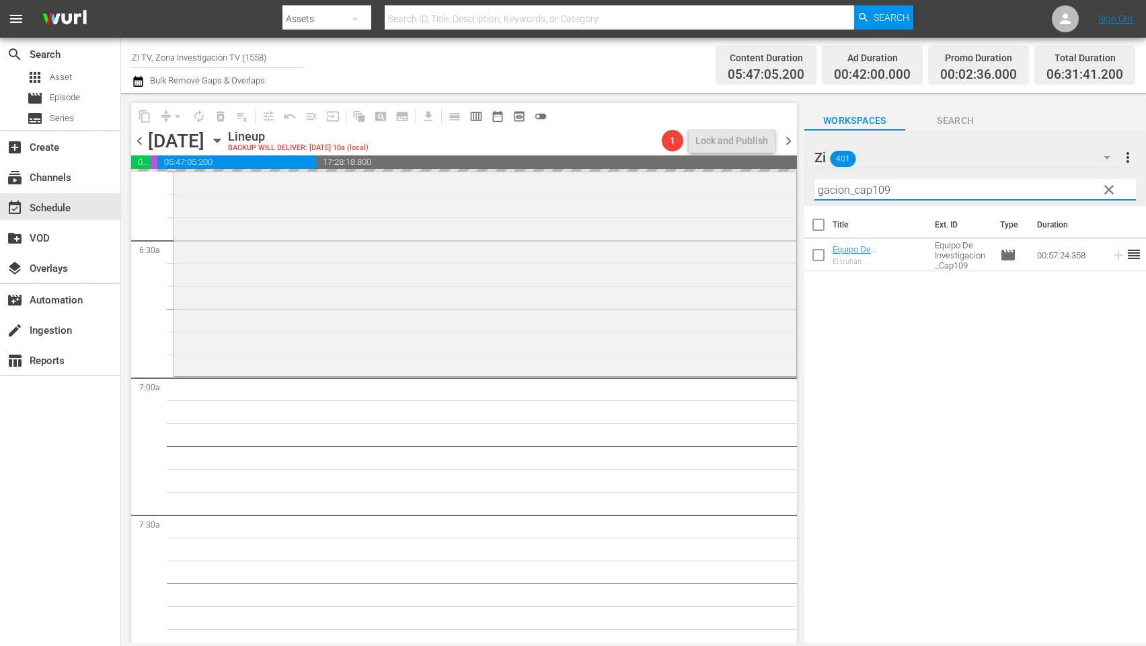
click at [919, 182] on input "gacion_cap109" at bounding box center [974, 190] width 321 height 22
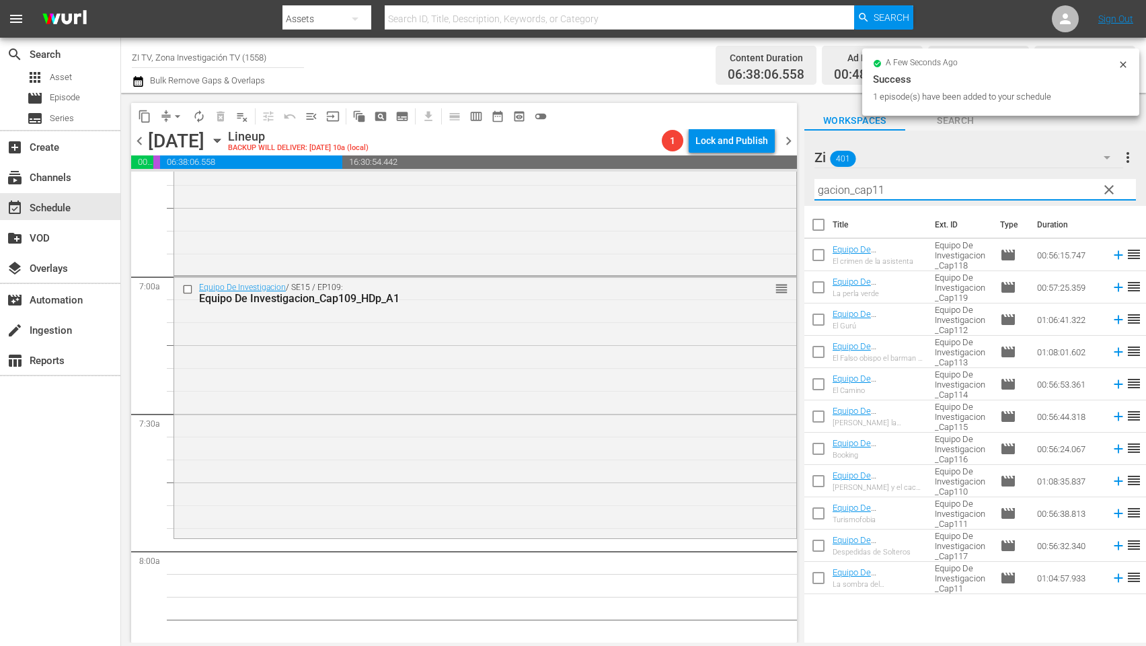
scroll to position [1917, 0]
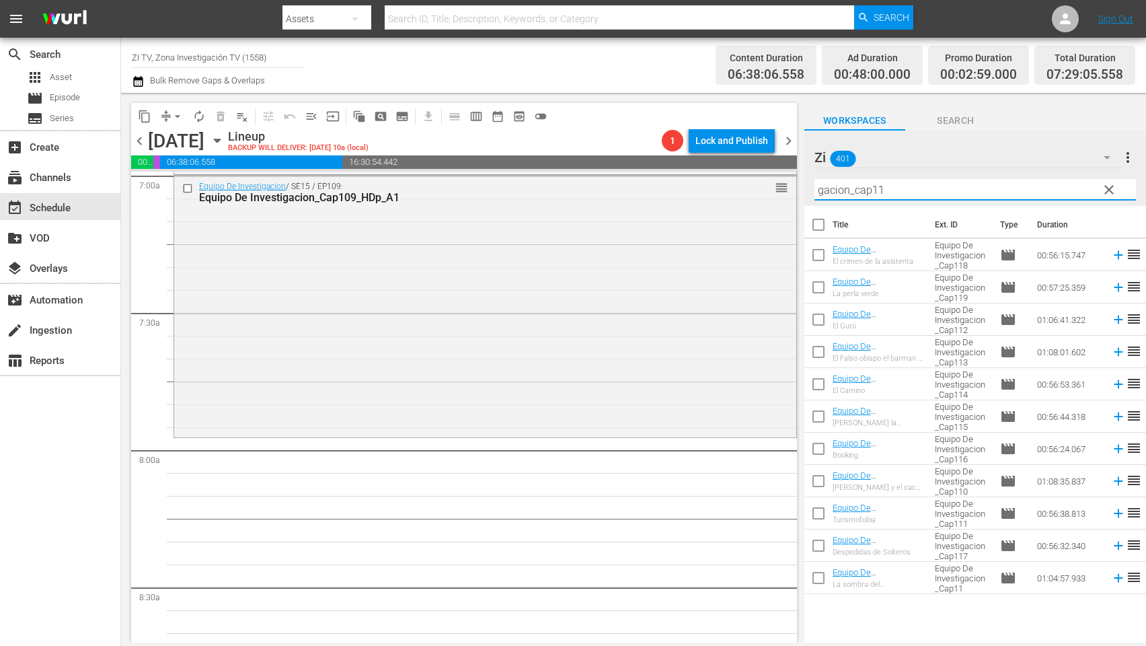
type input "gacion_cap11"
click at [818, 479] on input "checkbox" at bounding box center [818, 483] width 28 height 28
checkbox input "true"
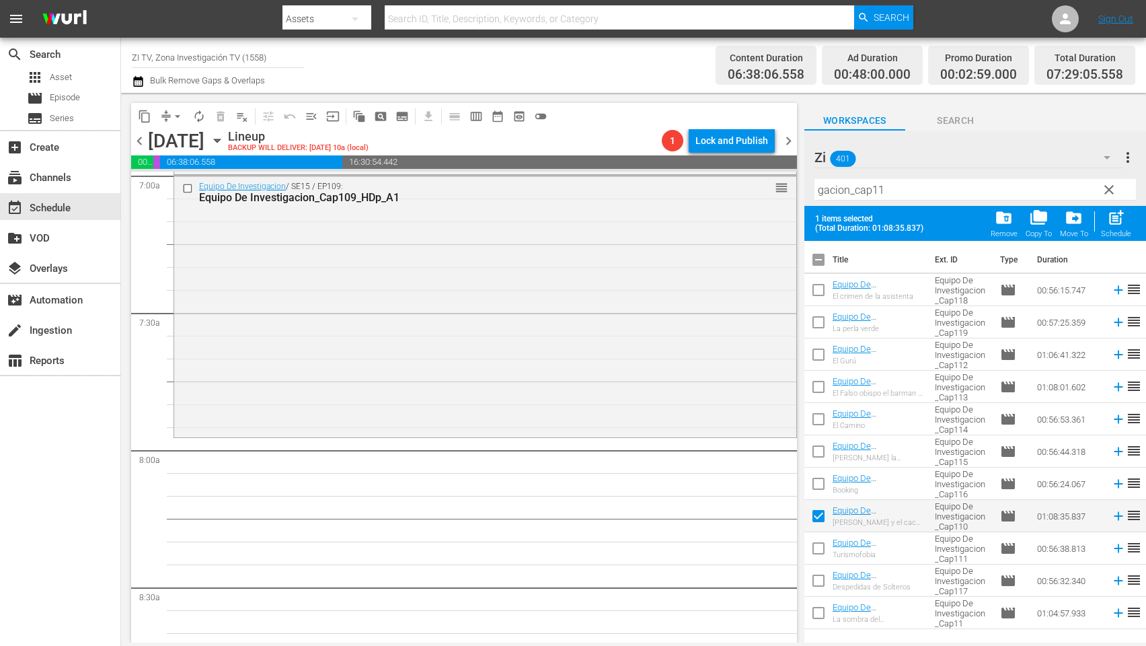
click at [814, 547] on input "checkbox" at bounding box center [818, 551] width 28 height 28
checkbox input "true"
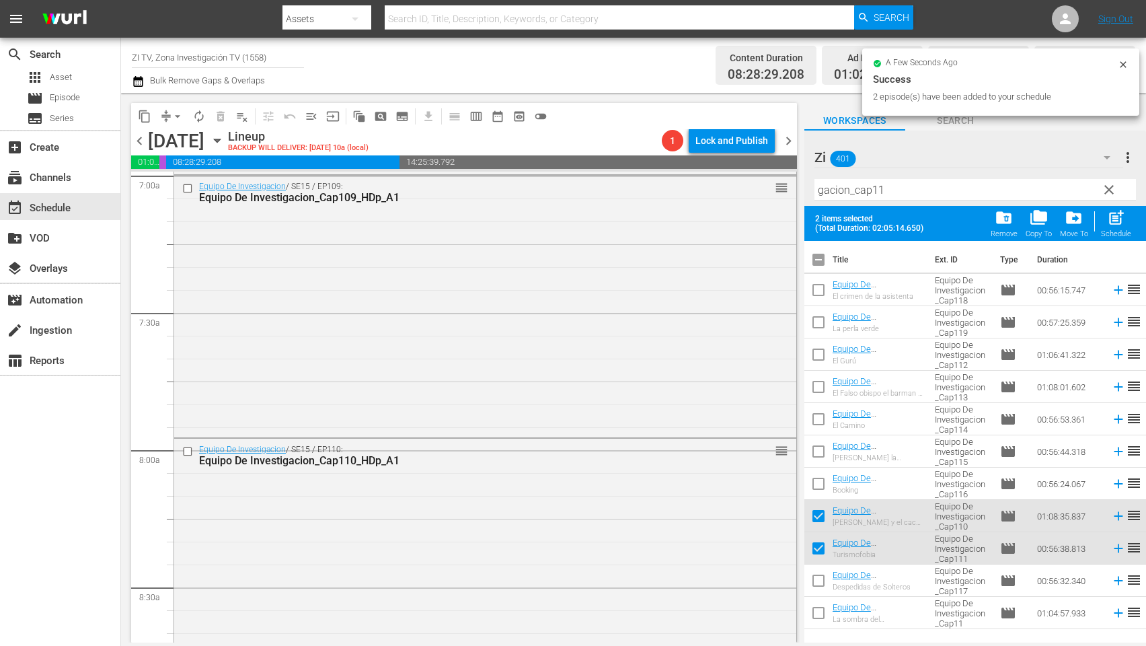
click at [816, 258] on input "checkbox" at bounding box center [818, 262] width 28 height 28
checkbox input "true"
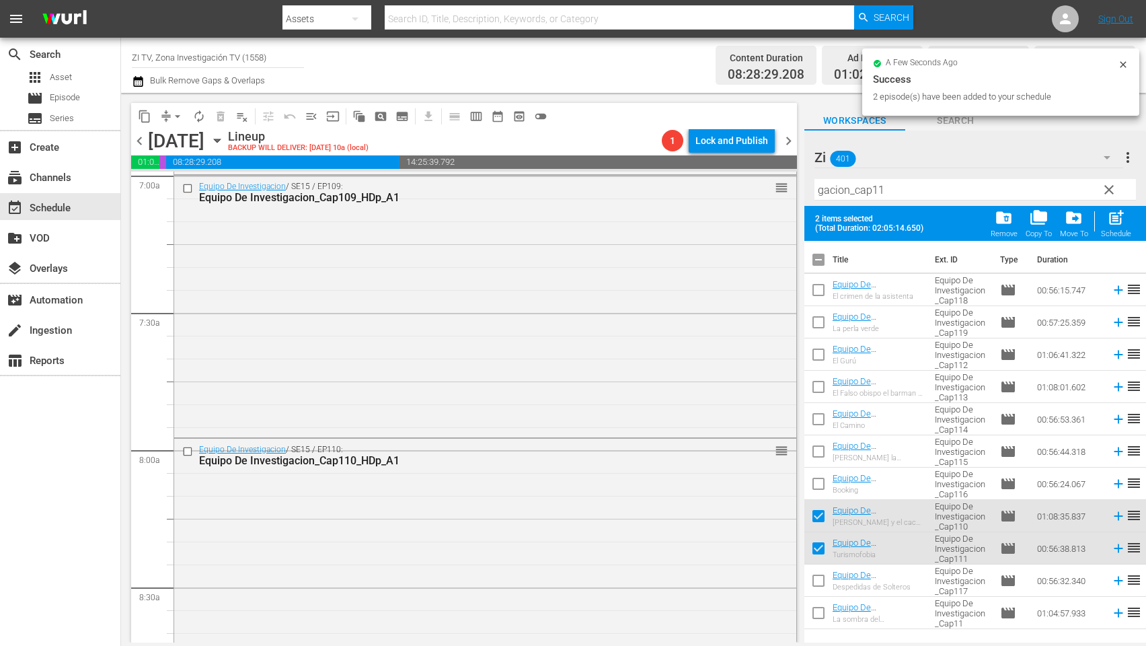
checkbox input "true"
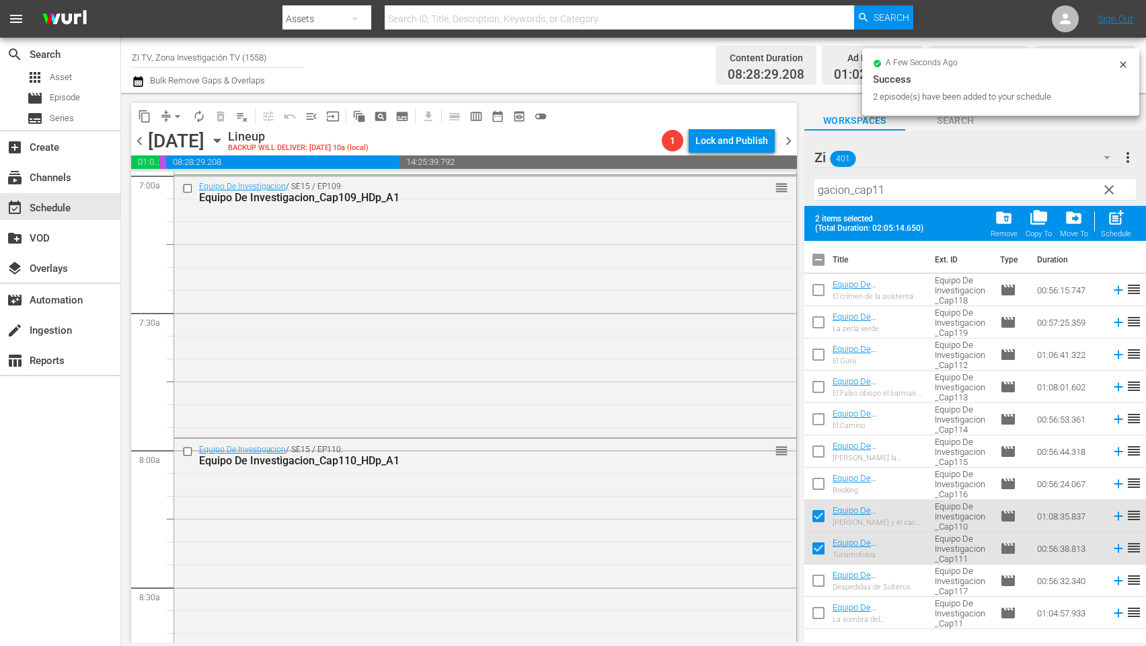
checkbox input "true"
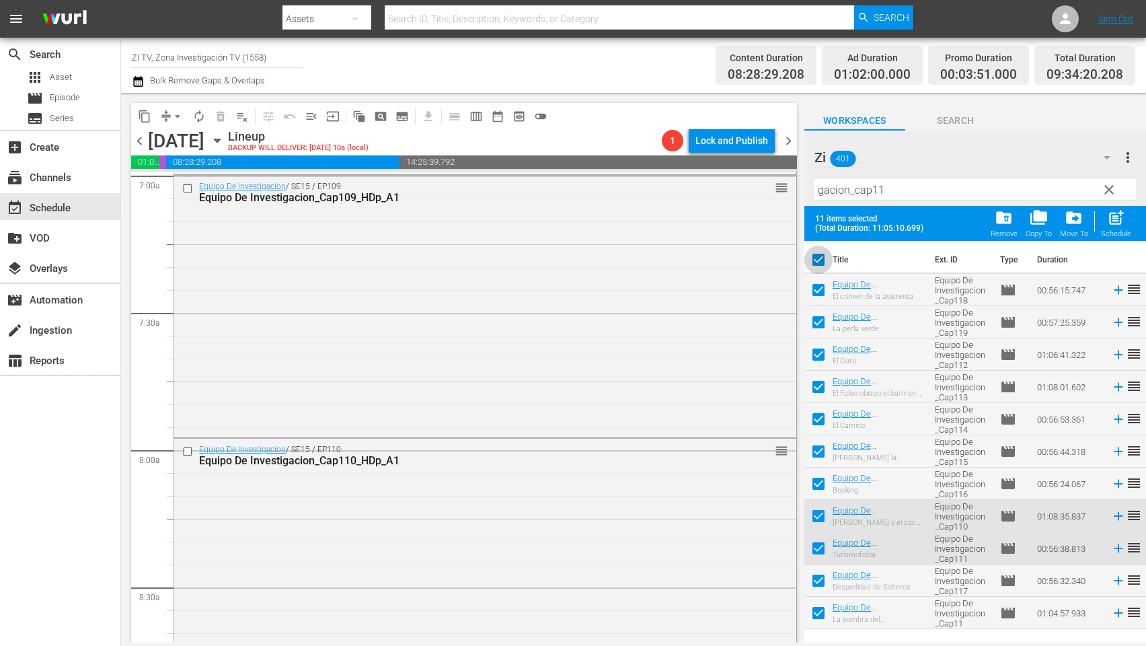
click at [816, 258] on input "checkbox" at bounding box center [818, 262] width 28 height 28
checkbox input "false"
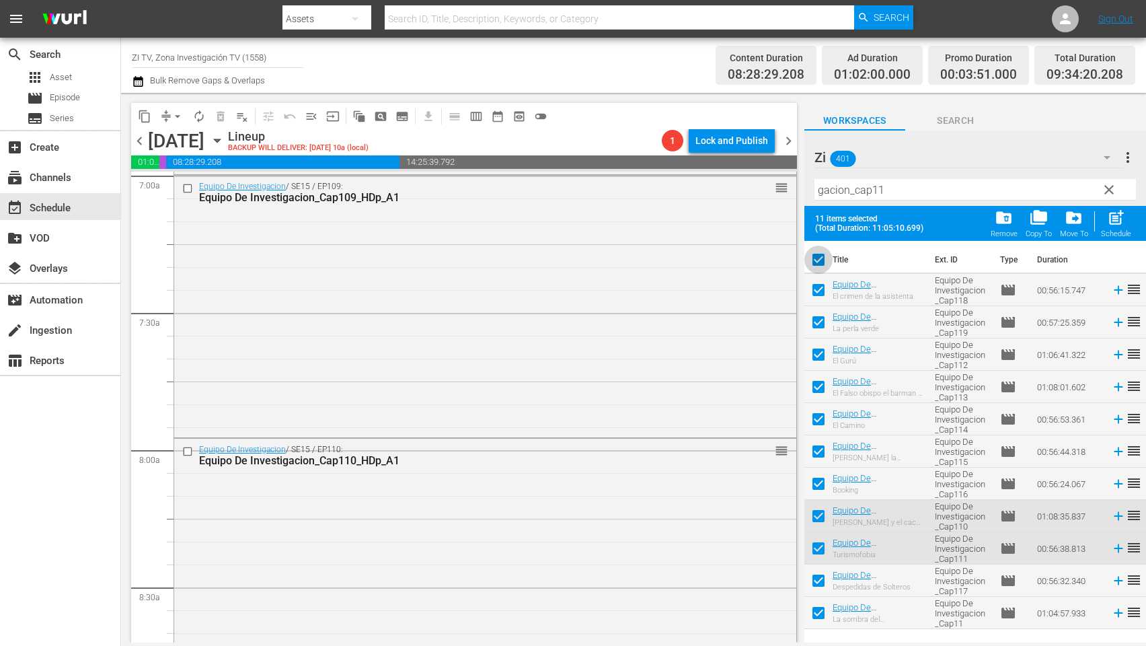
checkbox input "false"
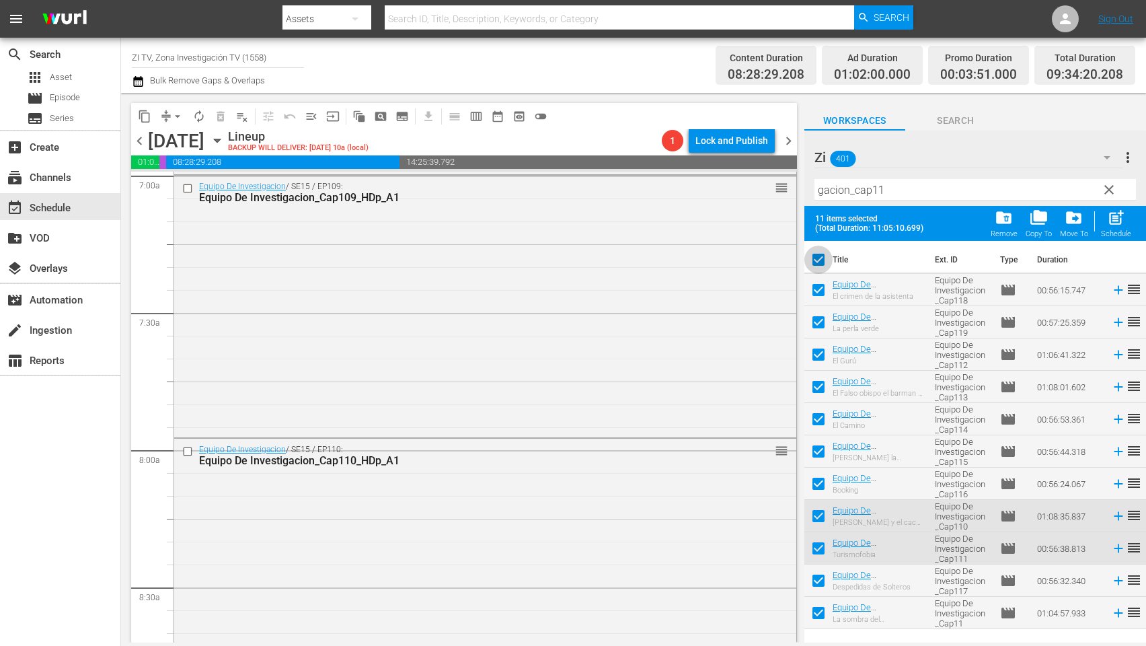
checkbox input "false"
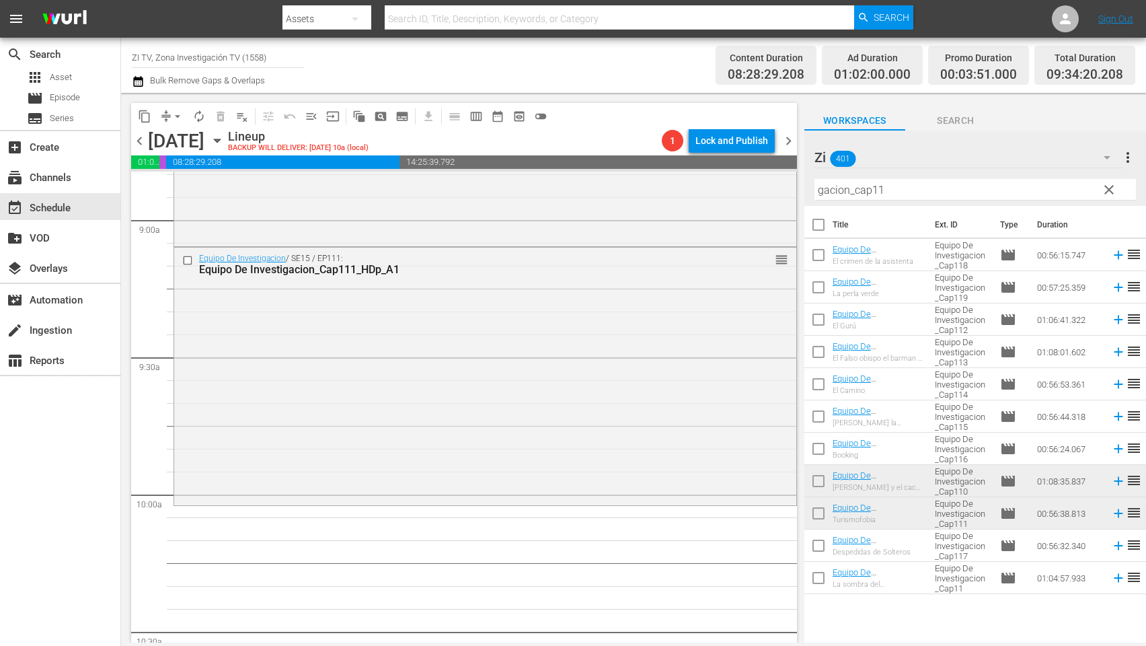
scroll to position [2522, 0]
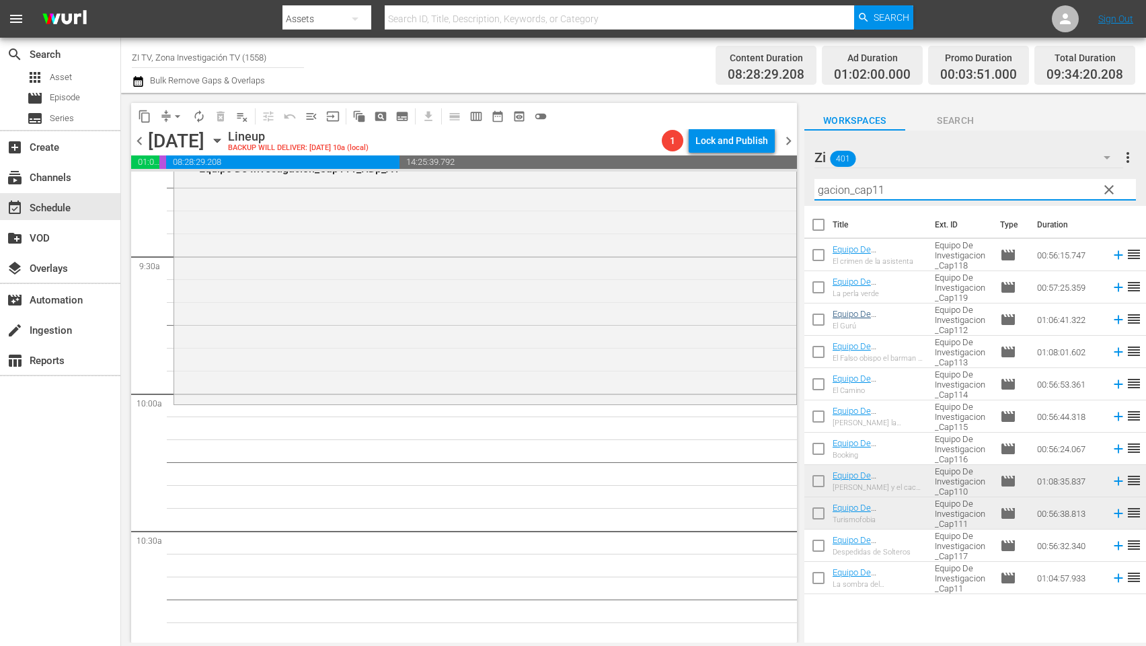
drag, startPoint x: 934, startPoint y: 194, endPoint x: 907, endPoint y: 319, distance: 127.4
click at [707, 184] on div "content_copy compress arrow_drop_down autorenew_outlined delete_forever_outline…" at bounding box center [633, 367] width 1025 height 549
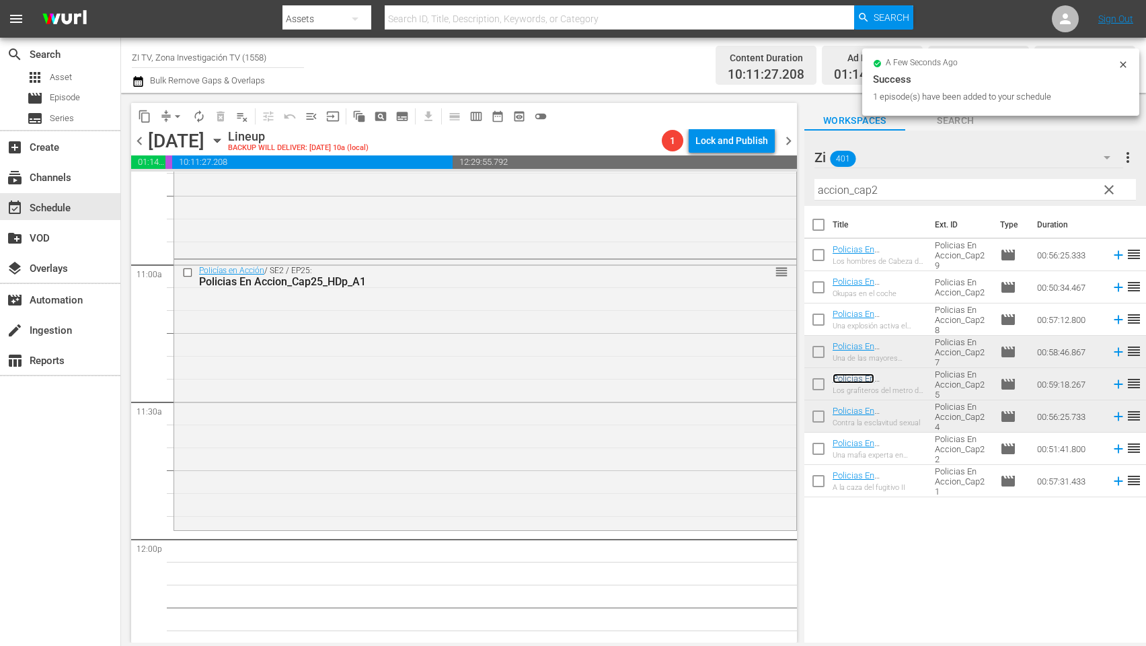
scroll to position [3027, 0]
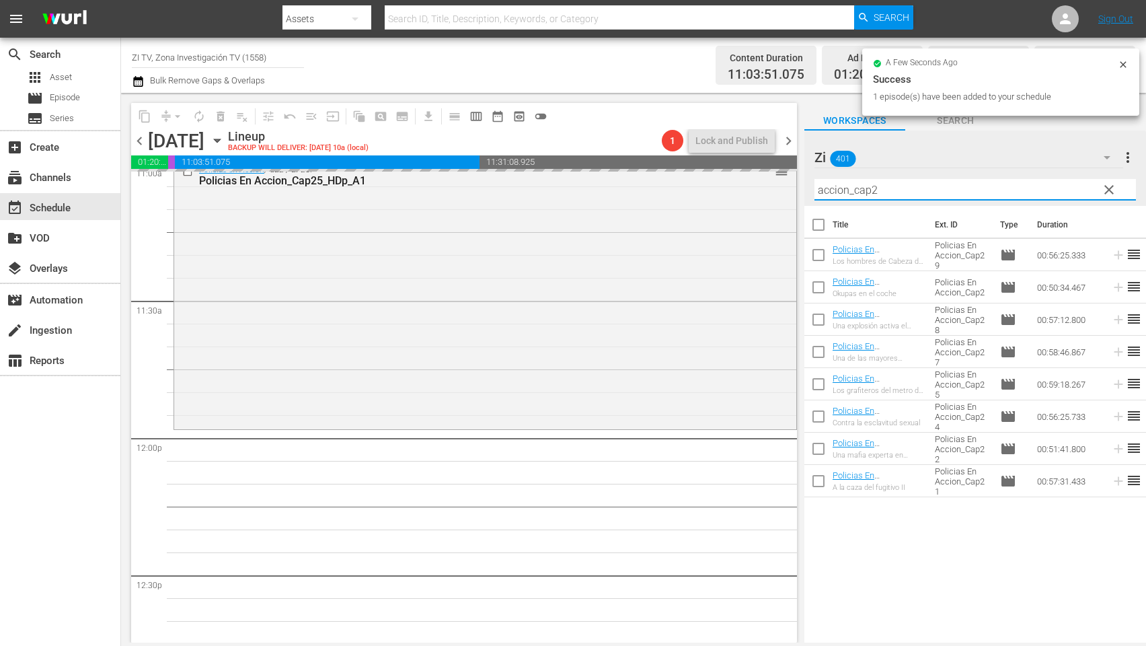
drag, startPoint x: 916, startPoint y: 190, endPoint x: 788, endPoint y: 180, distance: 128.8
click at [788, 180] on div "content_copy compress arrow_drop_down autorenew_outlined delete_forever_outline…" at bounding box center [633, 367] width 1025 height 549
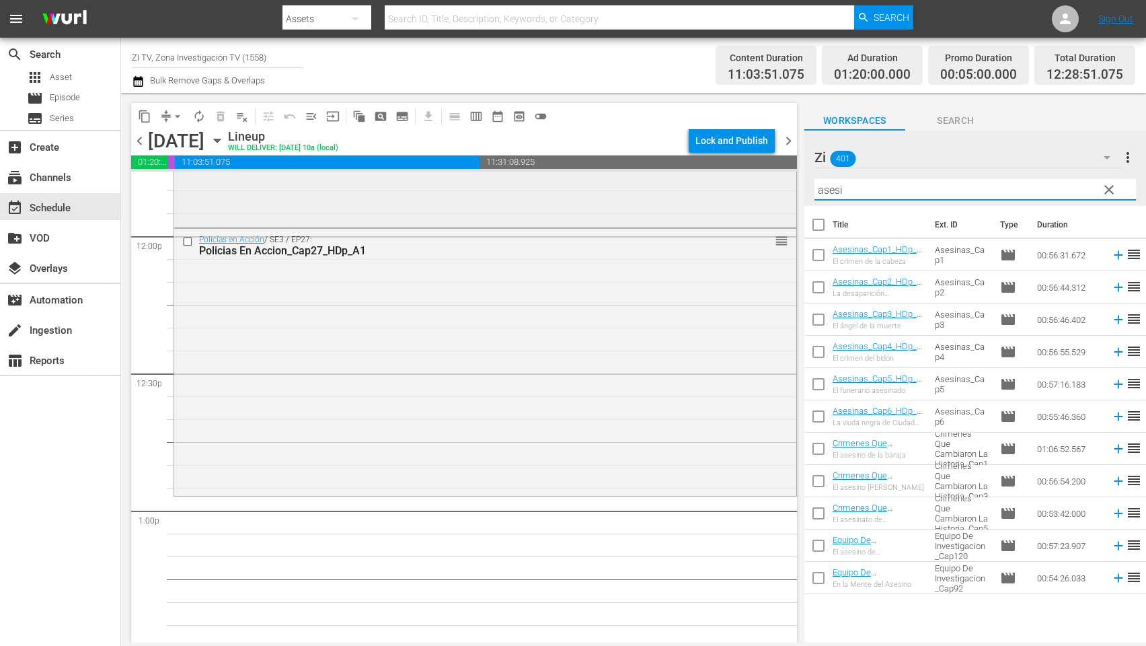
scroll to position [3329, 0]
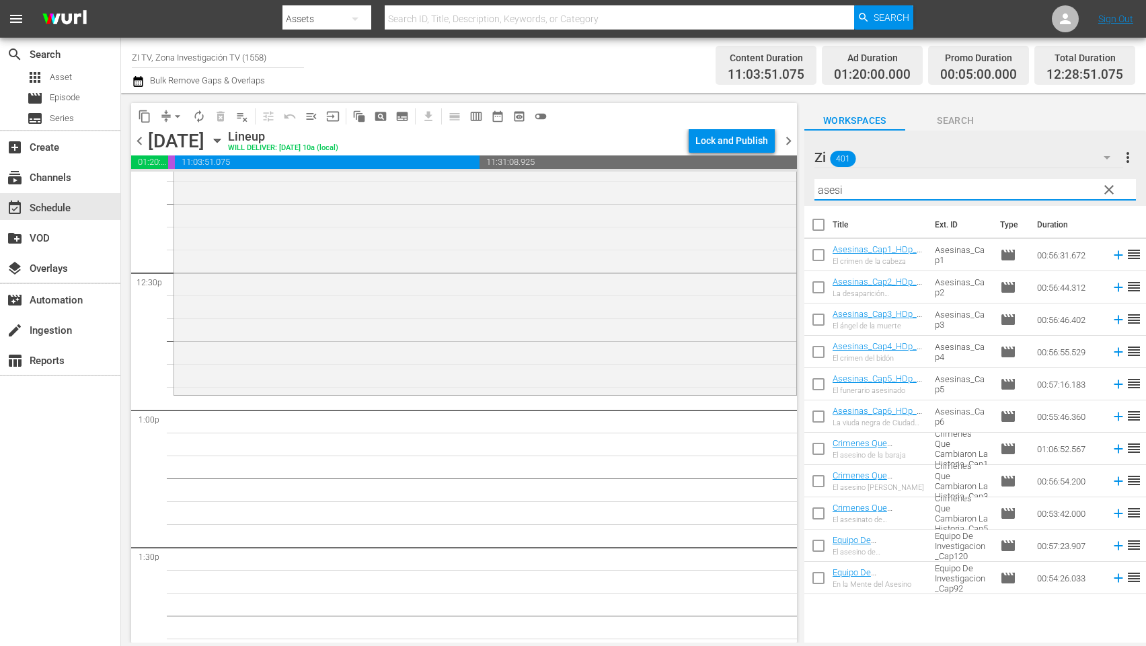
type input "asesi"
click at [819, 251] on input "checkbox" at bounding box center [818, 257] width 28 height 28
checkbox input "true"
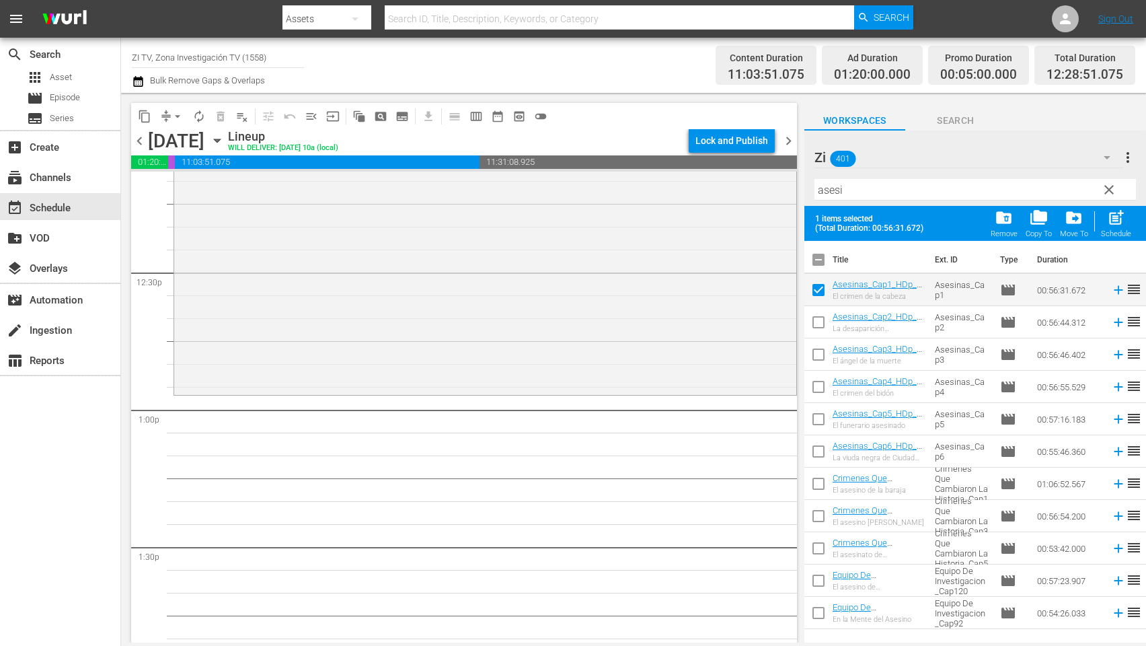
drag, startPoint x: 822, startPoint y: 321, endPoint x: 860, endPoint y: 301, distance: 43.0
click at [822, 321] on input "checkbox" at bounding box center [818, 325] width 28 height 28
checkbox input "true"
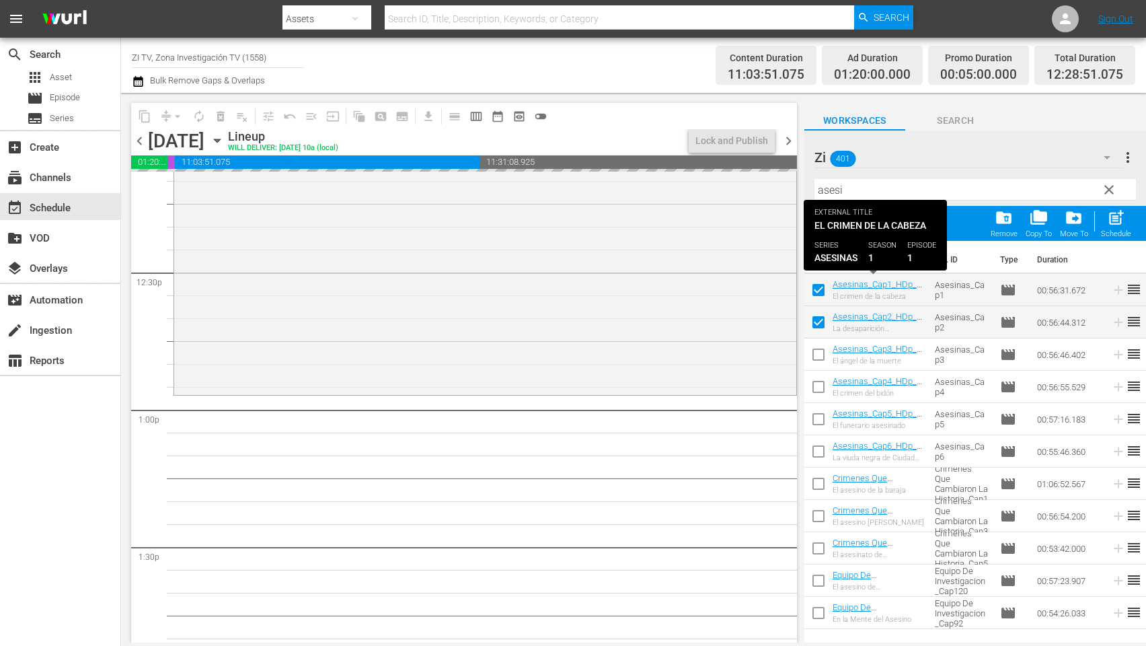
click at [821, 258] on input "checkbox" at bounding box center [818, 262] width 28 height 28
checkbox input "true"
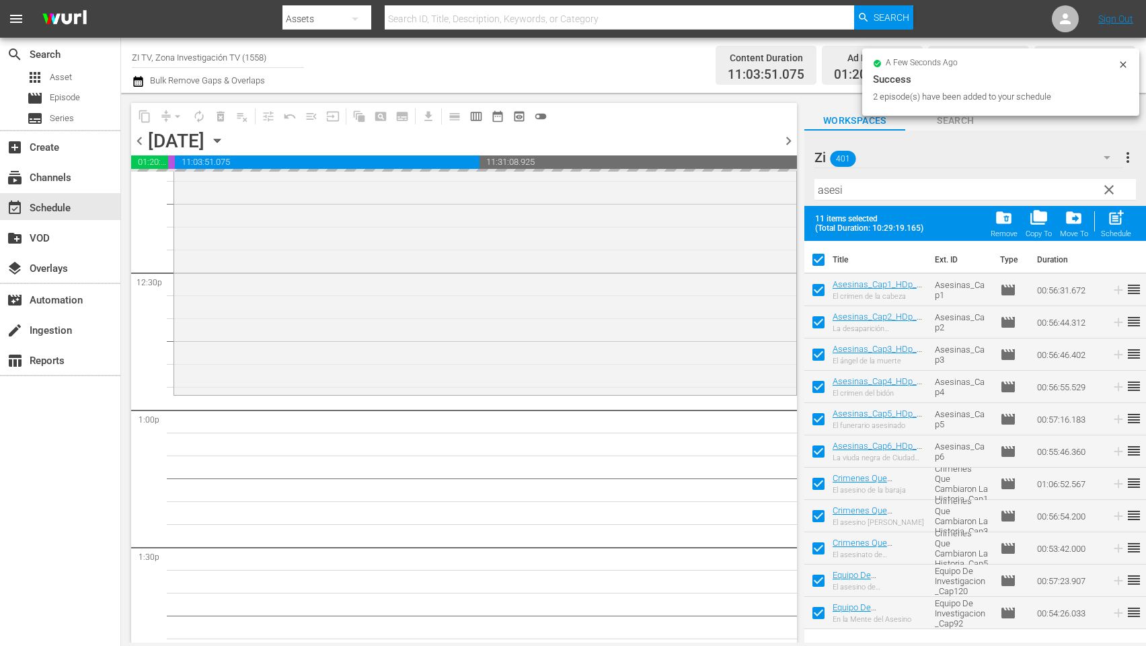
checkbox input "true"
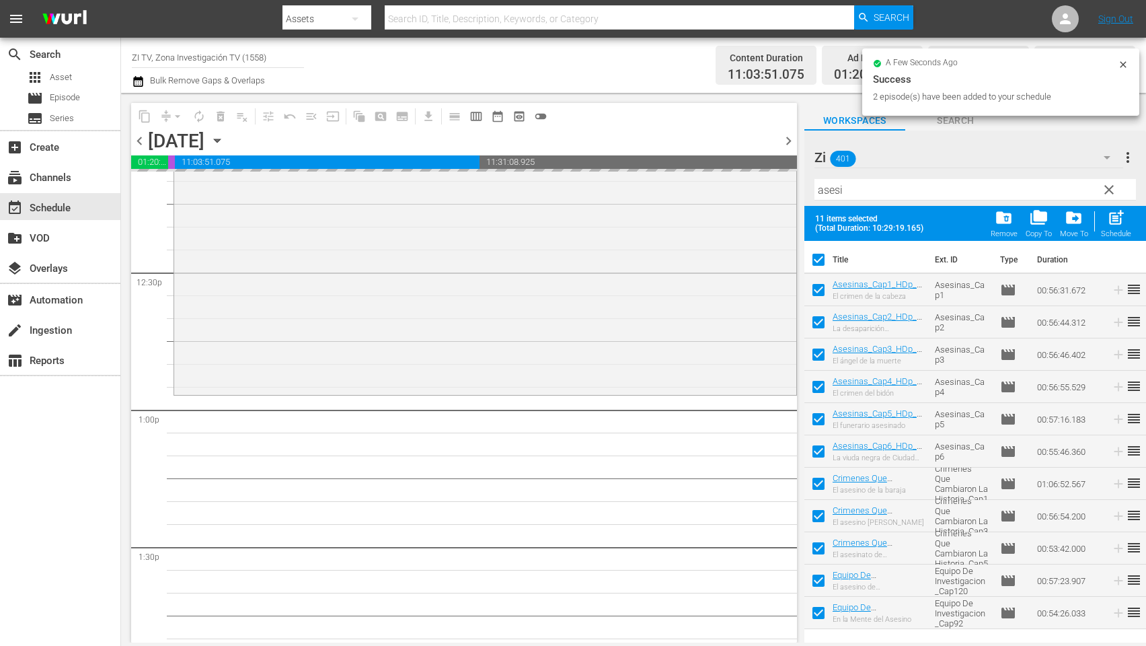
checkbox input "true"
click at [816, 257] on input "checkbox" at bounding box center [818, 262] width 28 height 28
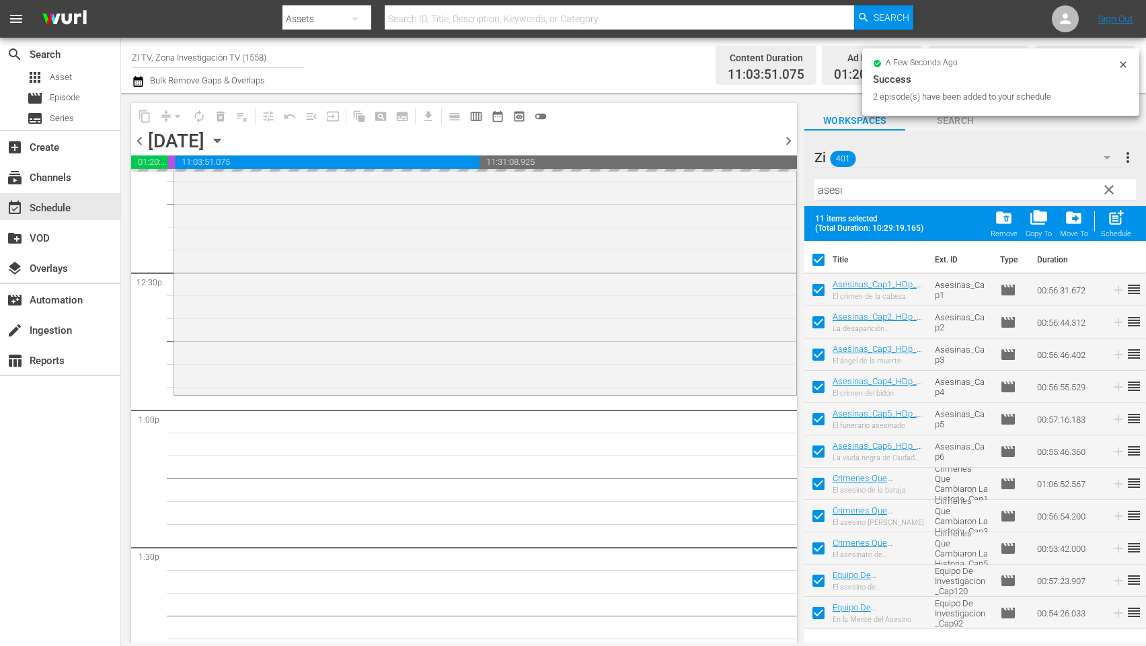
checkbox input "false"
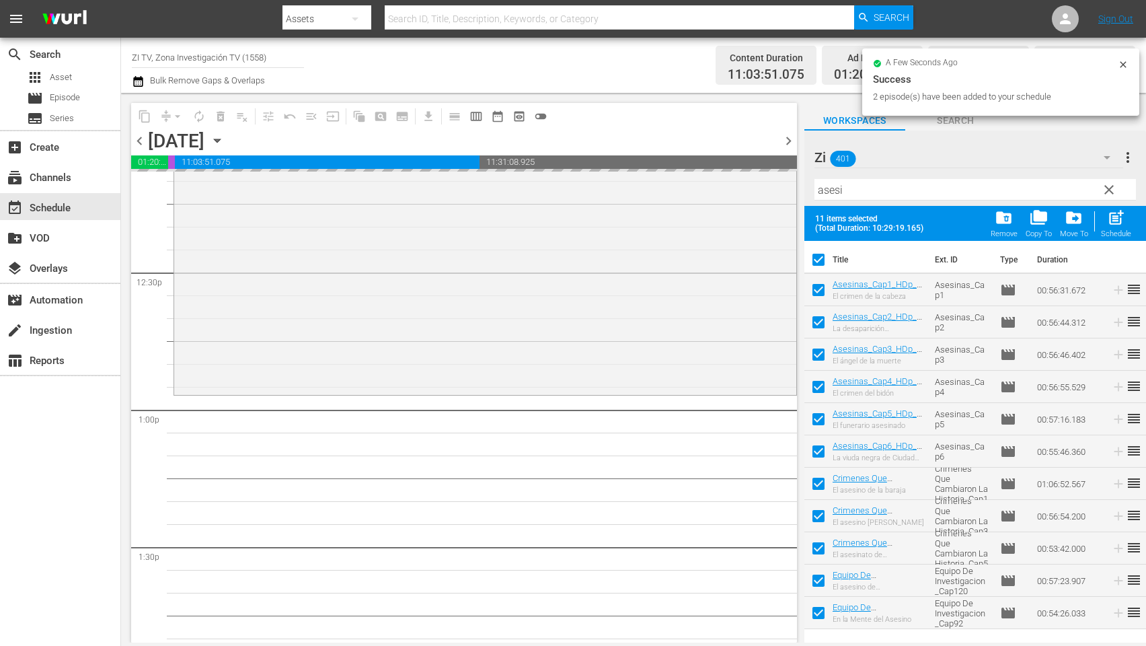
checkbox input "false"
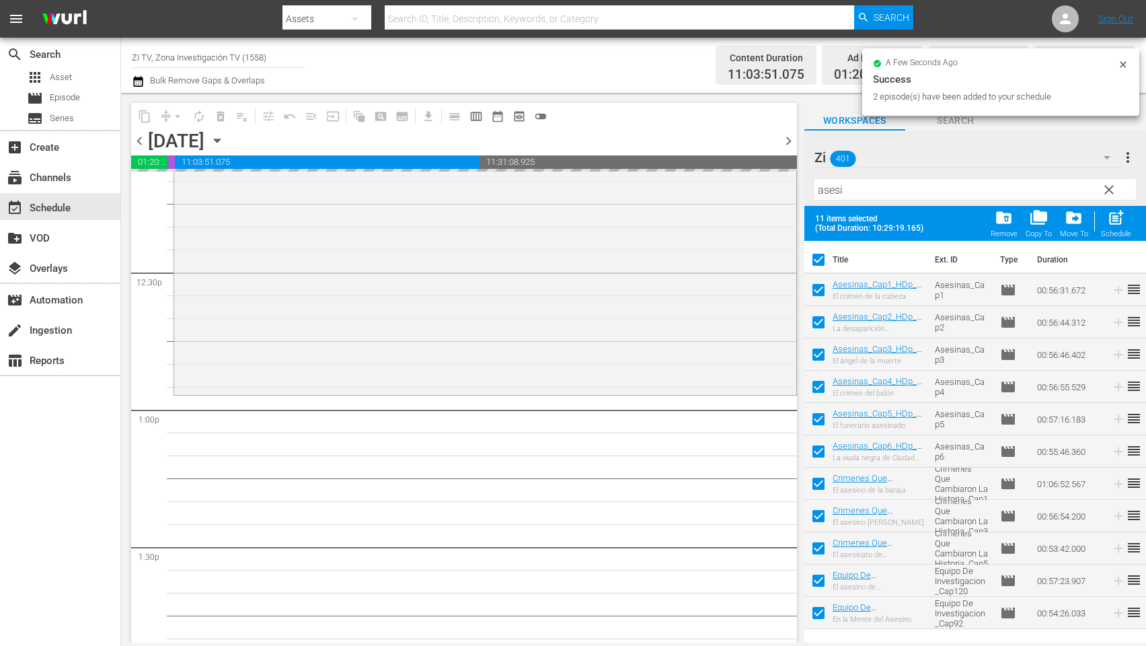
checkbox input "false"
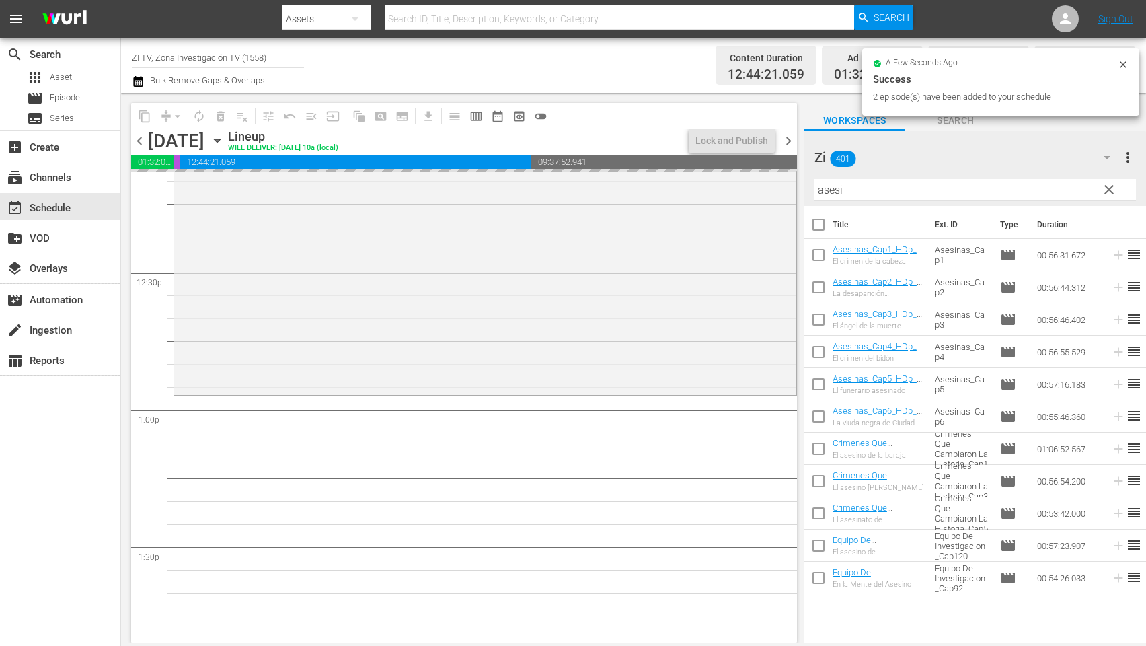
click at [767, 169] on div "content_copy compress arrow_drop_down autorenew_outlined delete_forever_outline…" at bounding box center [633, 367] width 1025 height 549
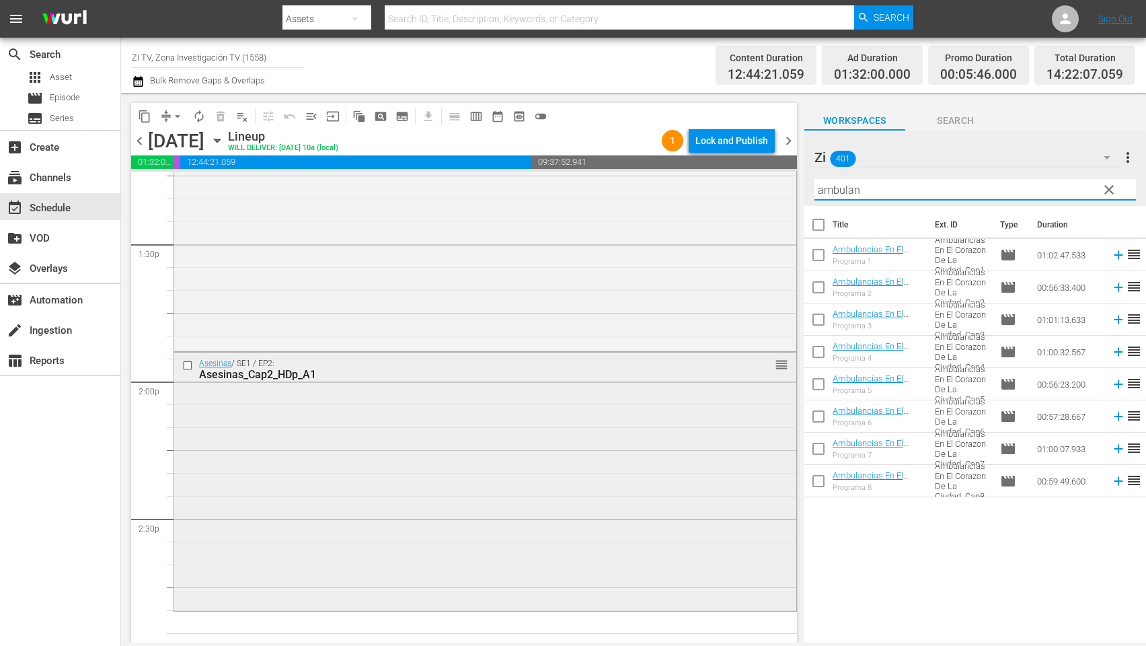
scroll to position [3834, 0]
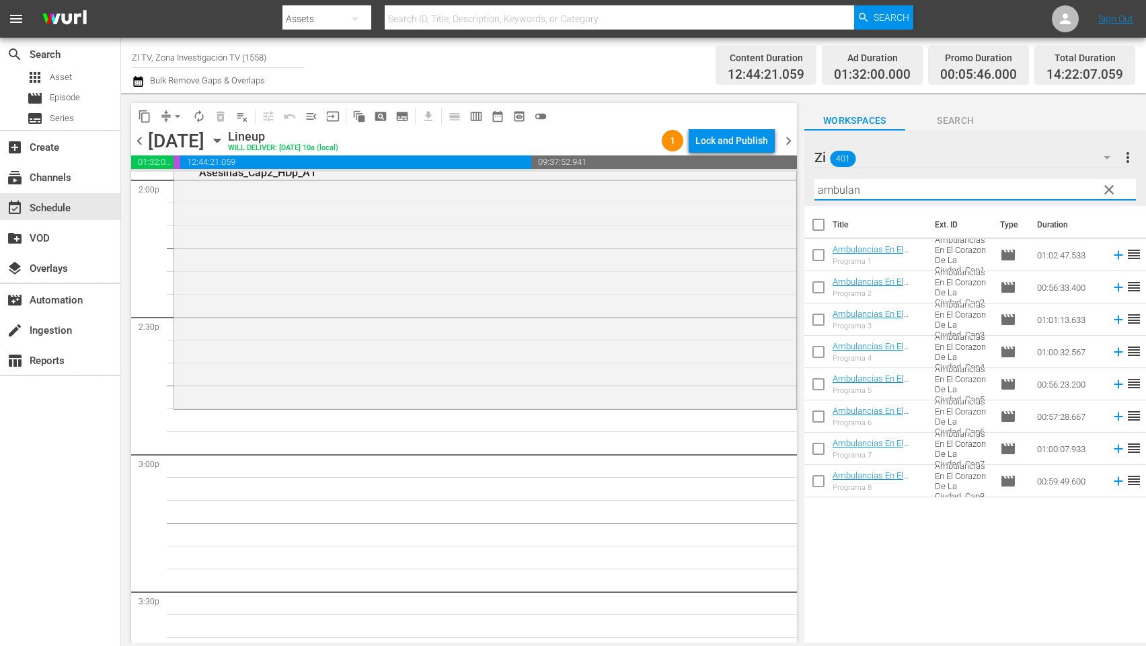
type input "ambulan"
click at [825, 252] on input "checkbox" at bounding box center [818, 257] width 28 height 28
checkbox input "true"
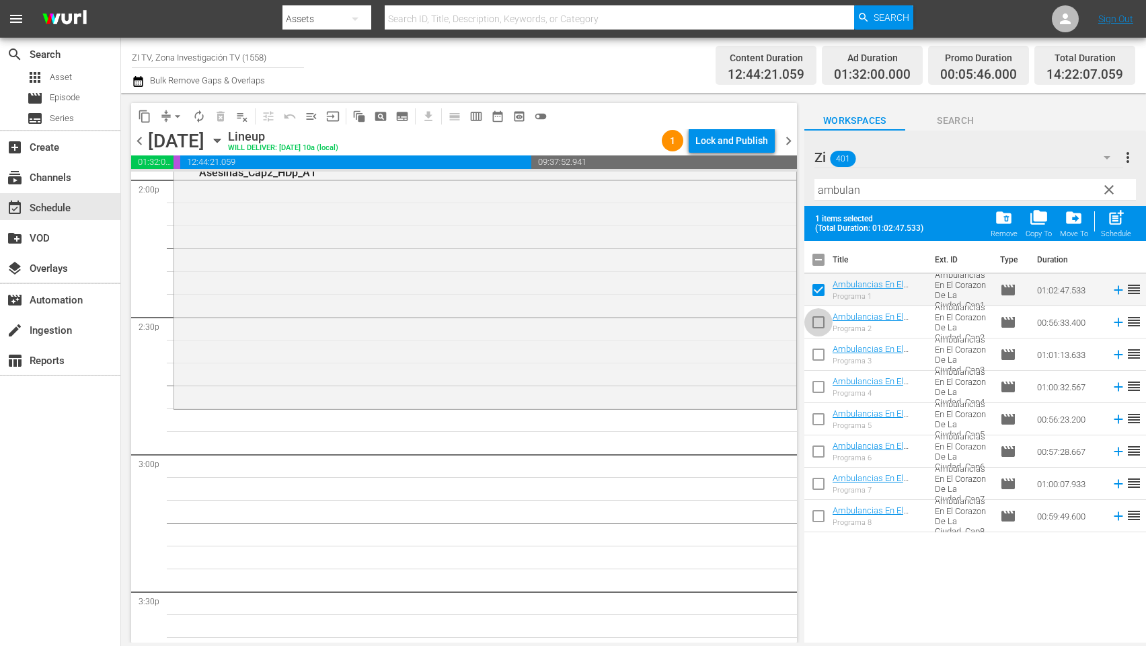
click at [822, 323] on input "checkbox" at bounding box center [818, 325] width 28 height 28
checkbox input "true"
click at [821, 348] on input "checkbox" at bounding box center [818, 357] width 28 height 28
checkbox input "true"
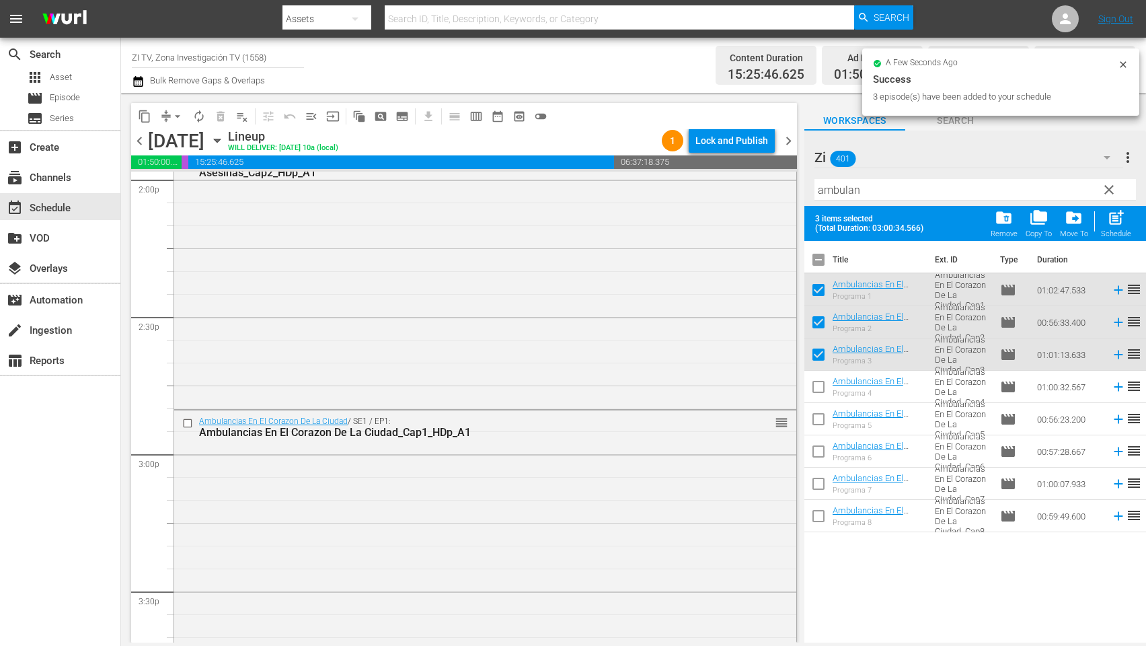
click at [813, 258] on input "checkbox" at bounding box center [818, 262] width 28 height 28
checkbox input "true"
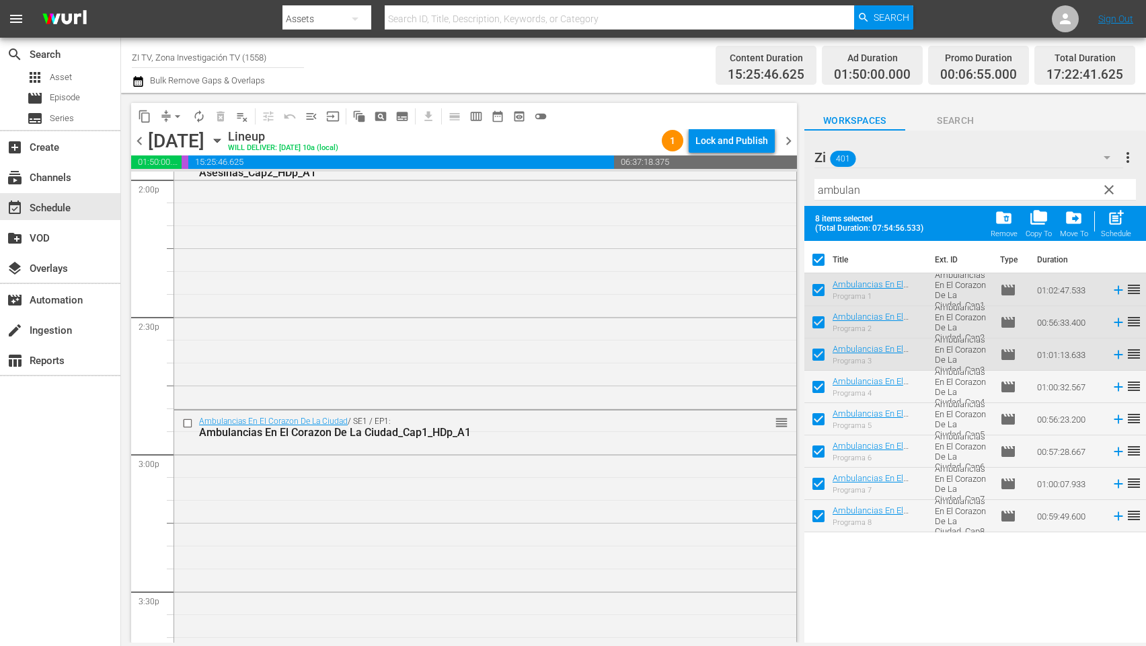
checkbox input "true"
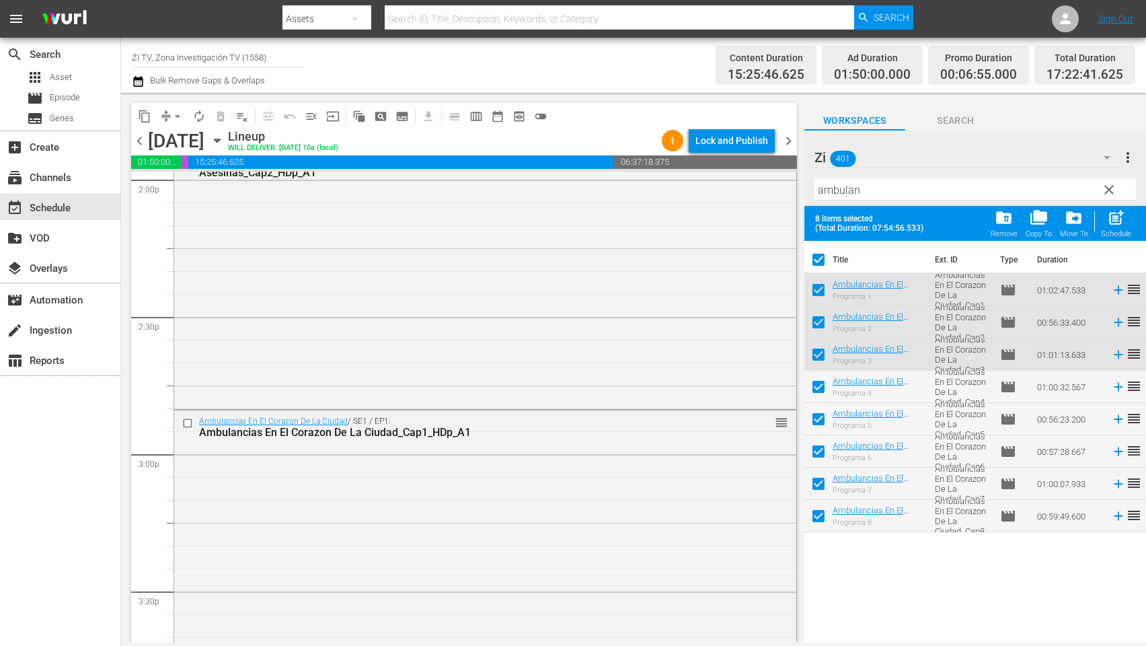
click at [816, 258] on input "checkbox" at bounding box center [818, 262] width 28 height 28
checkbox input "false"
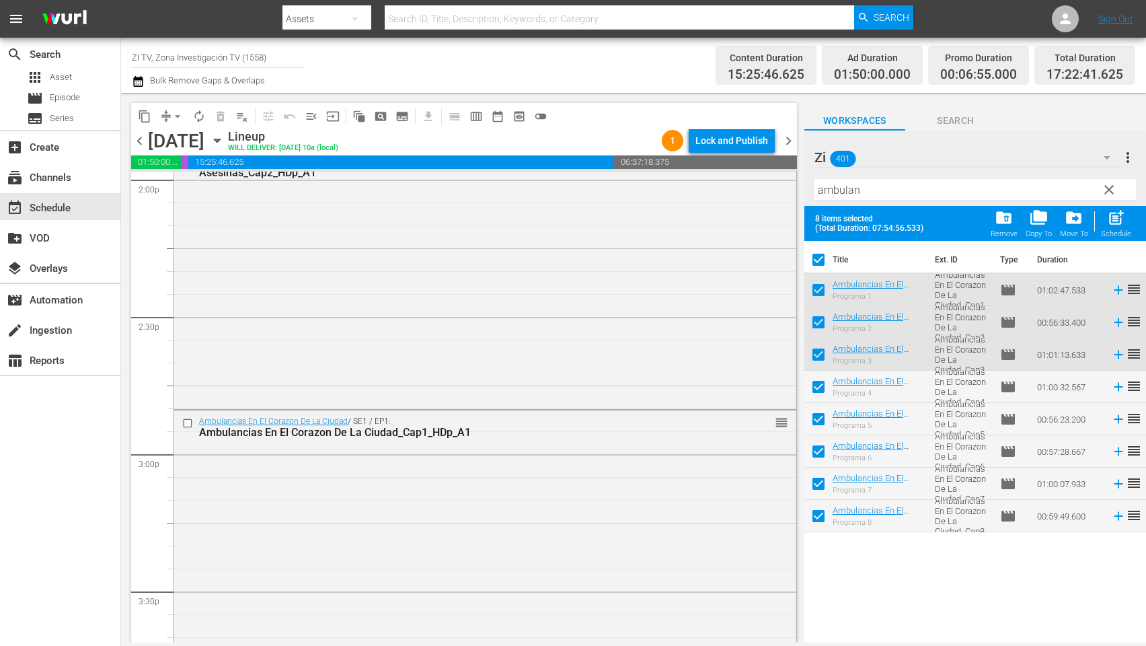
checkbox input "false"
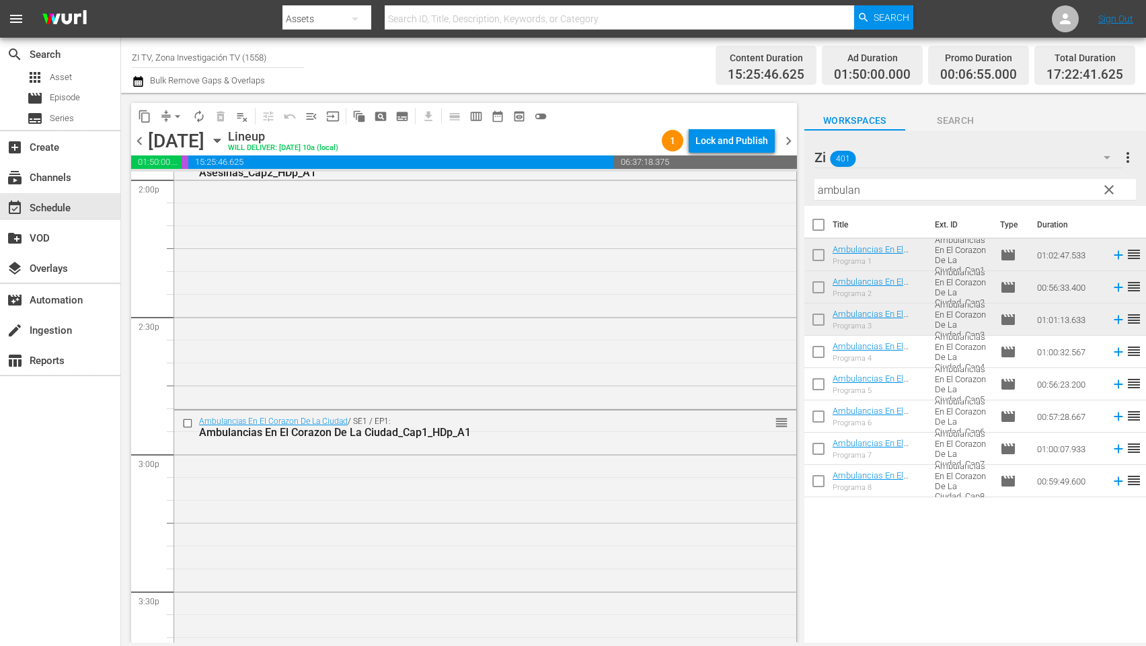
drag, startPoint x: 787, startPoint y: 174, endPoint x: 926, endPoint y: 267, distance: 167.7
click at [782, 170] on div "content_copy compress arrow_drop_down autorenew_outlined delete_forever_outline…" at bounding box center [633, 367] width 1025 height 549
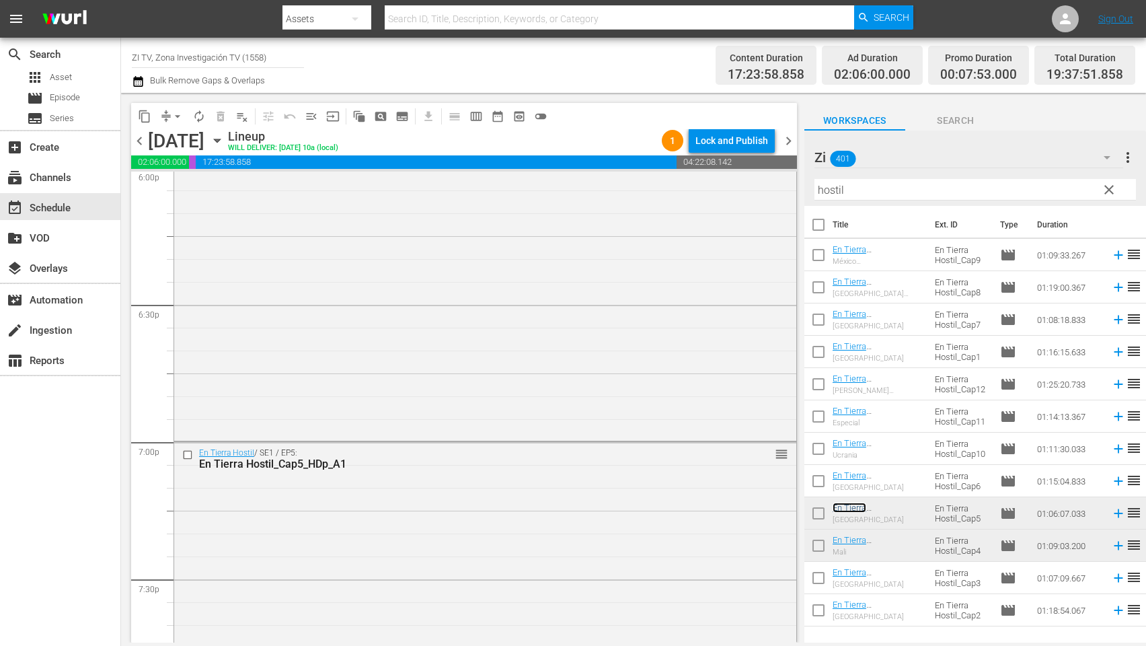
scroll to position [5246, 0]
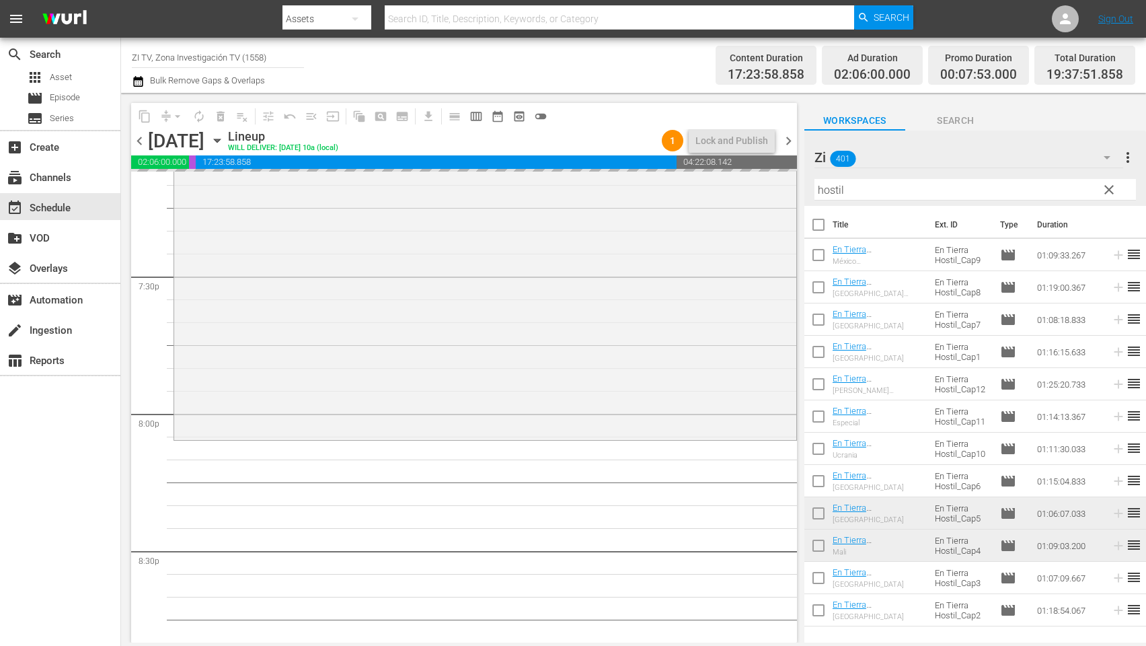
click at [806, 174] on div "Zi 401 Zi more_vert clear Filter by Title hostil" at bounding box center [975, 167] width 342 height 75
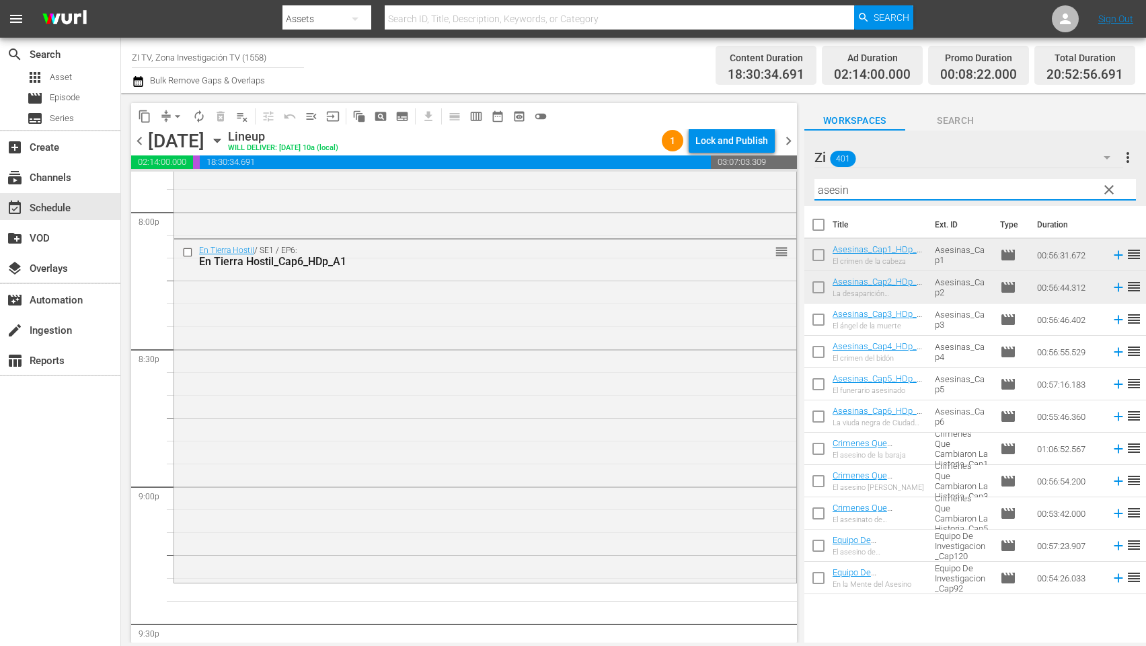
scroll to position [5649, 0]
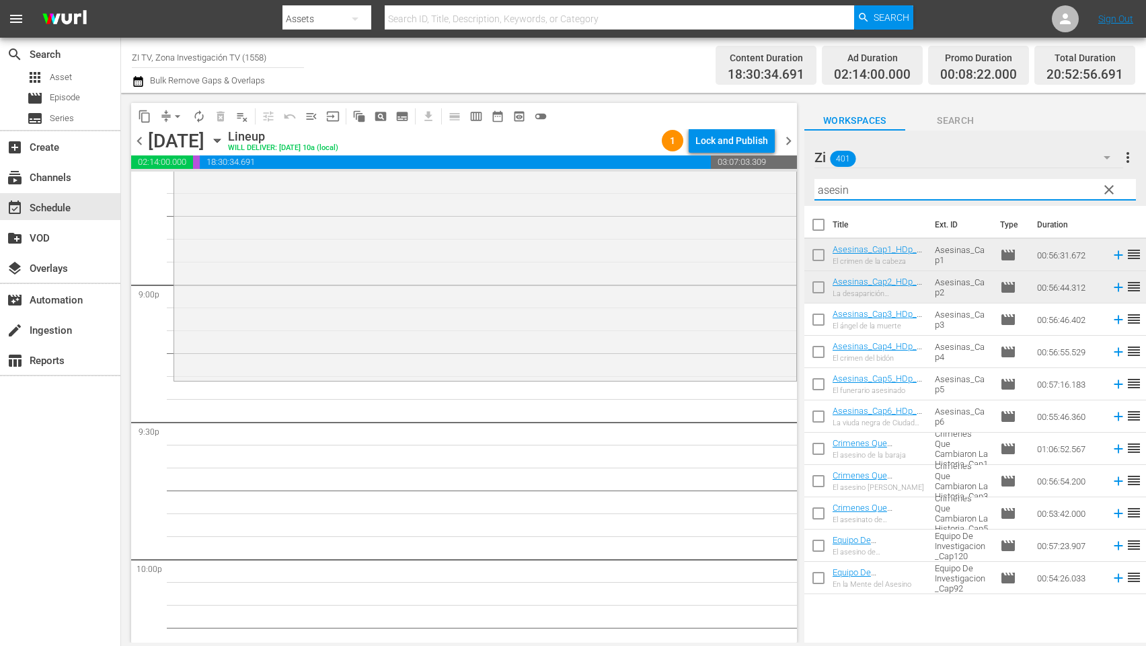
type input "asesin"
click at [819, 253] on input "checkbox" at bounding box center [818, 257] width 28 height 28
checkbox input "true"
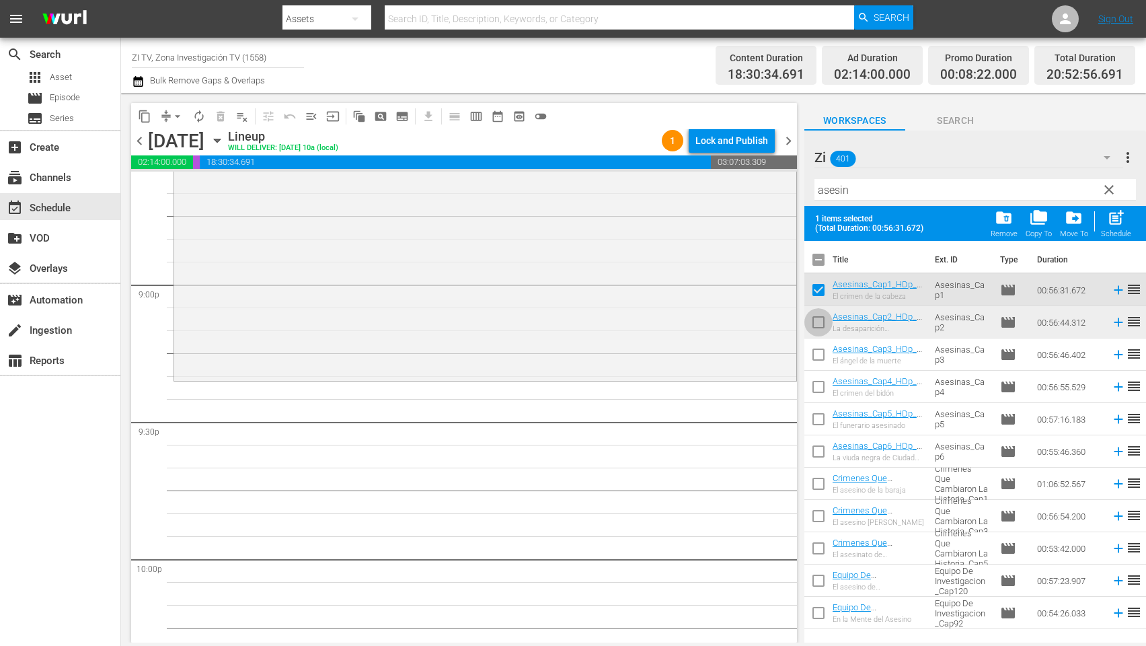
click at [817, 321] on input "checkbox" at bounding box center [818, 325] width 28 height 28
checkbox input "true"
click at [816, 349] on input "checkbox" at bounding box center [818, 357] width 28 height 28
checkbox input "true"
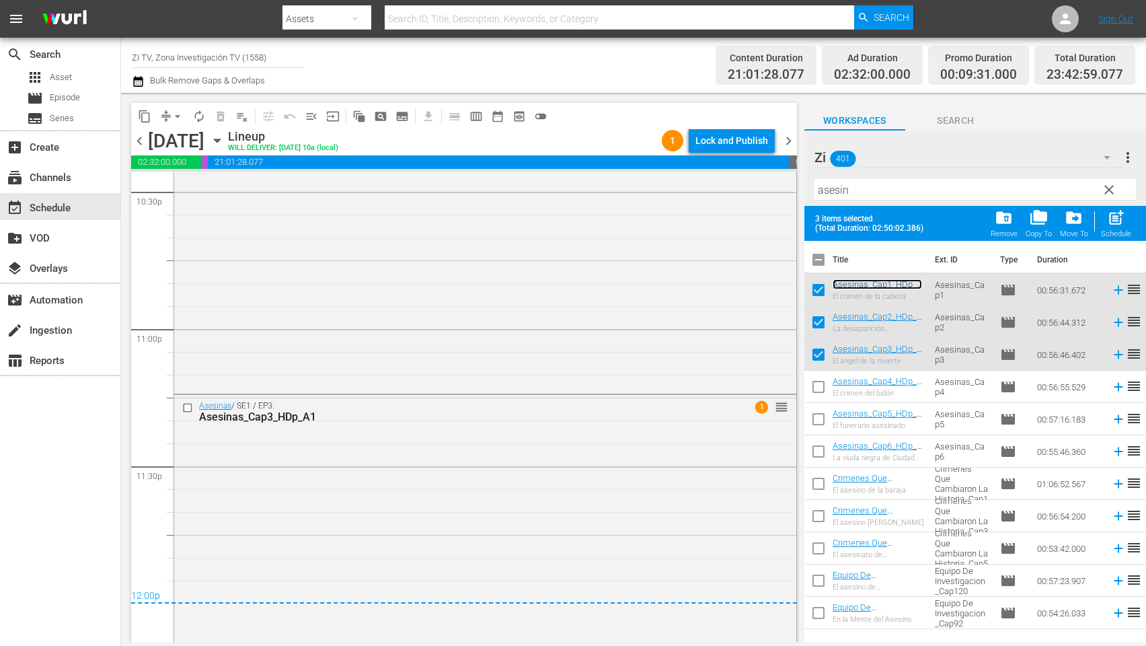
scroll to position [6166, 0]
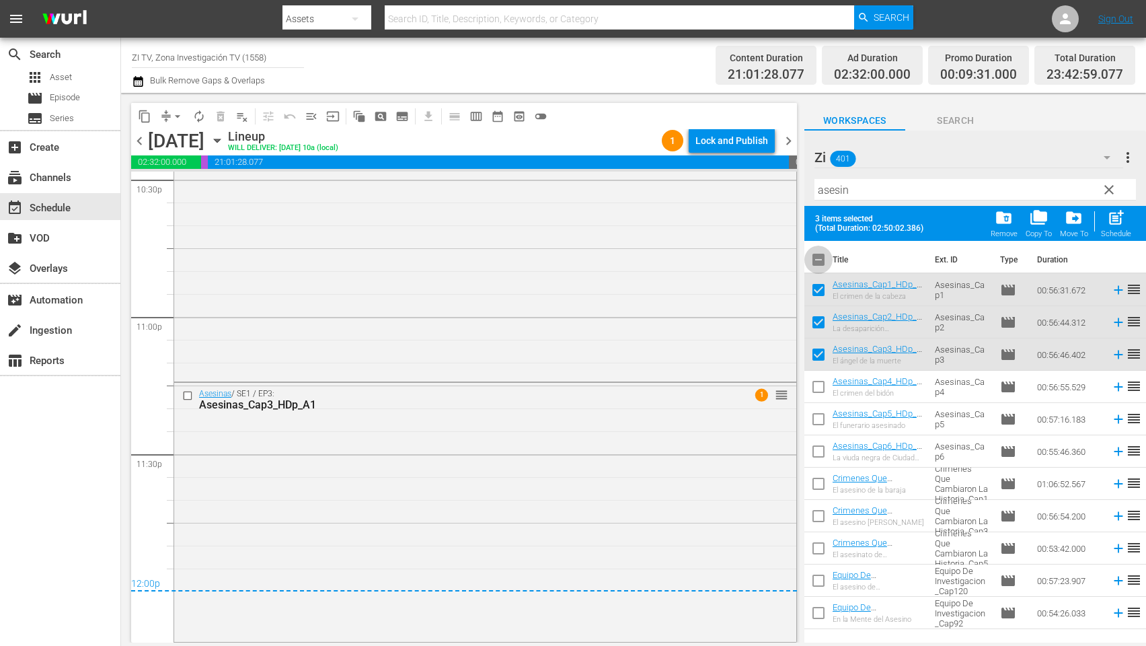
click at [815, 256] on input "checkbox" at bounding box center [818, 262] width 28 height 28
checkbox input "true"
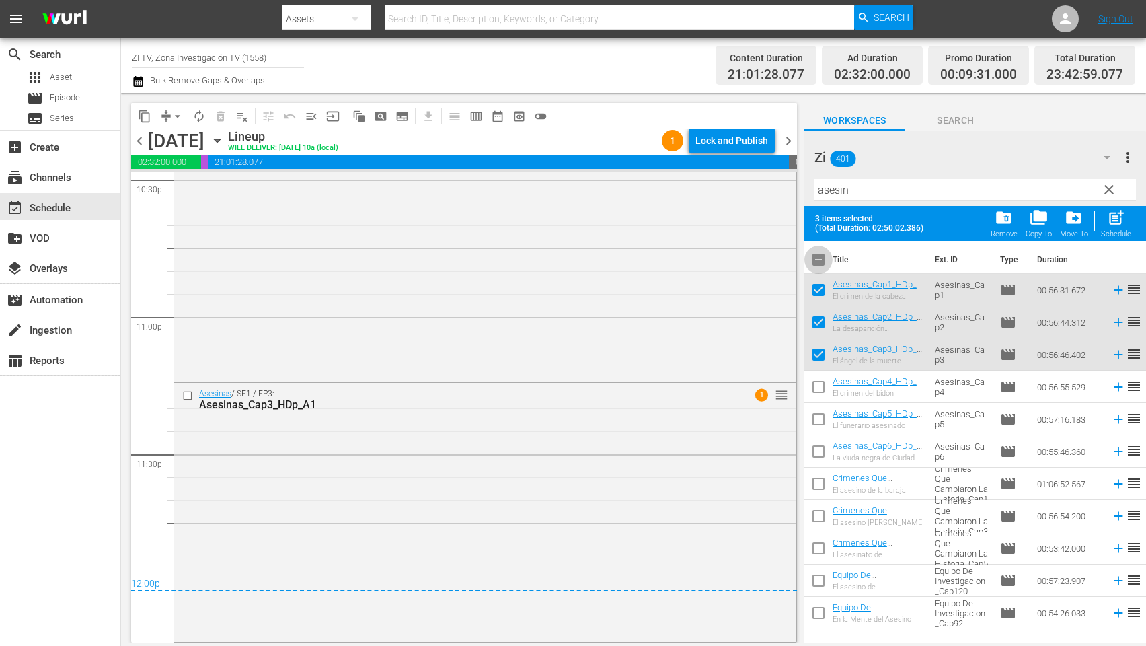
checkbox input "true"
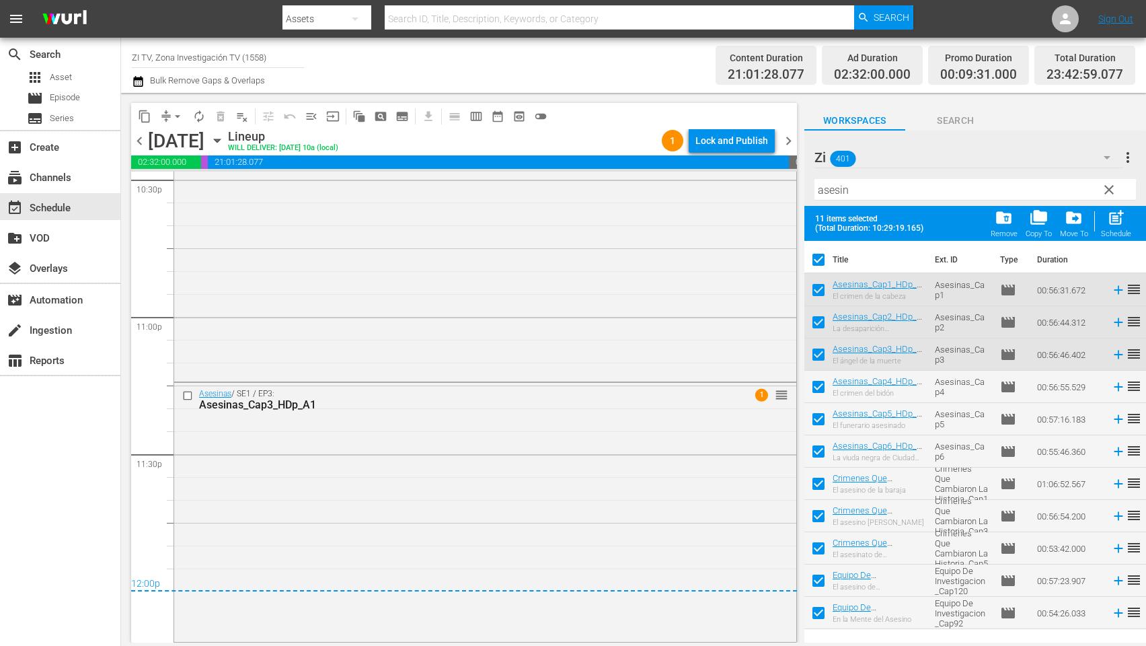
click at [817, 258] on input "checkbox" at bounding box center [818, 262] width 28 height 28
checkbox input "false"
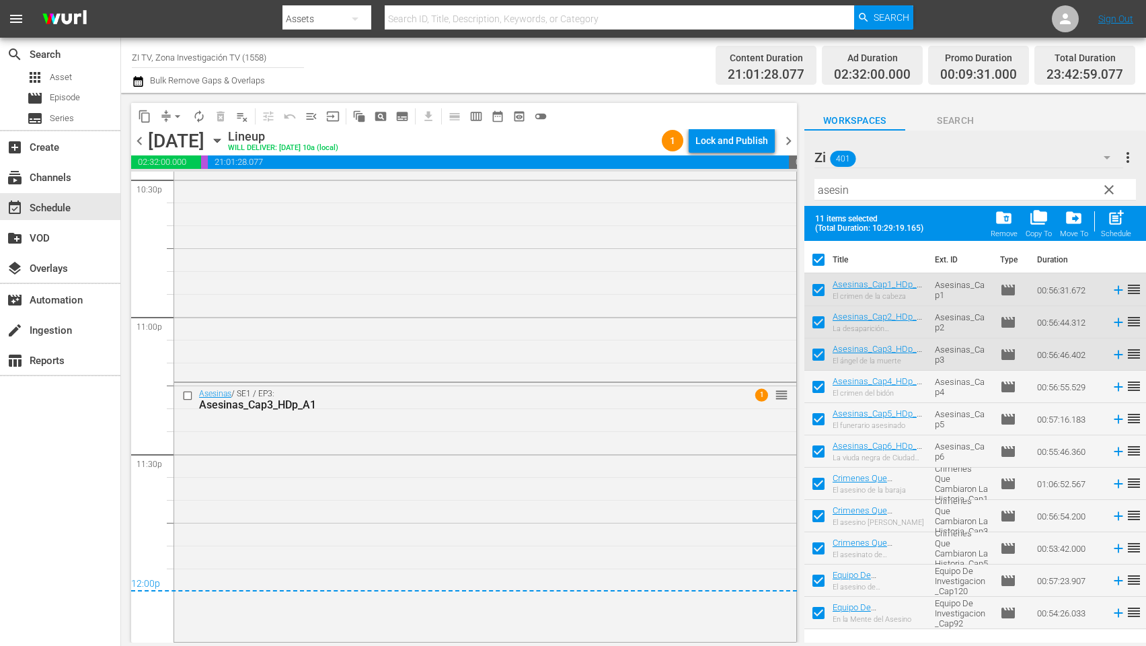
checkbox input "false"
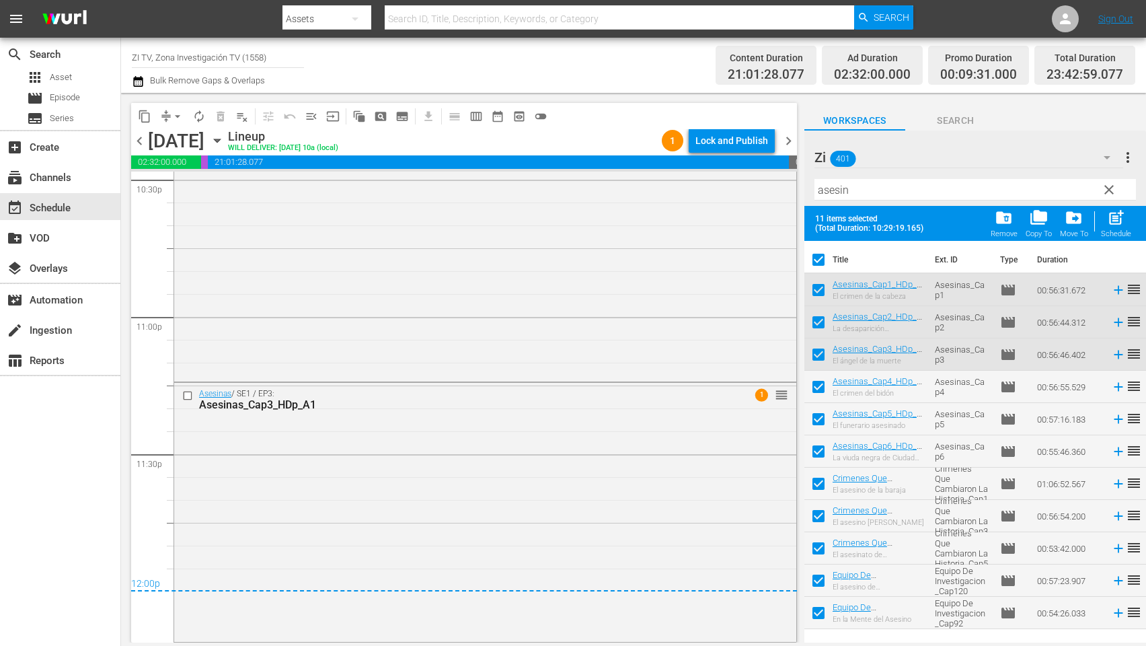
checkbox input "false"
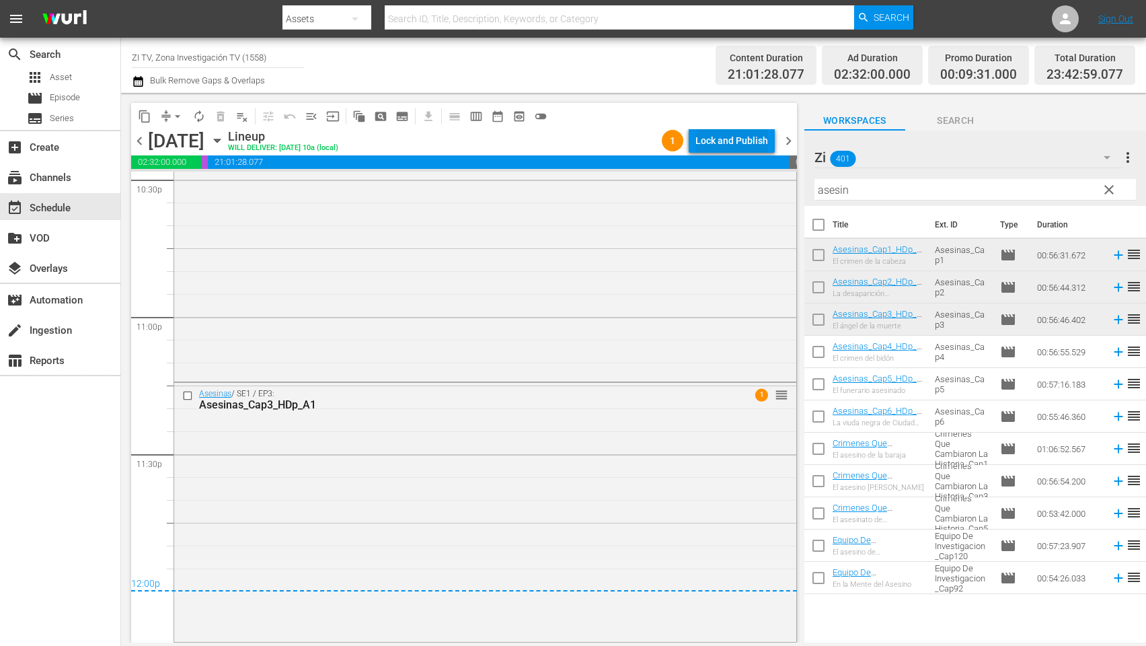
click at [731, 138] on div "Lock and Publish" at bounding box center [731, 140] width 73 height 24
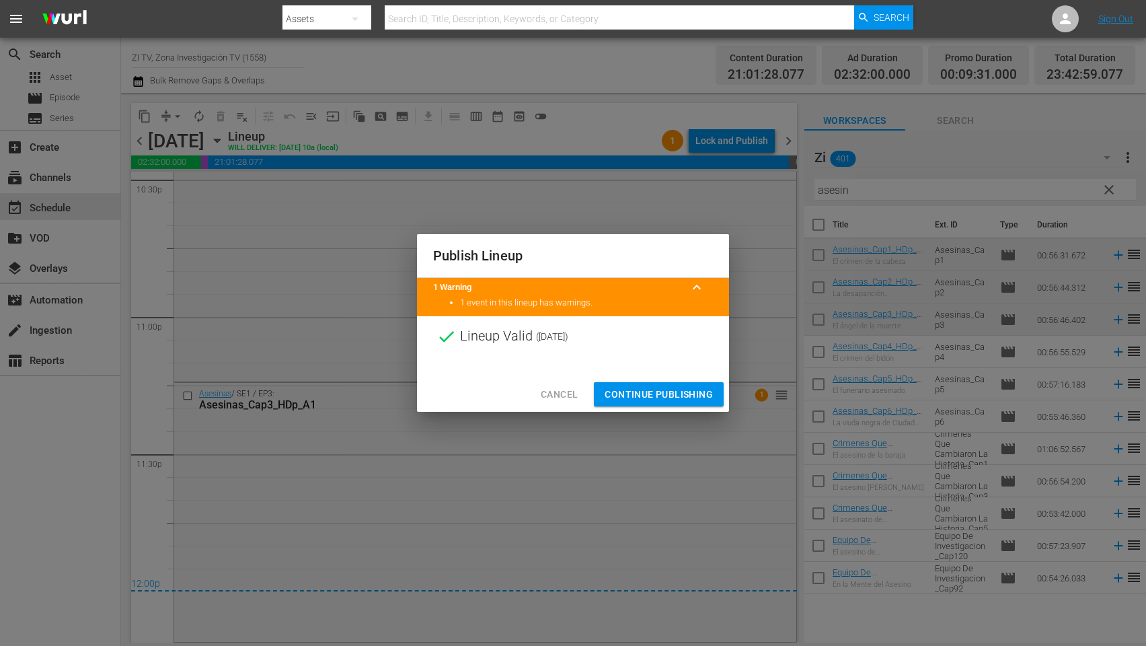
click at [681, 383] on button "Continue Publishing" at bounding box center [659, 394] width 130 height 25
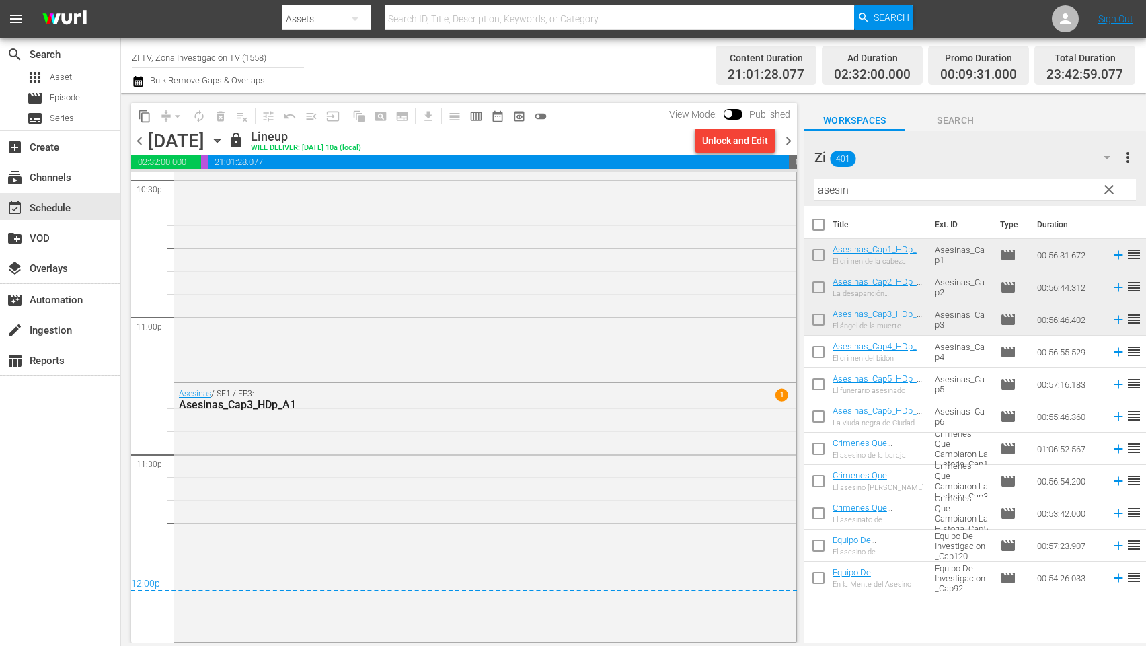
click at [791, 139] on span "chevron_right" at bounding box center [788, 140] width 17 height 17
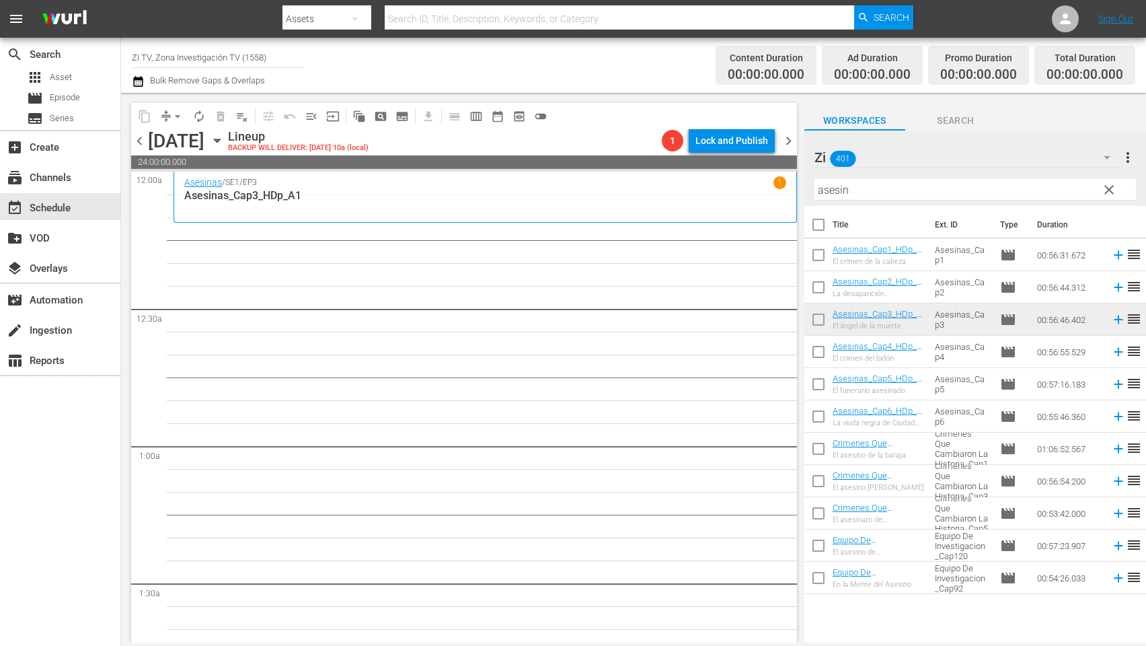
drag, startPoint x: 950, startPoint y: 192, endPoint x: 585, endPoint y: 166, distance: 366.1
click at [585, 166] on div "content_copy compress arrow_drop_down autorenew_outlined delete_forever_outline…" at bounding box center [633, 367] width 1025 height 549
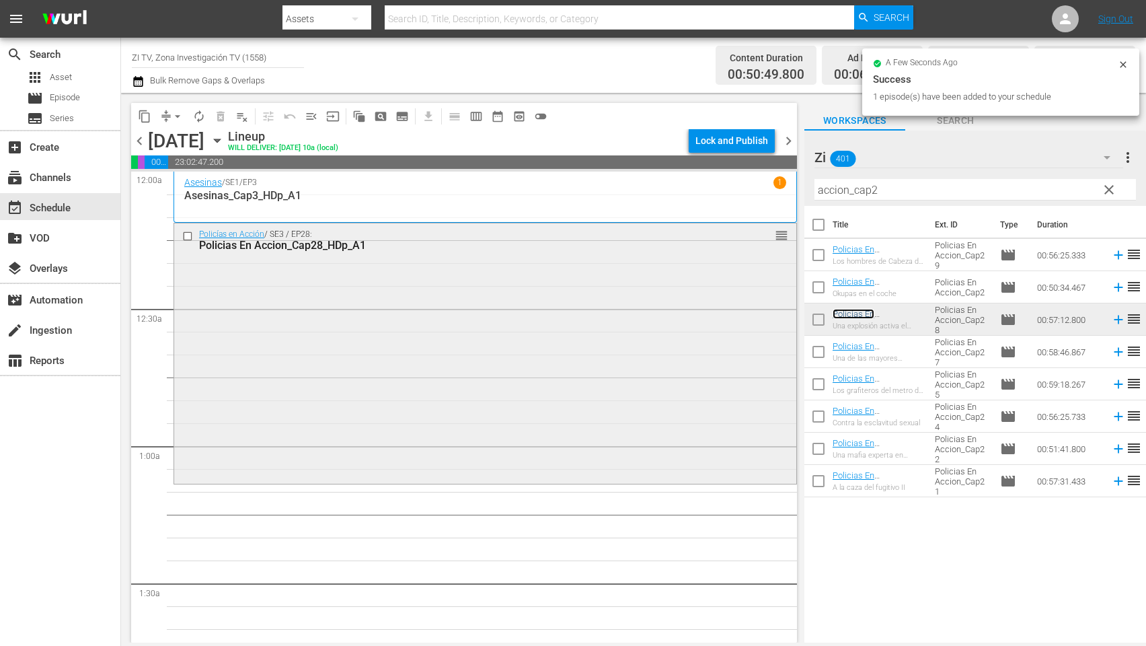
scroll to position [101, 0]
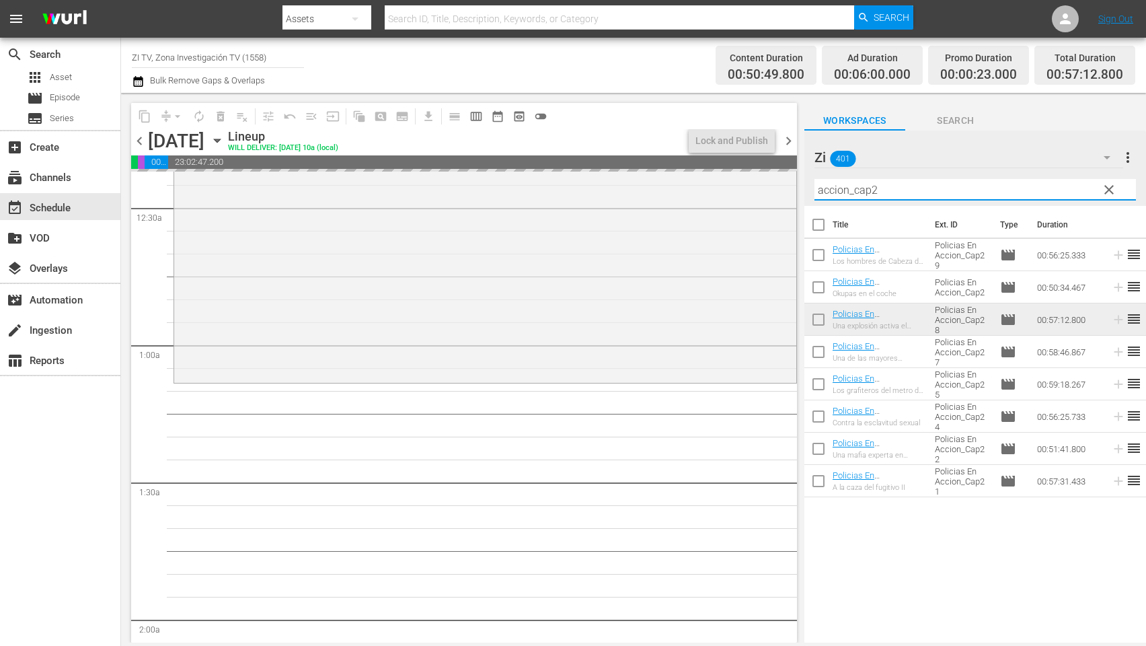
click at [900, 188] on input "accion_cap2" at bounding box center [974, 190] width 321 height 22
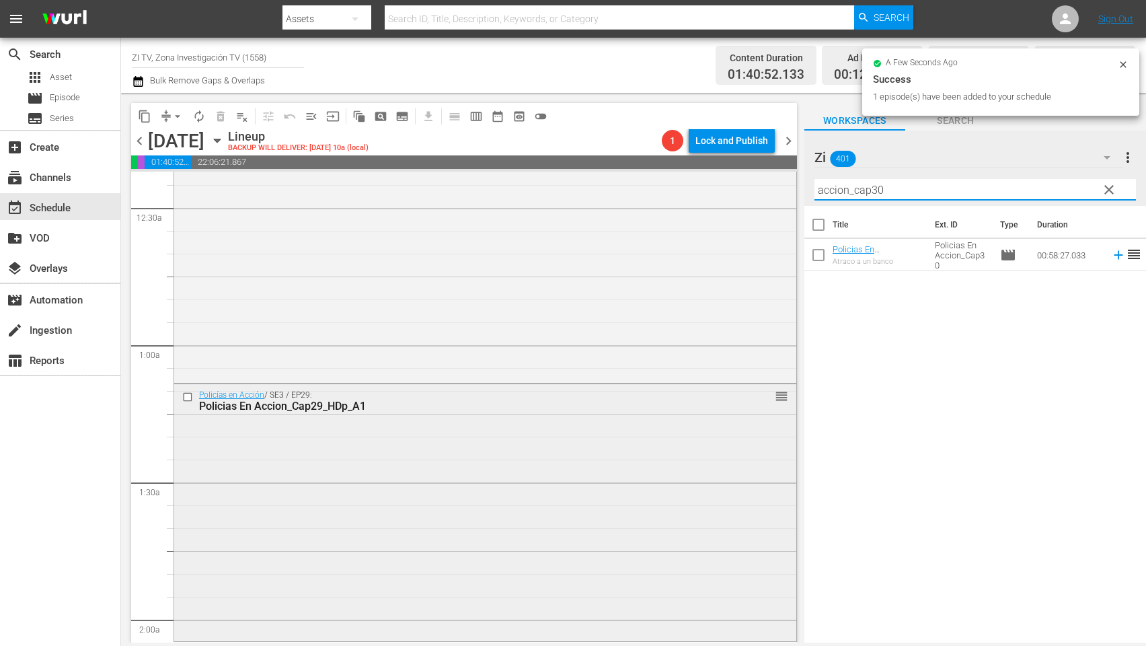
scroll to position [404, 0]
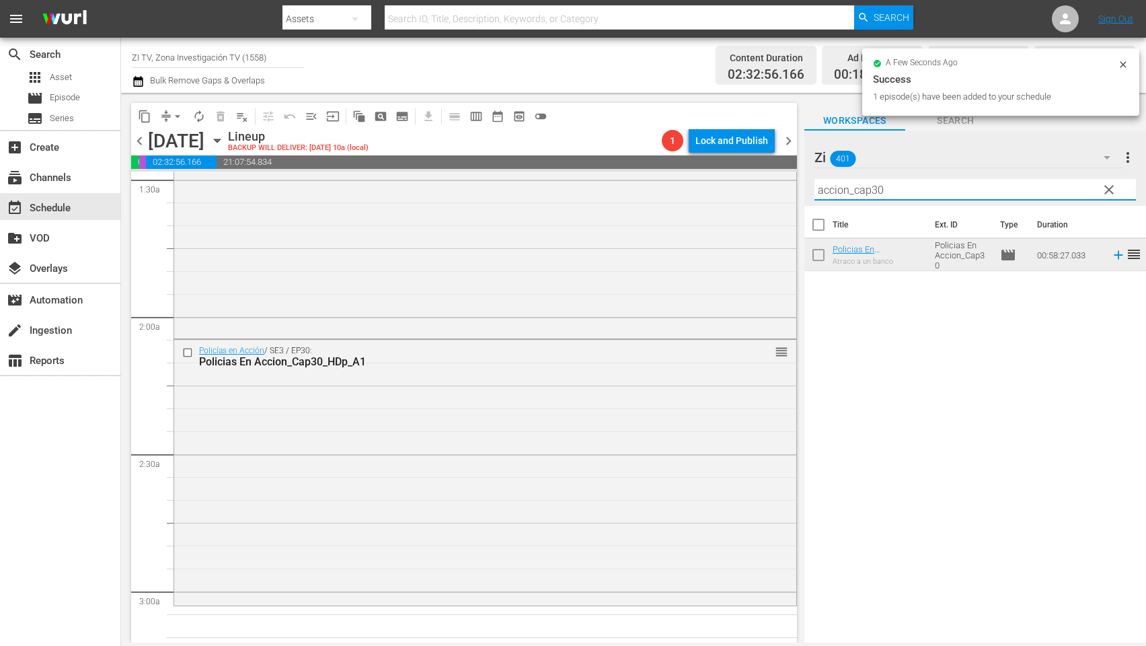
drag, startPoint x: 903, startPoint y: 190, endPoint x: 818, endPoint y: 178, distance: 85.7
click at [818, 178] on div "Filter by Title accion_cap30" at bounding box center [974, 190] width 321 height 32
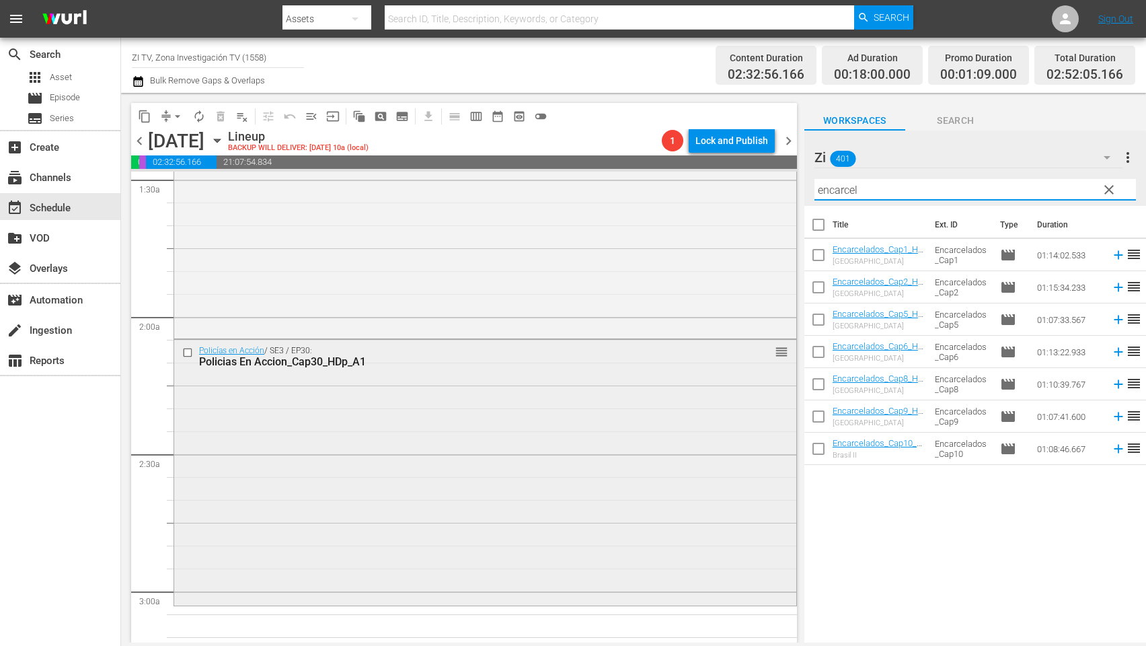
scroll to position [605, 0]
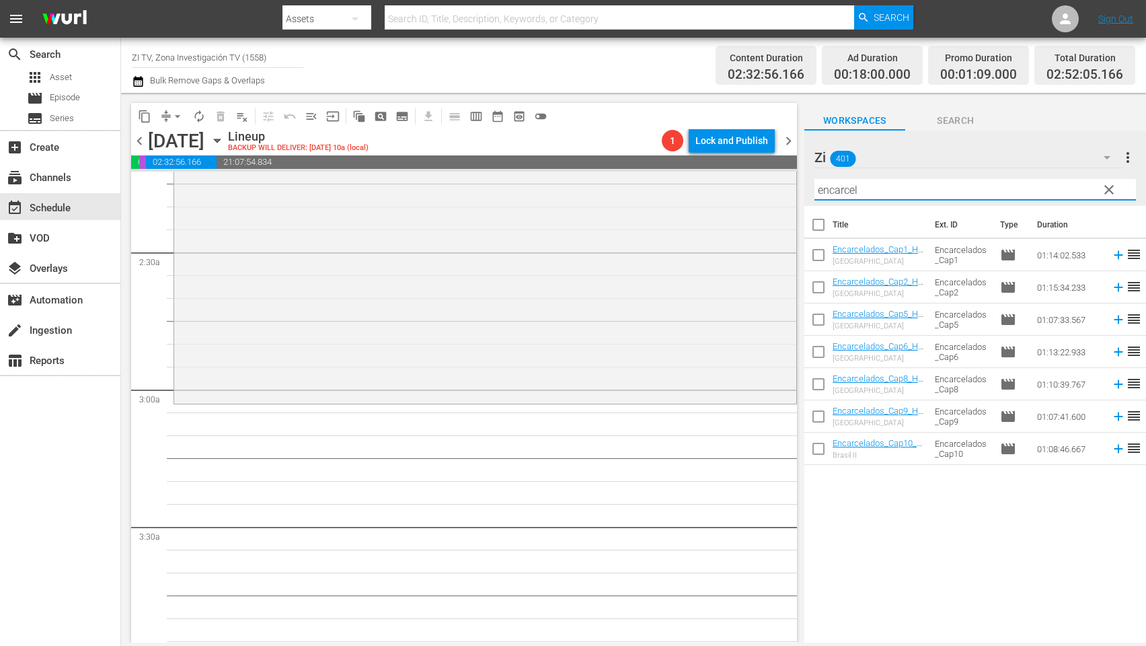
type input "encarcel"
click at [811, 353] on input "checkbox" at bounding box center [818, 354] width 28 height 28
checkbox input "true"
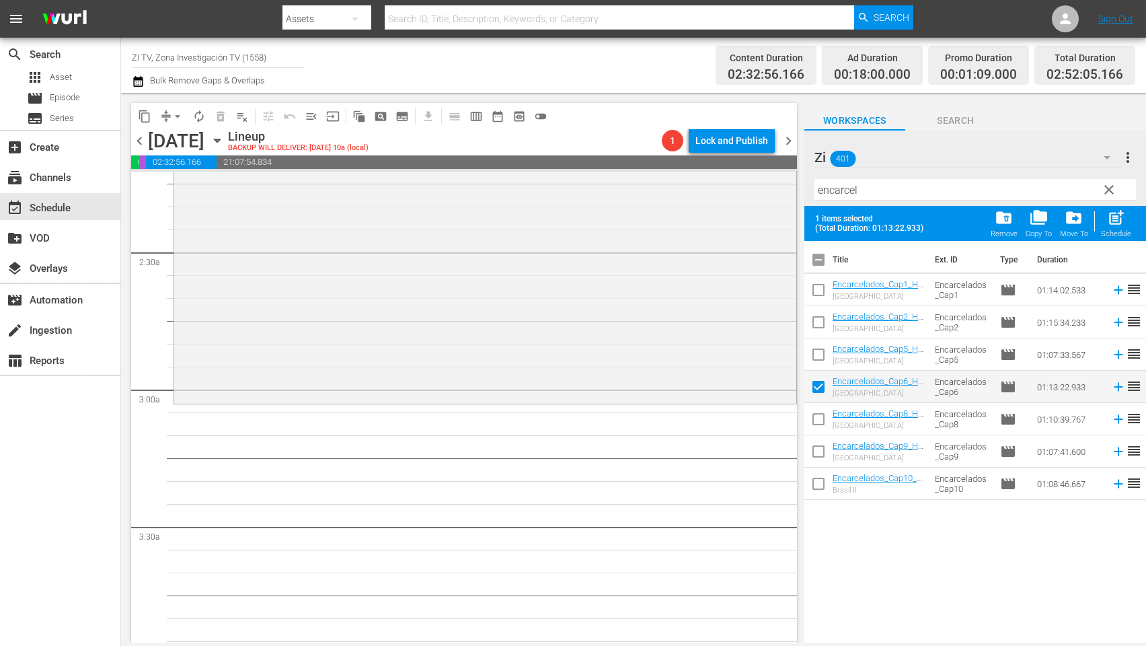
click at [820, 422] on input "checkbox" at bounding box center [818, 422] width 28 height 28
checkbox input "true"
click at [817, 489] on input "checkbox" at bounding box center [818, 486] width 28 height 28
checkbox input "true"
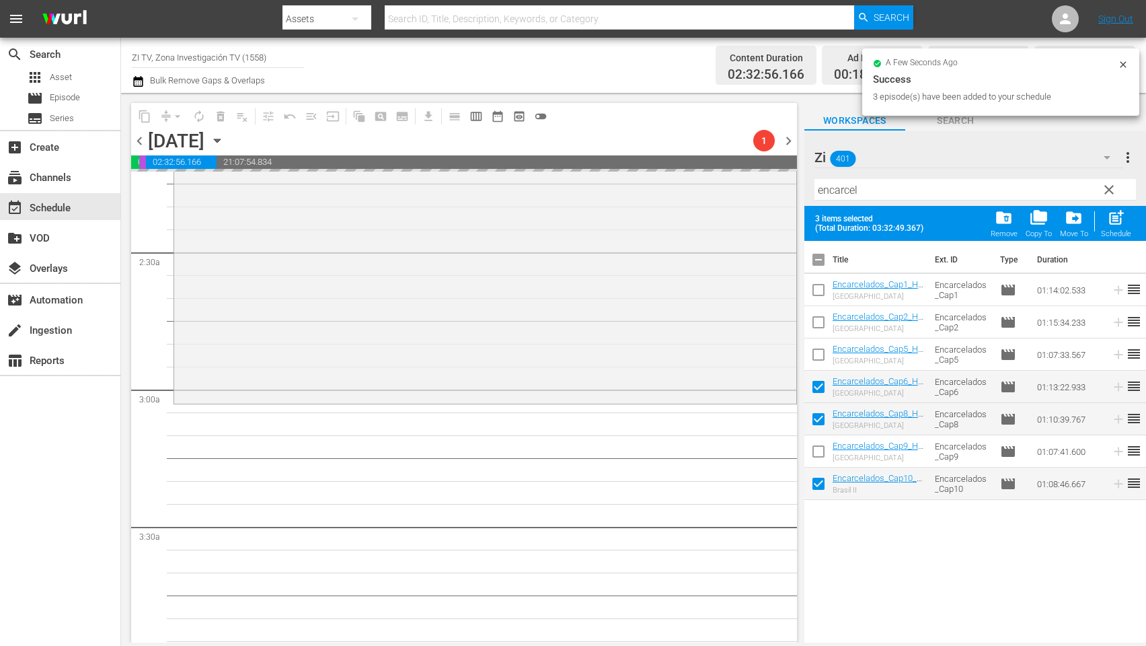
click at [815, 259] on input "checkbox" at bounding box center [818, 262] width 28 height 28
checkbox input "true"
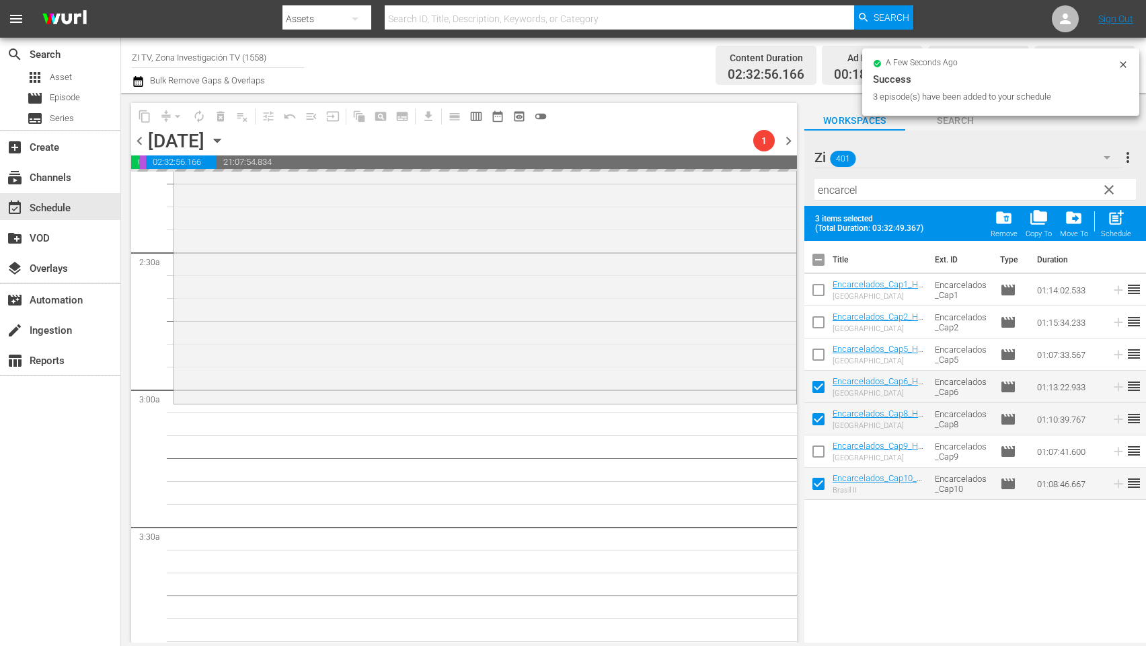
checkbox input "true"
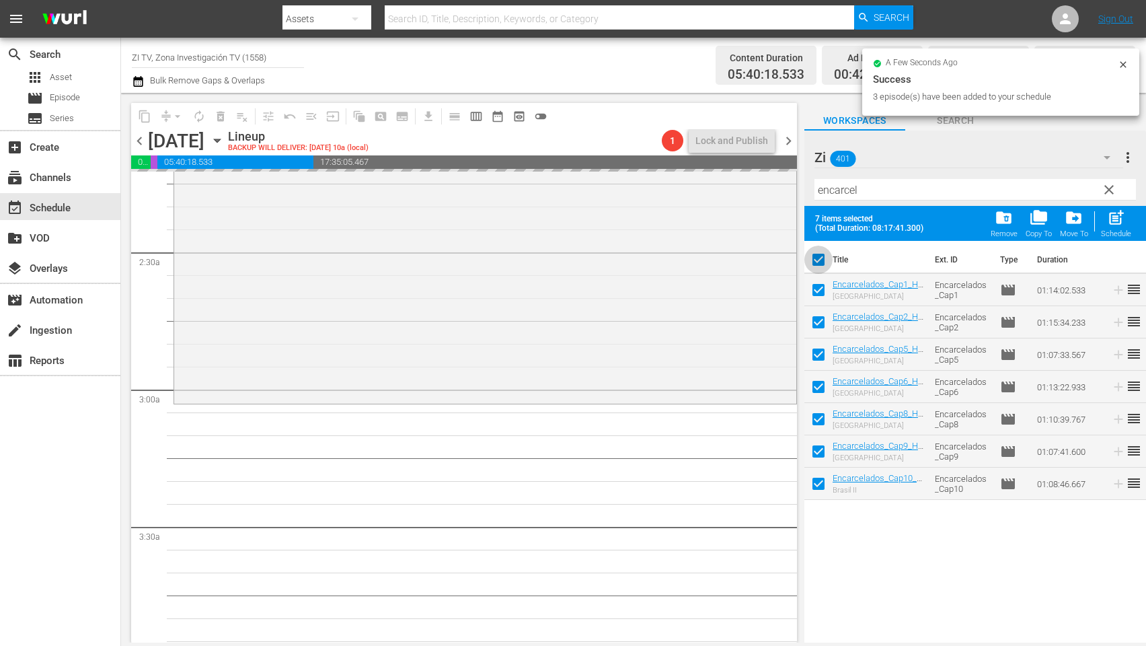
click at [815, 259] on input "checkbox" at bounding box center [818, 262] width 28 height 28
checkbox input "false"
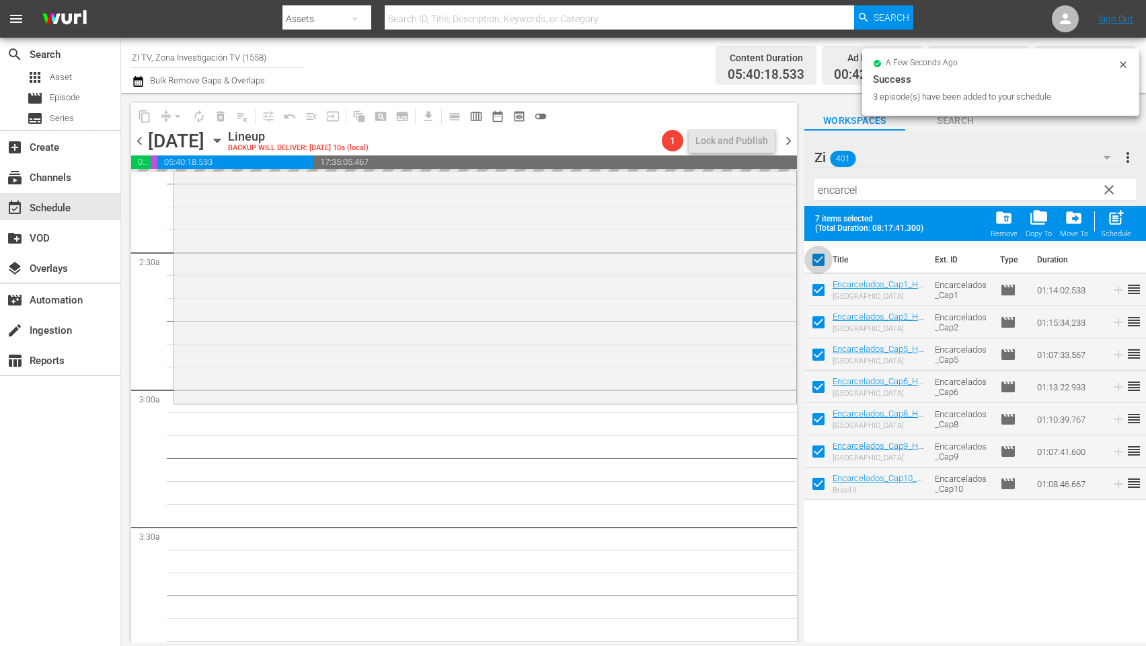
checkbox input "false"
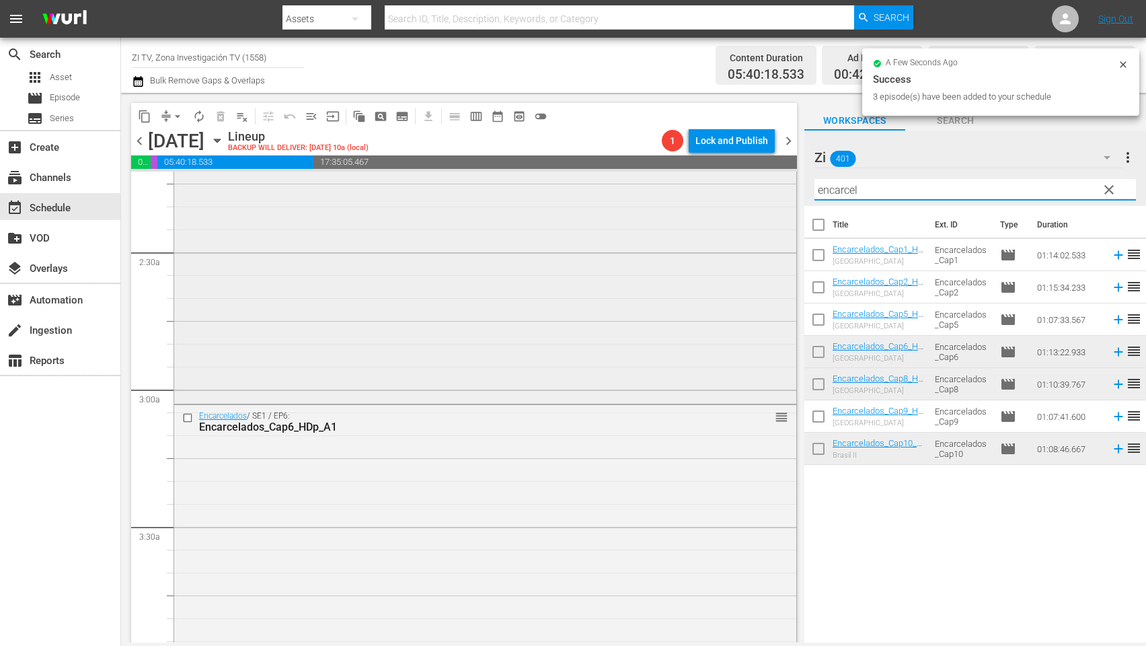
drag, startPoint x: 908, startPoint y: 180, endPoint x: 720, endPoint y: 178, distance: 187.6
click at [720, 178] on div "content_copy compress arrow_drop_down autorenew_outlined delete_forever_outline…" at bounding box center [633, 367] width 1025 height 549
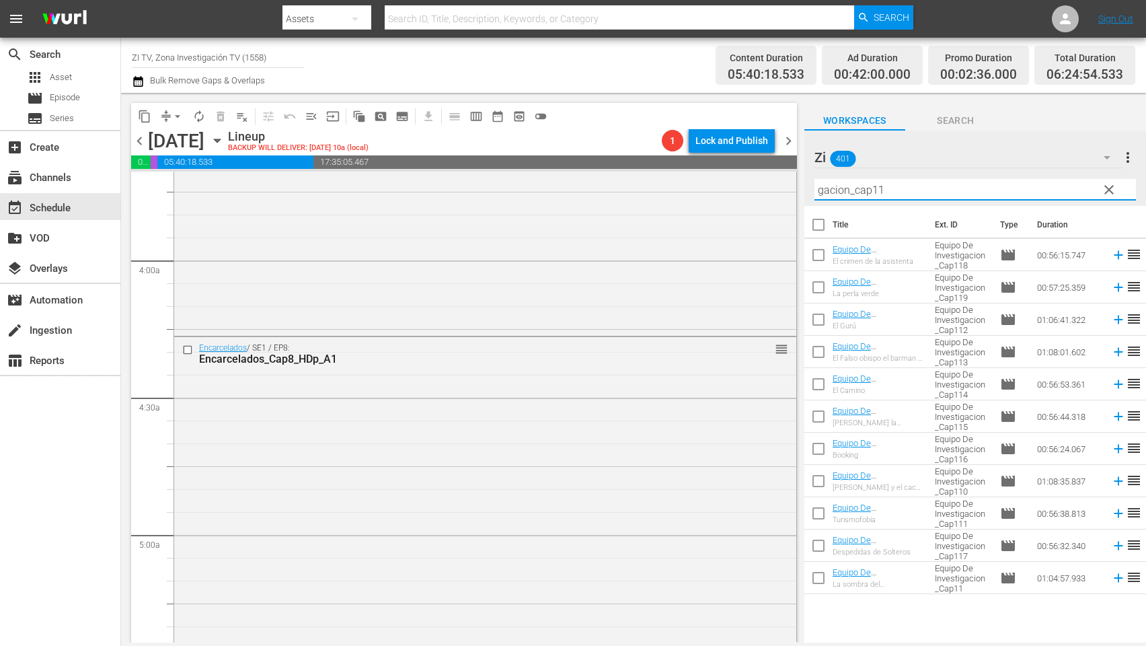
scroll to position [1110, 0]
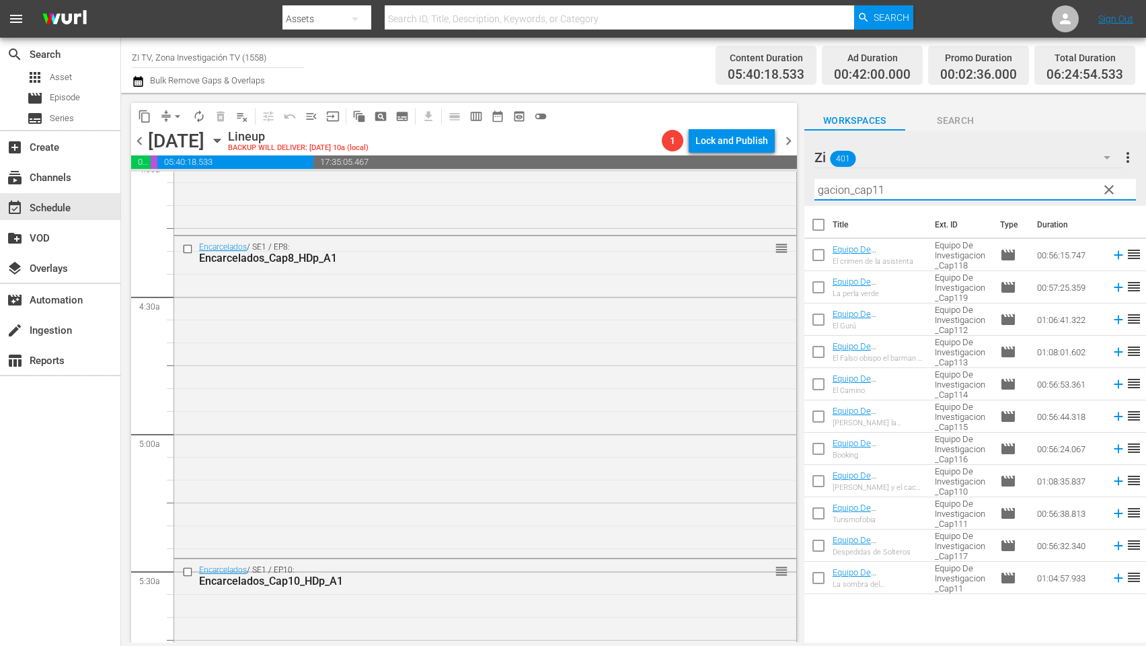
type input "gacion_cap11"
click at [819, 319] on input "checkbox" at bounding box center [818, 322] width 28 height 28
checkbox input "true"
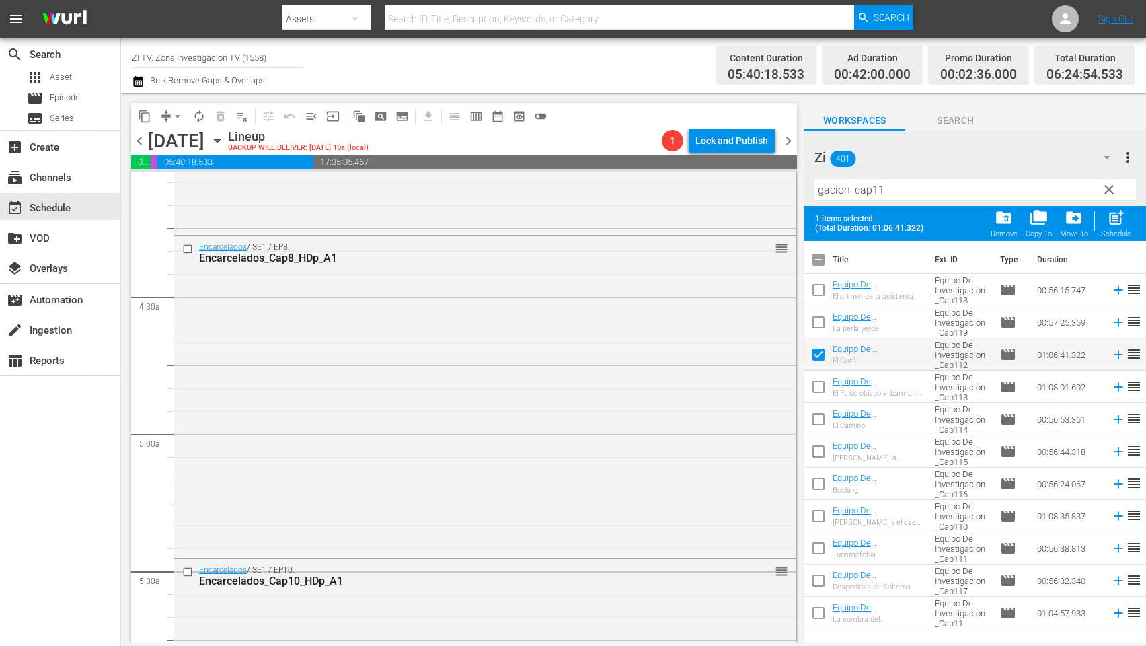
click at [817, 384] on input "checkbox" at bounding box center [818, 389] width 28 height 28
checkbox input "true"
click at [818, 412] on input "checkbox" at bounding box center [818, 422] width 28 height 28
checkbox input "true"
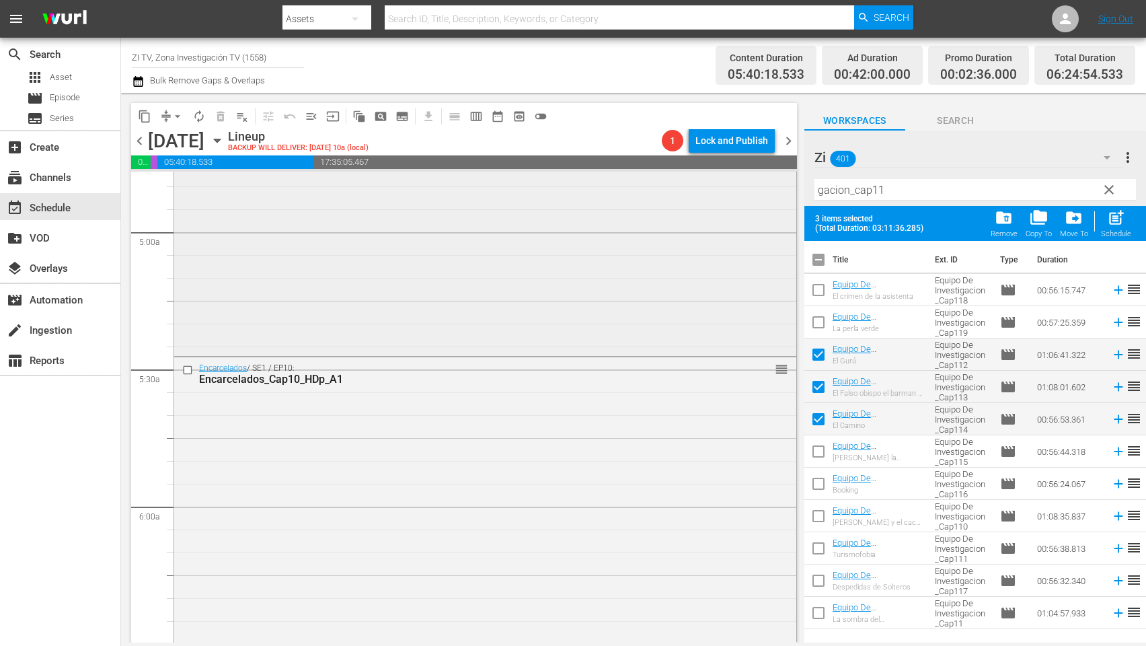
scroll to position [1513, 0]
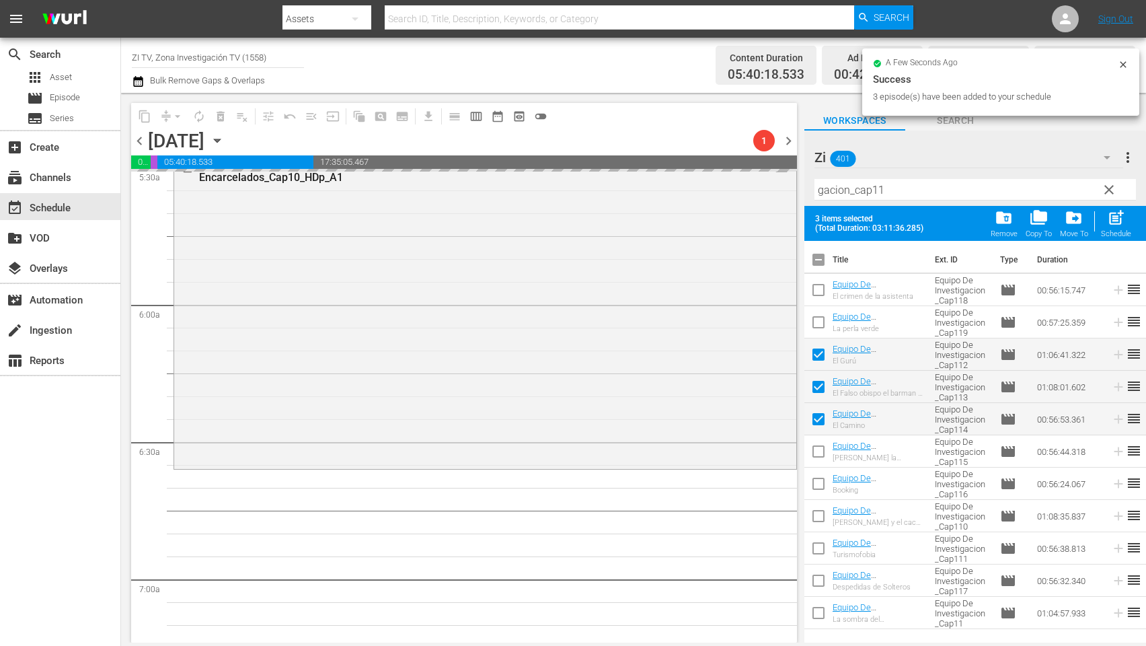
click at [820, 256] on input "checkbox" at bounding box center [818, 262] width 28 height 28
checkbox input "true"
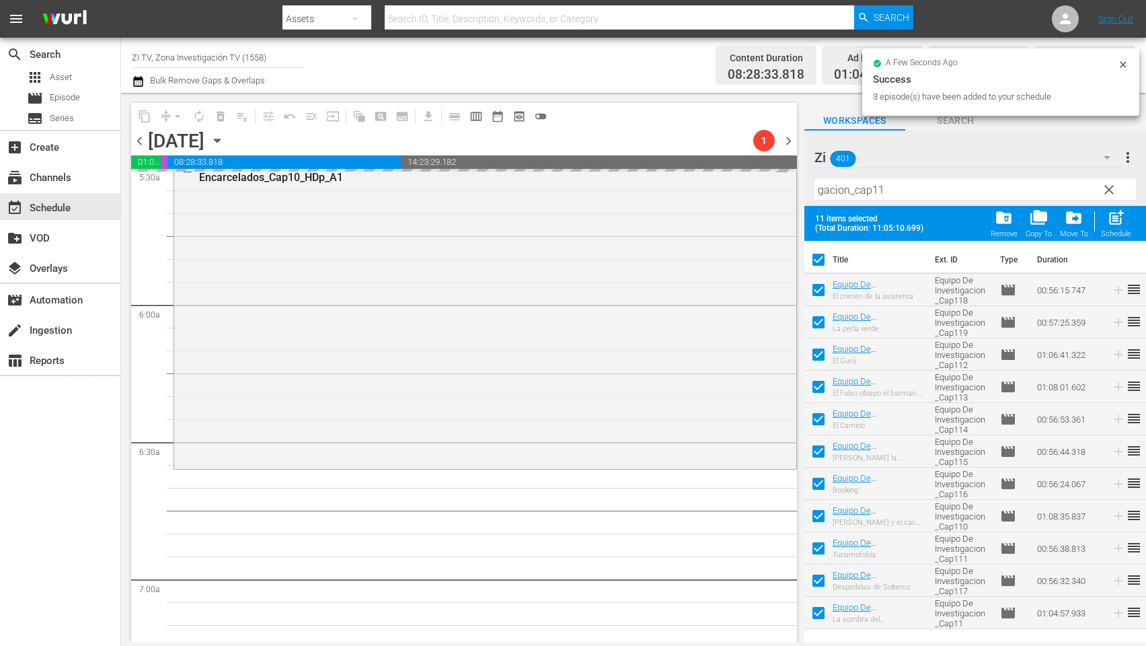
checkbox input "true"
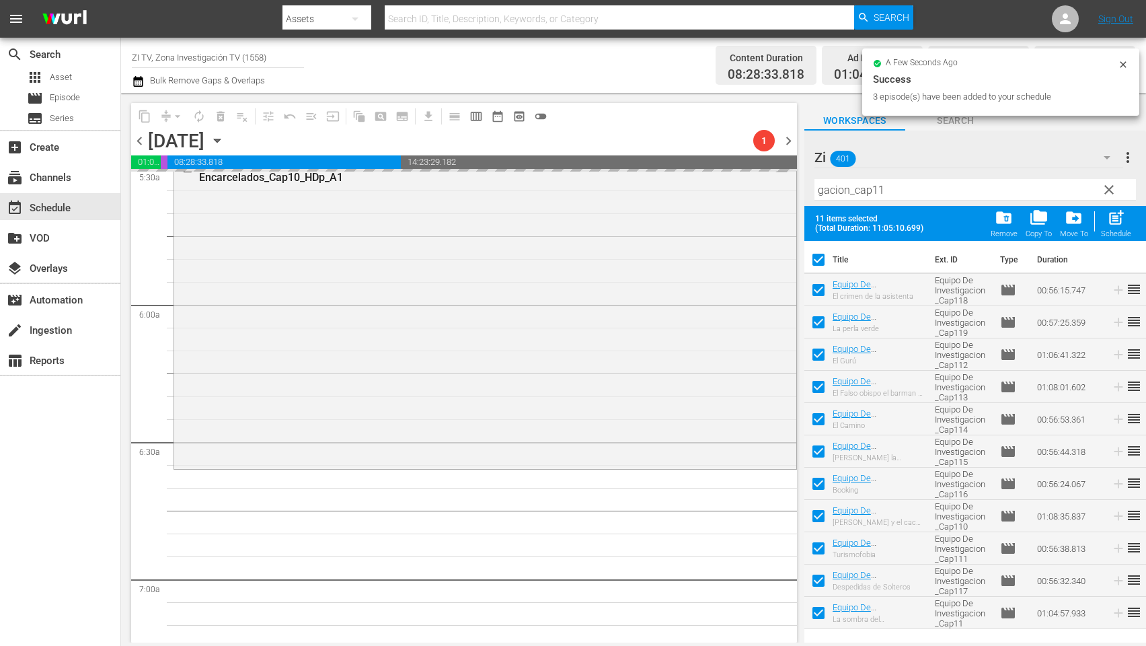
checkbox input "true"
click at [820, 258] on input "checkbox" at bounding box center [818, 262] width 28 height 28
checkbox input "false"
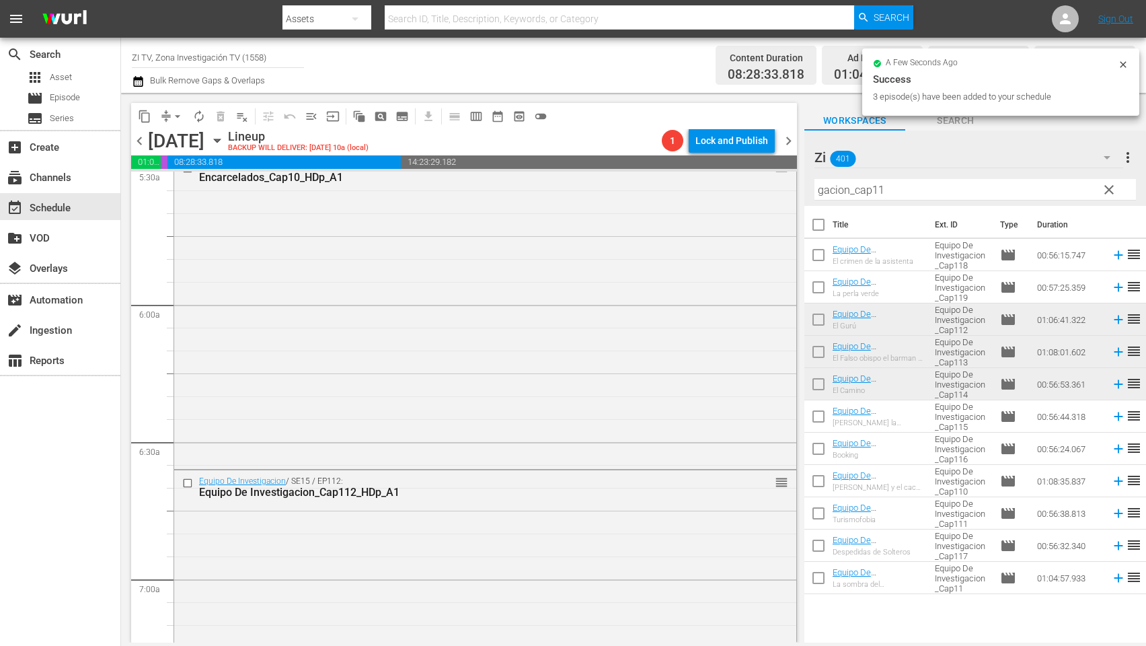
checkbox input "false"
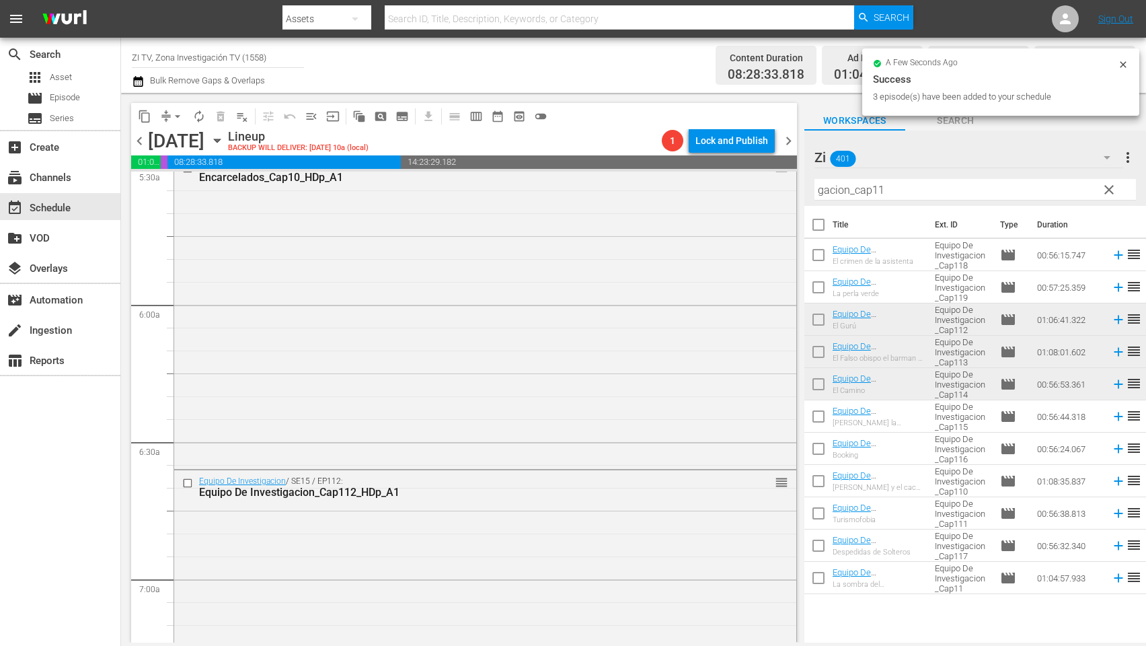
checkbox input "false"
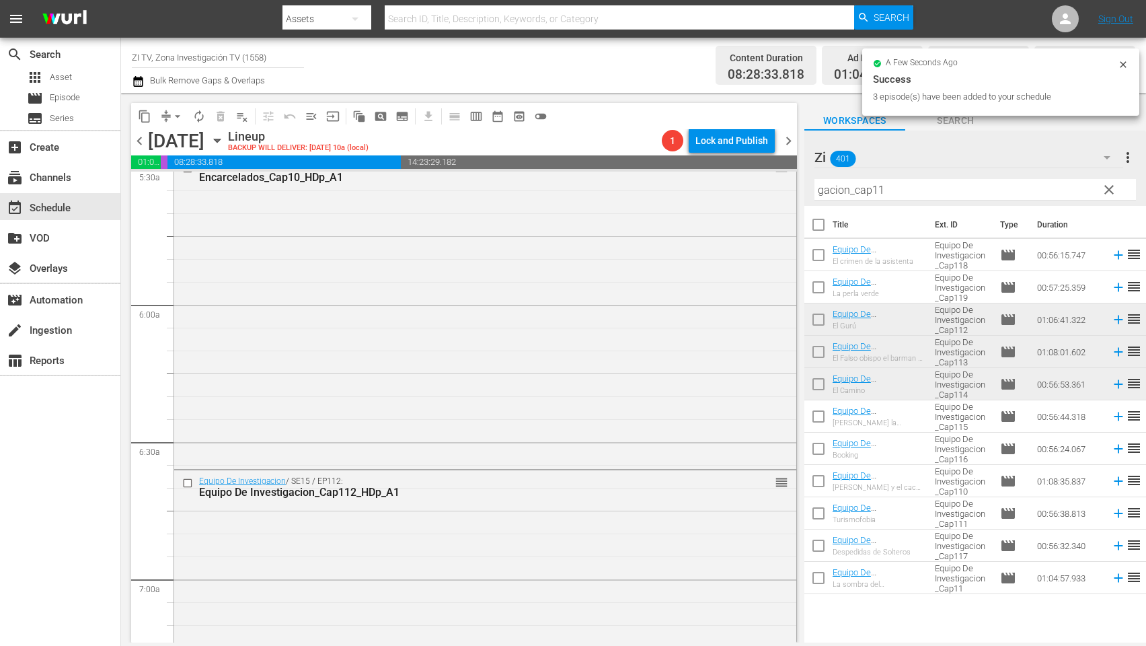
checkbox input "false"
drag, startPoint x: 923, startPoint y: 190, endPoint x: 688, endPoint y: 184, distance: 234.8
click at [688, 184] on div "content_copy compress arrow_drop_down autorenew_outlined delete_forever_outline…" at bounding box center [633, 367] width 1025 height 549
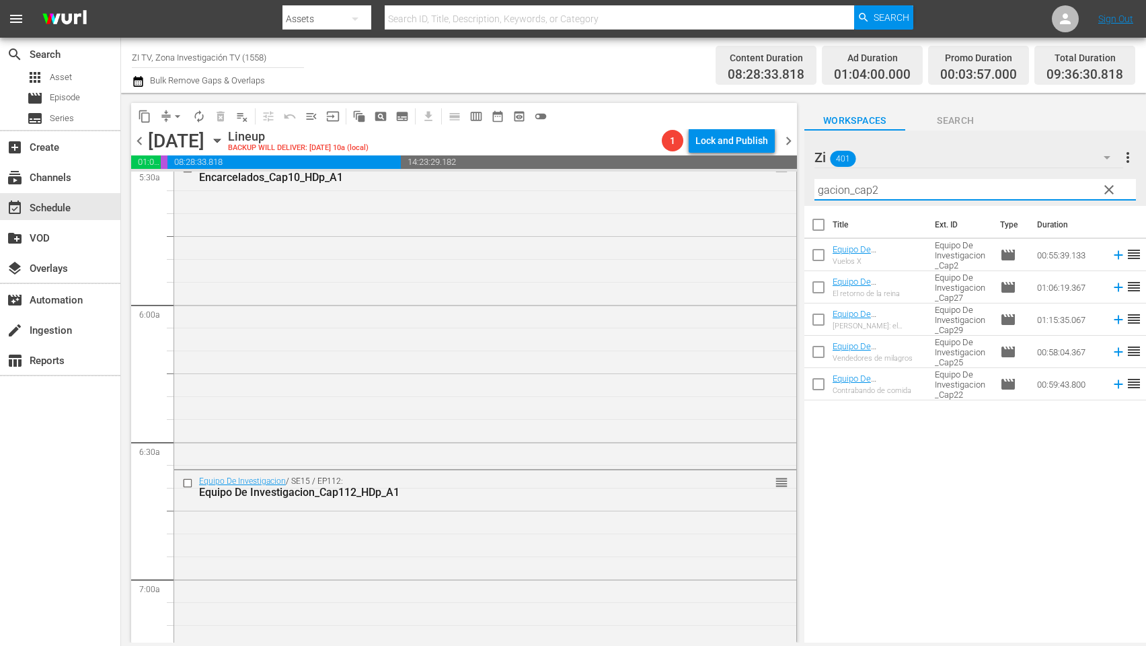
click at [825, 188] on input "gacion_cap2" at bounding box center [974, 190] width 321 height 22
click at [827, 190] on input "gacion_cap2" at bounding box center [974, 190] width 321 height 22
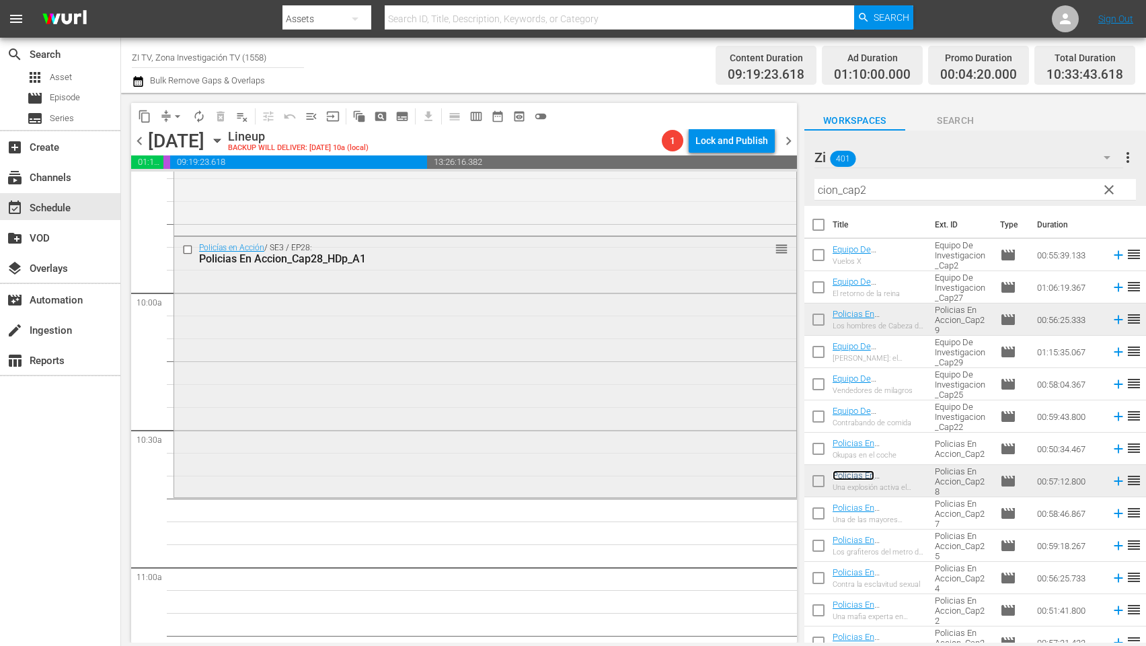
scroll to position [2724, 0]
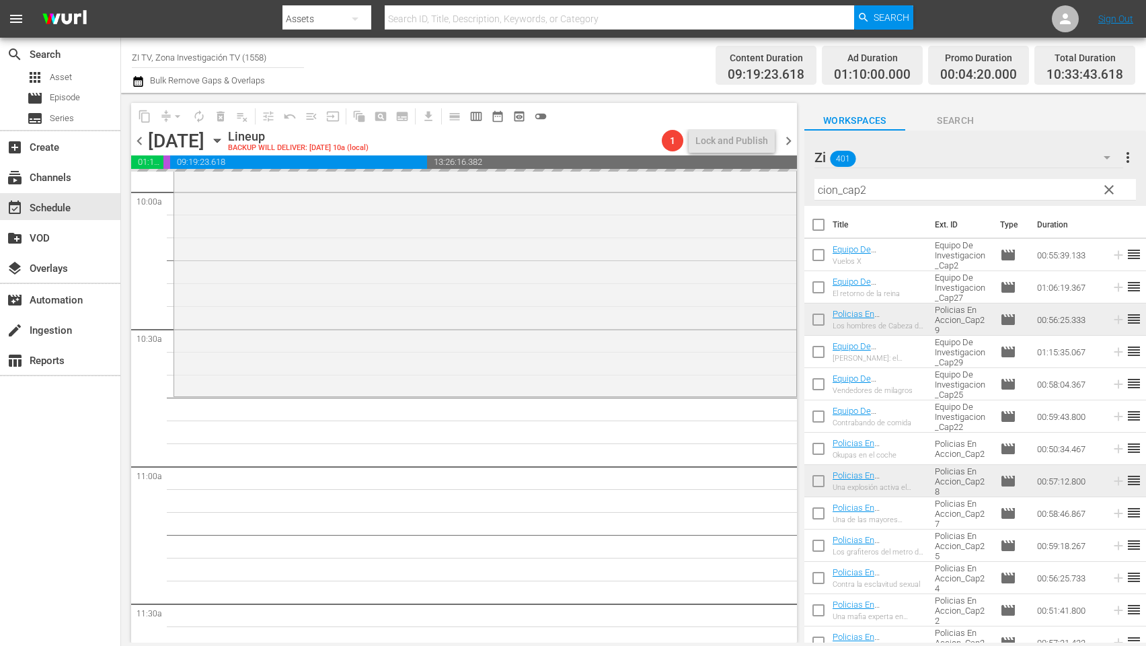
click at [878, 194] on input "cion_cap2" at bounding box center [974, 190] width 321 height 22
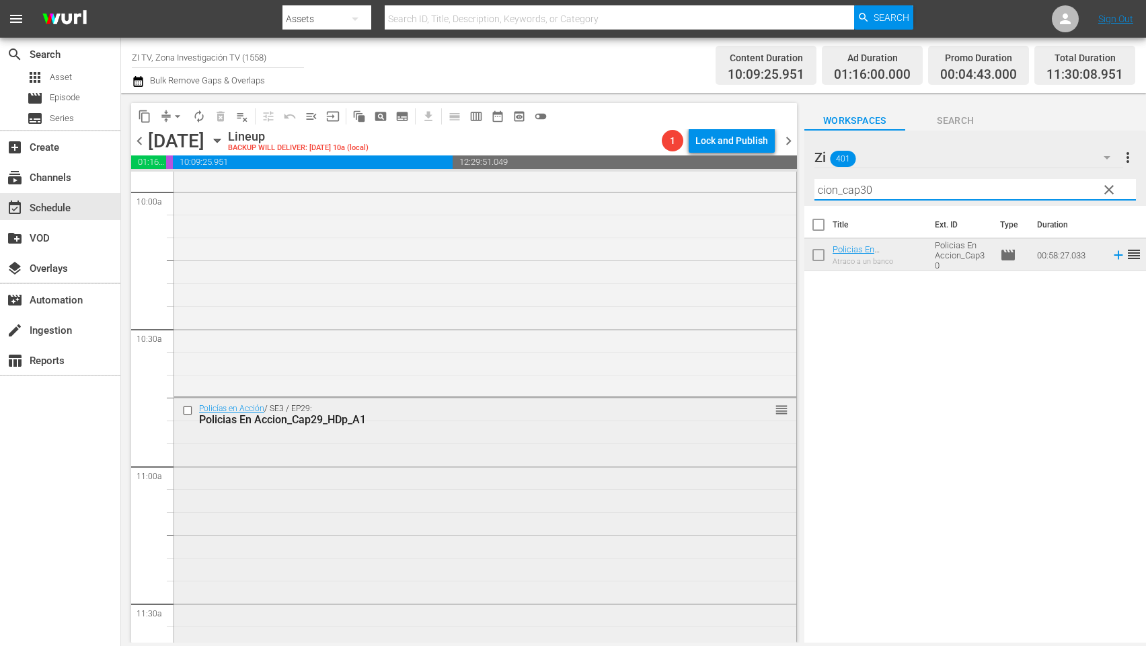
scroll to position [2926, 0]
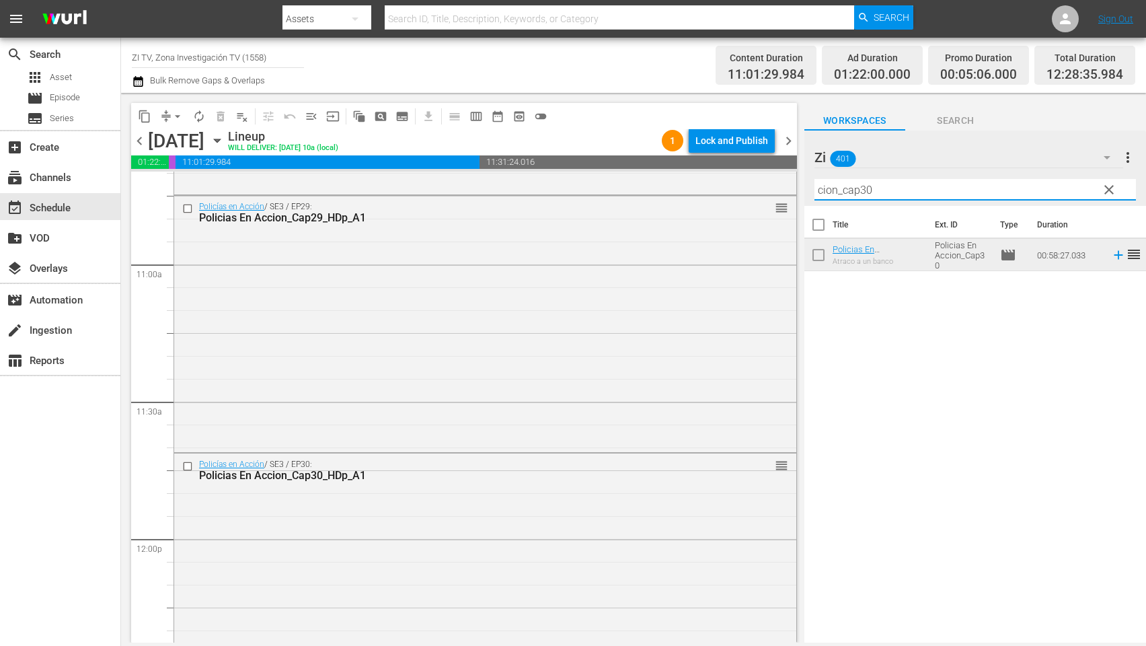
drag, startPoint x: 888, startPoint y: 186, endPoint x: 782, endPoint y: 213, distance: 109.6
click at [745, 180] on div "content_copy compress arrow_drop_down autorenew_outlined delete_forever_outline…" at bounding box center [633, 367] width 1025 height 549
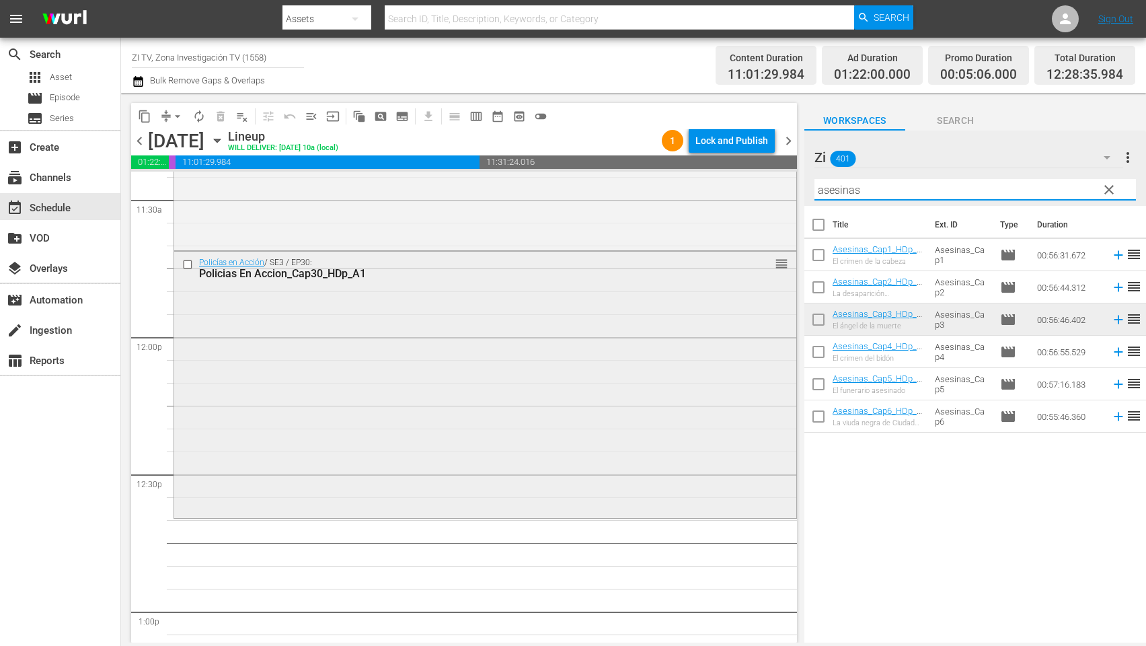
scroll to position [3329, 0]
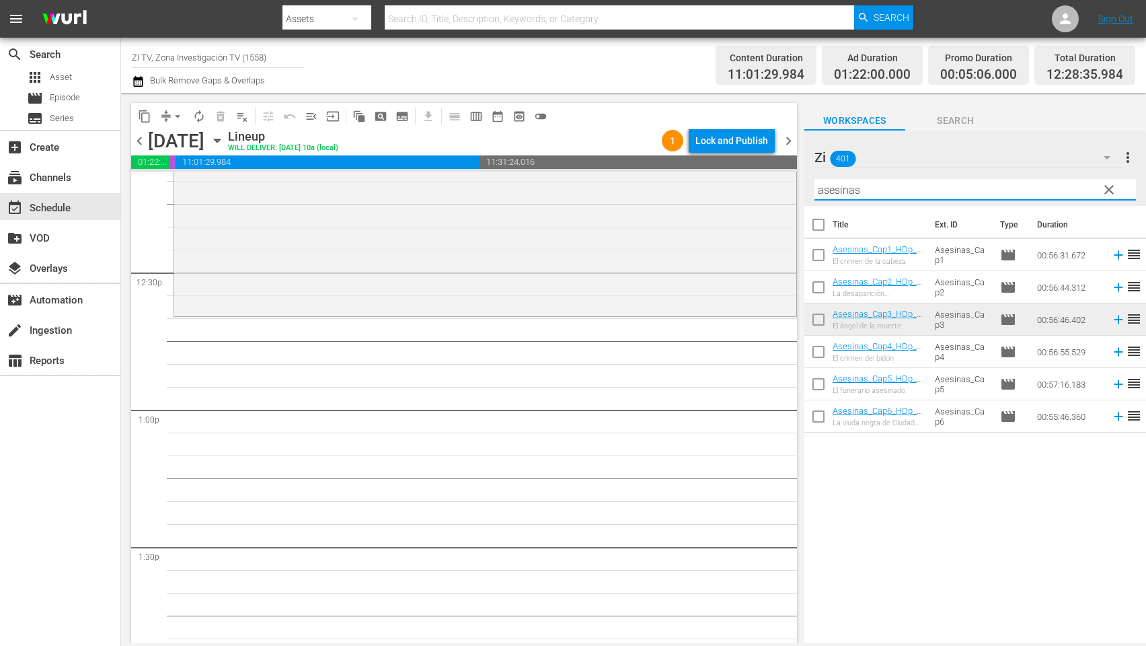
type input "asesinas"
click at [818, 319] on input "checkbox" at bounding box center [818, 322] width 28 height 28
checkbox input "true"
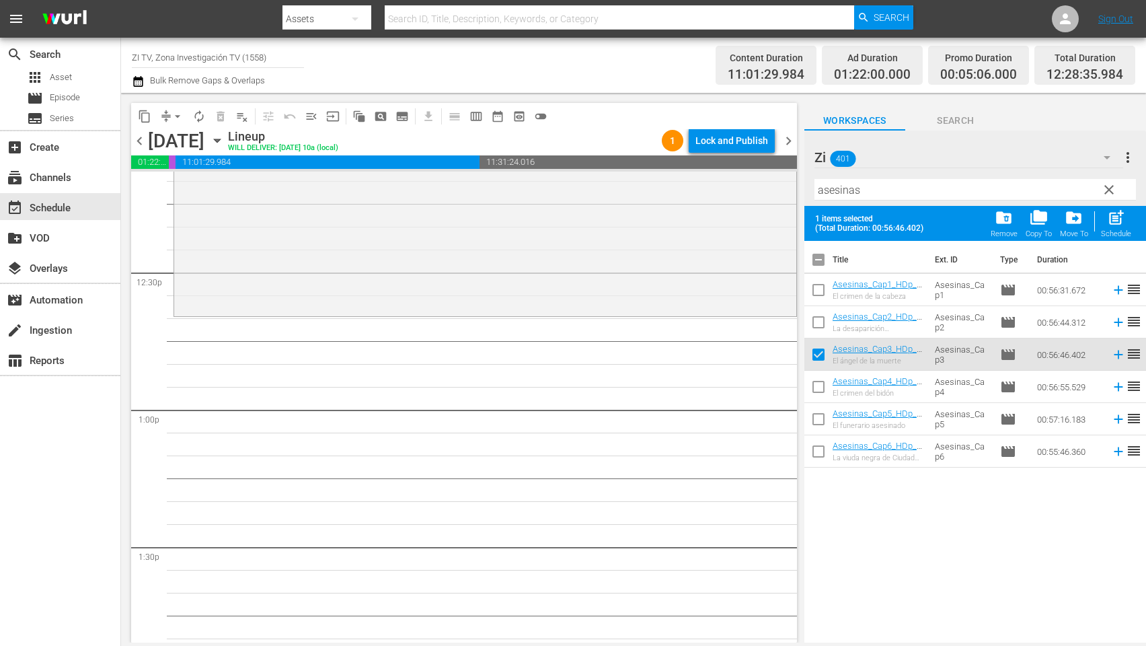
click at [818, 385] on input "checkbox" at bounding box center [818, 389] width 28 height 28
checkbox input "true"
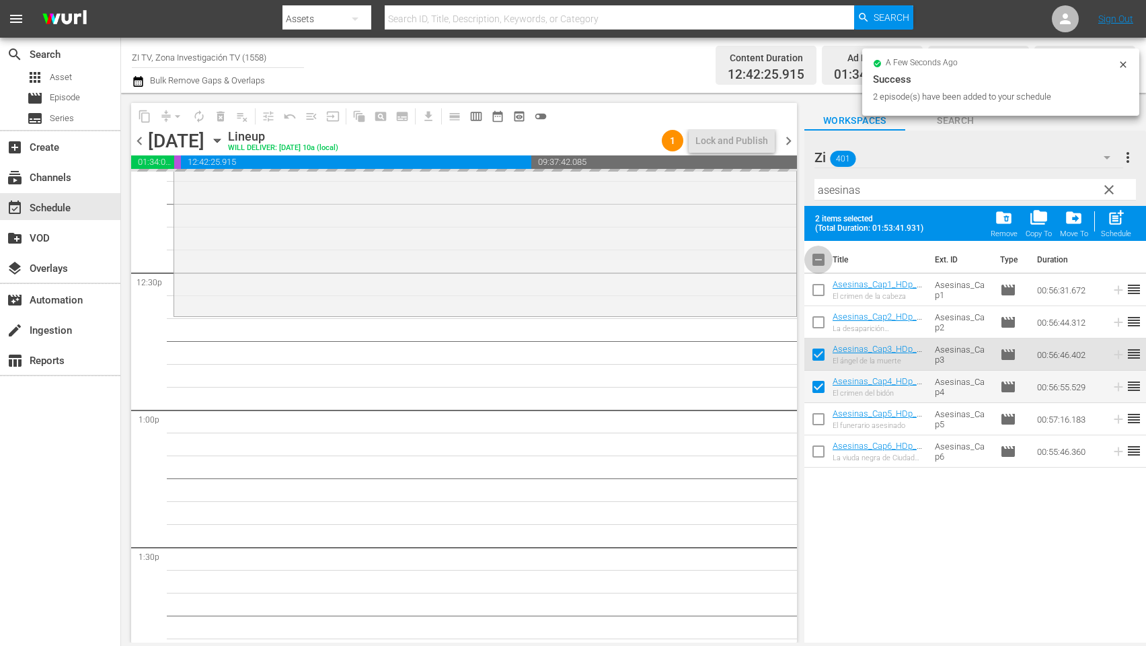
click at [816, 260] on input "checkbox" at bounding box center [818, 262] width 28 height 28
checkbox input "false"
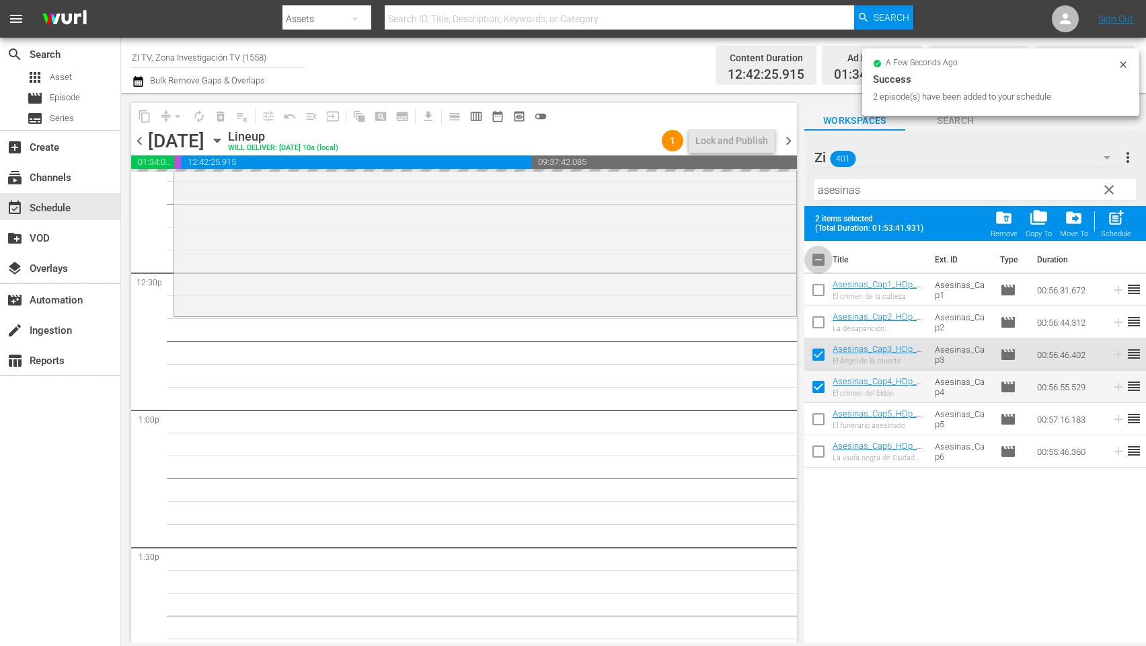
checkbox input "false"
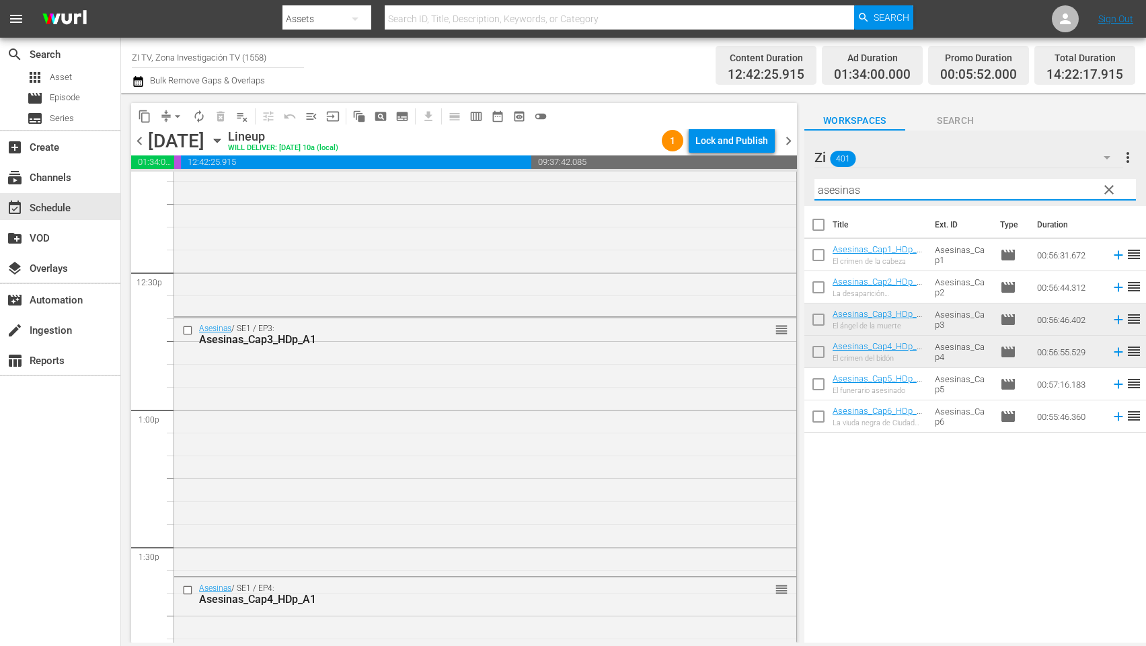
drag, startPoint x: 888, startPoint y: 186, endPoint x: 806, endPoint y: 208, distance: 85.0
click at [761, 167] on div "content_copy compress arrow_drop_down autorenew_outlined delete_forever_outline…" at bounding box center [633, 367] width 1025 height 549
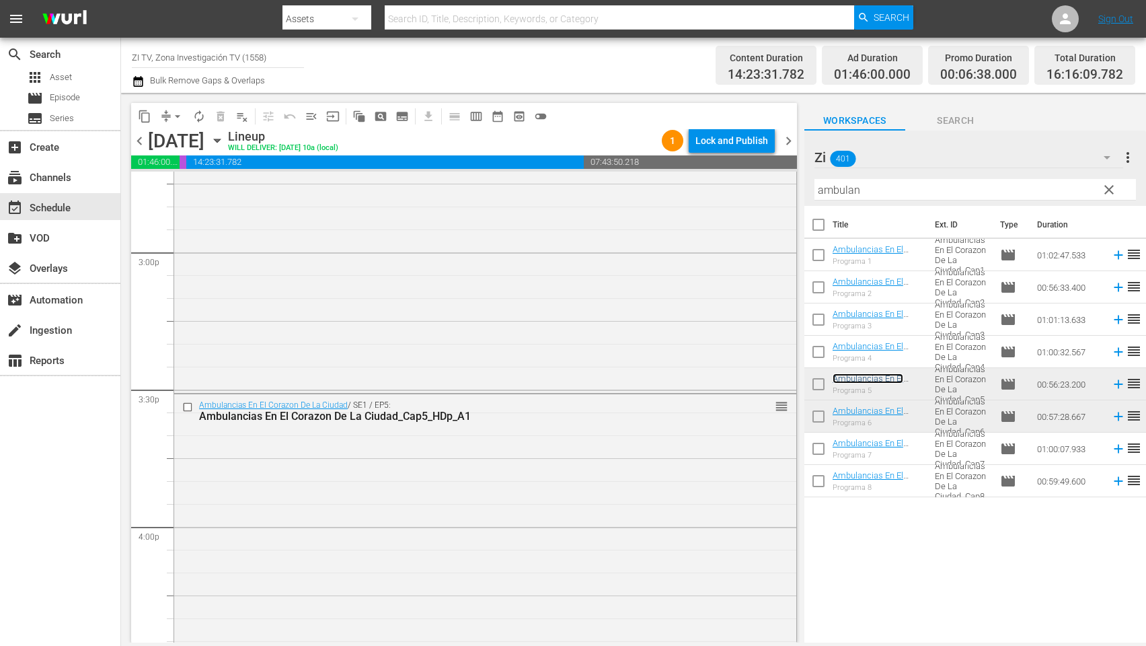
scroll to position [4237, 0]
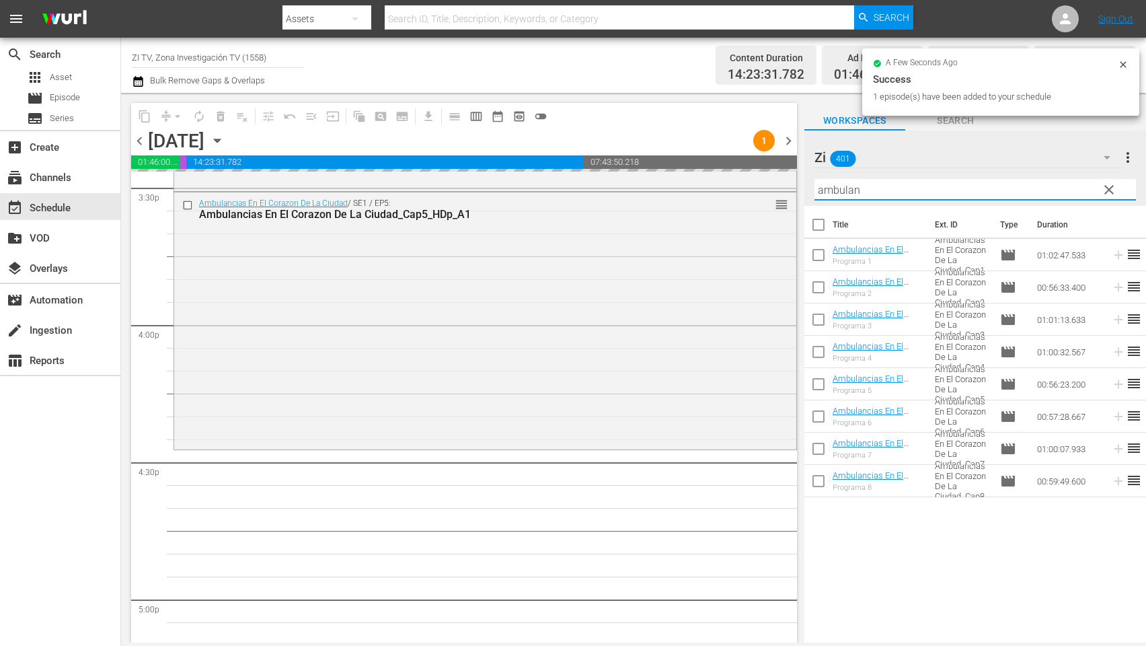
drag, startPoint x: 908, startPoint y: 182, endPoint x: 823, endPoint y: 255, distance: 112.1
click at [729, 167] on div "content_copy compress arrow_drop_down autorenew_outlined delete_forever_outline…" at bounding box center [633, 367] width 1025 height 549
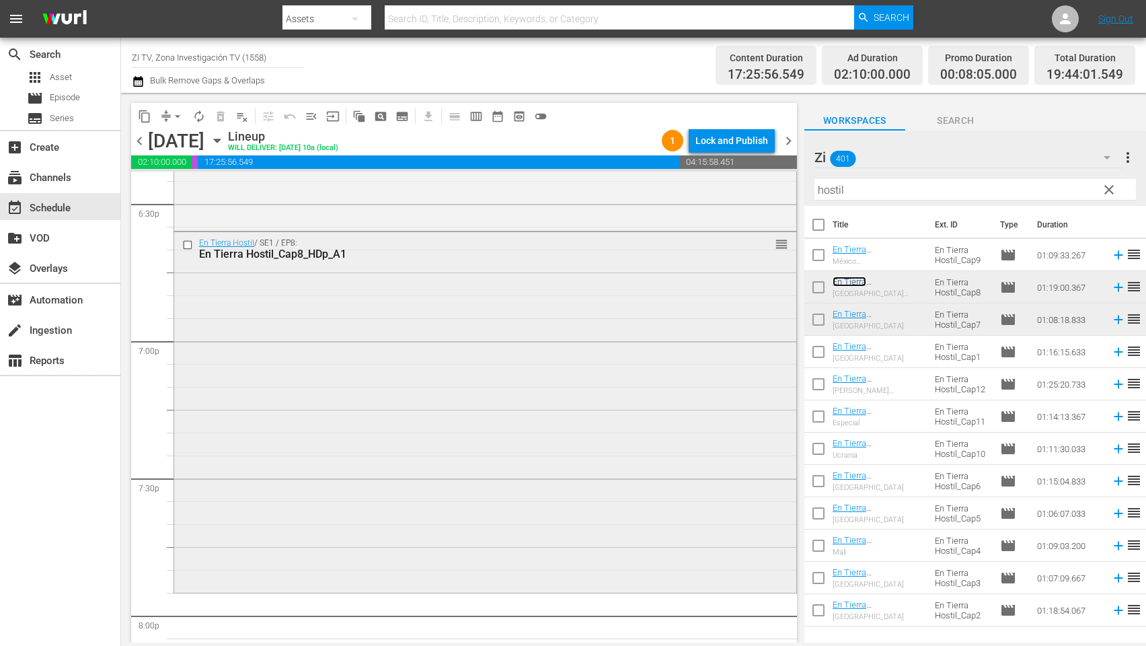
scroll to position [5145, 0]
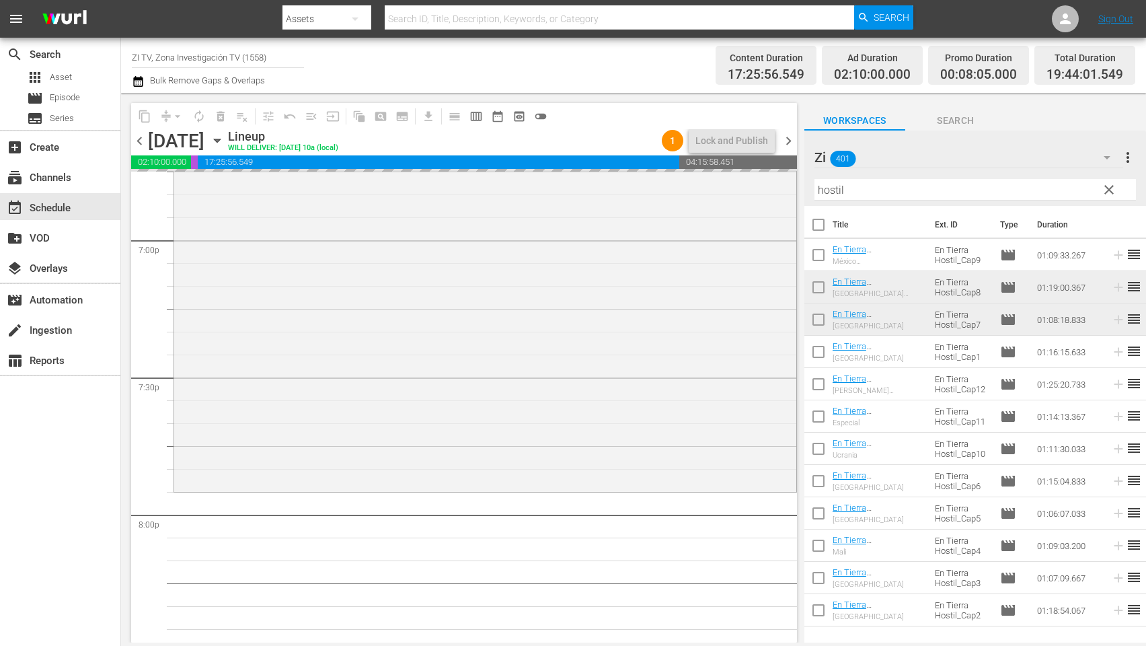
click at [733, 172] on div "content_copy compress arrow_drop_down autorenew_outlined delete_forever_outline…" at bounding box center [633, 367] width 1025 height 549
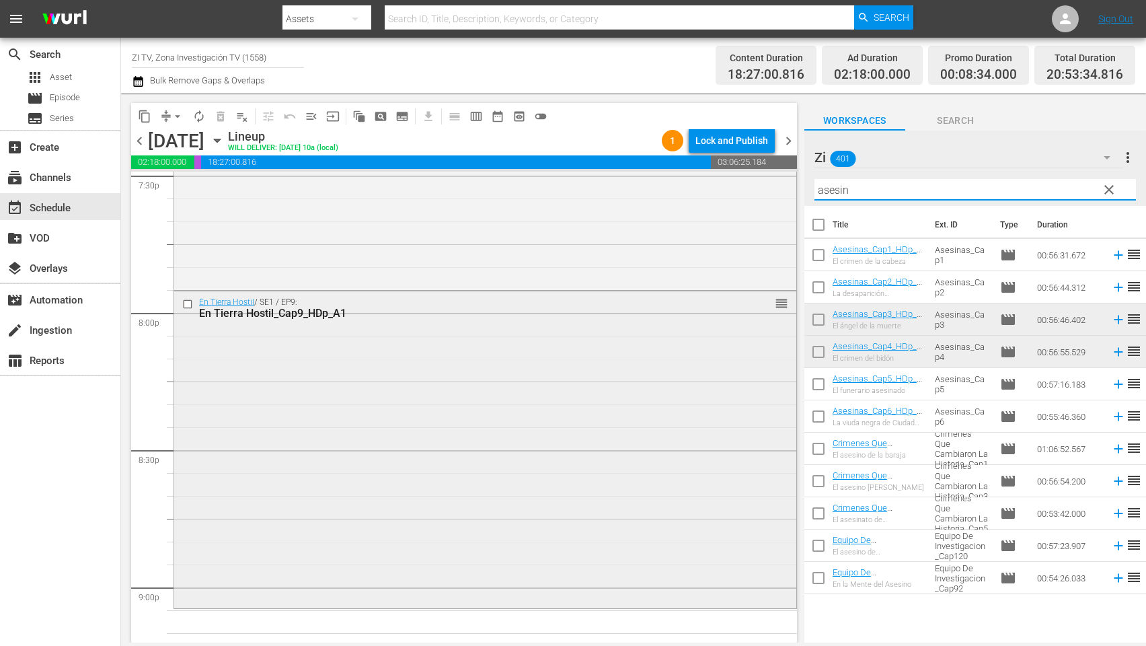
scroll to position [5448, 0]
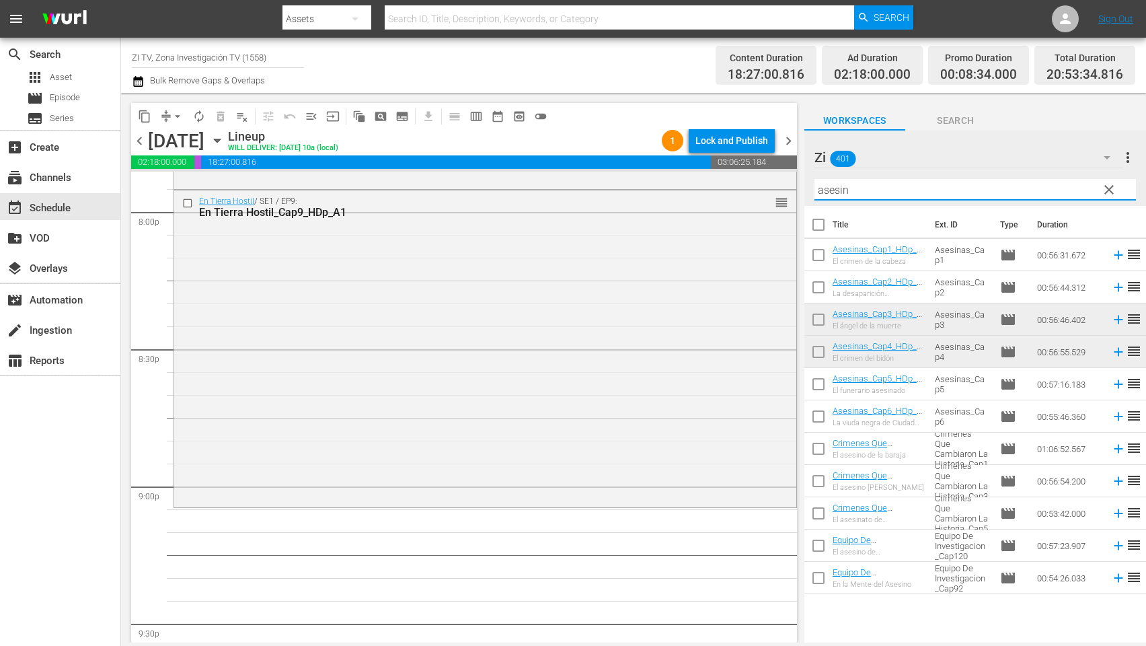
type input "asesin"
click at [817, 351] on input "checkbox" at bounding box center [818, 354] width 28 height 28
checkbox input "true"
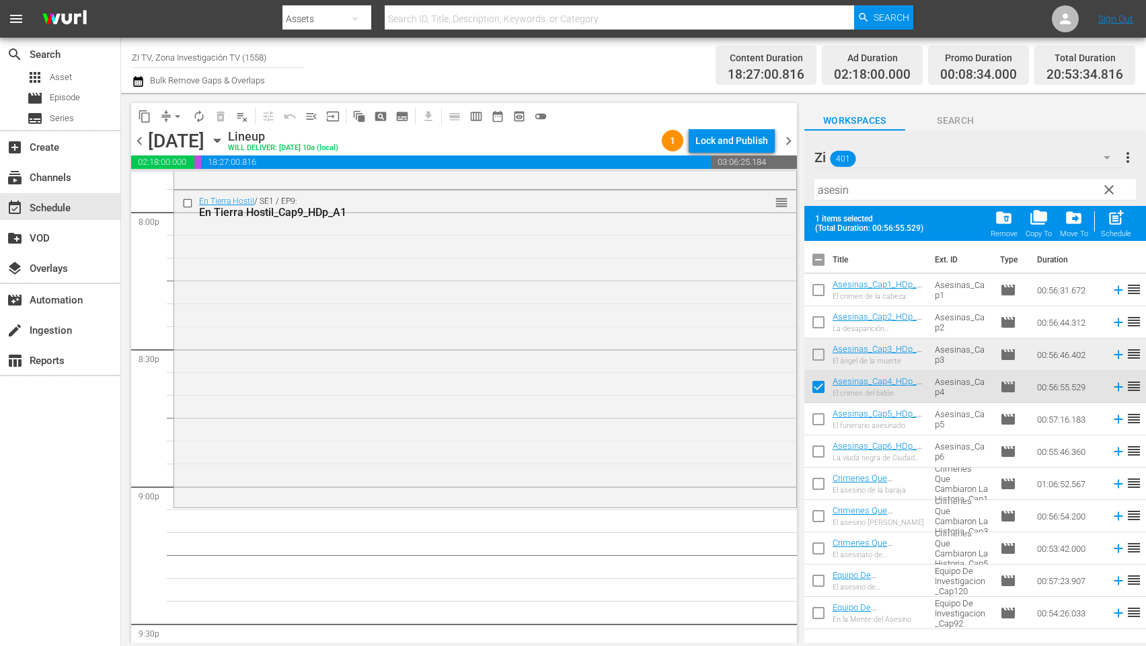
click at [820, 410] on input "checkbox" at bounding box center [818, 422] width 28 height 28
checkbox input "true"
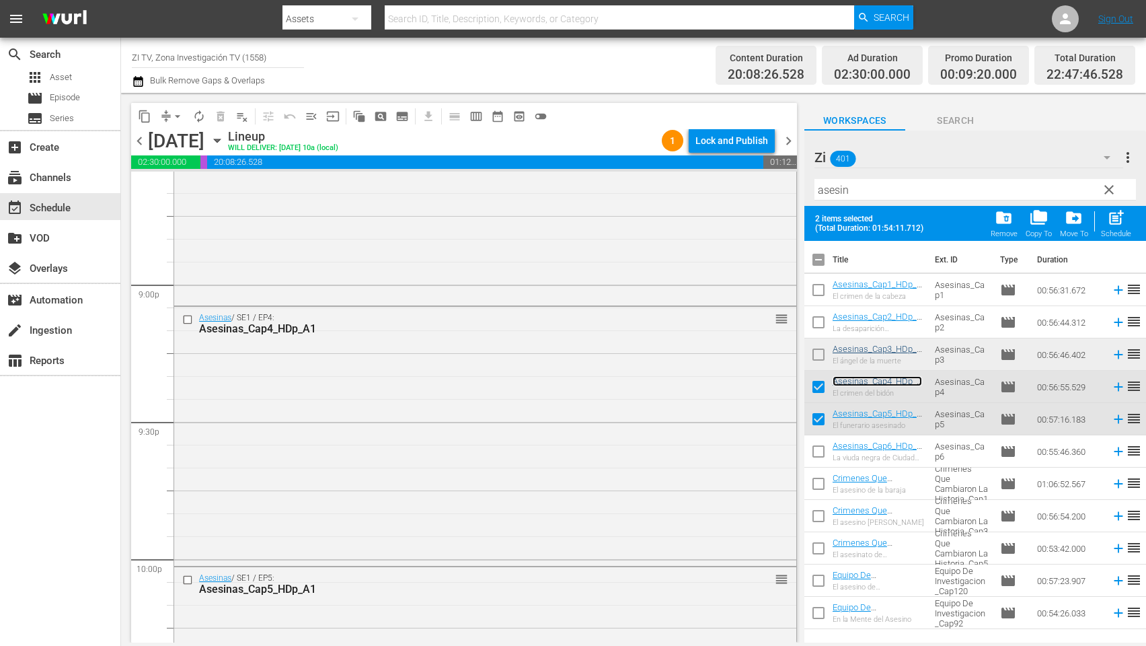
scroll to position [5750, 0]
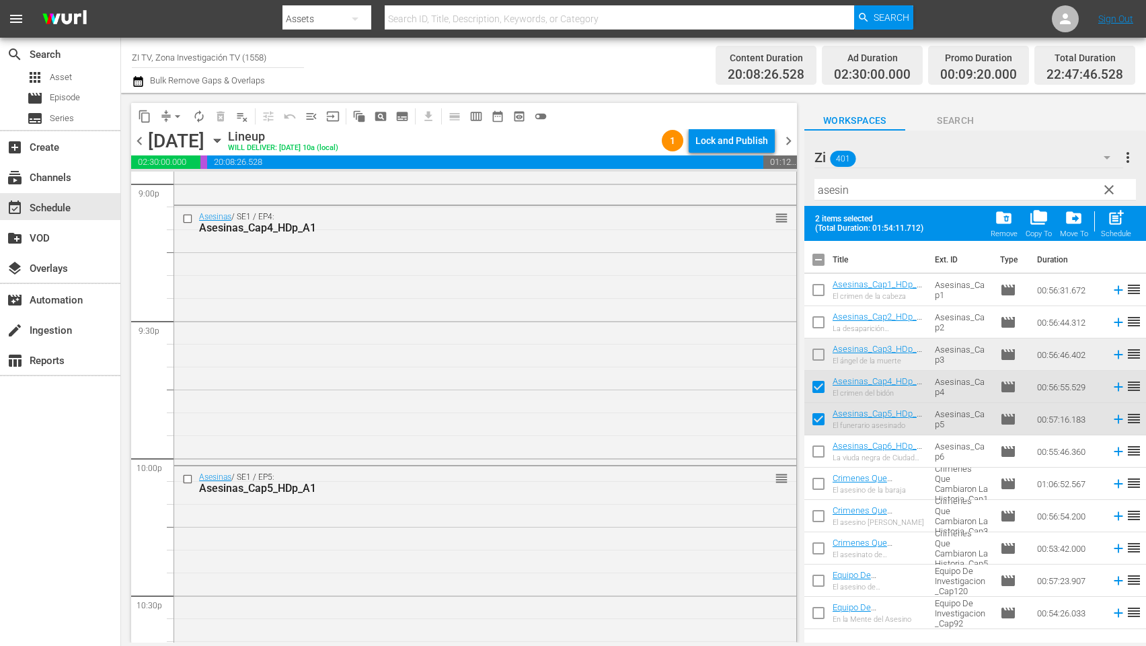
click at [824, 255] on input "checkbox" at bounding box center [818, 262] width 28 height 28
checkbox input "true"
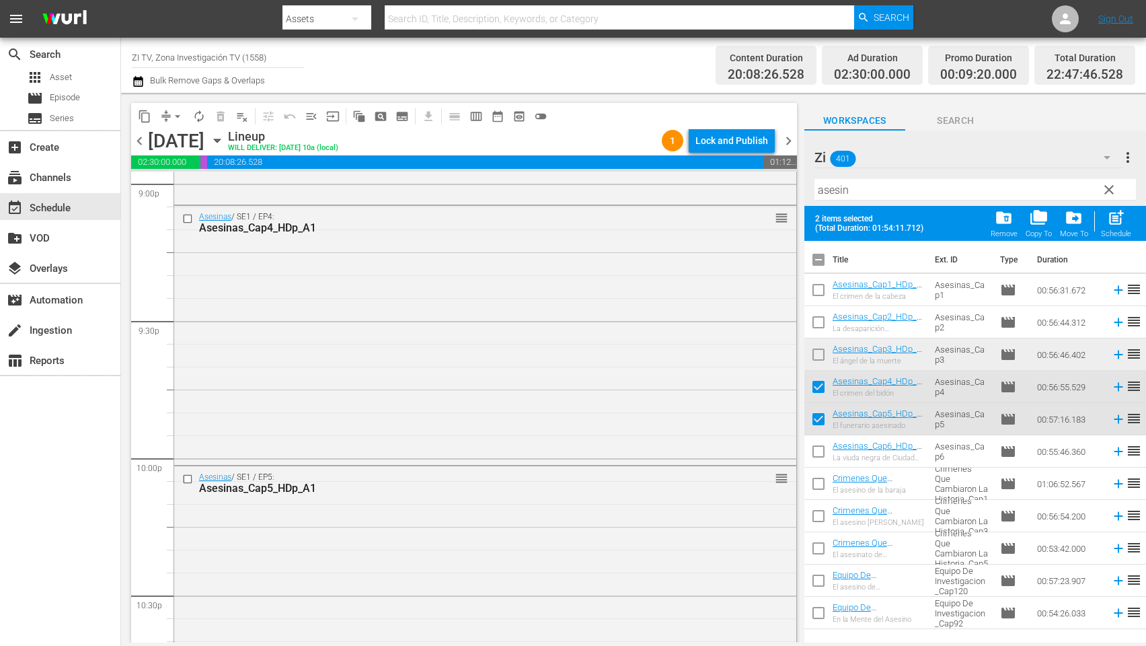
checkbox input "true"
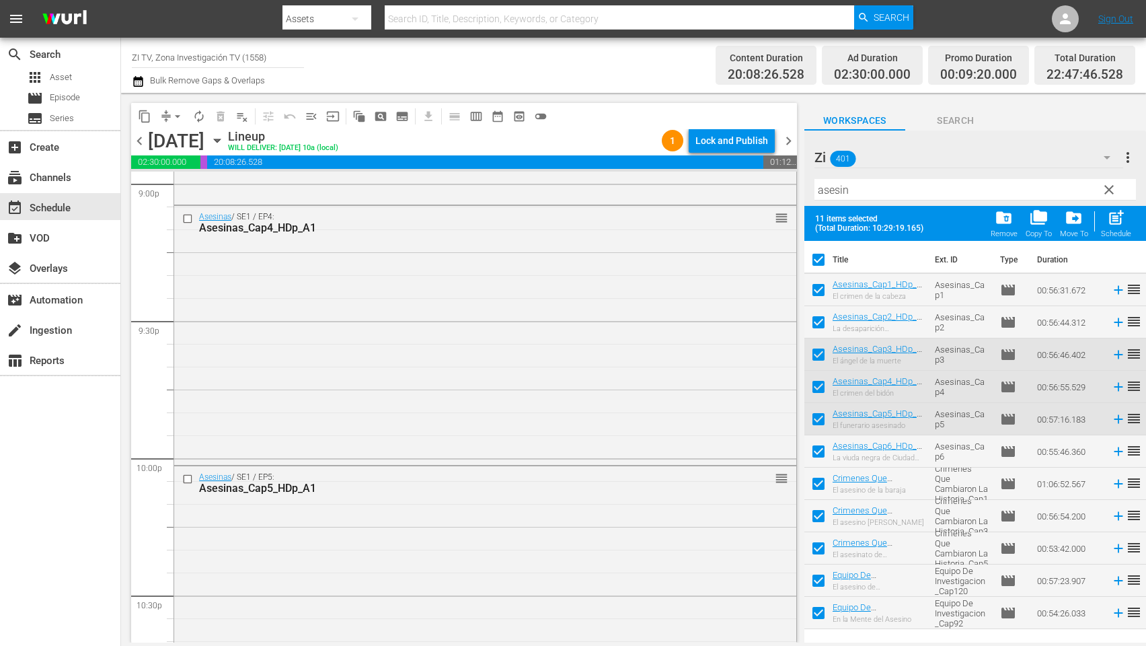
click at [823, 255] on input "checkbox" at bounding box center [818, 262] width 28 height 28
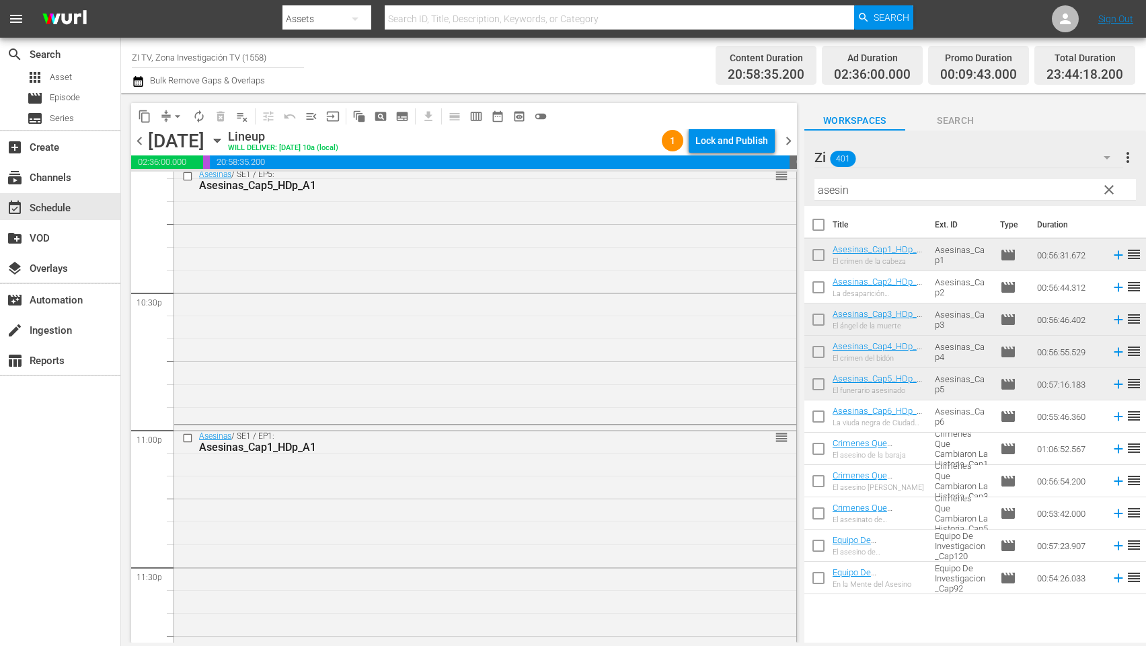
scroll to position [6114, 0]
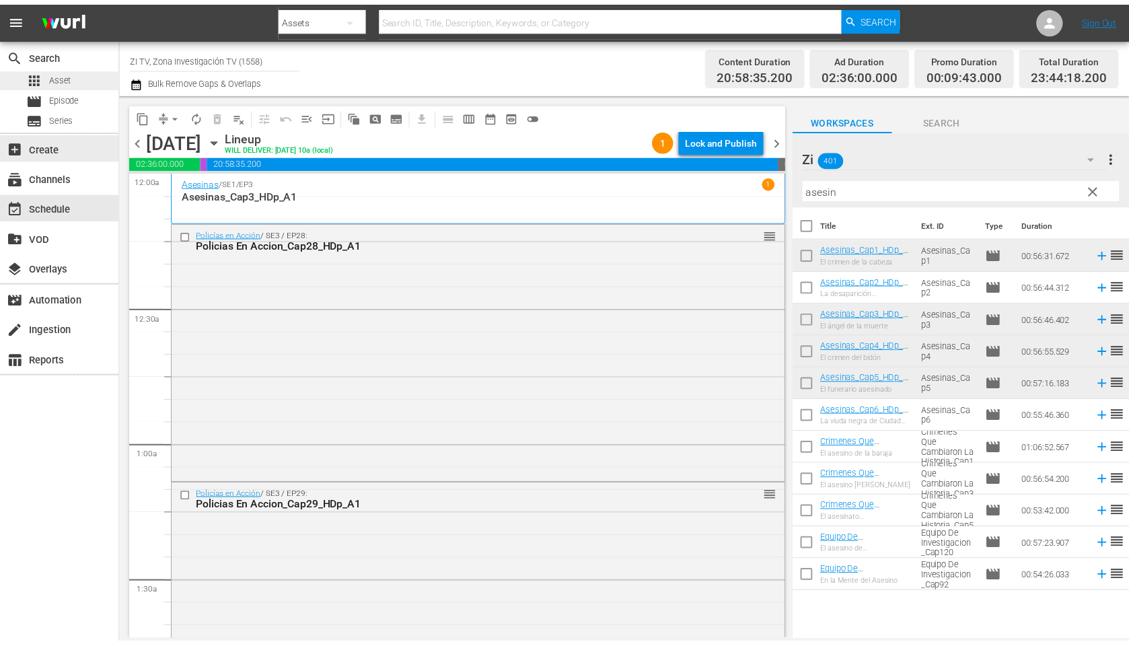
scroll to position [6114, 0]
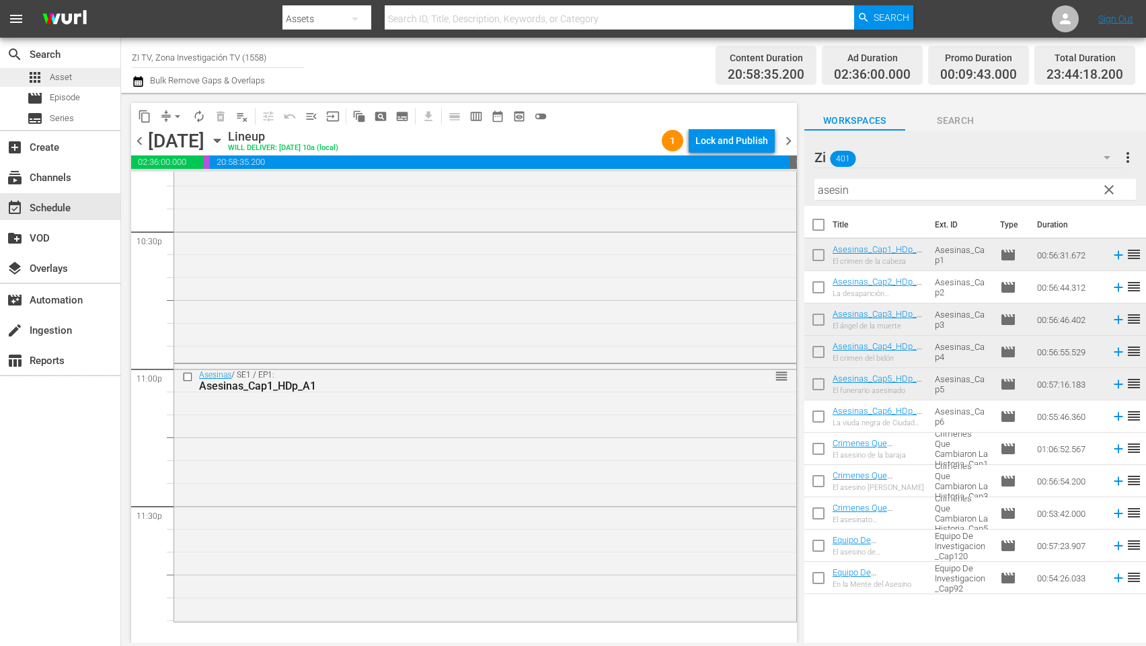
click at [59, 75] on span "Asset" at bounding box center [61, 77] width 22 height 13
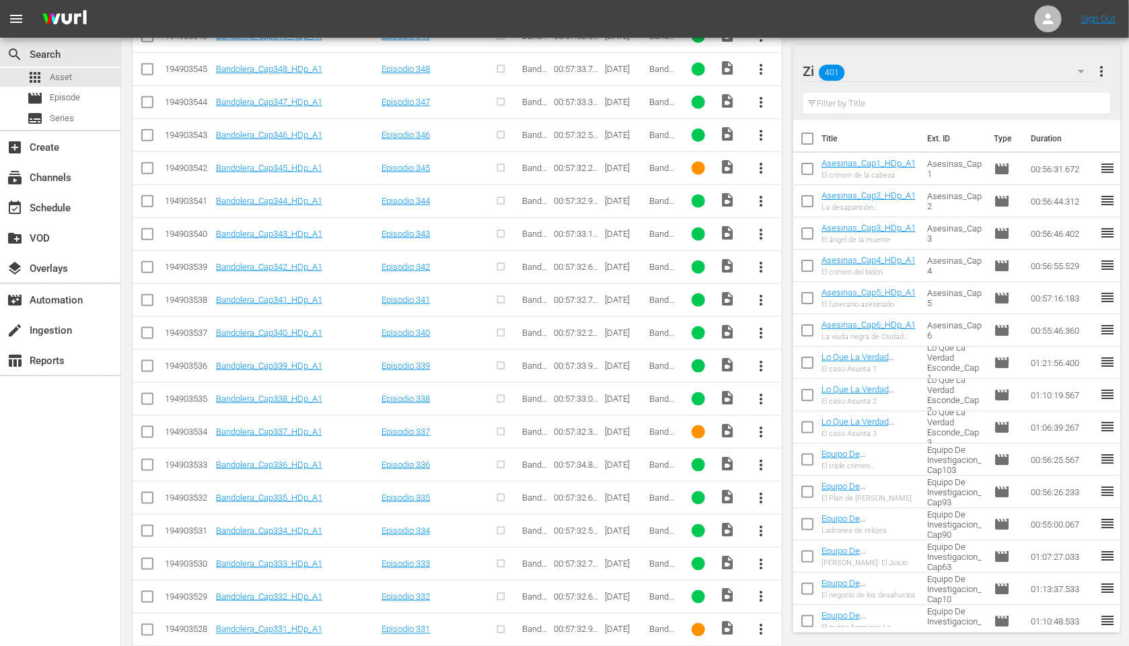
scroll to position [932, 0]
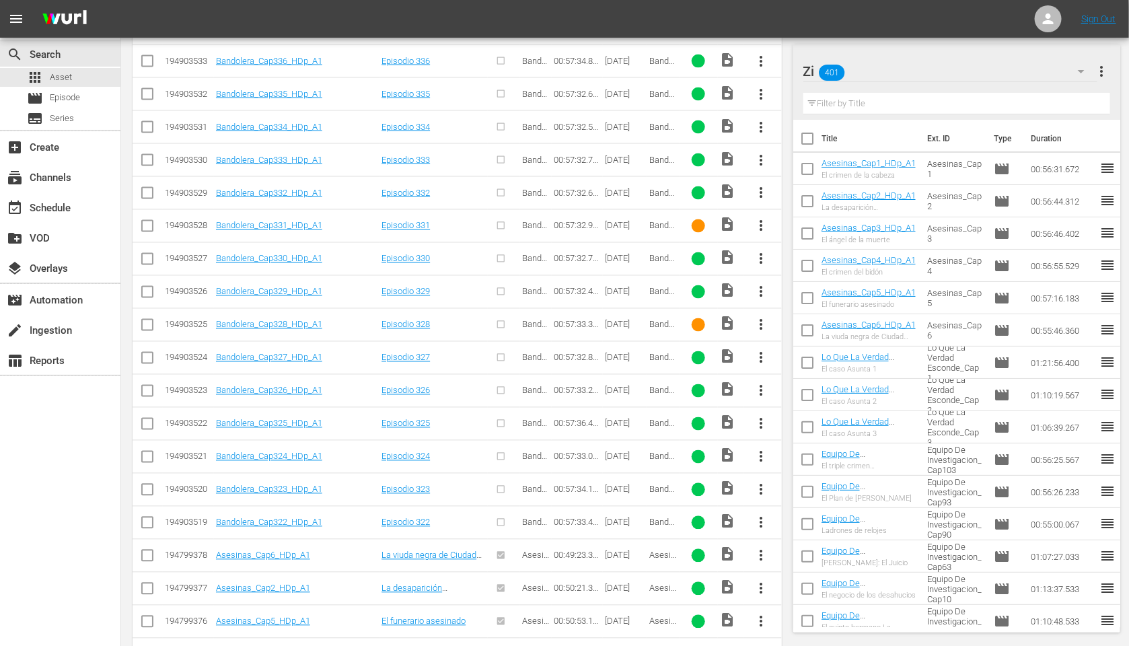
click at [143, 529] on input "checkbox" at bounding box center [147, 525] width 16 height 16
click at [148, 533] on input "checkbox" at bounding box center [147, 525] width 16 height 16
checkbox input "false"
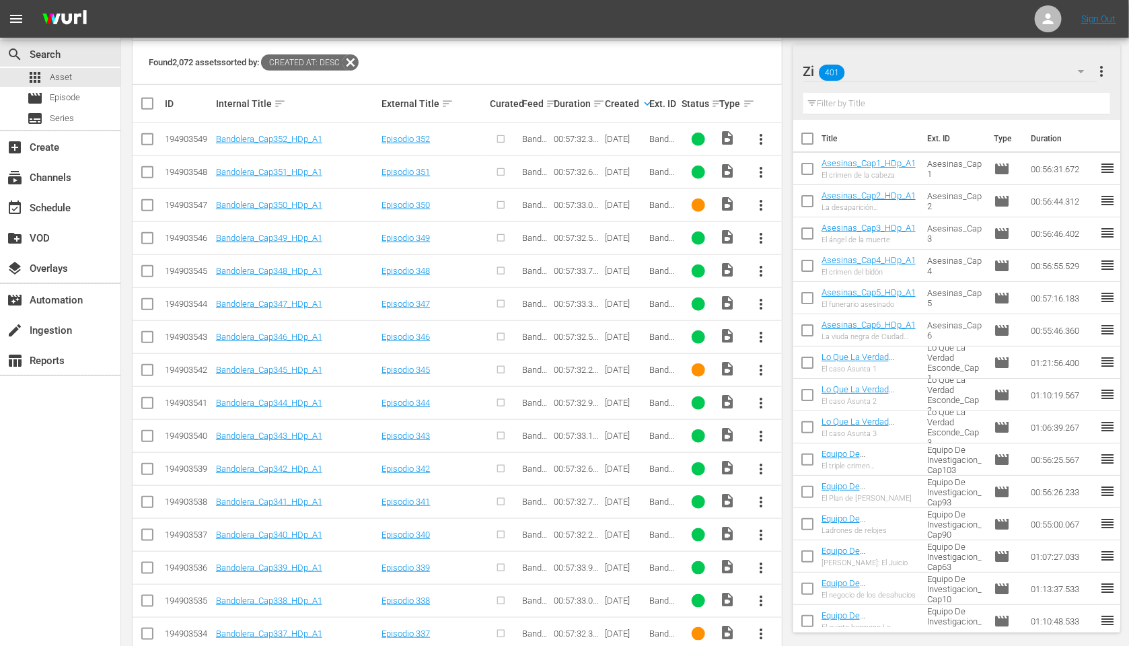
scroll to position [428, 0]
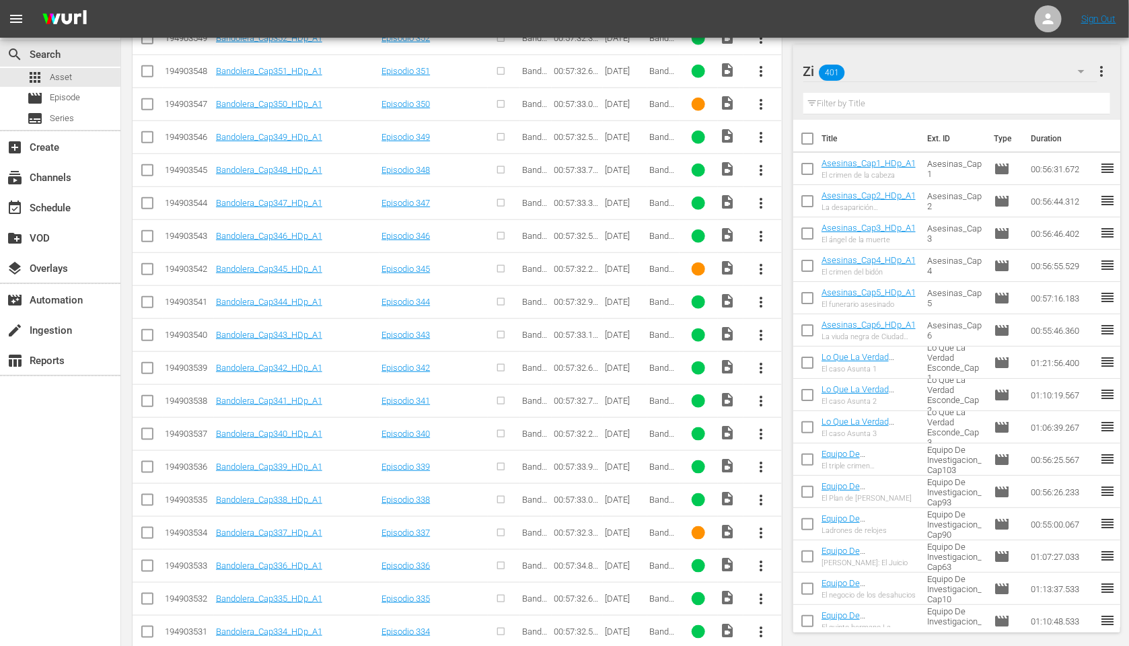
click at [846, 596] on div "El negocio de los desahucios" at bounding box center [868, 595] width 95 height 9
